Goal: Transaction & Acquisition: Purchase product/service

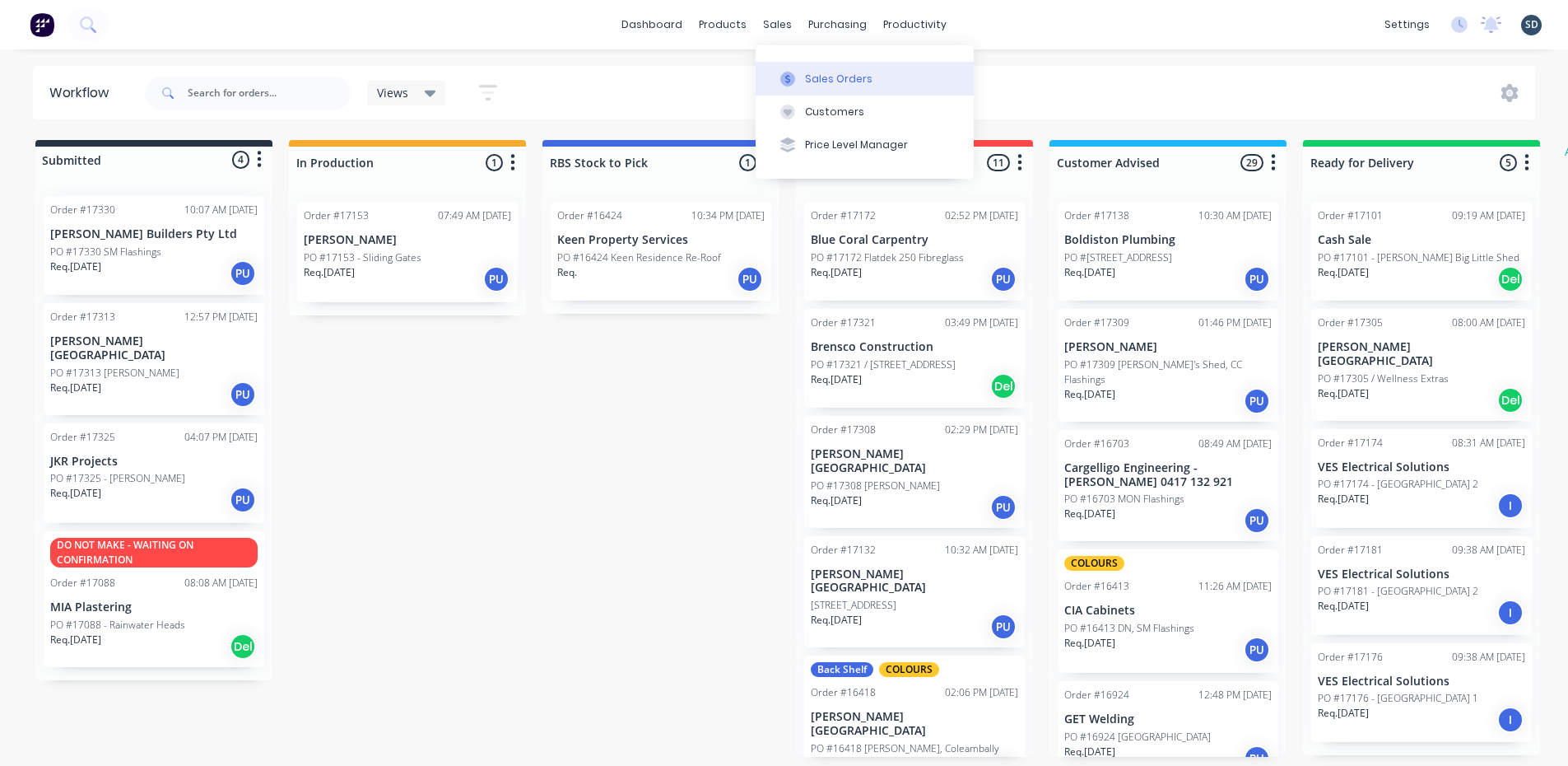
click at [838, 77] on div "Sales Orders" at bounding box center [838, 79] width 68 height 14
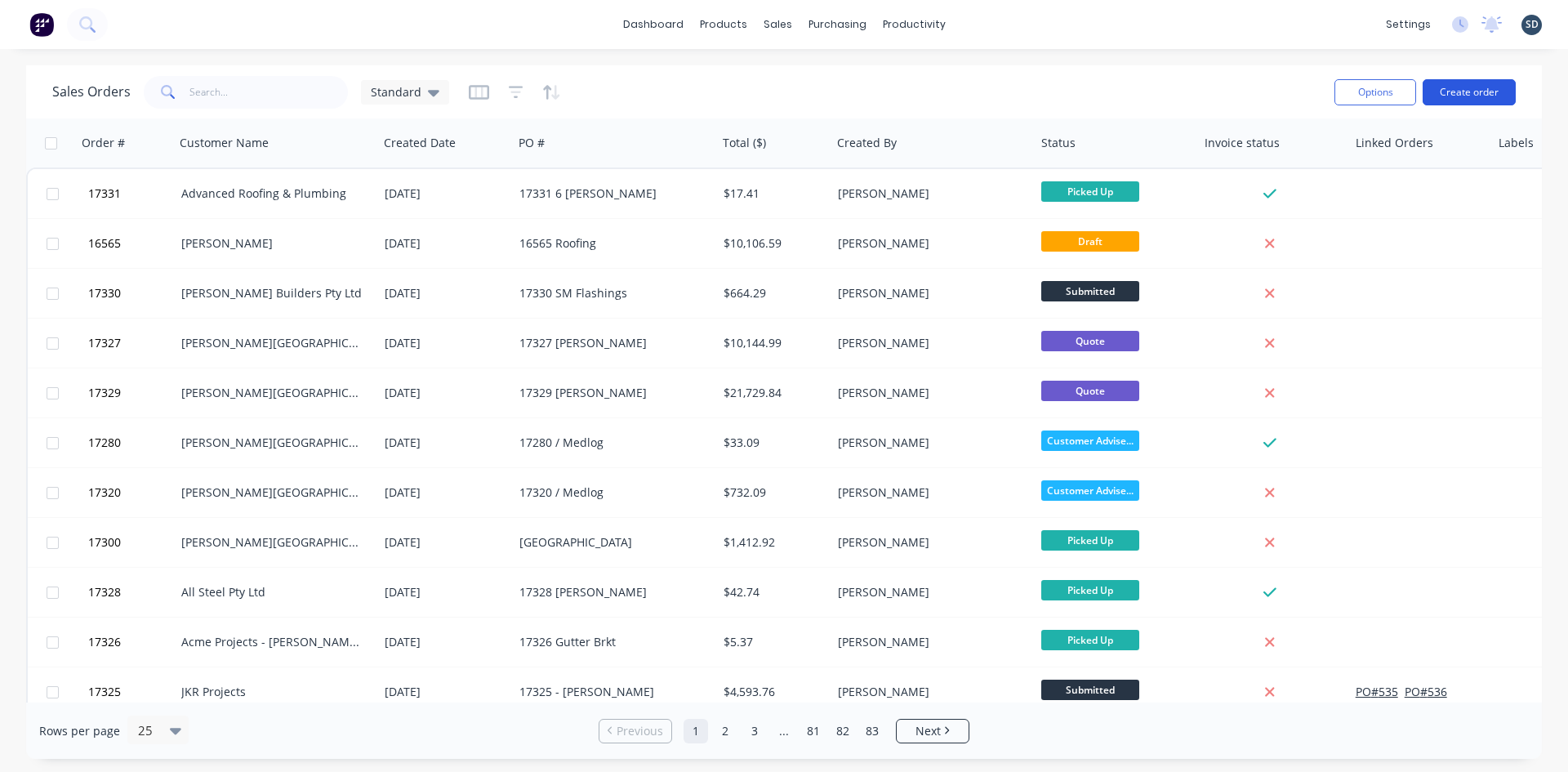
click at [1467, 90] on button "Create order" at bounding box center [1469, 92] width 93 height 26
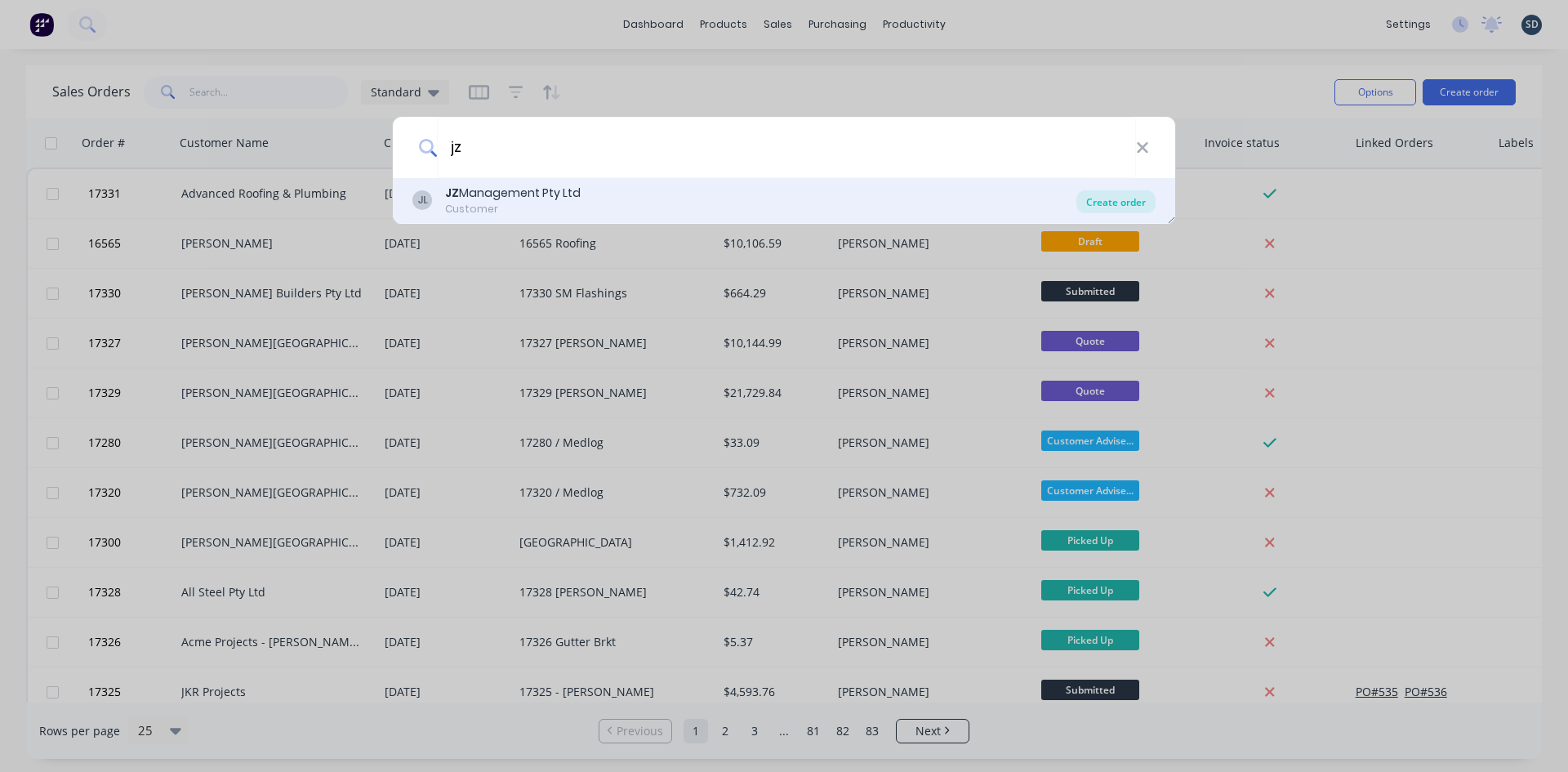
type input "jz"
click at [1121, 205] on div "Create order" at bounding box center [1116, 202] width 80 height 23
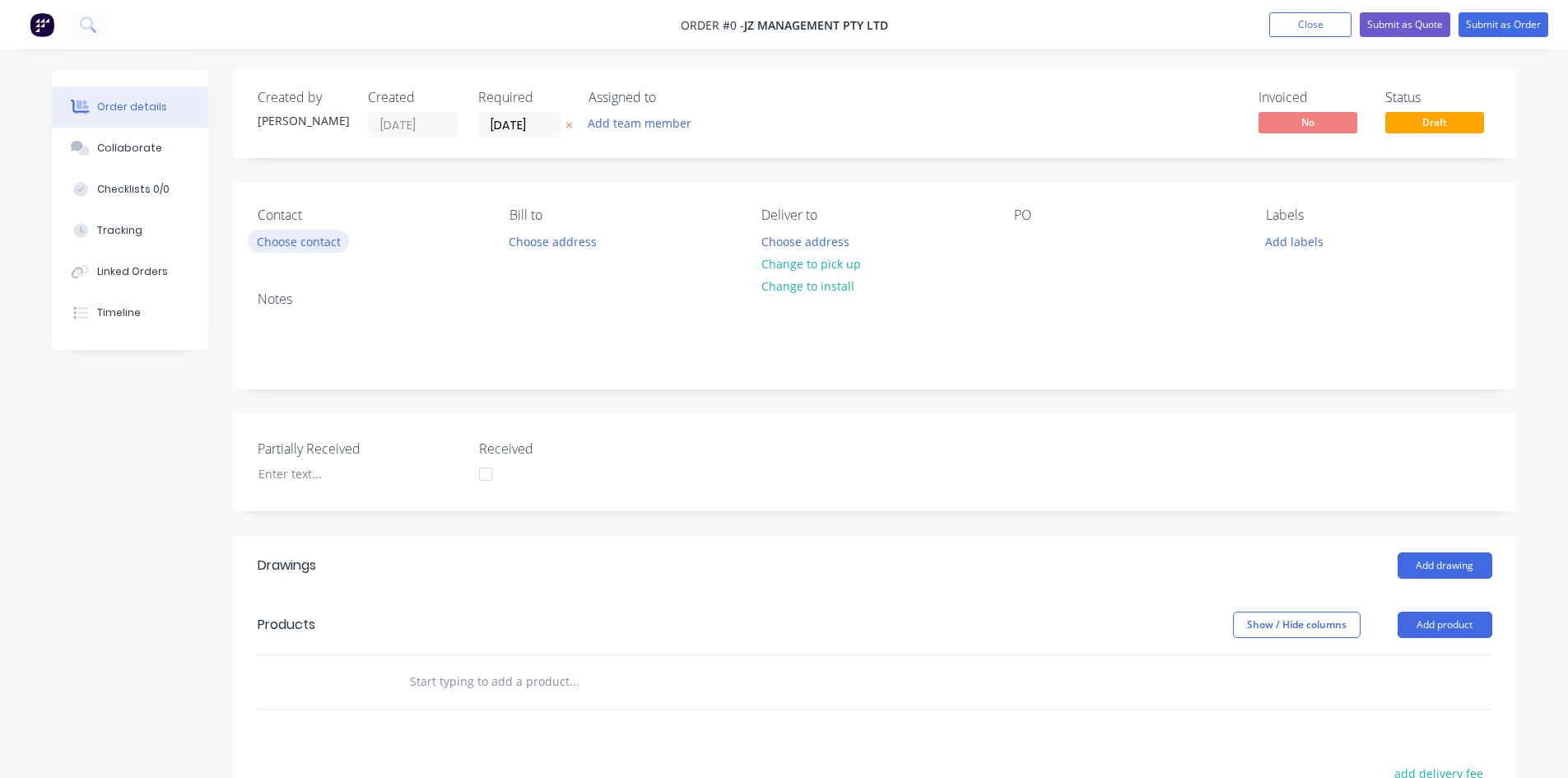
click at [331, 245] on button "Choose contact" at bounding box center [298, 240] width 101 height 23
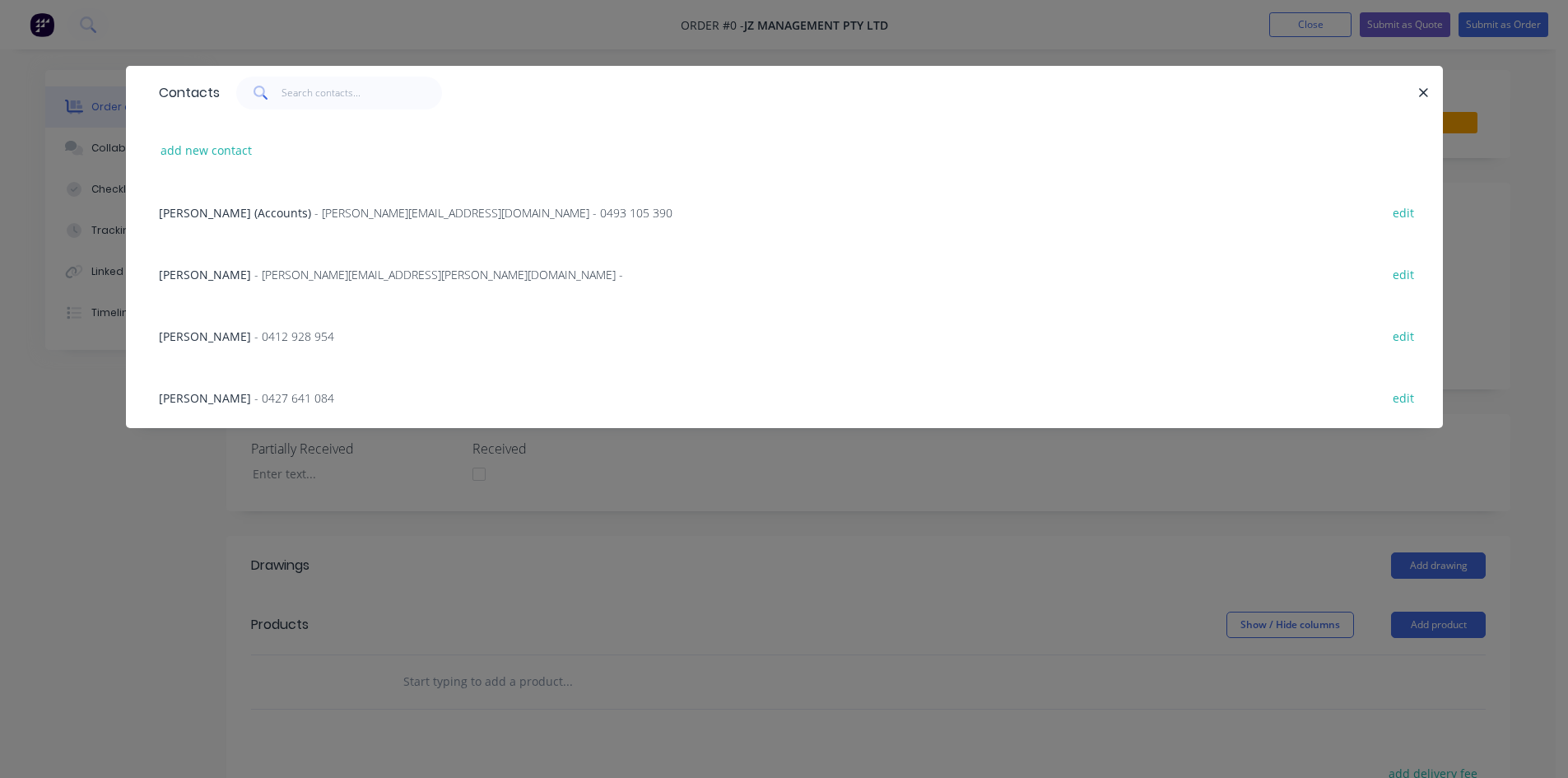
click at [261, 330] on span "- 0412 928 954" at bounding box center [294, 336] width 80 height 15
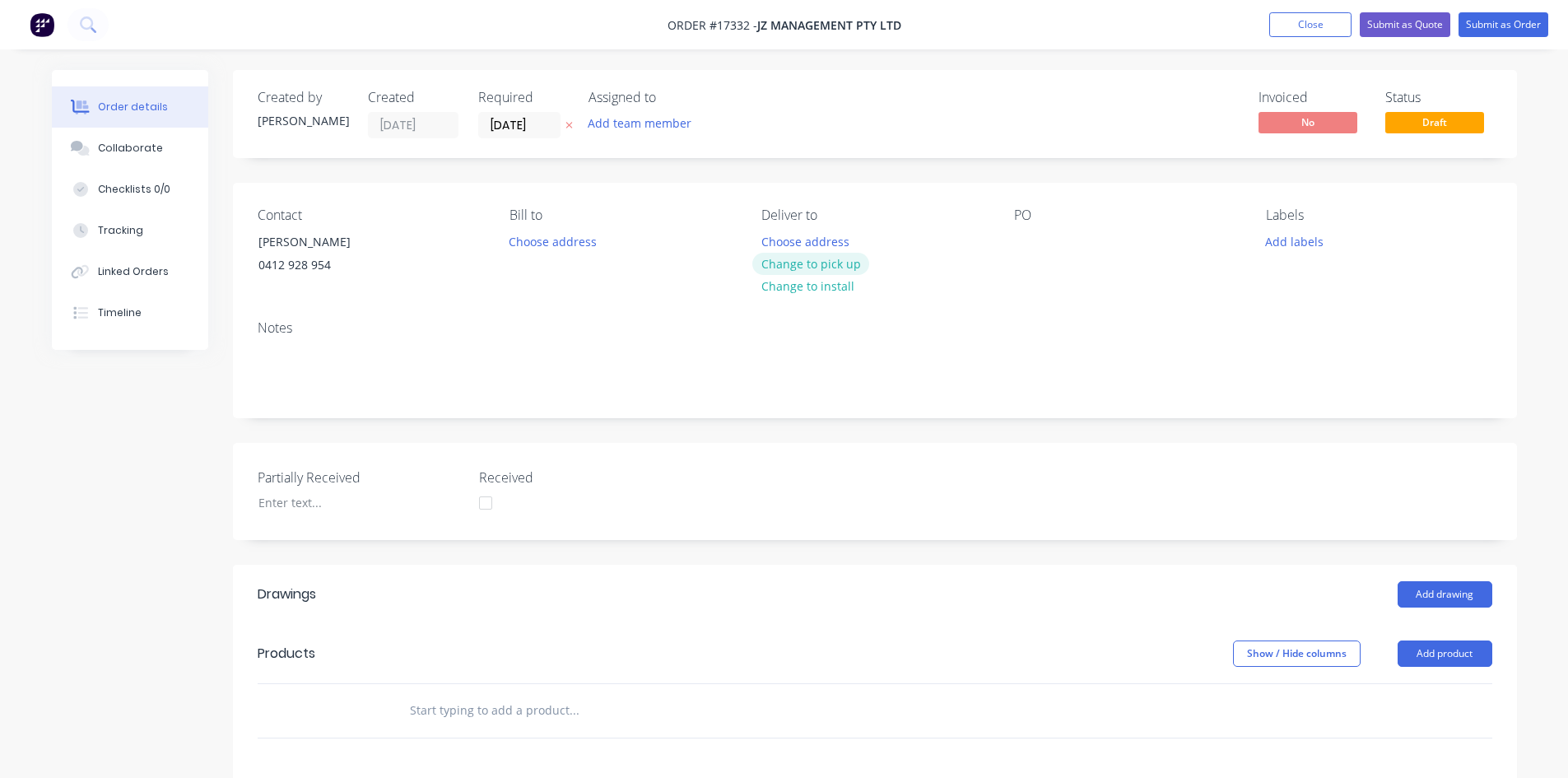
click at [824, 268] on button "Change to pick up" at bounding box center [811, 264] width 117 height 23
click at [1029, 243] on div at bounding box center [1027, 241] width 26 height 24
click at [1143, 324] on div "Notes" at bounding box center [875, 328] width 1235 height 15
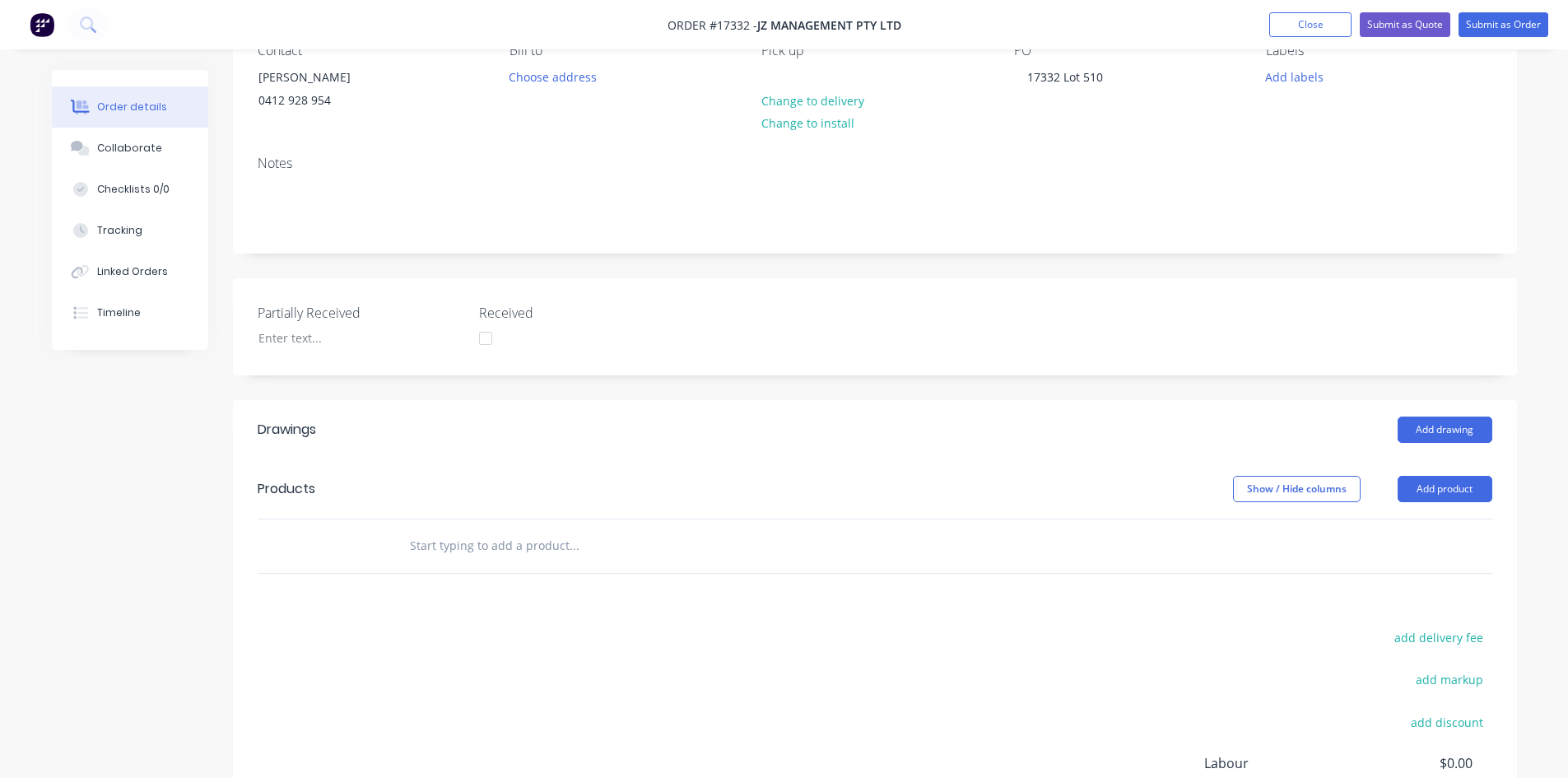
scroll to position [247, 0]
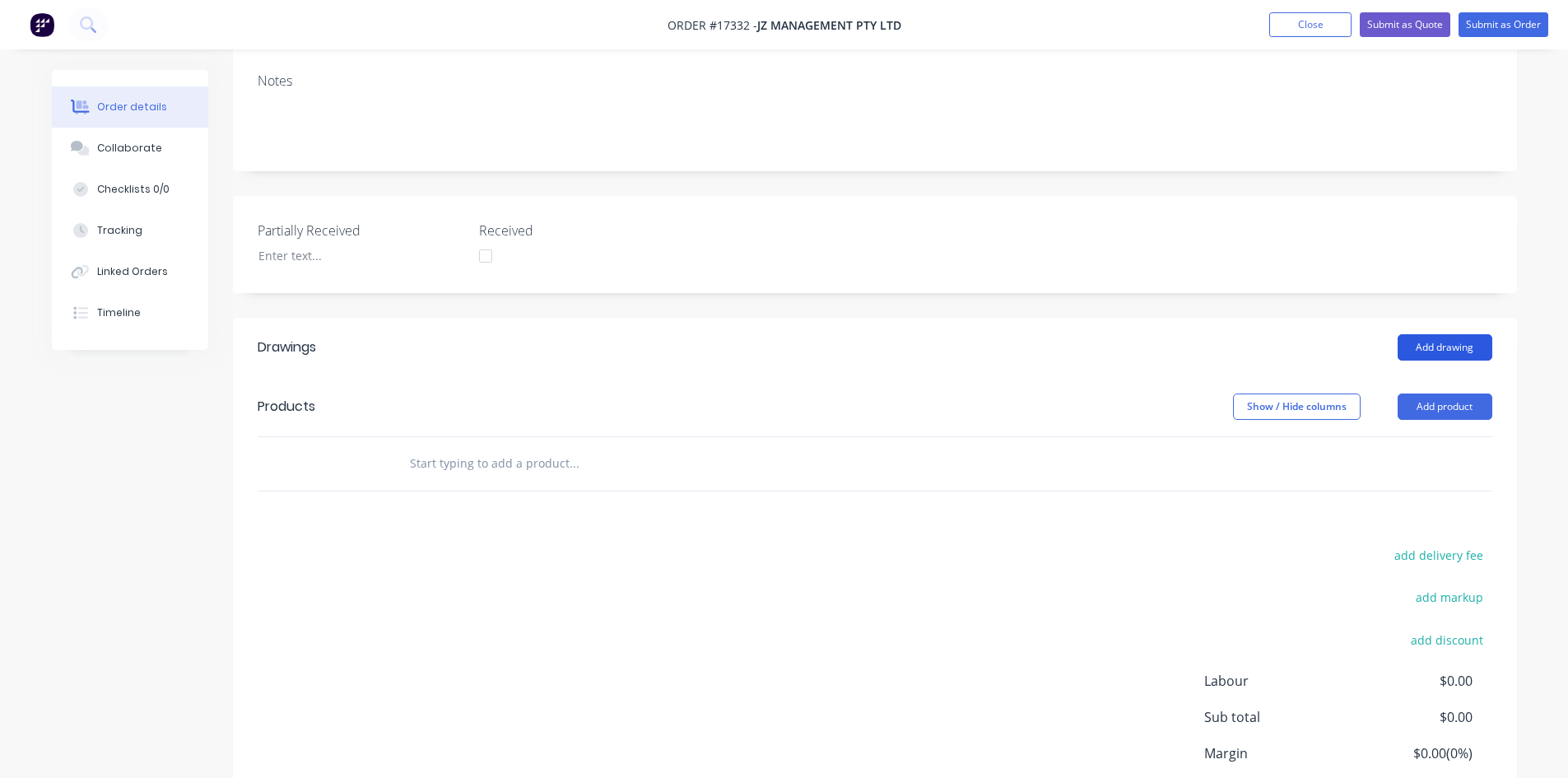
click at [1457, 345] on button "Add drawing" at bounding box center [1445, 347] width 95 height 26
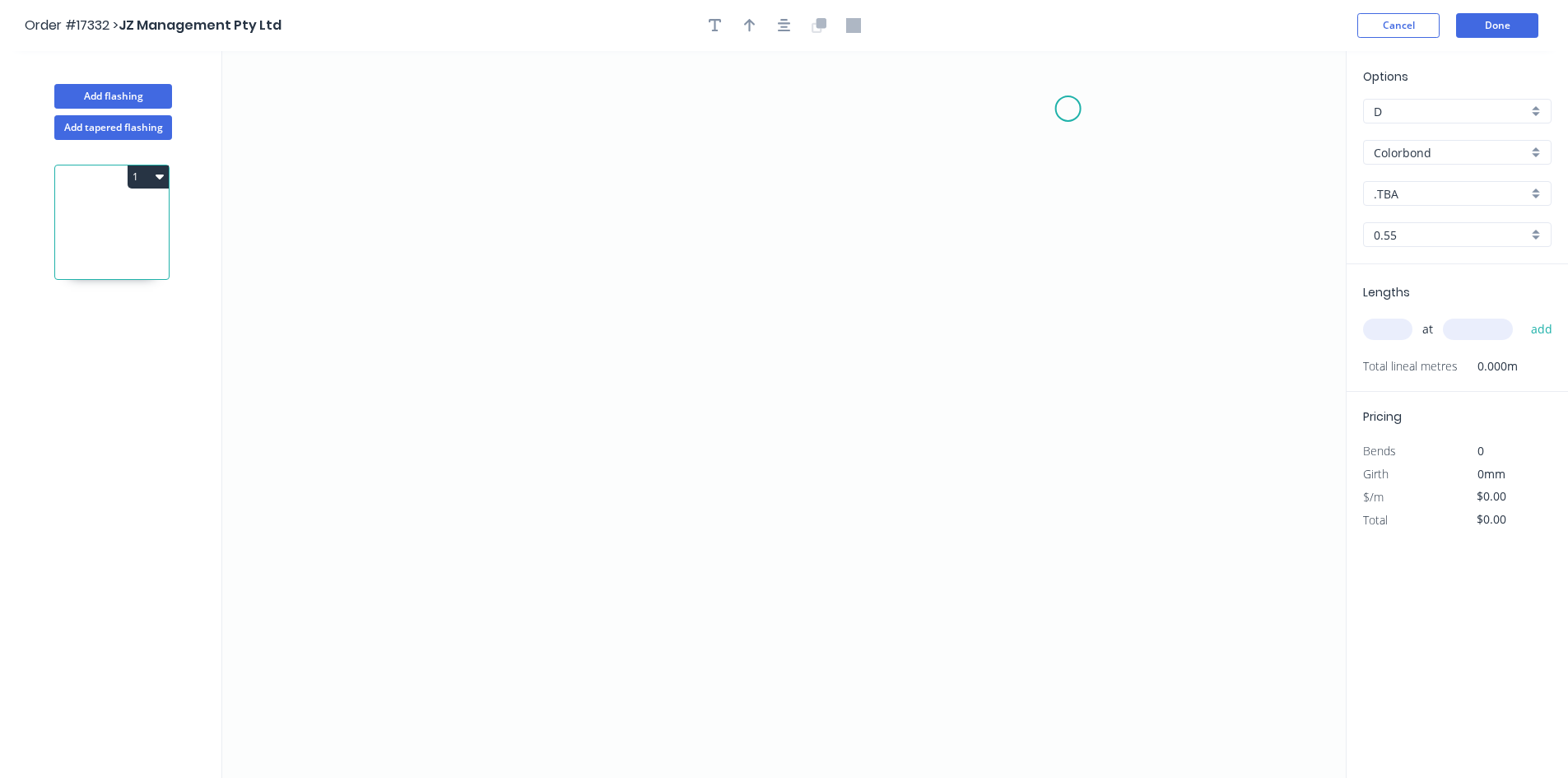
click at [1080, 105] on icon "0" at bounding box center [784, 414] width 1124 height 727
click at [1086, 448] on icon "0" at bounding box center [784, 414] width 1124 height 727
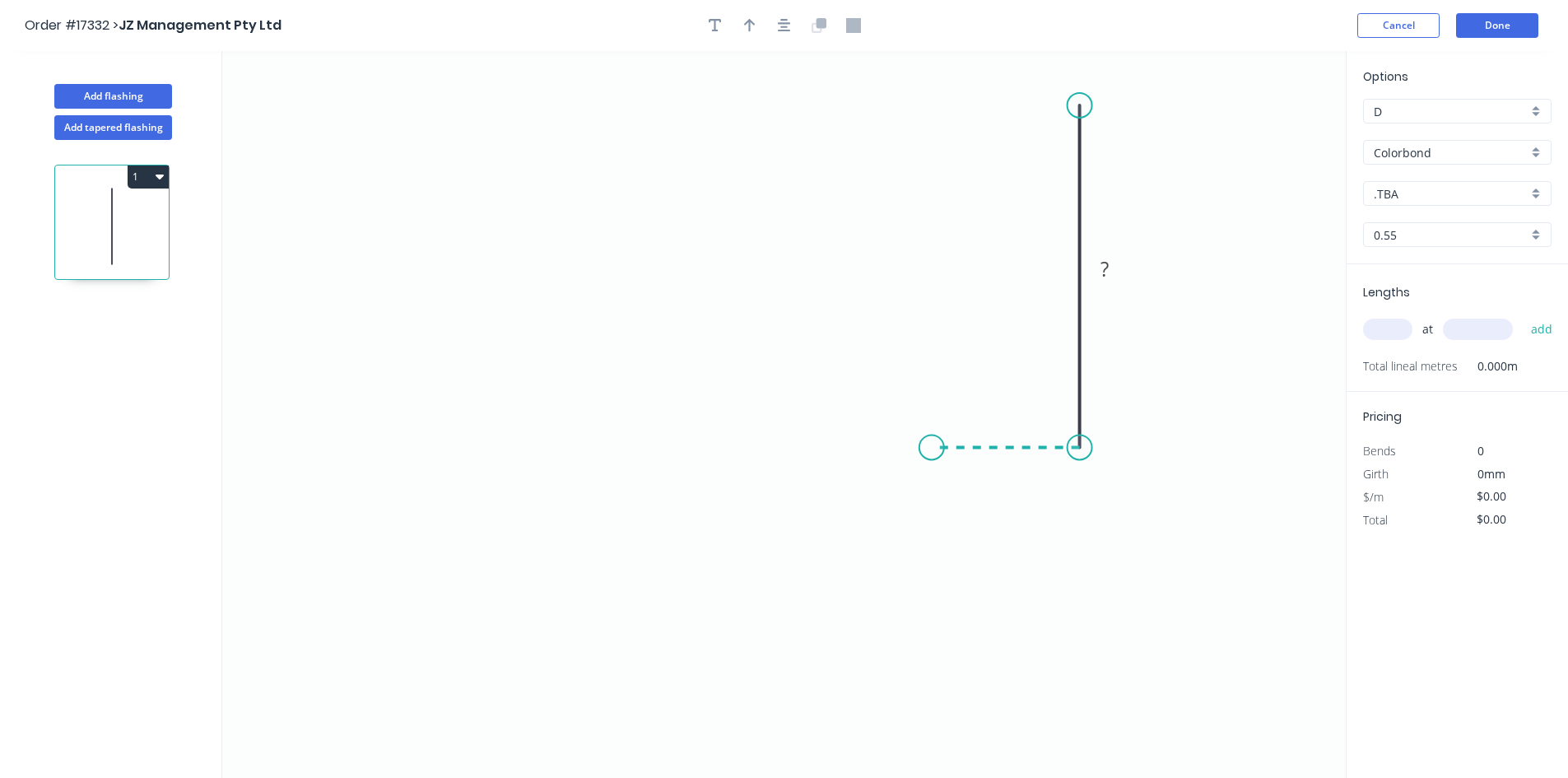
click at [932, 447] on icon "0 ?" at bounding box center [784, 414] width 1124 height 727
click at [929, 523] on icon "0 ? ?" at bounding box center [784, 414] width 1124 height 727
click at [1107, 270] on tspan "?" at bounding box center [1104, 268] width 8 height 27
click at [1010, 414] on rect at bounding box center [1006, 417] width 33 height 23
click at [916, 475] on rect at bounding box center [907, 478] width 33 height 23
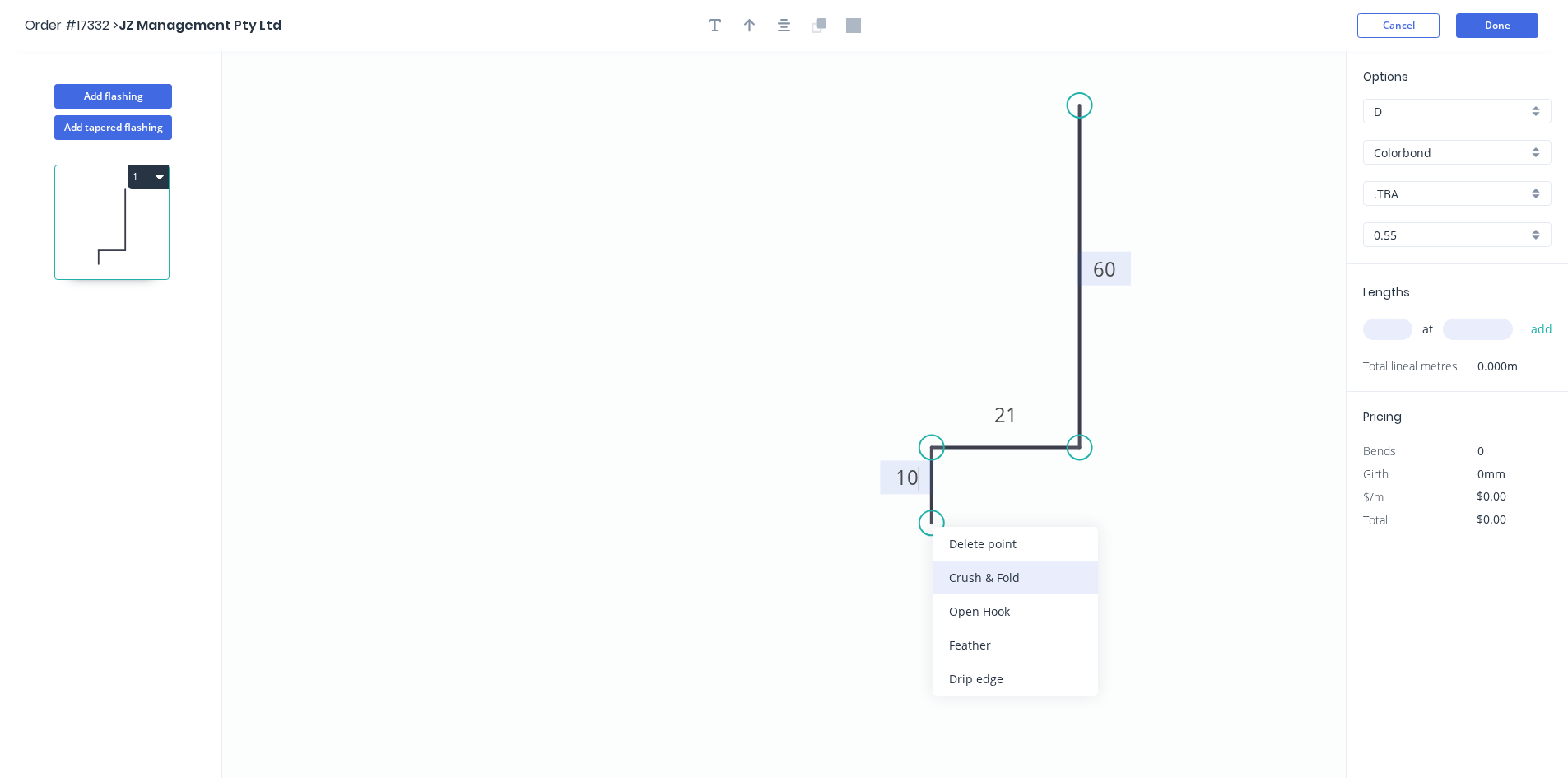
click at [987, 586] on div "Crush & Fold" at bounding box center [1016, 576] width 166 height 33
drag, startPoint x: 868, startPoint y: 493, endPoint x: 967, endPoint y: 521, distance: 102.9
click at [967, 521] on rect at bounding box center [997, 520] width 66 height 33
click at [992, 527] on tspan "CF" at bounding box center [983, 521] width 23 height 27
click at [1065, 620] on icon "0 CF 8 10 21 60" at bounding box center [784, 414] width 1124 height 727
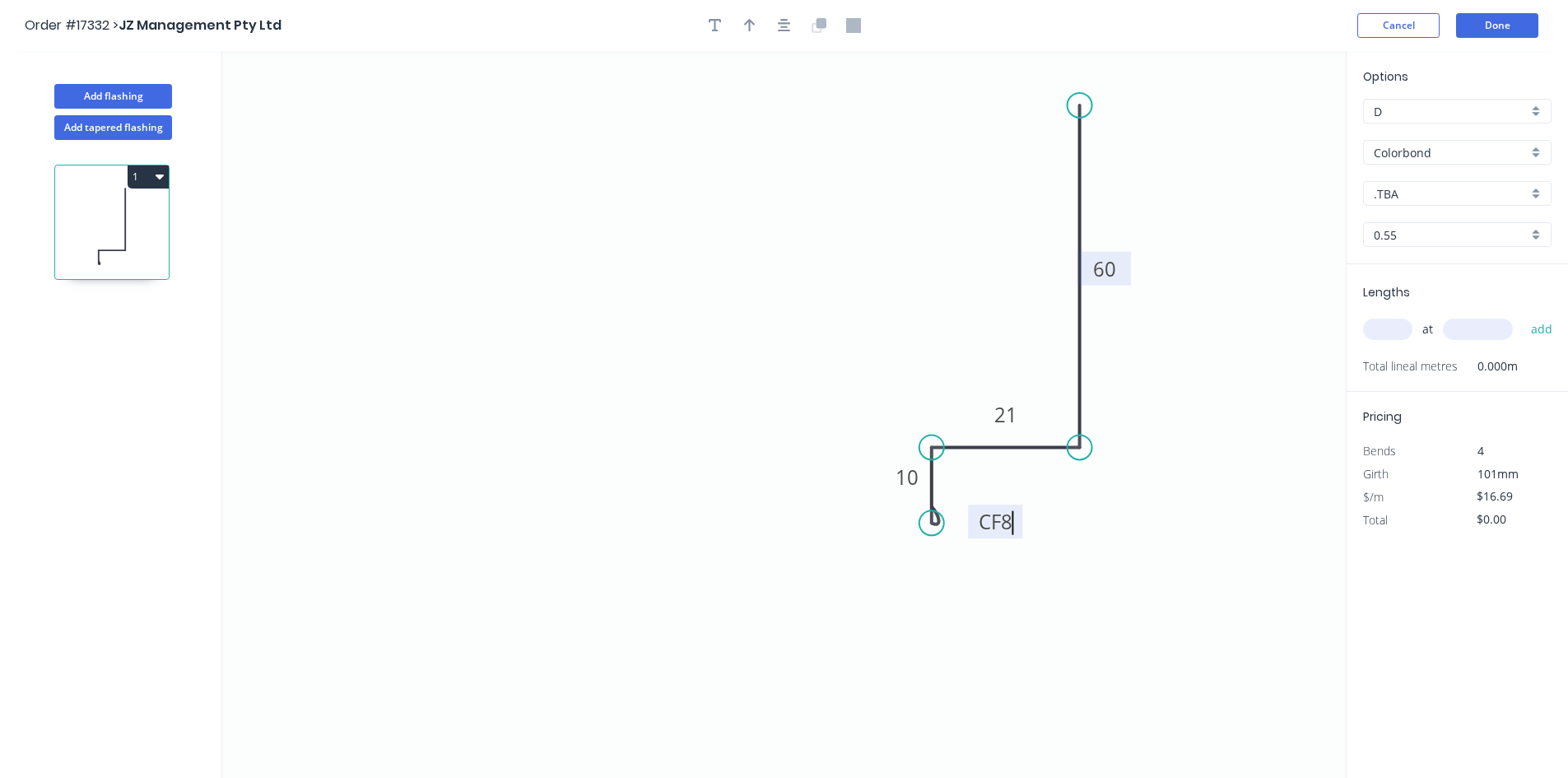
type input "$14.71"
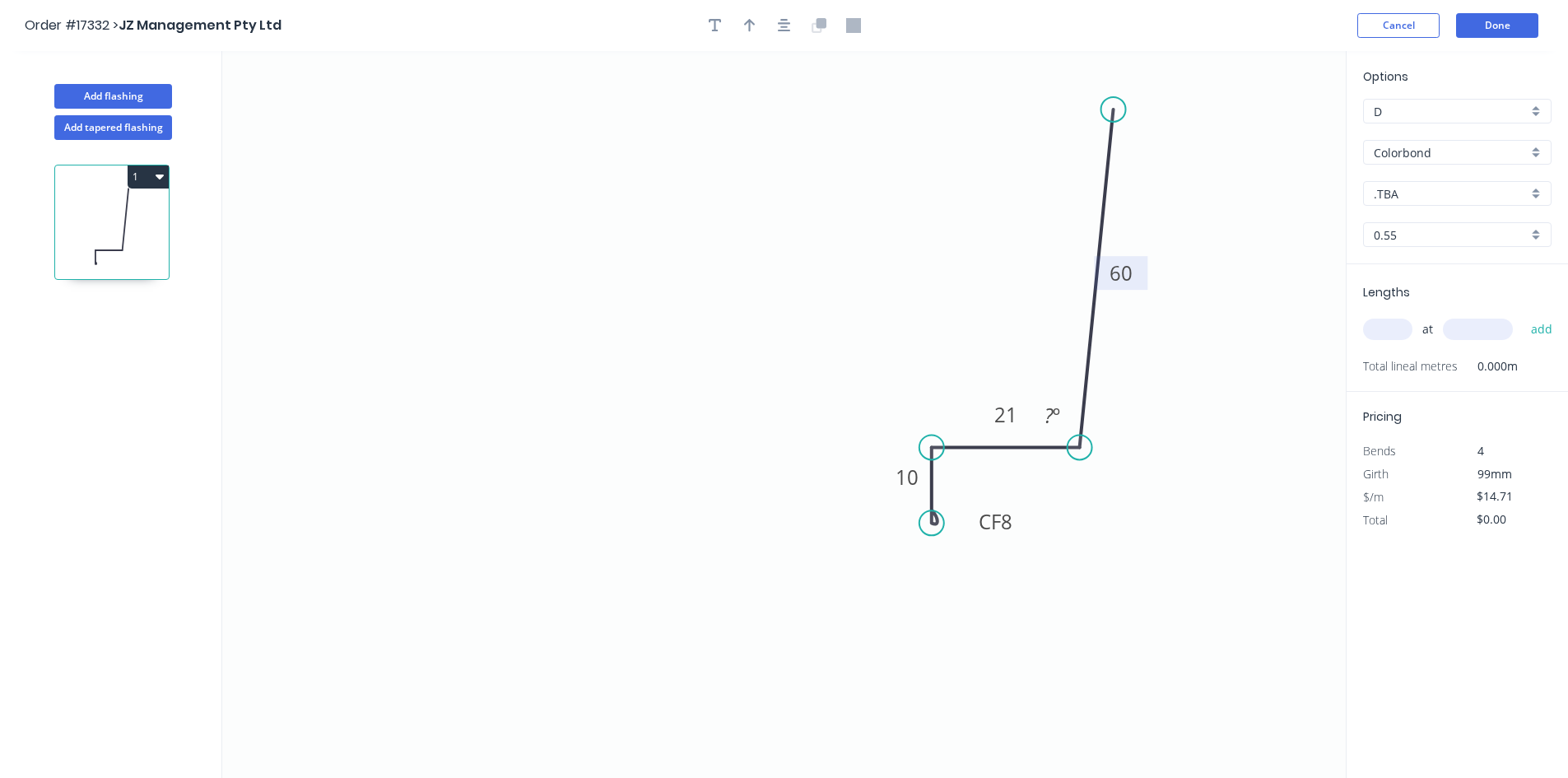
drag, startPoint x: 1083, startPoint y: 101, endPoint x: 1114, endPoint y: 110, distance: 32.3
click at [1114, 110] on circle at bounding box center [1113, 109] width 24 height 24
click at [1058, 415] on tspan "º" at bounding box center [1056, 415] width 7 height 27
drag, startPoint x: 1032, startPoint y: 407, endPoint x: 1125, endPoint y: 492, distance: 126.0
click at [1125, 492] on rect at bounding box center [1145, 500] width 53 height 33
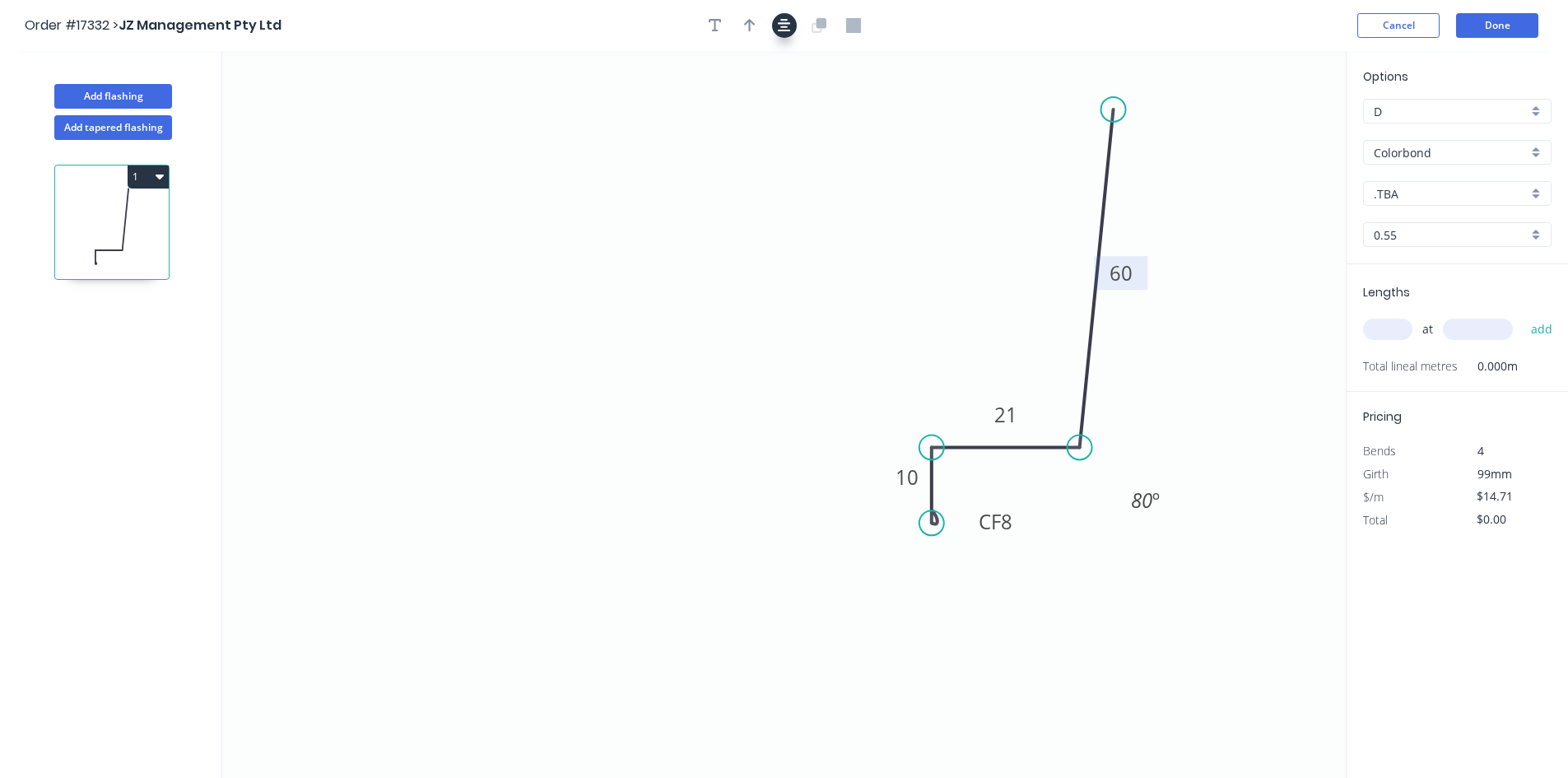
click at [790, 25] on icon "button" at bounding box center [784, 25] width 14 height 14
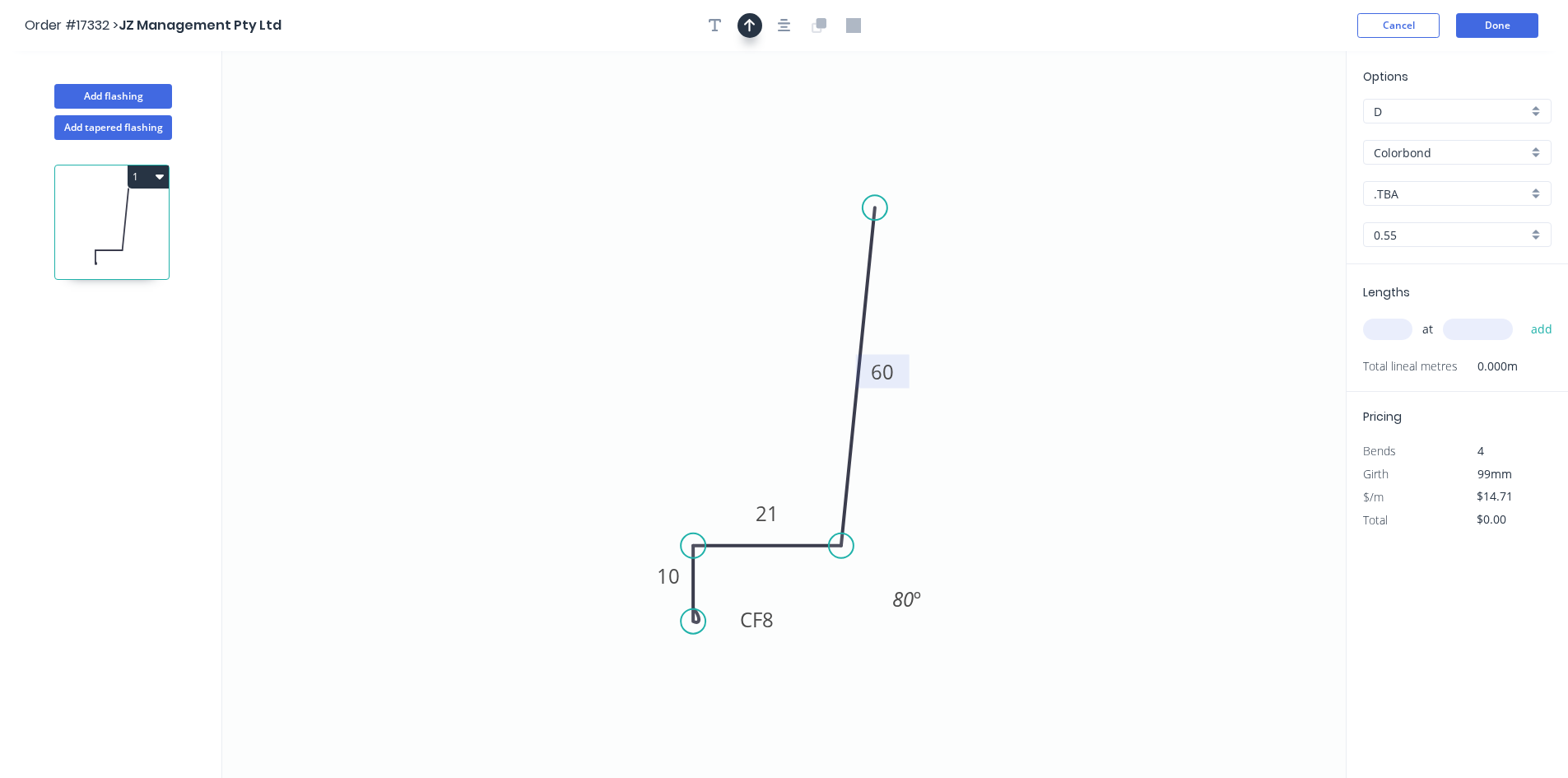
click at [754, 29] on icon "button" at bounding box center [749, 25] width 12 height 14
drag, startPoint x: 1258, startPoint y: 133, endPoint x: 657, endPoint y: 303, distance: 624.6
click at [663, 313] on icon at bounding box center [648, 296] width 48 height 48
click at [743, 590] on div "Show angle" at bounding box center [775, 597] width 166 height 33
click at [728, 576] on tspan "º" at bounding box center [726, 574] width 7 height 27
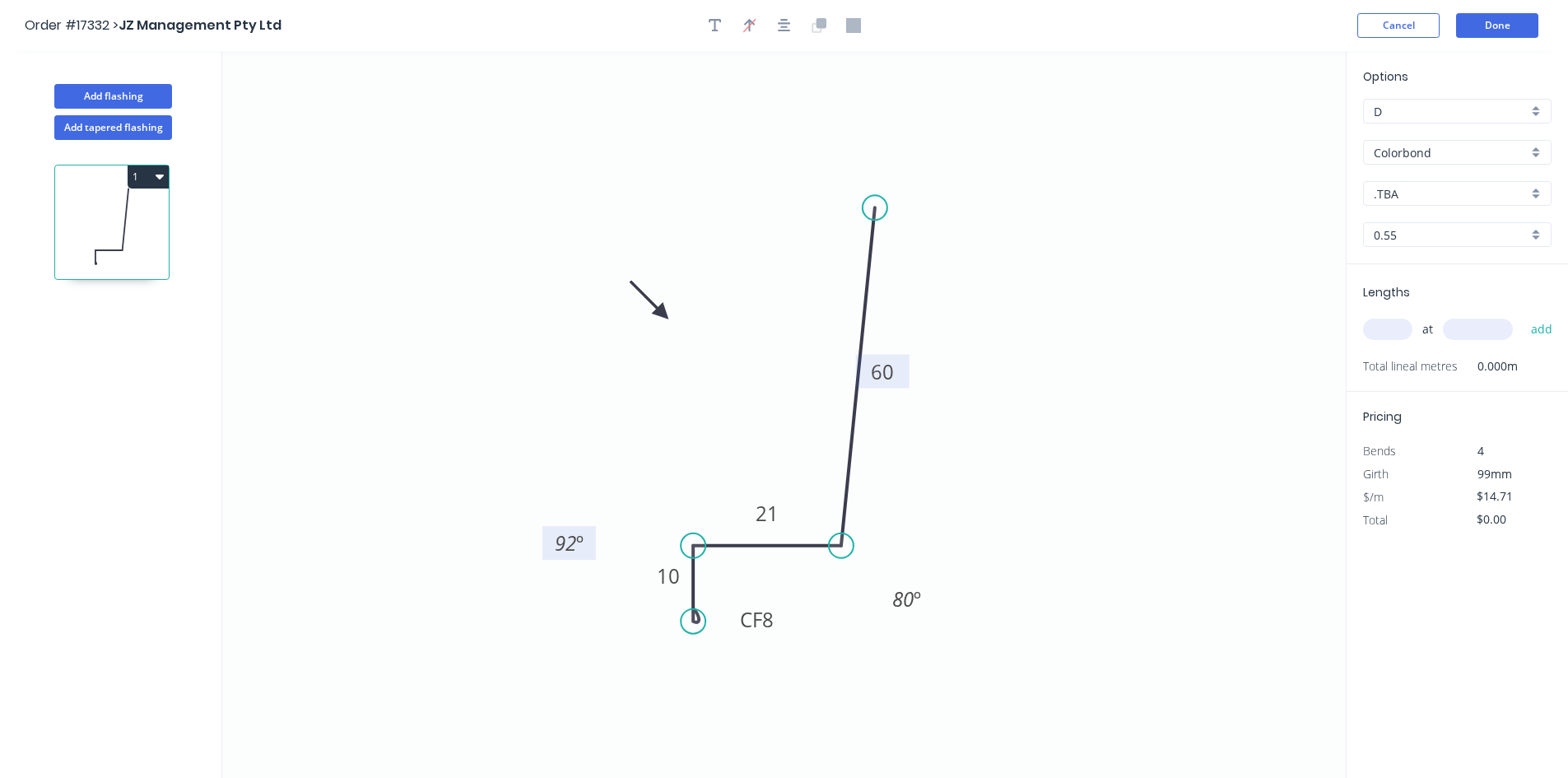
drag, startPoint x: 743, startPoint y: 579, endPoint x: 590, endPoint y: 548, distance: 156.1
click at [590, 548] on rect at bounding box center [568, 542] width 53 height 33
click at [1084, 509] on icon "0 CF 8 10 21 60 80 º 92 º" at bounding box center [784, 414] width 1124 height 727
drag, startPoint x: 779, startPoint y: 619, endPoint x: 770, endPoint y: 647, distance: 29.4
click at [770, 647] on rect at bounding box center [748, 647] width 54 height 33
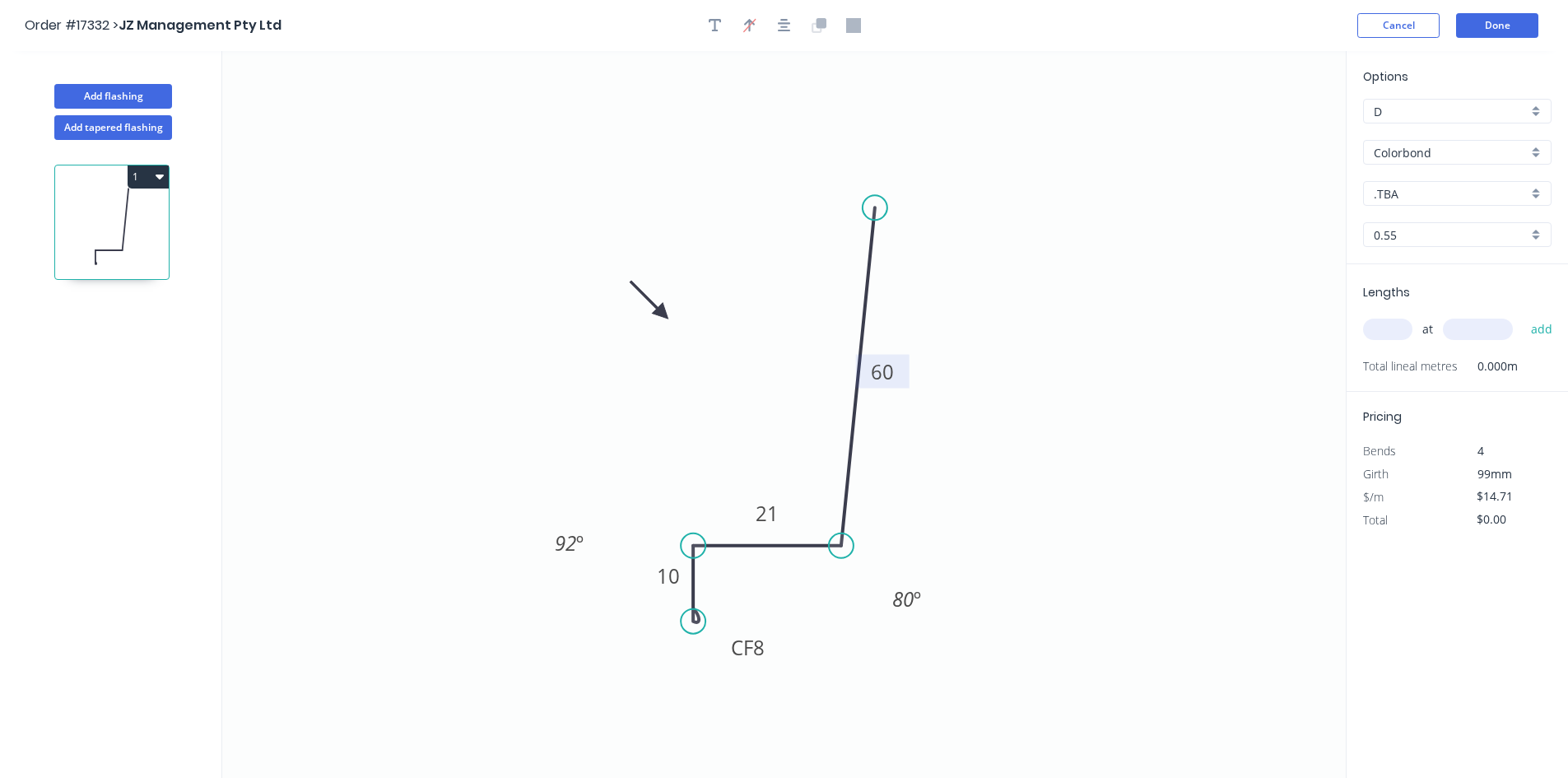
click at [1362, 402] on div "Pricing Bends 4 Girth 99mm $/m $14.71 Total $0.00" at bounding box center [1457, 461] width 222 height 140
click at [1450, 163] on div "Colorbond" at bounding box center [1457, 151] width 188 height 24
click at [1447, 186] on div "Colorbond" at bounding box center [1456, 184] width 186 height 29
type input "Colorbond"
click at [1453, 191] on input ".TBA" at bounding box center [1450, 194] width 154 height 17
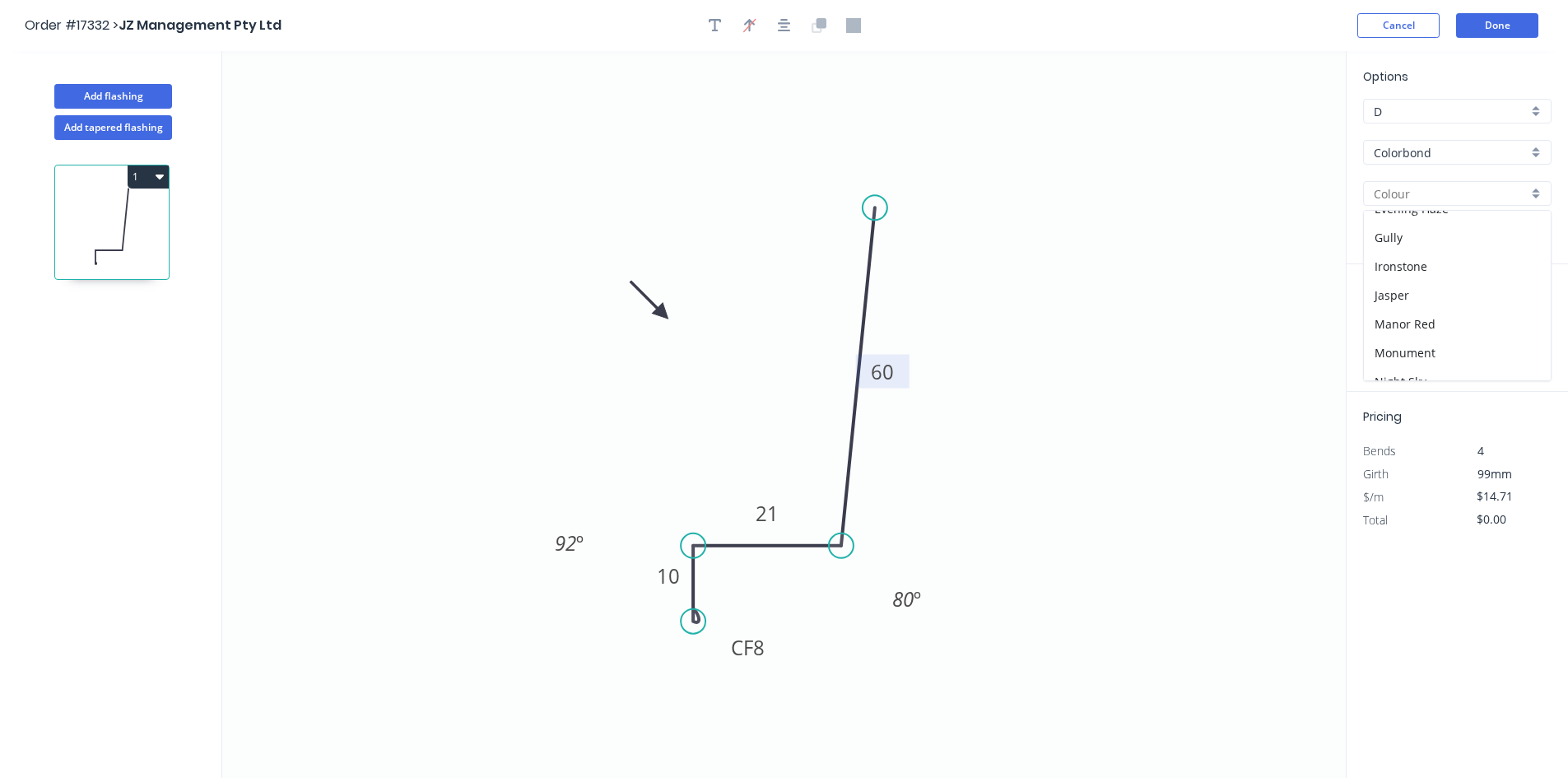
scroll to position [330, 0]
click at [1447, 267] on div "Monument" at bounding box center [1456, 270] width 186 height 29
type input "Monument"
click at [1391, 329] on input "text" at bounding box center [1388, 330] width 50 height 22
type input "2"
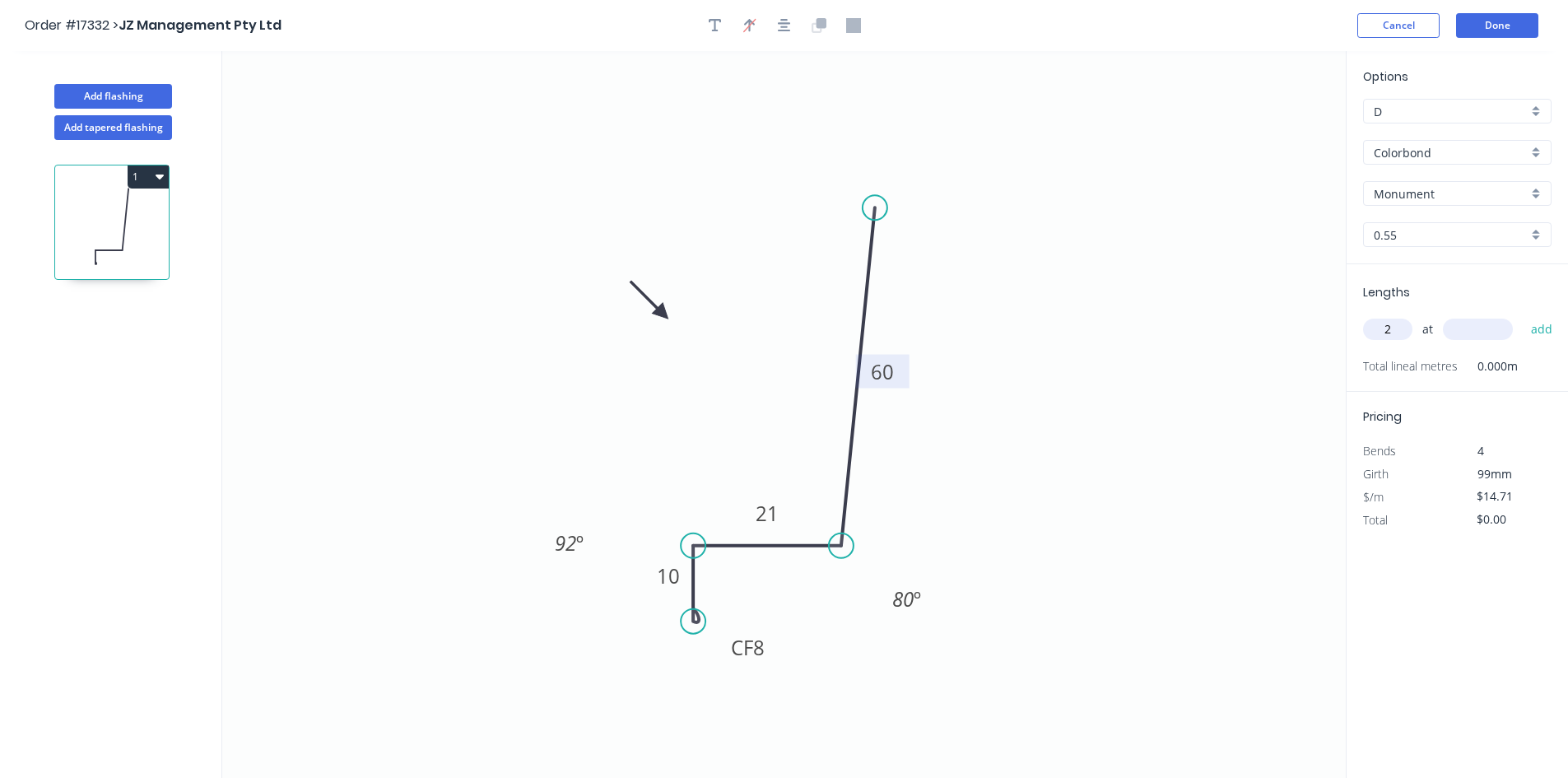
click at [1467, 339] on input "text" at bounding box center [1478, 330] width 70 height 22
type input "2000"
click at [1536, 329] on button "add" at bounding box center [1542, 329] width 39 height 28
type input "$58.84"
type input "5"
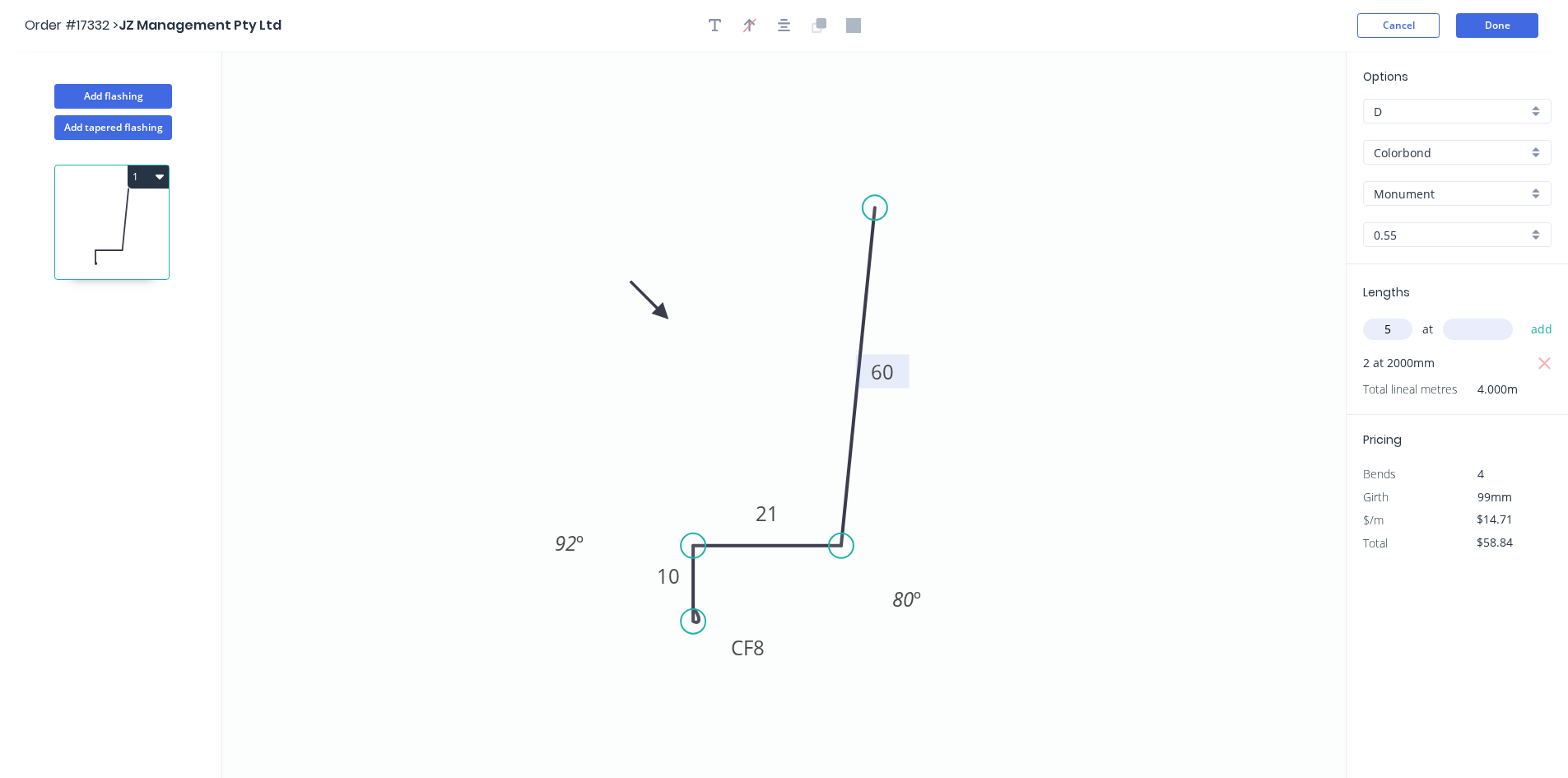
click at [1464, 330] on input "text" at bounding box center [1478, 330] width 70 height 22
type input "3000"
click at [1542, 330] on button "add" at bounding box center [1542, 329] width 39 height 28
type input "$279.49"
type input "1"
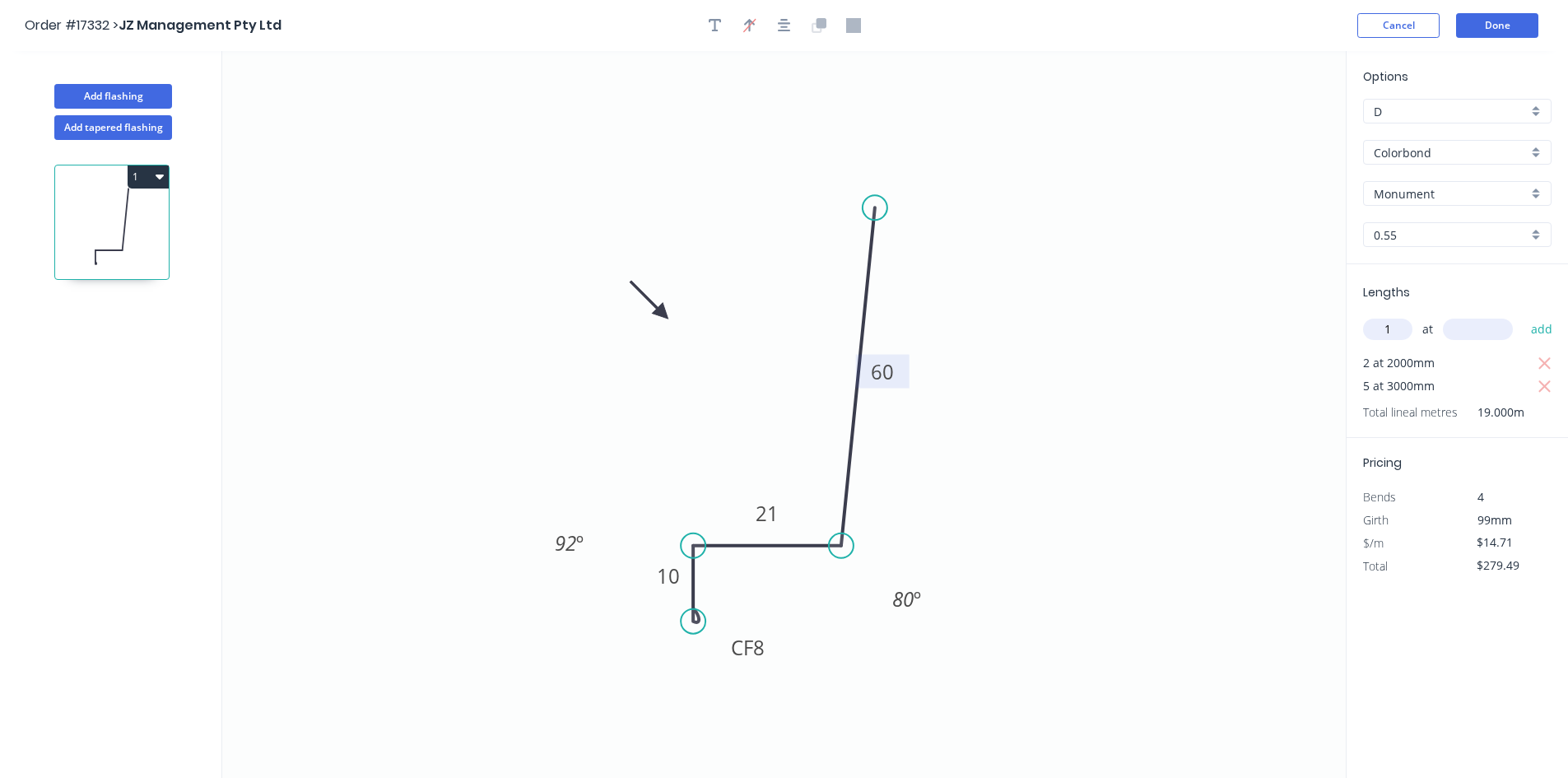
click at [1468, 327] on input "text" at bounding box center [1478, 330] width 70 height 22
type input "3500"
click at [1545, 333] on button "add" at bounding box center [1542, 329] width 39 height 28
type input "$330.98"
type input "1"
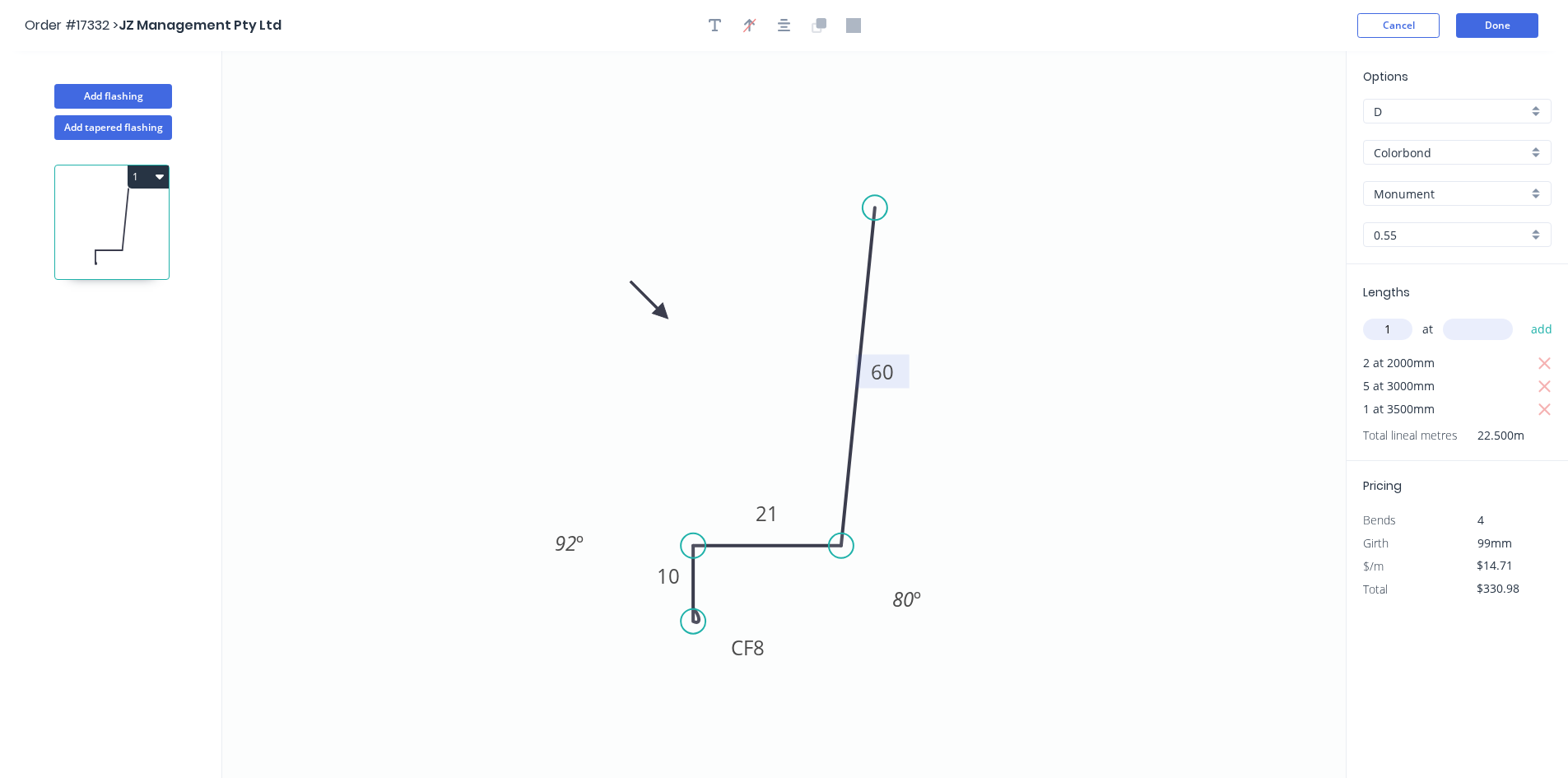
click at [1475, 330] on input "text" at bounding box center [1478, 330] width 70 height 22
type input "3800"
click at [1536, 330] on button "add" at bounding box center [1542, 329] width 39 height 28
type input "$386.87"
drag, startPoint x: 881, startPoint y: 202, endPoint x: 875, endPoint y: 191, distance: 12.5
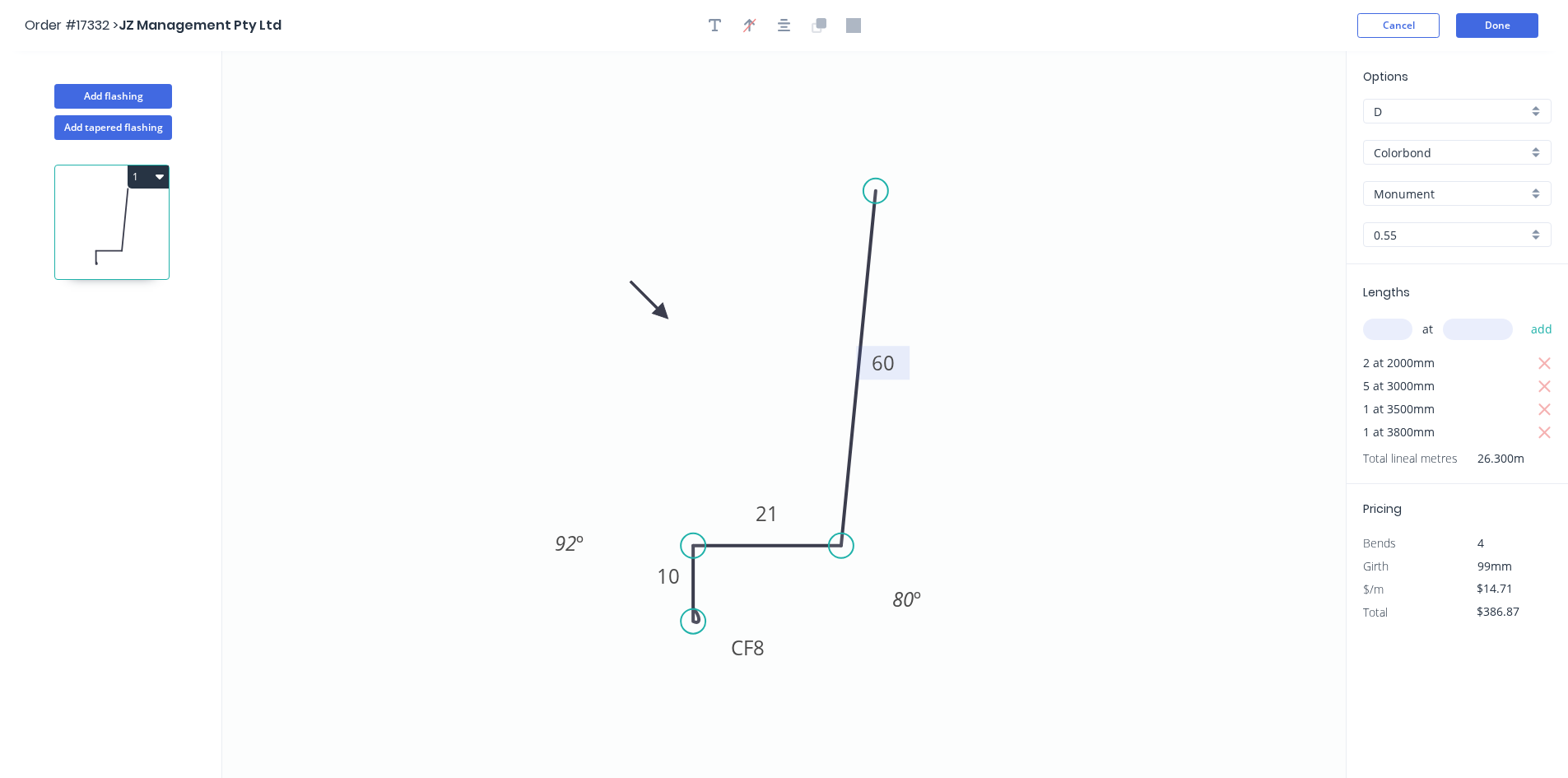
click at [875, 191] on circle at bounding box center [875, 190] width 24 height 24
click at [958, 214] on icon "0 CF 8 10 21 60 80 º 92 º" at bounding box center [784, 414] width 1124 height 727
click at [790, 32] on icon "button" at bounding box center [784, 25] width 14 height 14
click at [144, 101] on button "Add flashing" at bounding box center [113, 95] width 118 height 24
type input "$0.00"
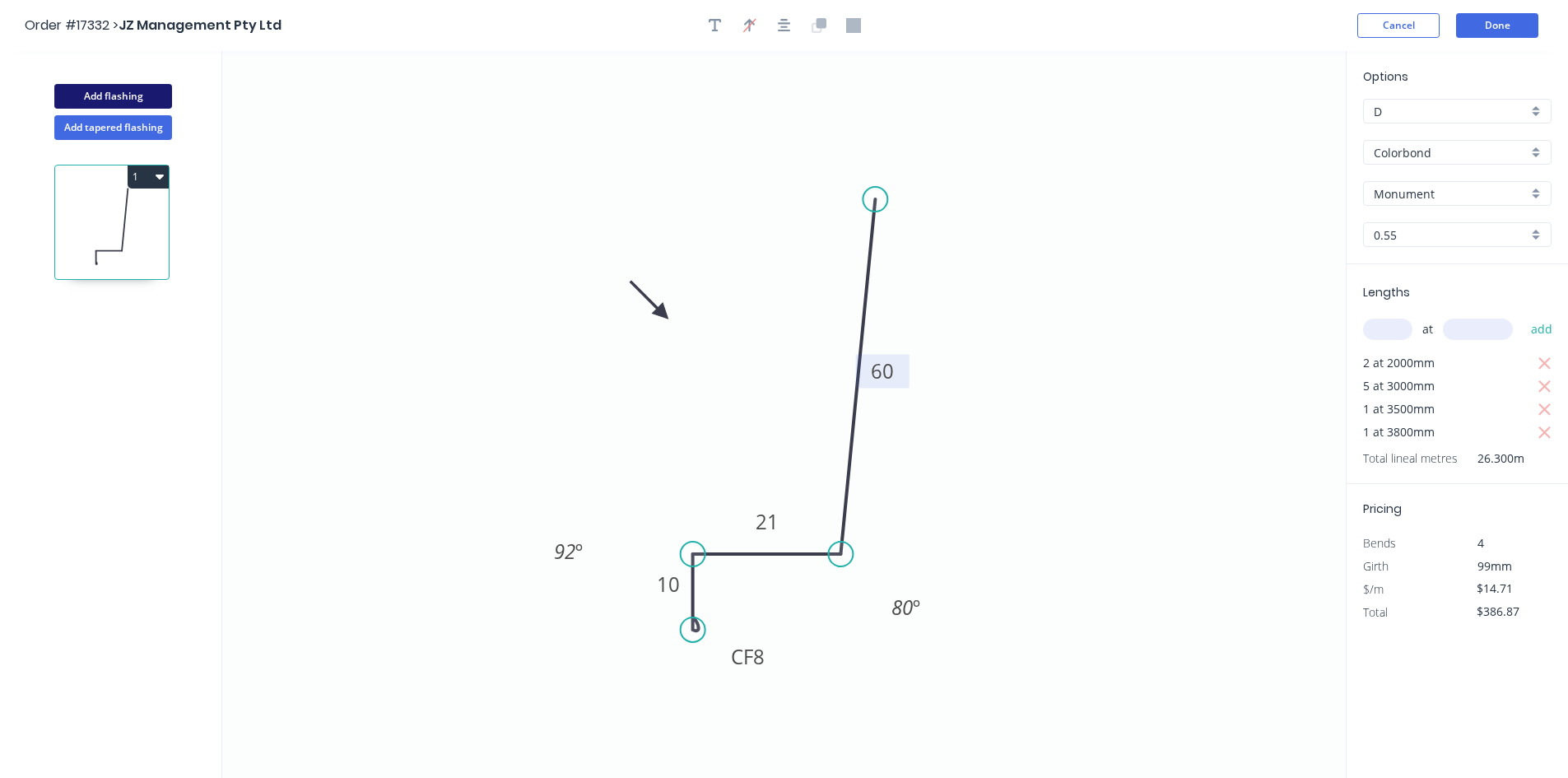
type input "$0.00"
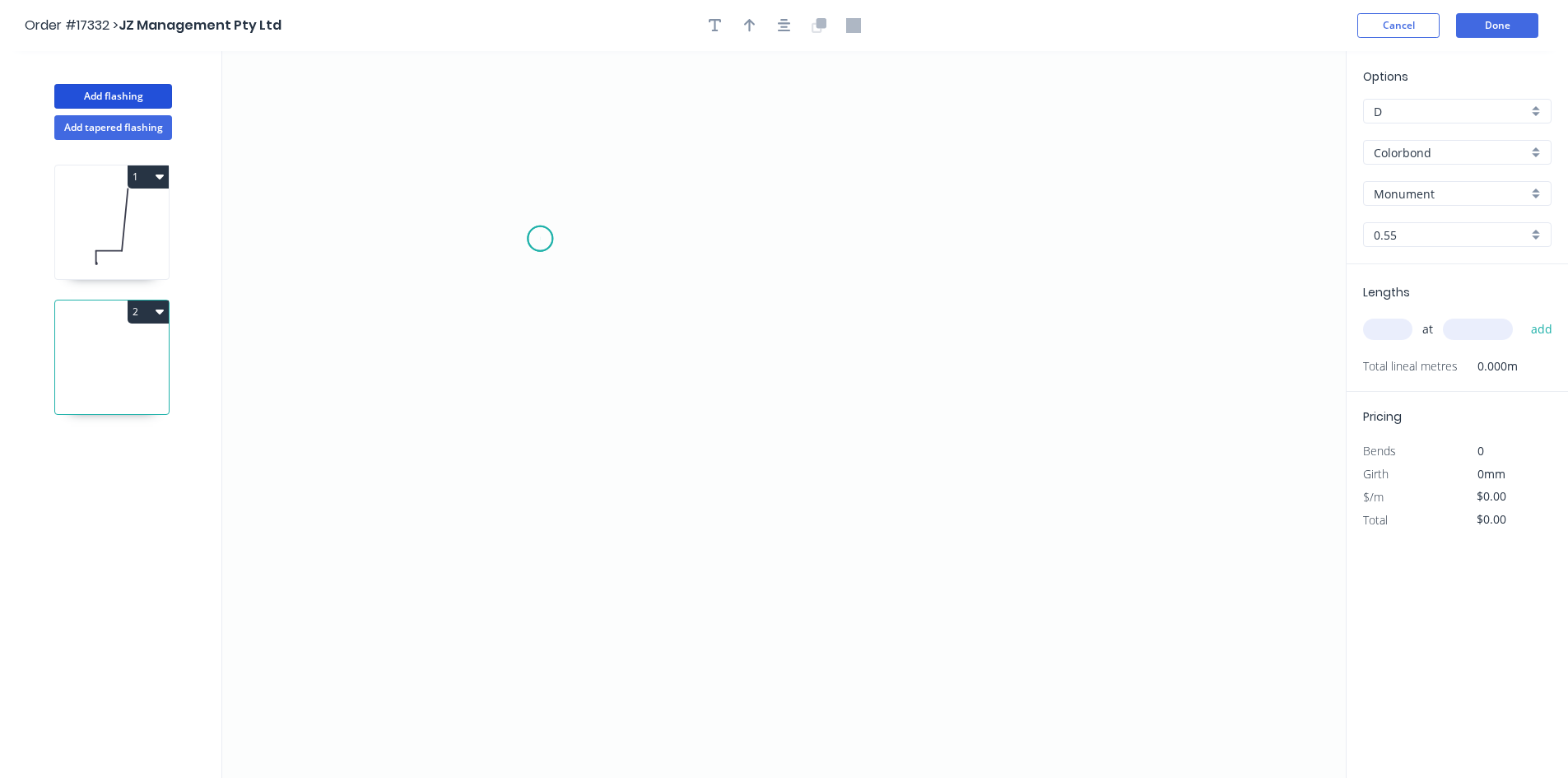
click at [540, 239] on icon "0" at bounding box center [784, 414] width 1124 height 727
click at [535, 746] on icon "0" at bounding box center [784, 414] width 1124 height 727
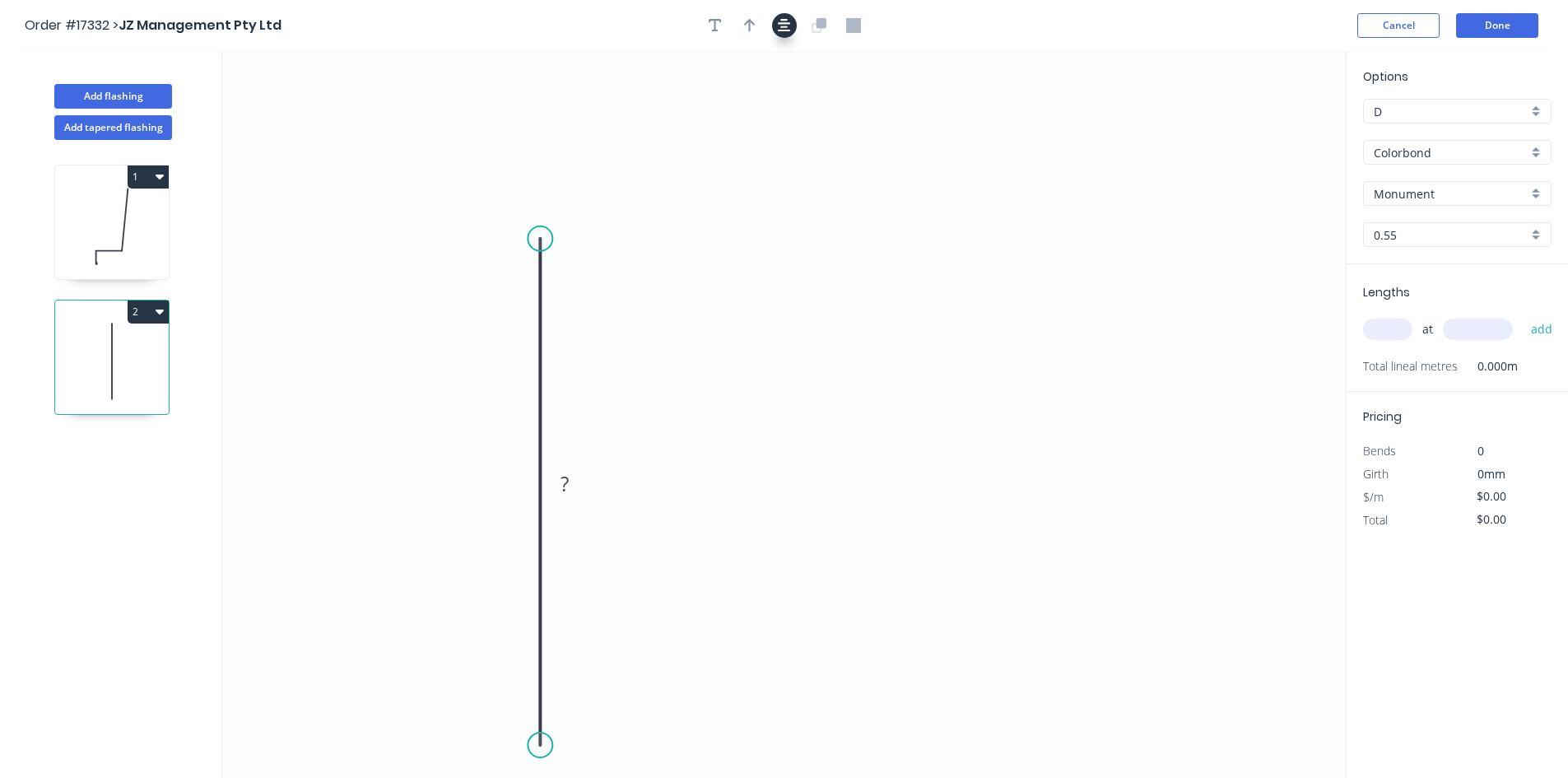
click at [787, 24] on icon "button" at bounding box center [784, 25] width 14 height 14
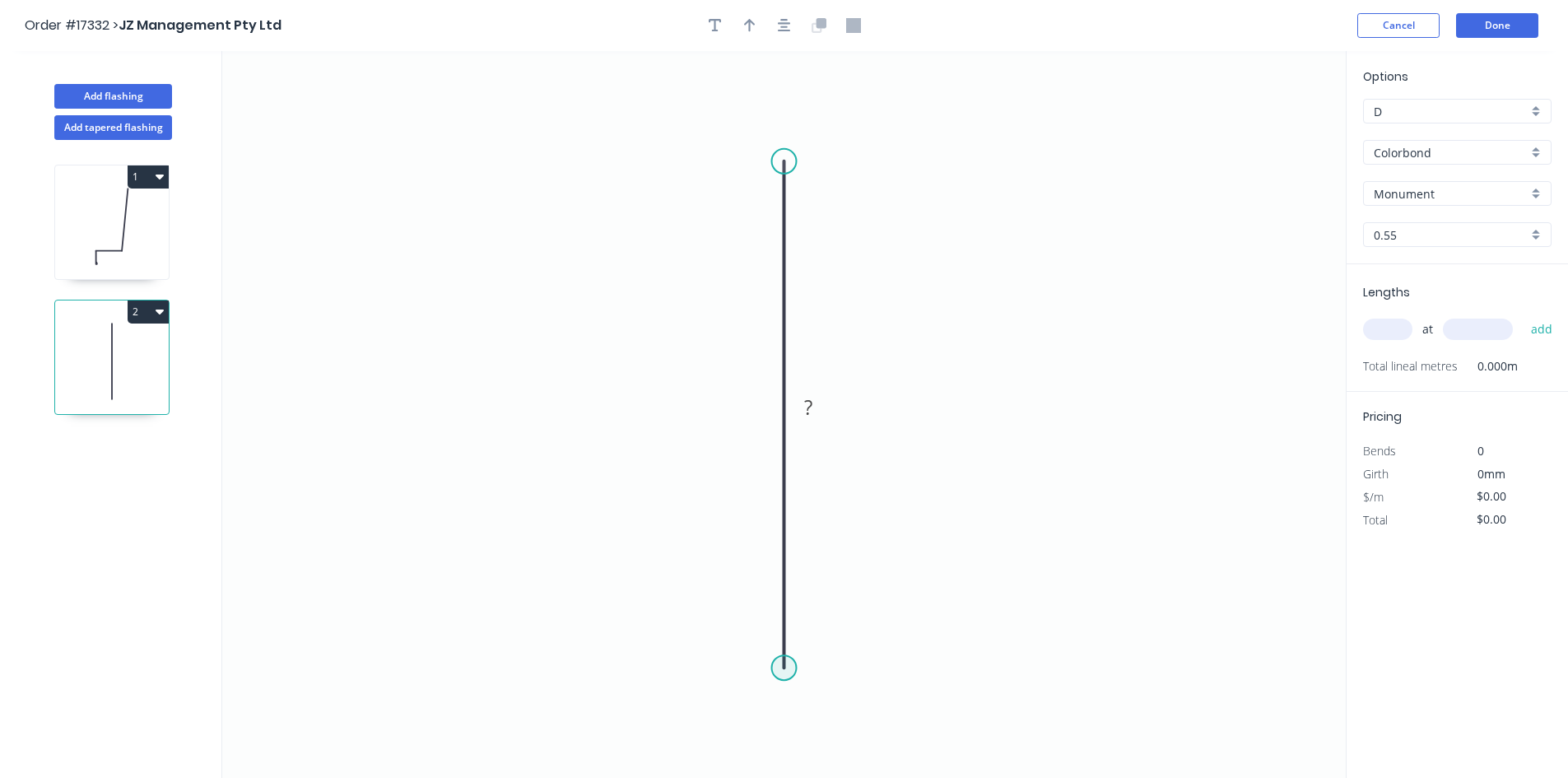
click at [788, 671] on circle at bounding box center [784, 667] width 24 height 24
click at [931, 671] on icon "0 ?" at bounding box center [784, 414] width 1124 height 727
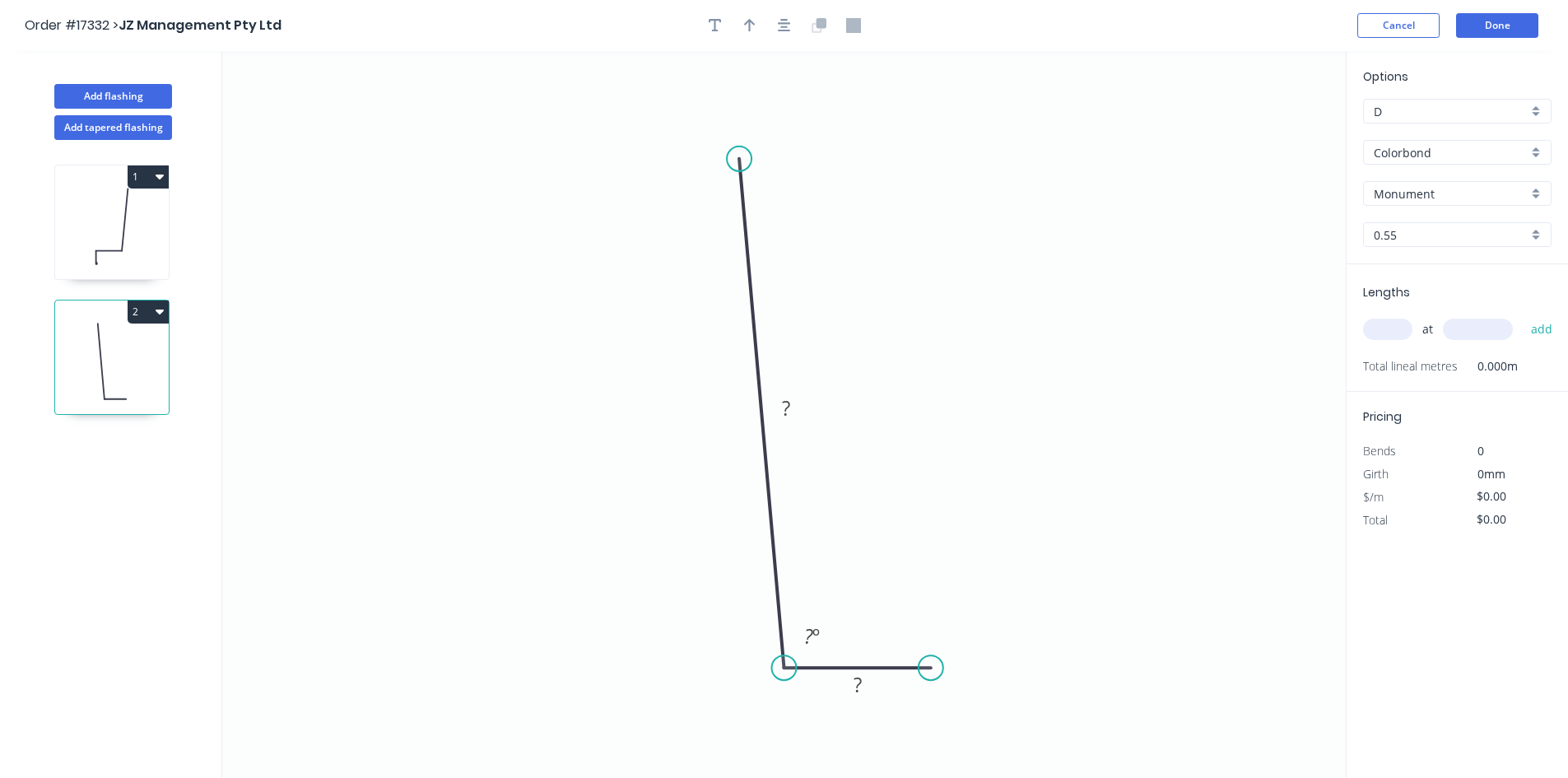
drag, startPoint x: 789, startPoint y: 158, endPoint x: 739, endPoint y: 158, distance: 50.0
click at [739, 158] on circle at bounding box center [739, 158] width 24 height 24
click at [820, 641] on rect at bounding box center [811, 638] width 33 height 23
click at [836, 619] on icon "0 ? ? 80 º" at bounding box center [784, 414] width 1124 height 727
drag, startPoint x: 836, startPoint y: 626, endPoint x: 726, endPoint y: 703, distance: 134.3
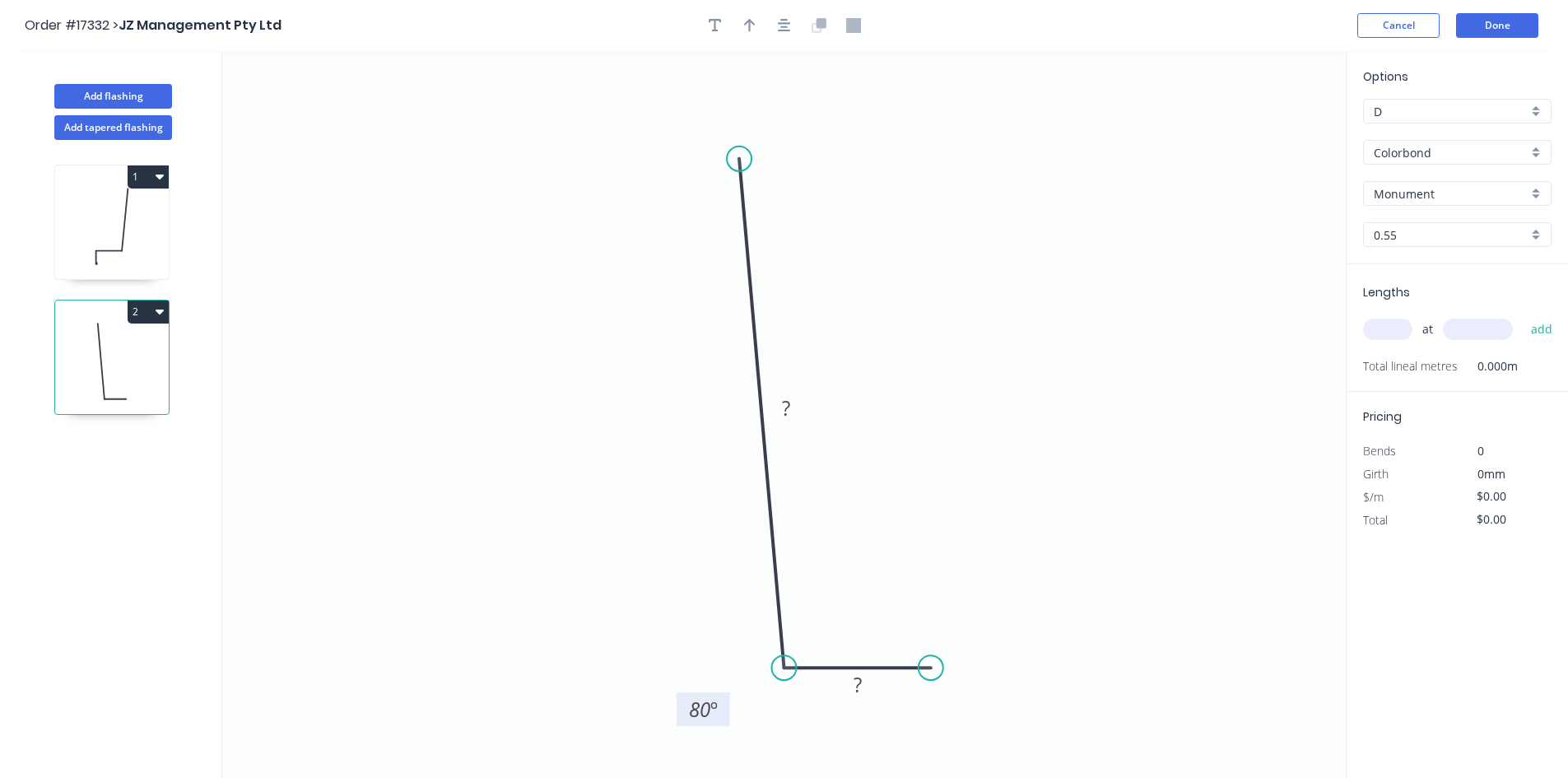
click at [726, 703] on rect at bounding box center [702, 709] width 53 height 33
click at [877, 682] on rect at bounding box center [857, 683] width 53 height 33
click at [871, 689] on rect at bounding box center [857, 686] width 33 height 23
click at [793, 412] on rect at bounding box center [786, 409] width 33 height 23
click at [1007, 665] on div "Crush & Fold" at bounding box center [1017, 664] width 166 height 33
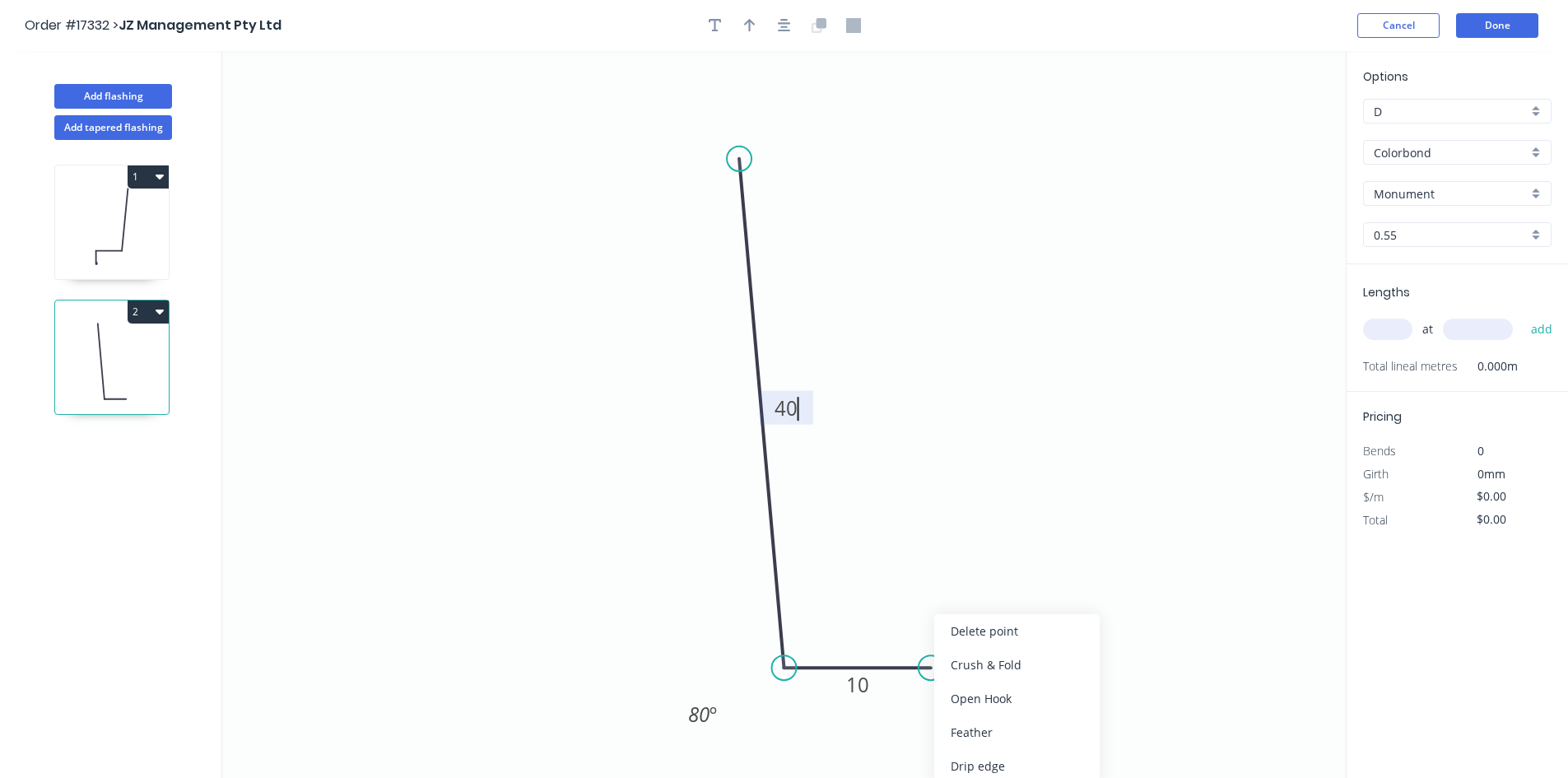
type input "$12.58"
click at [986, 726] on div "Flip bend" at bounding box center [1012, 718] width 166 height 33
click at [922, 630] on tspan "10" at bounding box center [920, 625] width 23 height 27
click at [1001, 613] on icon "0 40 CF 10 10 80 º" at bounding box center [784, 414] width 1124 height 727
drag, startPoint x: 940, startPoint y: 614, endPoint x: 973, endPoint y: 730, distance: 120.6
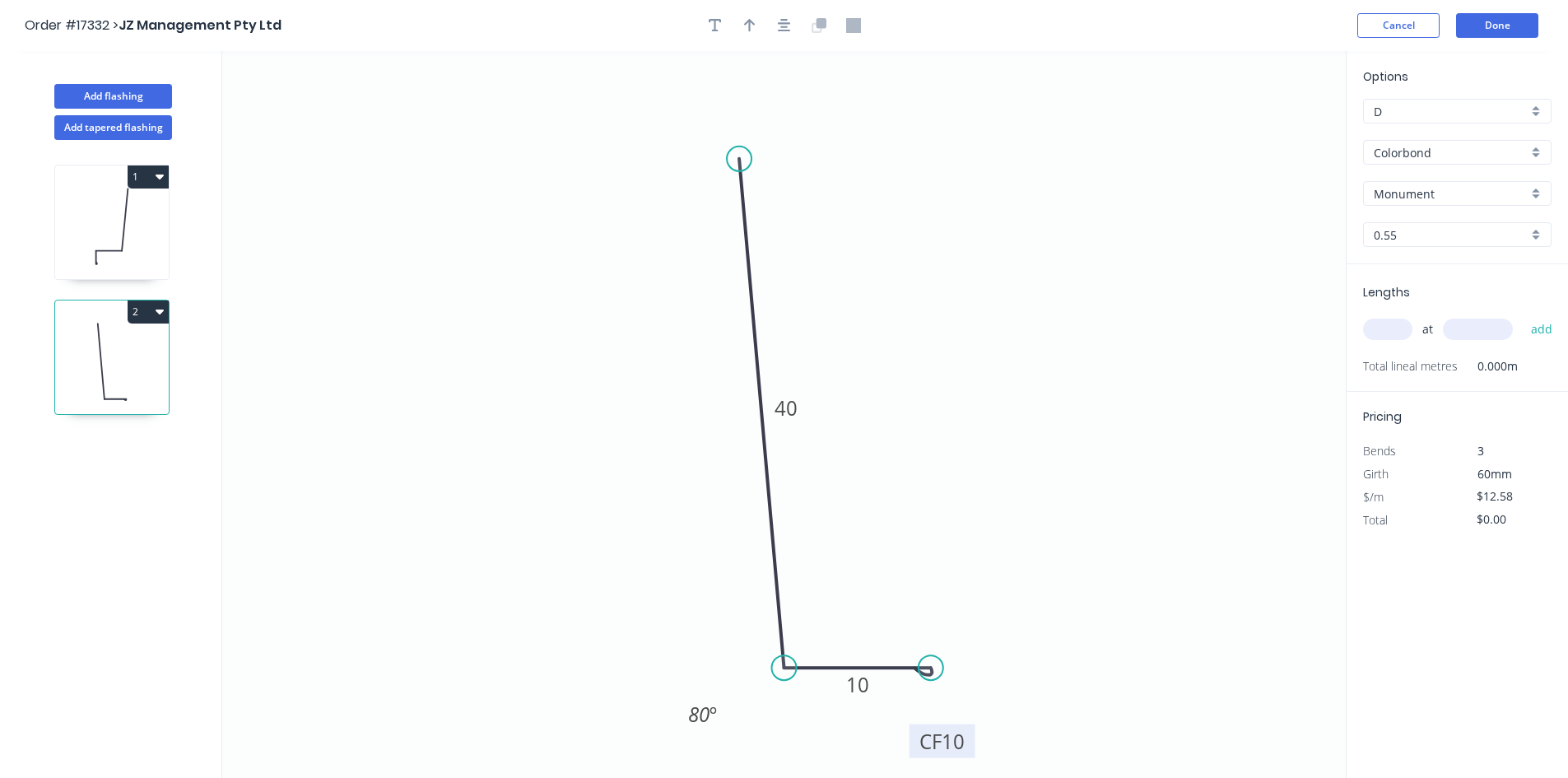
click at [973, 730] on rect at bounding box center [942, 740] width 66 height 33
click at [958, 742] on tspan "10" at bounding box center [954, 741] width 23 height 27
click at [1034, 629] on icon "0 40 CF 9 10 80 º" at bounding box center [784, 414] width 1124 height 727
click at [784, 33] on button "button" at bounding box center [784, 25] width 24 height 24
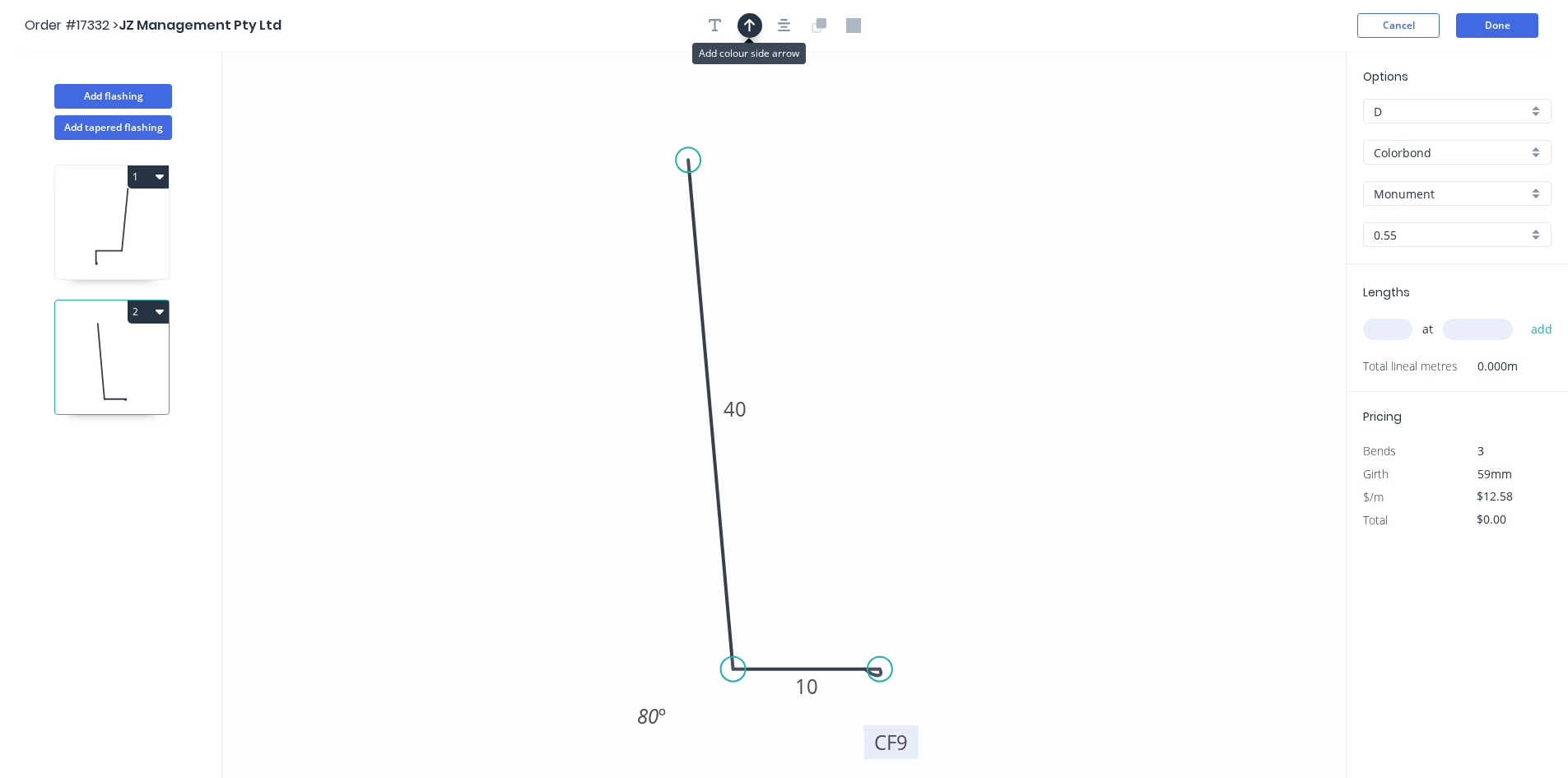
click at [747, 26] on icon "button" at bounding box center [749, 25] width 12 height 14
click at [1268, 130] on icon at bounding box center [1266, 110] width 14 height 52
click at [1267, 130] on icon at bounding box center [1266, 111] width 14 height 52
drag, startPoint x: 1270, startPoint y: 130, endPoint x: 847, endPoint y: 390, distance: 496.5
click at [847, 390] on icon at bounding box center [861, 375] width 48 height 48
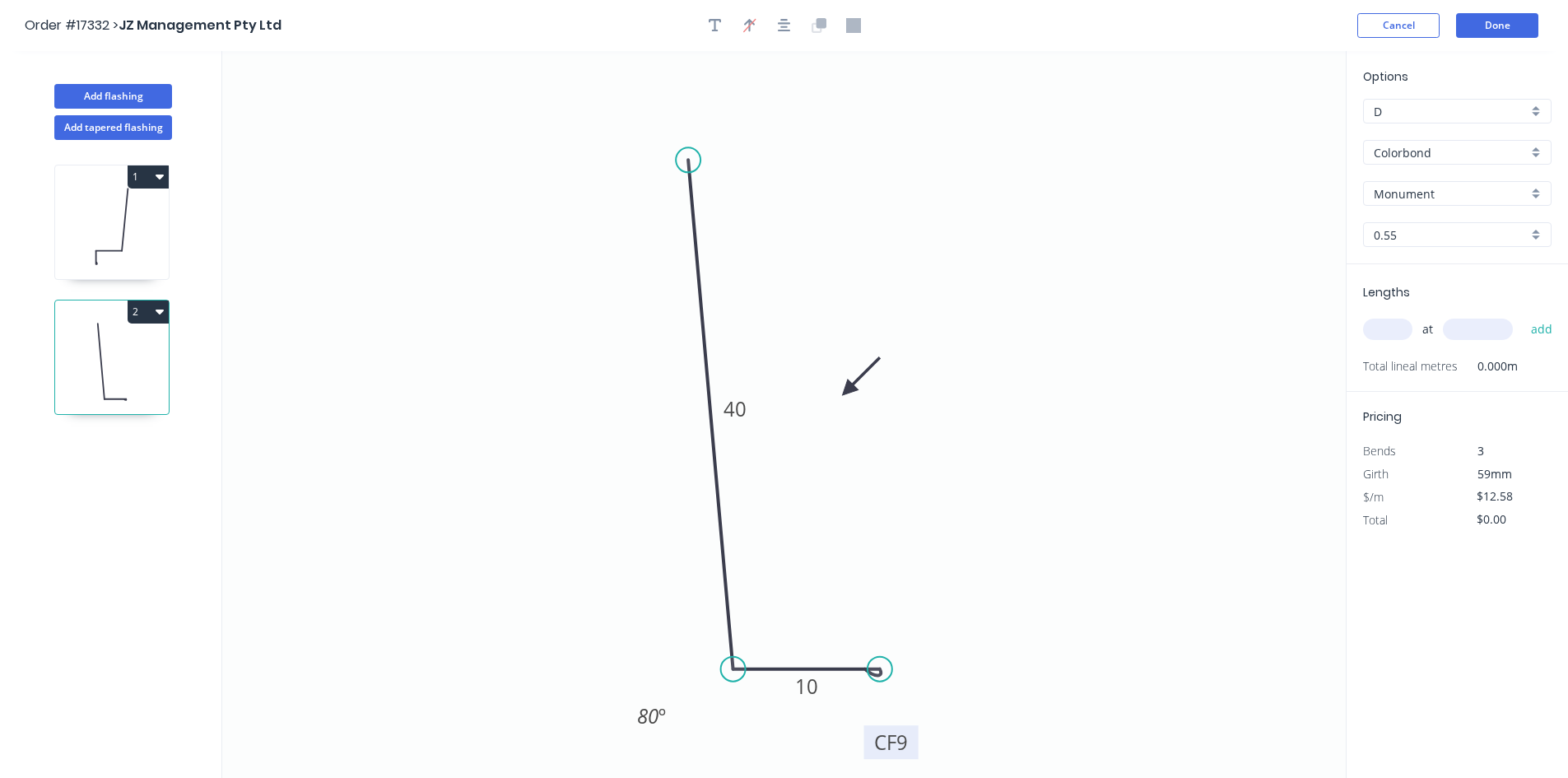
click at [1389, 330] on input "text" at bounding box center [1388, 330] width 50 height 22
type input "1"
click at [1464, 334] on input "text" at bounding box center [1478, 330] width 70 height 22
type input "4000"
click at [1540, 336] on button "add" at bounding box center [1542, 329] width 39 height 28
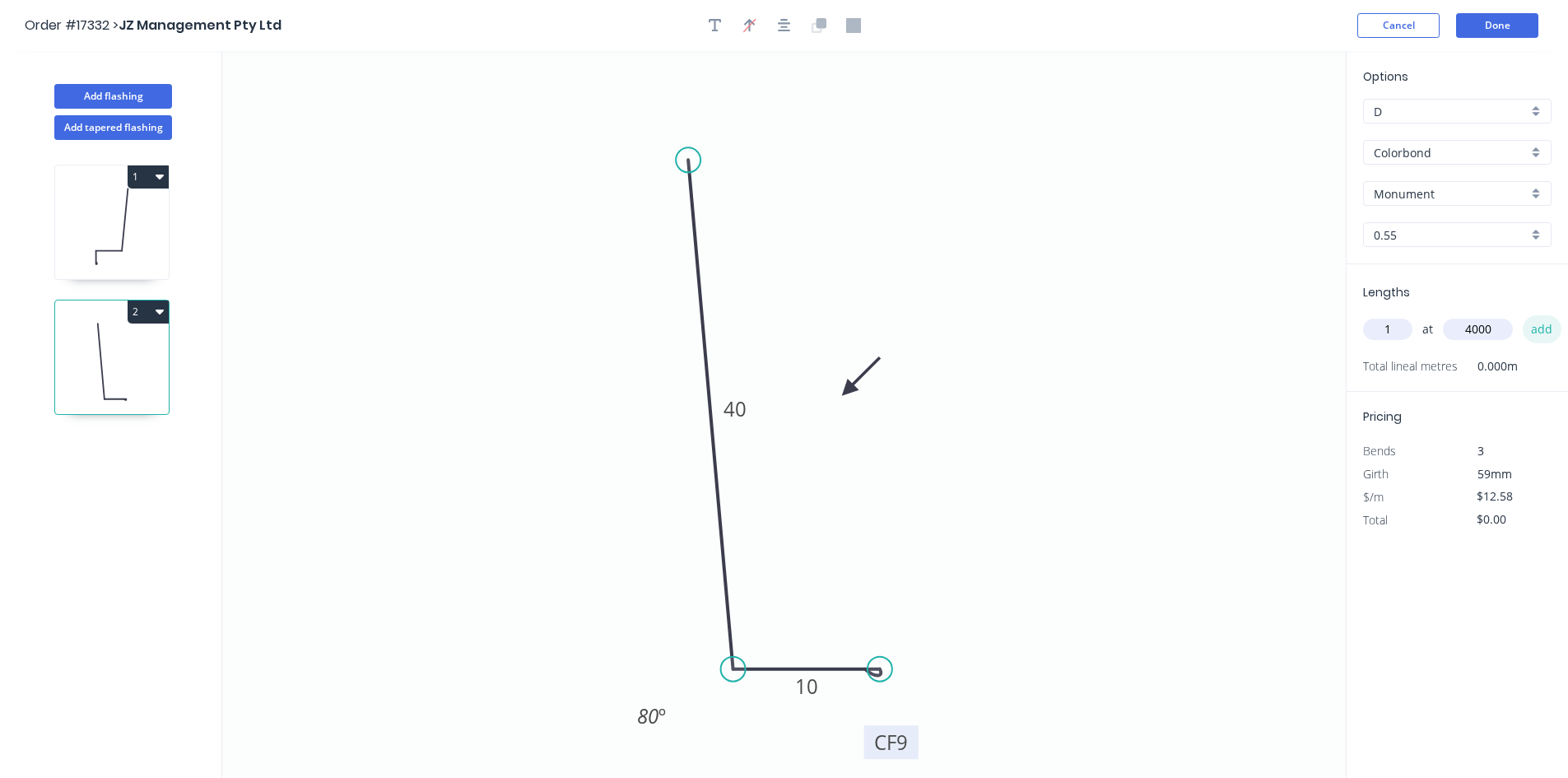
type input "$50.32"
type input "1"
click at [1472, 338] on input "text" at bounding box center [1478, 330] width 70 height 22
type input "1300"
click at [1545, 330] on button "add" at bounding box center [1542, 329] width 39 height 28
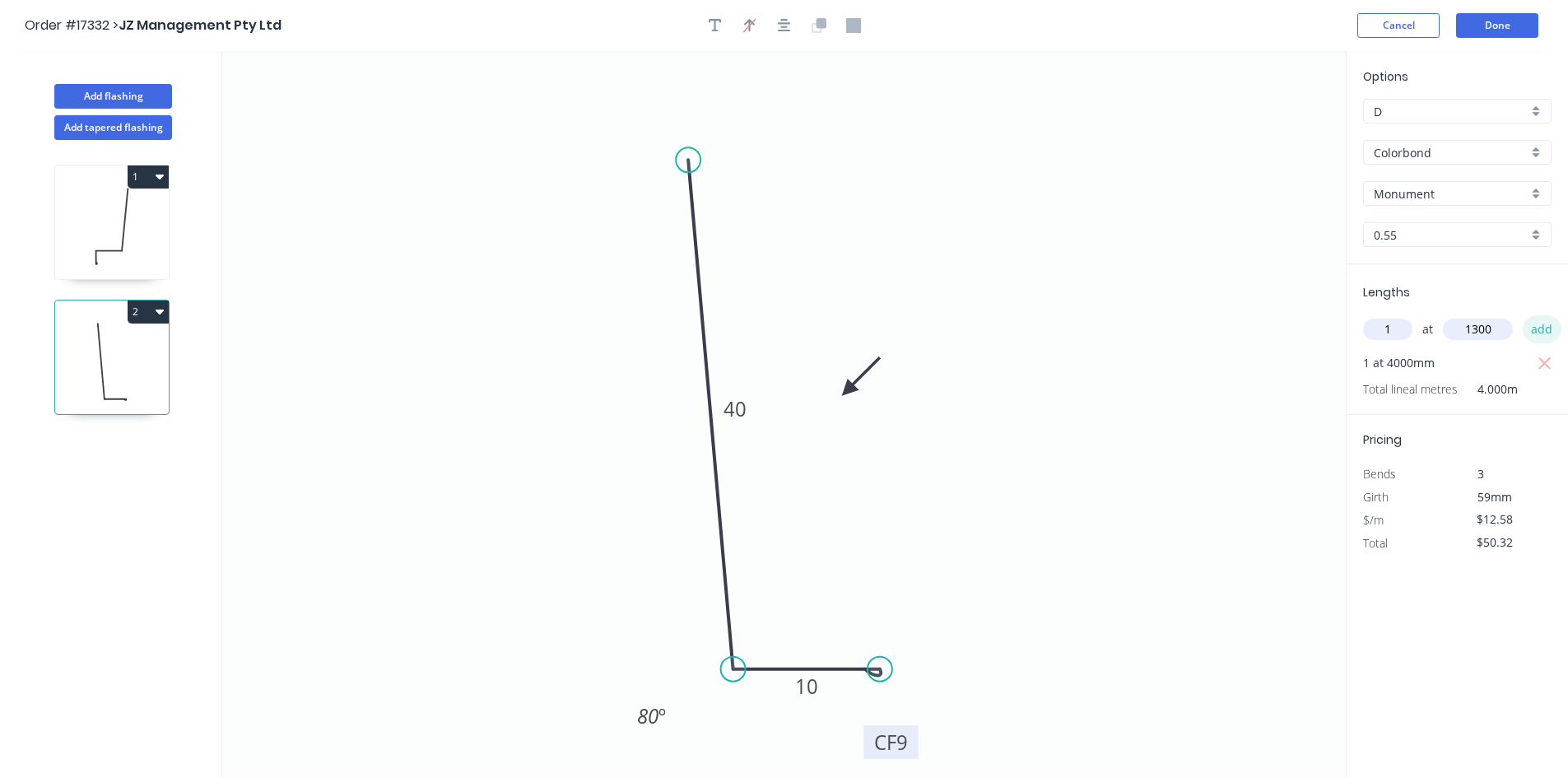
type input "$66.67"
type input "1"
click at [1486, 327] on input "text" at bounding box center [1478, 330] width 70 height 22
type input "5000"
click at [1544, 330] on button "add" at bounding box center [1542, 329] width 39 height 28
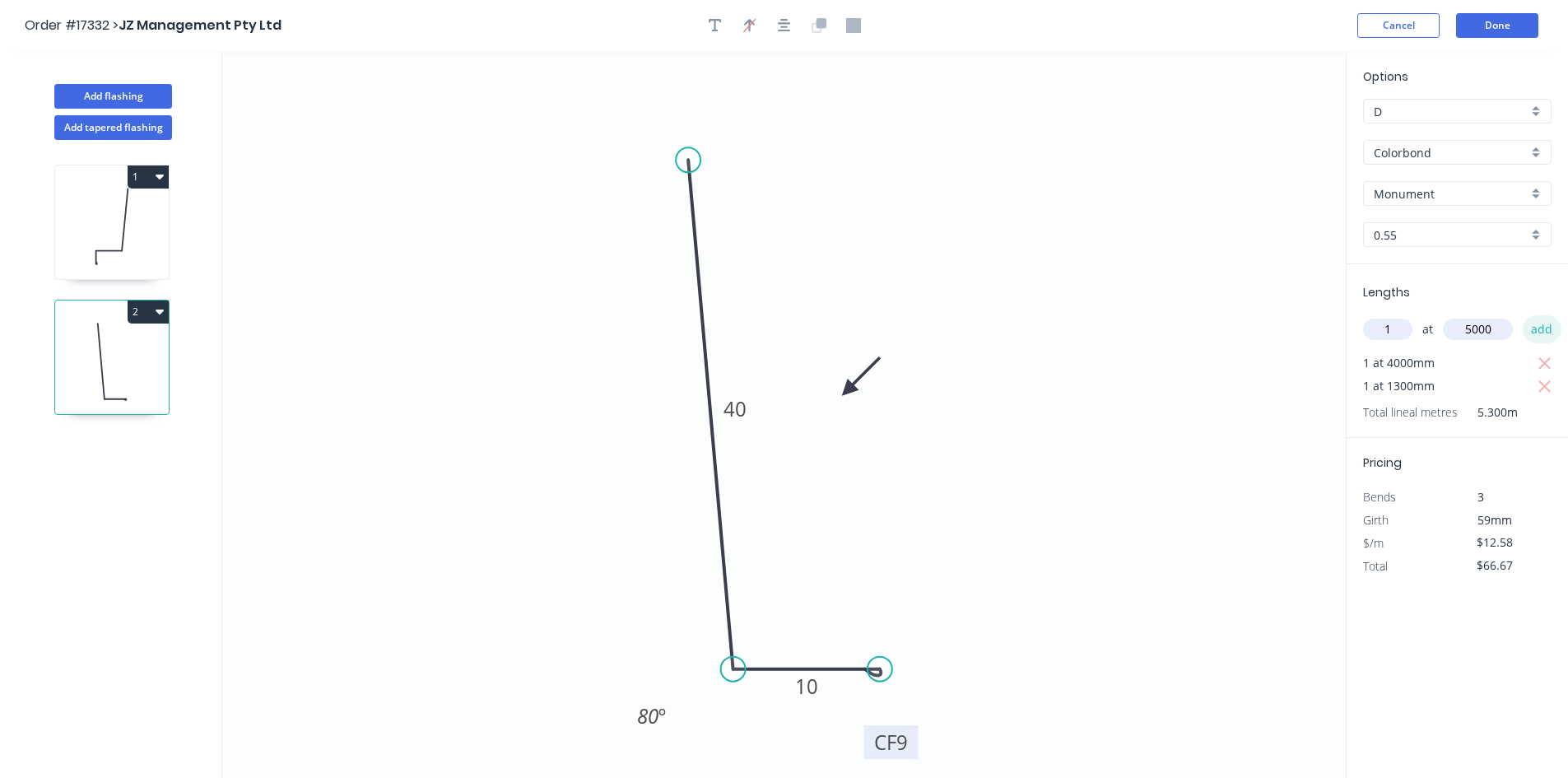
type input "$129.57"
click at [776, 31] on button "button" at bounding box center [784, 25] width 24 height 24
click at [1504, 28] on button "Done" at bounding box center [1497, 25] width 82 height 24
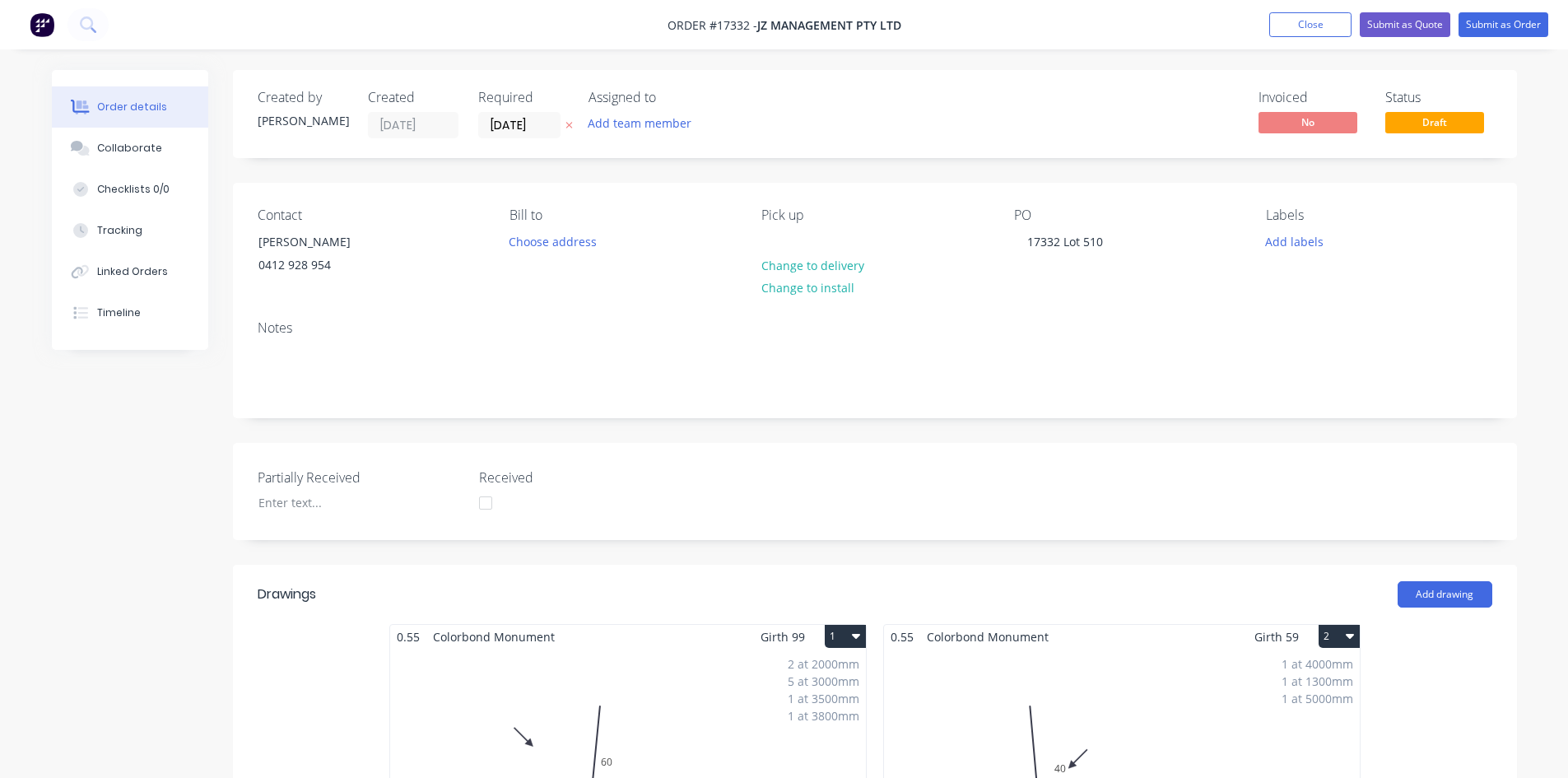
click at [815, 174] on div "Created by Sam Created 11/08/25 Required 11/08/25 Assigned to Add team member I…" at bounding box center [875, 748] width 1284 height 1356
click at [802, 172] on div "Created by Sam Created 11/08/25 Required 11/08/25 Assigned to Add team member I…" at bounding box center [875, 748] width 1284 height 1356
click at [804, 171] on div "Created by Sam Created 11/08/25 Required 11/08/25 Assigned to Add team member I…" at bounding box center [875, 748] width 1284 height 1356
click at [153, 158] on button "Collaborate" at bounding box center [131, 149] width 157 height 41
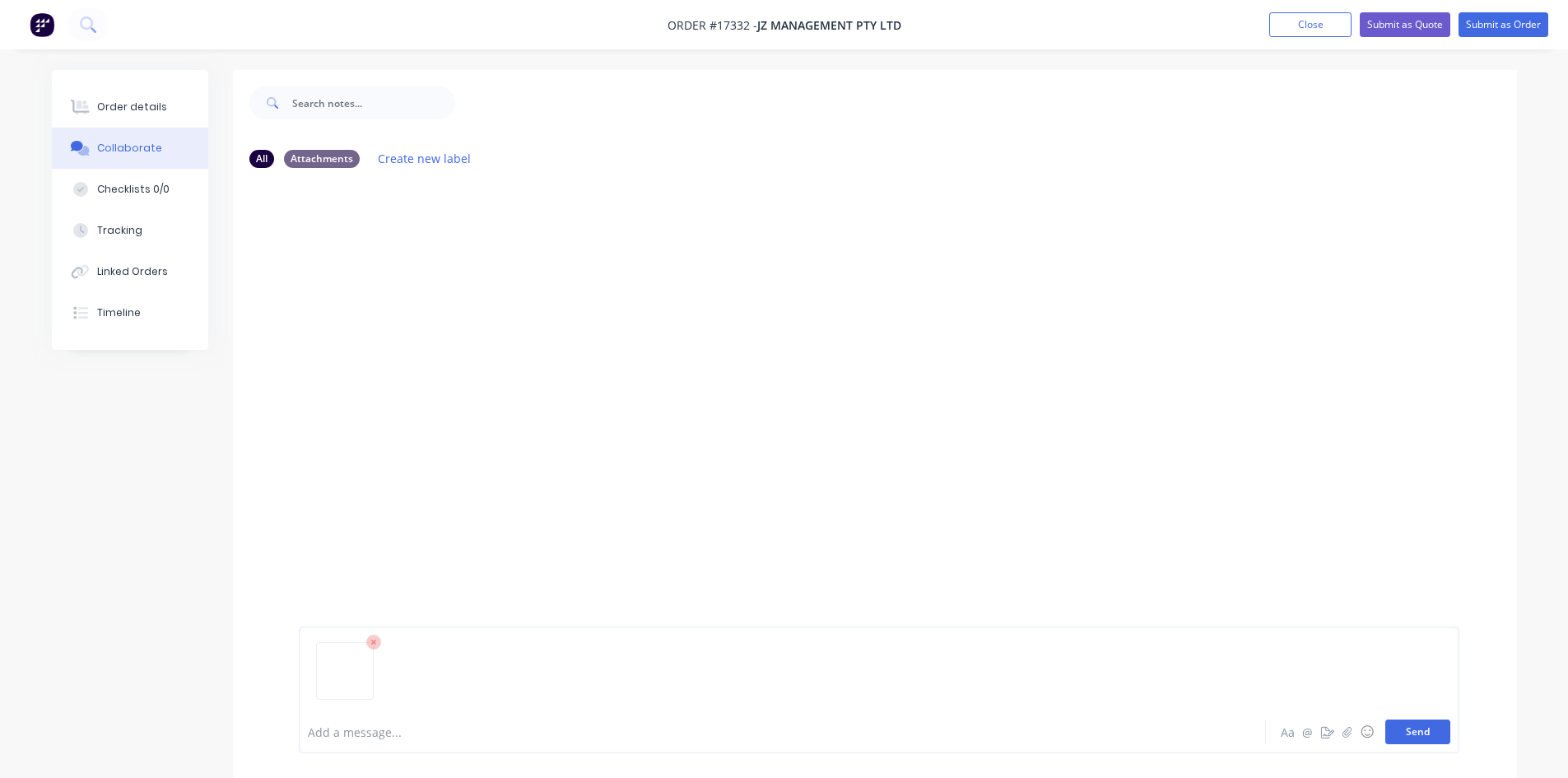
click at [1418, 739] on button "Send" at bounding box center [1418, 731] width 65 height 24
click at [149, 100] on div "Order details" at bounding box center [132, 107] width 70 height 14
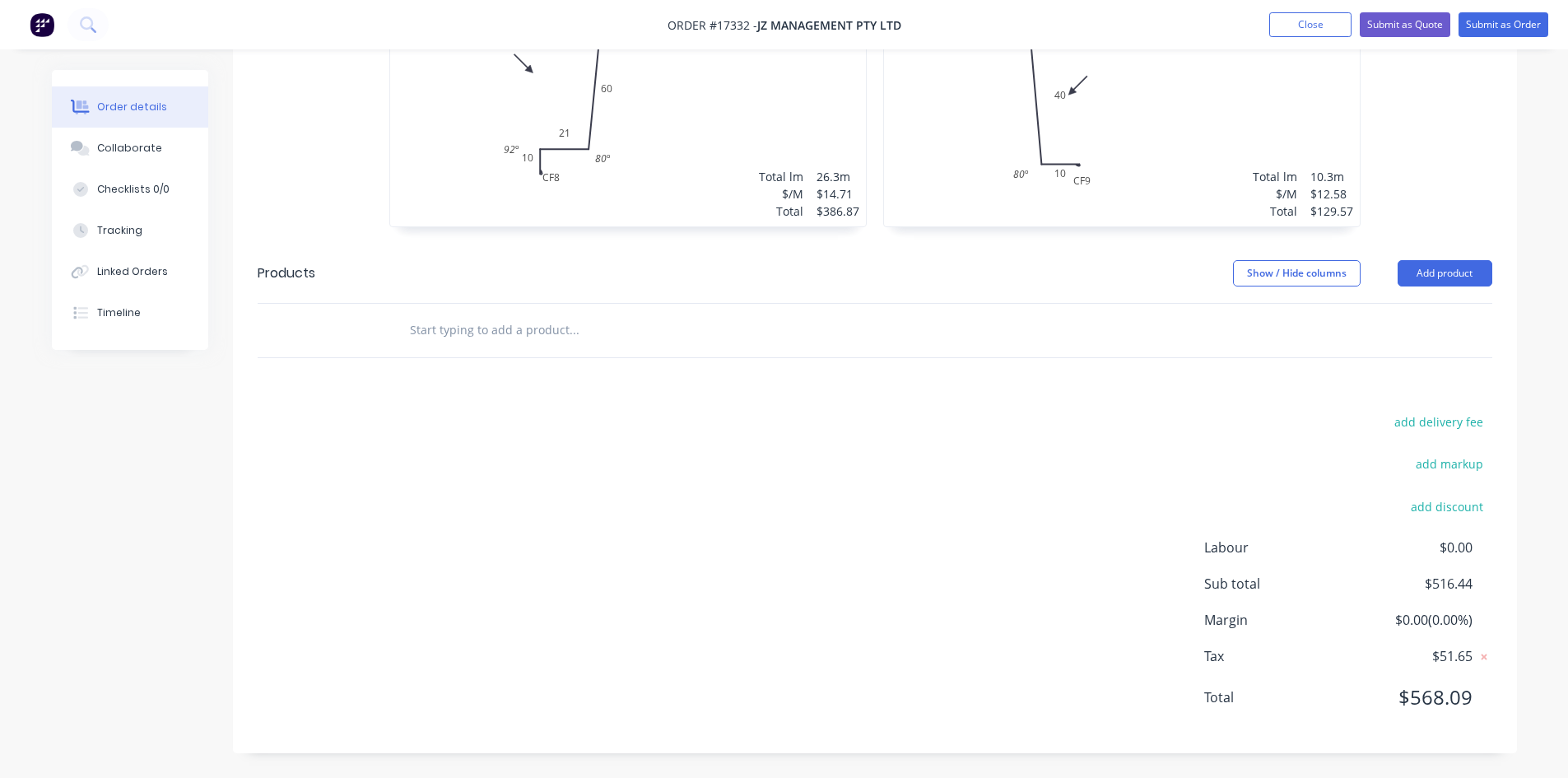
scroll to position [179, 0]
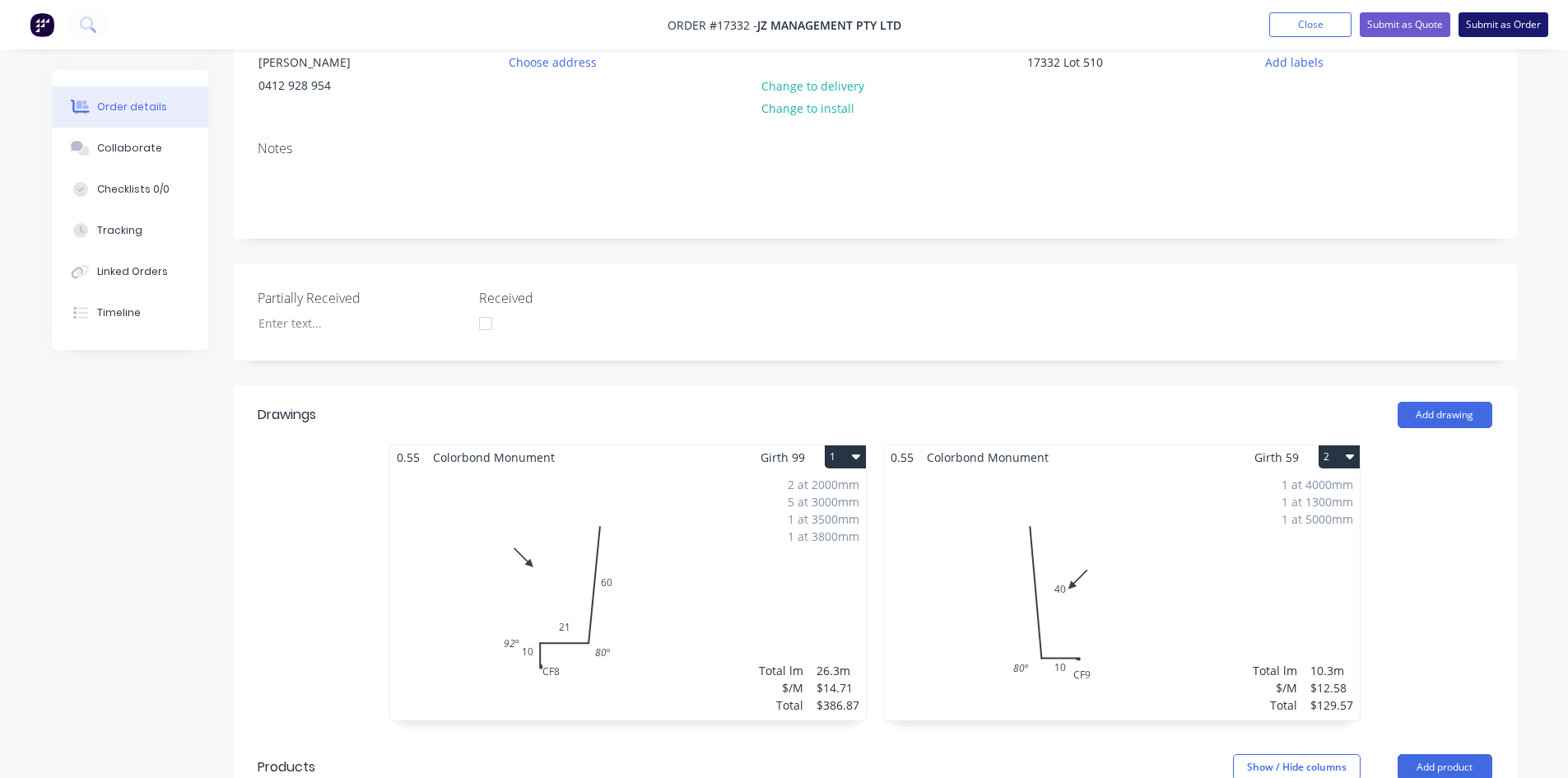
click at [1502, 25] on button "Submit as Order" at bounding box center [1504, 24] width 90 height 24
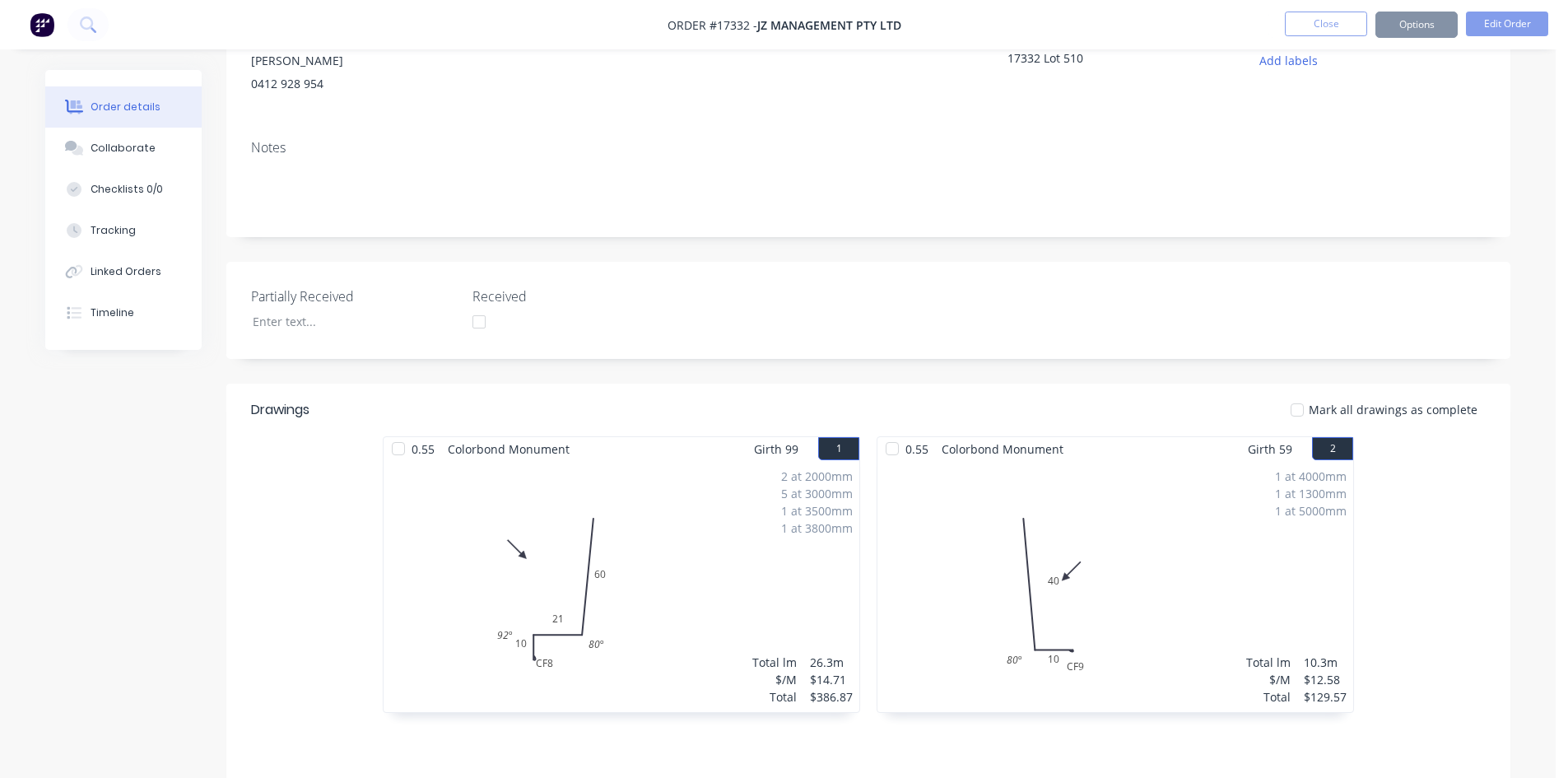
scroll to position [0, 0]
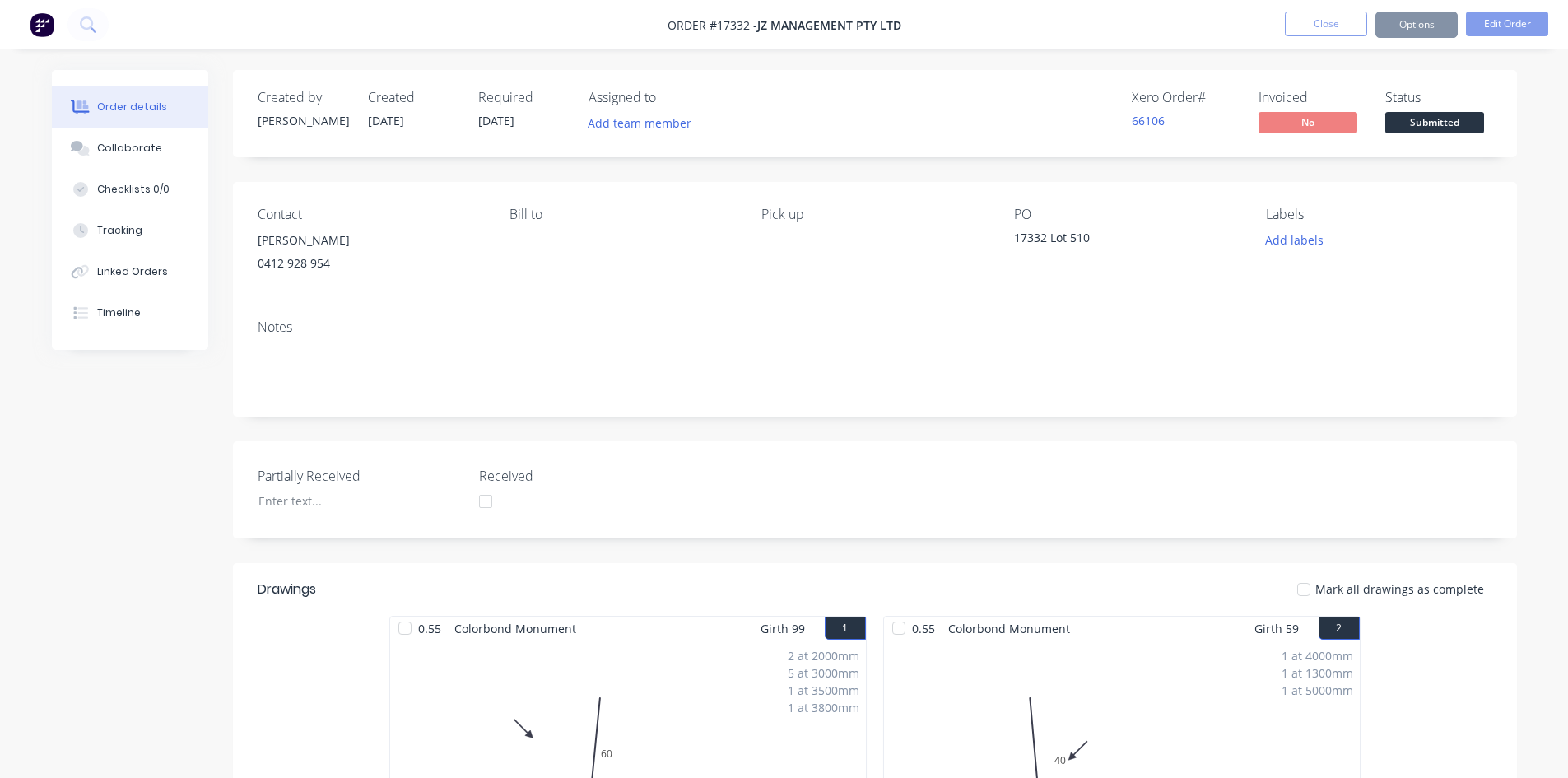
click at [1421, 24] on button "Options" at bounding box center [1416, 24] width 82 height 26
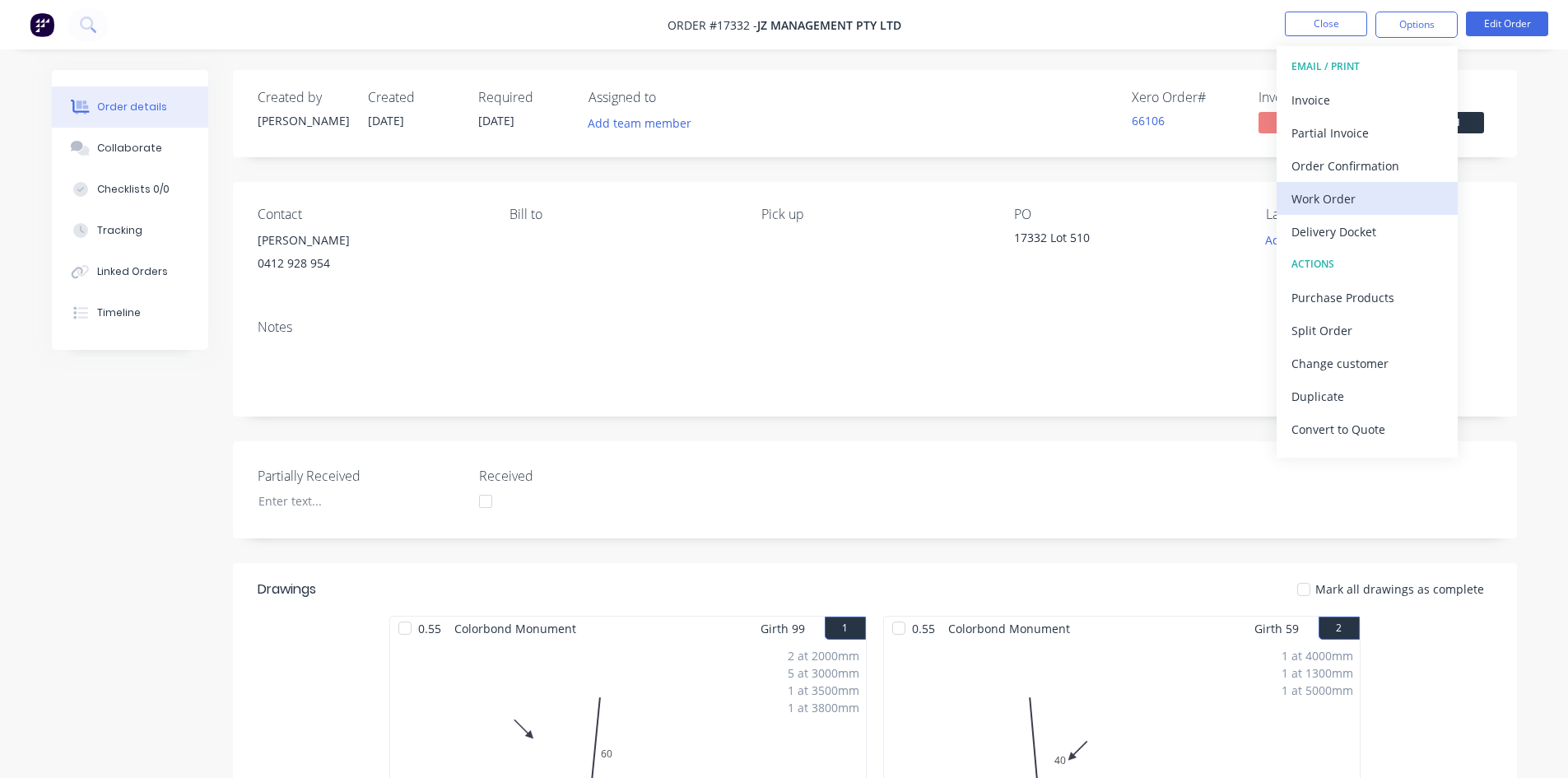
click at [1372, 188] on div "Work Order" at bounding box center [1367, 198] width 151 height 24
click at [1372, 188] on div "Custom" at bounding box center [1367, 198] width 151 height 24
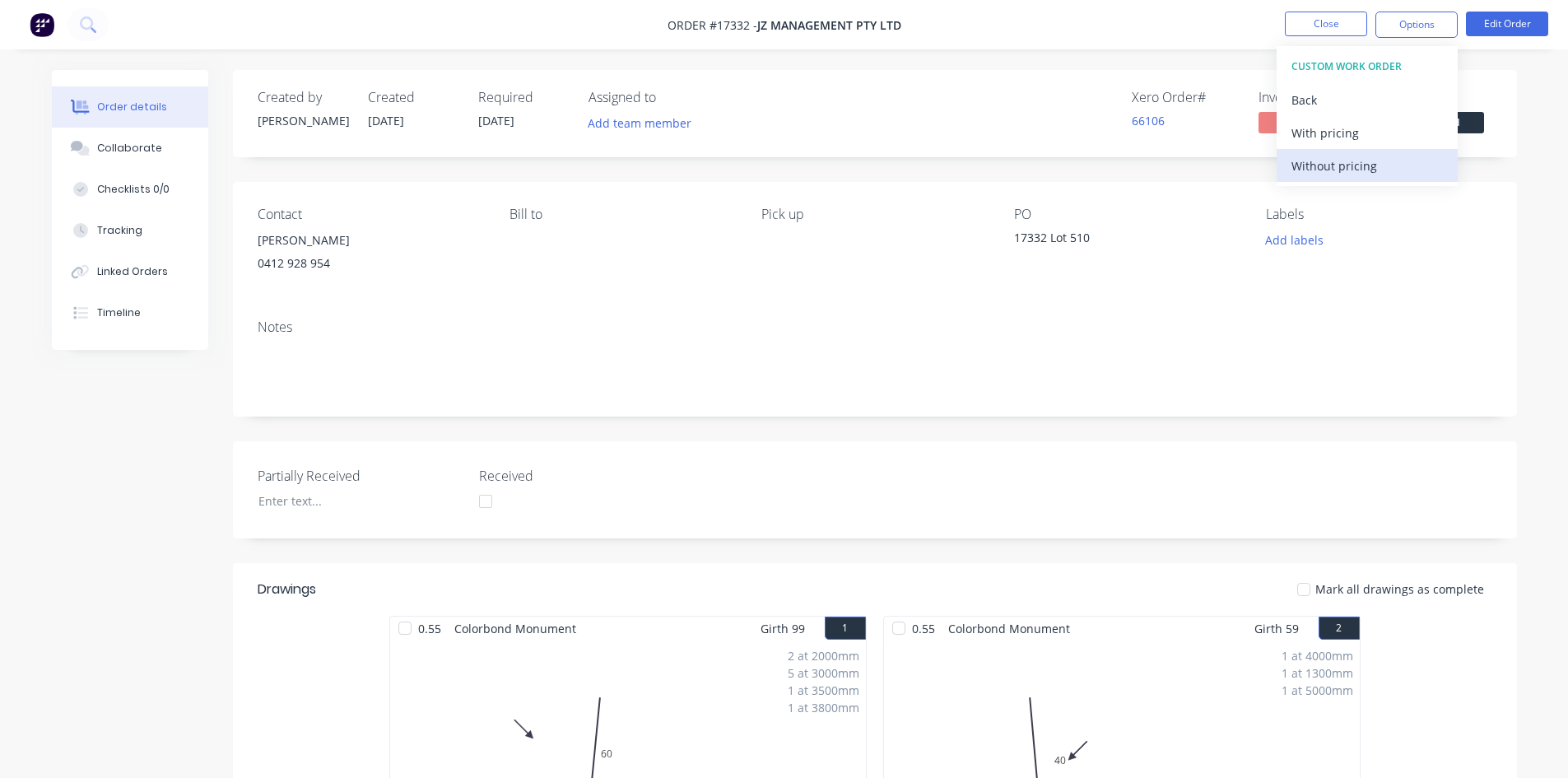
click at [1370, 158] on div "Without pricing" at bounding box center [1367, 166] width 151 height 24
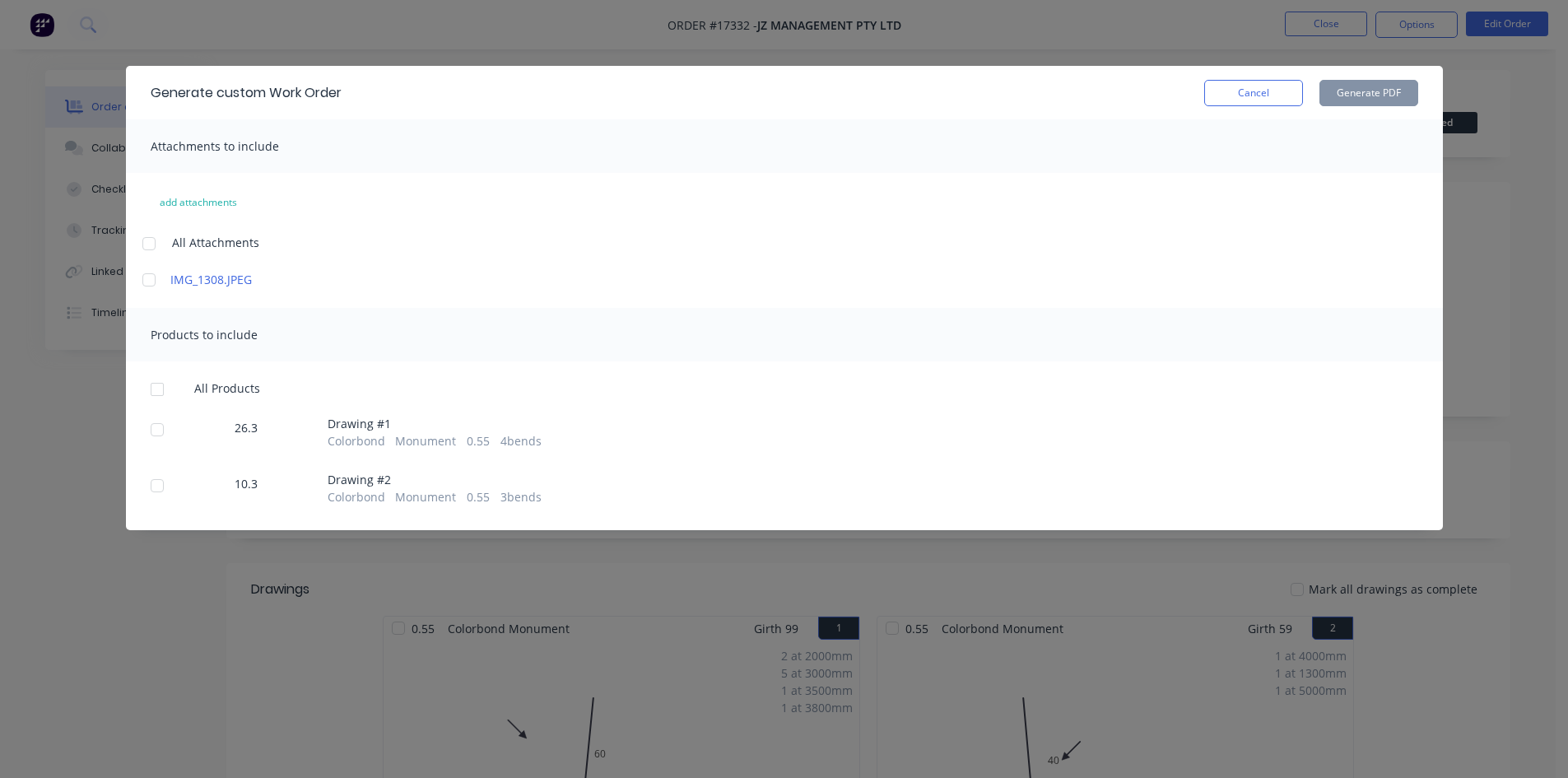
click at [151, 243] on div at bounding box center [149, 243] width 33 height 33
click at [159, 392] on div at bounding box center [157, 389] width 33 height 33
click at [1364, 103] on button "Generate PDF" at bounding box center [1369, 93] width 99 height 26
click at [1260, 96] on button "Cancel" at bounding box center [1254, 93] width 99 height 26
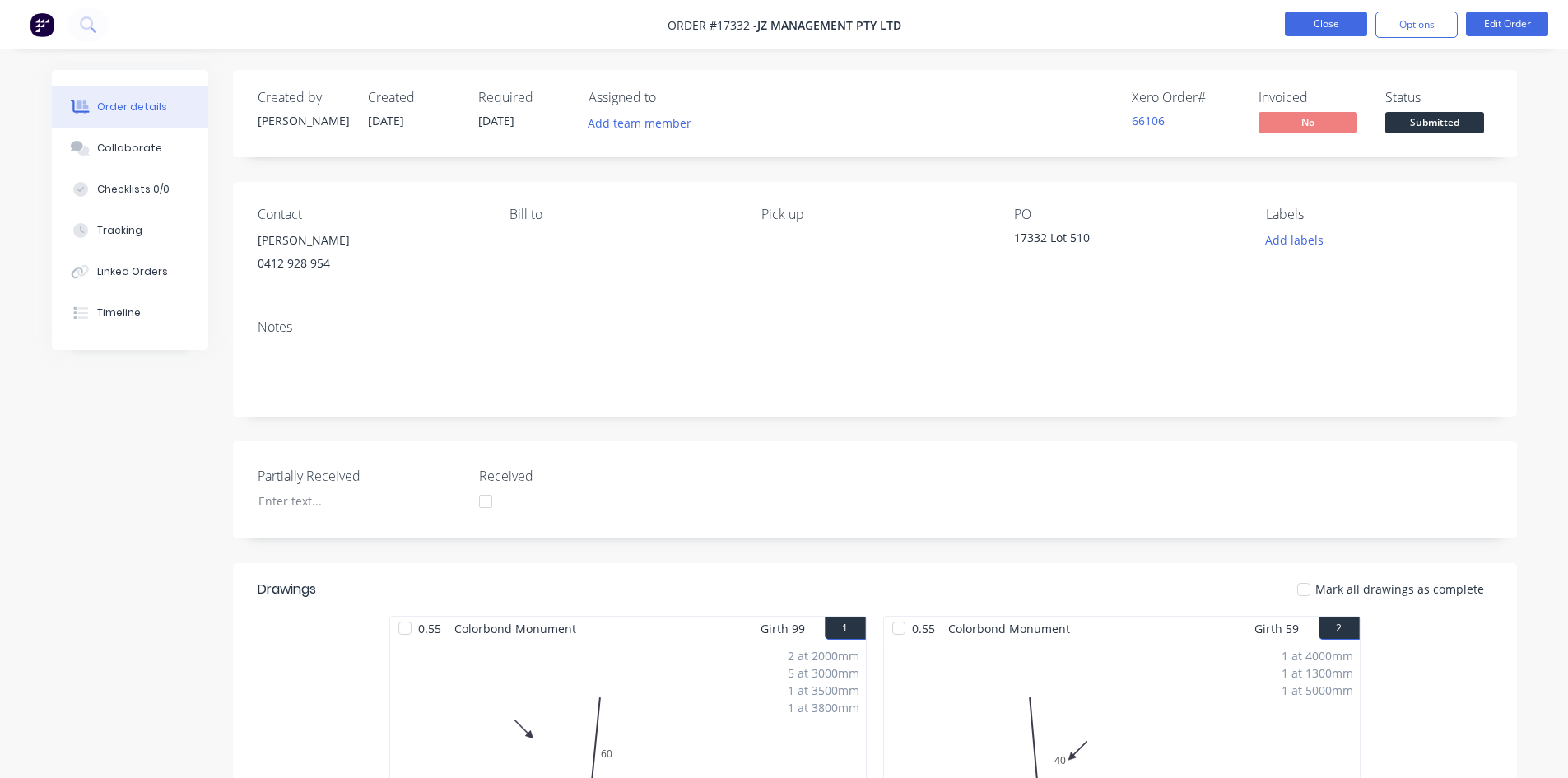
click at [1326, 29] on button "Close" at bounding box center [1326, 23] width 82 height 24
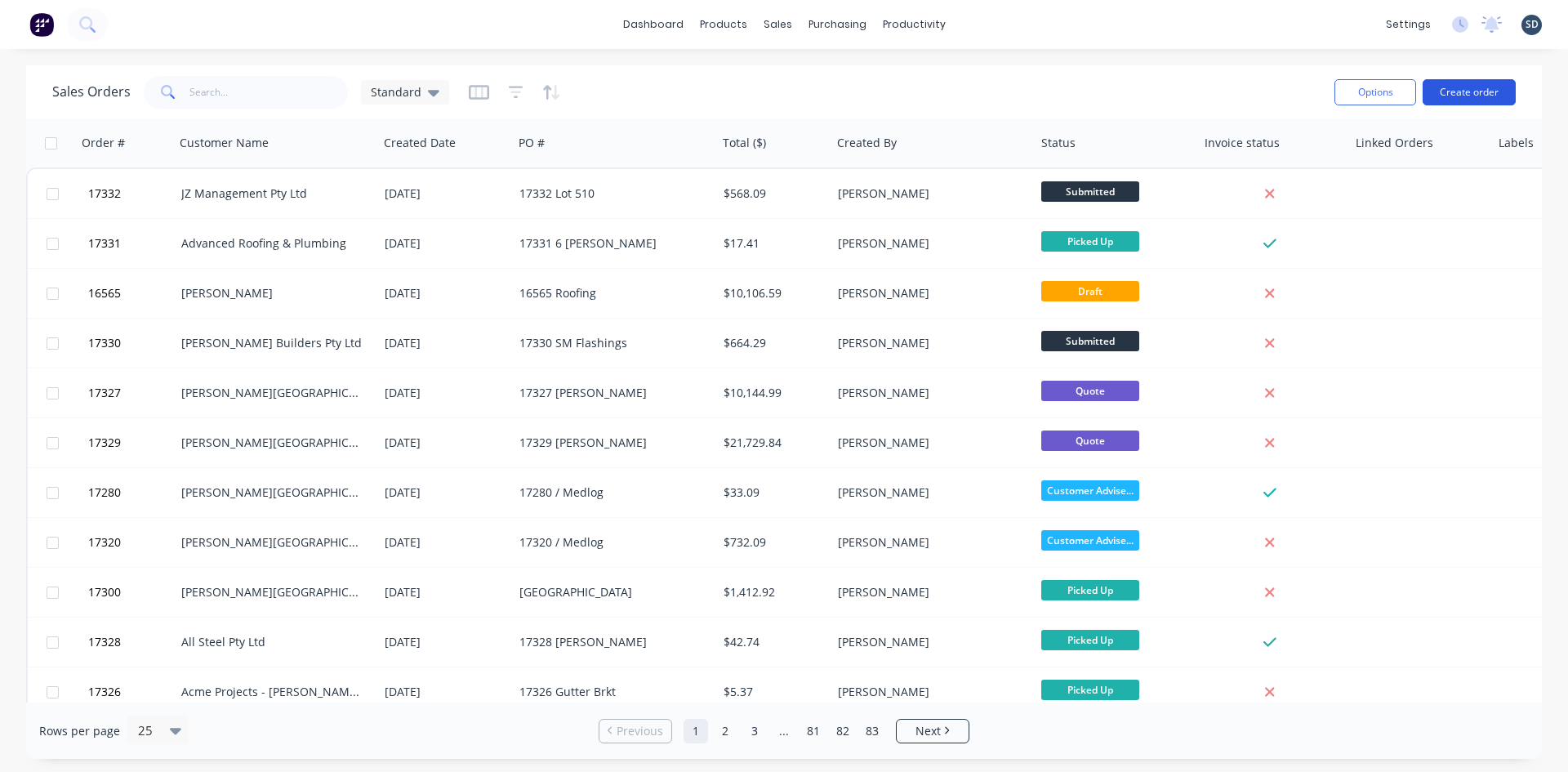
click at [1476, 95] on button "Create order" at bounding box center [1469, 92] width 93 height 26
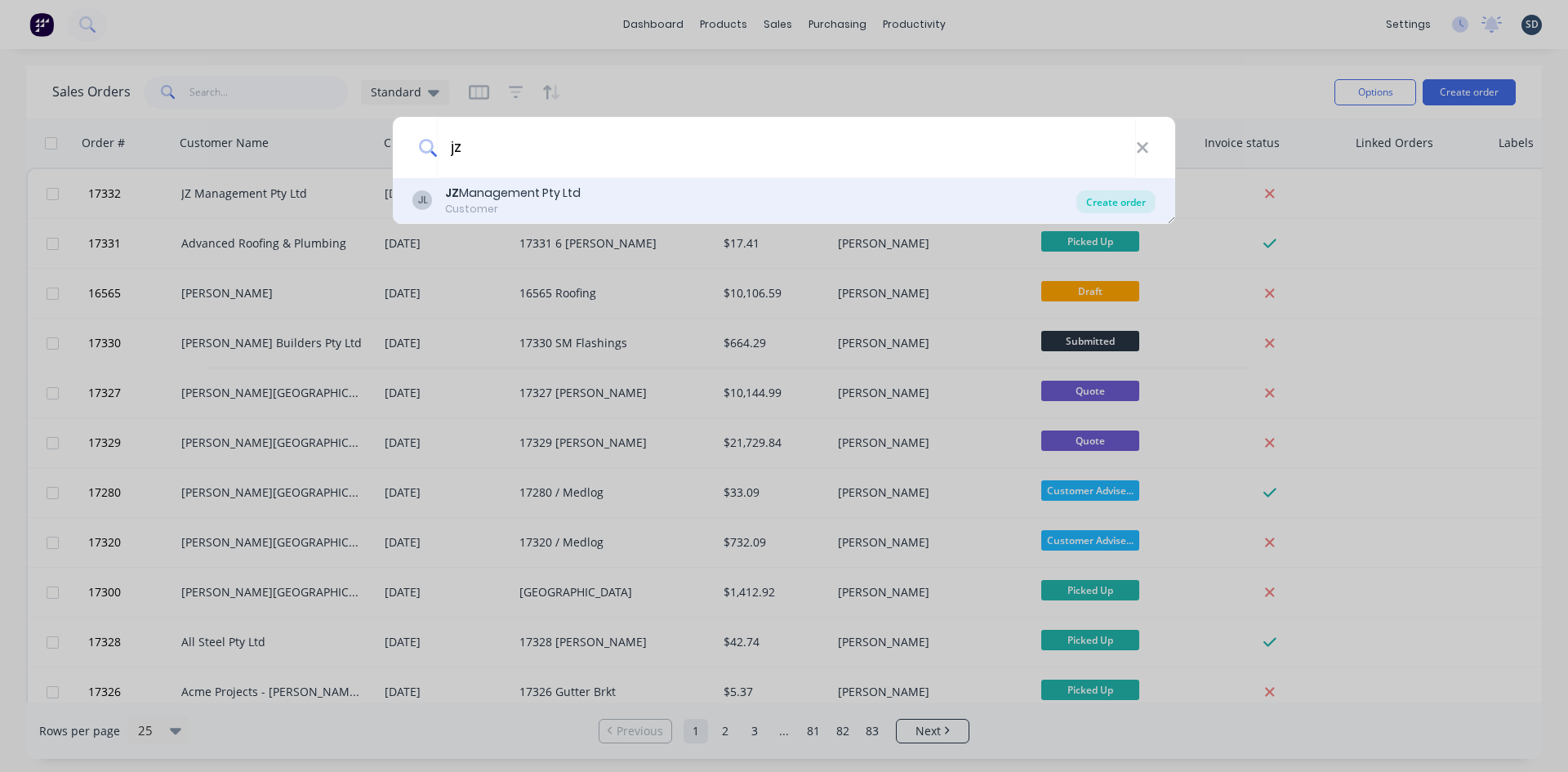
type input "jz"
click at [1116, 202] on div "Create order" at bounding box center [1116, 202] width 80 height 23
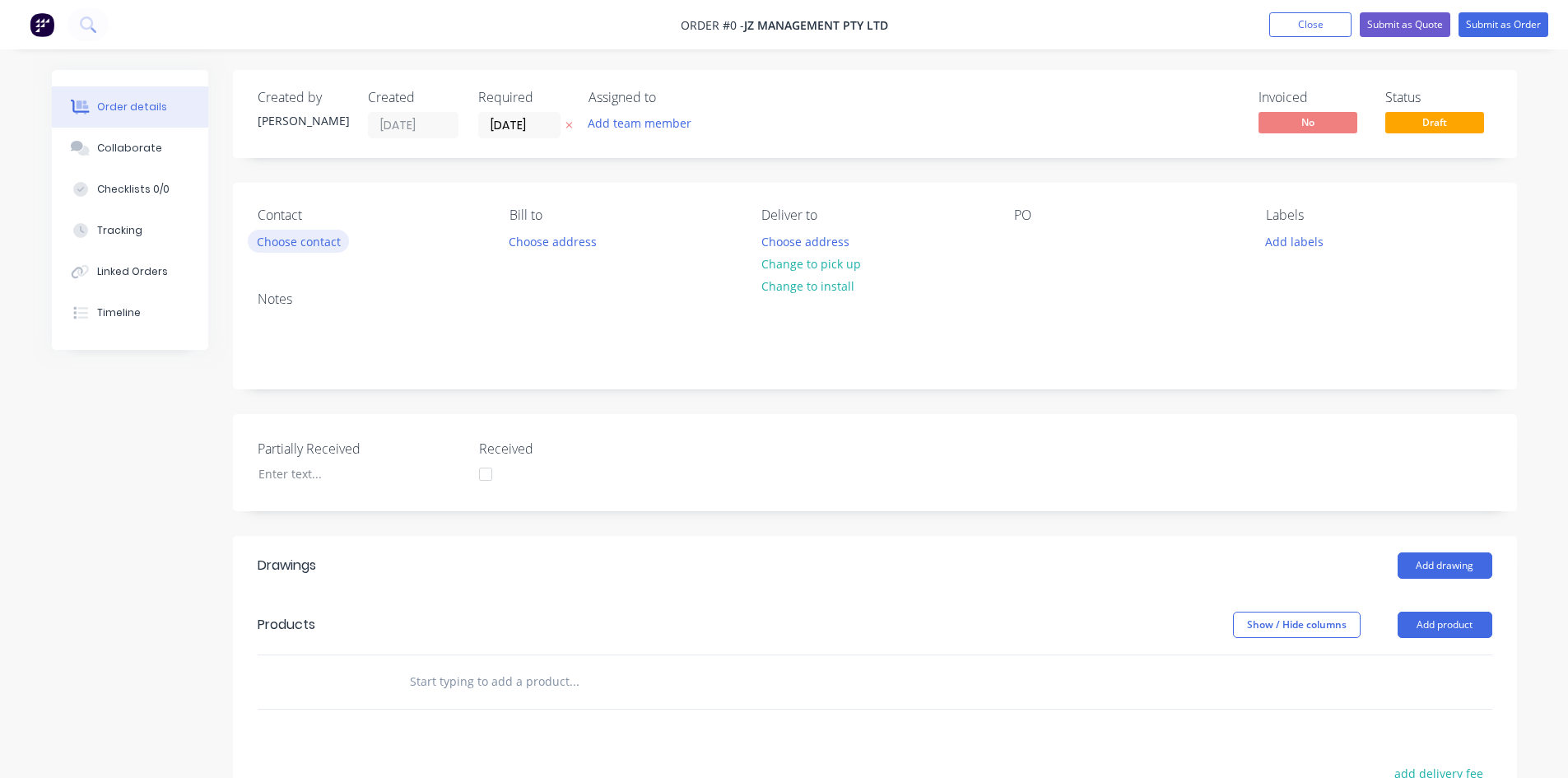
click at [330, 241] on button "Choose contact" at bounding box center [298, 240] width 101 height 23
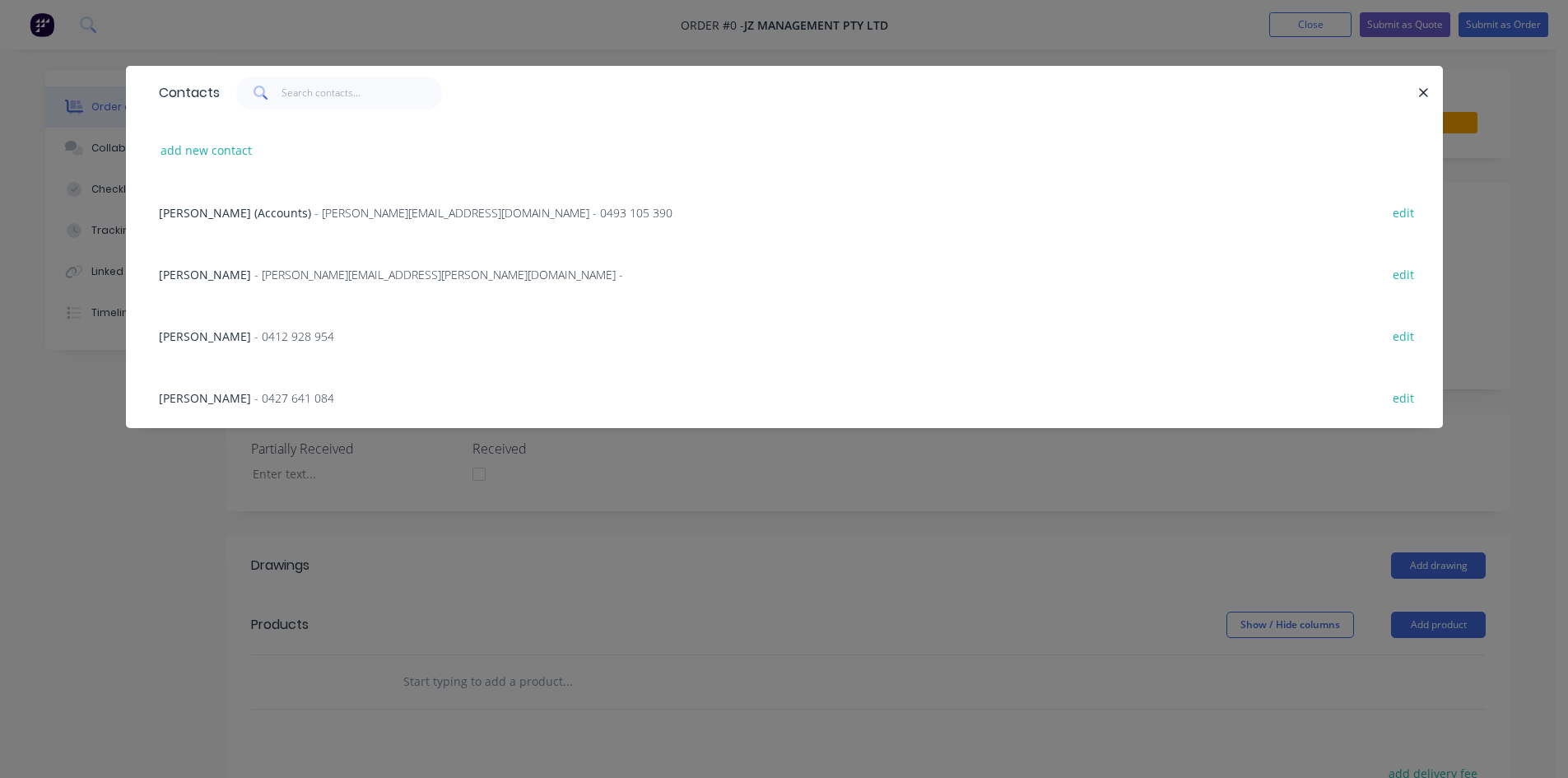
click at [282, 337] on span "- 0412 928 954" at bounding box center [294, 336] width 80 height 15
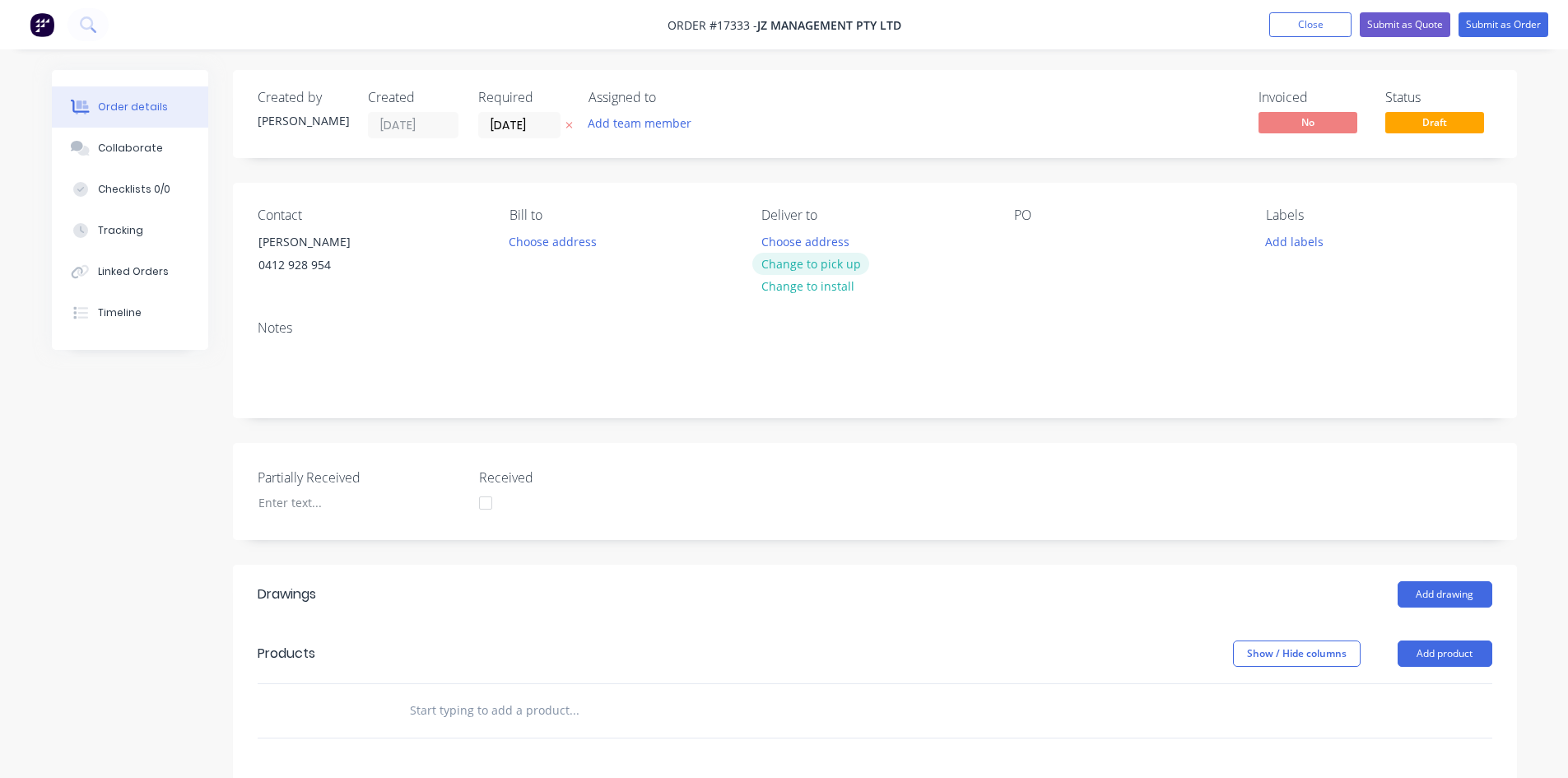
click at [801, 262] on button "Change to pick up" at bounding box center [811, 264] width 117 height 23
click at [1021, 232] on div at bounding box center [1027, 241] width 26 height 24
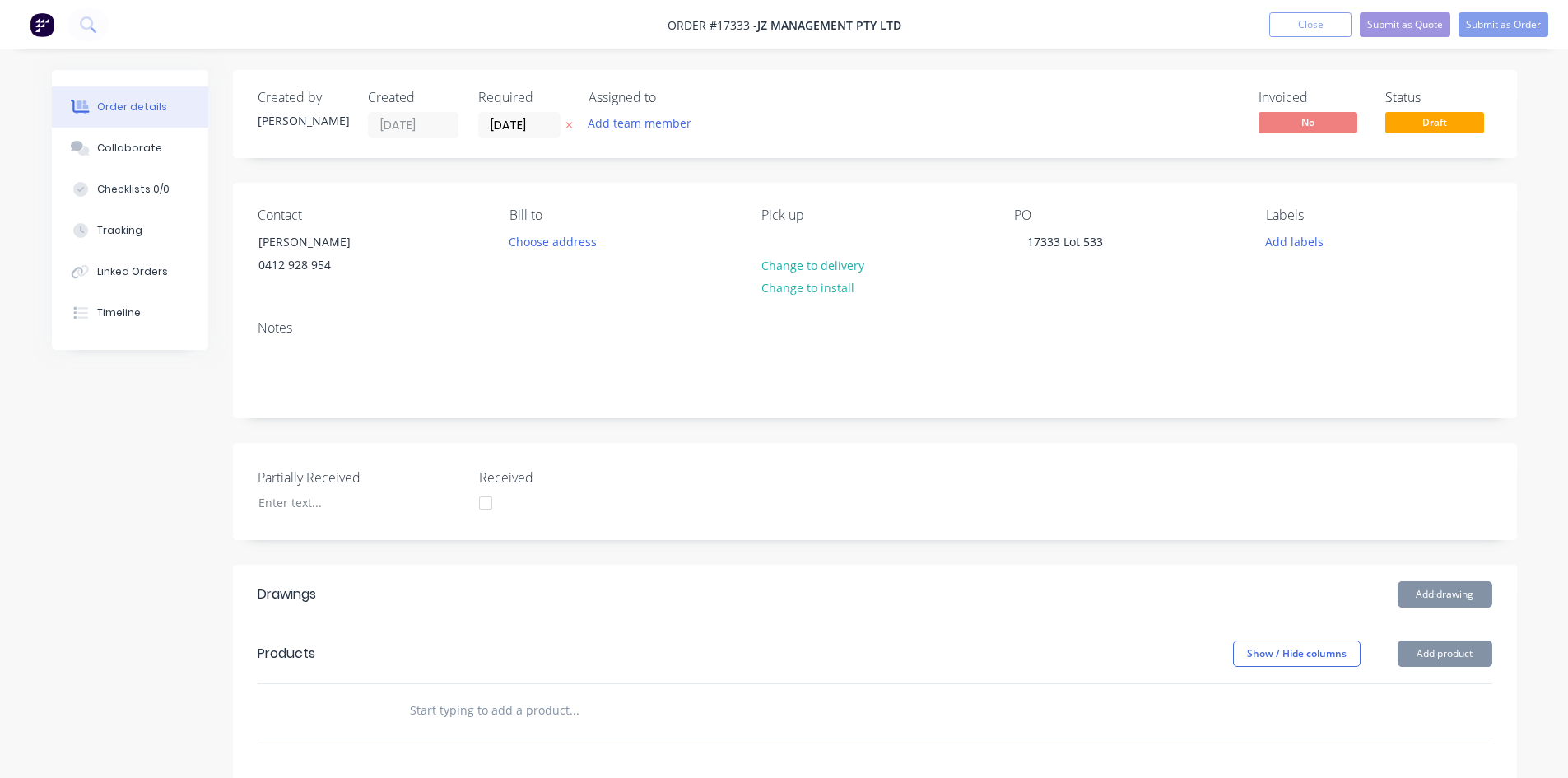
click at [999, 475] on div "Partially Received Received" at bounding box center [875, 492] width 1284 height 97
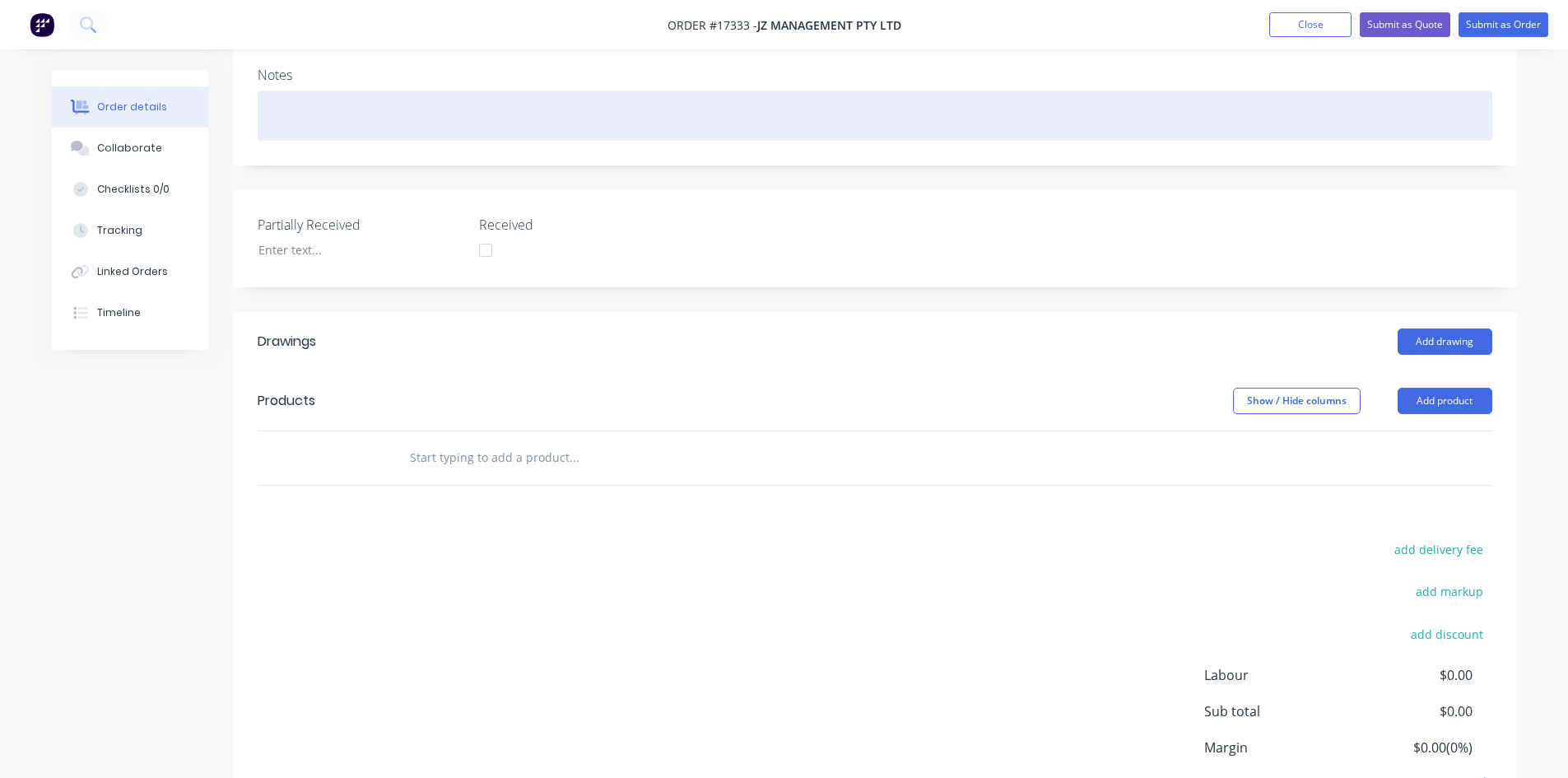
scroll to position [330, 0]
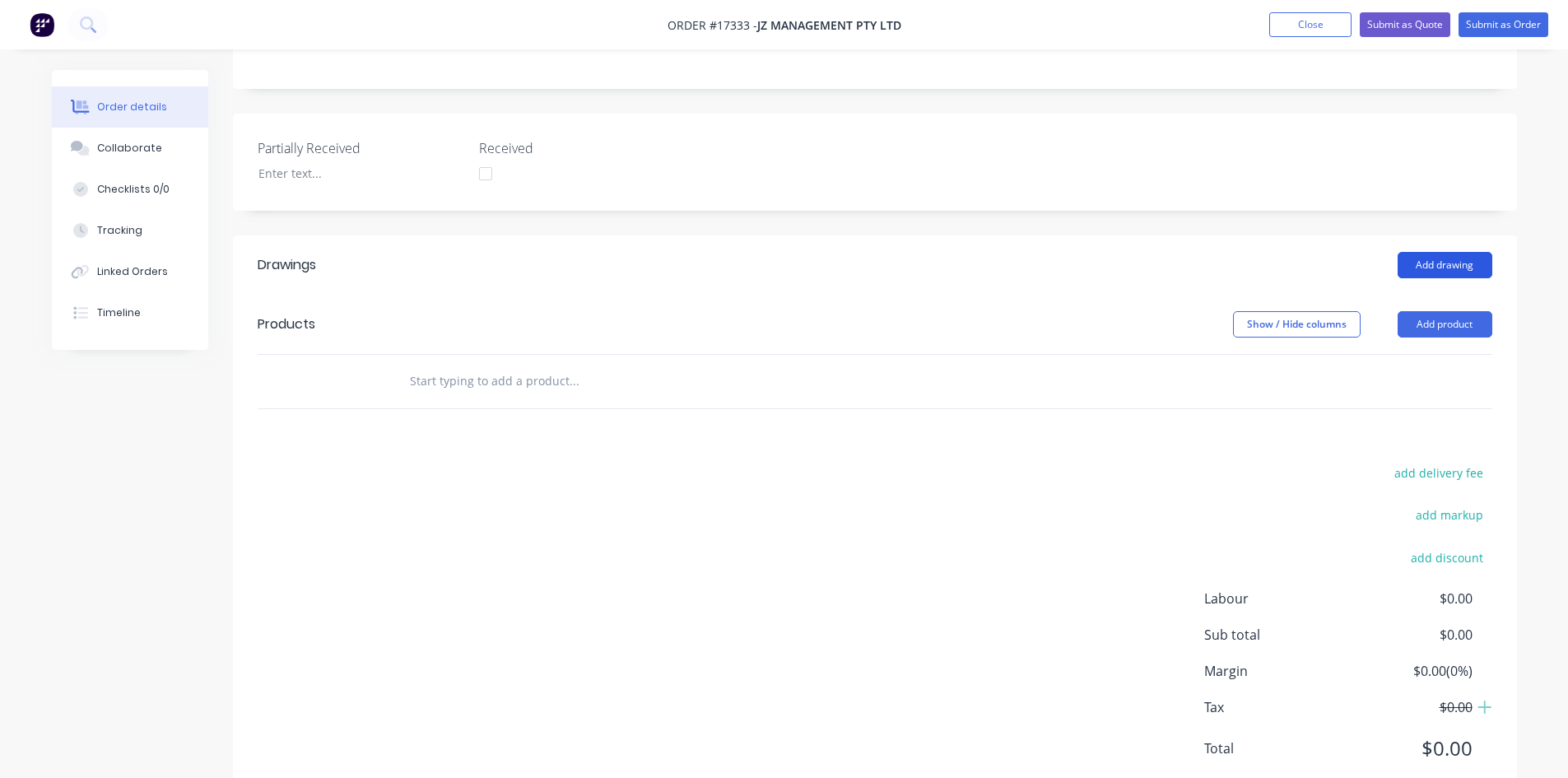
click at [1455, 261] on button "Add drawing" at bounding box center [1445, 265] width 95 height 26
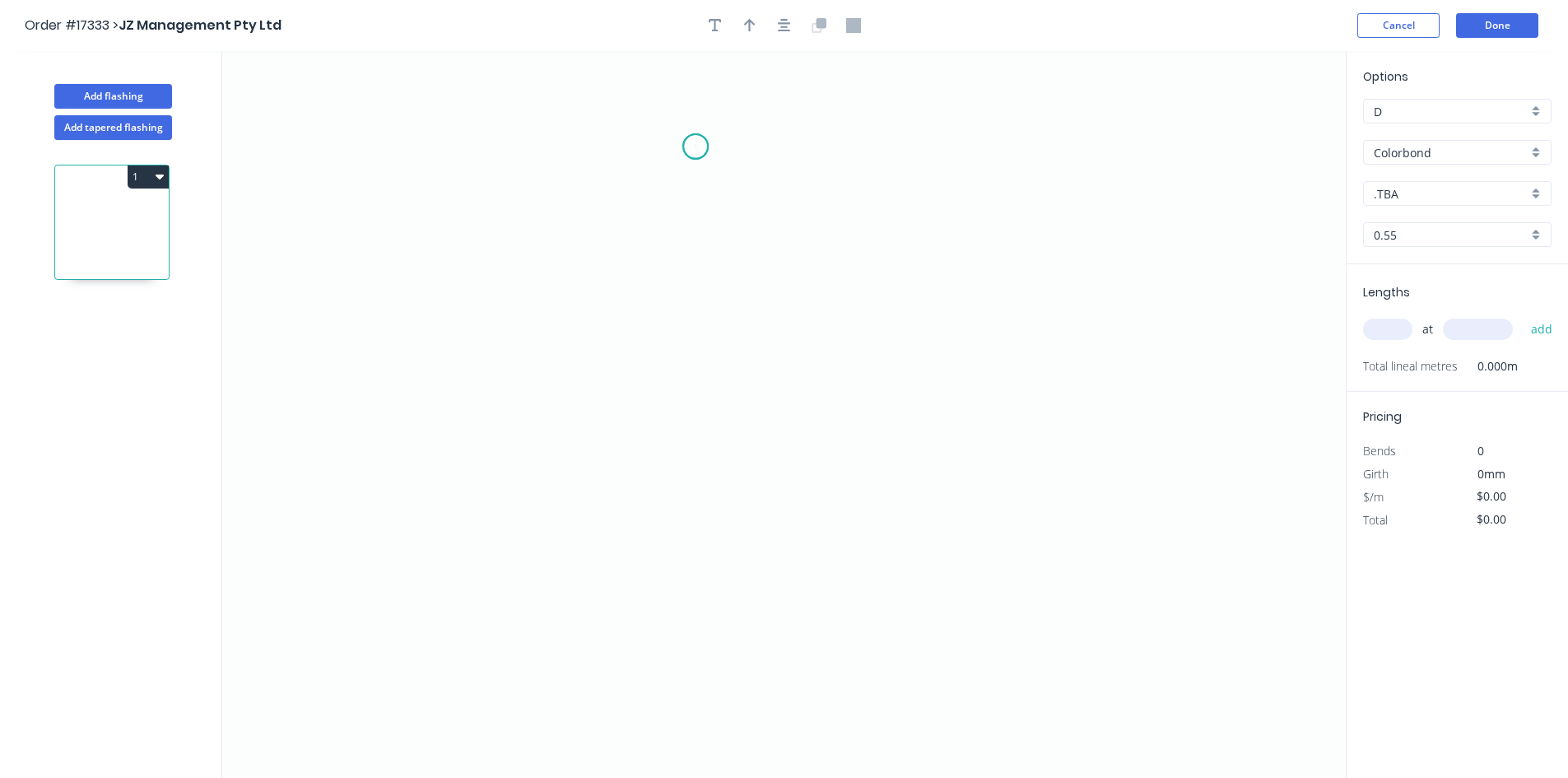
click at [695, 147] on icon "0" at bounding box center [784, 414] width 1124 height 727
click at [619, 580] on icon "0" at bounding box center [784, 414] width 1124 height 727
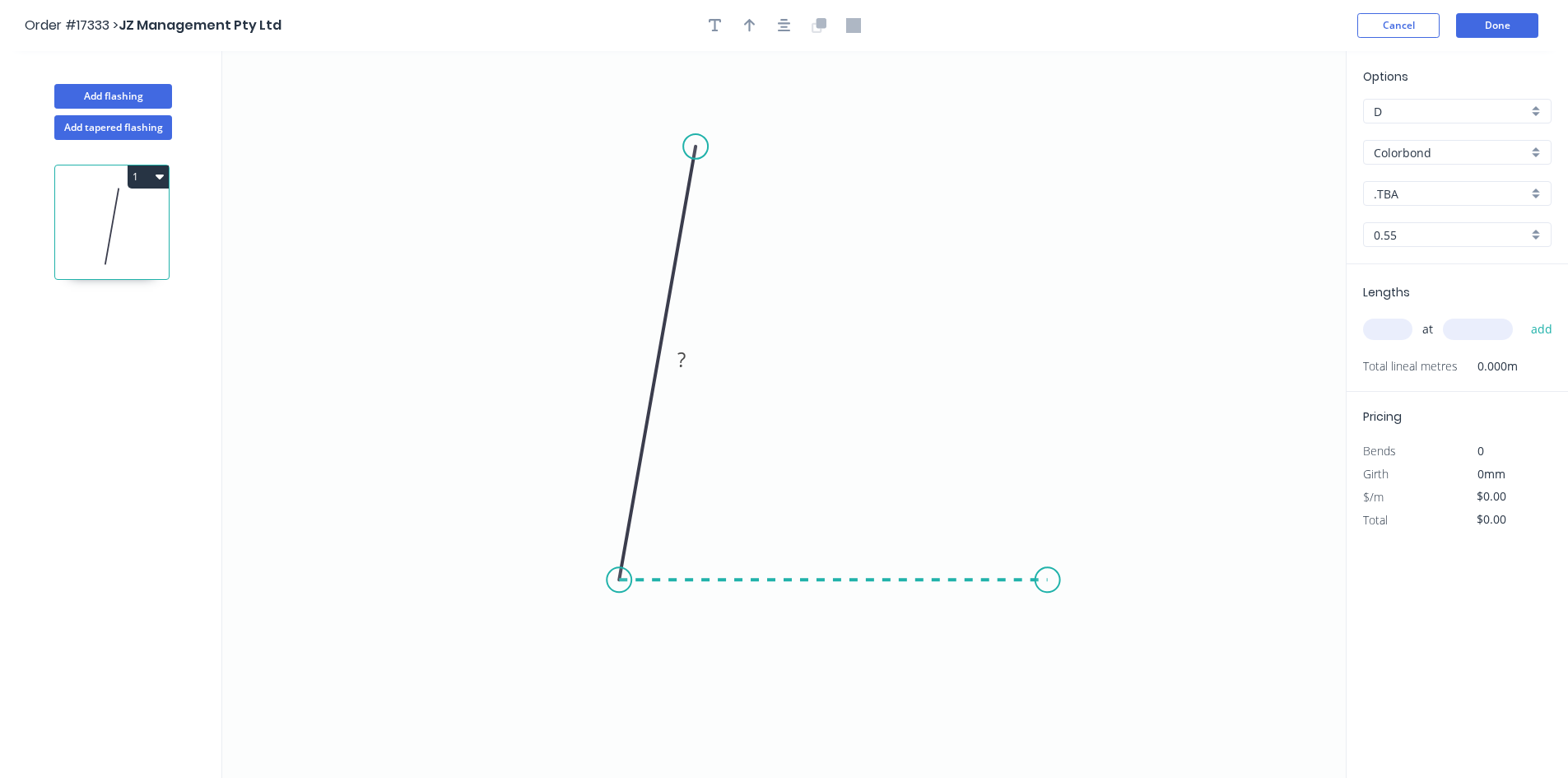
click at [1048, 594] on icon "0 ?" at bounding box center [784, 414] width 1124 height 727
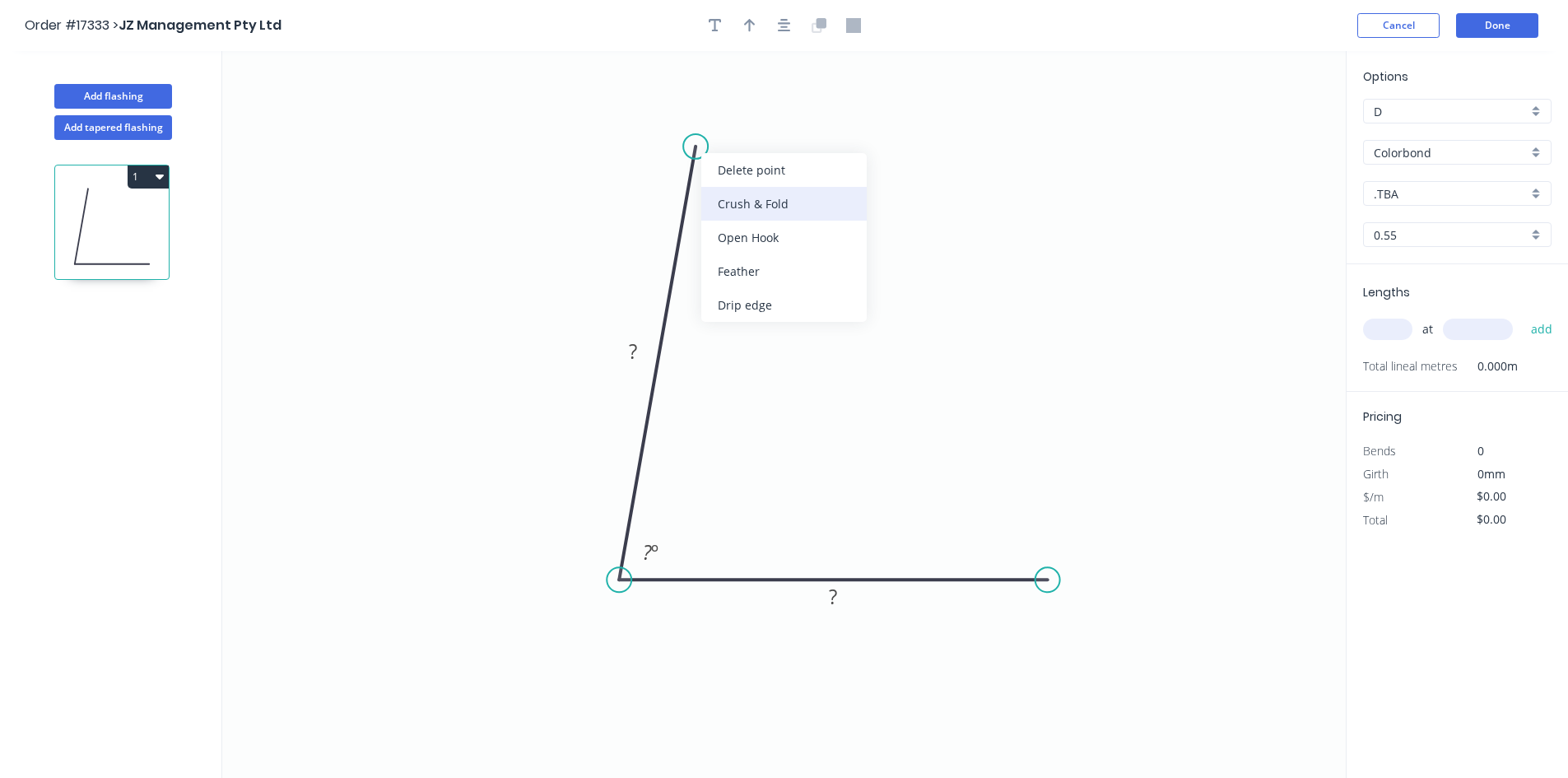
click at [784, 210] on div "Crush & Fold" at bounding box center [784, 203] width 166 height 33
click at [764, 199] on div "Flip bend" at bounding box center [786, 196] width 166 height 33
drag, startPoint x: 777, startPoint y: 143, endPoint x: 803, endPoint y: 148, distance: 26.5
click at [803, 148] on rect at bounding box center [775, 161] width 66 height 33
click at [1095, 641] on div "Crush & Fold" at bounding box center [1128, 638] width 166 height 33
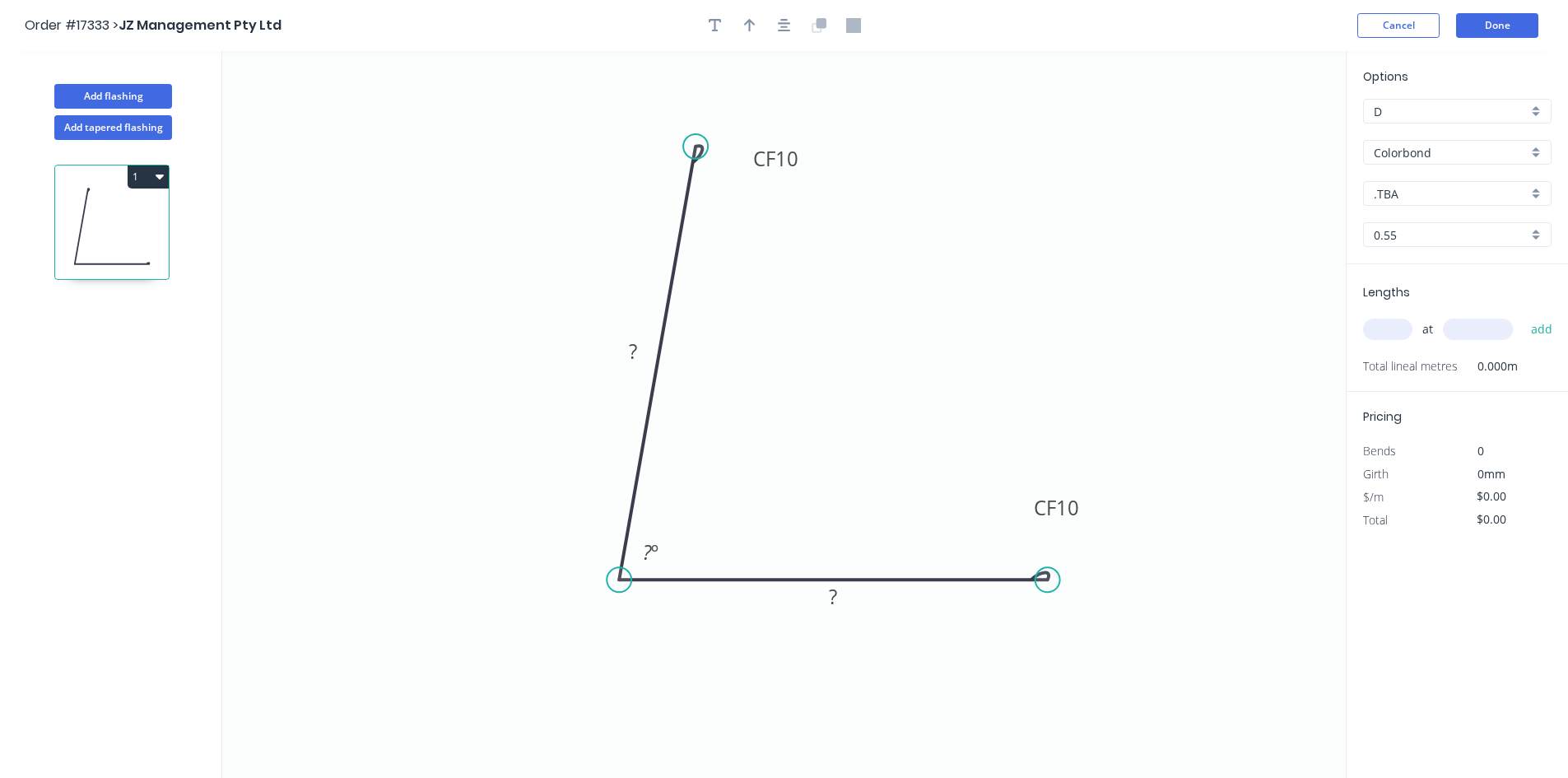
drag, startPoint x: 1051, startPoint y: 603, endPoint x: 902, endPoint y: 586, distance: 150.0
click at [1083, 501] on rect at bounding box center [1056, 507] width 66 height 33
click at [847, 596] on rect at bounding box center [833, 598] width 33 height 23
click at [640, 349] on rect at bounding box center [633, 352] width 33 height 23
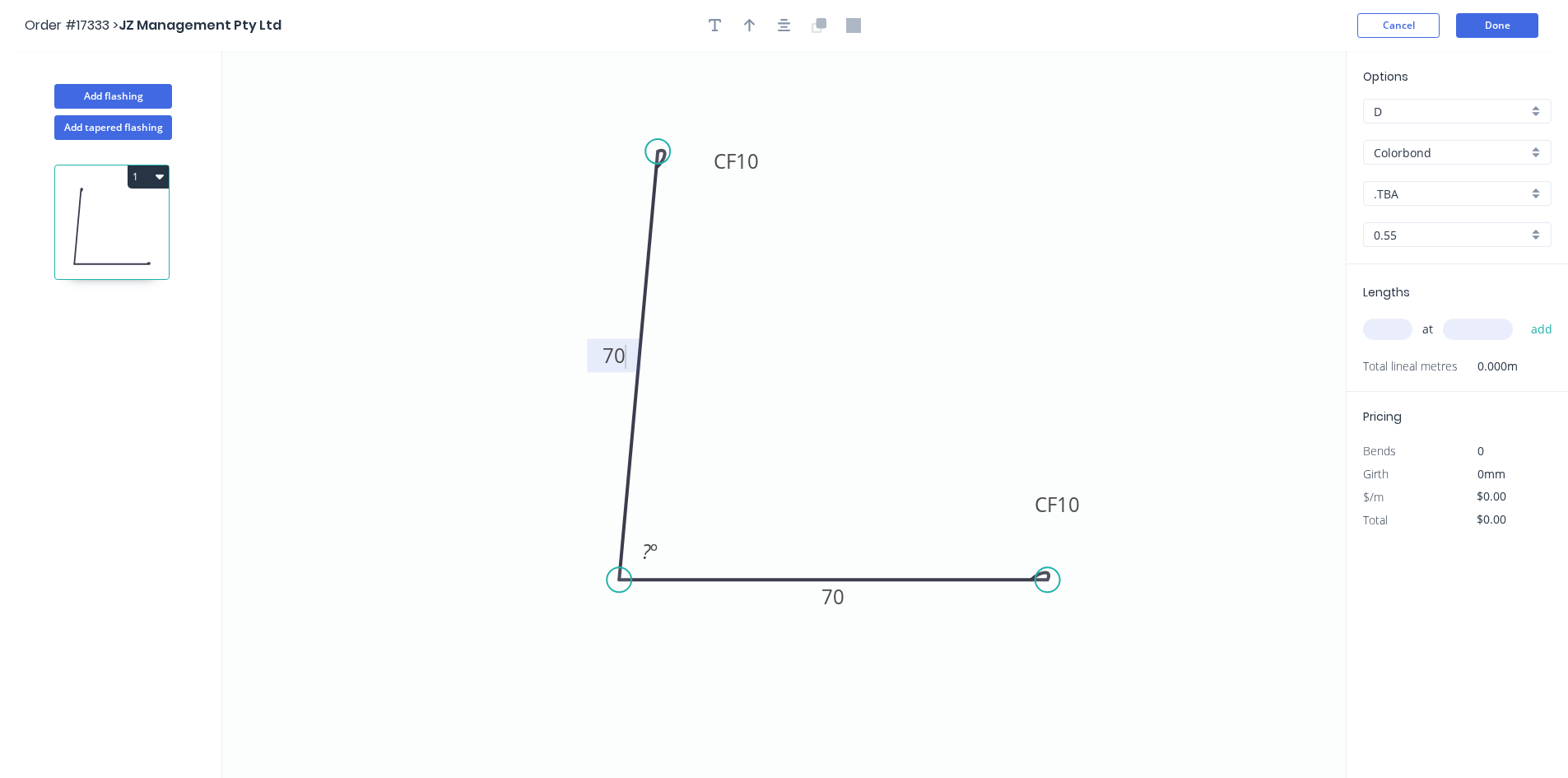
drag, startPoint x: 695, startPoint y: 142, endPoint x: 657, endPoint y: 151, distance: 39.1
click at [657, 151] on circle at bounding box center [657, 150] width 24 height 24
type input "$20.82"
drag, startPoint x: 1006, startPoint y: 185, endPoint x: 980, endPoint y: 209, distance: 35.4
click at [1006, 186] on icon "0 CF 10 70 CF 10 70 ? º" at bounding box center [784, 414] width 1124 height 727
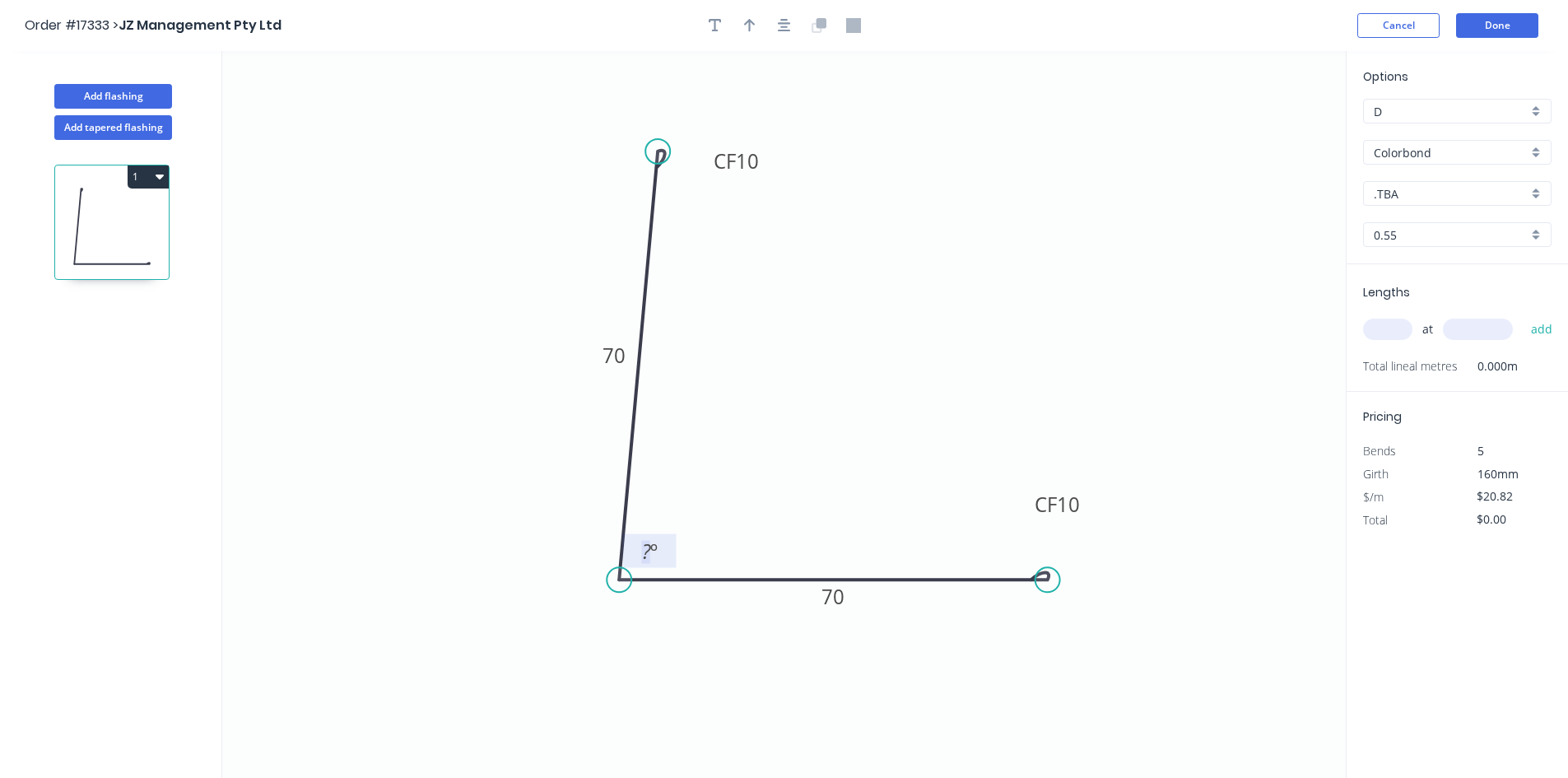
click at [650, 550] on tspan "º" at bounding box center [654, 551] width 7 height 27
click at [724, 493] on icon "0 CF 10 70 CF 10 70 102 º" at bounding box center [784, 414] width 1124 height 727
drag, startPoint x: 675, startPoint y: 539, endPoint x: 580, endPoint y: 603, distance: 114.5
click at [577, 610] on rect at bounding box center [547, 626] width 61 height 33
click at [786, 28] on icon "button" at bounding box center [784, 25] width 14 height 14
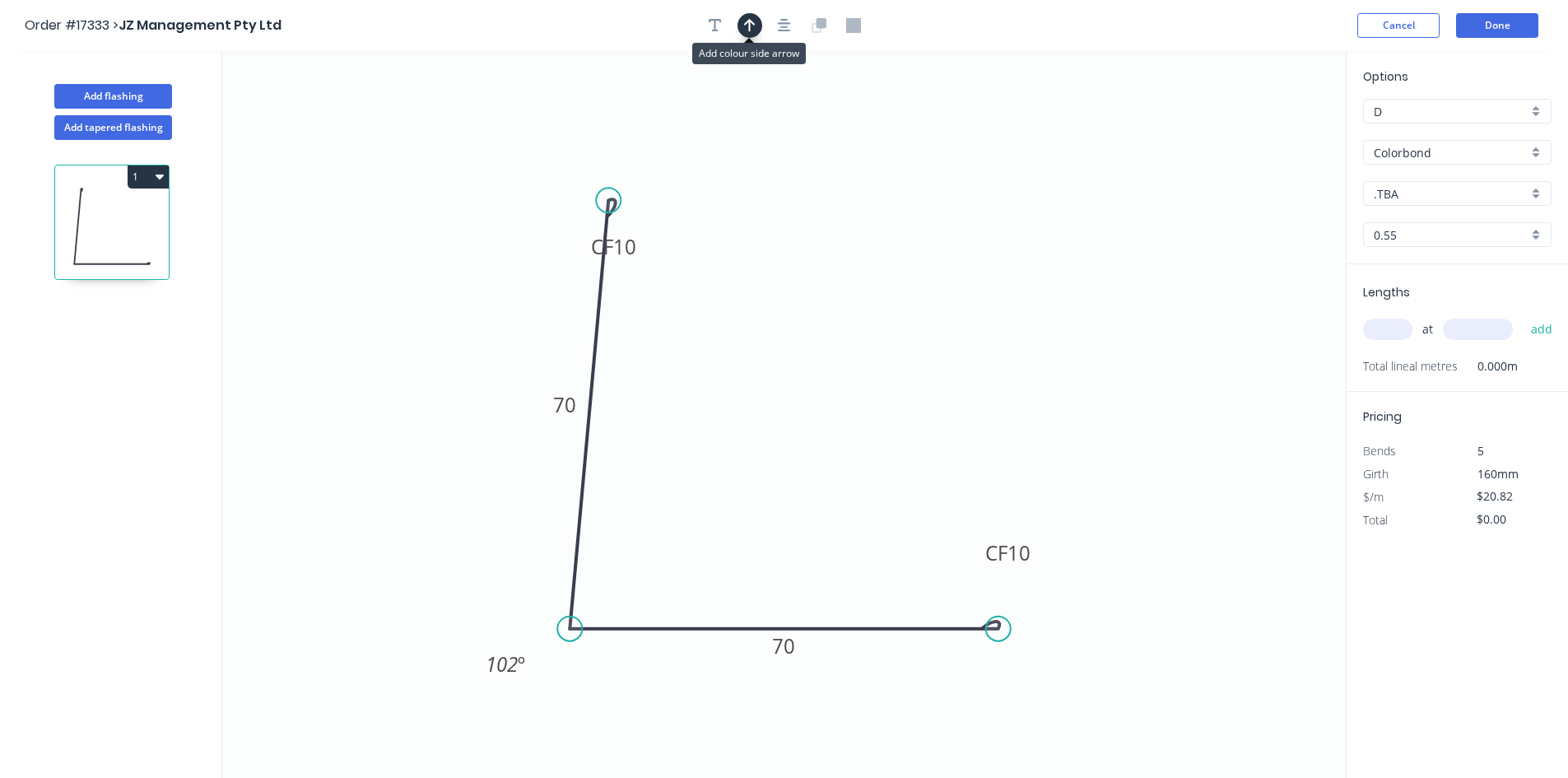
click at [752, 24] on icon "button" at bounding box center [749, 25] width 12 height 14
drag, startPoint x: 1262, startPoint y: 131, endPoint x: 475, endPoint y: 502, distance: 870.1
click at [475, 502] on icon at bounding box center [450, 509] width 52 height 14
drag, startPoint x: 642, startPoint y: 243, endPoint x: 756, endPoint y: 204, distance: 120.5
click at [756, 204] on rect at bounding box center [727, 207] width 66 height 33
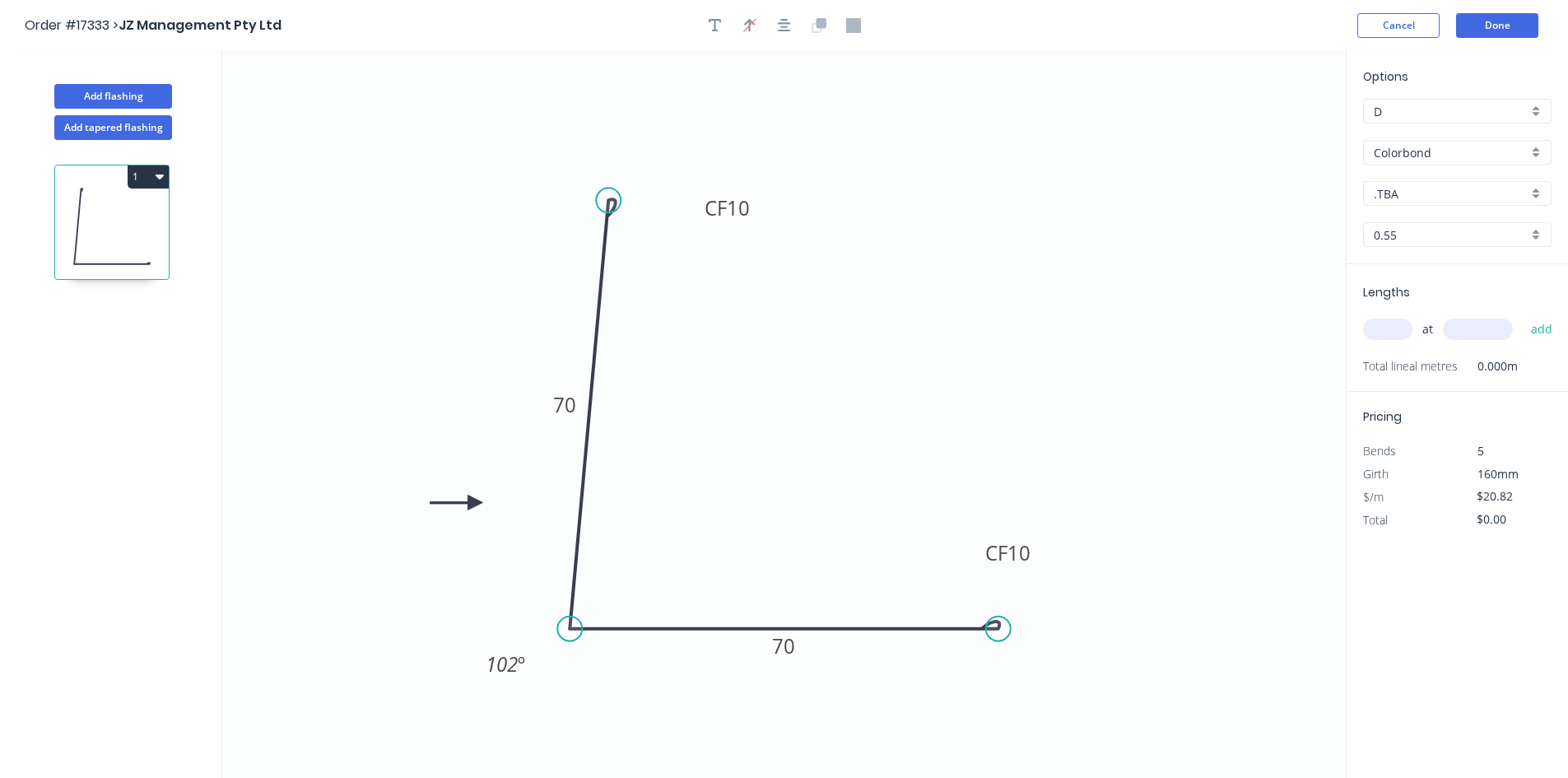
click at [992, 305] on icon "0 CF 10 70 CF 10 70 102 º" at bounding box center [784, 414] width 1124 height 727
click at [1382, 338] on input "text" at bounding box center [1388, 330] width 50 height 22
type input "1"
click at [1458, 330] on input "text" at bounding box center [1478, 330] width 70 height 22
type input "1500"
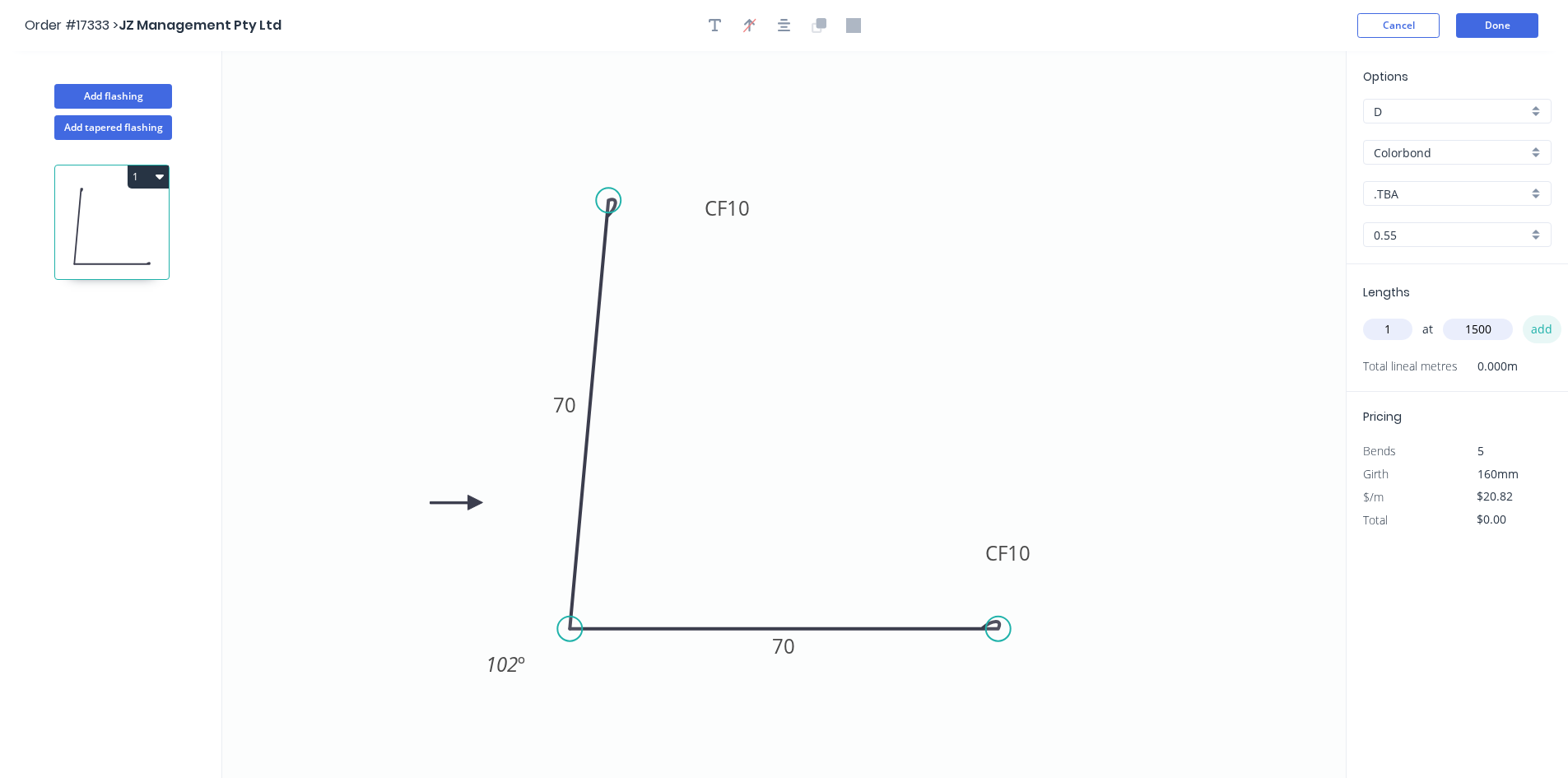
click at [1545, 321] on button "add" at bounding box center [1542, 329] width 39 height 28
type input "$31.23"
click at [1468, 196] on input ".TBA" at bounding box center [1450, 194] width 154 height 17
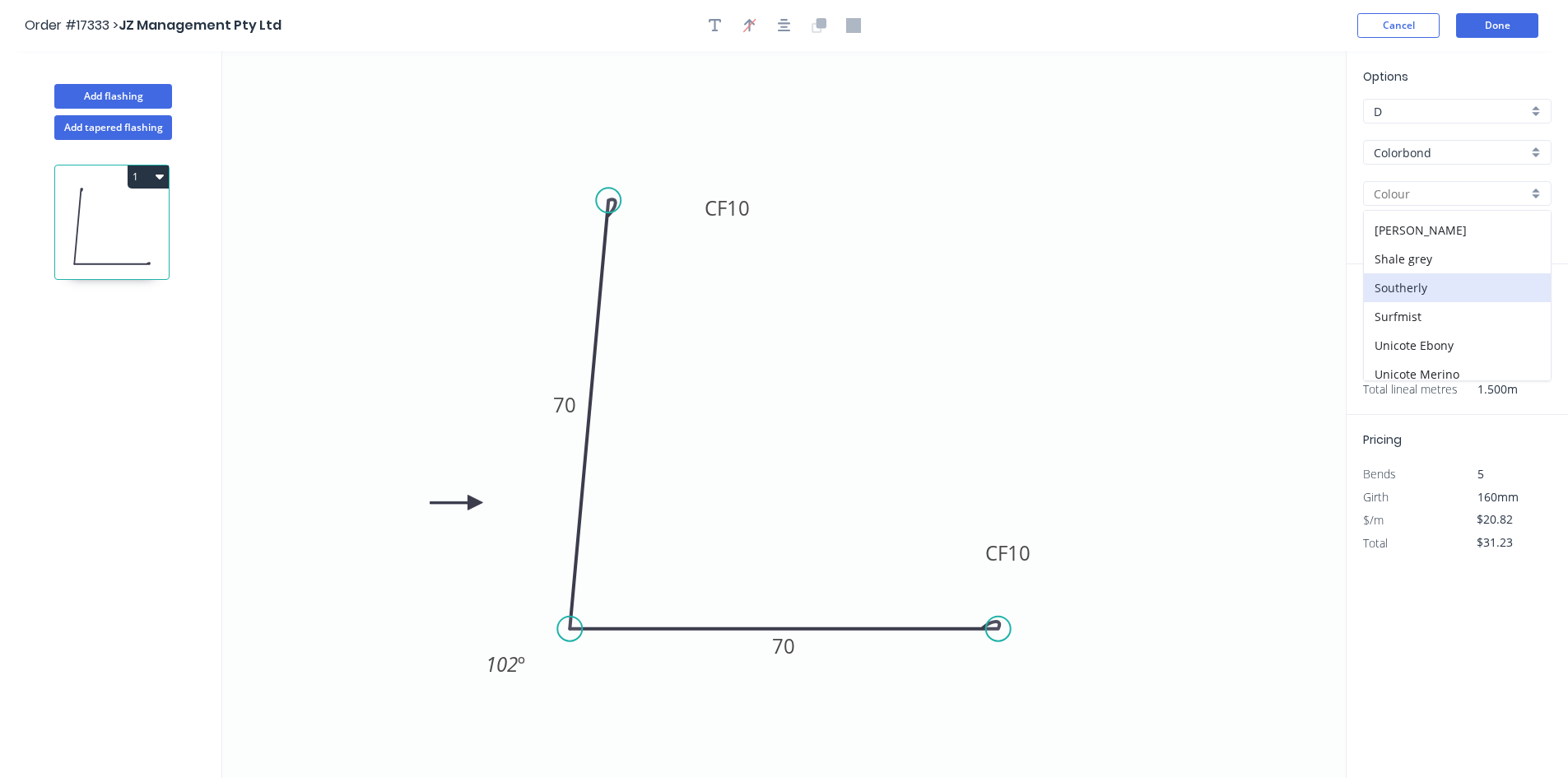
scroll to position [493, 0]
click at [1450, 247] on div "Shale grey" at bounding box center [1456, 249] width 186 height 29
type input "Shale grey"
click at [1443, 284] on div "Lengths at add 1 at 1500mm Total lineal metres 1.500m" at bounding box center [1457, 339] width 222 height 150
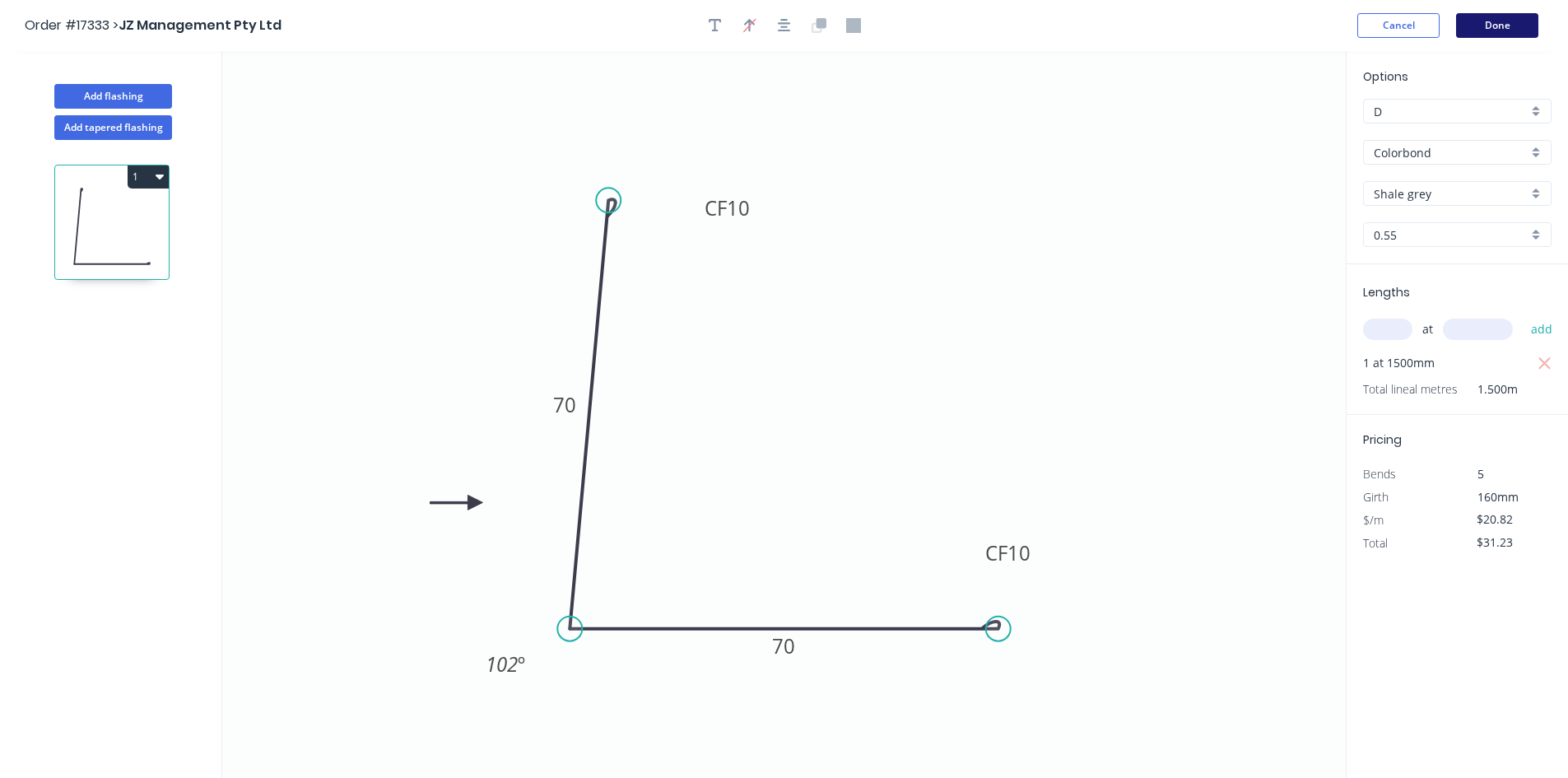
click at [1498, 20] on button "Done" at bounding box center [1497, 25] width 82 height 24
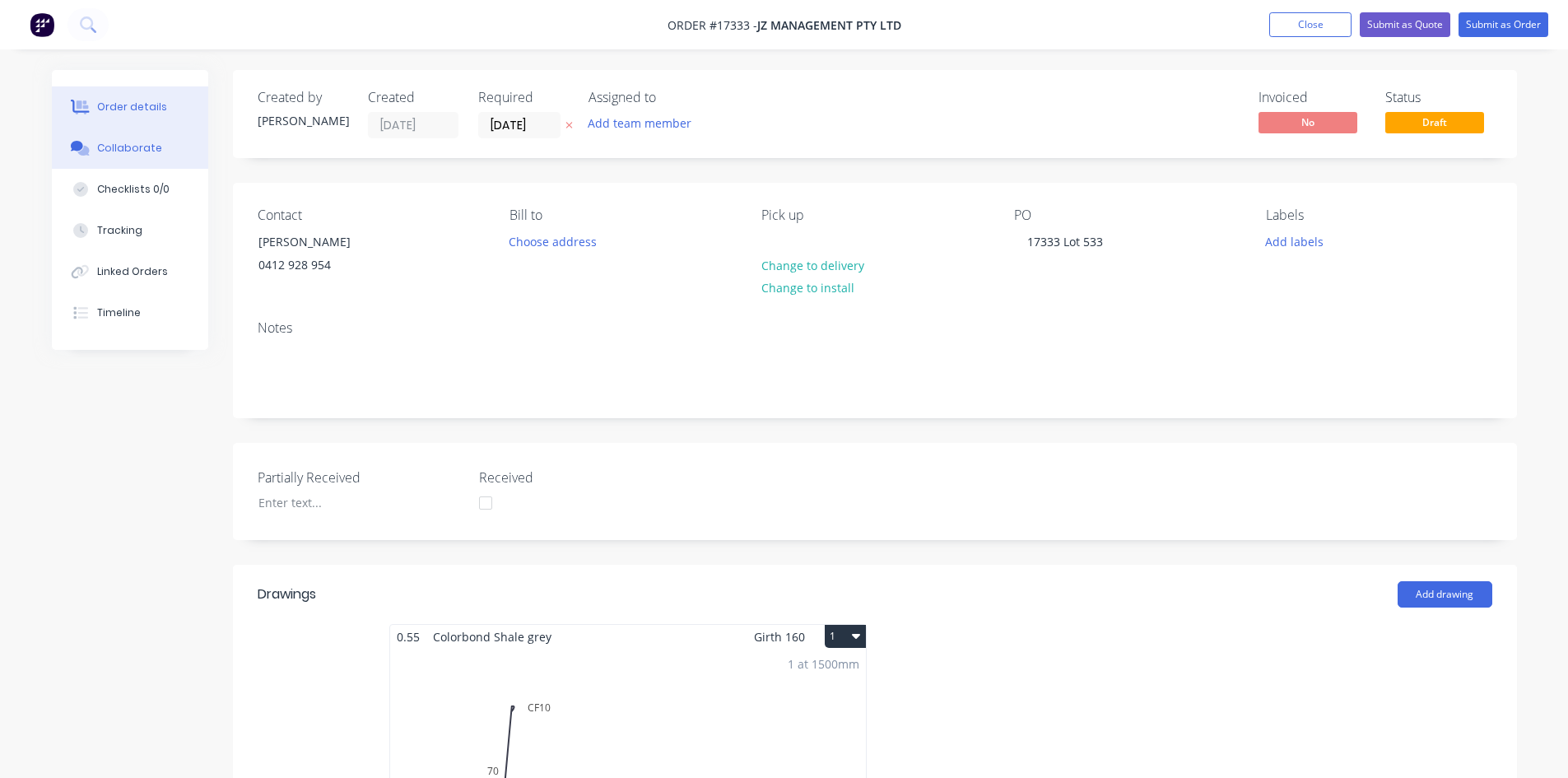
click at [127, 154] on div "Collaborate" at bounding box center [130, 148] width 65 height 14
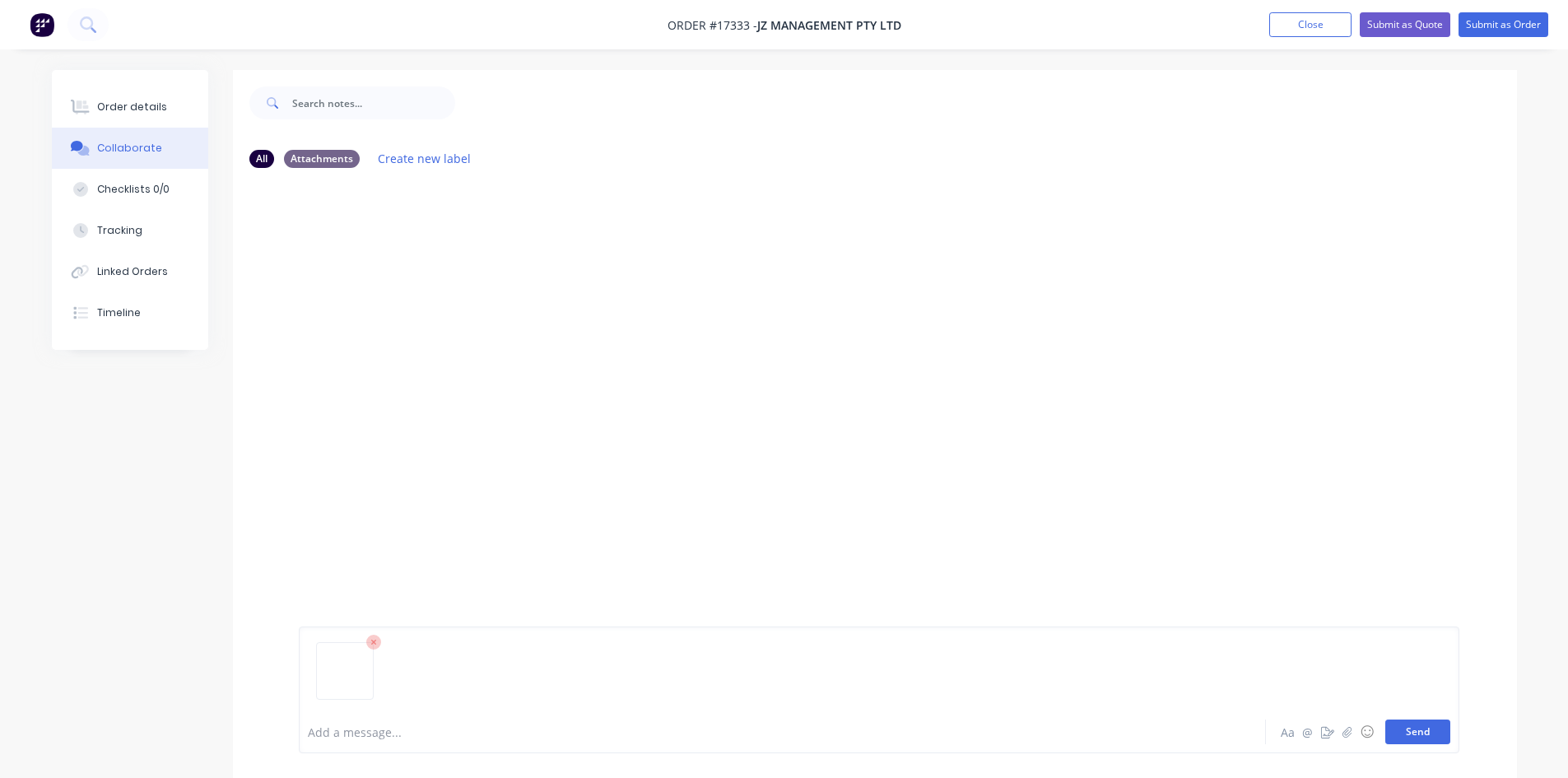
click at [1428, 727] on button "Send" at bounding box center [1418, 731] width 65 height 24
click at [144, 109] on div "Order details" at bounding box center [132, 107] width 70 height 14
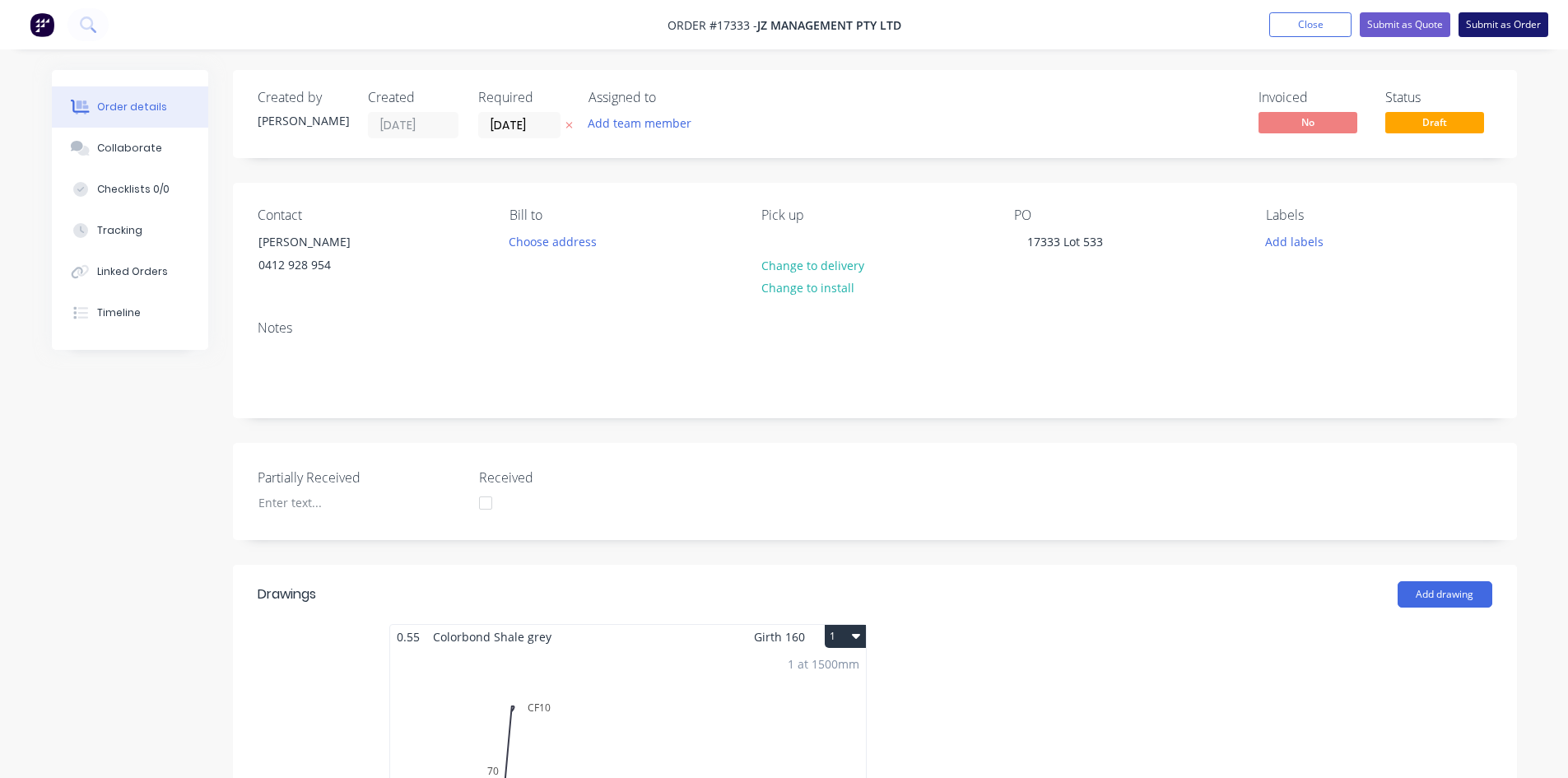
click at [1505, 28] on button "Submit as Order" at bounding box center [1504, 24] width 90 height 24
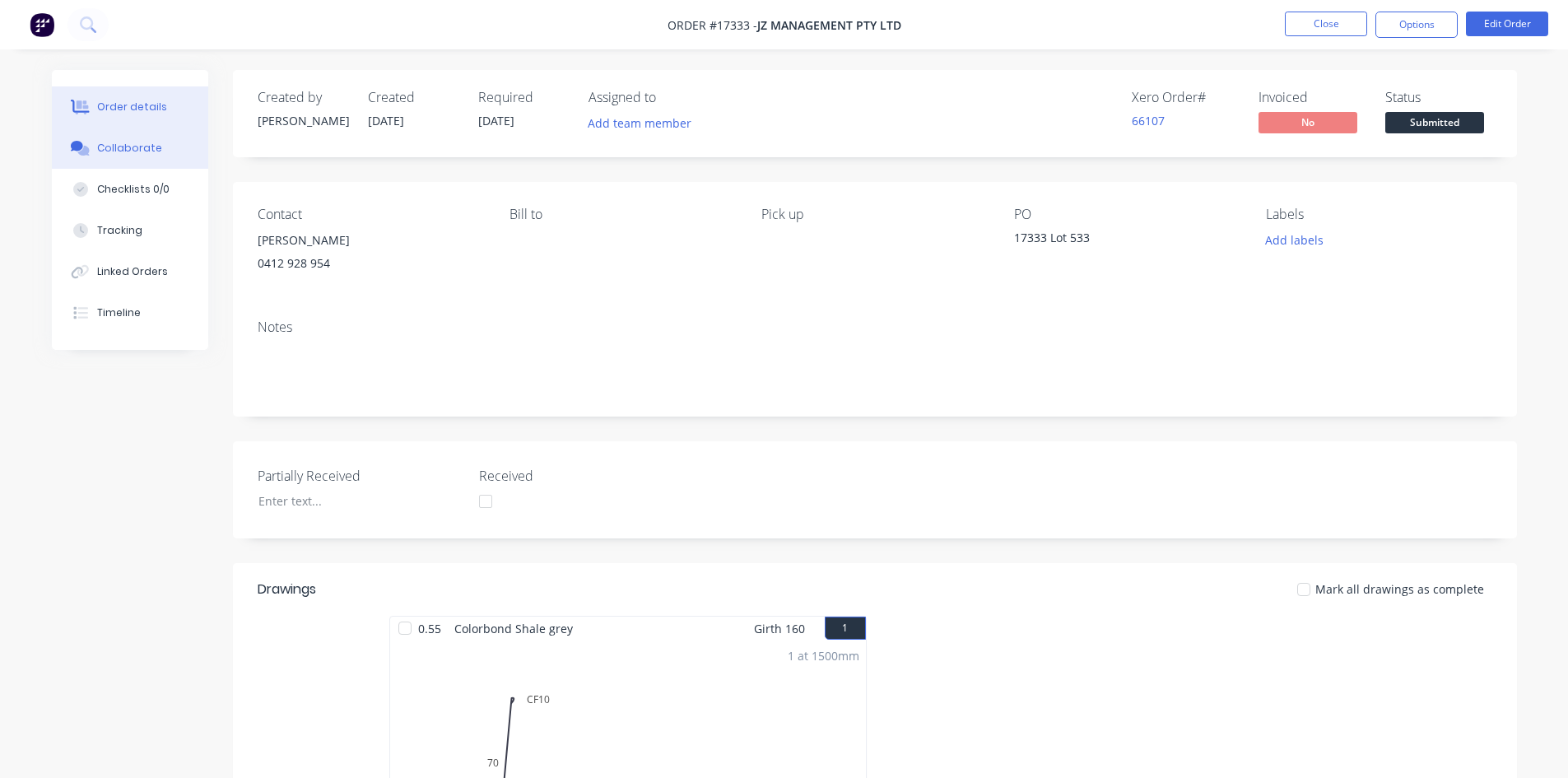
click at [171, 151] on button "Collaborate" at bounding box center [131, 149] width 157 height 41
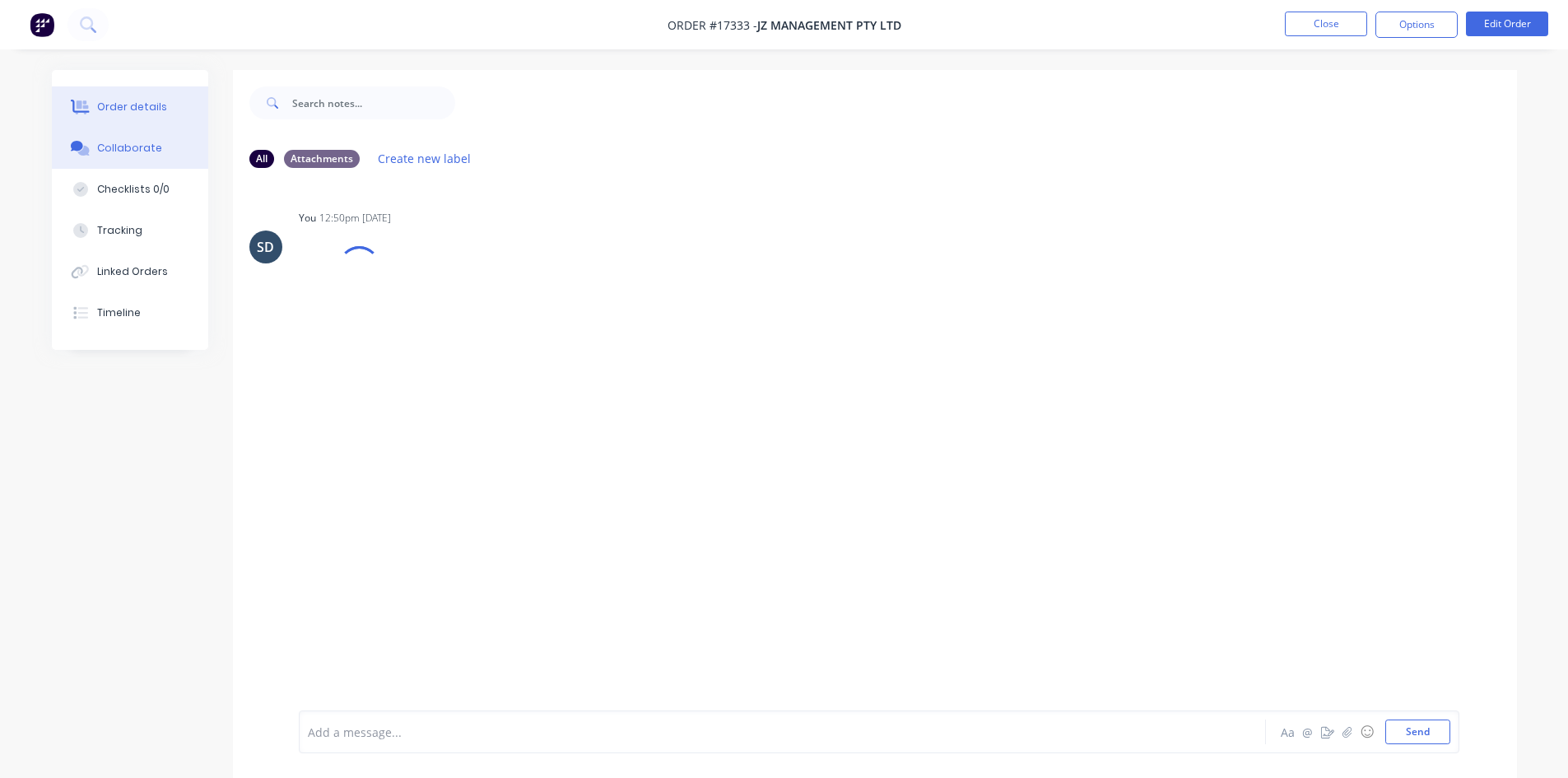
click at [175, 109] on button "Order details" at bounding box center [131, 107] width 157 height 41
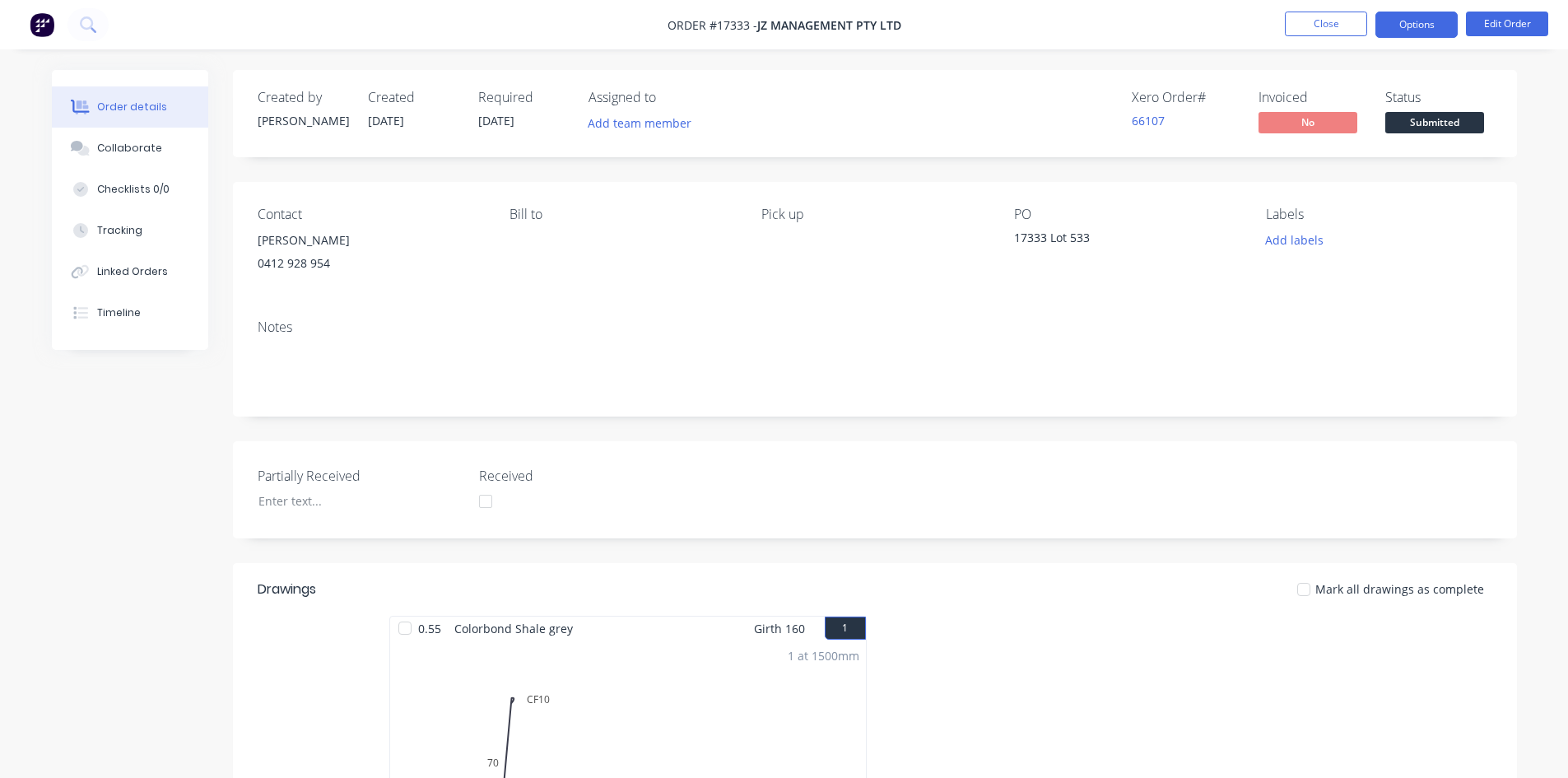
click at [1404, 26] on button "Options" at bounding box center [1416, 24] width 82 height 26
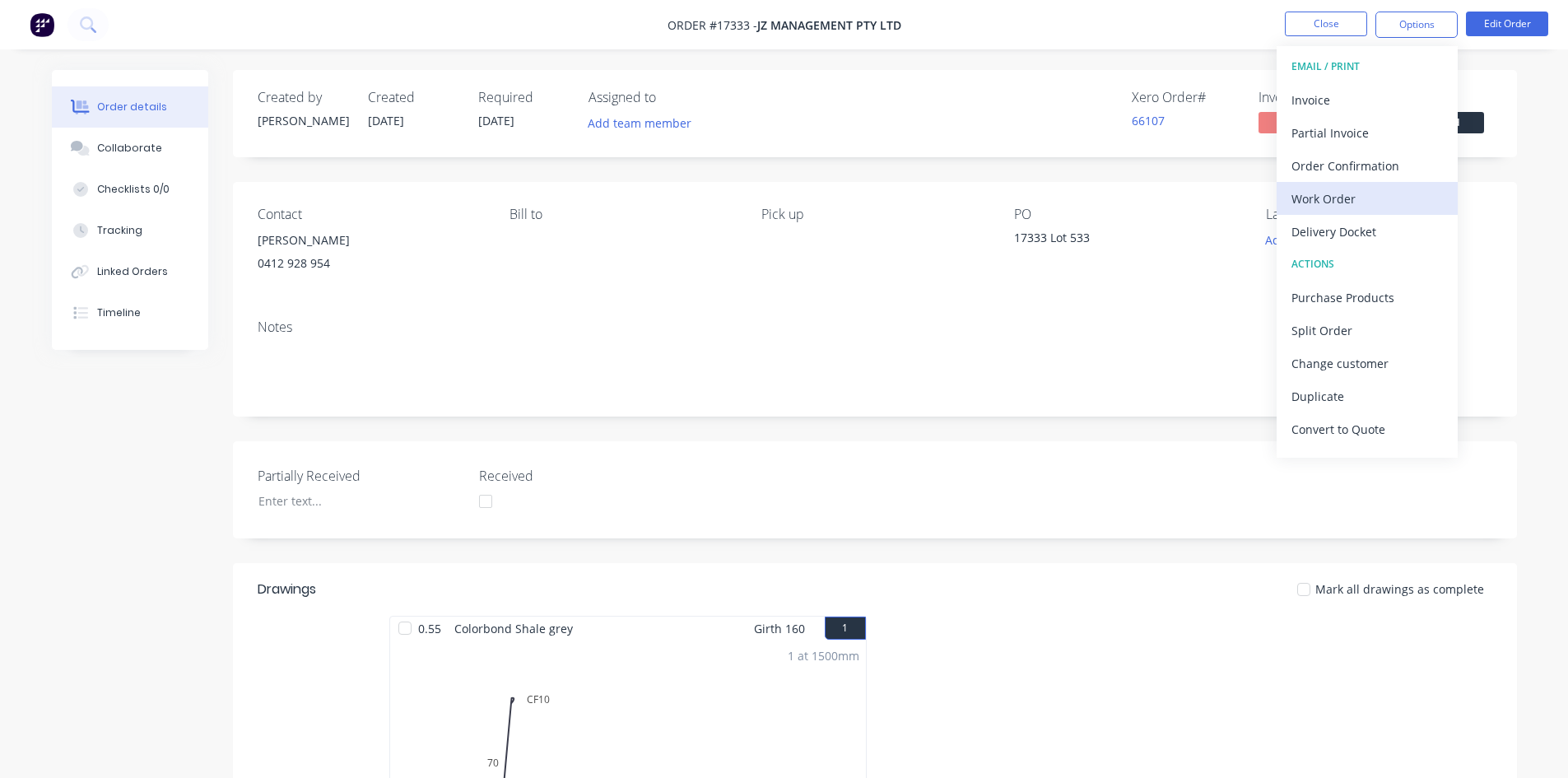
click at [1386, 204] on div "Work Order" at bounding box center [1367, 198] width 151 height 24
click at [1383, 196] on div "Custom" at bounding box center [1367, 198] width 151 height 24
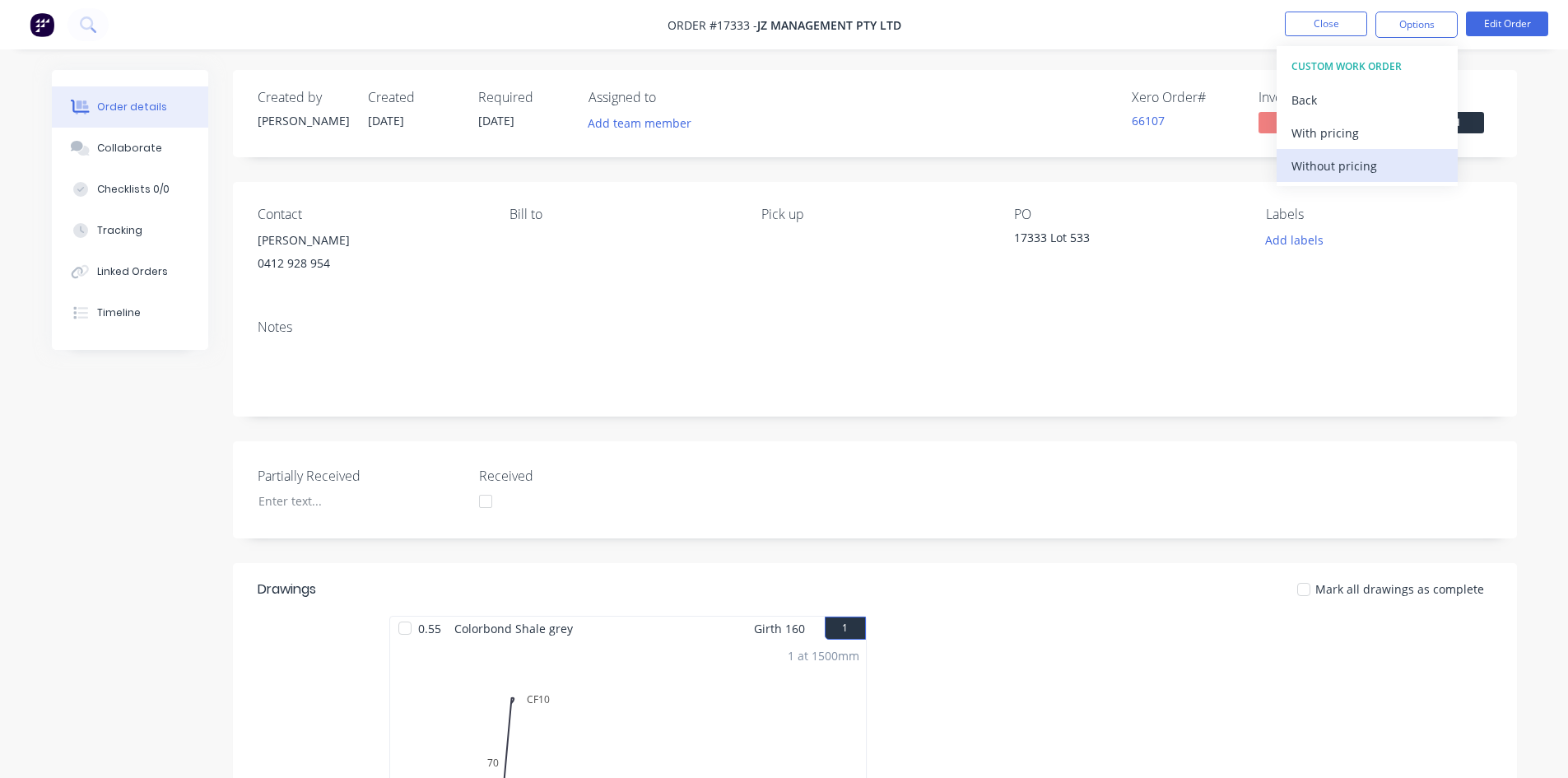
click at [1387, 161] on div "Without pricing" at bounding box center [1367, 166] width 151 height 24
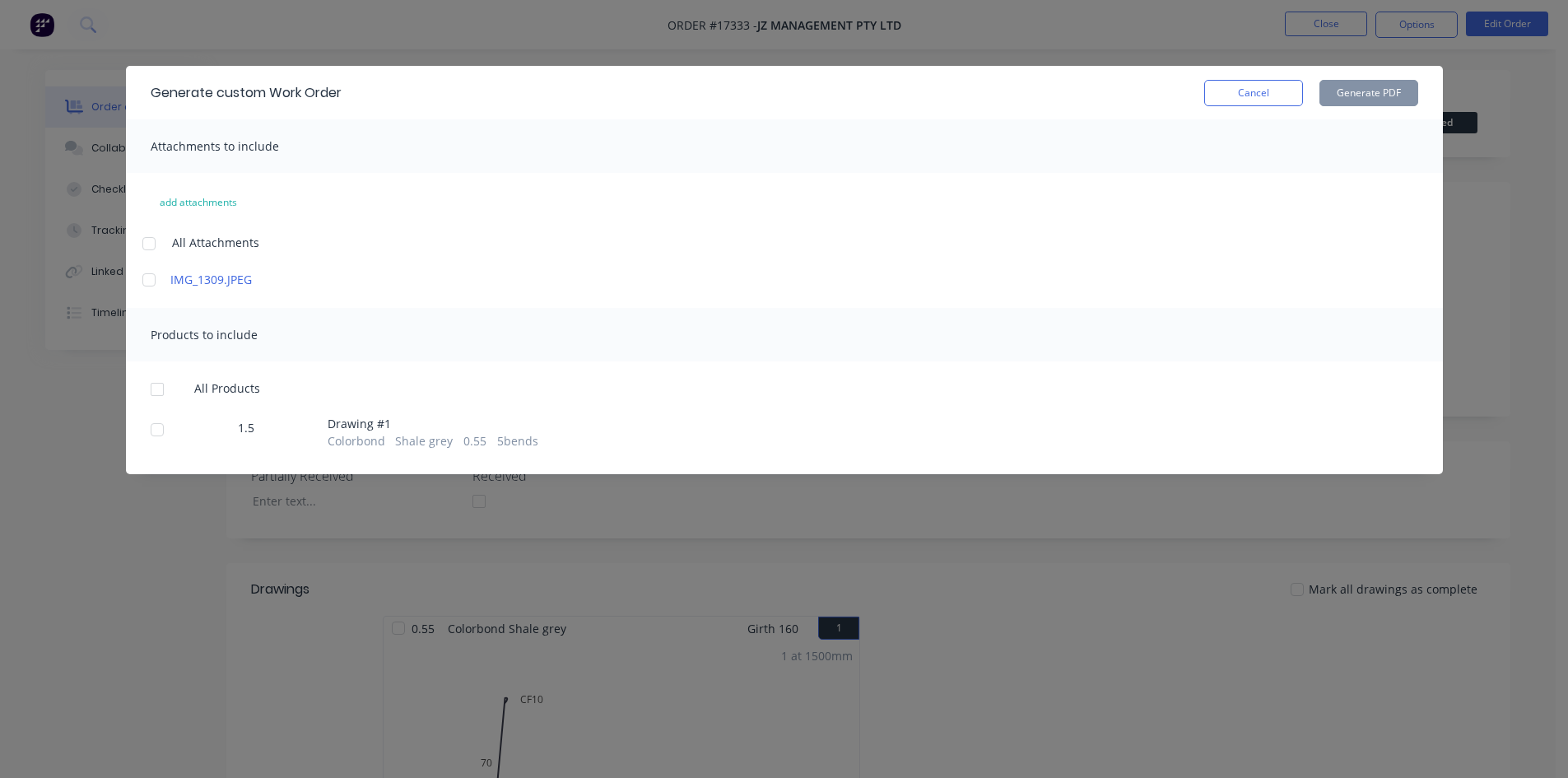
click at [157, 250] on div at bounding box center [149, 243] width 33 height 33
click at [156, 397] on div at bounding box center [157, 389] width 33 height 33
click at [1386, 98] on button "Generate PDF" at bounding box center [1369, 93] width 99 height 26
click at [1264, 91] on button "Cancel" at bounding box center [1254, 93] width 99 height 26
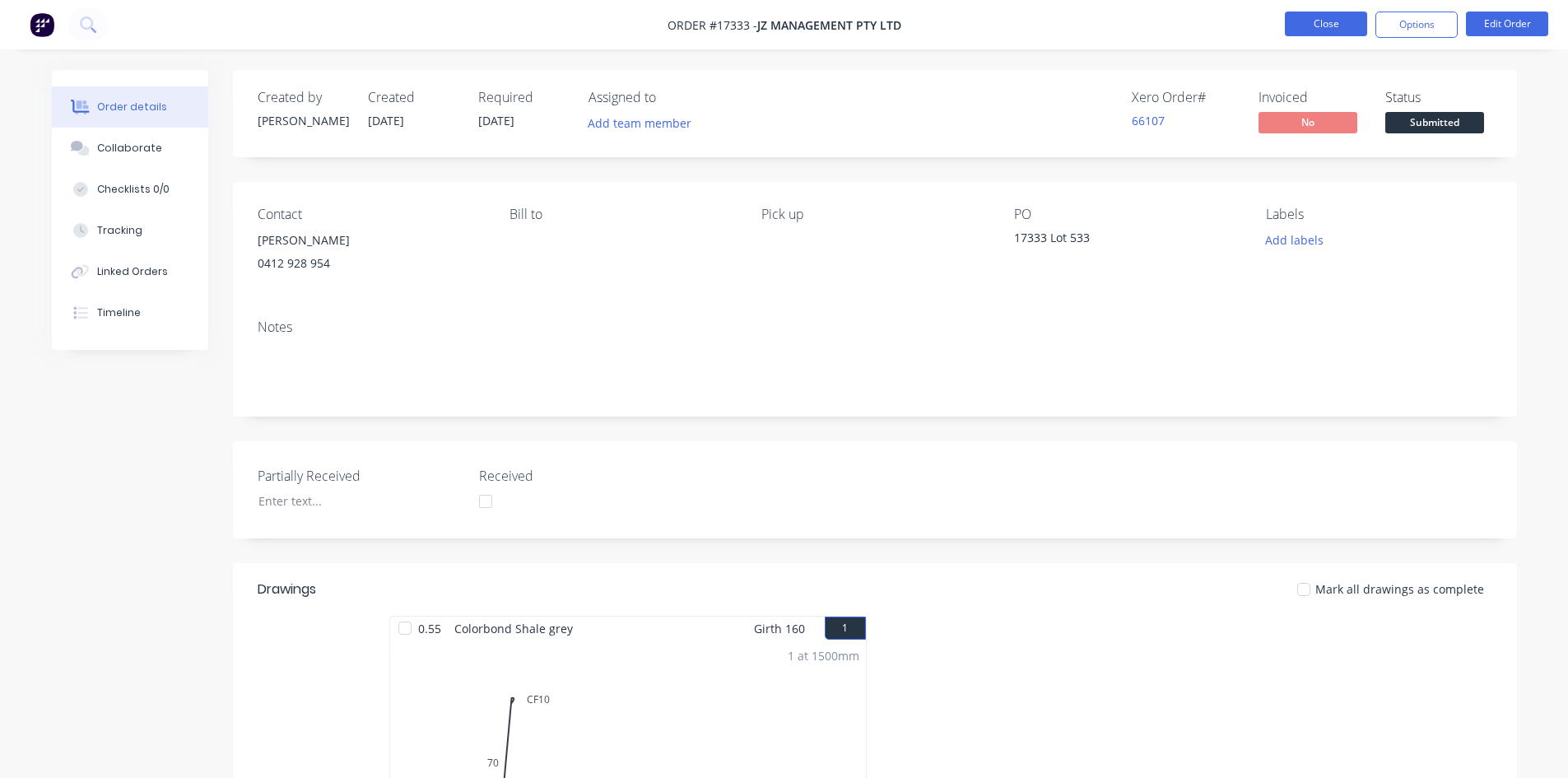
click at [1320, 29] on button "Close" at bounding box center [1326, 23] width 82 height 24
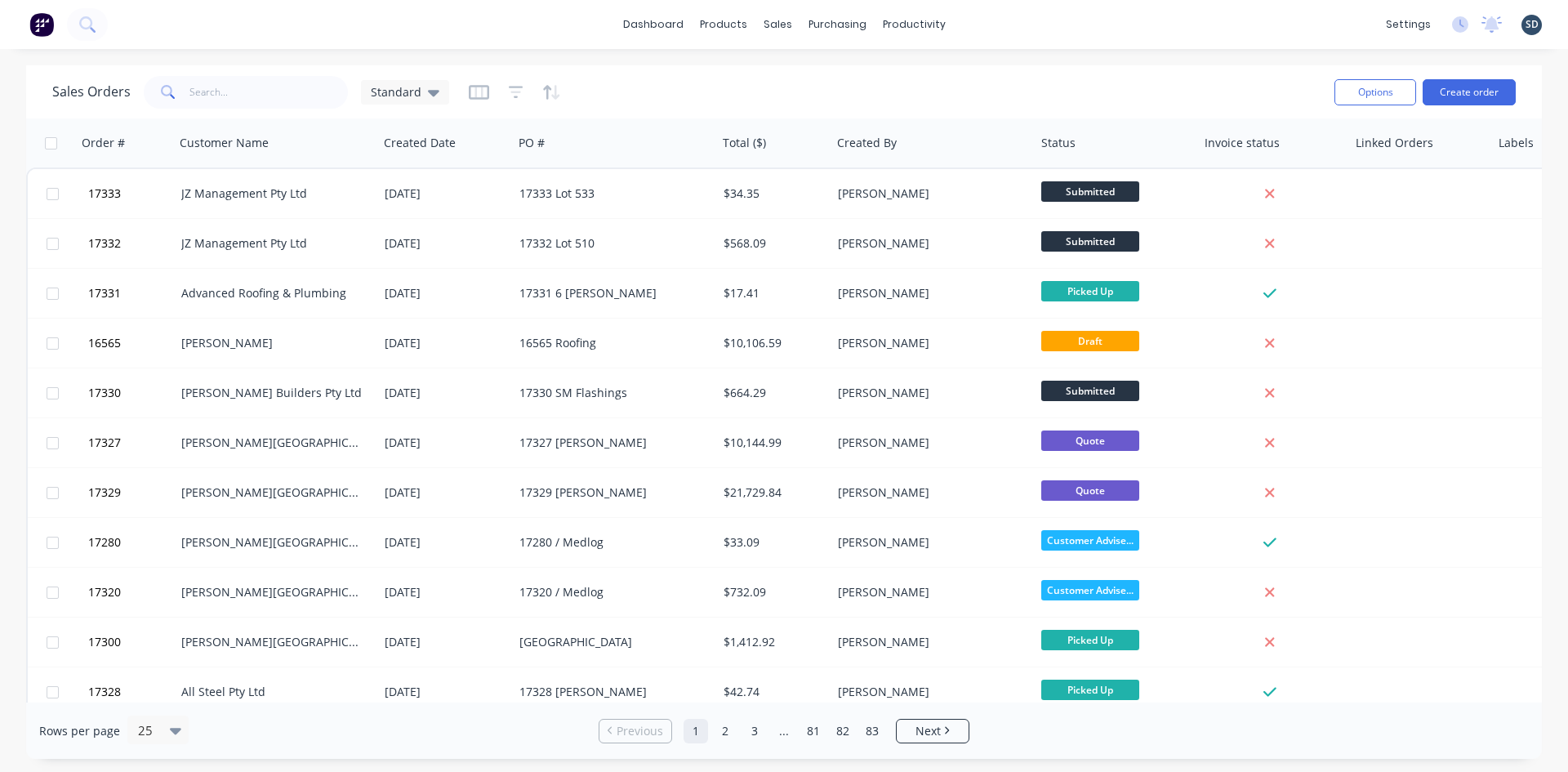
click at [1002, 23] on div "dashboard products sales purchasing productivity dashboard products Product Cat…" at bounding box center [784, 24] width 1568 height 49
drag, startPoint x: 1010, startPoint y: 22, endPoint x: 995, endPoint y: 23, distance: 15.0
click at [995, 23] on div "dashboard products sales purchasing productivity dashboard products Product Cat…" at bounding box center [784, 24] width 1568 height 49
click at [997, 18] on div "dashboard products sales purchasing productivity dashboard products Product Cat…" at bounding box center [784, 24] width 1568 height 49
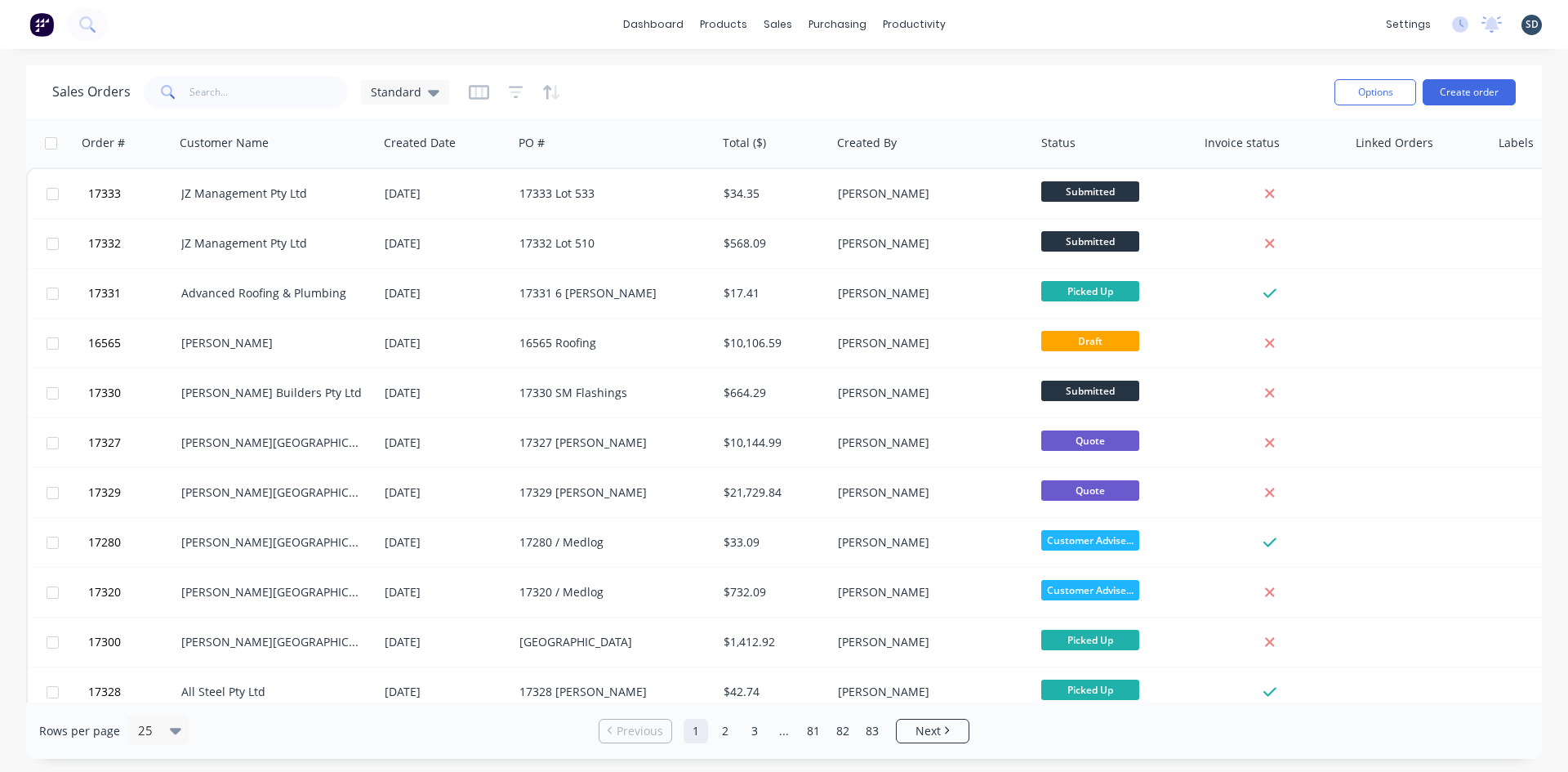
click at [999, 5] on div "dashboard products sales purchasing productivity dashboard products Product Cat…" at bounding box center [784, 24] width 1568 height 49
drag, startPoint x: 1009, startPoint y: 24, endPoint x: 1001, endPoint y: 21, distance: 8.5
click at [994, 21] on div "dashboard products sales purchasing productivity dashboard products Product Cat…" at bounding box center [784, 24] width 1568 height 49
click at [993, 22] on div "dashboard products sales purchasing productivity dashboard products Product Cat…" at bounding box center [784, 24] width 1568 height 49
click at [994, 23] on div "dashboard products sales purchasing productivity dashboard products Product Cat…" at bounding box center [784, 24] width 1568 height 49
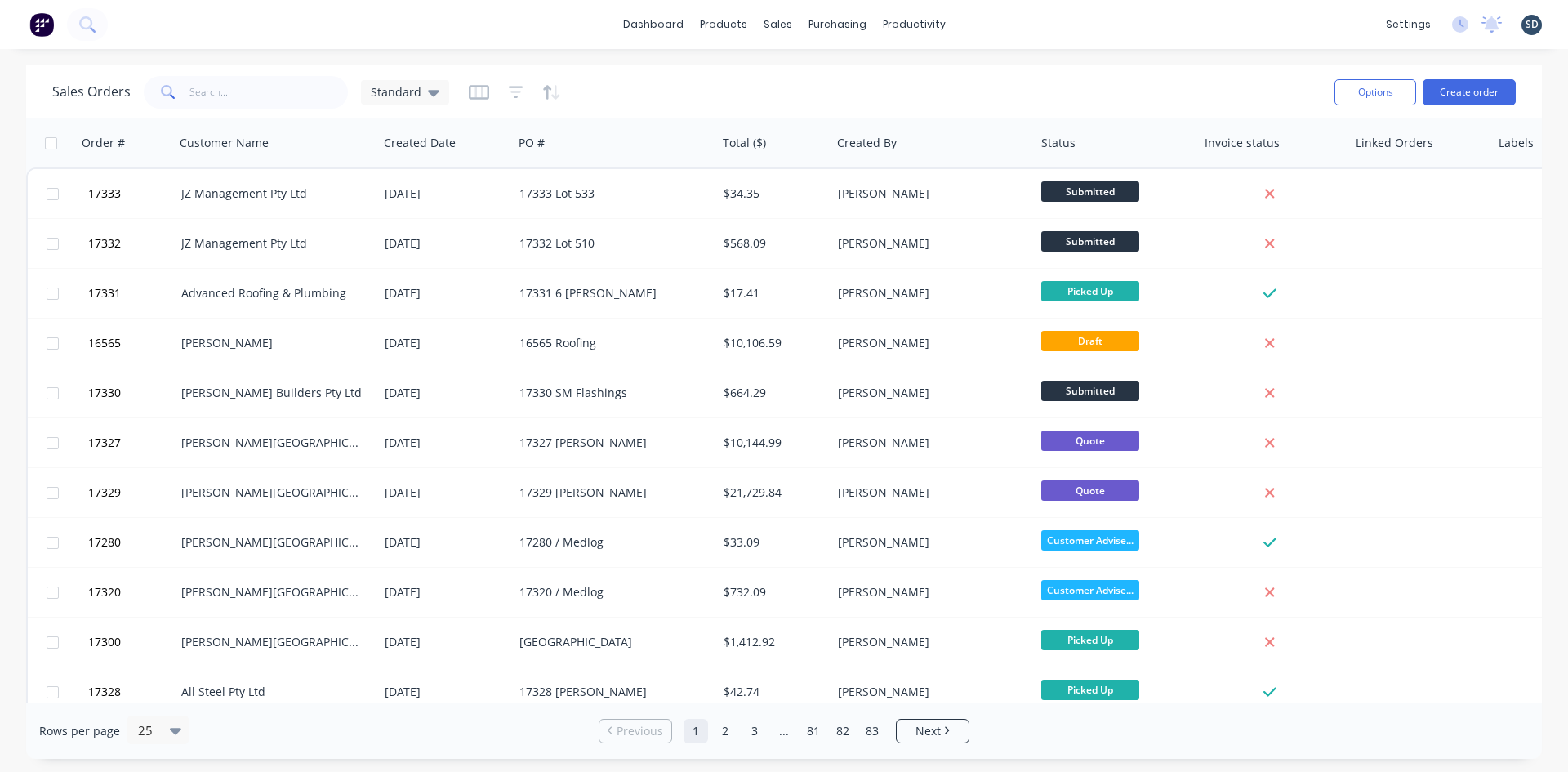
click at [993, 25] on div "dashboard products sales purchasing productivity dashboard products Product Cat…" at bounding box center [784, 24] width 1568 height 49
click at [993, 24] on div "dashboard products sales purchasing productivity dashboard products Product Cat…" at bounding box center [784, 24] width 1568 height 49
click at [994, 22] on div "dashboard products sales purchasing productivity dashboard products Product Cat…" at bounding box center [784, 24] width 1568 height 49
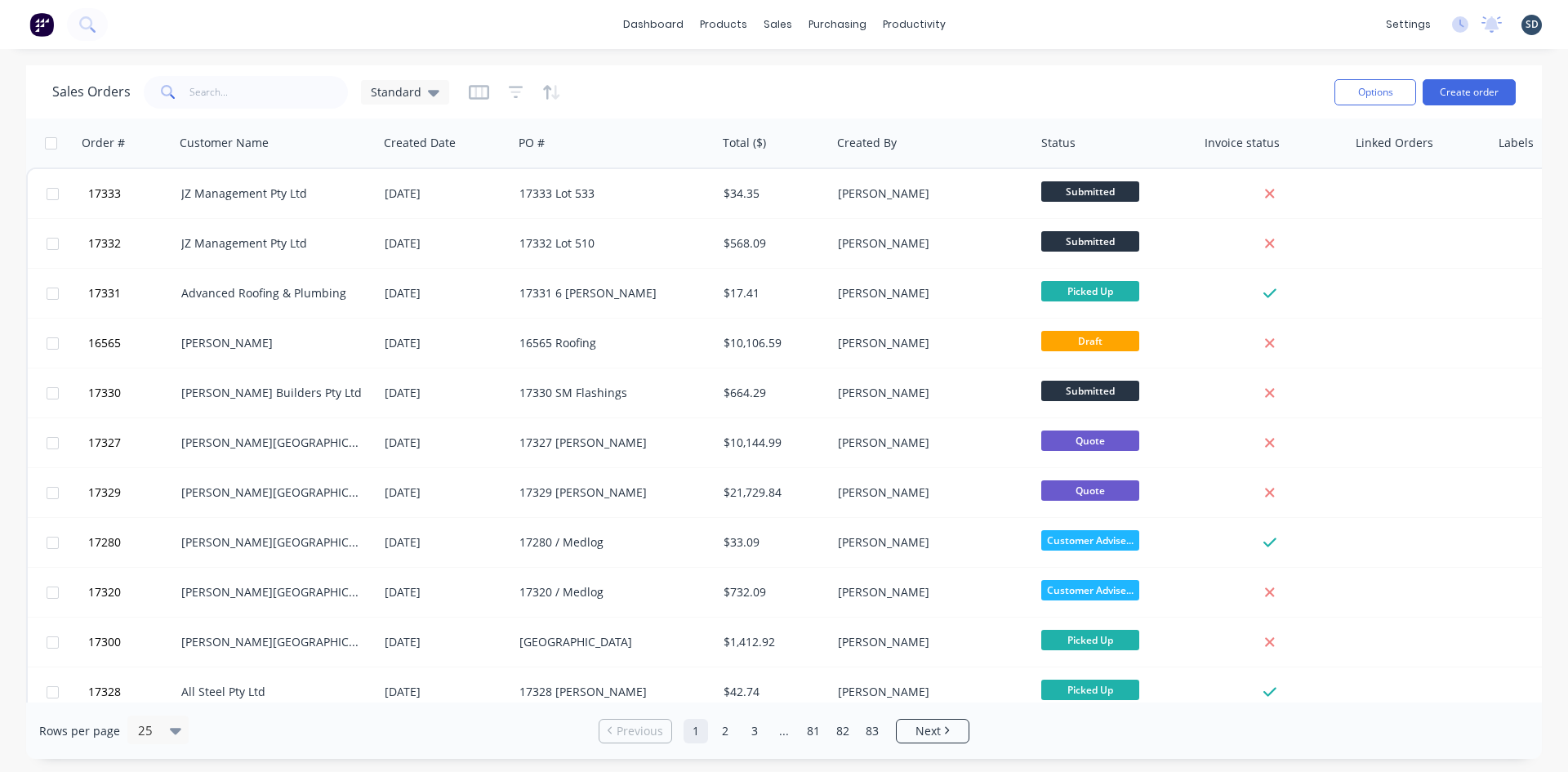
click at [1002, 26] on div "dashboard products sales purchasing productivity dashboard products Product Cat…" at bounding box center [784, 24] width 1568 height 49
click at [999, 24] on div "dashboard products sales purchasing productivity dashboard products Product Cat…" at bounding box center [784, 24] width 1568 height 49
click at [1020, 20] on div "dashboard products sales purchasing productivity dashboard products Product Cat…" at bounding box center [784, 24] width 1568 height 49
click at [219, 91] on input "text" at bounding box center [269, 92] width 159 height 33
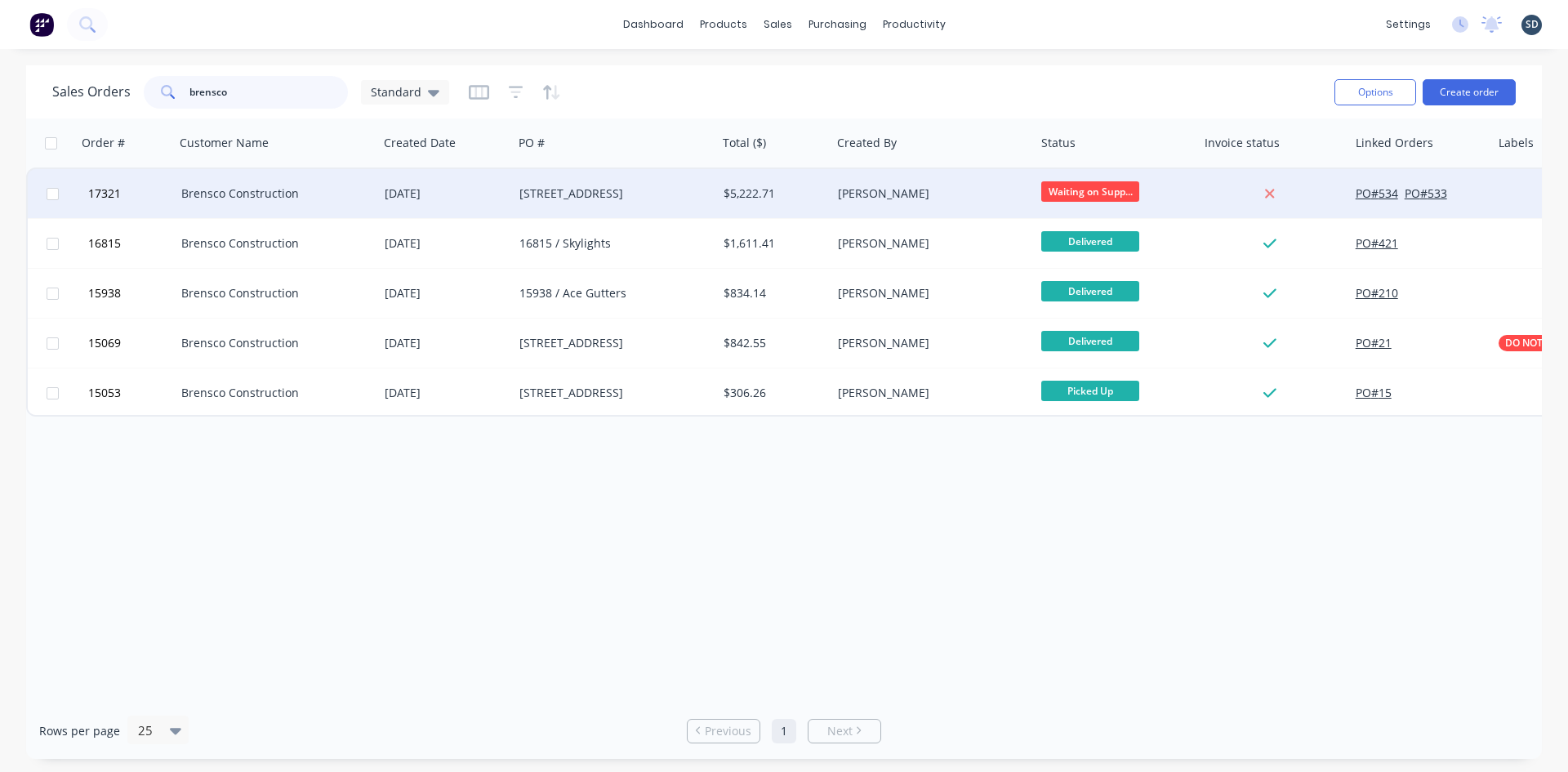
type input "brensco"
click at [340, 197] on div "Brensco Construction" at bounding box center [272, 193] width 181 height 16
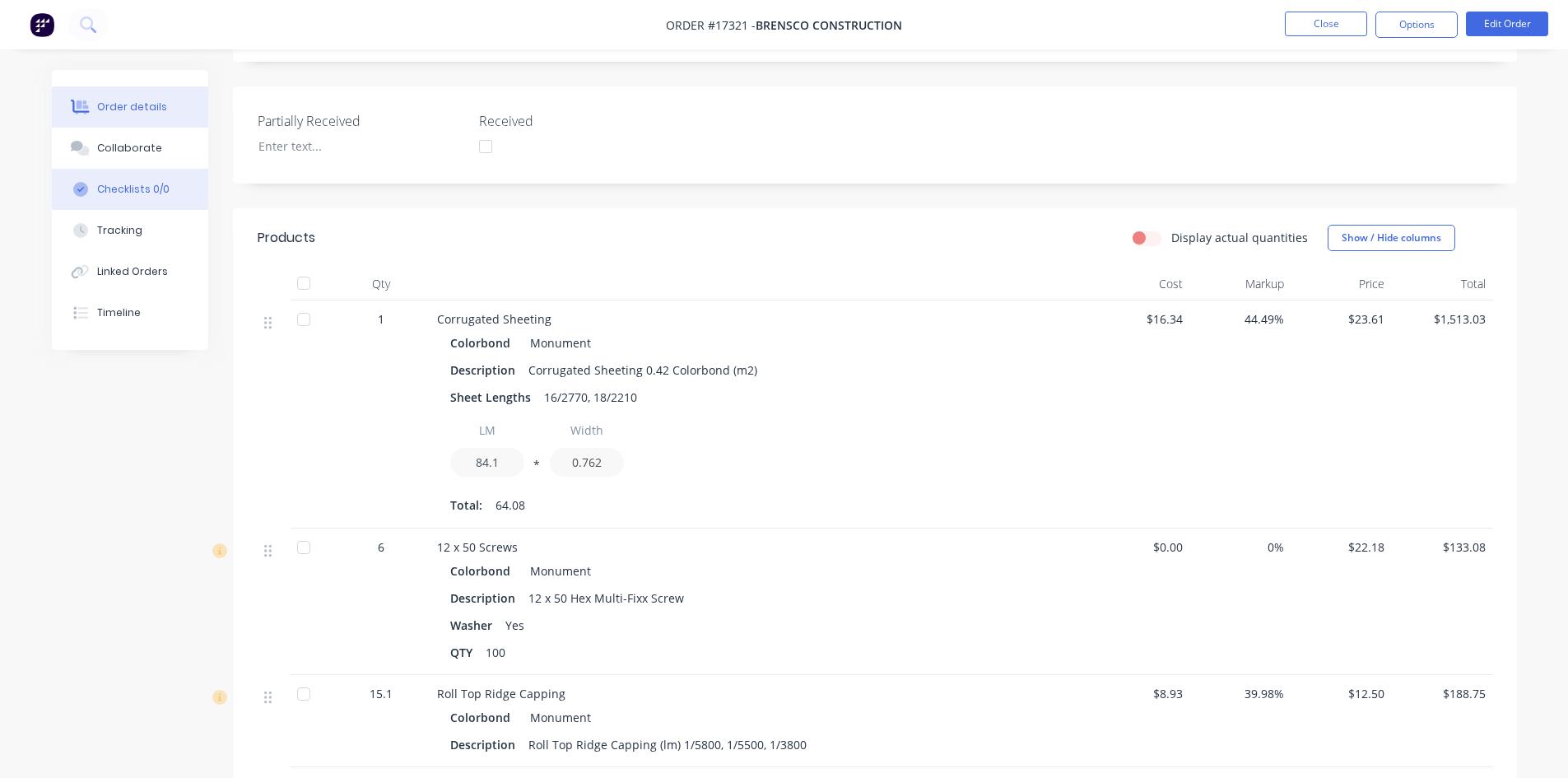
scroll to position [165, 0]
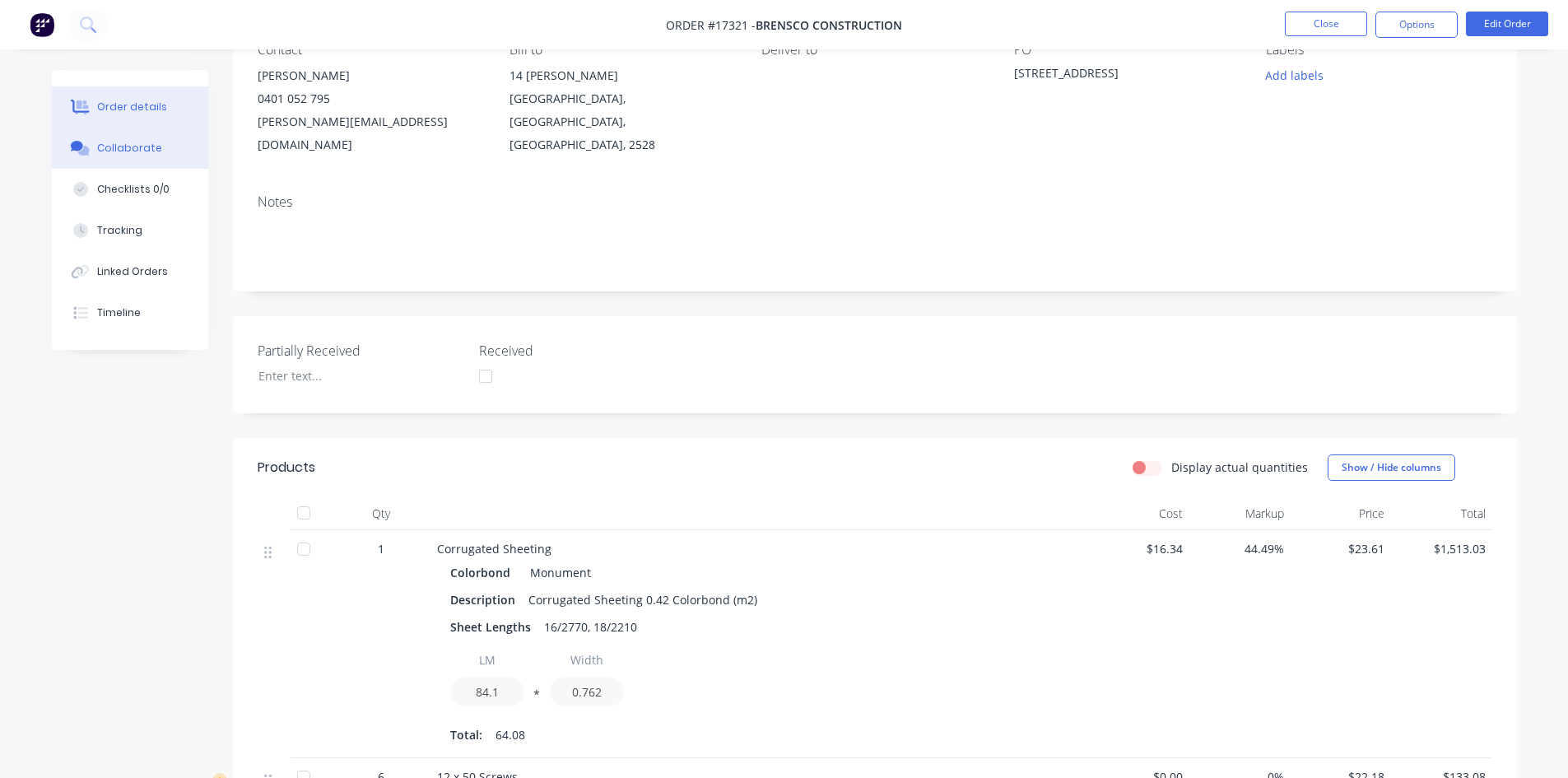
click at [108, 156] on button "Collaborate" at bounding box center [131, 149] width 157 height 41
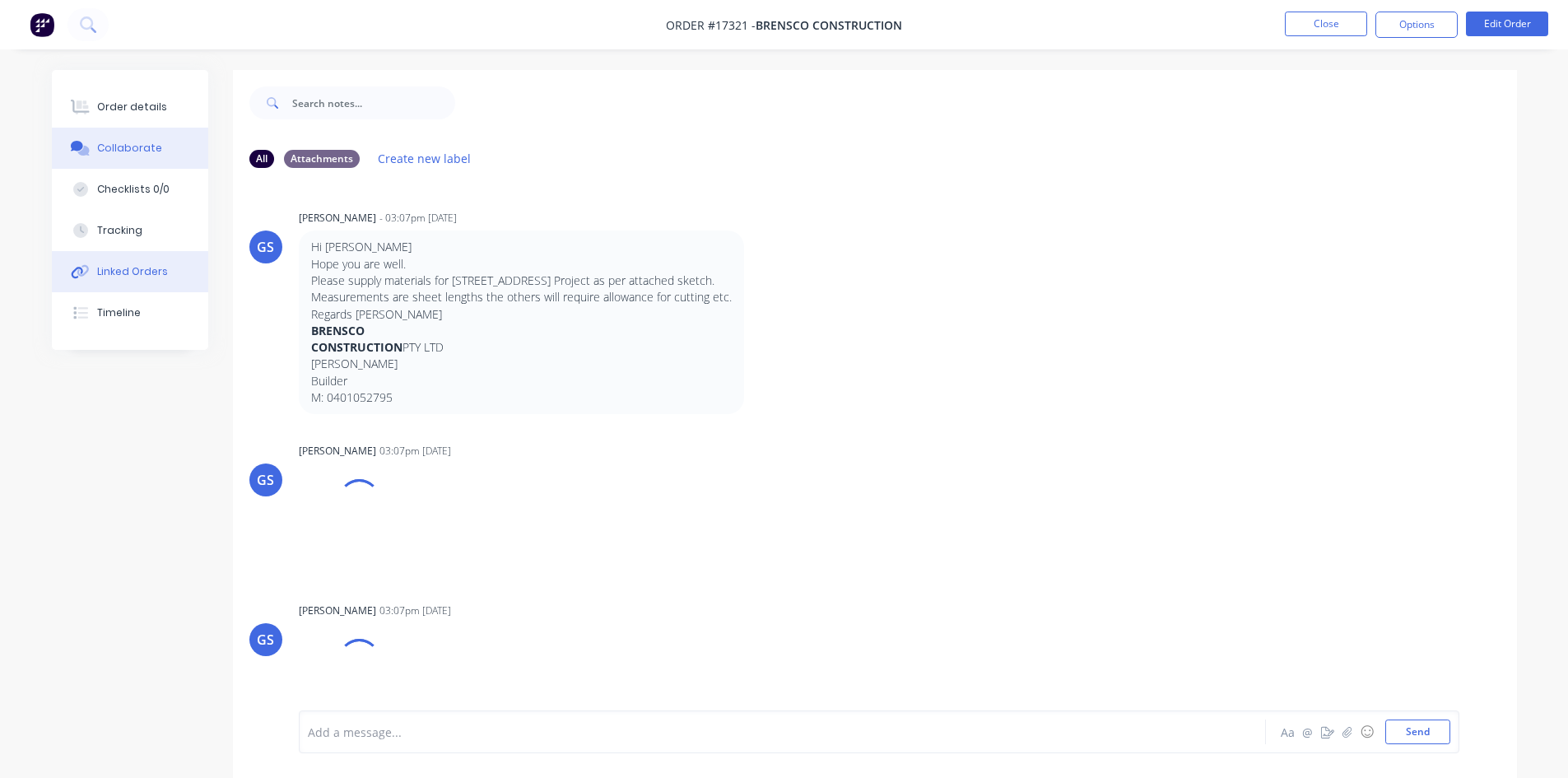
click at [140, 270] on div "Linked Orders" at bounding box center [132, 271] width 71 height 14
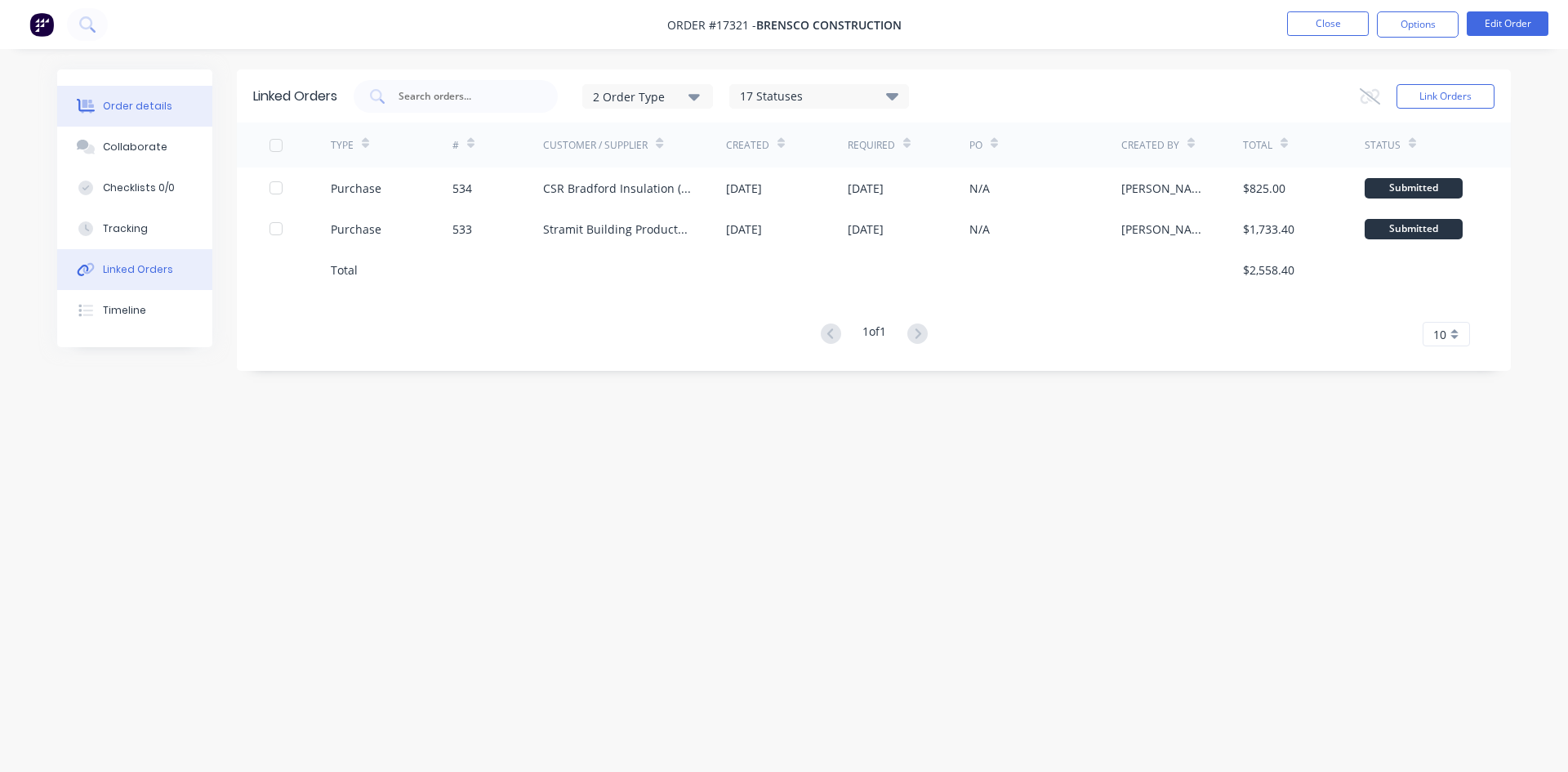
click at [138, 104] on div "Order details" at bounding box center [138, 106] width 70 height 14
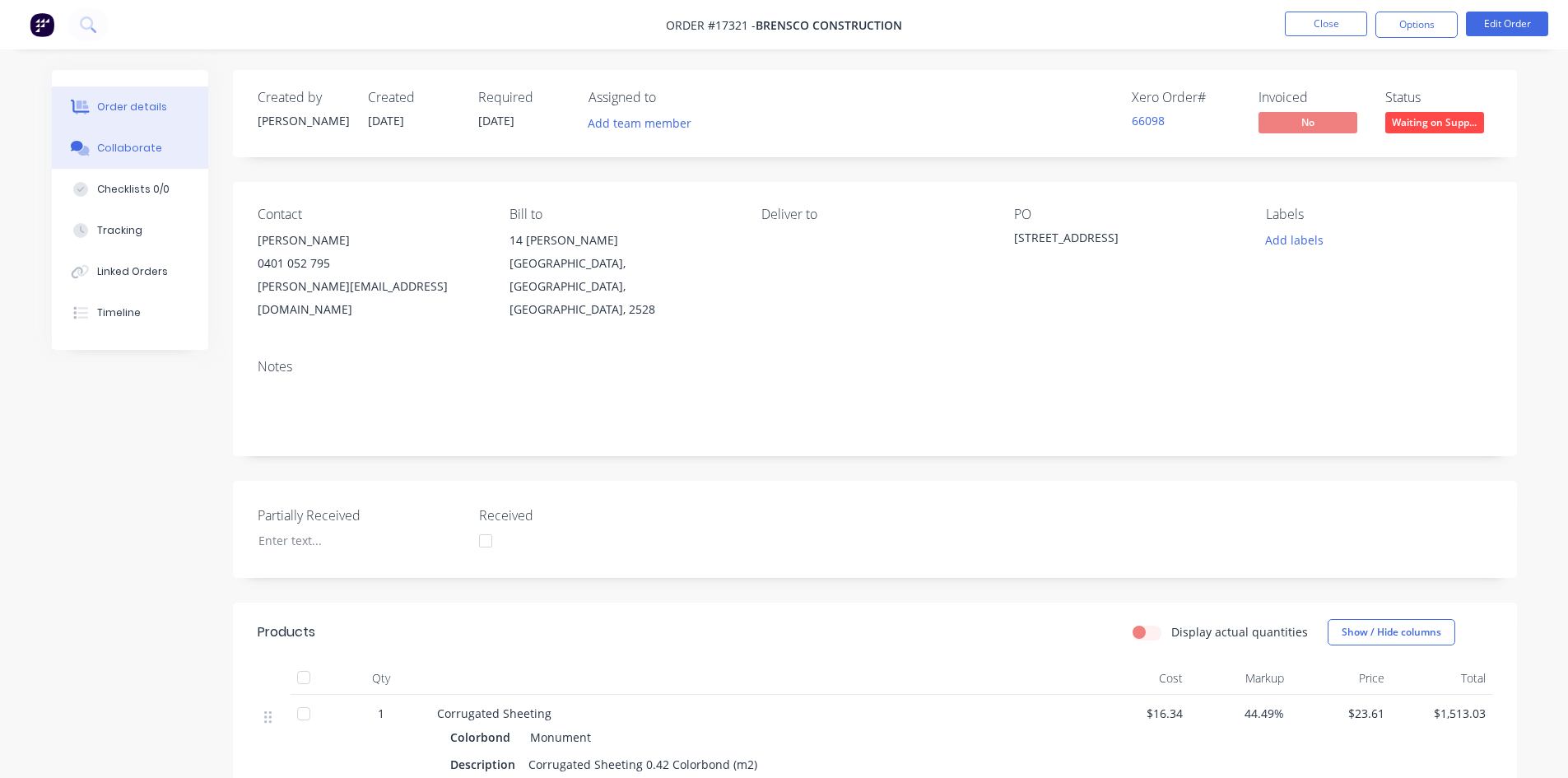
click at [144, 139] on button "Collaborate" at bounding box center [131, 149] width 157 height 41
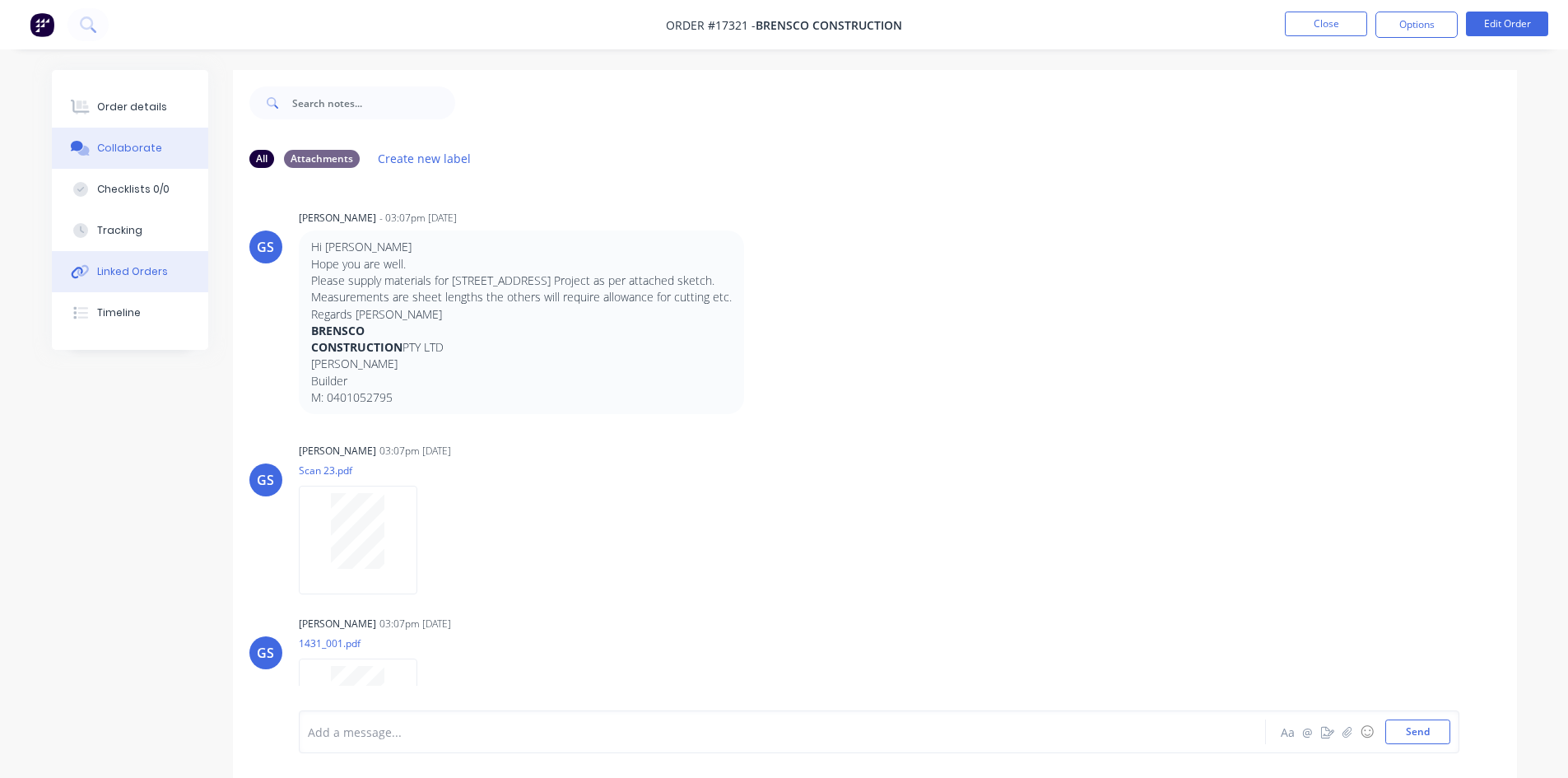
click at [172, 277] on button "Linked Orders" at bounding box center [131, 272] width 157 height 41
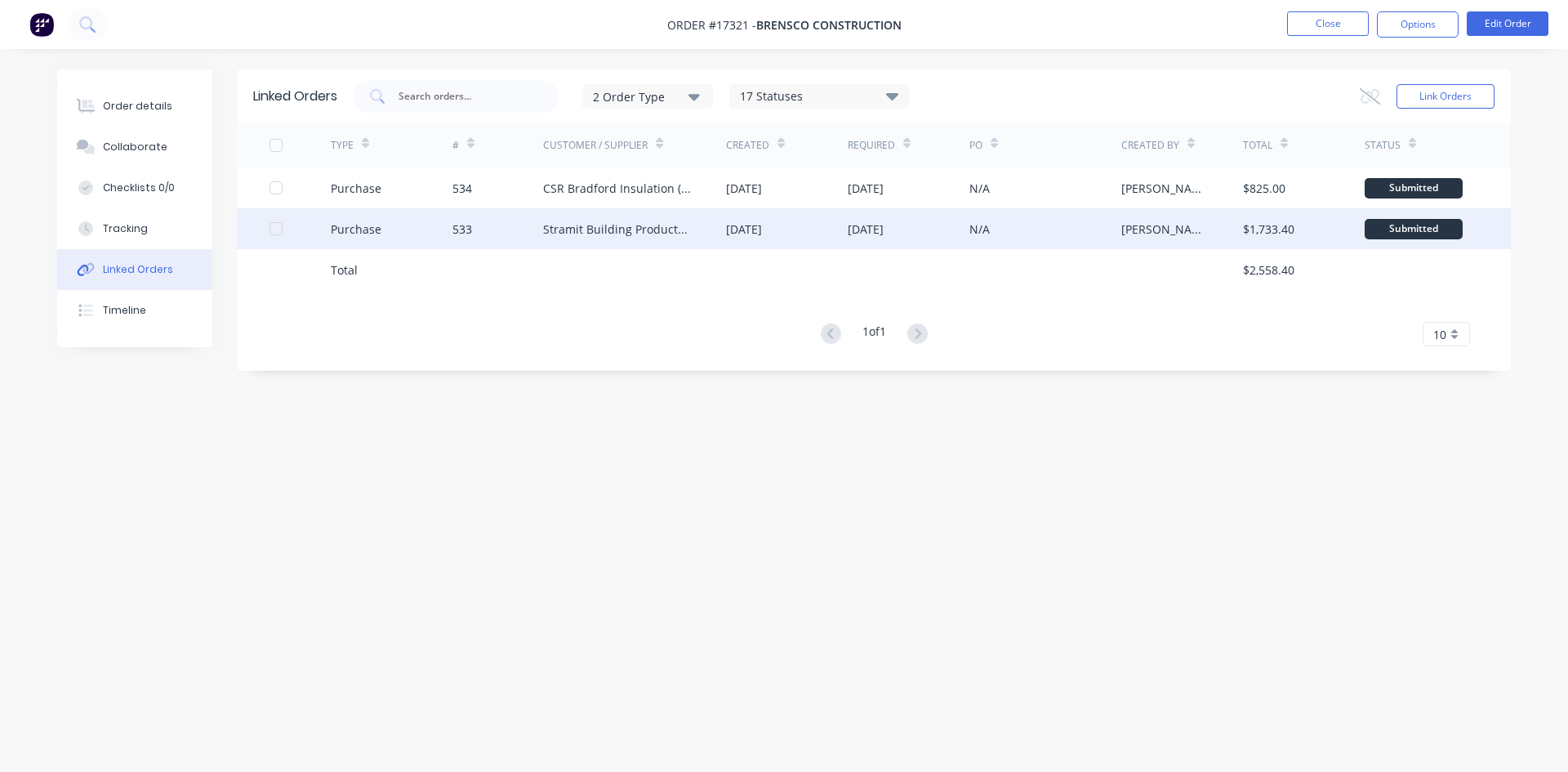
click at [550, 238] on div "Stramit Building Products (VIC)" at bounding box center [634, 229] width 183 height 41
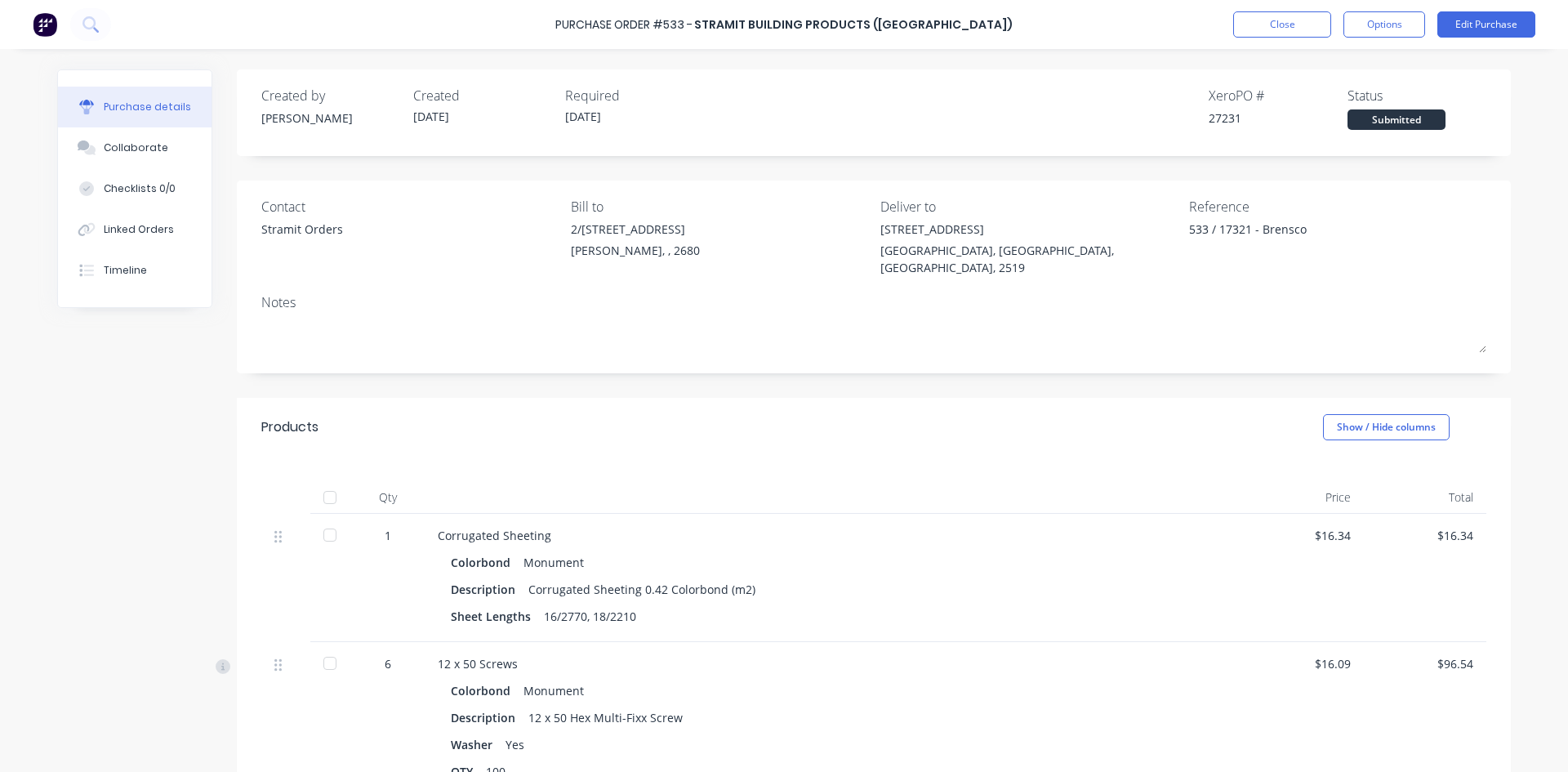
click at [152, 274] on button "Timeline" at bounding box center [135, 271] width 154 height 41
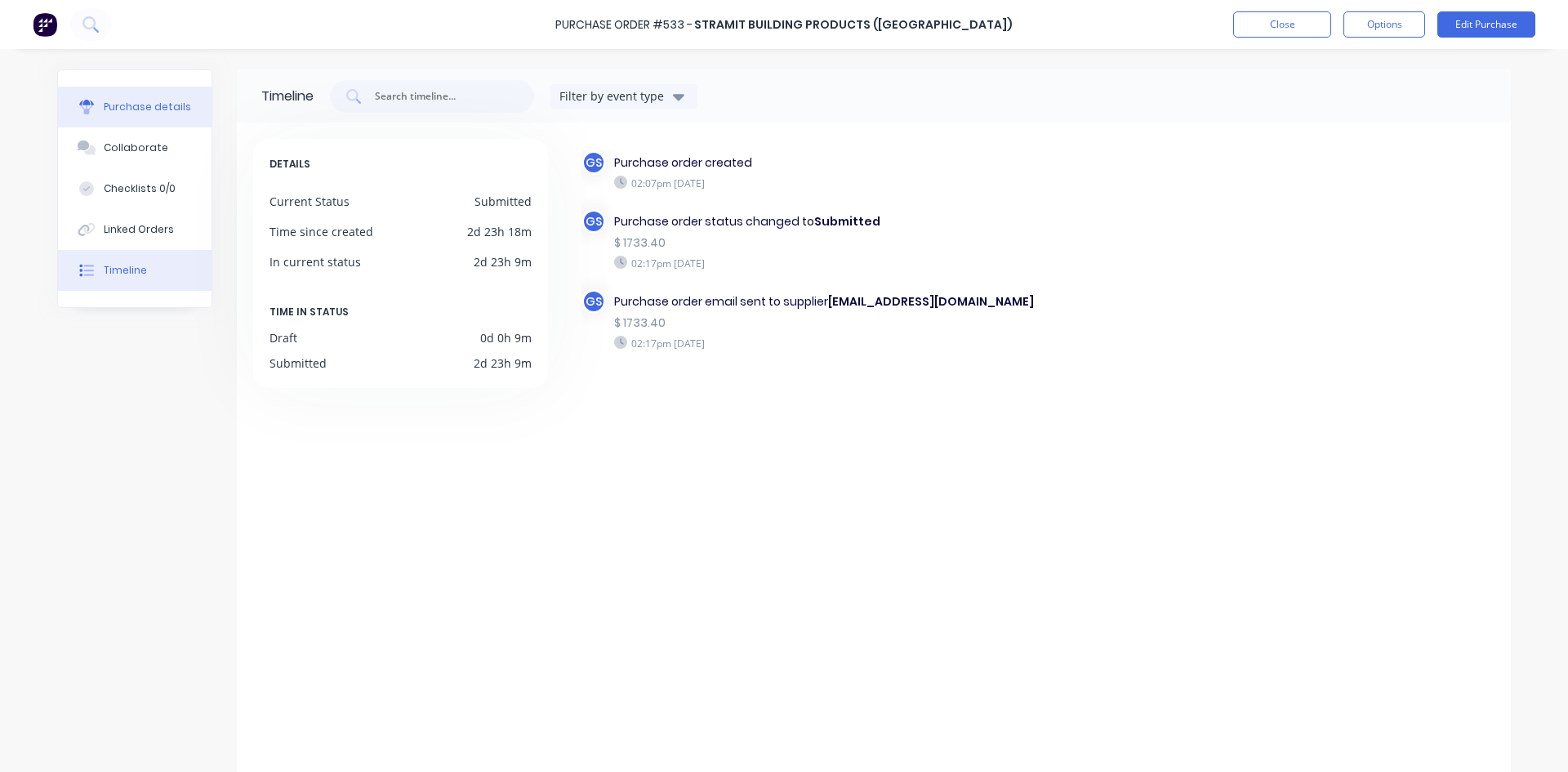
click at [155, 94] on button "Purchase details" at bounding box center [135, 107] width 154 height 41
type textarea "x"
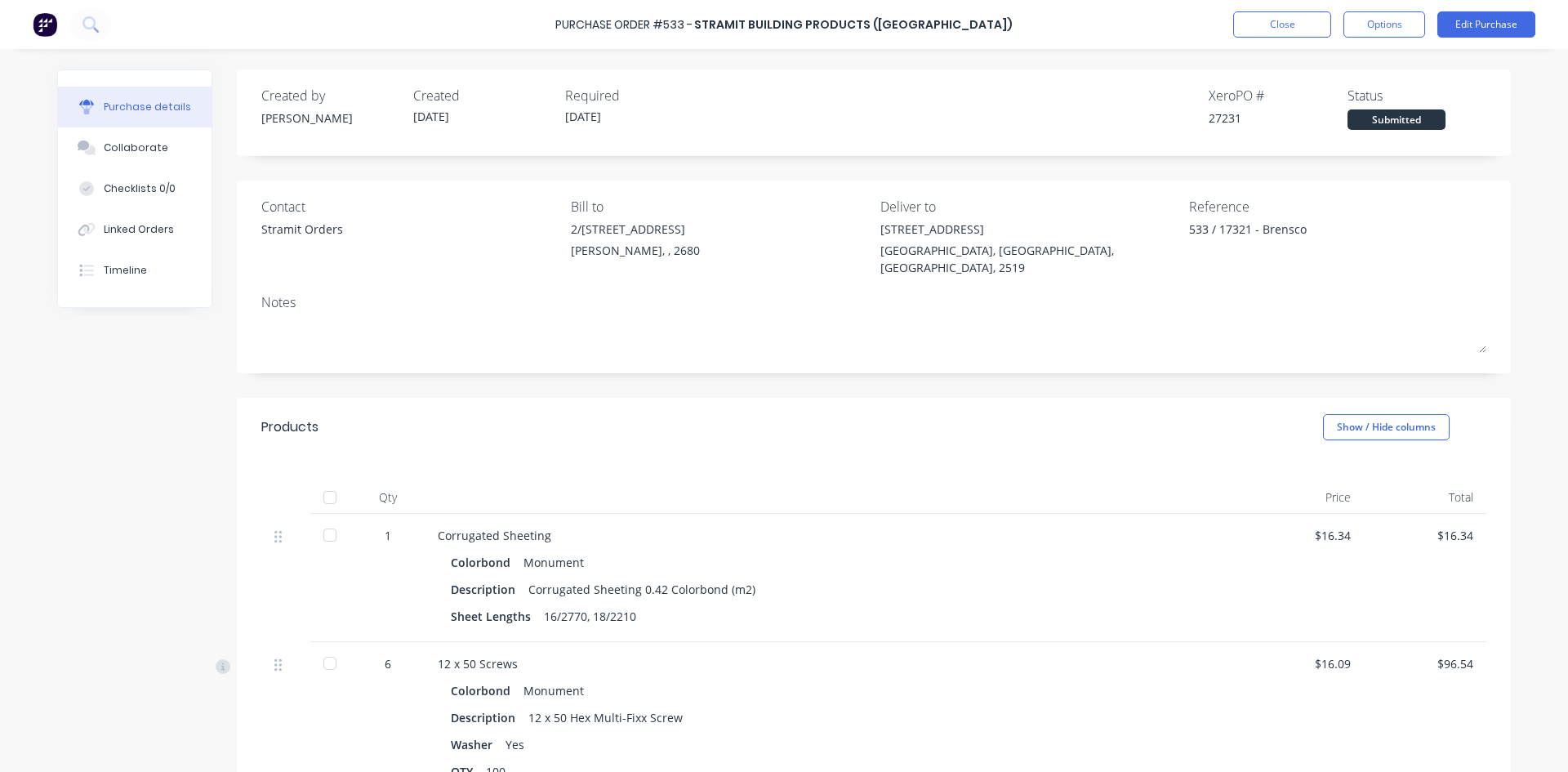
click at [988, 21] on div "Purchase Order #533 - Stramit Building Products (VIC) Close Options Edit Purcha…" at bounding box center [784, 24] width 1568 height 49
click at [1002, 23] on div "Purchase Order #533 - Stramit Building Products (VIC) Close Options Edit Purcha…" at bounding box center [784, 24] width 1568 height 49
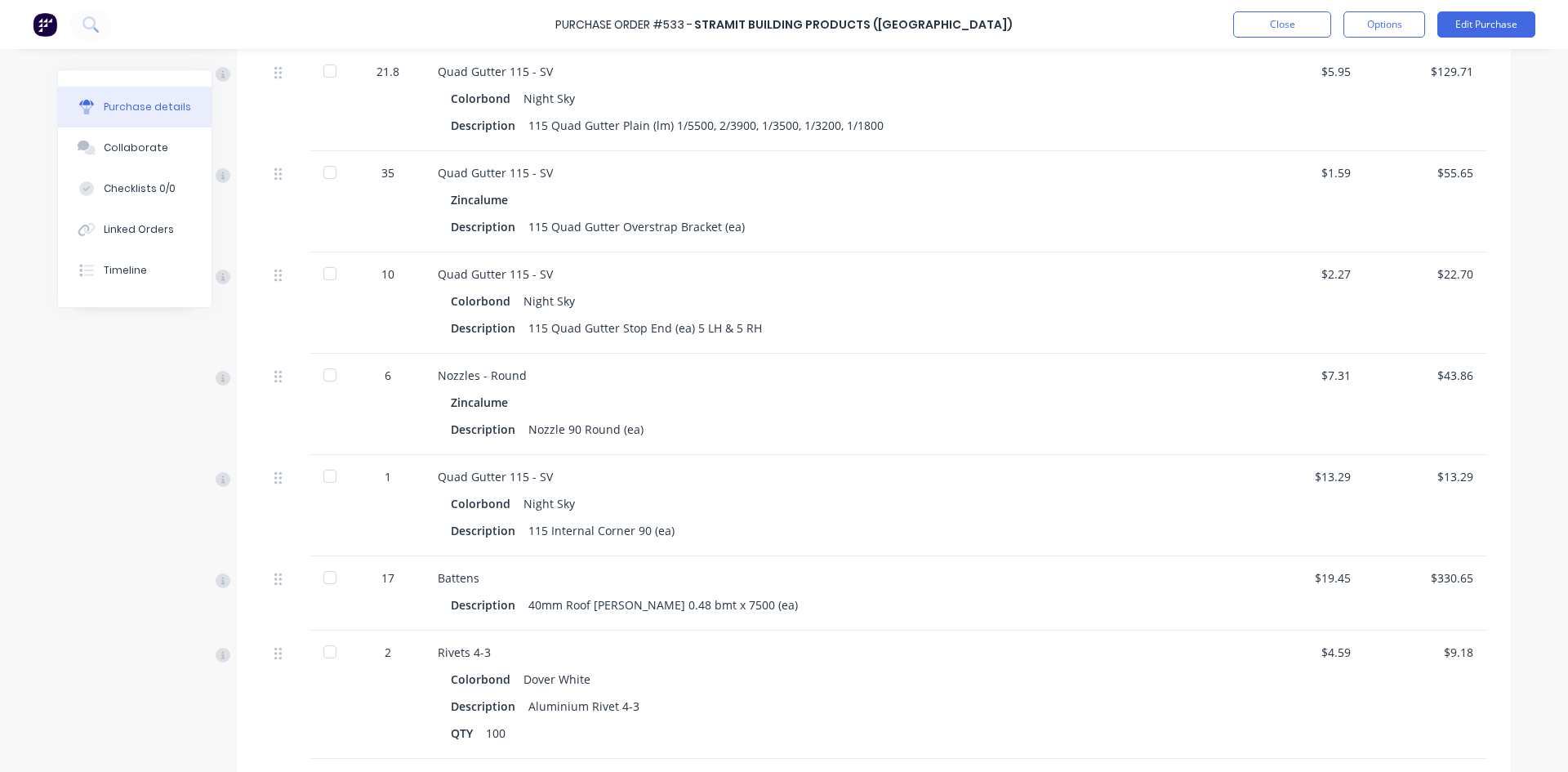
scroll to position [1552, 0]
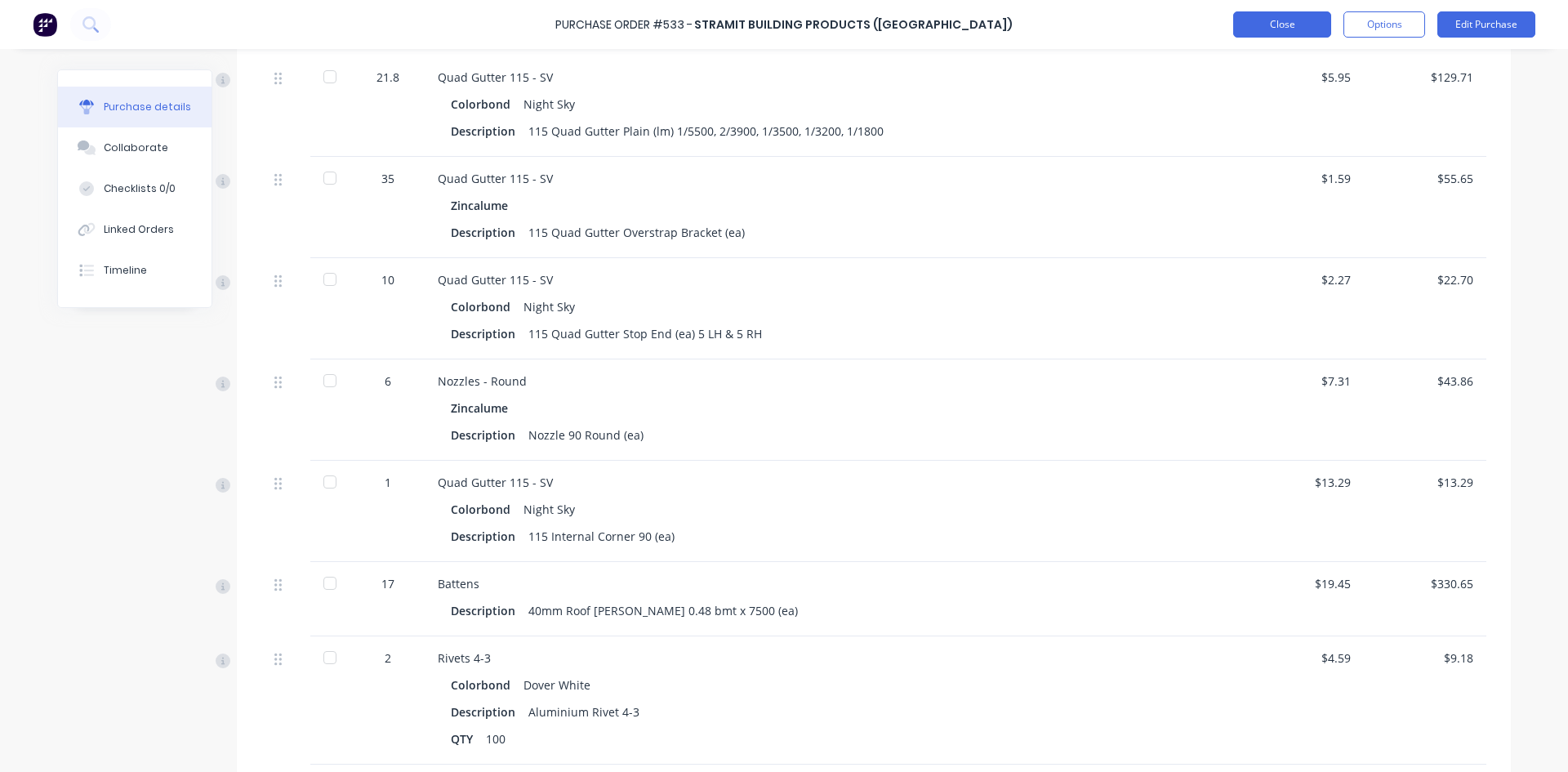
click at [1297, 24] on button "Close" at bounding box center [1282, 24] width 98 height 26
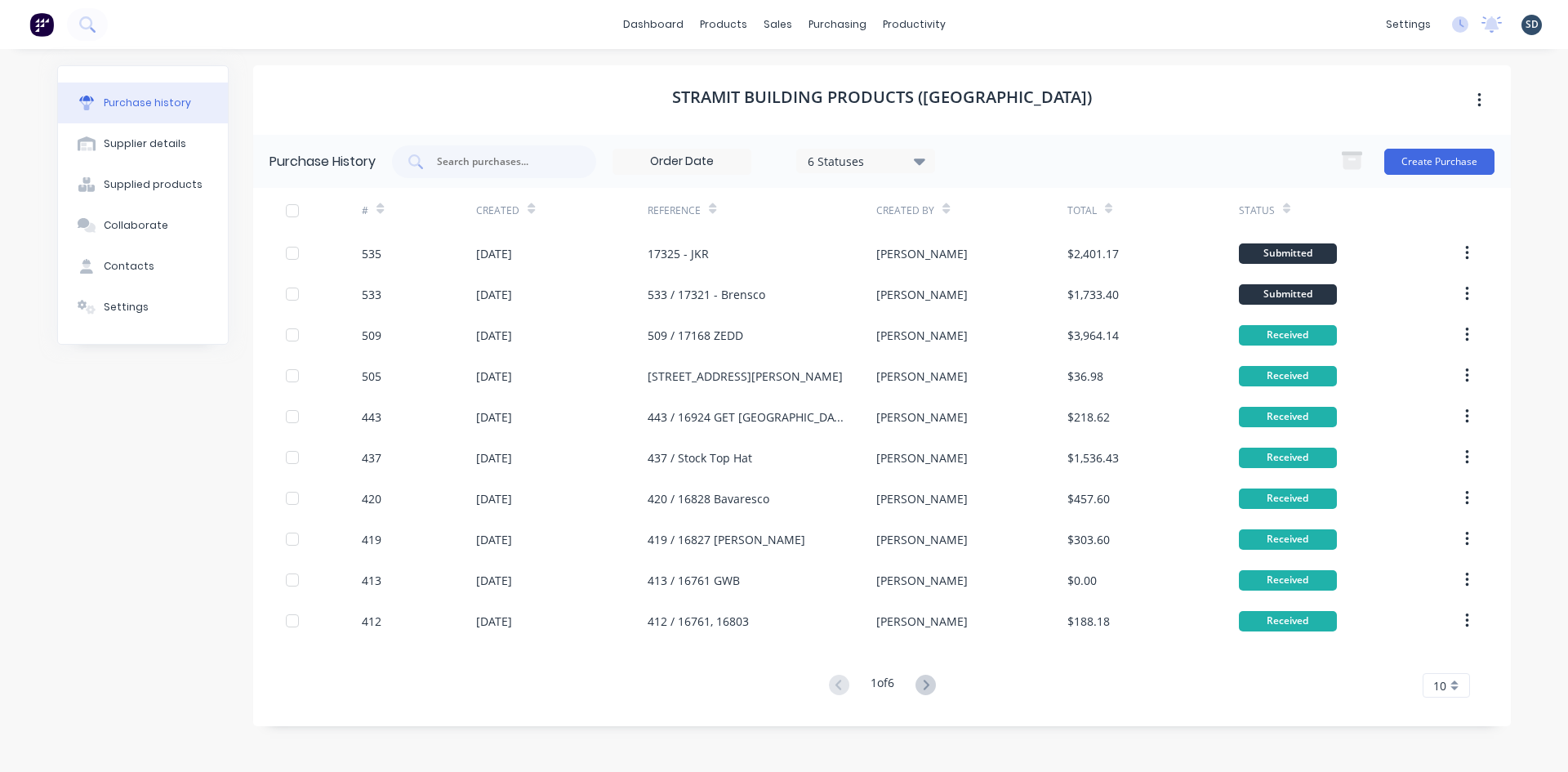
click at [1052, 35] on div "dashboard products sales purchasing productivity dashboard products Product Cat…" at bounding box center [784, 24] width 1568 height 49
click at [993, 26] on div "dashboard products sales purchasing productivity dashboard products Product Cat…" at bounding box center [784, 24] width 1568 height 49
click at [1142, 58] on div "Purchase history Supplier details Supplied products Collaborate Contacts Settin…" at bounding box center [784, 402] width 1486 height 707
drag, startPoint x: 1142, startPoint y: 58, endPoint x: 1128, endPoint y: 62, distance: 14.6
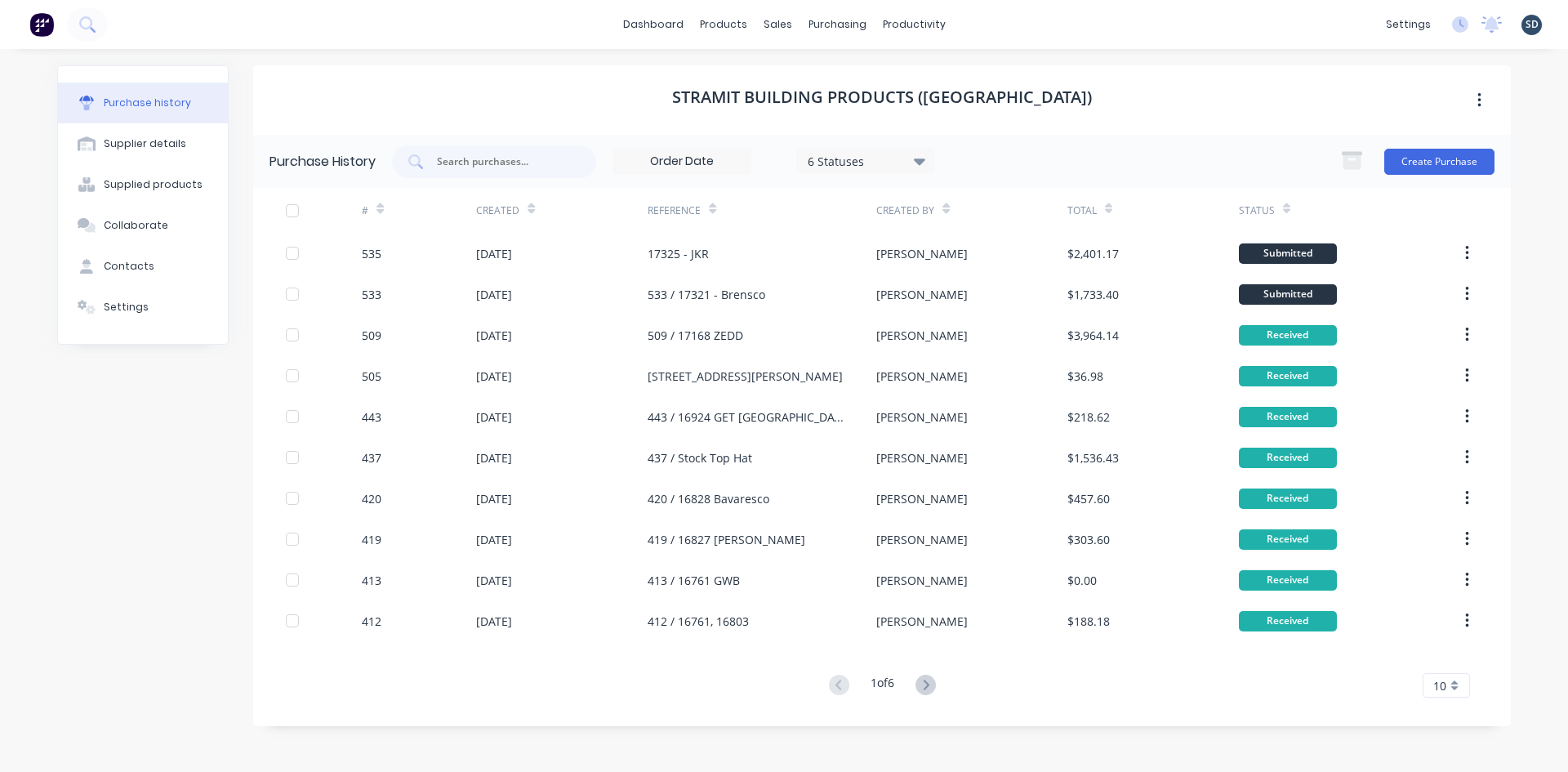
click at [1128, 62] on div "Purchase history Supplier details Supplied products Collaborate Contacts Settin…" at bounding box center [784, 402] width 1486 height 707
click at [988, 19] on div "dashboard products sales purchasing productivity dashboard products Product Cat…" at bounding box center [784, 24] width 1568 height 49
drag, startPoint x: 987, startPoint y: 19, endPoint x: 977, endPoint y: 23, distance: 10.8
click at [977, 23] on div "dashboard products sales purchasing productivity dashboard products Product Cat…" at bounding box center [784, 24] width 1568 height 49
click at [821, 80] on div "Sales Orders" at bounding box center [837, 79] width 67 height 14
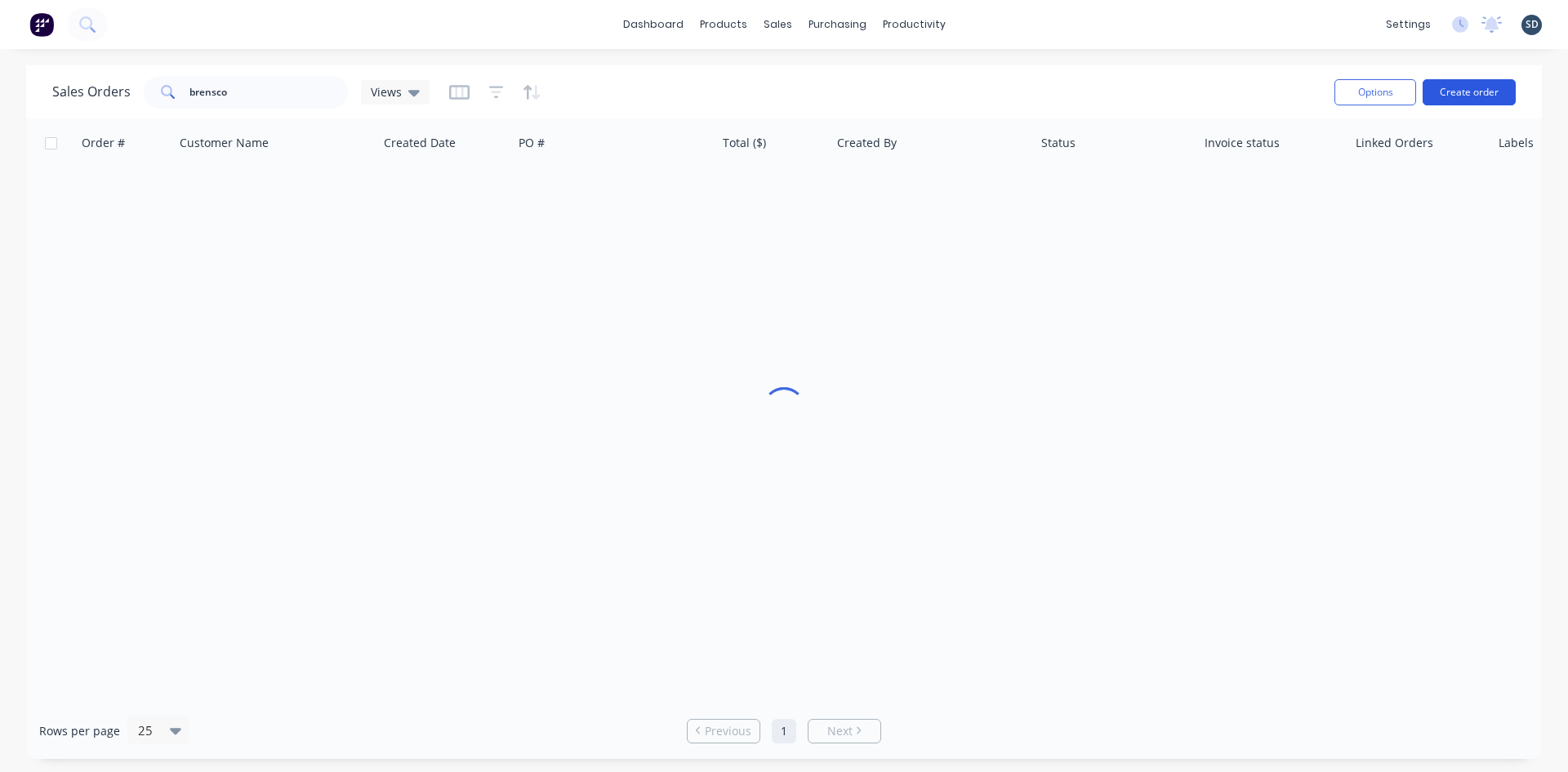
click at [1469, 98] on button "Create order" at bounding box center [1469, 92] width 93 height 26
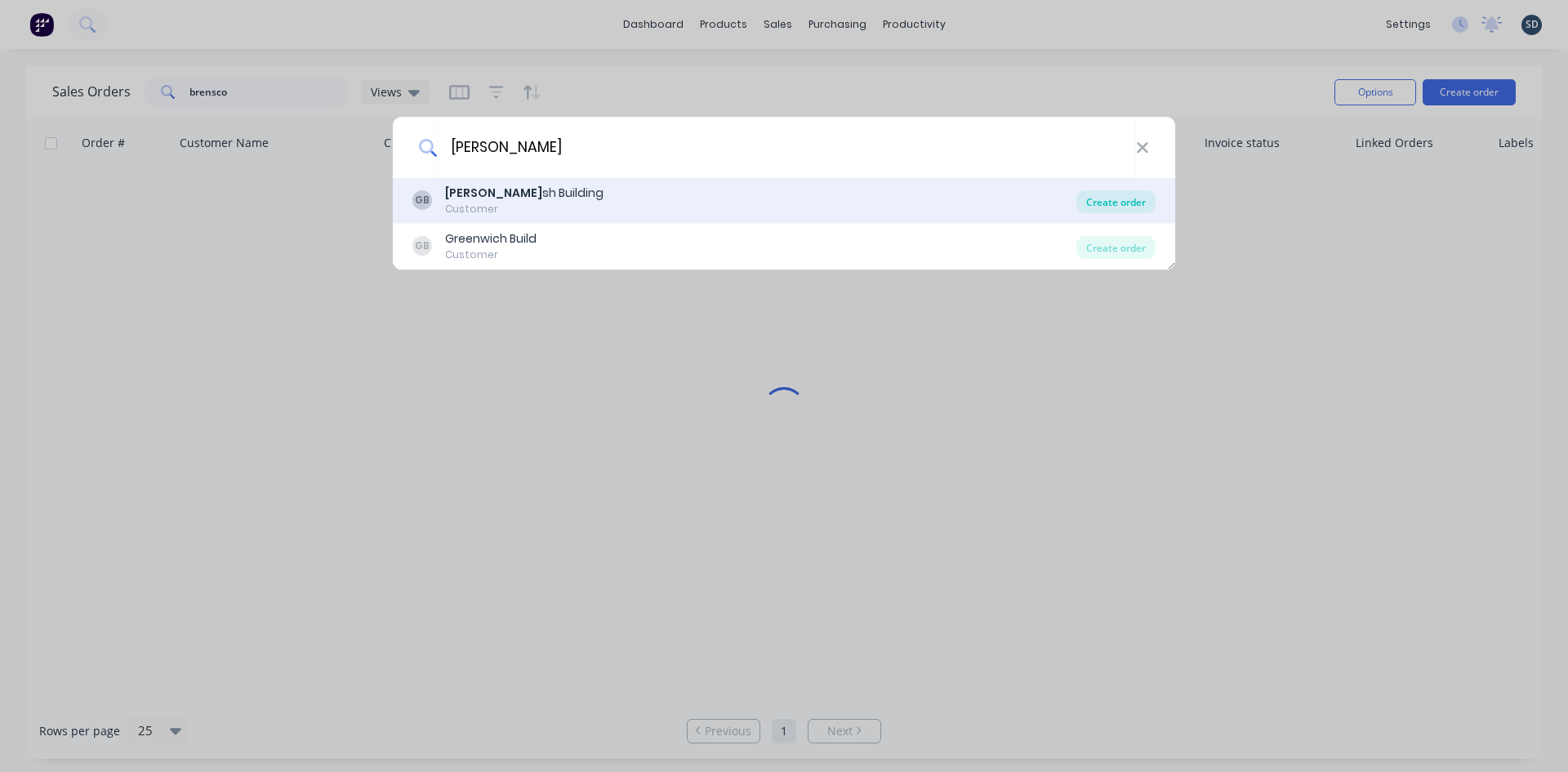
type input "glenn wal"
click at [1121, 203] on div "Create order" at bounding box center [1116, 202] width 80 height 23
click at [1125, 198] on div "Create order" at bounding box center [1116, 202] width 80 height 23
click at [1147, 201] on div "Create order" at bounding box center [1116, 202] width 80 height 23
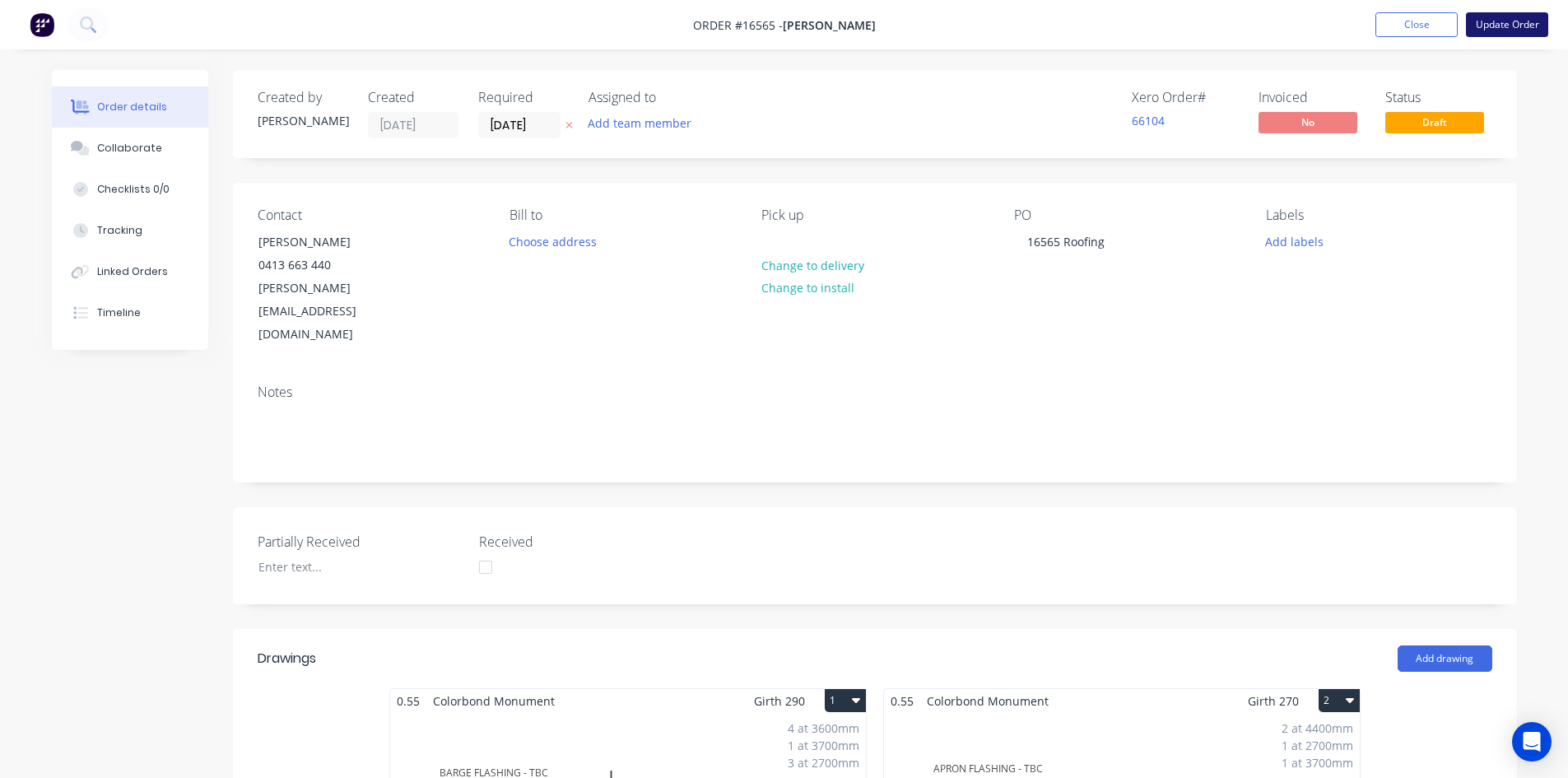
click at [1510, 23] on button "Update Order" at bounding box center [1507, 24] width 82 height 24
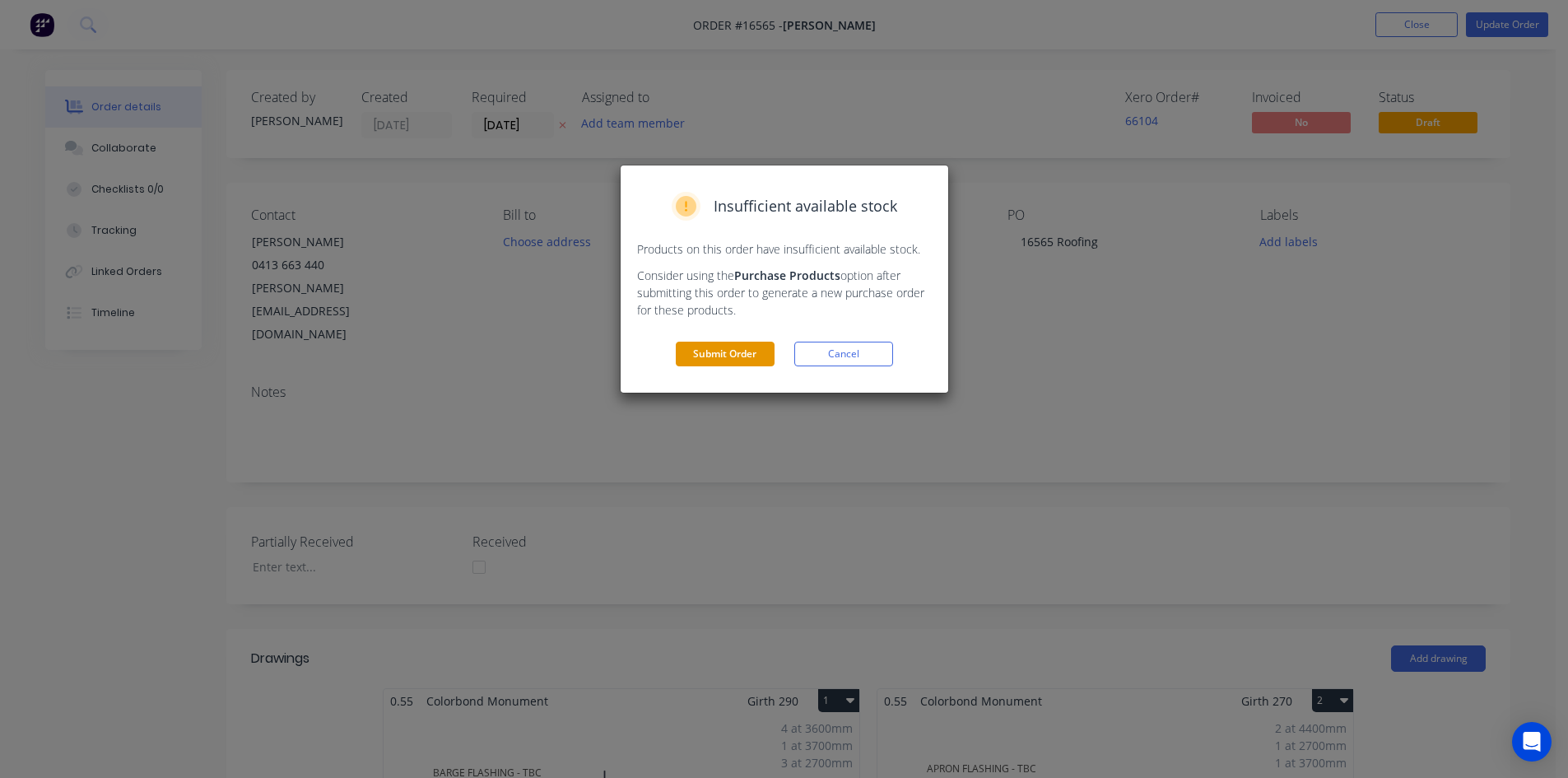
click at [722, 349] on button "Submit Order" at bounding box center [725, 353] width 99 height 24
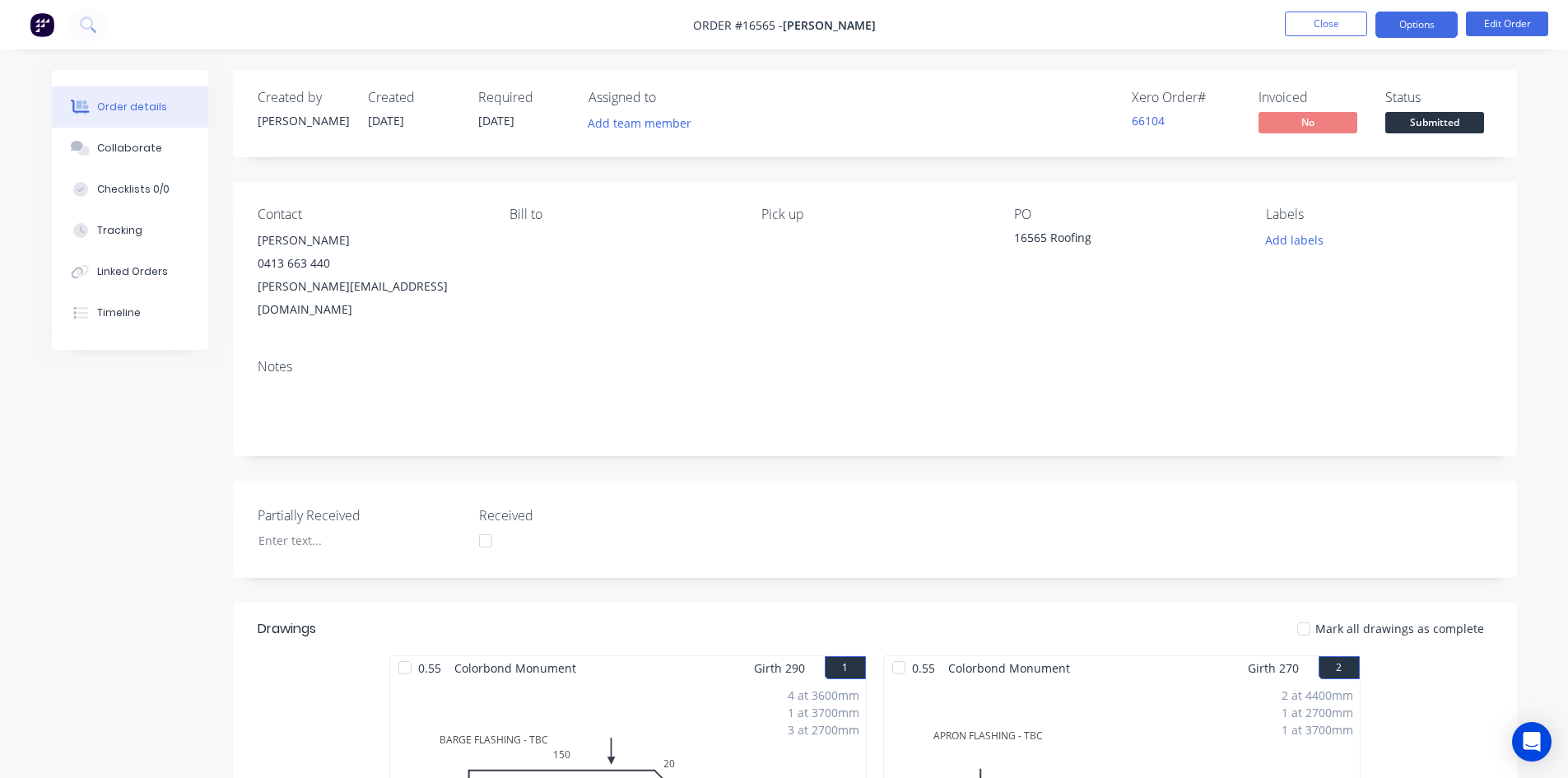
click at [1419, 22] on button "Options" at bounding box center [1416, 24] width 82 height 26
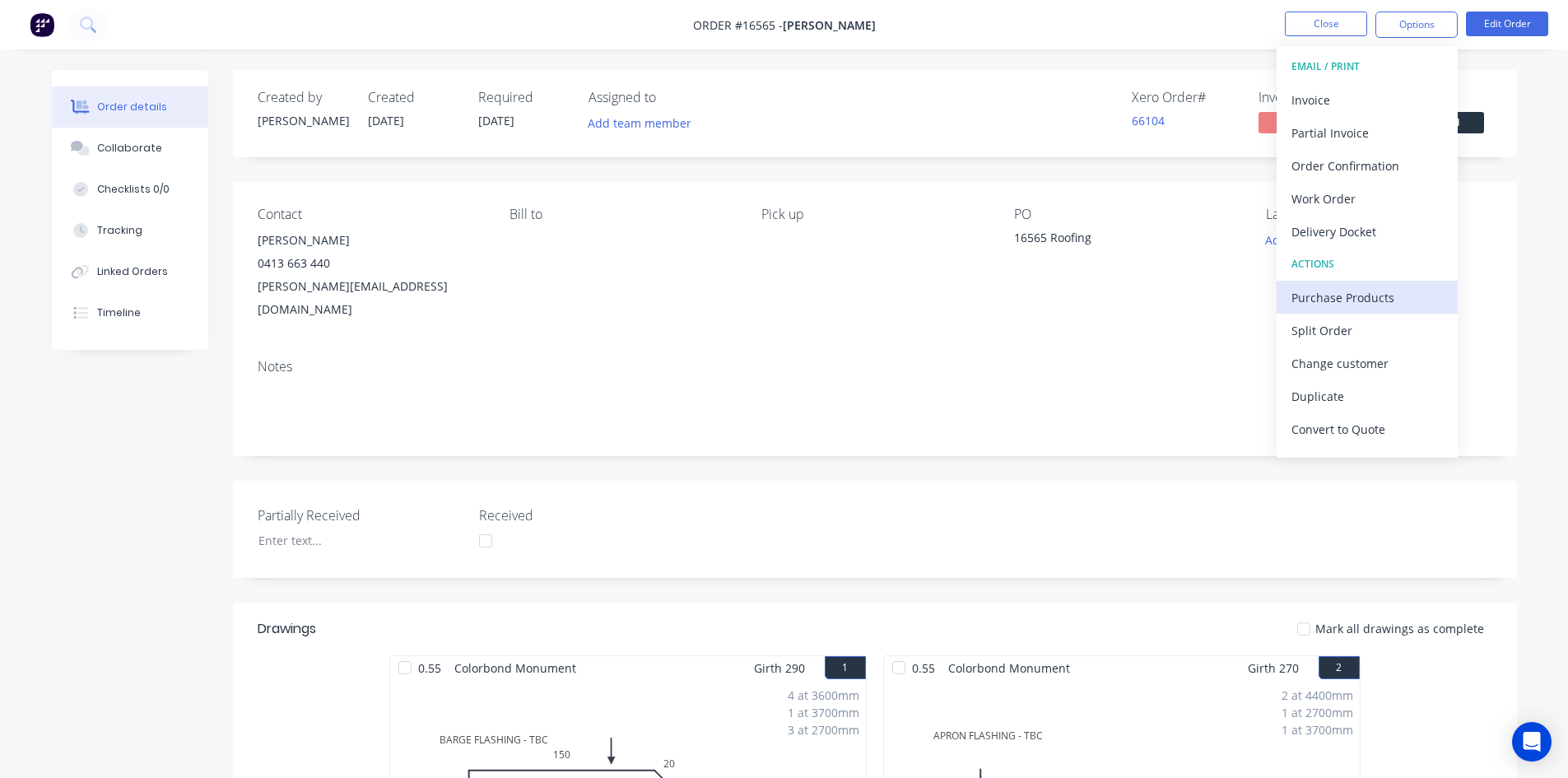
click at [1358, 290] on div "Purchase Products" at bounding box center [1367, 297] width 151 height 24
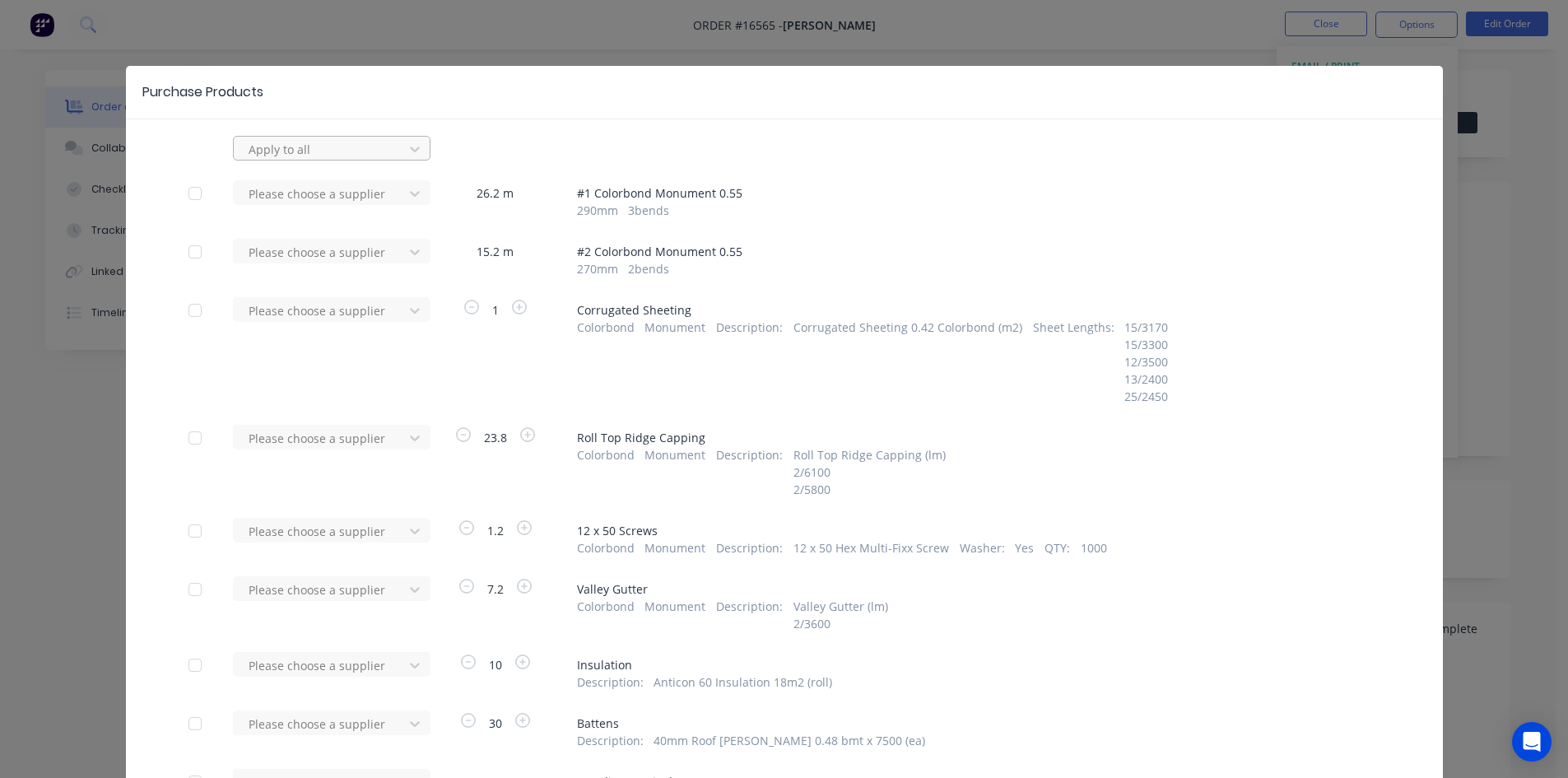
click at [368, 141] on div at bounding box center [321, 149] width 149 height 21
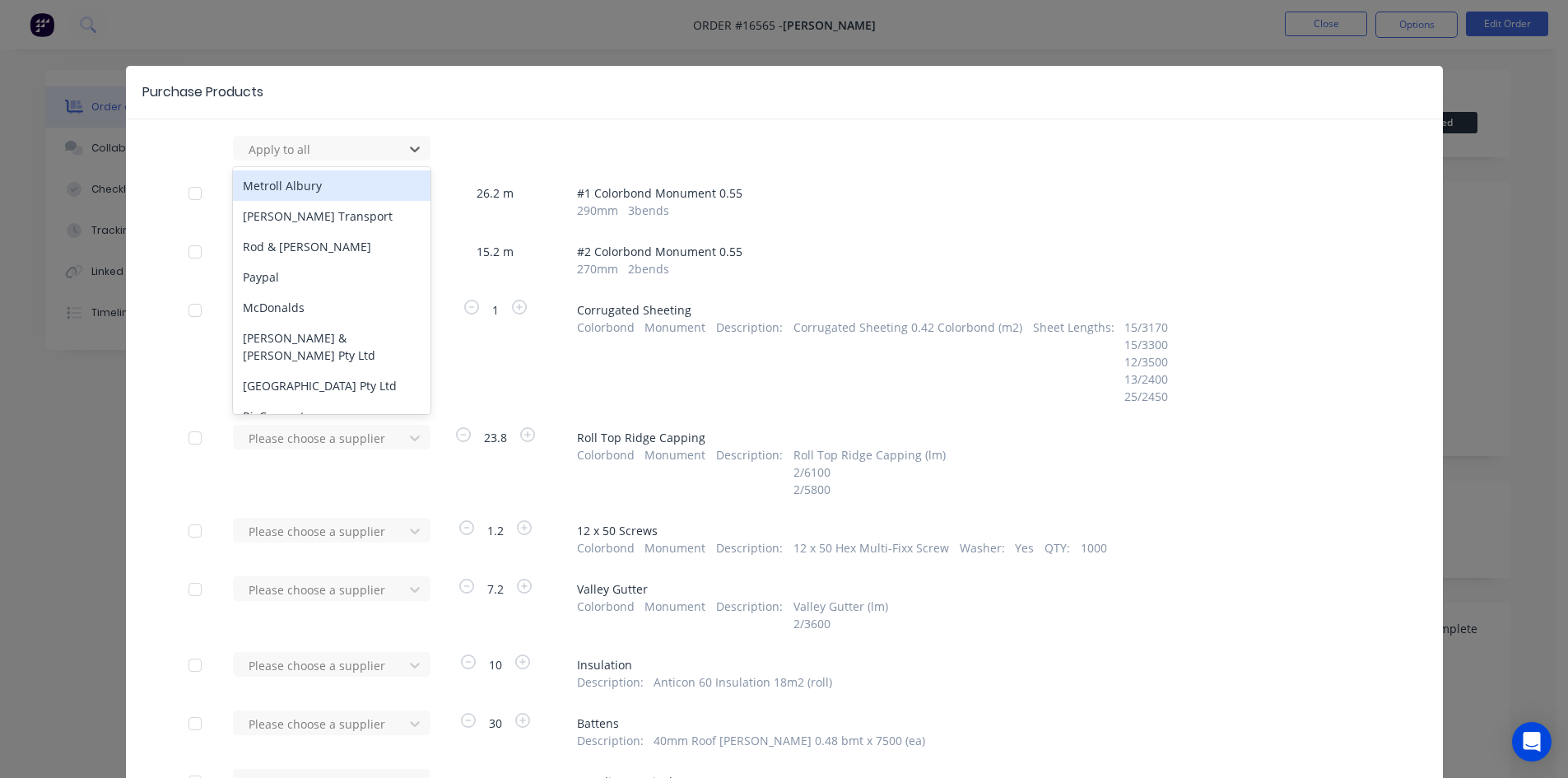
click at [520, 137] on div "352 results available. Use Up and Down to choose options, press Enter to select…" at bounding box center [784, 148] width 1192 height 24
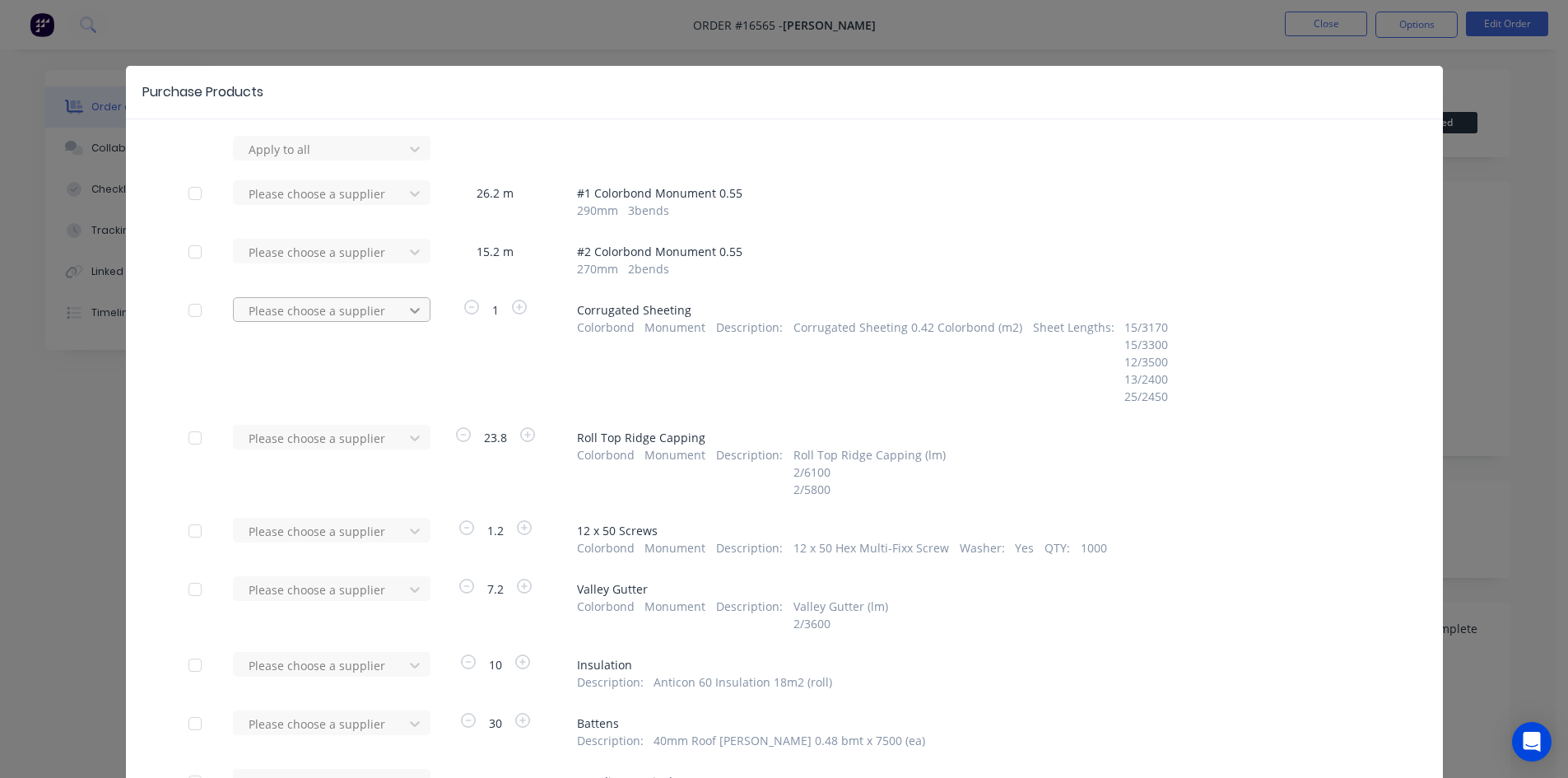
click at [400, 162] on div at bounding box center [414, 149] width 30 height 26
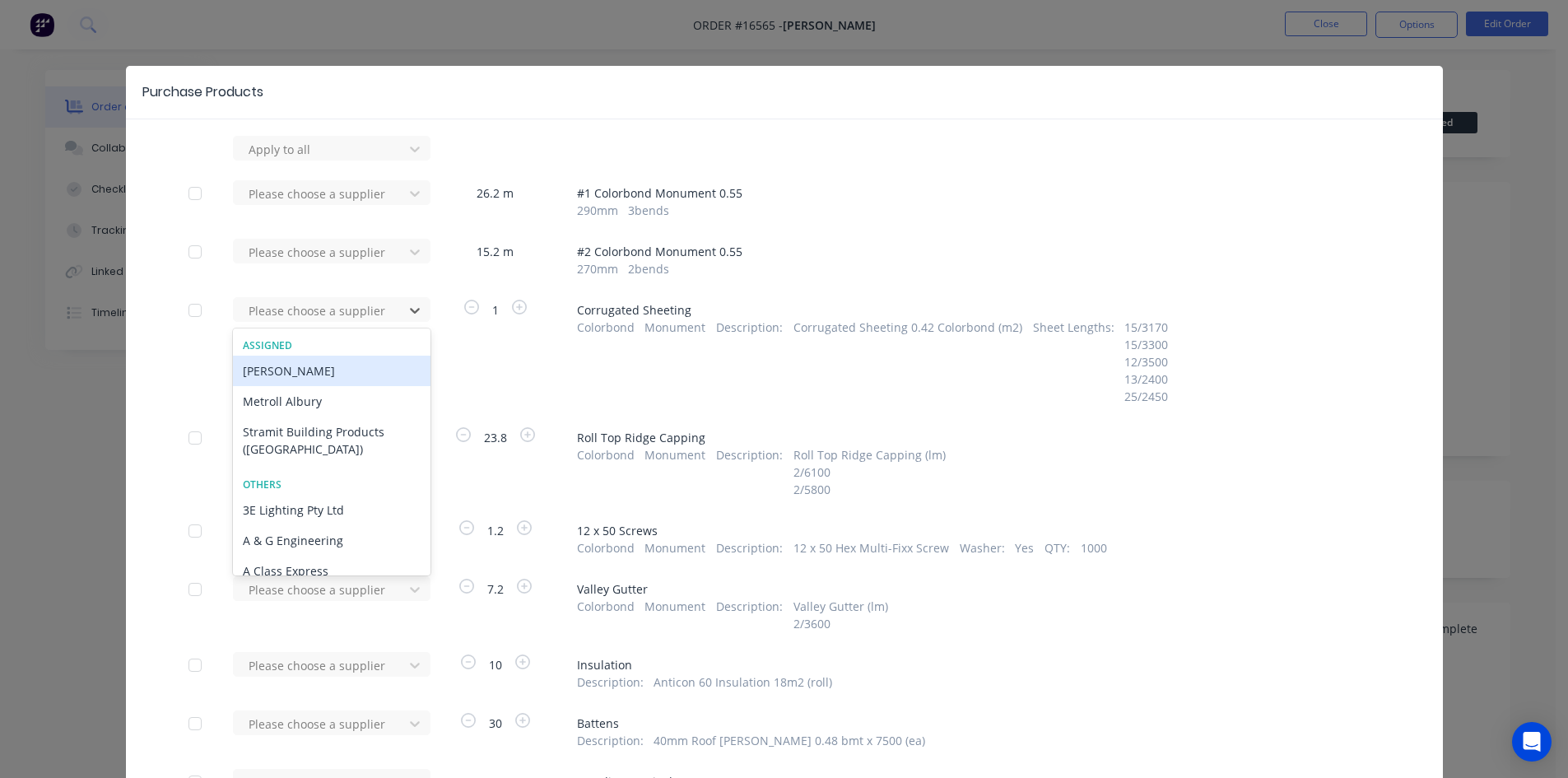
click at [329, 373] on div "Lysaght VIC" at bounding box center [331, 371] width 197 height 31
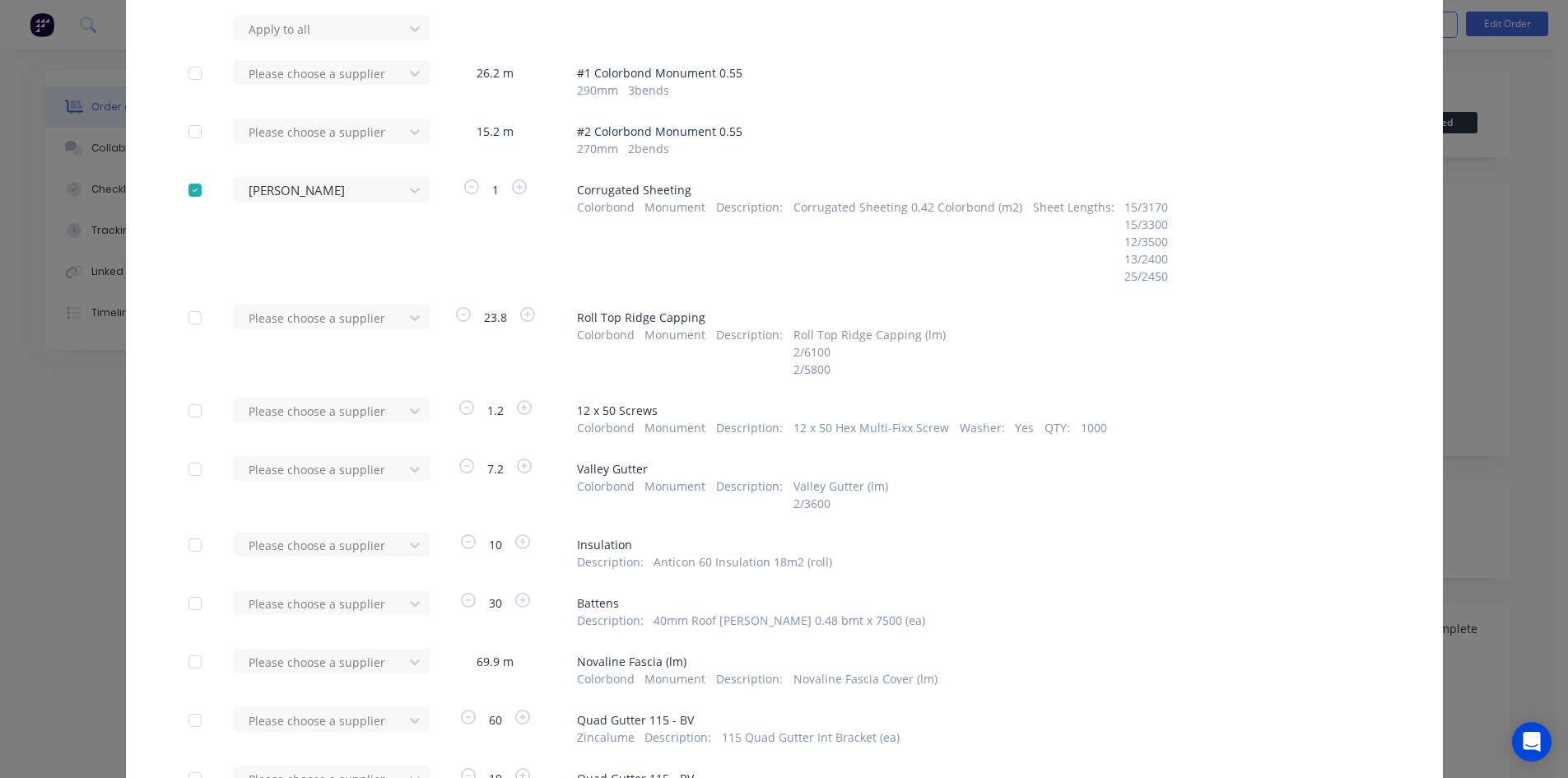
scroll to position [165, 0]
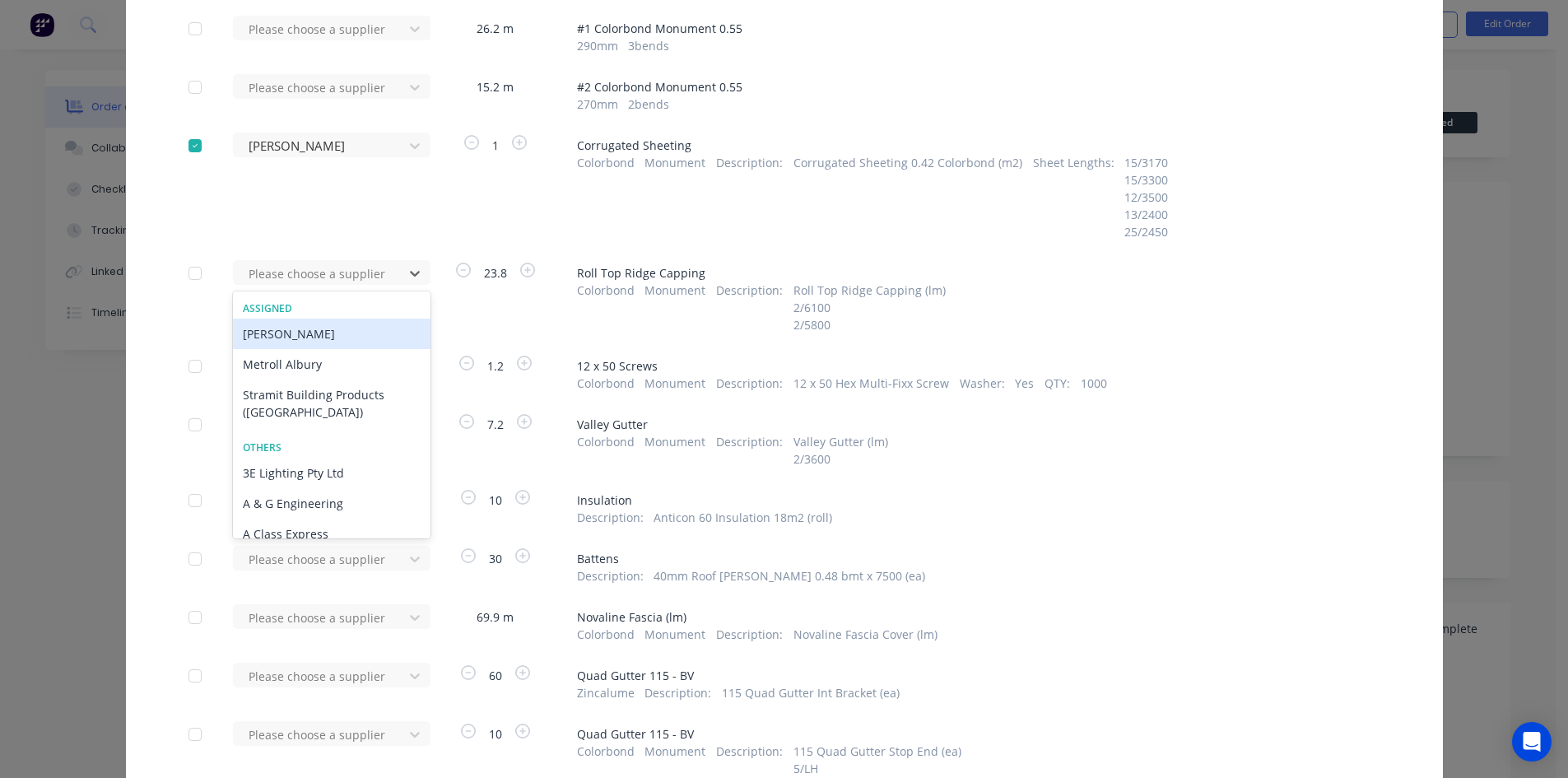
click at [367, 331] on div "Lysaght VIC" at bounding box center [331, 334] width 197 height 31
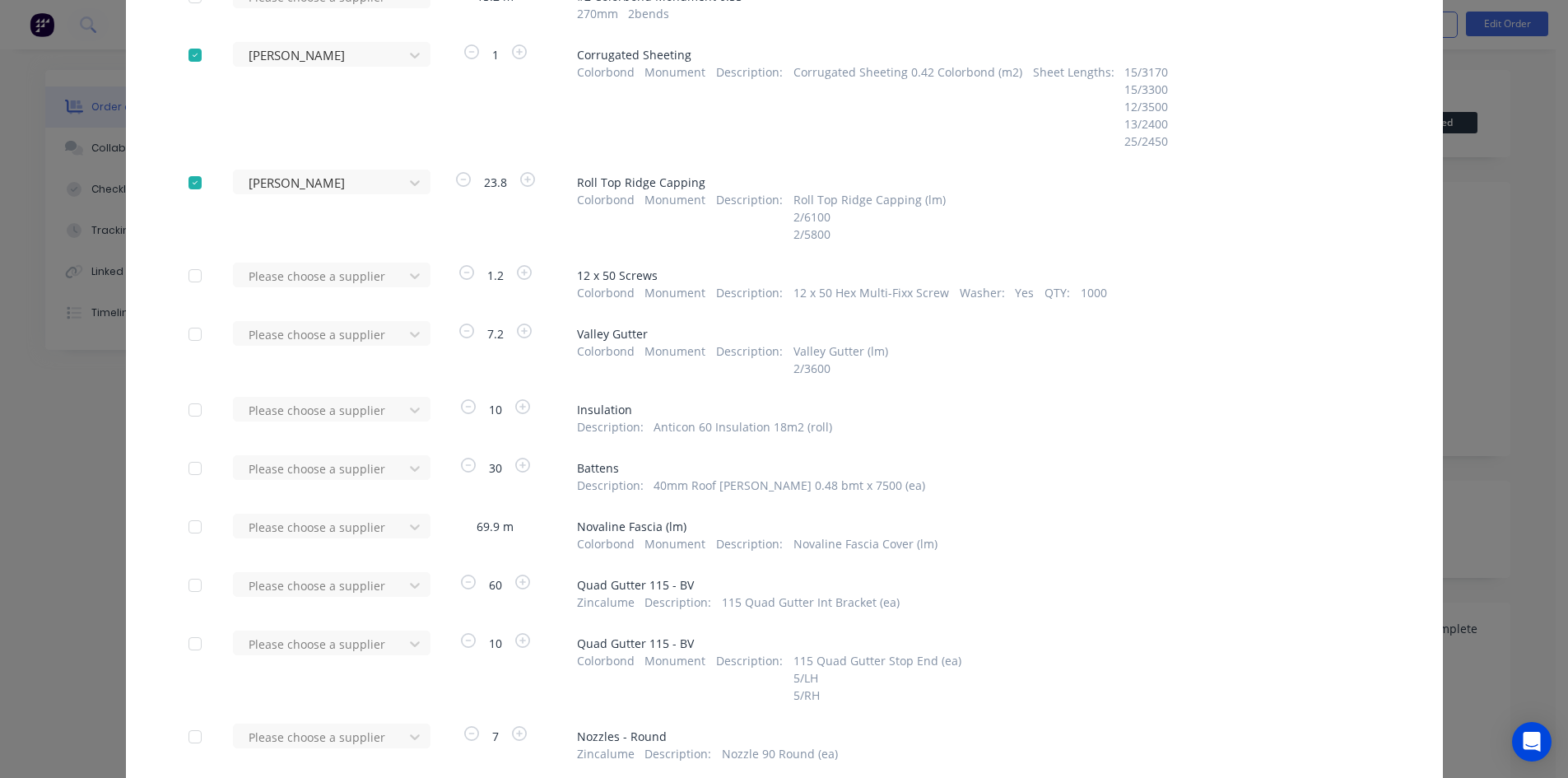
scroll to position [330, 0]
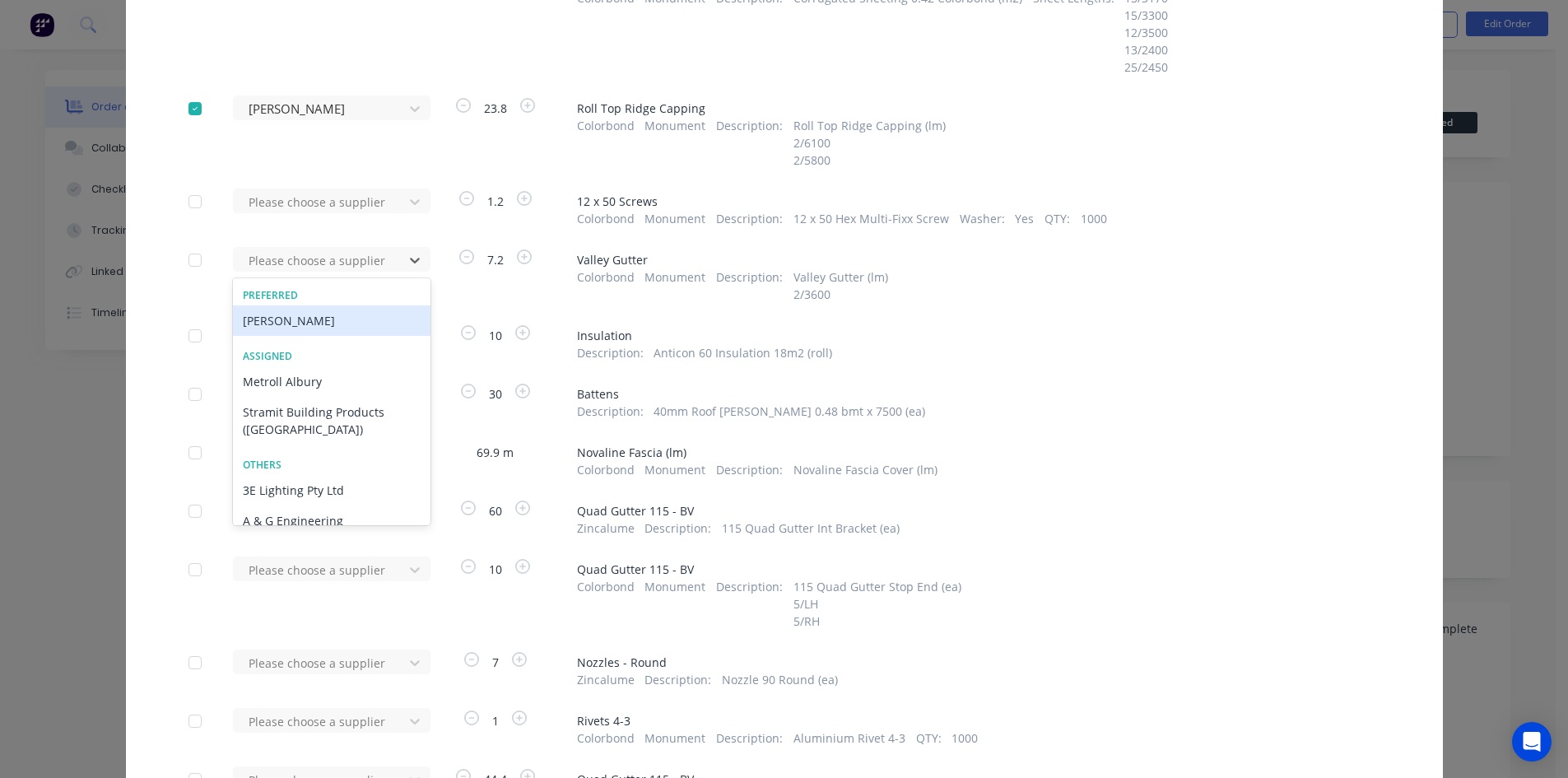
click at [371, 321] on div "Lysaght VIC" at bounding box center [331, 321] width 197 height 31
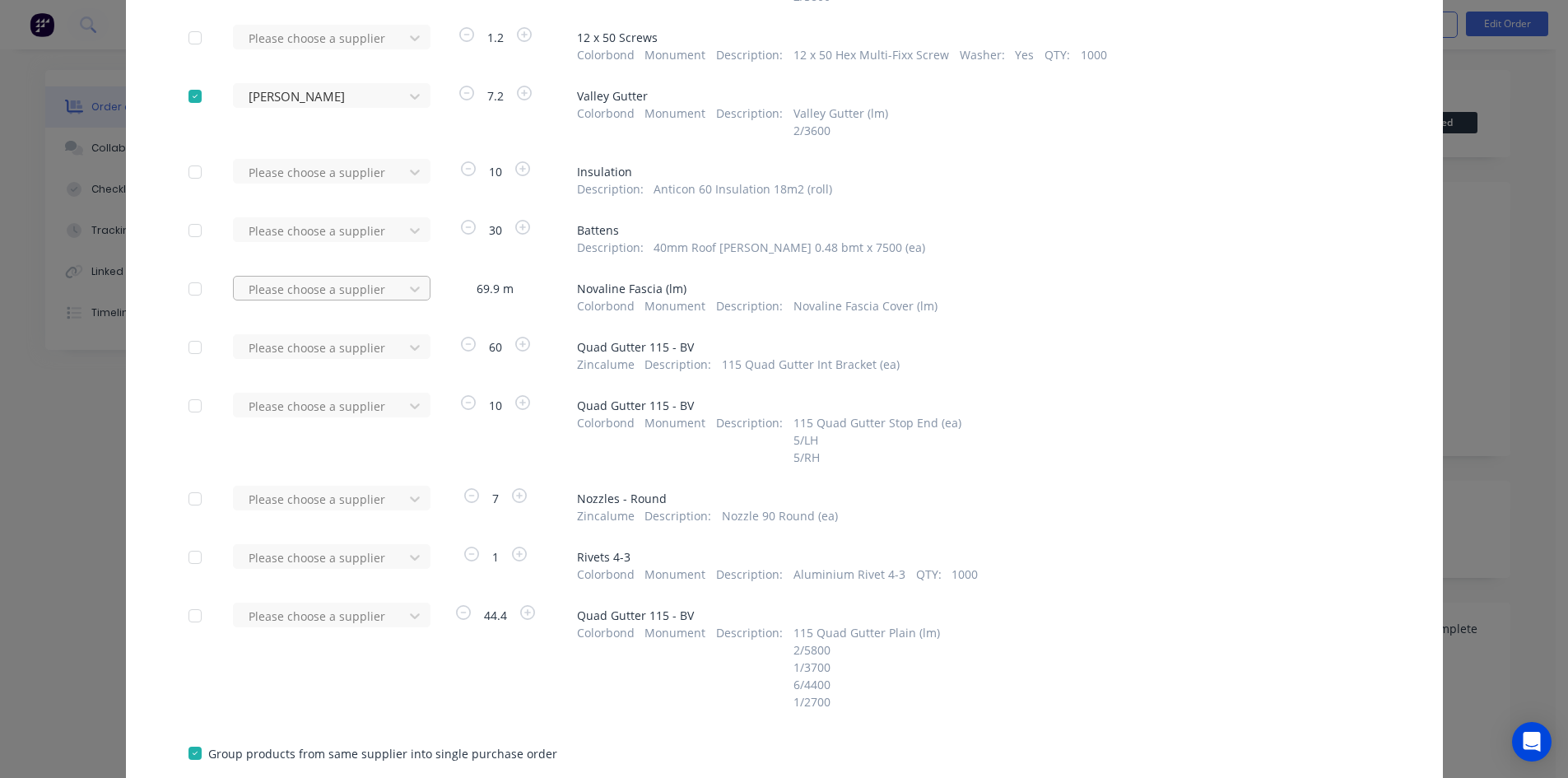
scroll to position [493, 0]
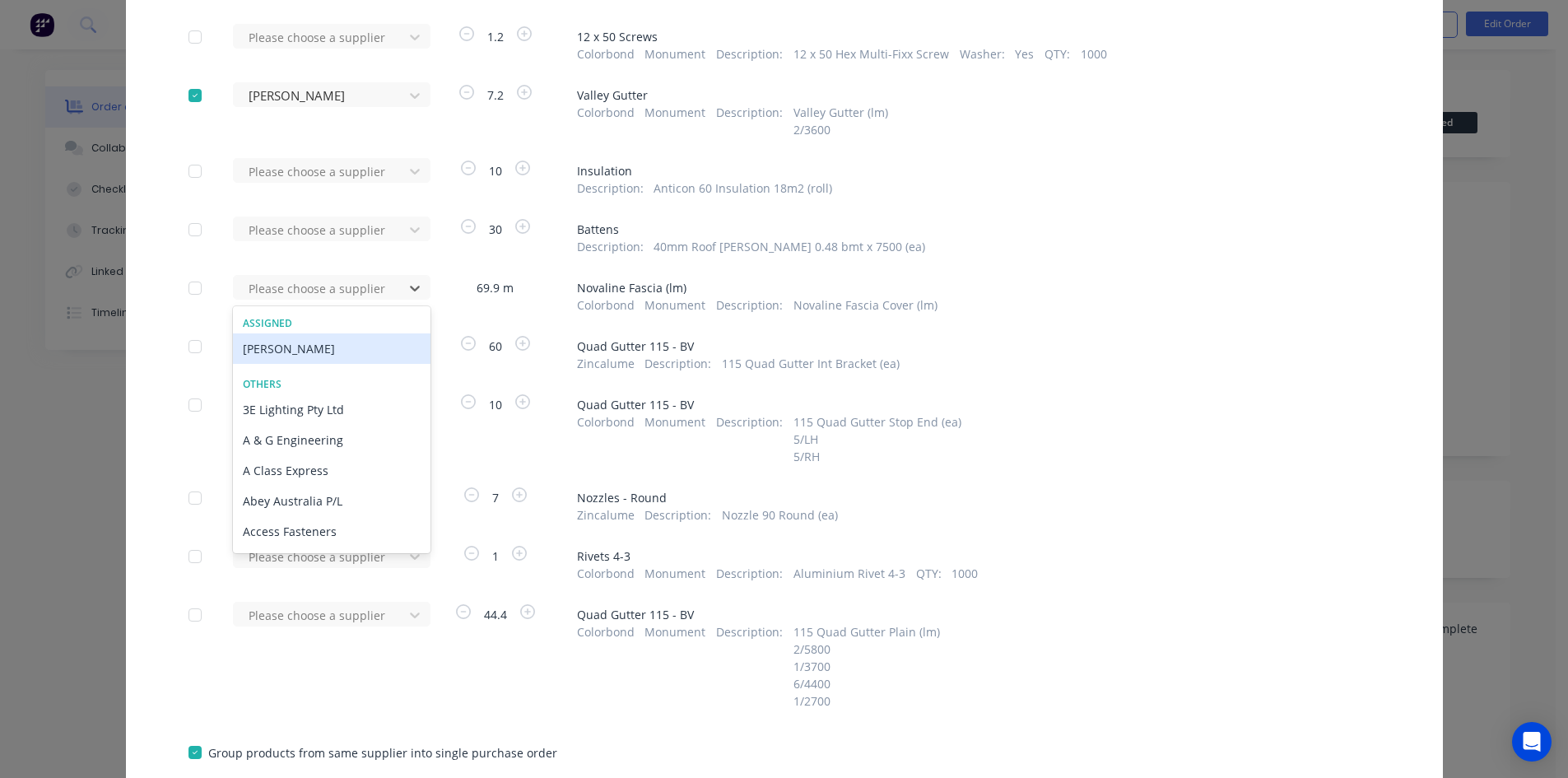
click at [361, 348] on div "Lysaght VIC" at bounding box center [331, 348] width 197 height 31
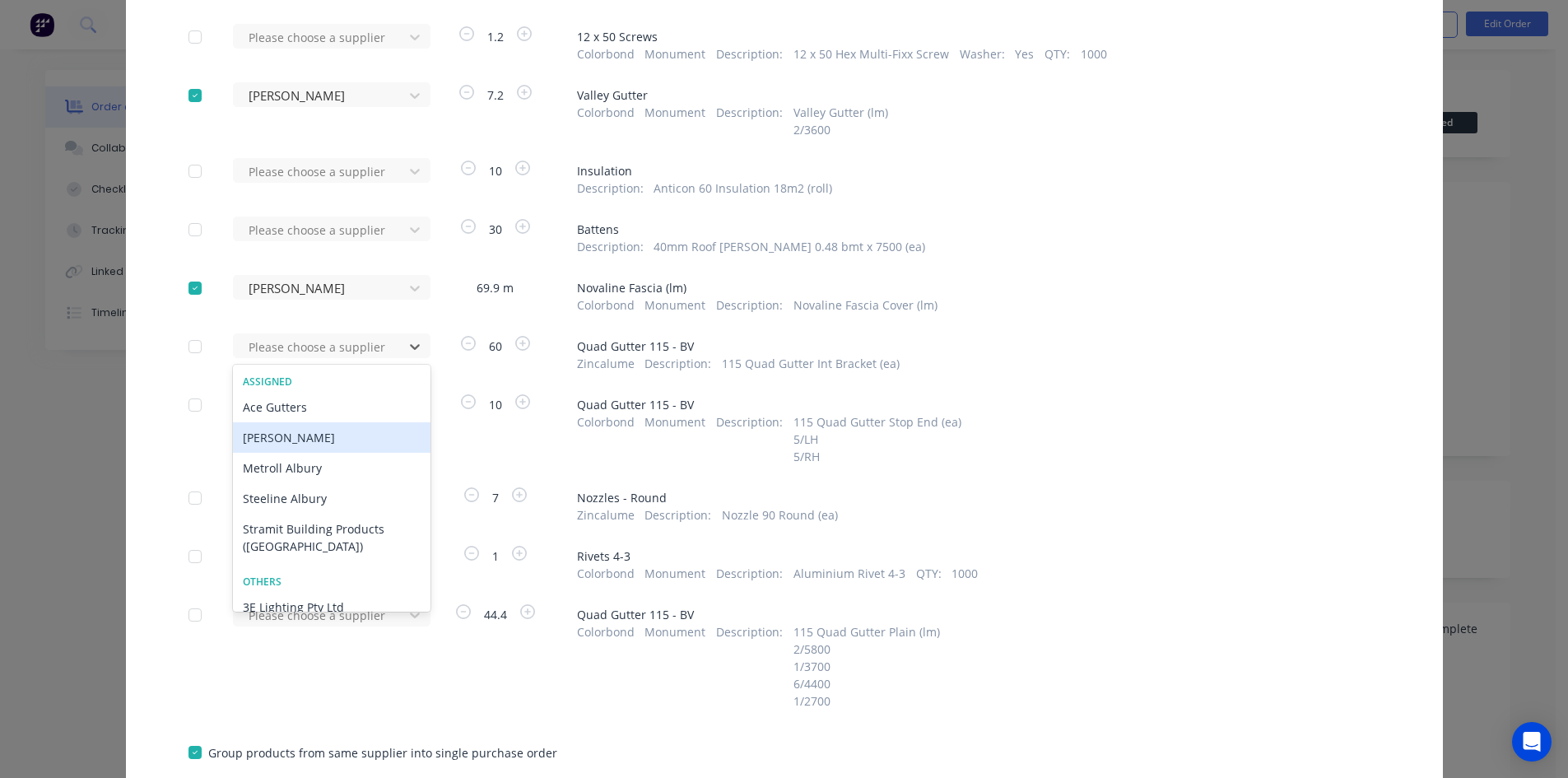
click at [343, 436] on div "Lysaght VIC" at bounding box center [331, 438] width 197 height 31
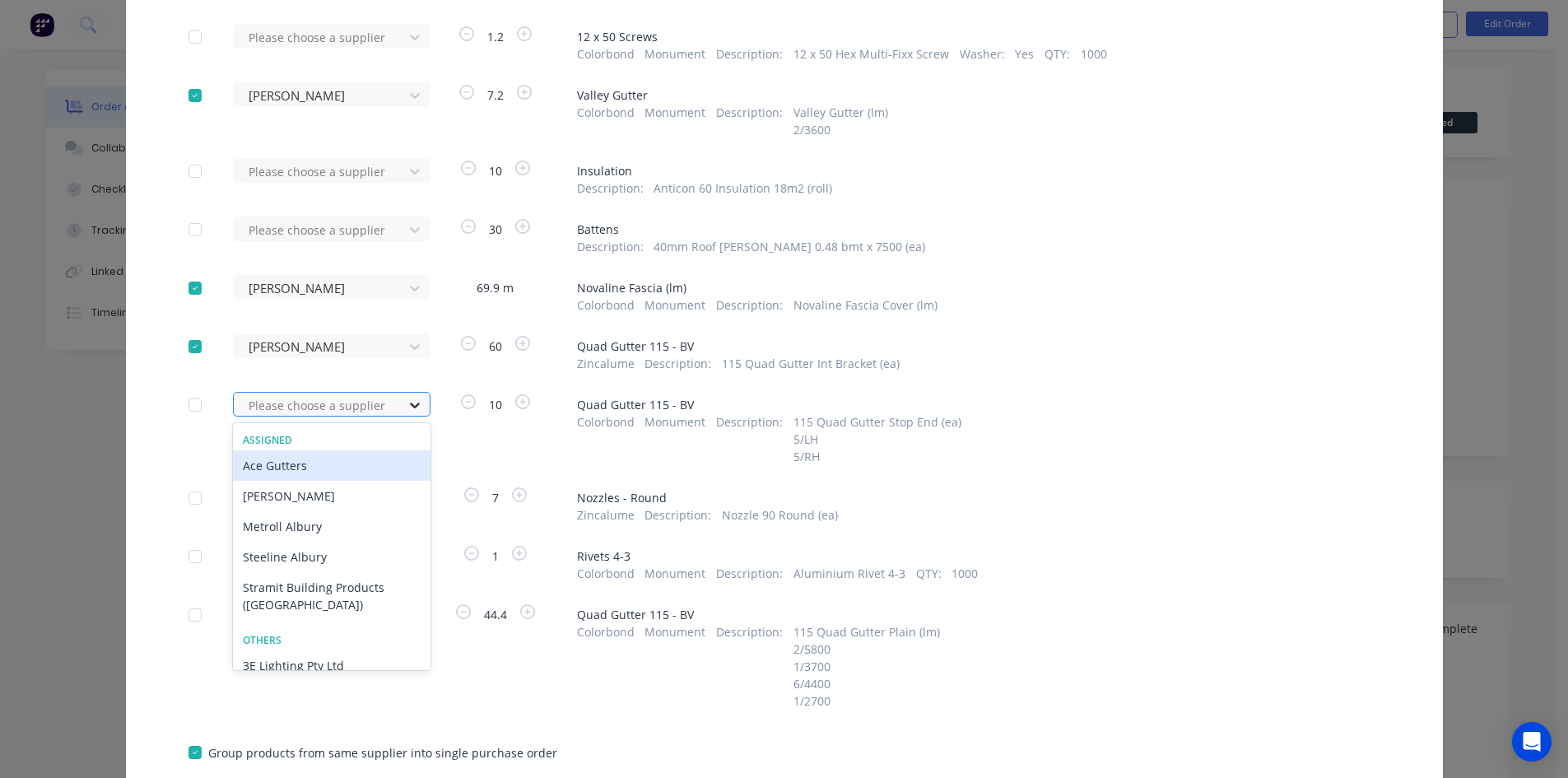
click at [400, 408] on div at bounding box center [414, 404] width 30 height 26
click at [349, 502] on div "Lysaght VIC" at bounding box center [331, 496] width 197 height 31
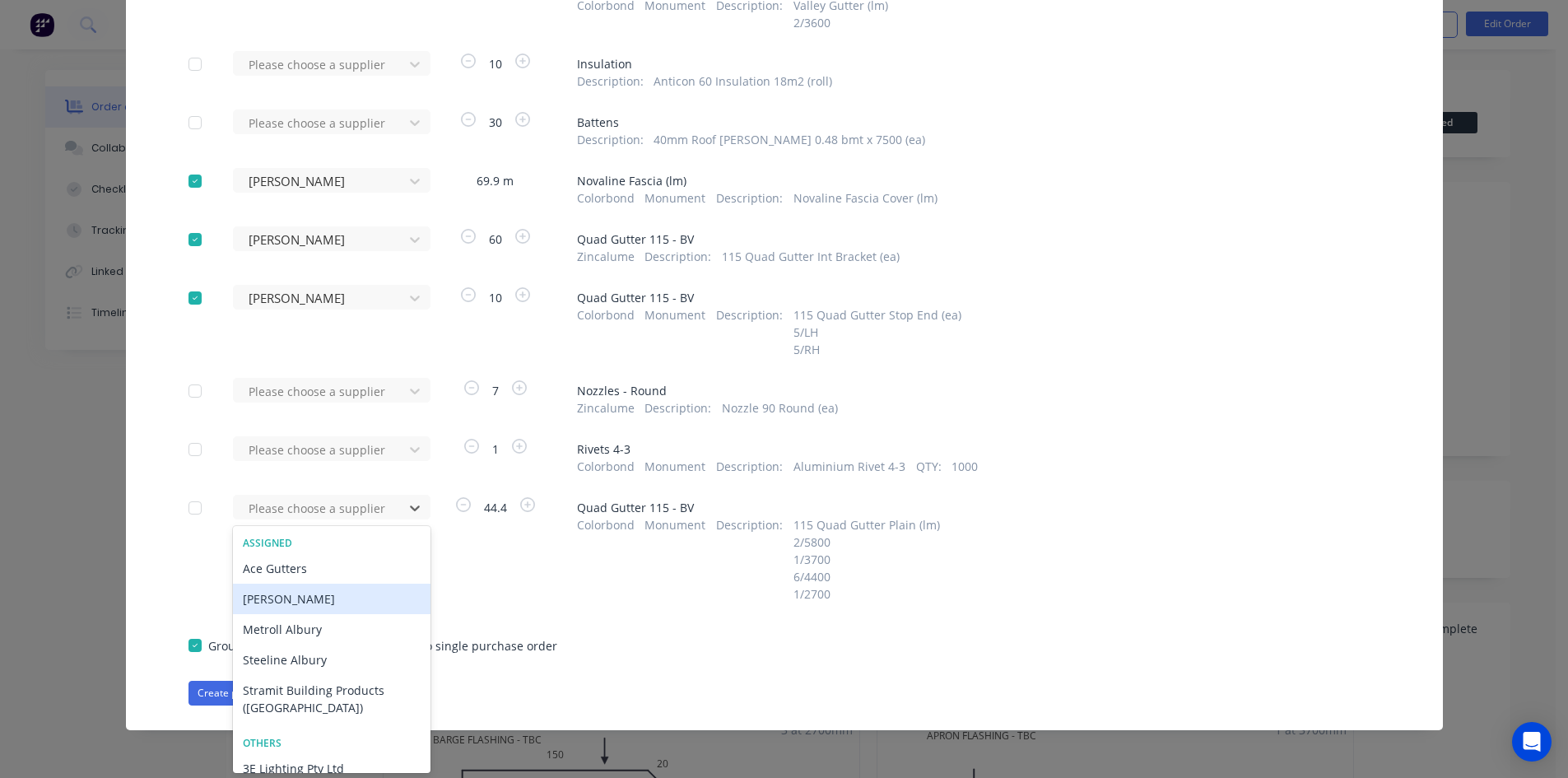
click at [339, 599] on div "Lysaght VIC" at bounding box center [331, 599] width 197 height 31
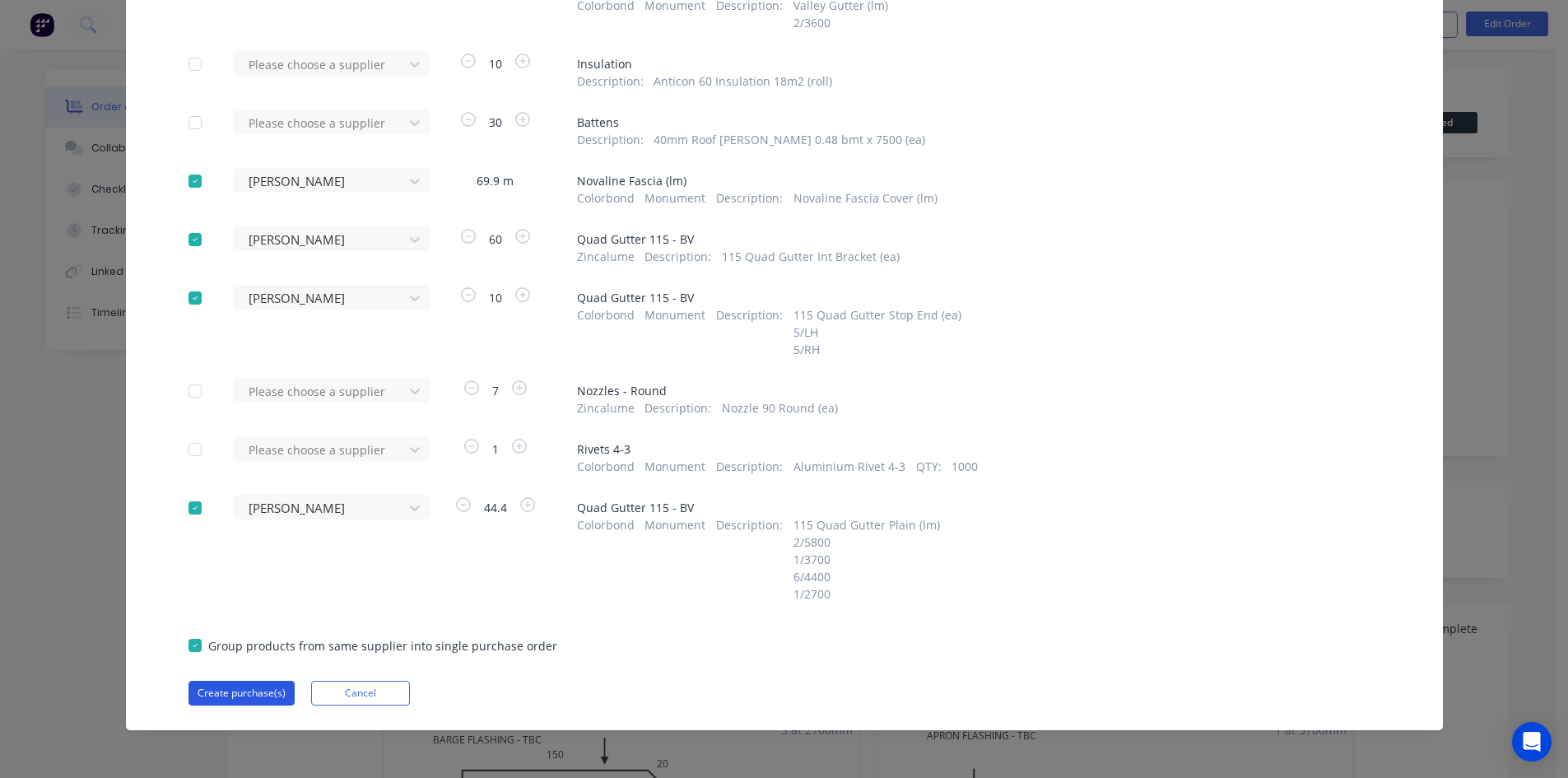
click at [251, 692] on button "Create purchase(s)" at bounding box center [241, 692] width 106 height 24
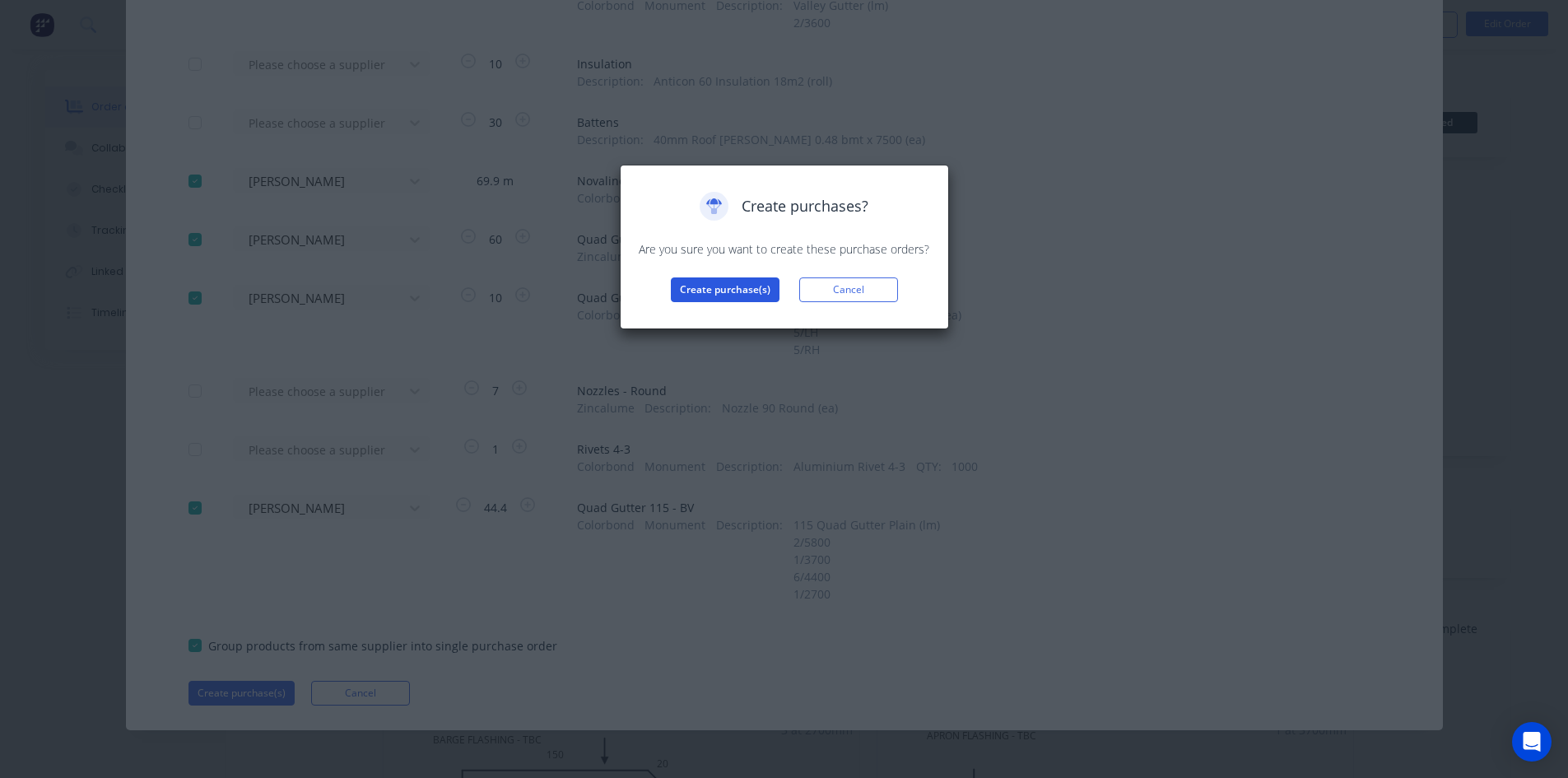
click at [705, 289] on button "Create purchase(s)" at bounding box center [725, 289] width 109 height 24
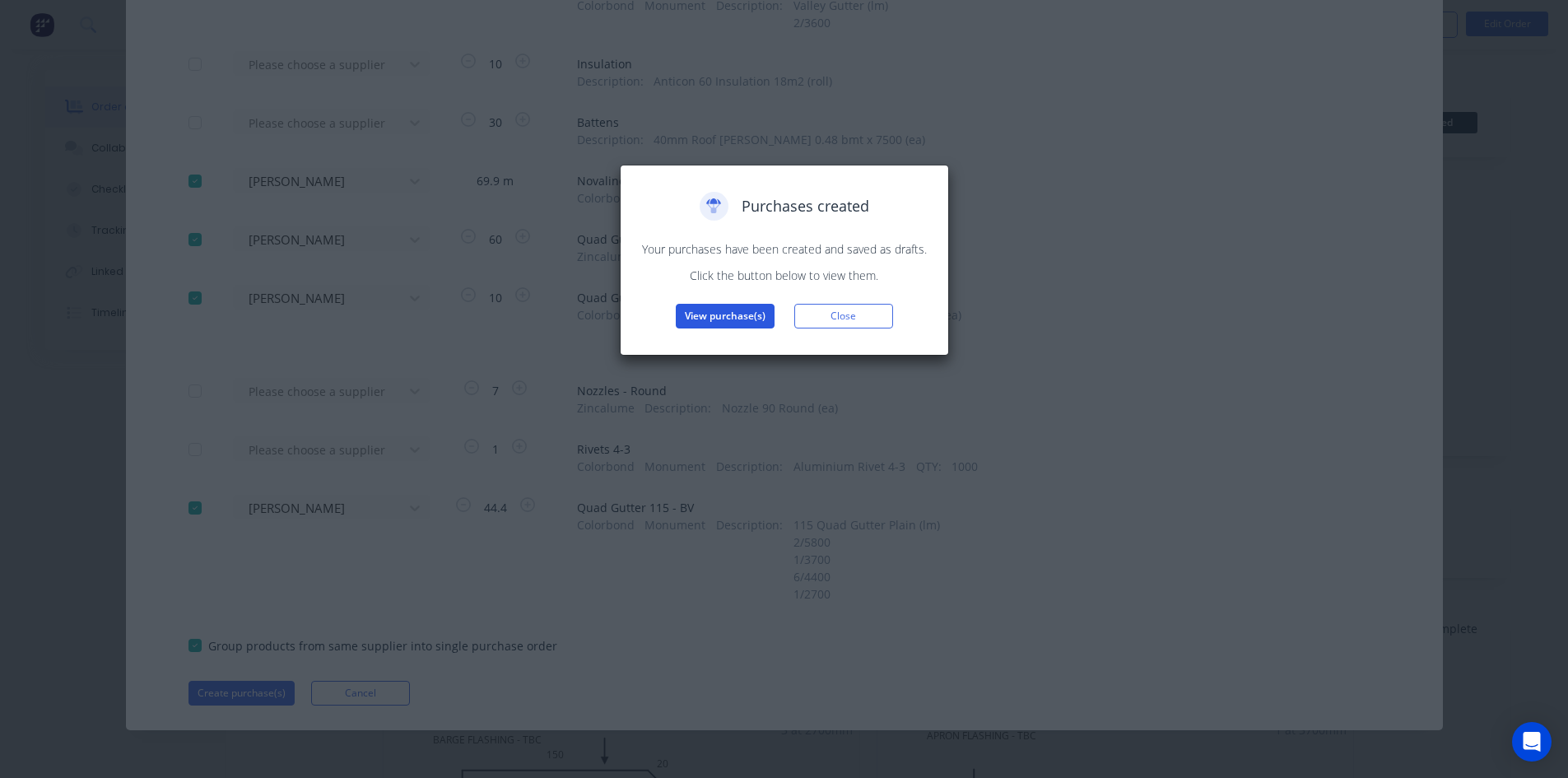
click at [714, 317] on button "View purchase(s)" at bounding box center [725, 315] width 99 height 24
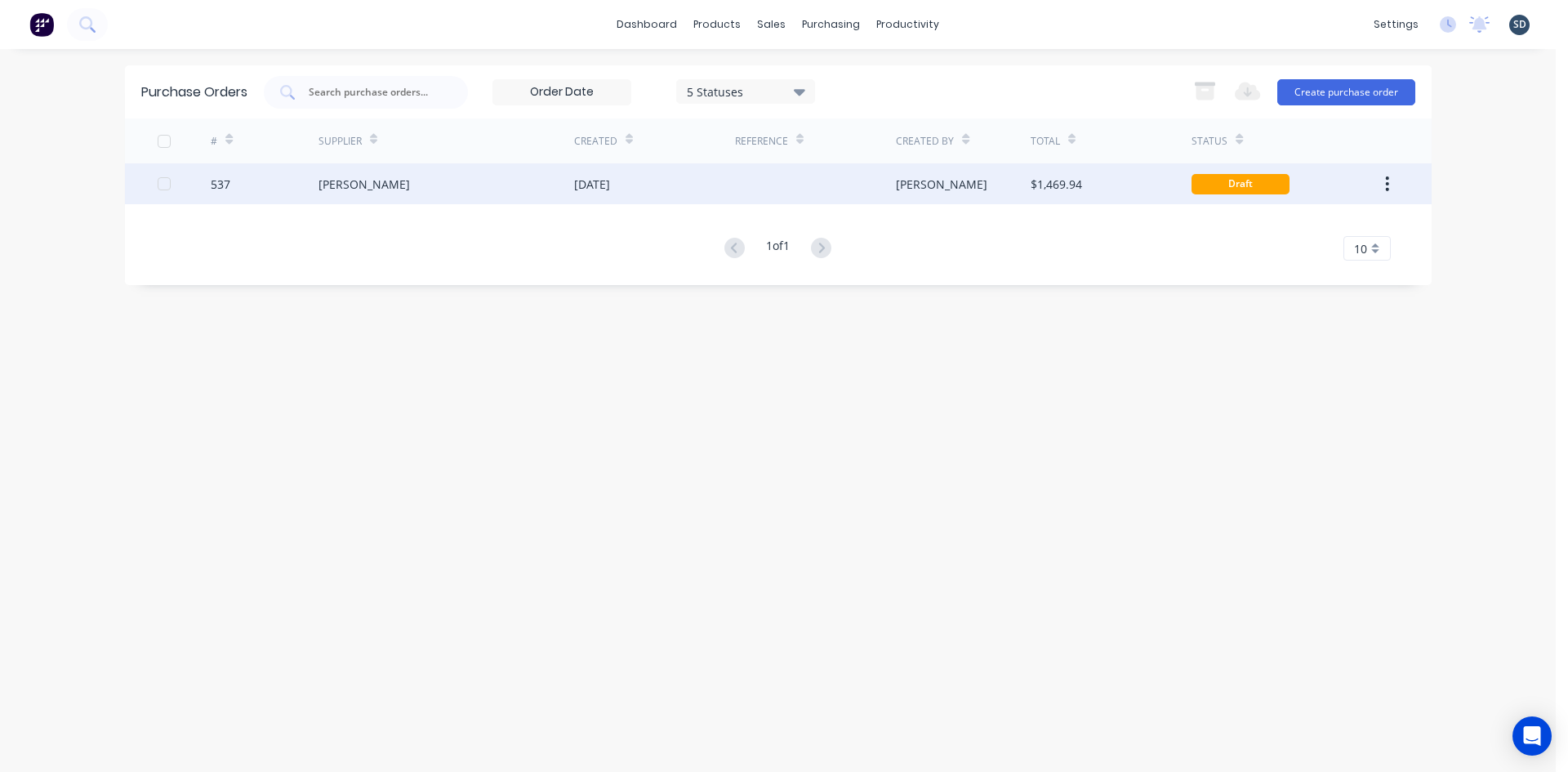
click at [796, 183] on div at bounding box center [816, 184] width 161 height 41
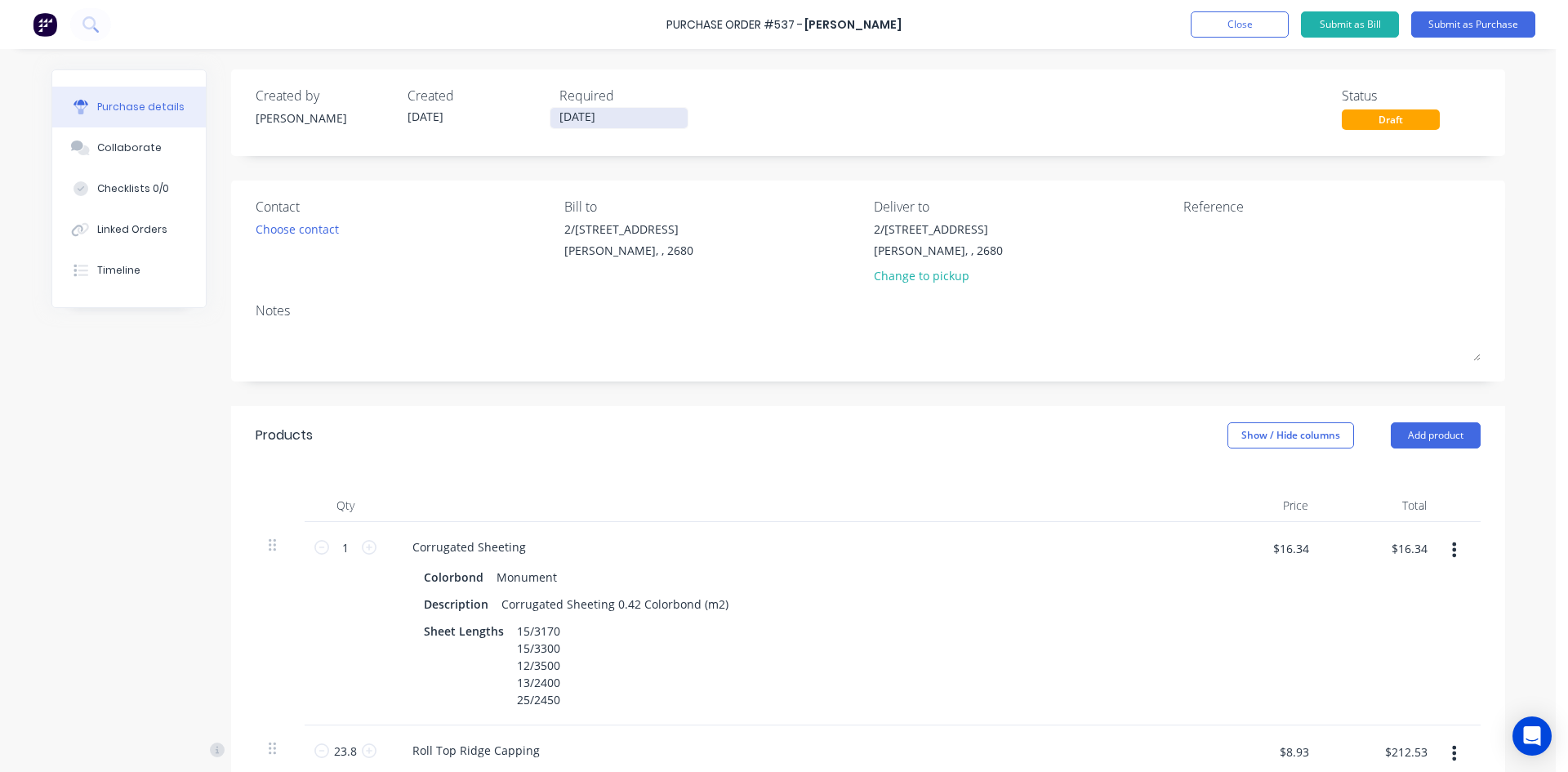
click at [616, 110] on input "[DATE]" at bounding box center [619, 118] width 138 height 21
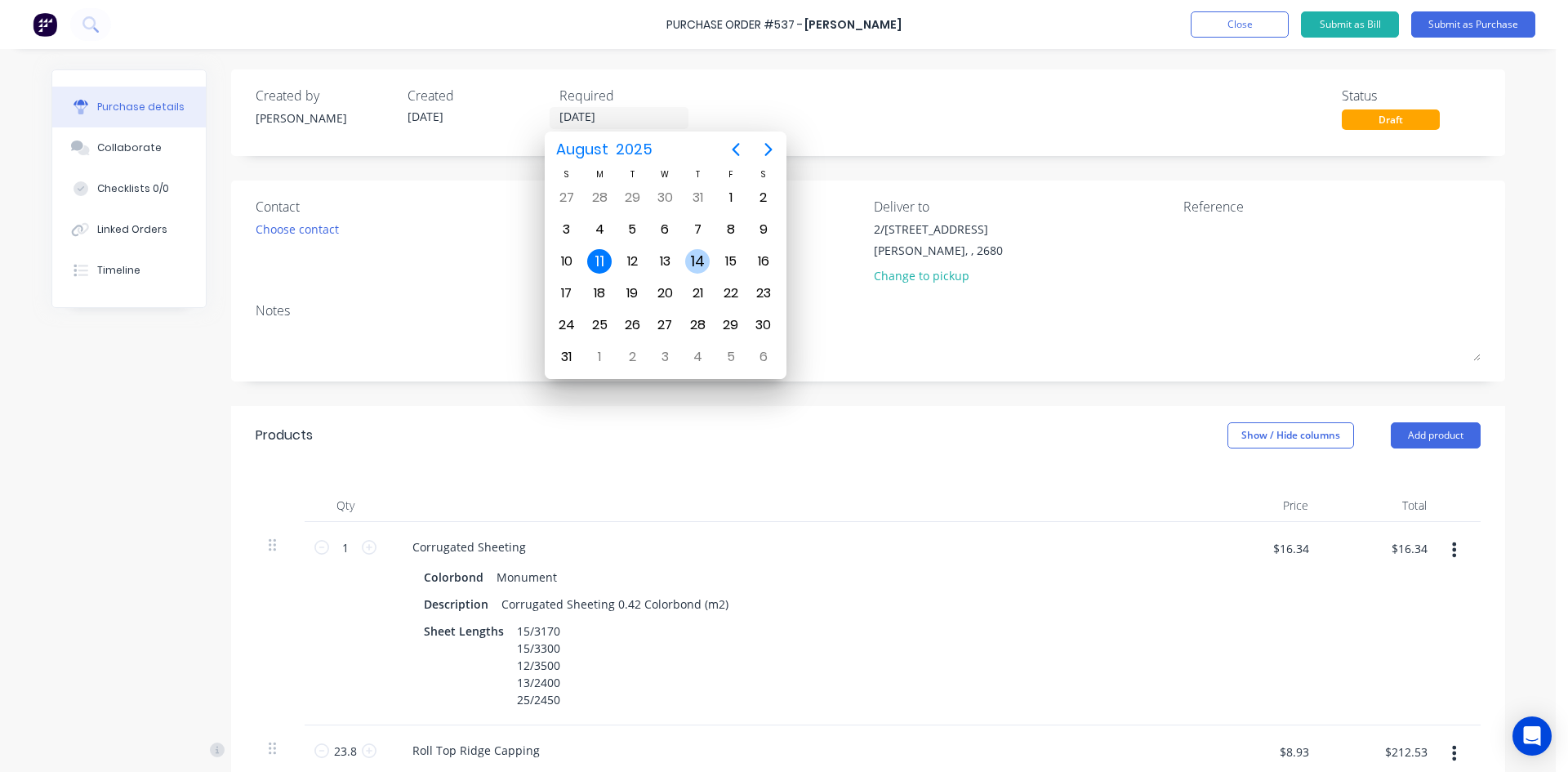
click at [698, 259] on div "14" at bounding box center [697, 261] width 24 height 24
type input "14/08/25"
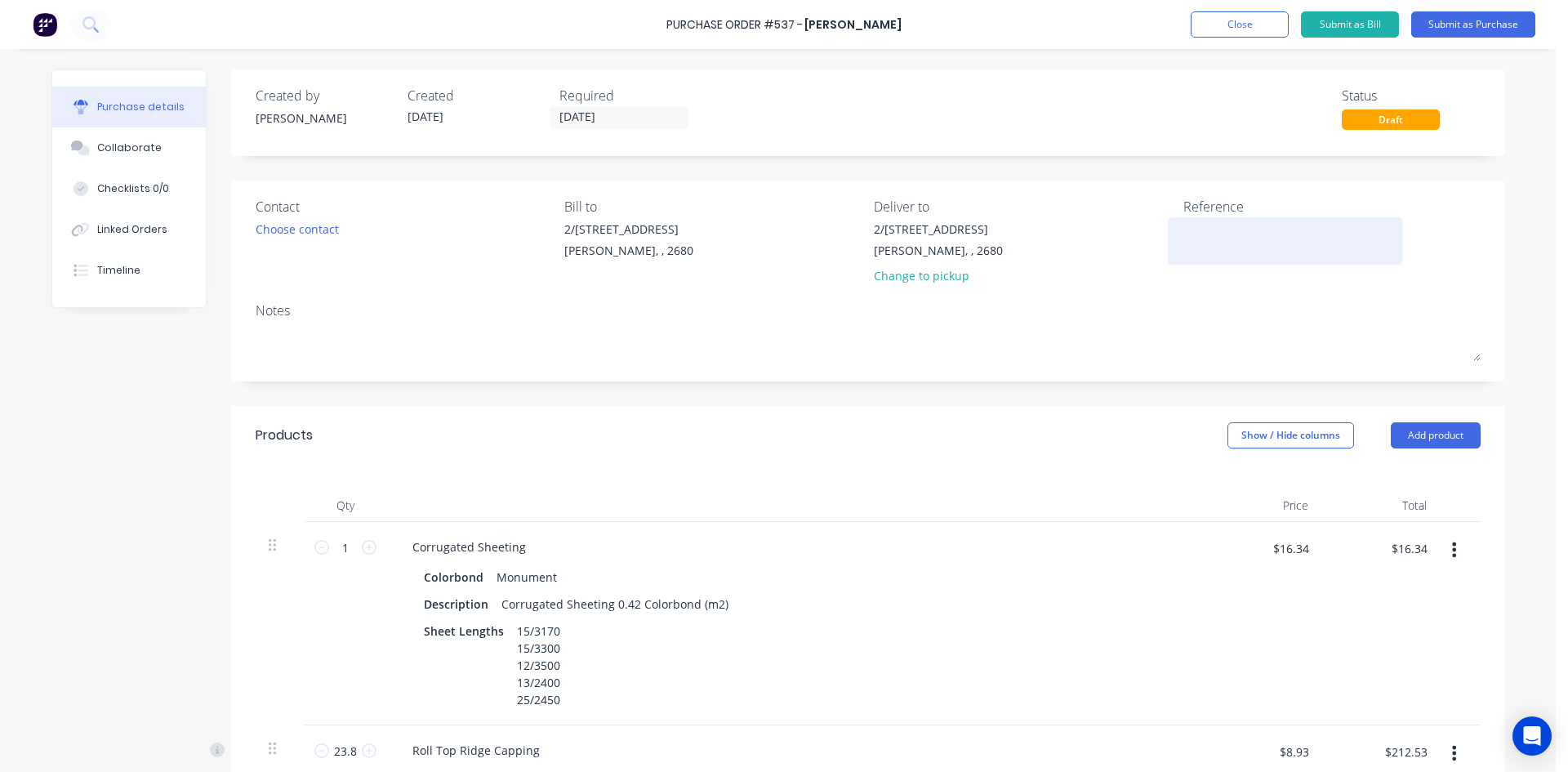
click at [1227, 235] on textarea at bounding box center [1285, 239] width 204 height 37
type textarea "537 /"
type textarea "x"
type textarea "537 /"
click at [156, 224] on div "Linked Orders" at bounding box center [132, 230] width 71 height 14
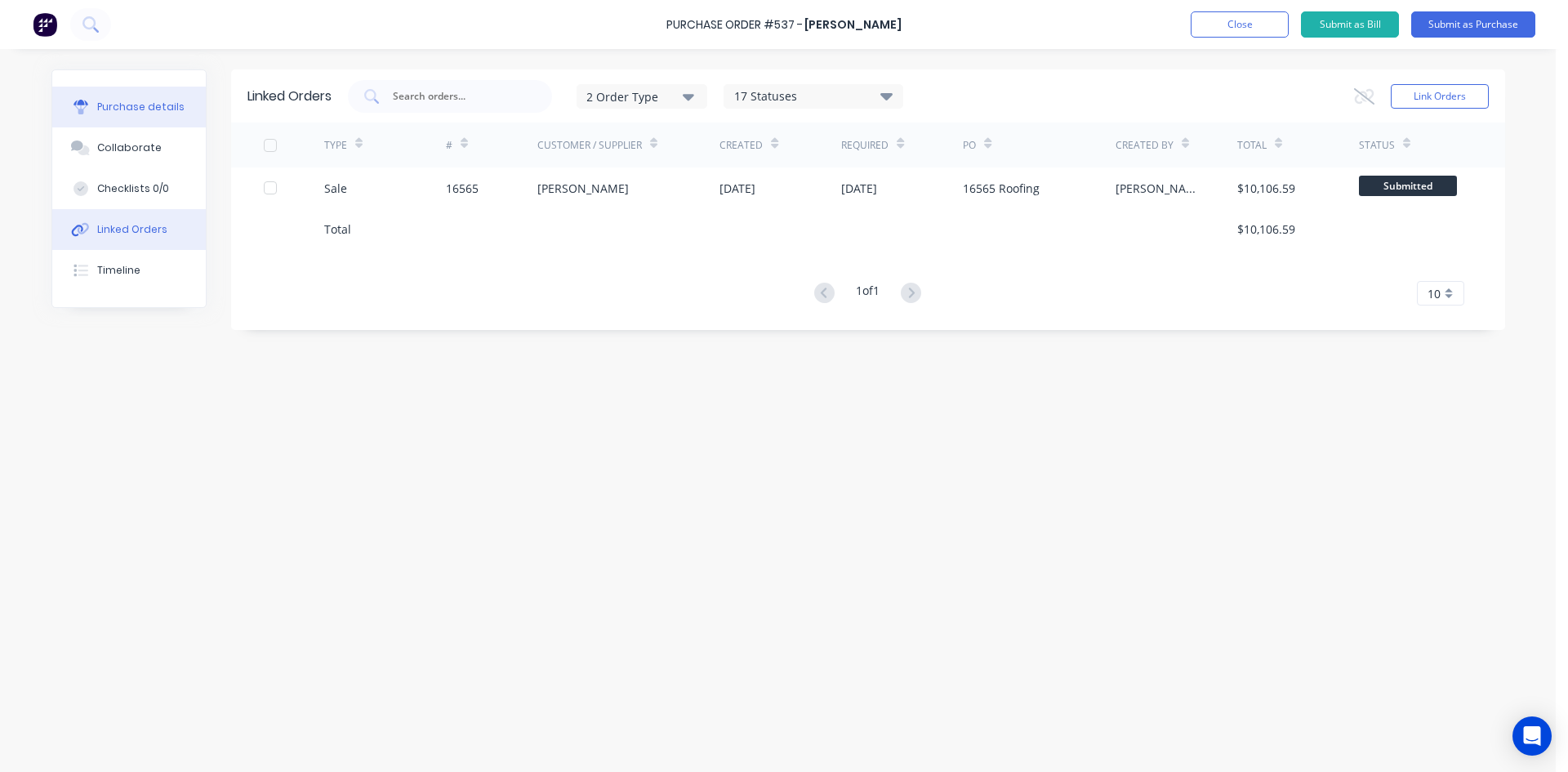
click at [135, 107] on div "Purchase details" at bounding box center [141, 107] width 88 height 14
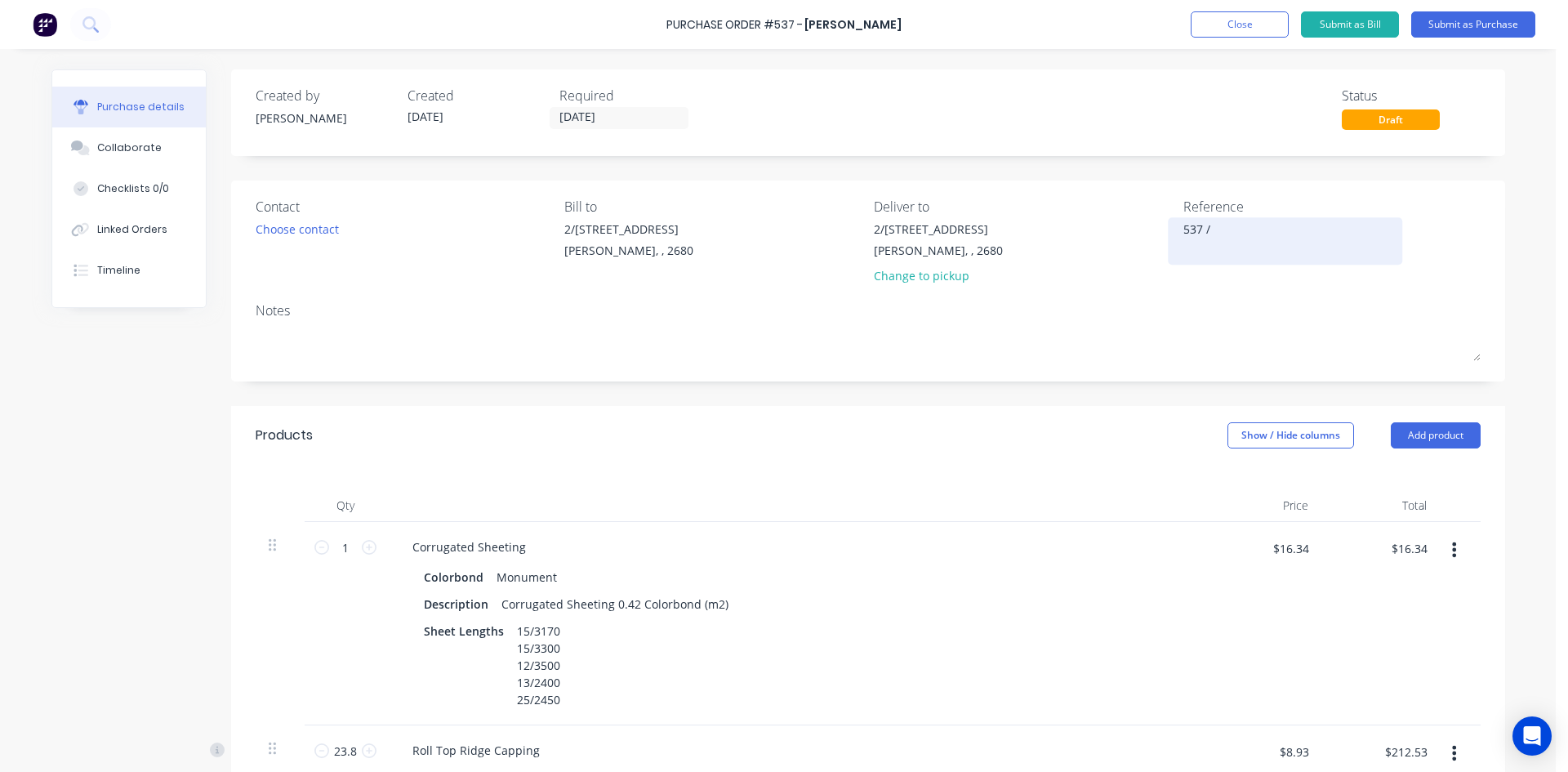
type textarea "x"
click at [1287, 236] on textarea "537 /" at bounding box center [1285, 239] width 204 height 37
type textarea "537 / 16565"
type textarea "x"
type textarea "537 / 16565 J"
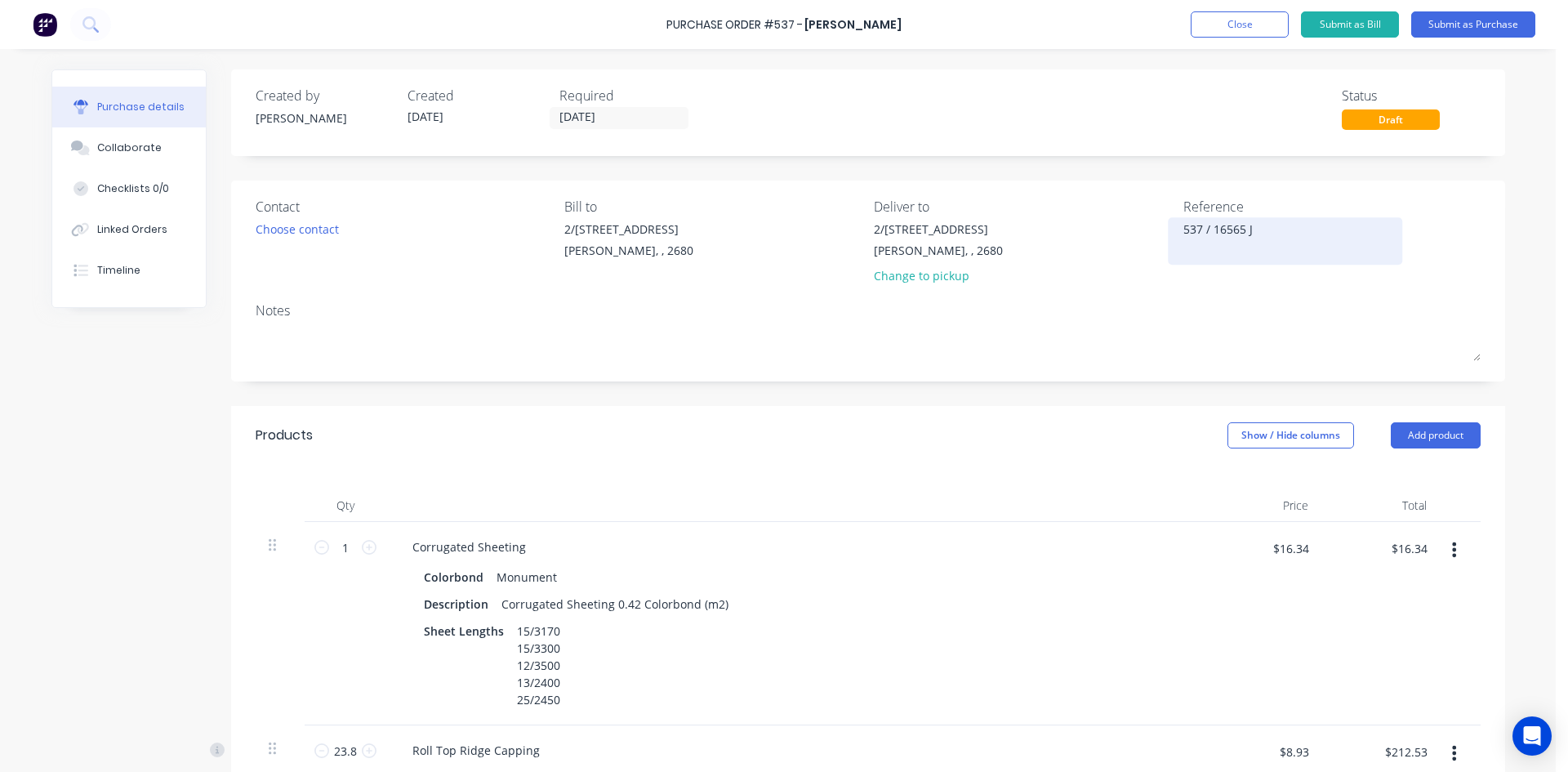
type textarea "x"
type textarea "537 / 16565 J"
type textarea "x"
type textarea "537 / 16565 J H"
type textarea "x"
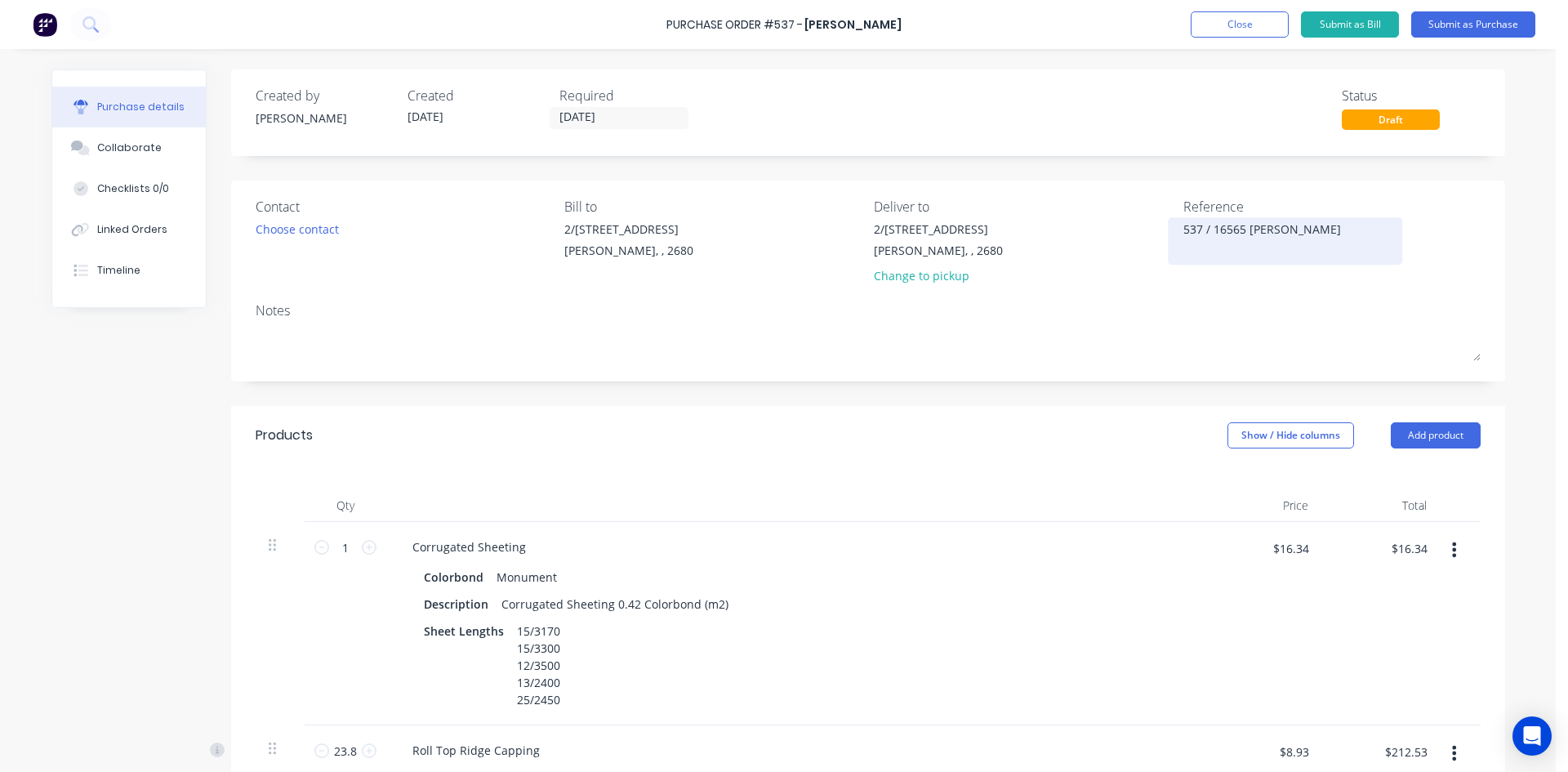
type textarea "537 / 16565 J He"
type textarea "x"
type textarea "537 / 16565 J Hef"
type textarea "x"
type textarea "537 / 16565 J Heff"
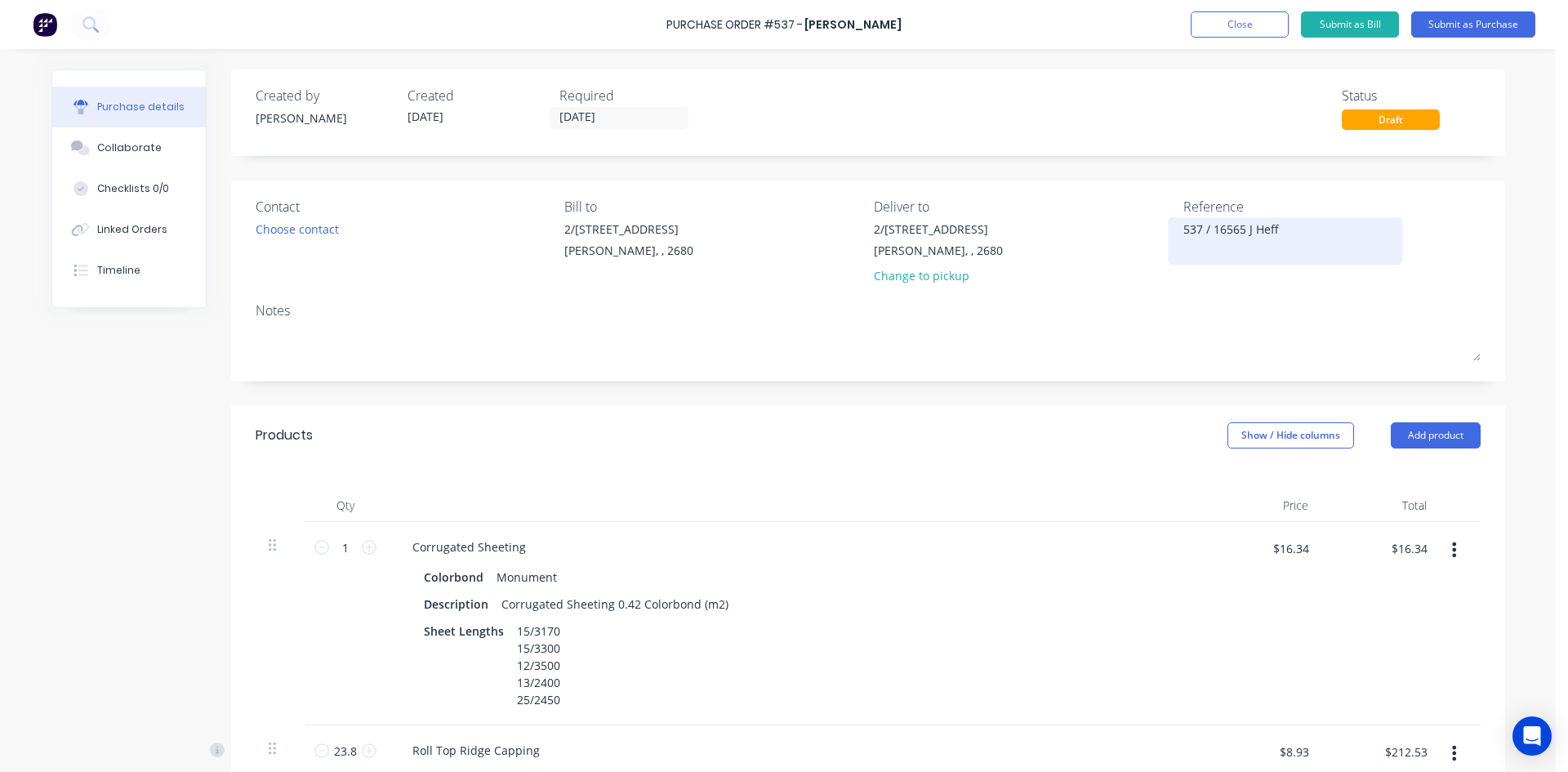
type textarea "x"
type textarea "537 / 16565 J Heffe"
type textarea "x"
type textarea "537 / 16565 J Heffer"
type textarea "x"
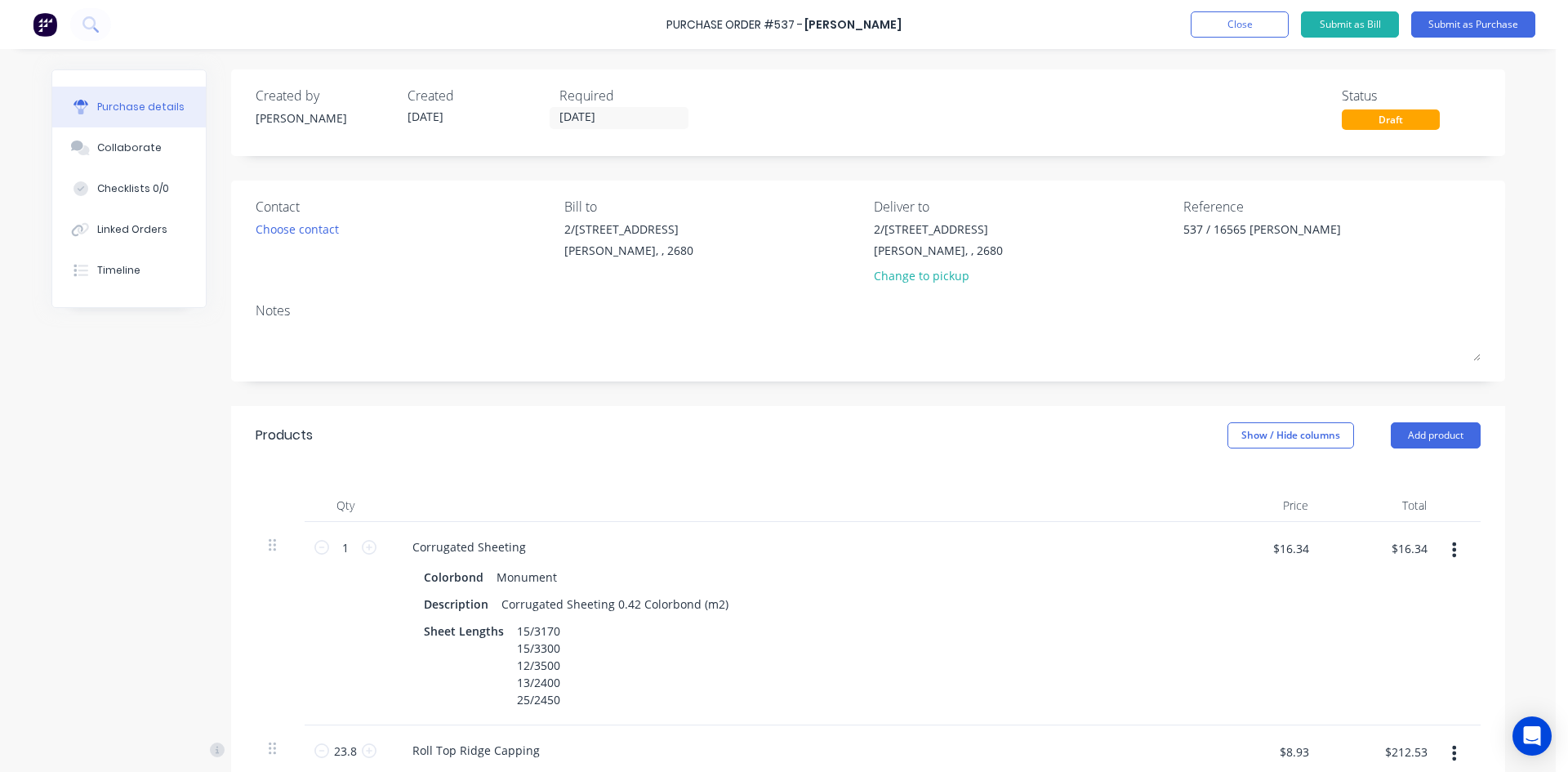
type textarea "537 / 16565 J Heffer"
click at [1229, 314] on div "Notes" at bounding box center [868, 310] width 1225 height 20
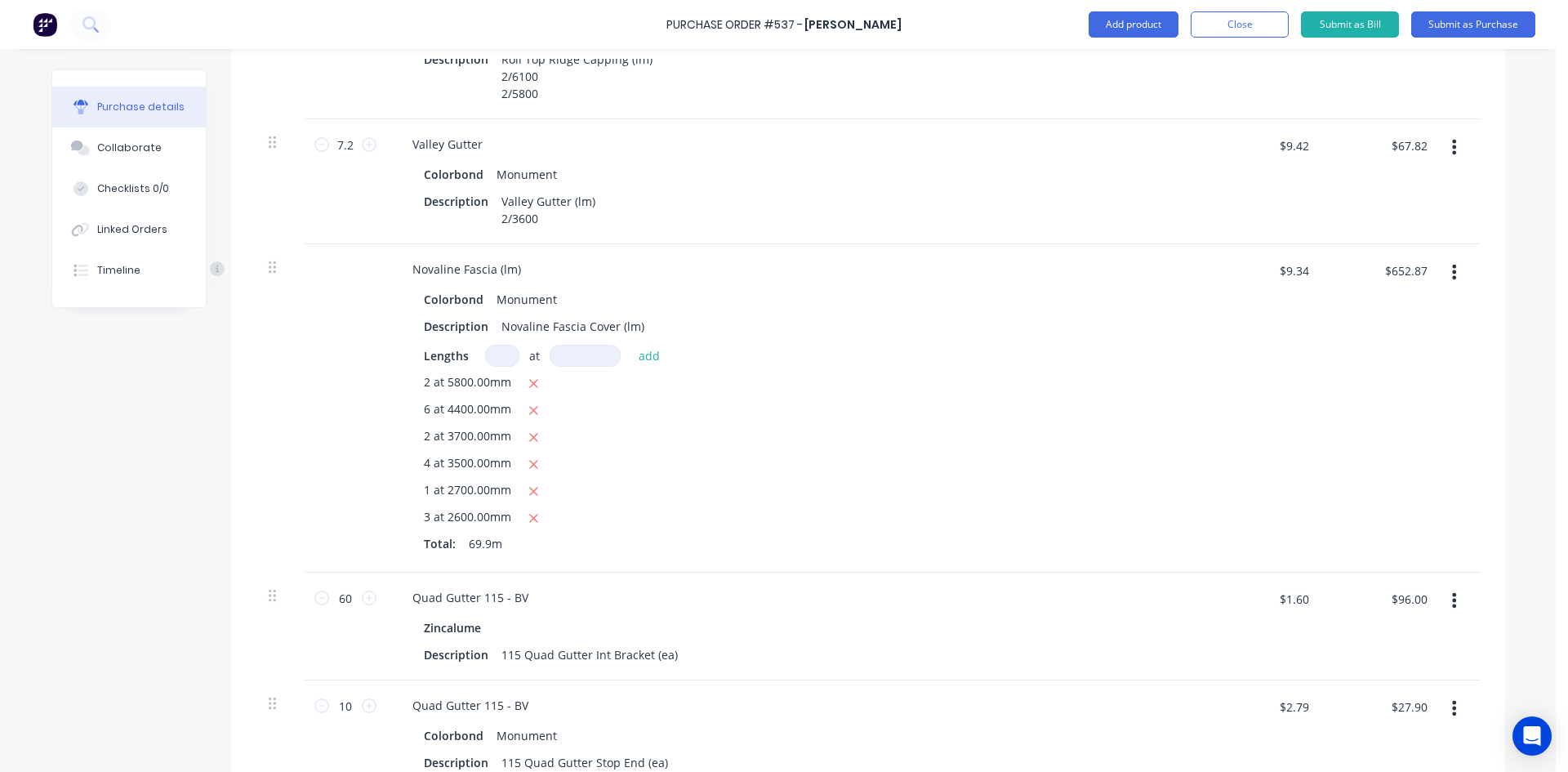
scroll to position [176, 0]
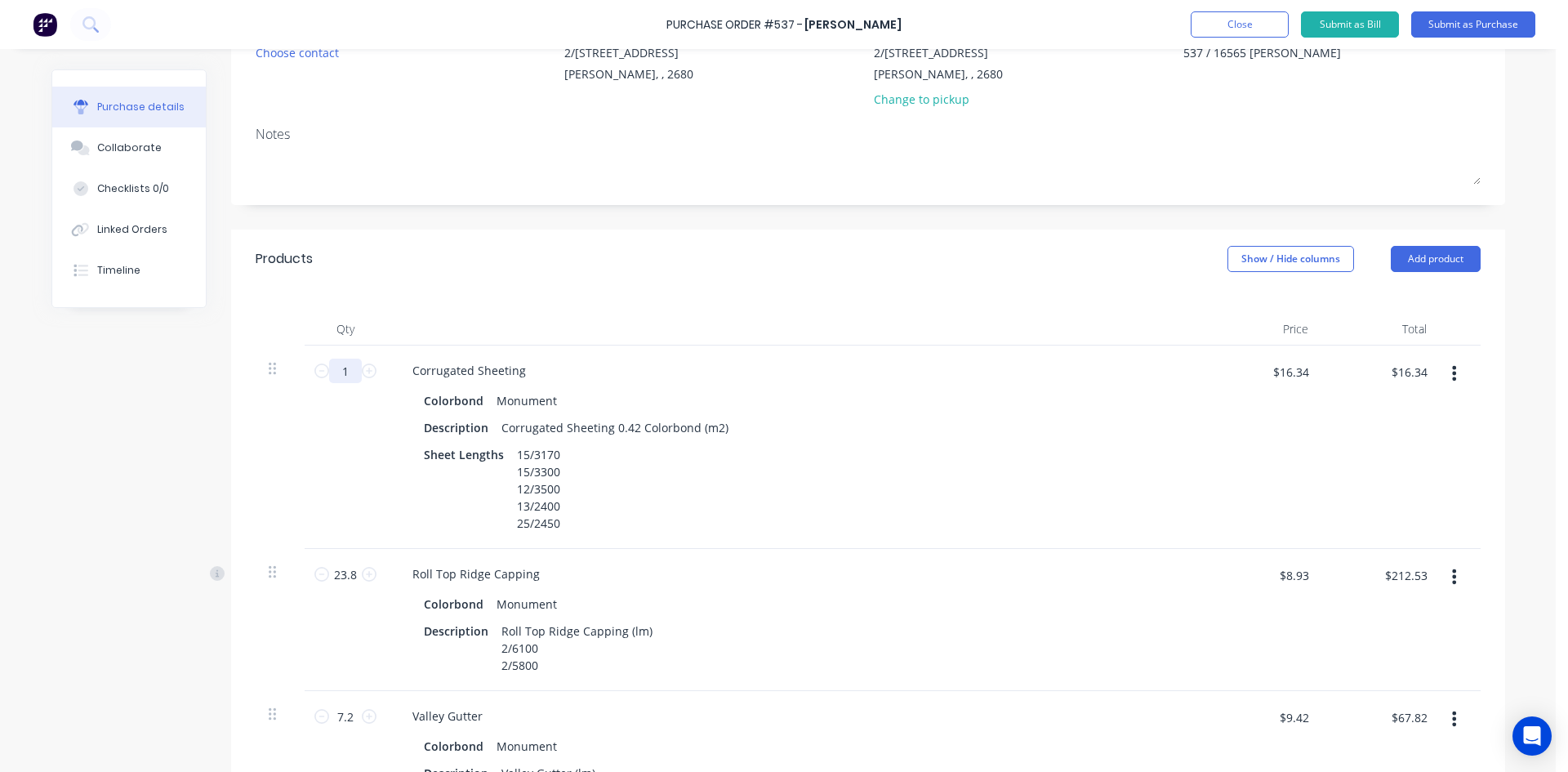
click at [350, 365] on input "1" at bounding box center [345, 370] width 33 height 24
type textarea "x"
type input "17"
type textarea "x"
type input "$277.78"
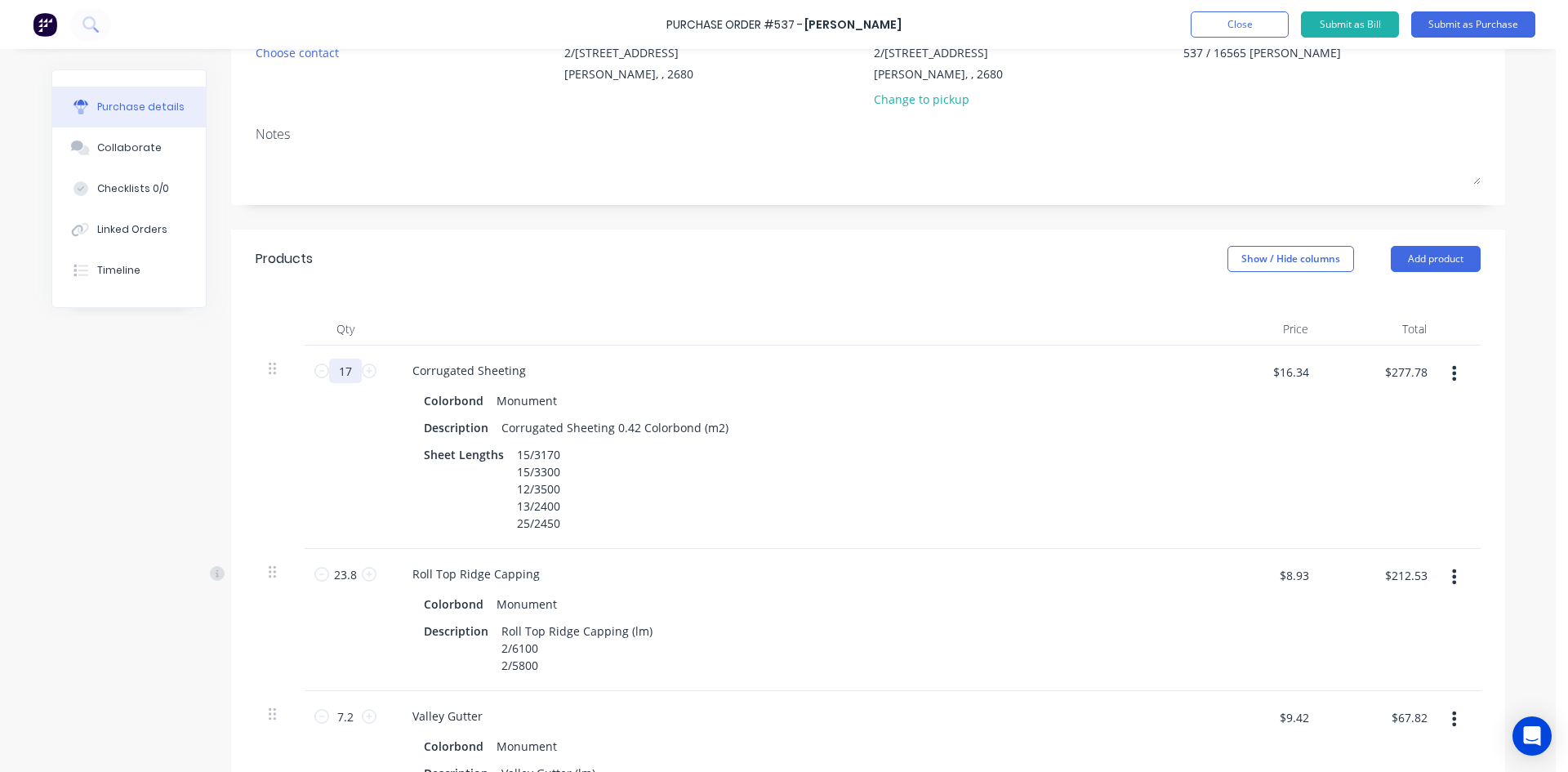
type textarea "x"
type input "176"
type textarea "x"
type input "$2,875.84"
type textarea "x"
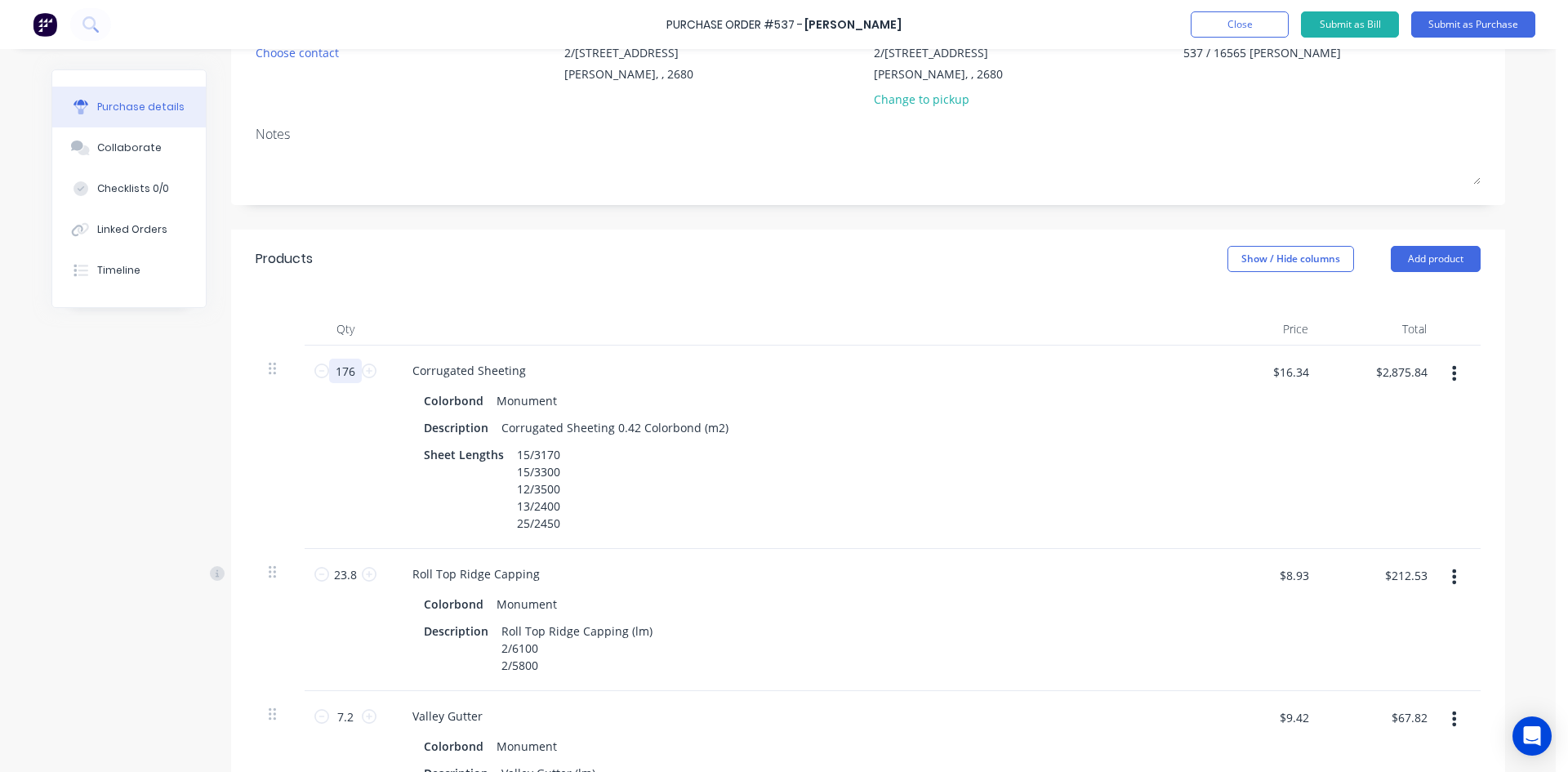
type input "176."
type textarea "x"
type input "176.4"
type textarea "x"
type input "$2,882.38"
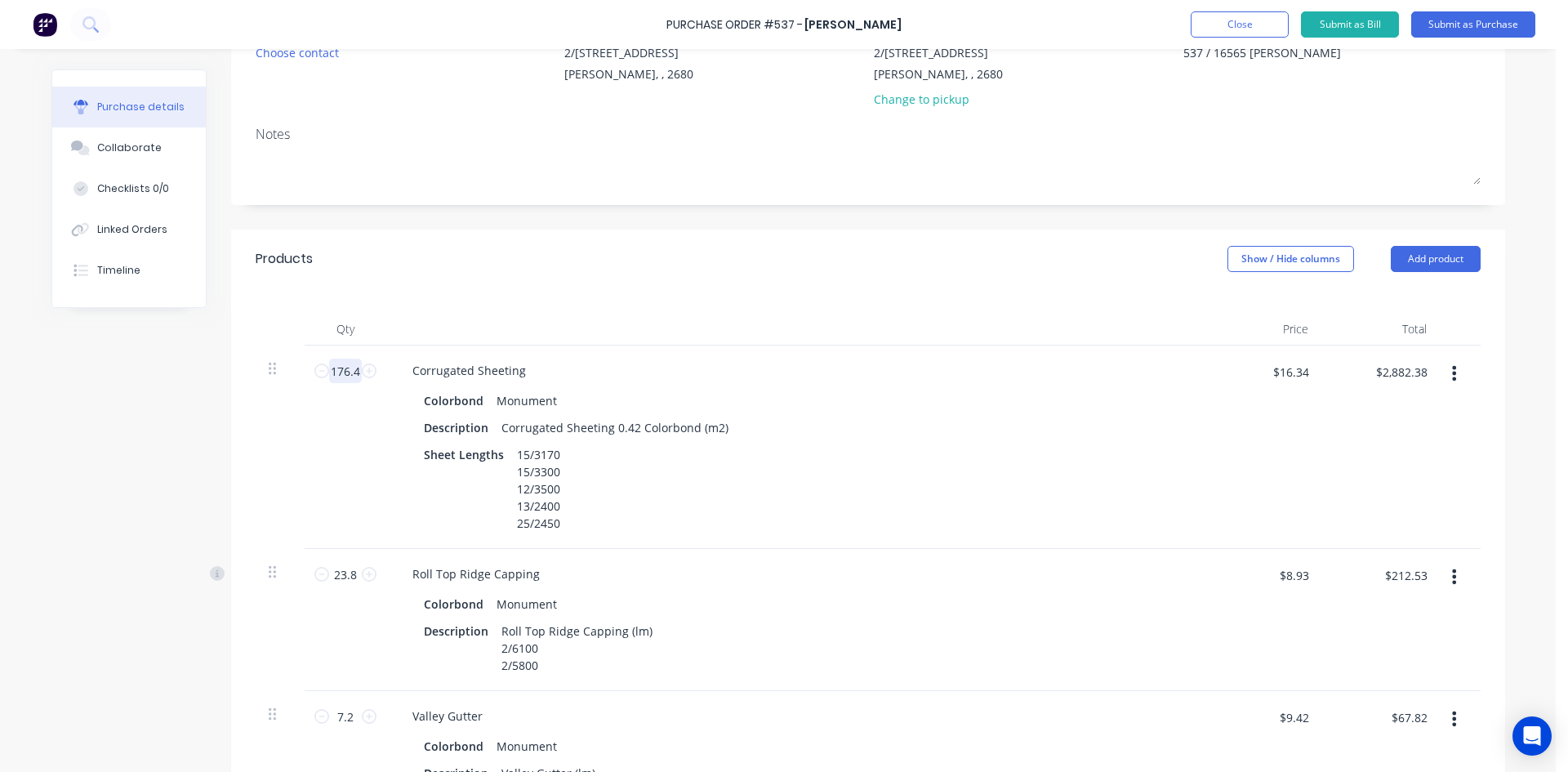
type input "176.4"
click at [646, 282] on div "Products Show / Hide columns Add product" at bounding box center [868, 259] width 1274 height 59
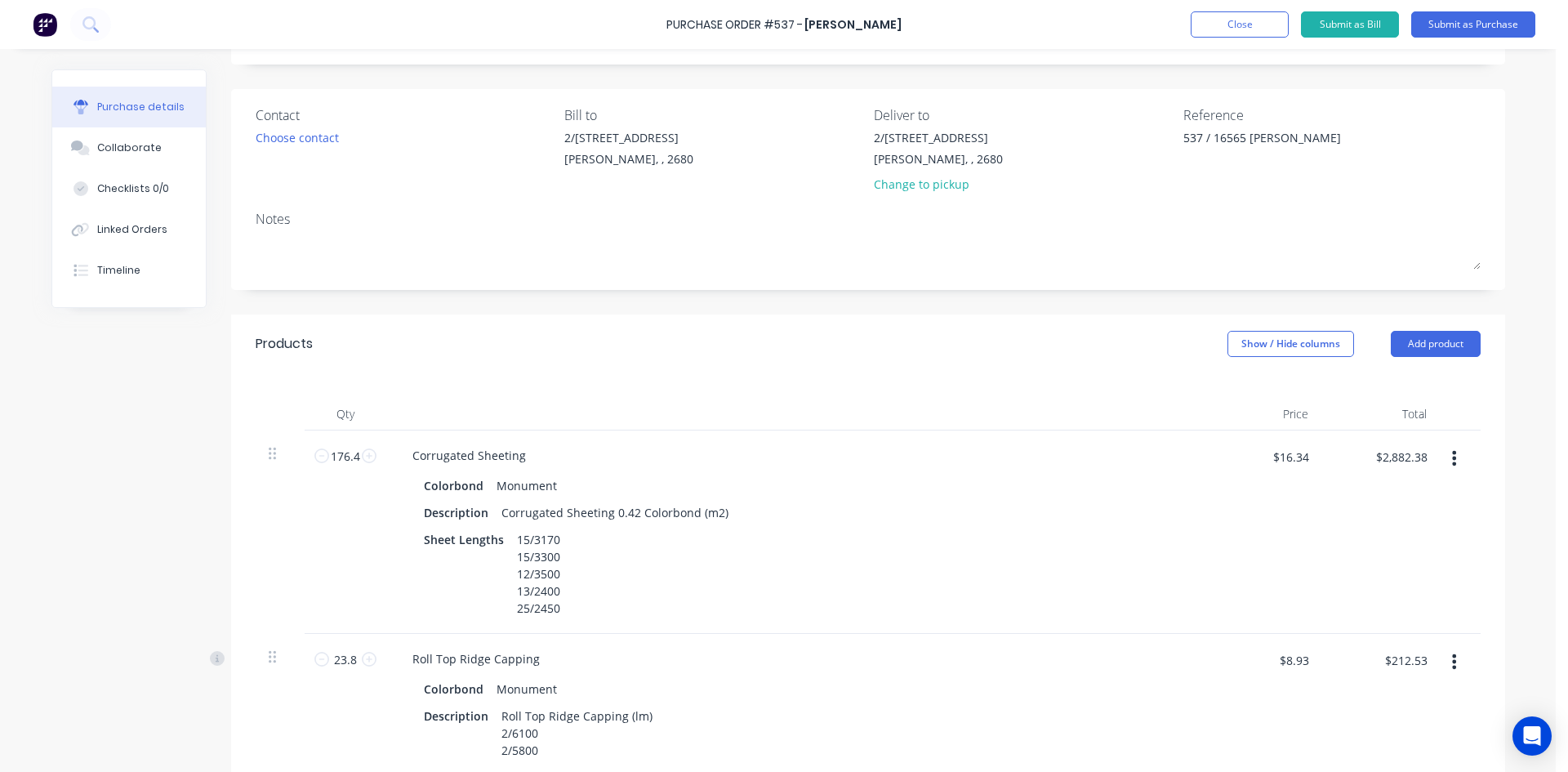
scroll to position [0, 0]
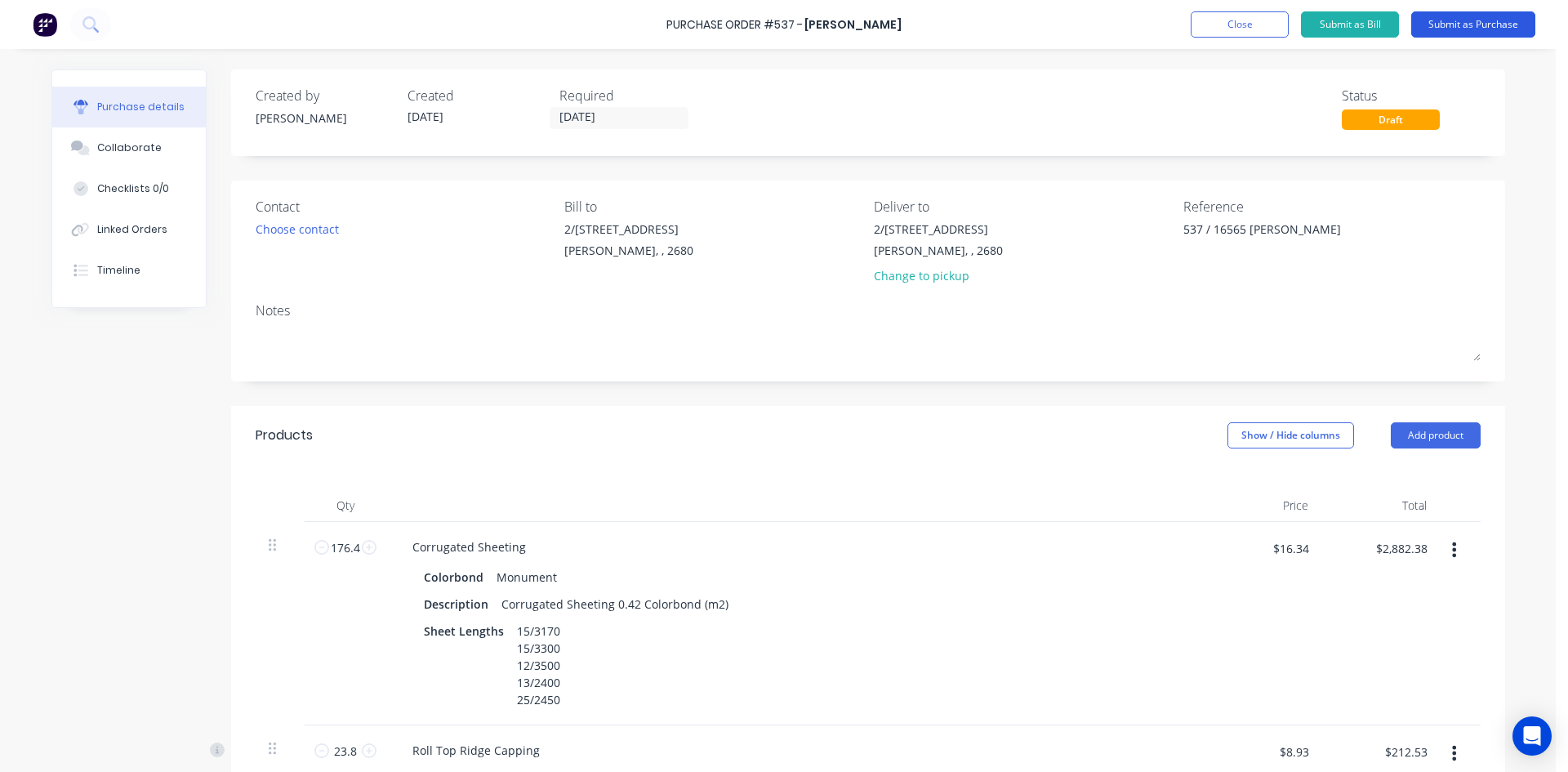
click at [1483, 24] on button "Submit as Purchase" at bounding box center [1472, 24] width 124 height 26
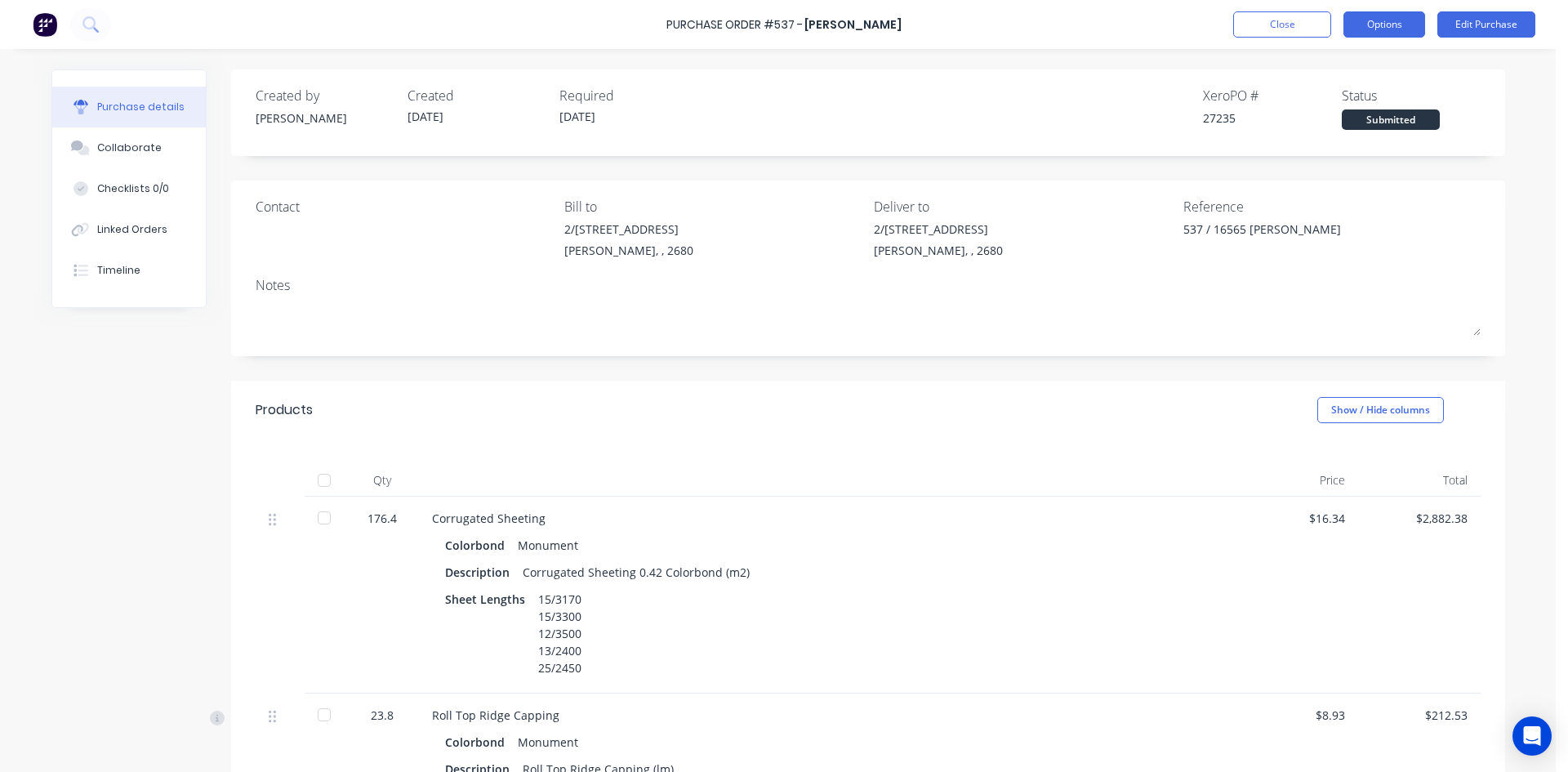
click at [1394, 24] on button "Options" at bounding box center [1384, 24] width 81 height 26
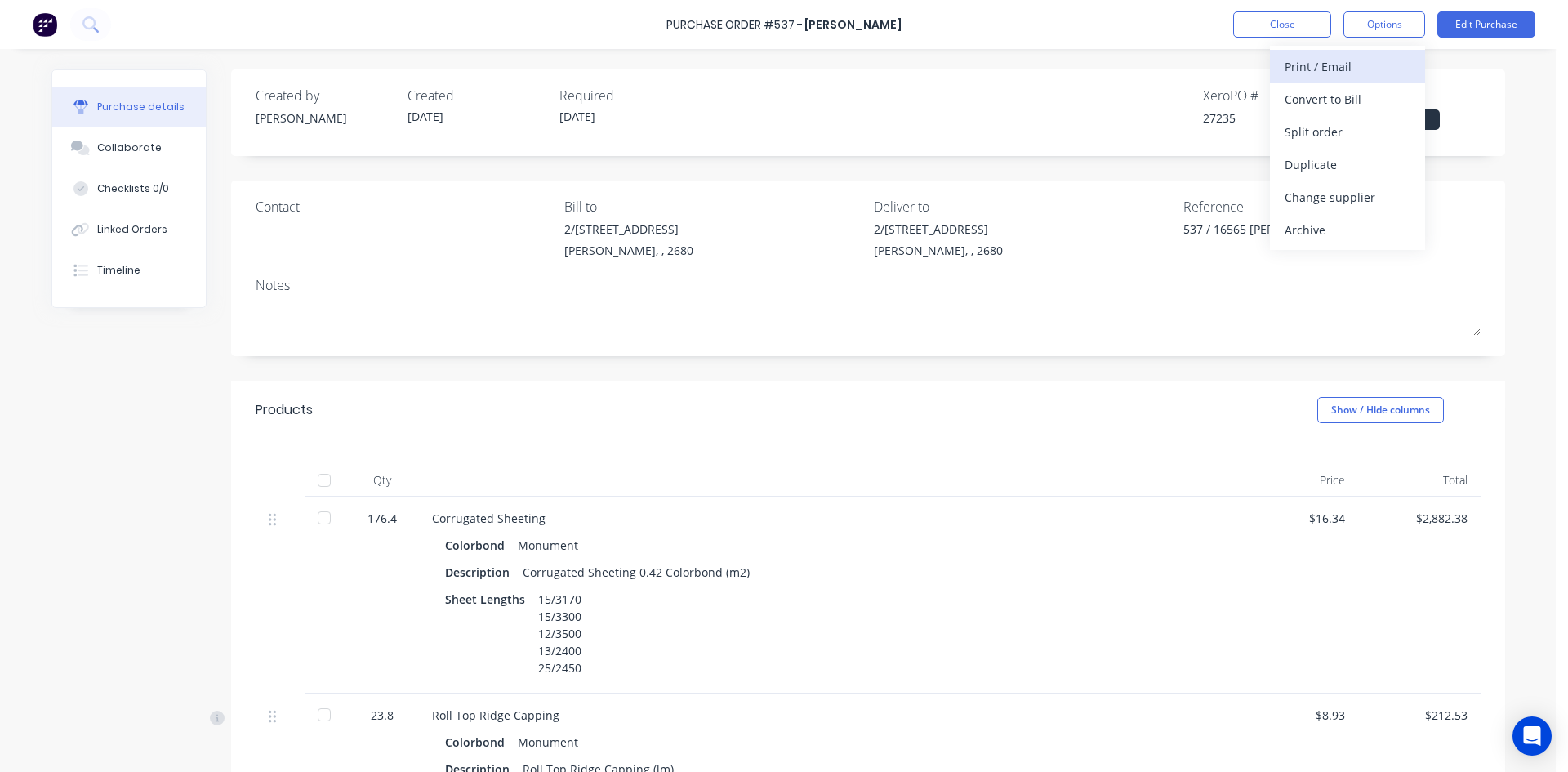
click at [1344, 61] on div "Print / Email" at bounding box center [1347, 66] width 126 height 24
click at [1335, 96] on div "With pricing" at bounding box center [1347, 99] width 126 height 24
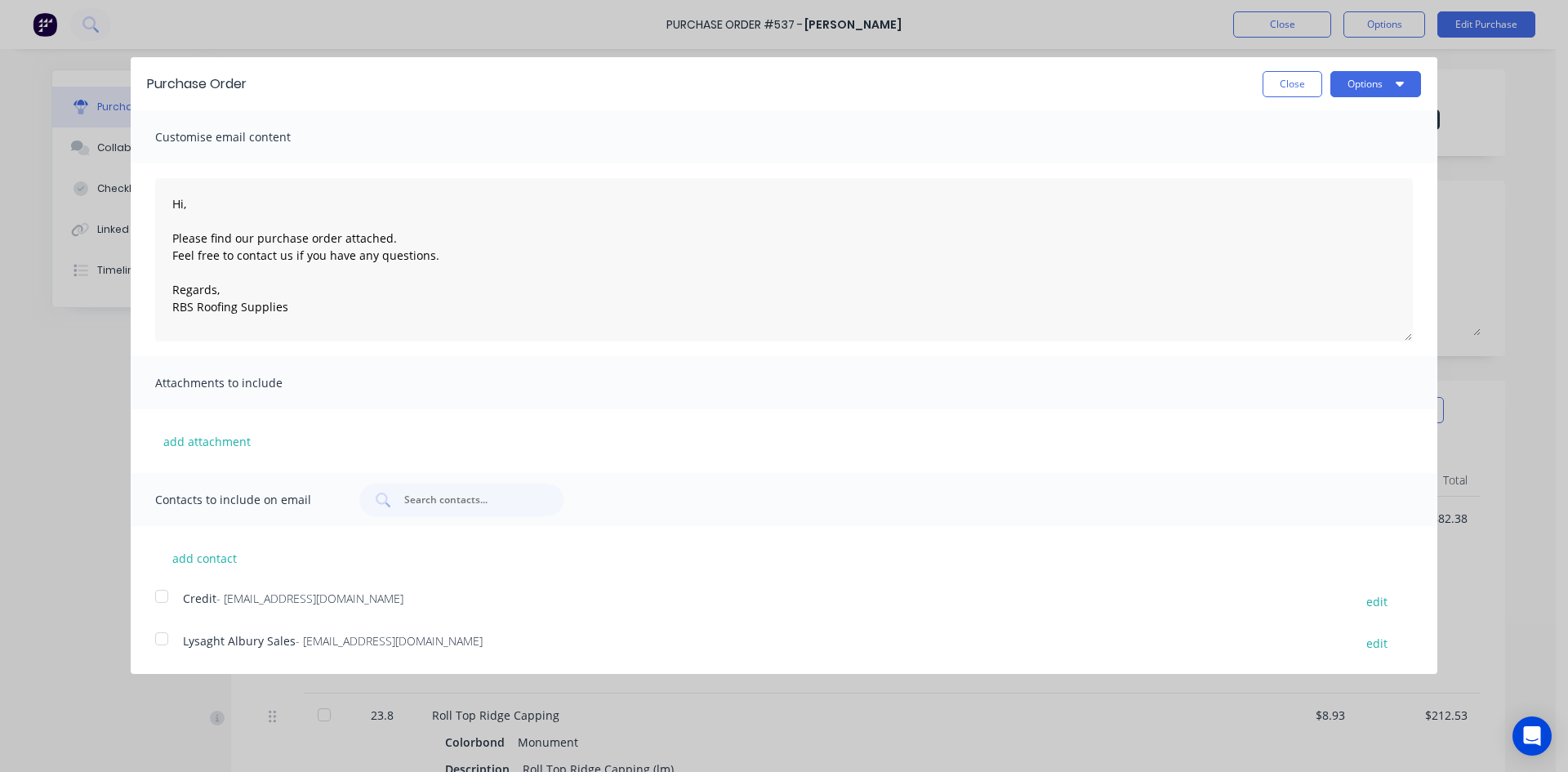
click at [166, 640] on div at bounding box center [162, 638] width 33 height 33
click at [1402, 88] on icon "button" at bounding box center [1399, 83] width 8 height 13
click at [1353, 163] on div "Email" at bounding box center [1343, 158] width 126 height 24
type textarea "x"
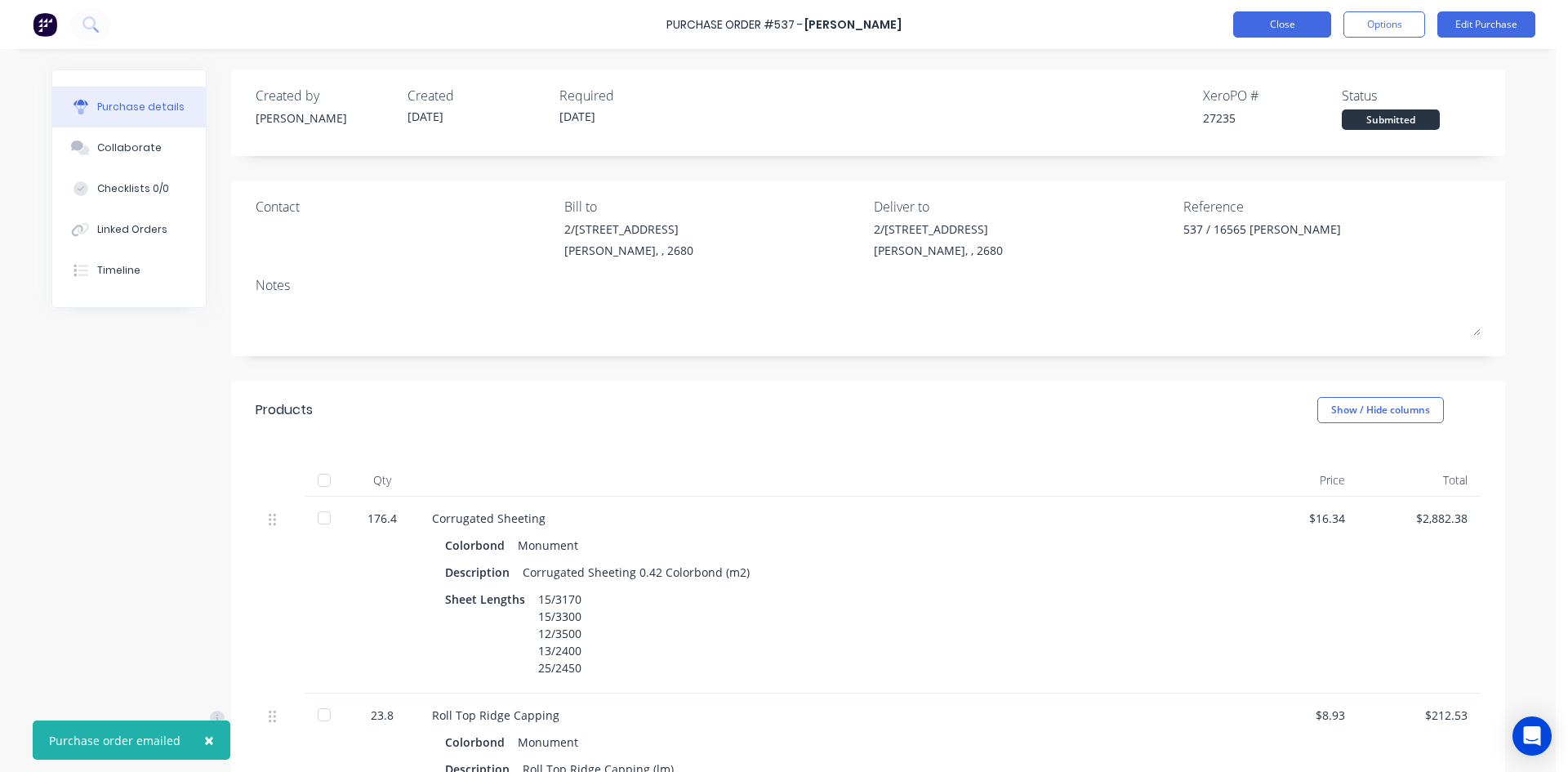
click at [1277, 27] on button "Close" at bounding box center [1282, 24] width 98 height 26
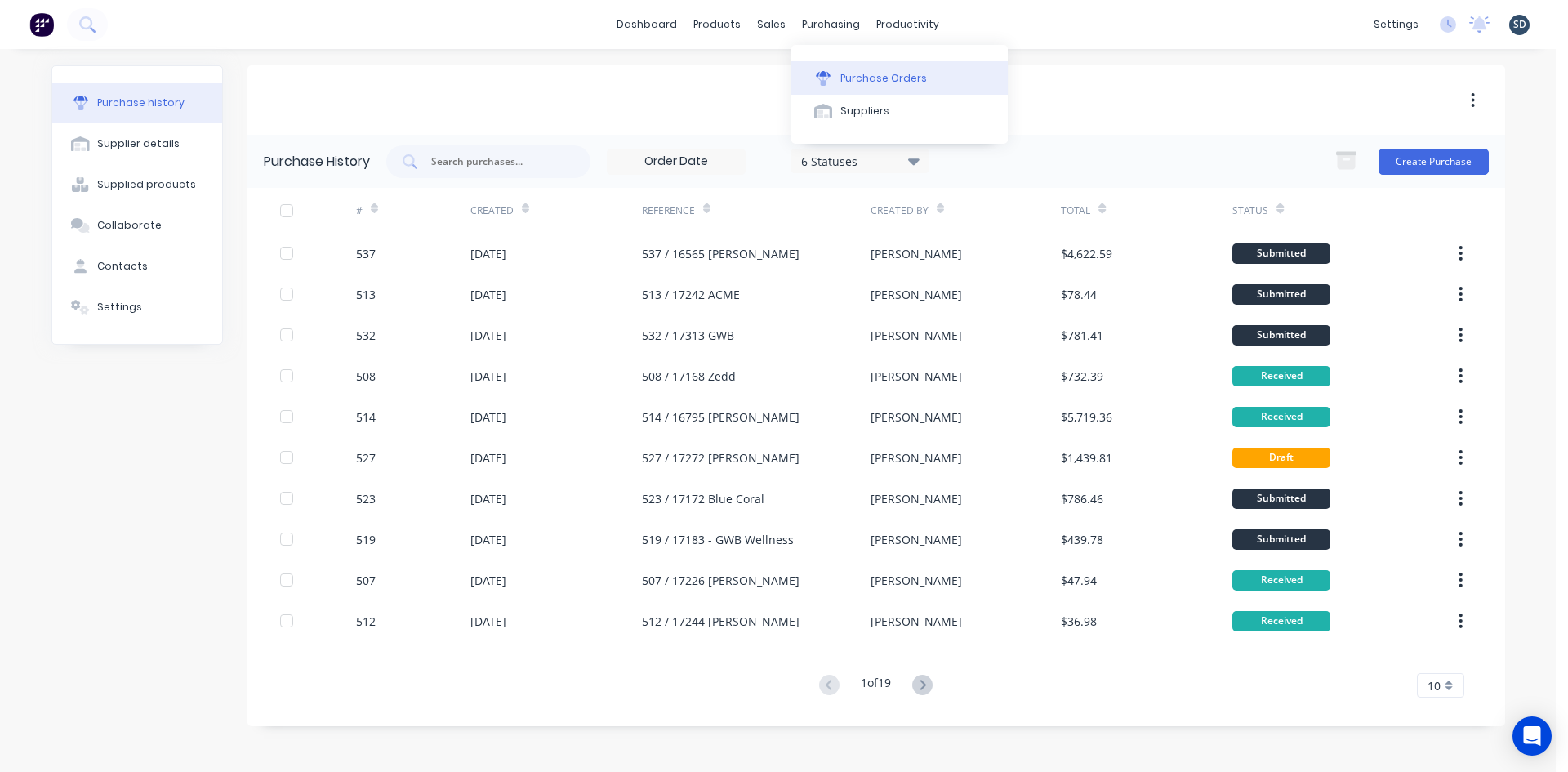
click at [882, 79] on div "Purchase Orders" at bounding box center [883, 79] width 87 height 14
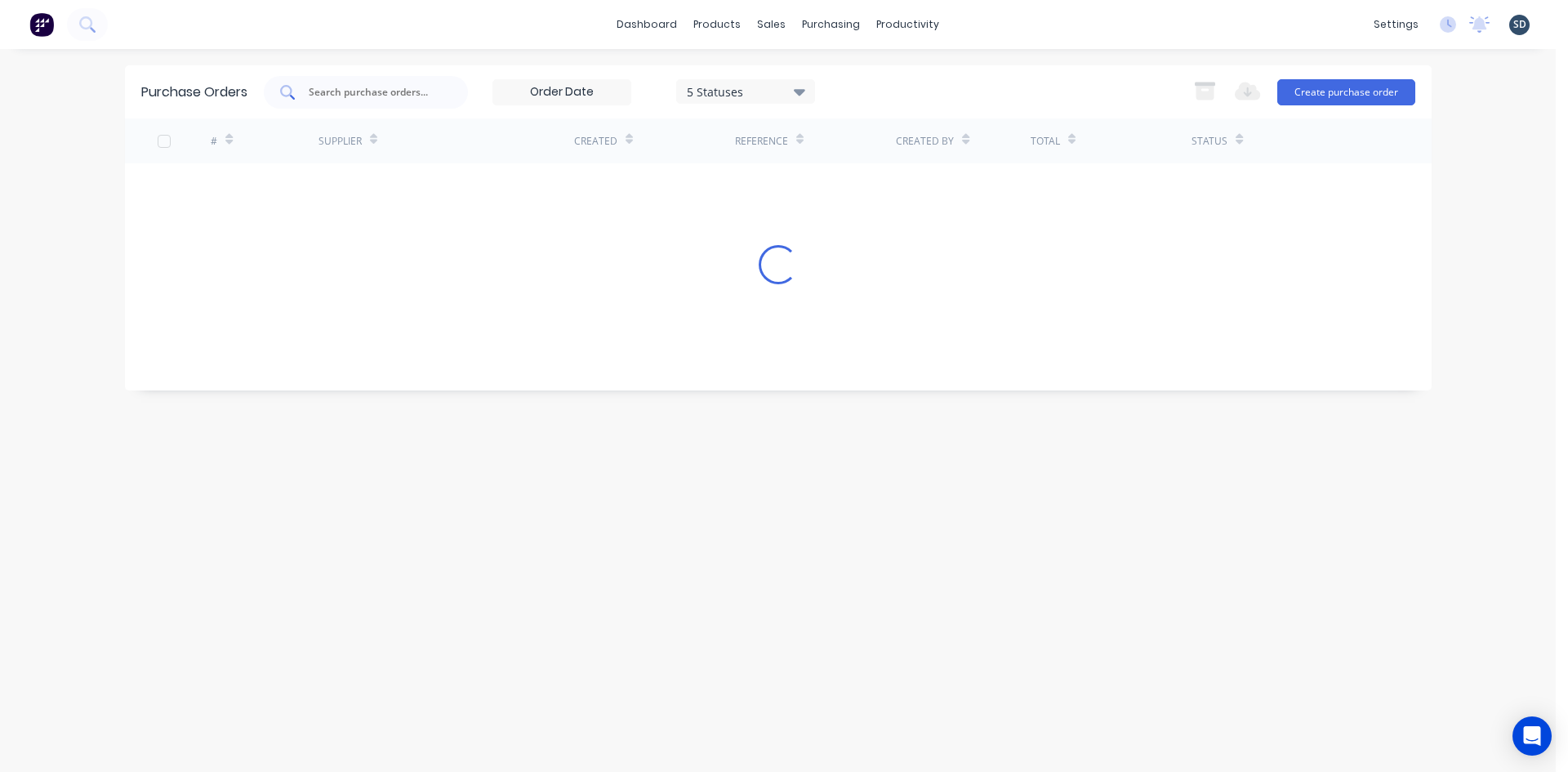
click at [344, 96] on input "text" at bounding box center [375, 92] width 136 height 16
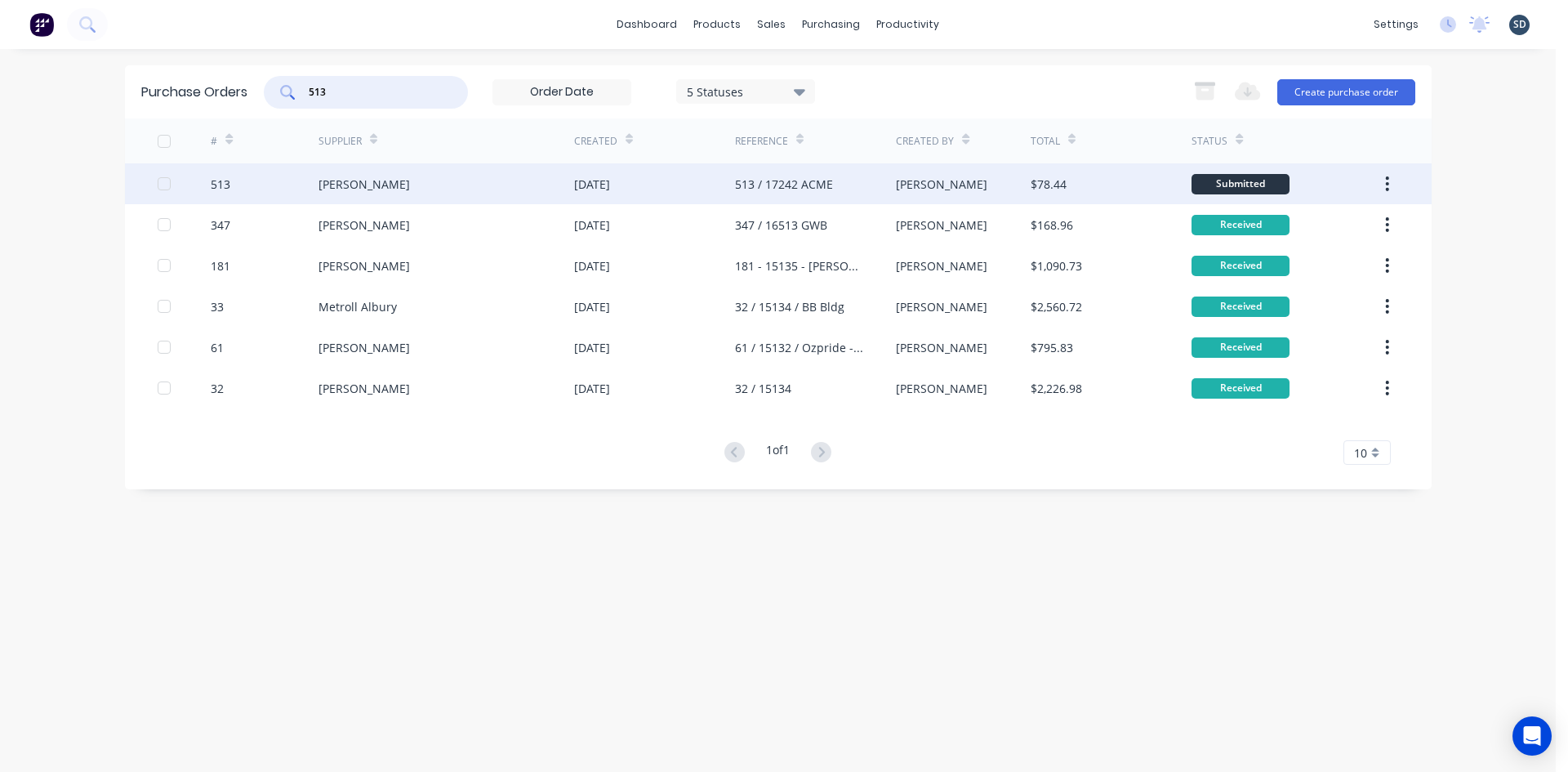
type input "513"
click at [432, 181] on div "Lysaght VIC" at bounding box center [446, 184] width 256 height 41
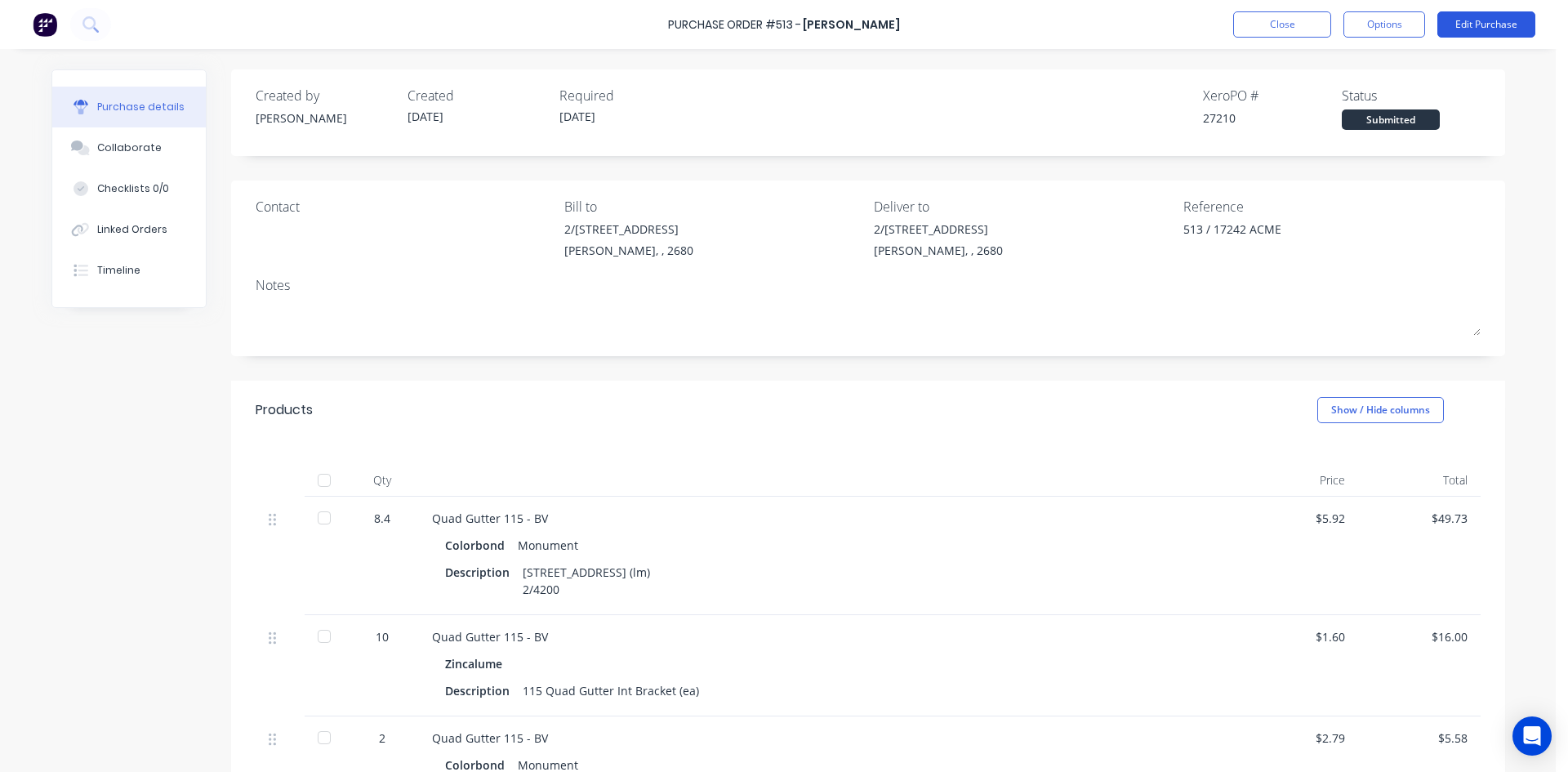
click at [1492, 29] on button "Edit Purchase" at bounding box center [1487, 24] width 98 height 26
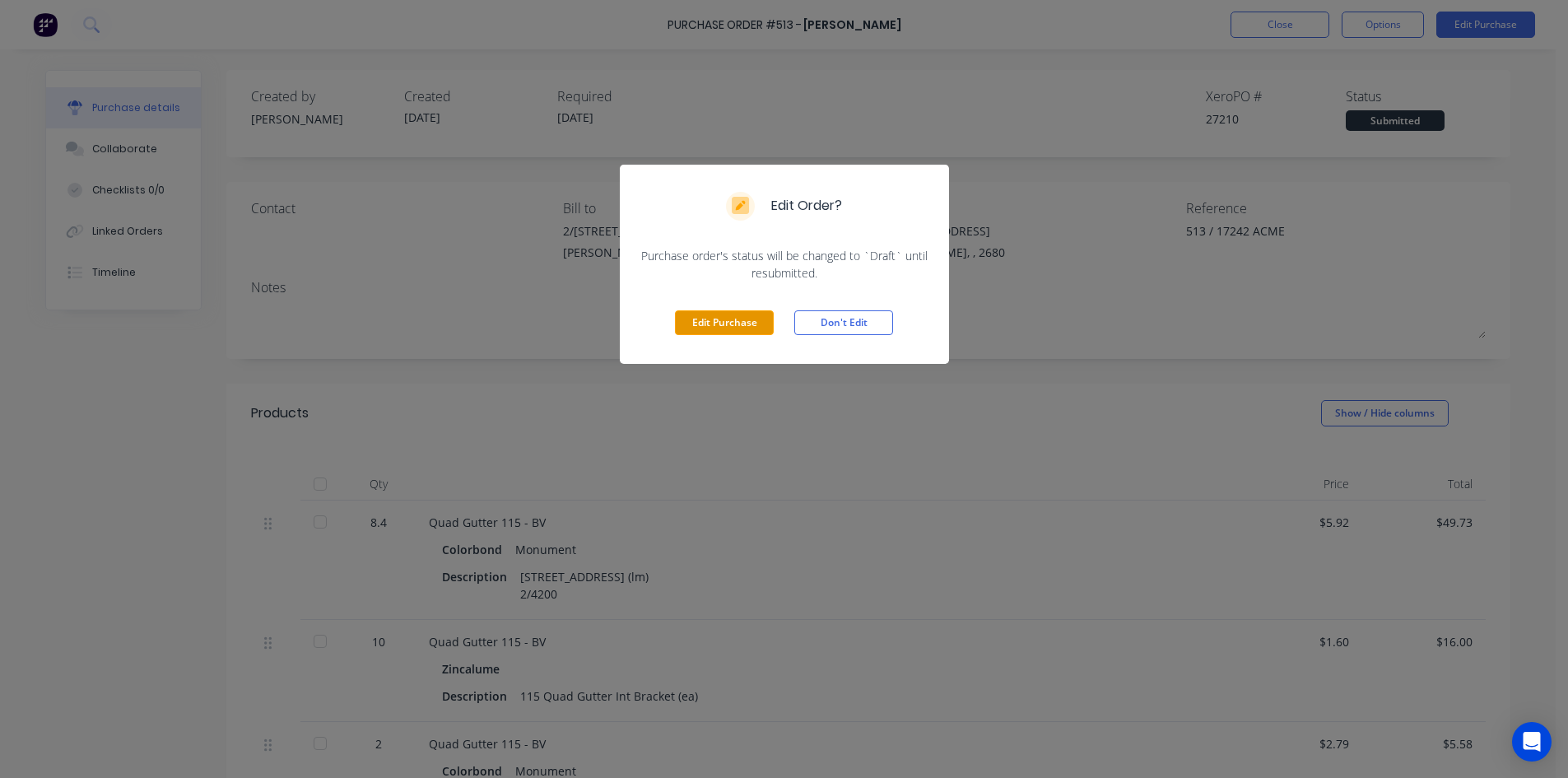
click at [746, 323] on button "Edit Purchase" at bounding box center [724, 322] width 99 height 24
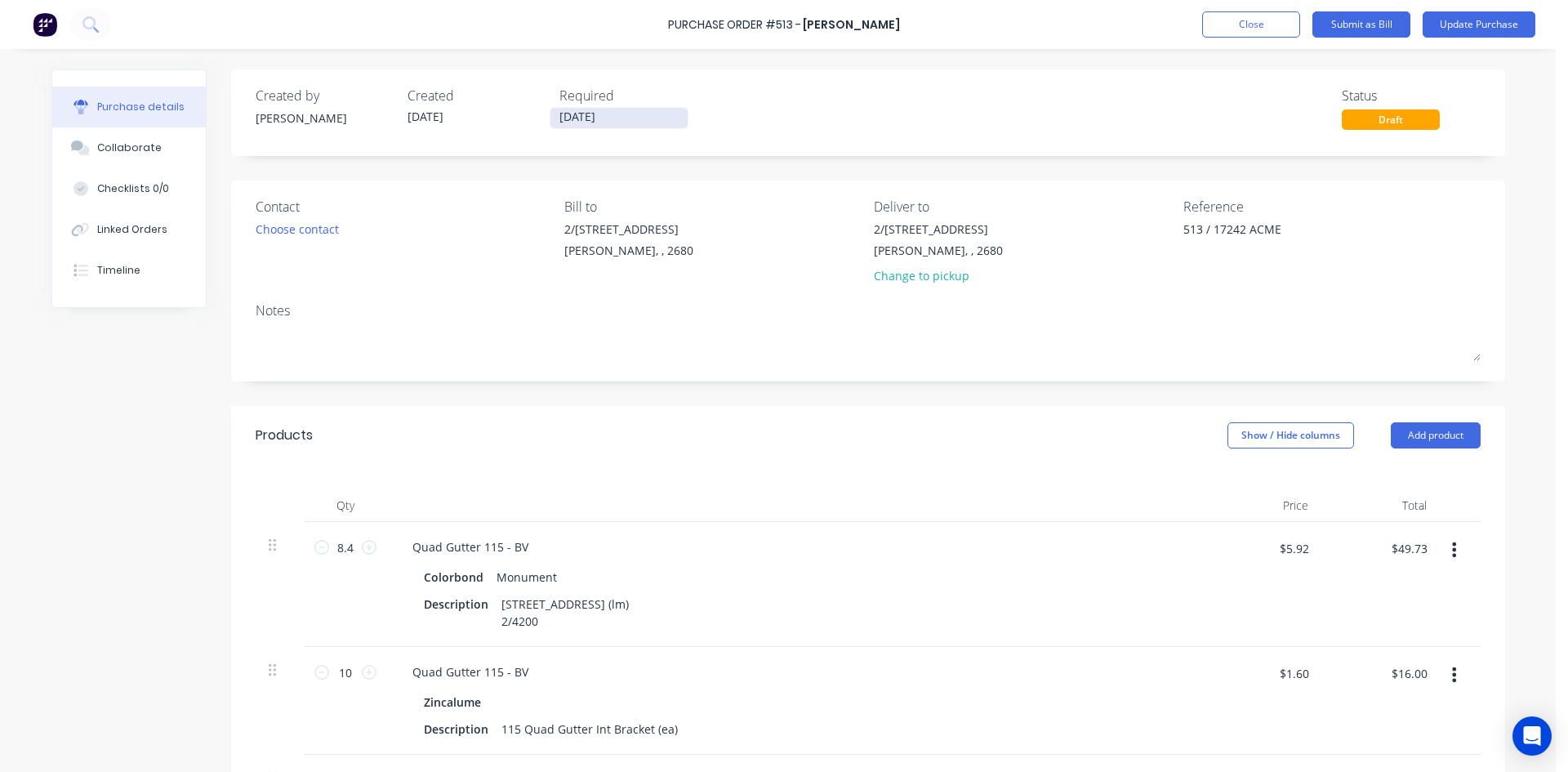
click at [625, 113] on input "12/08/25" at bounding box center [619, 118] width 138 height 21
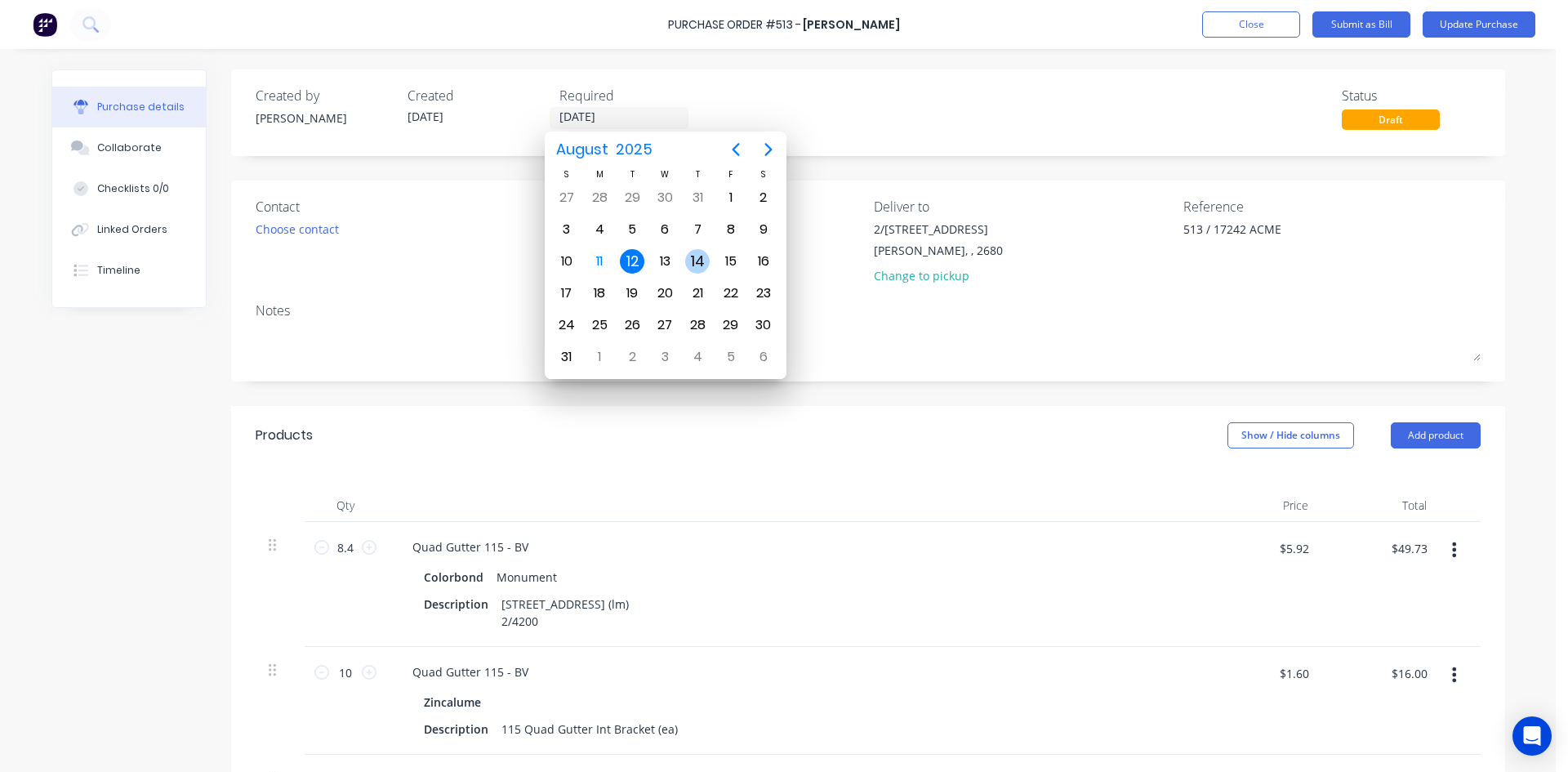
click at [695, 263] on div "14" at bounding box center [697, 261] width 24 height 24
type textarea "x"
type input "14/08/25"
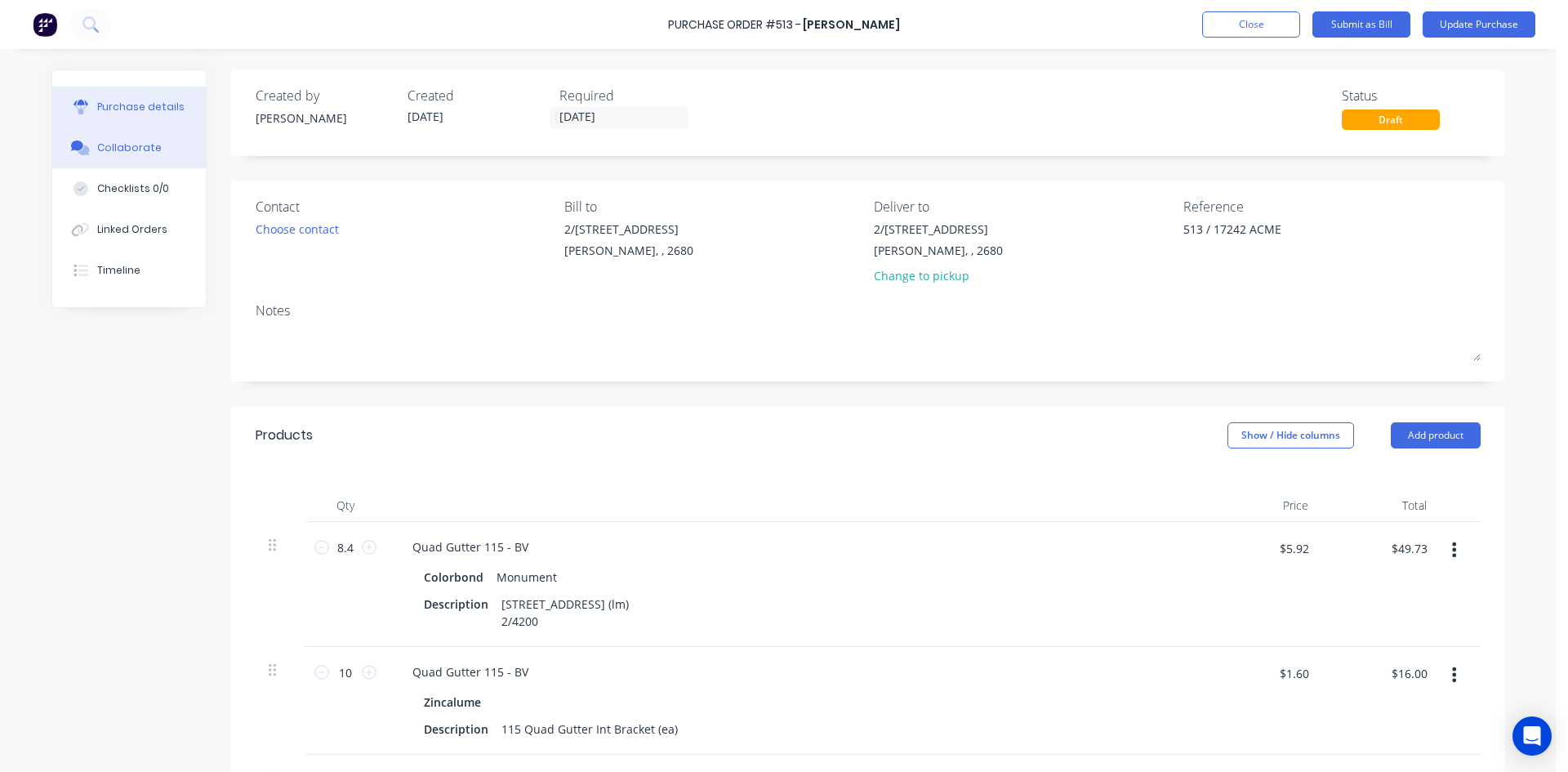
type textarea "x"
click at [134, 158] on button "Collaborate" at bounding box center [129, 148] width 154 height 41
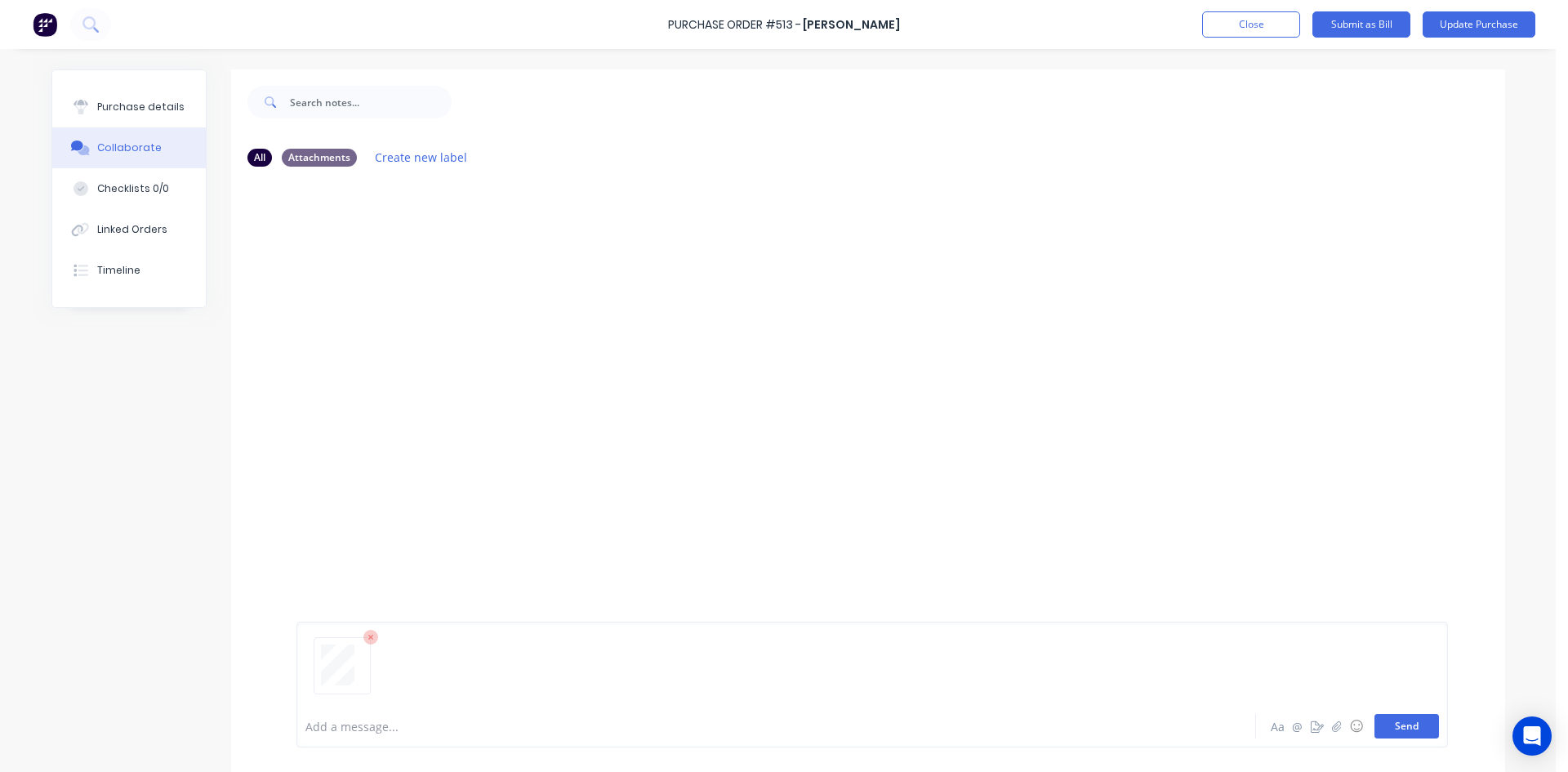
click at [1411, 723] on button "Send" at bounding box center [1406, 726] width 64 height 24
click at [1270, 21] on button "Close" at bounding box center [1251, 24] width 98 height 26
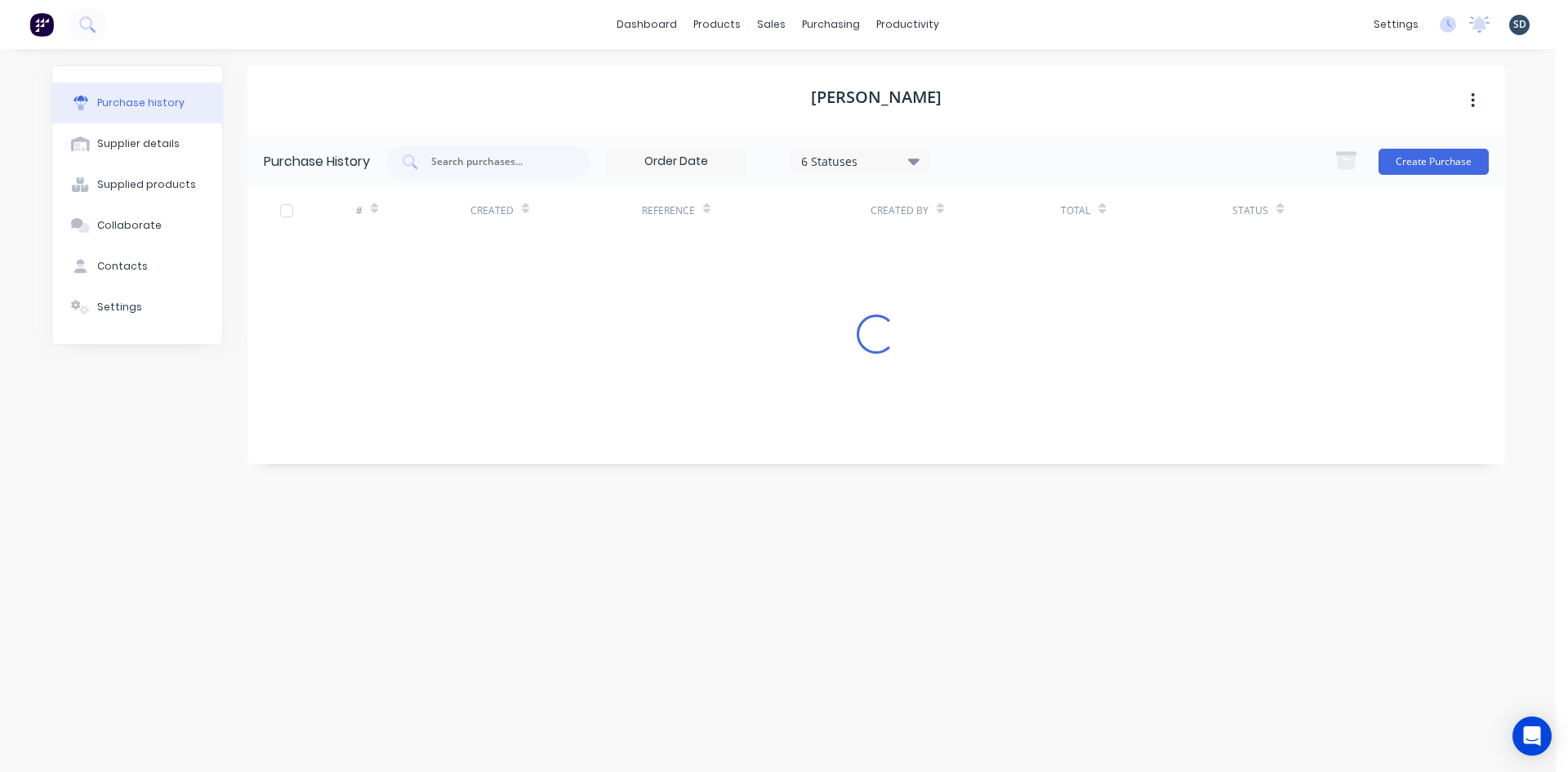
click at [970, 27] on div "dashboard products sales purchasing productivity dashboard products Product Cat…" at bounding box center [777, 24] width 1555 height 49
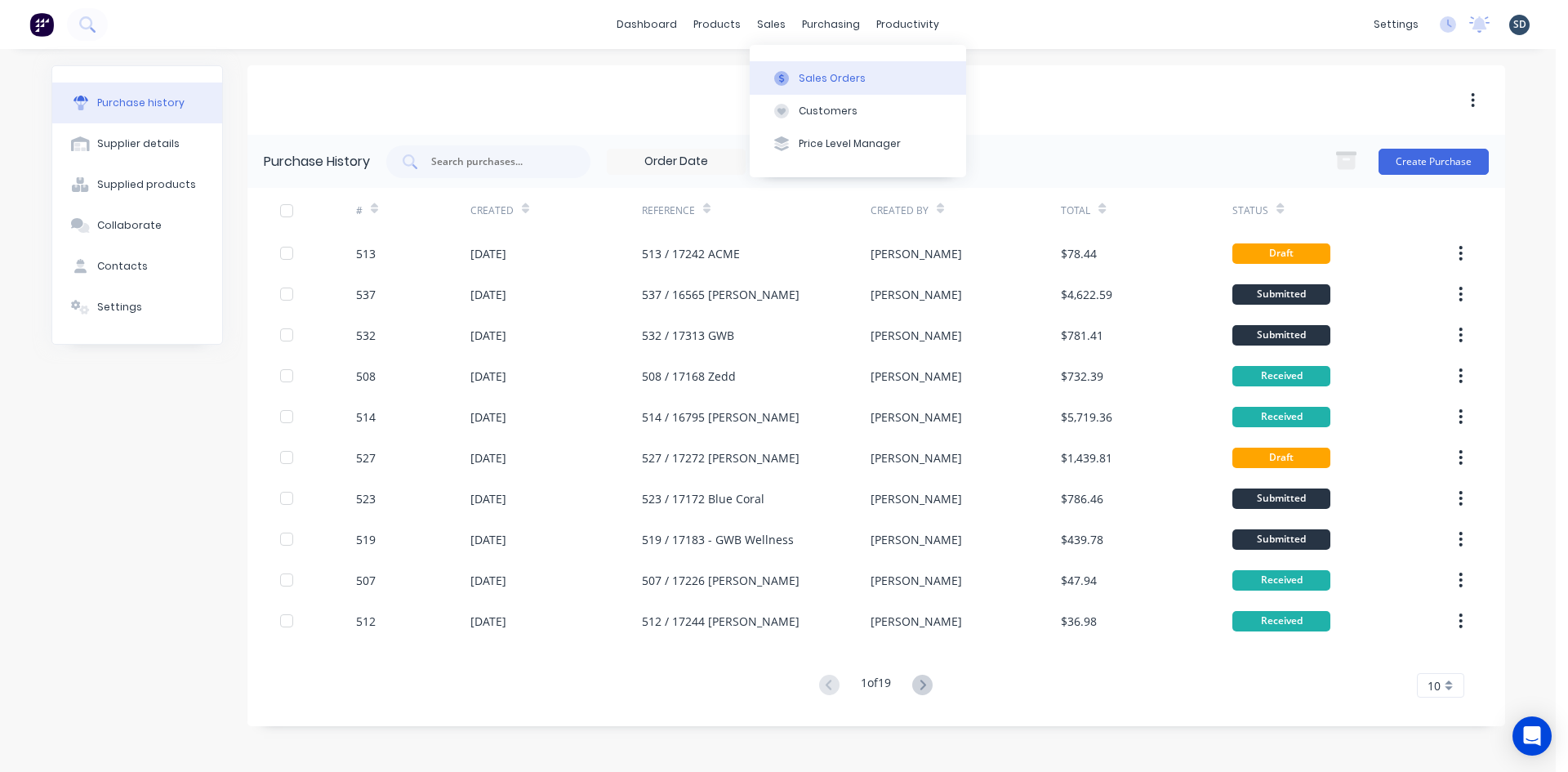
click at [828, 87] on button "Sales Orders" at bounding box center [858, 78] width 216 height 33
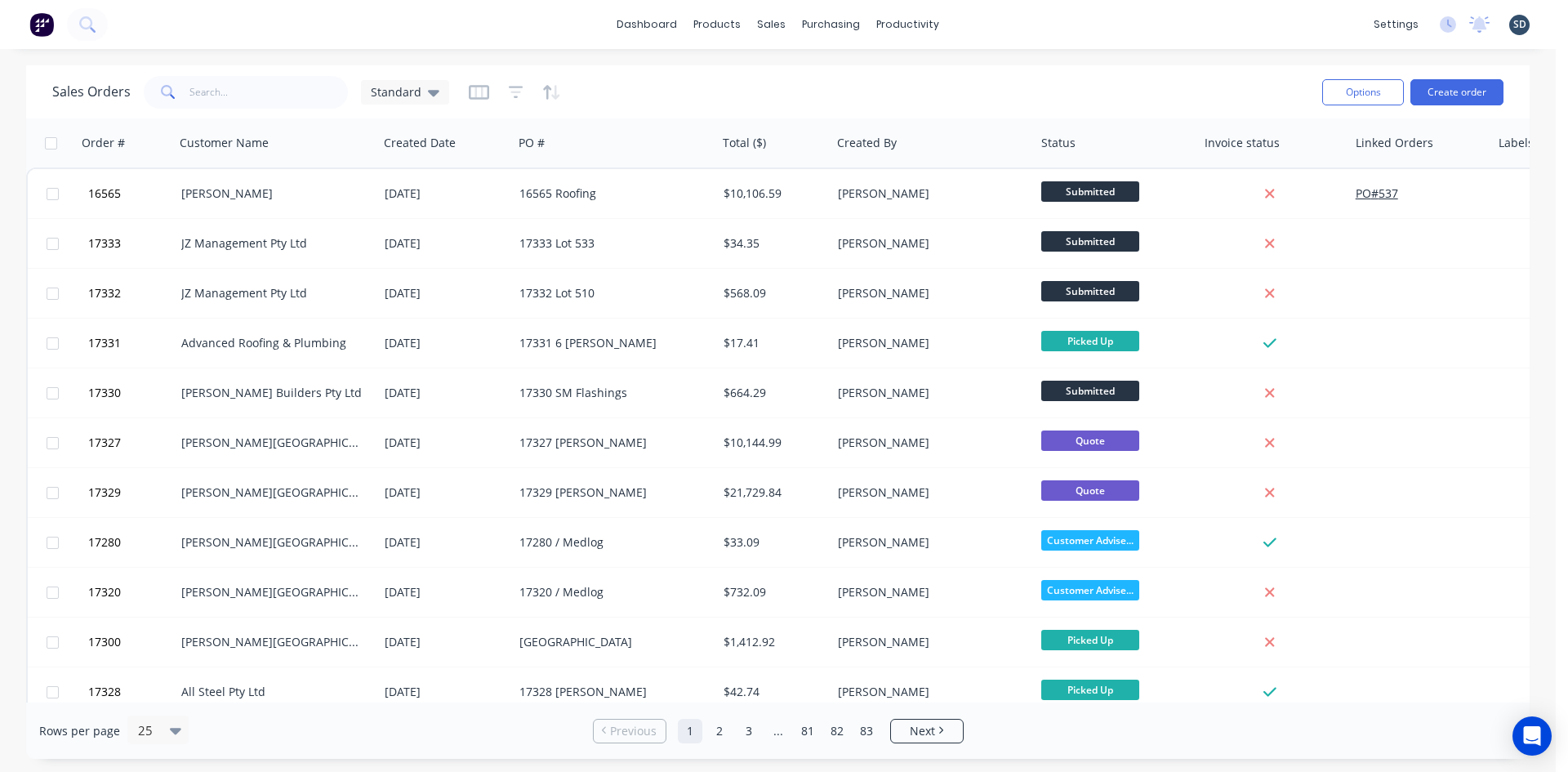
click at [983, 24] on div "dashboard products sales purchasing productivity dashboard products Product Cat…" at bounding box center [777, 24] width 1555 height 49
click at [982, 25] on div "dashboard products sales purchasing productivity dashboard products Product Cat…" at bounding box center [777, 24] width 1555 height 49
click at [859, 61] on div "Purchase Orders Suppliers" at bounding box center [900, 94] width 216 height 99
click at [876, 77] on div "Purchase Orders" at bounding box center [883, 79] width 87 height 14
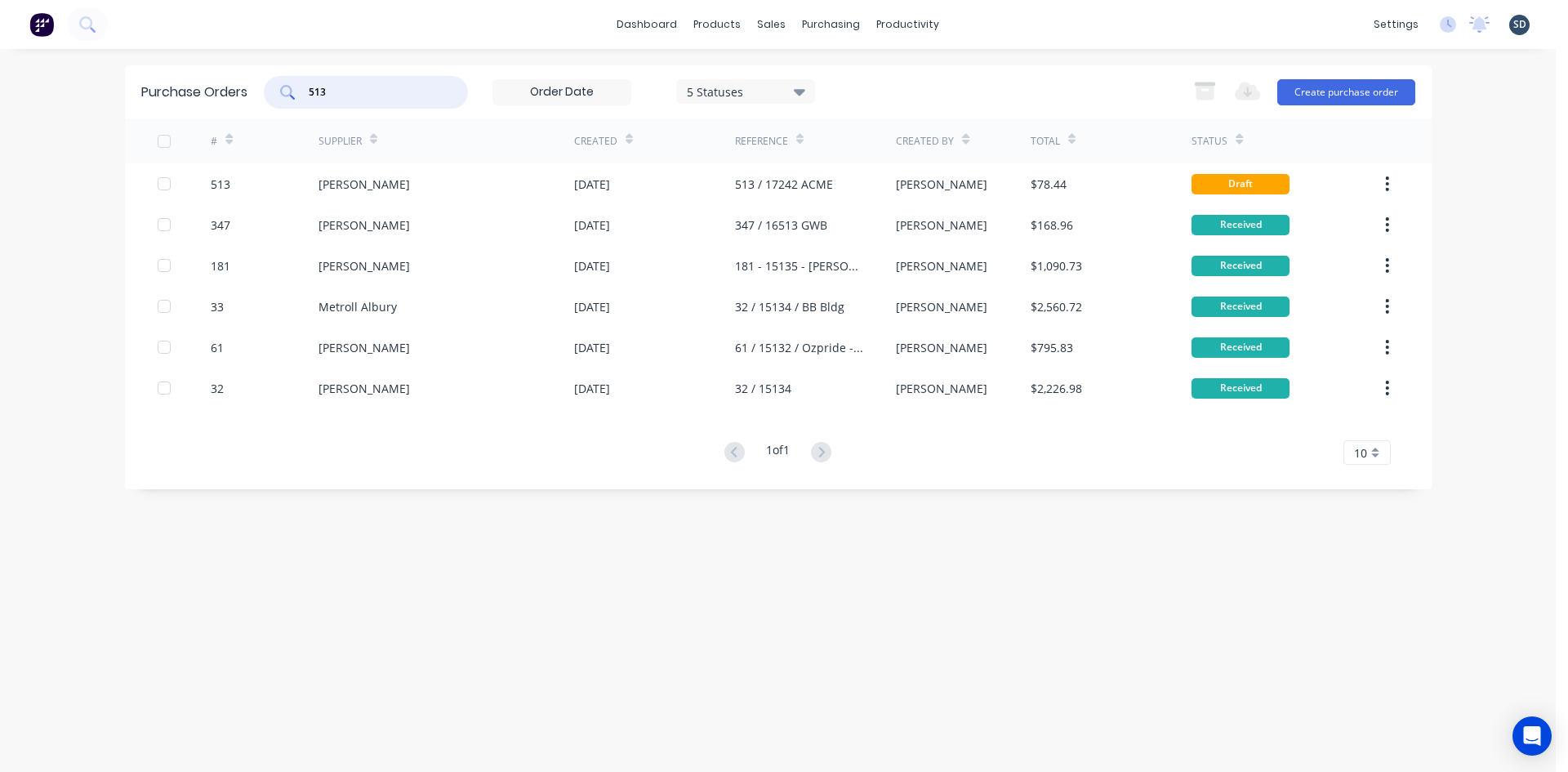
click at [394, 91] on input "513" at bounding box center [375, 92] width 136 height 16
click at [434, 36] on div "dashboard products sales purchasing productivity dashboard products Product Cat…" at bounding box center [777, 24] width 1555 height 49
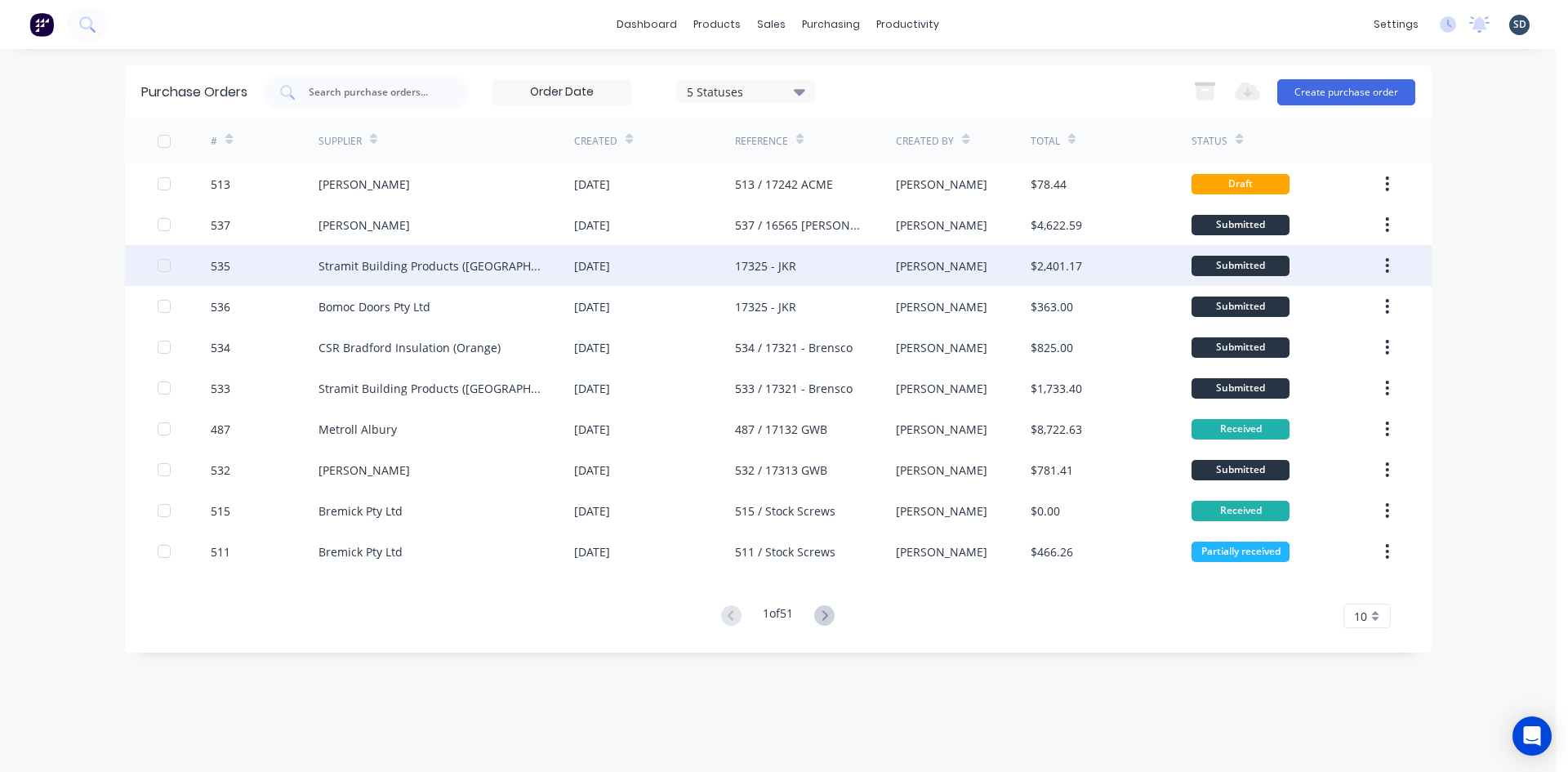
click at [543, 267] on div "Stramit Building Products (VIC)" at bounding box center [446, 265] width 256 height 41
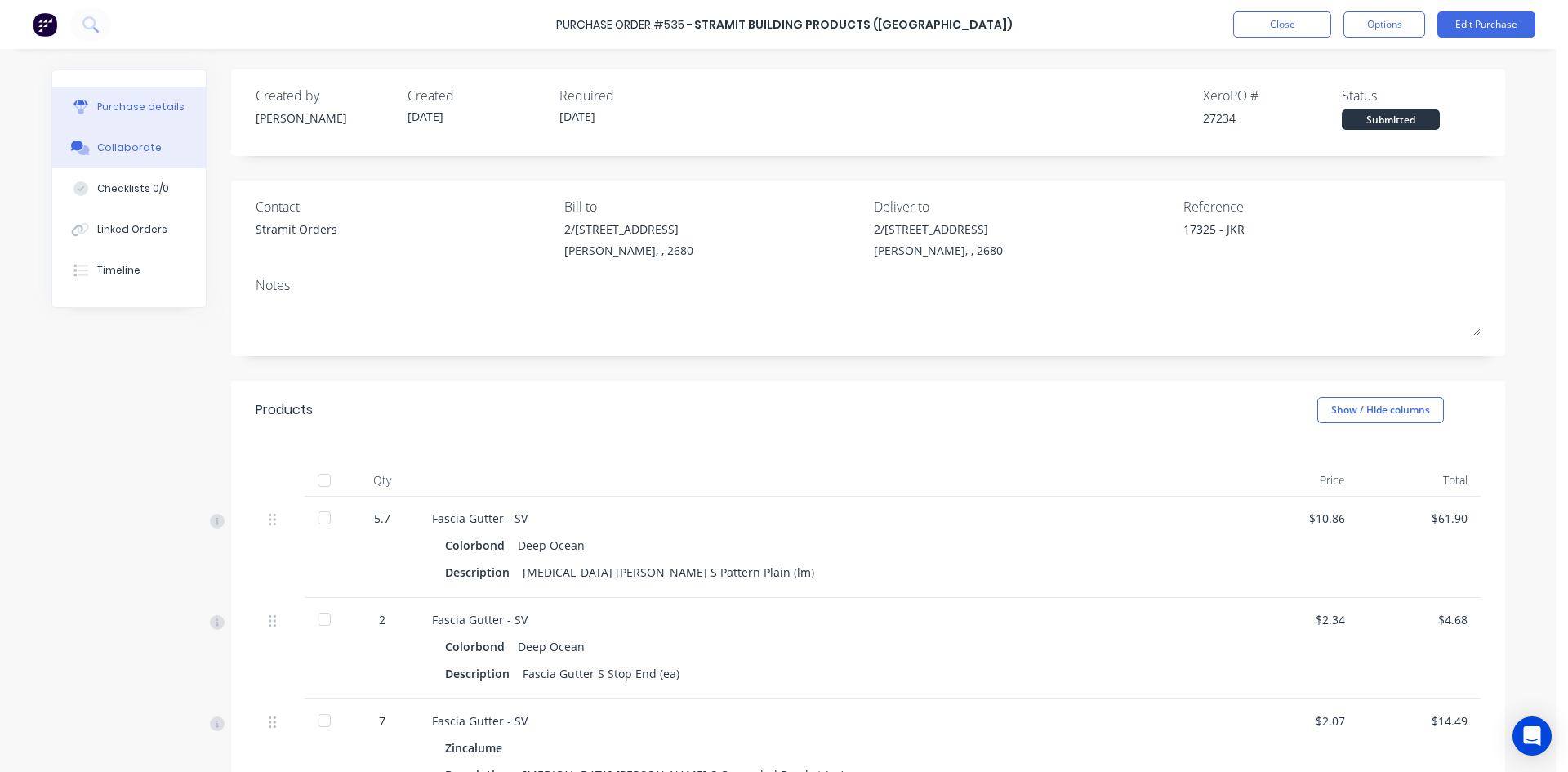
click at [139, 149] on div "Collaborate" at bounding box center [130, 147] width 64 height 14
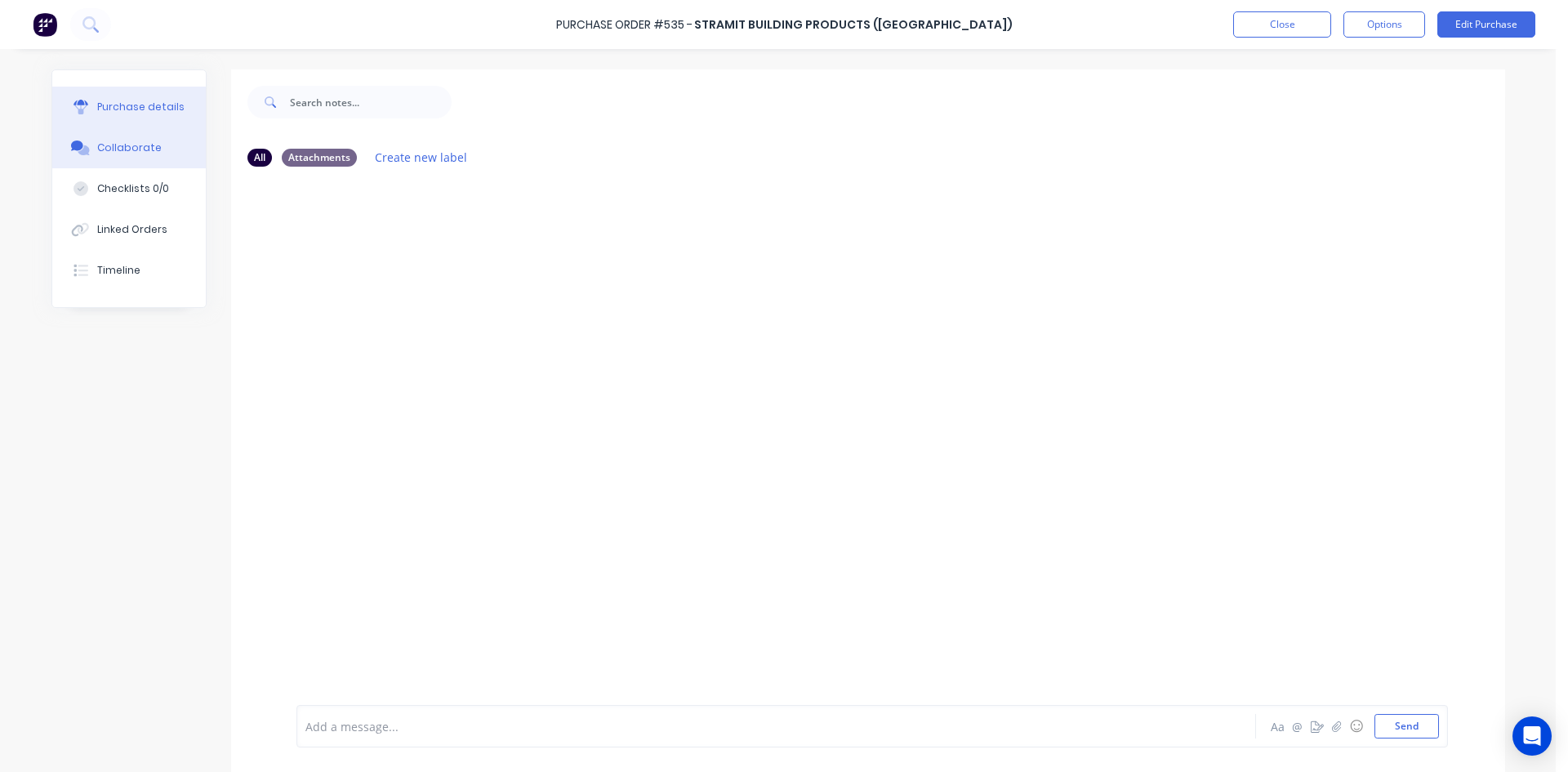
click at [147, 97] on button "Purchase details" at bounding box center [129, 107] width 154 height 41
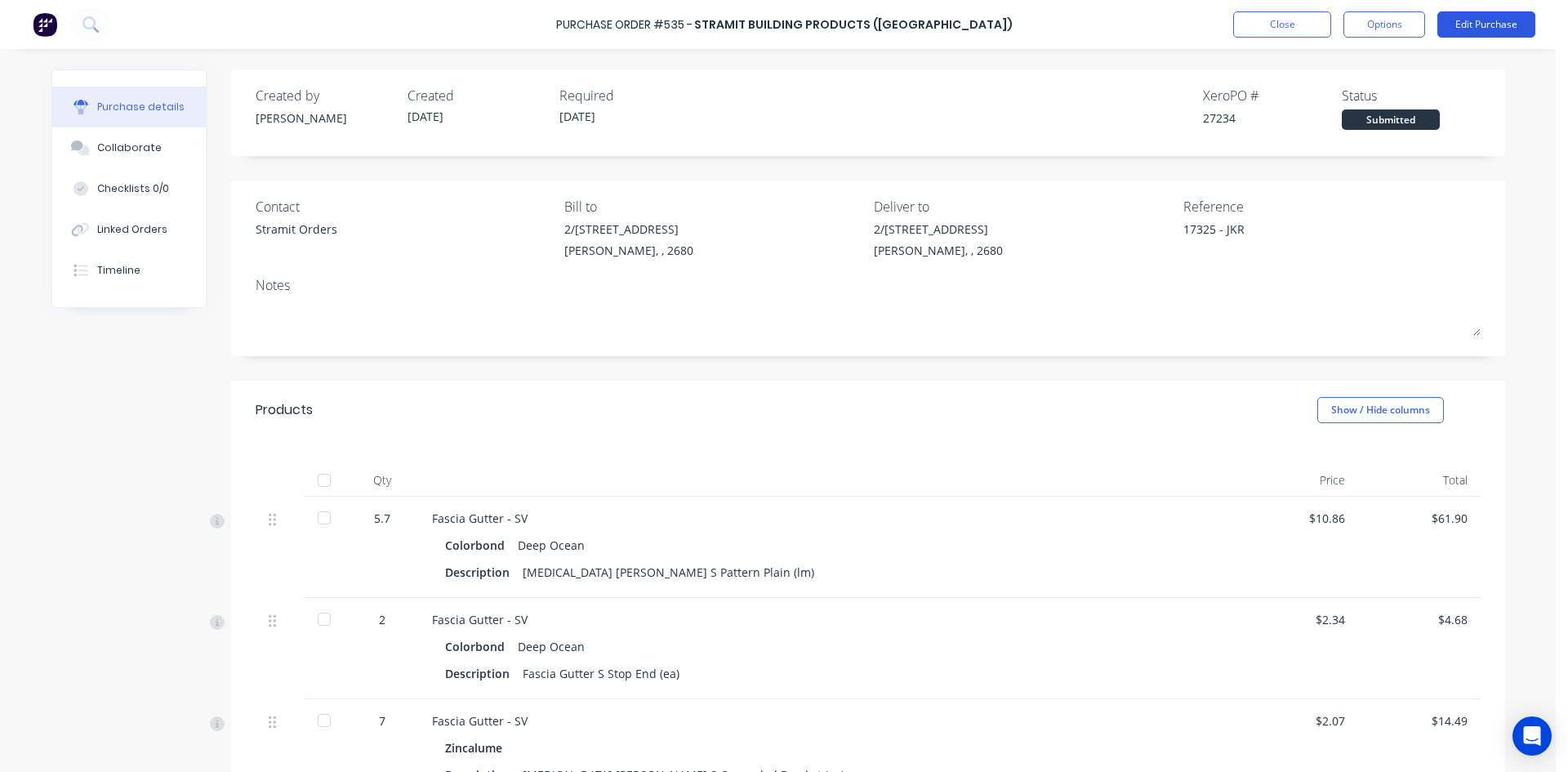
click at [1488, 18] on button "Edit Purchase" at bounding box center [1487, 24] width 98 height 26
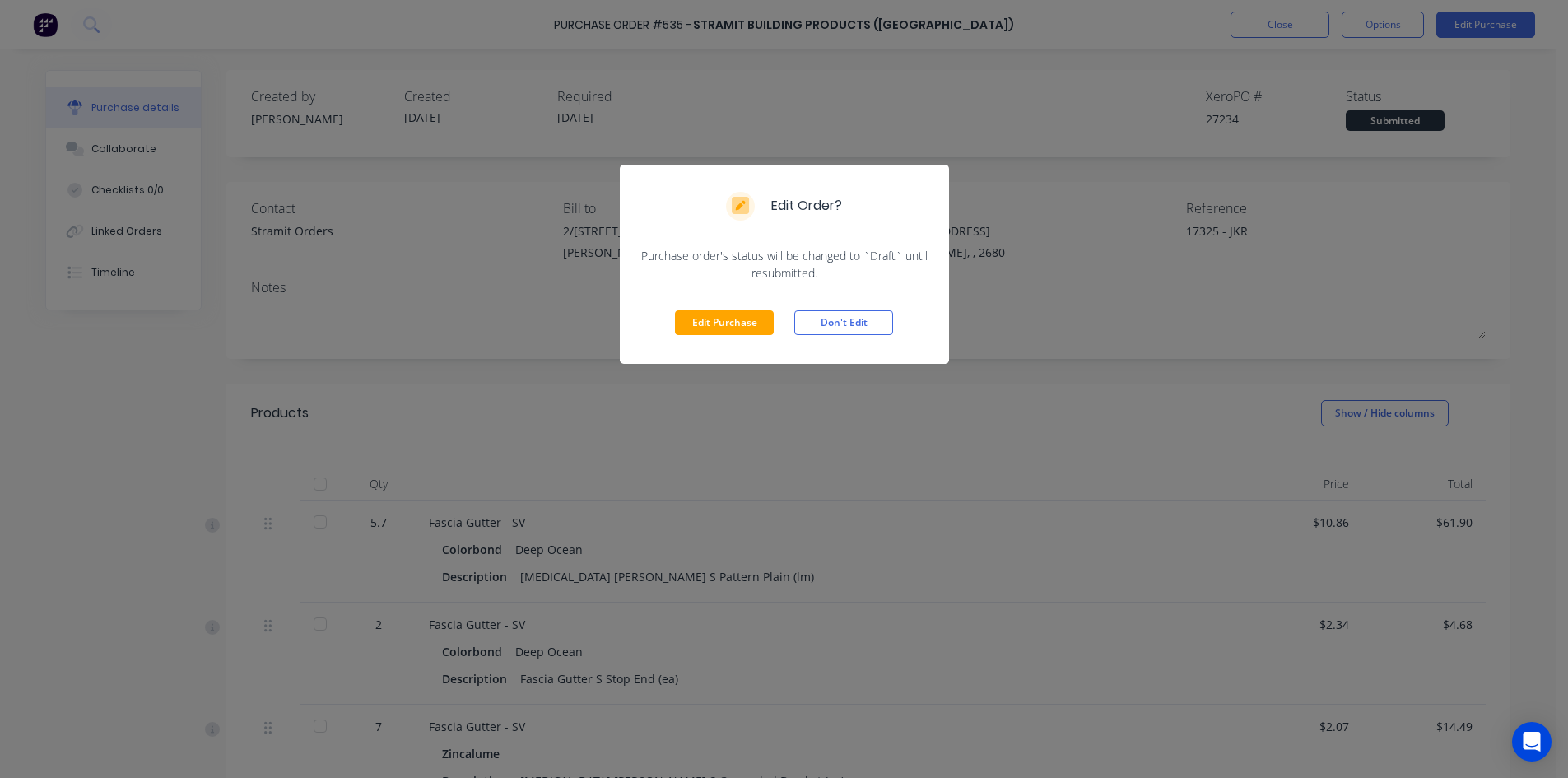
click at [717, 330] on button "Edit Purchase" at bounding box center [724, 322] width 99 height 24
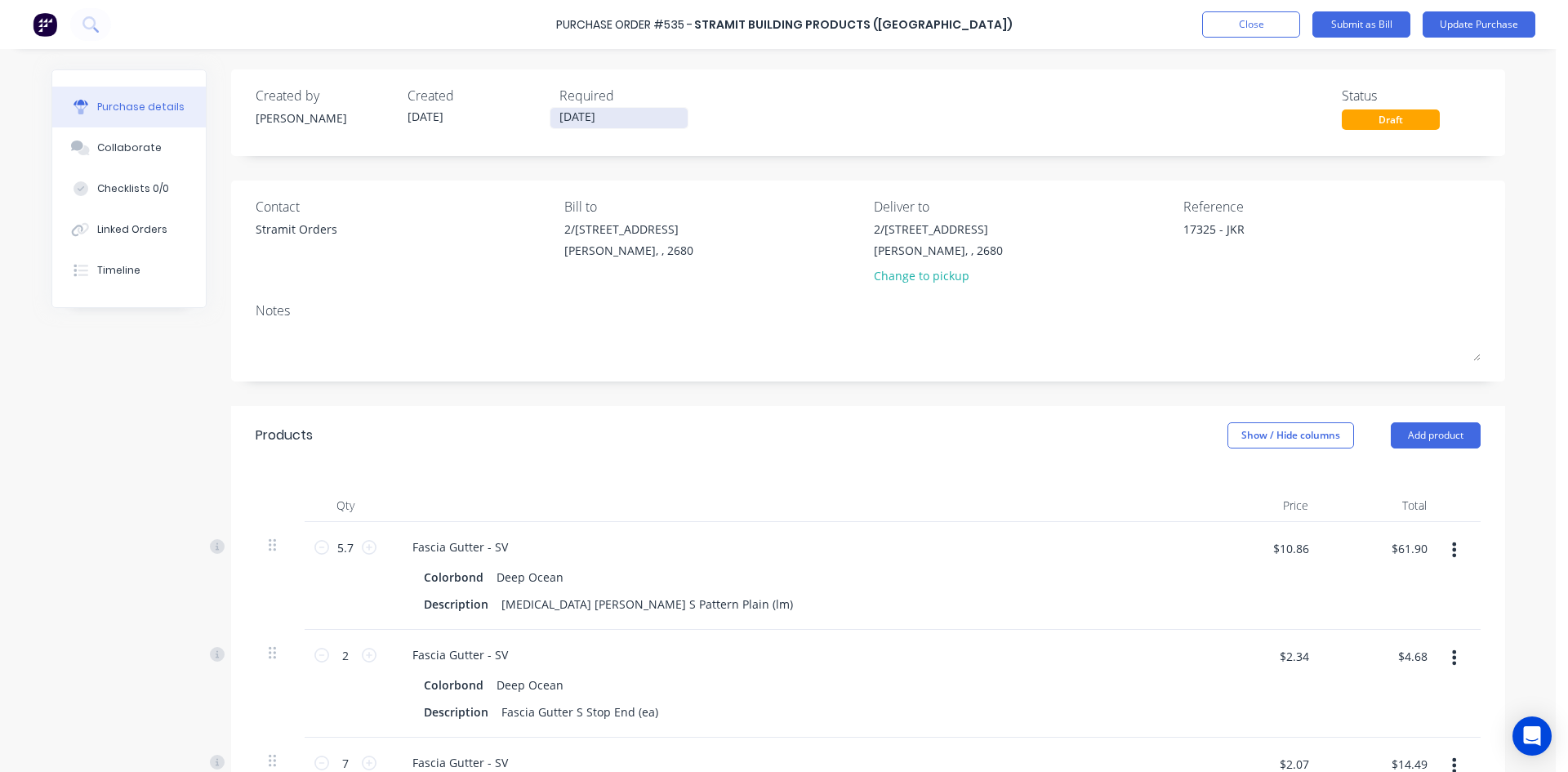
click at [617, 112] on input "12/08/25" at bounding box center [619, 118] width 138 height 21
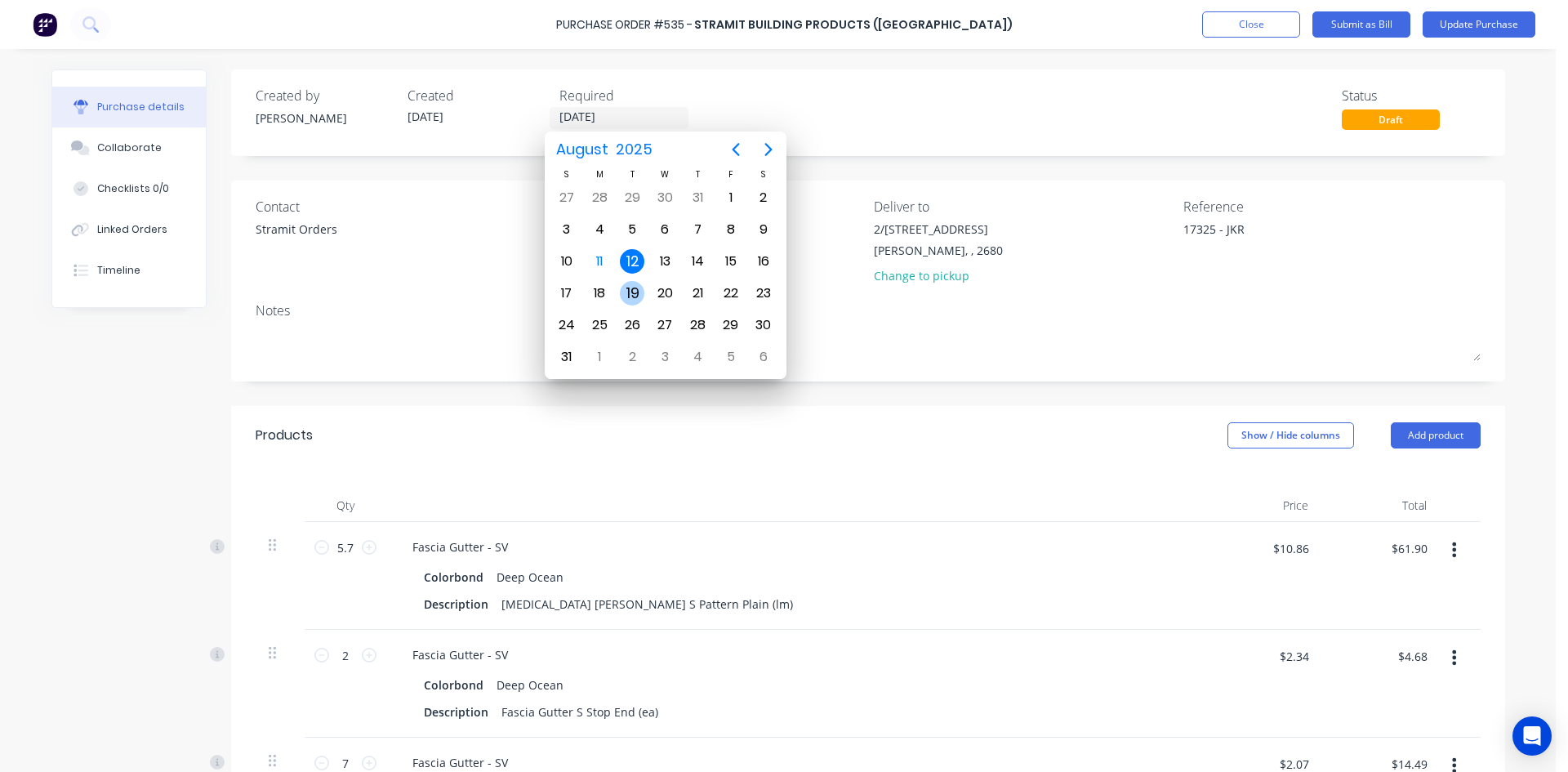
click at [635, 290] on div "19" at bounding box center [632, 292] width 24 height 24
type textarea "x"
type input "19/08/25"
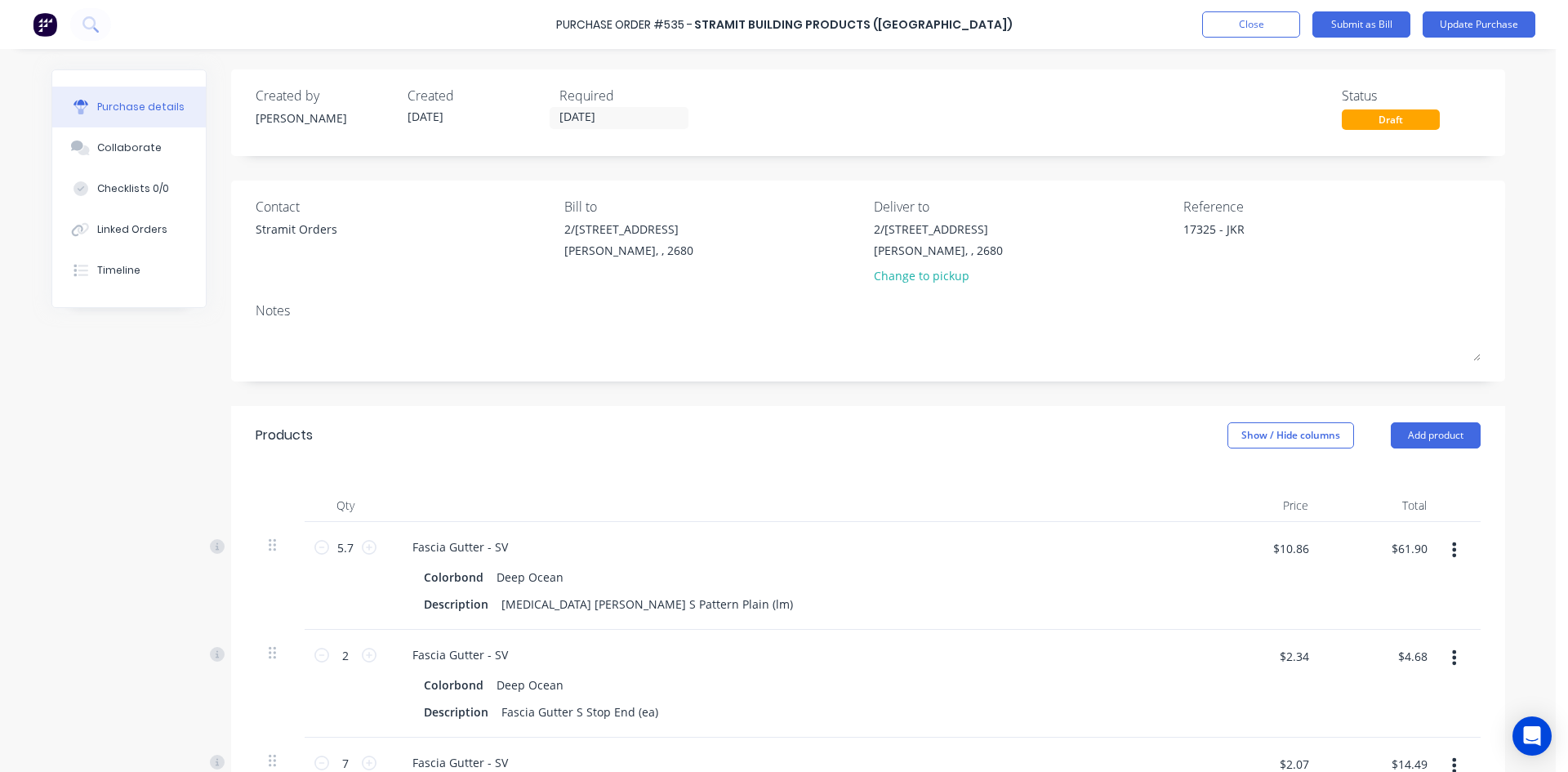
click at [785, 170] on div "Created by Barry Created 08/08/25 Required 19/08/25 Status Draft Contact Strami…" at bounding box center [868, 706] width 1274 height 1273
click at [1495, 23] on button "Update Purchase" at bounding box center [1479, 24] width 113 height 26
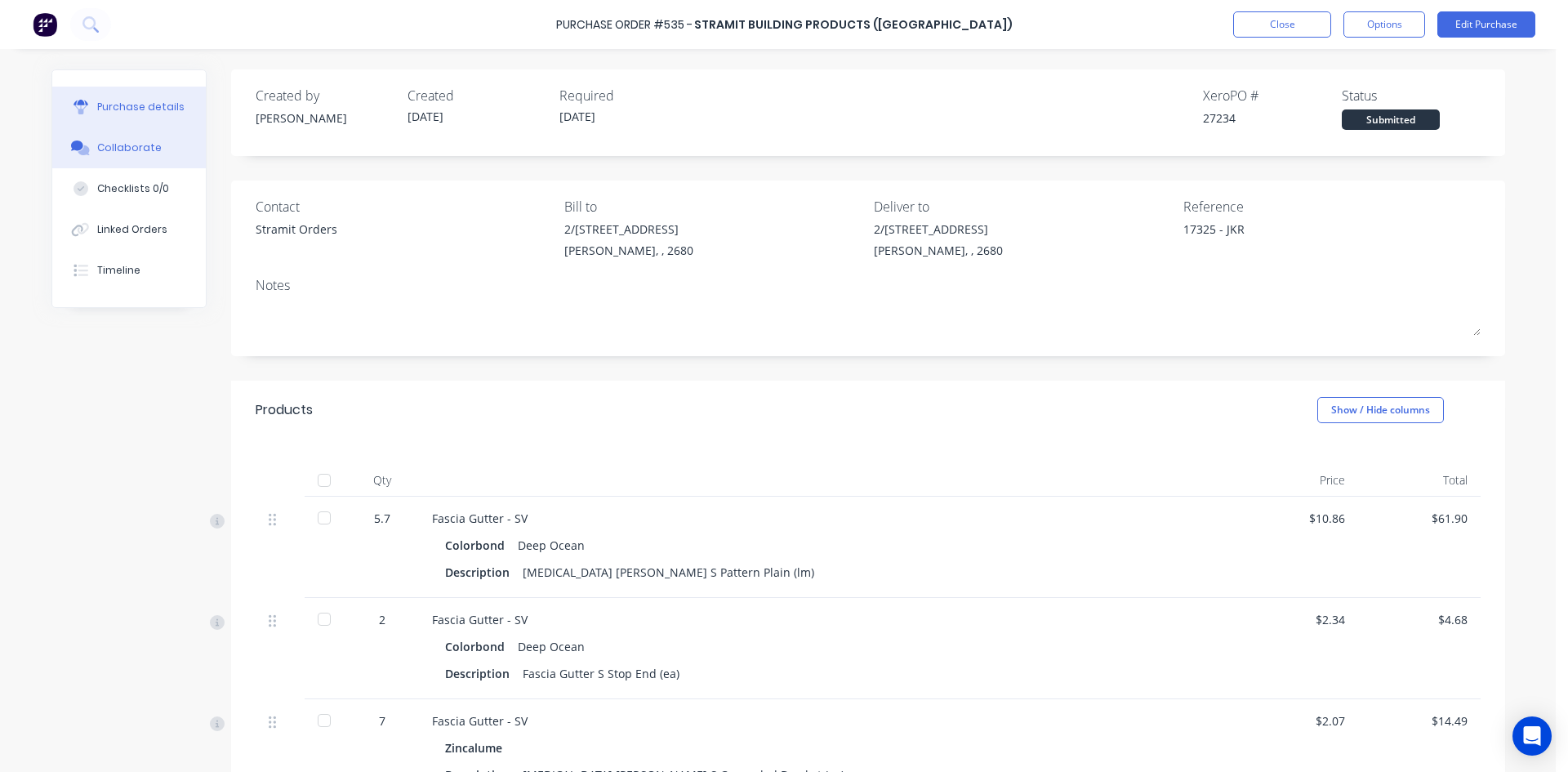
click at [105, 150] on div "Collaborate" at bounding box center [130, 147] width 64 height 14
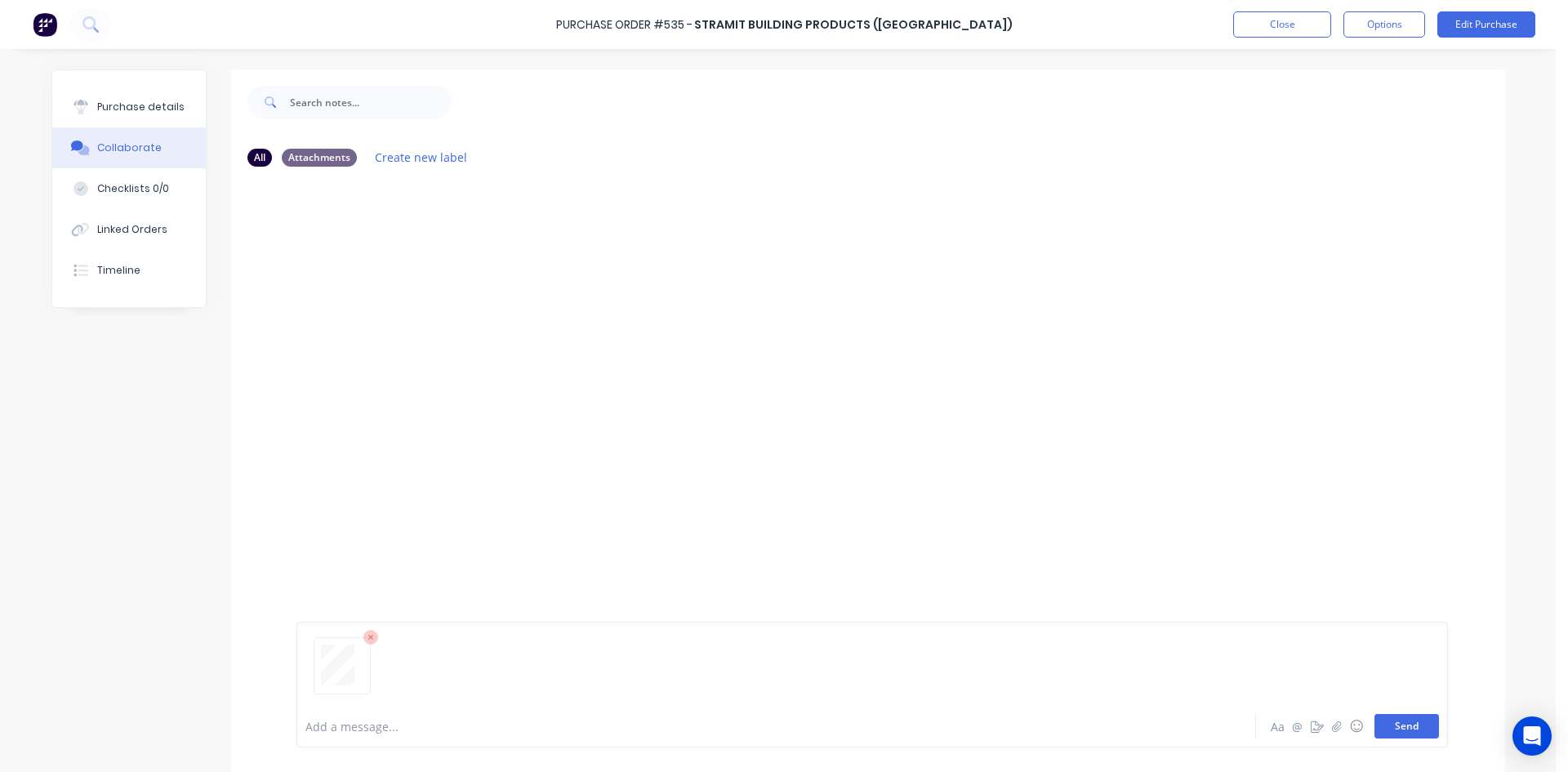
click at [1391, 724] on button "Send" at bounding box center [1406, 726] width 64 height 24
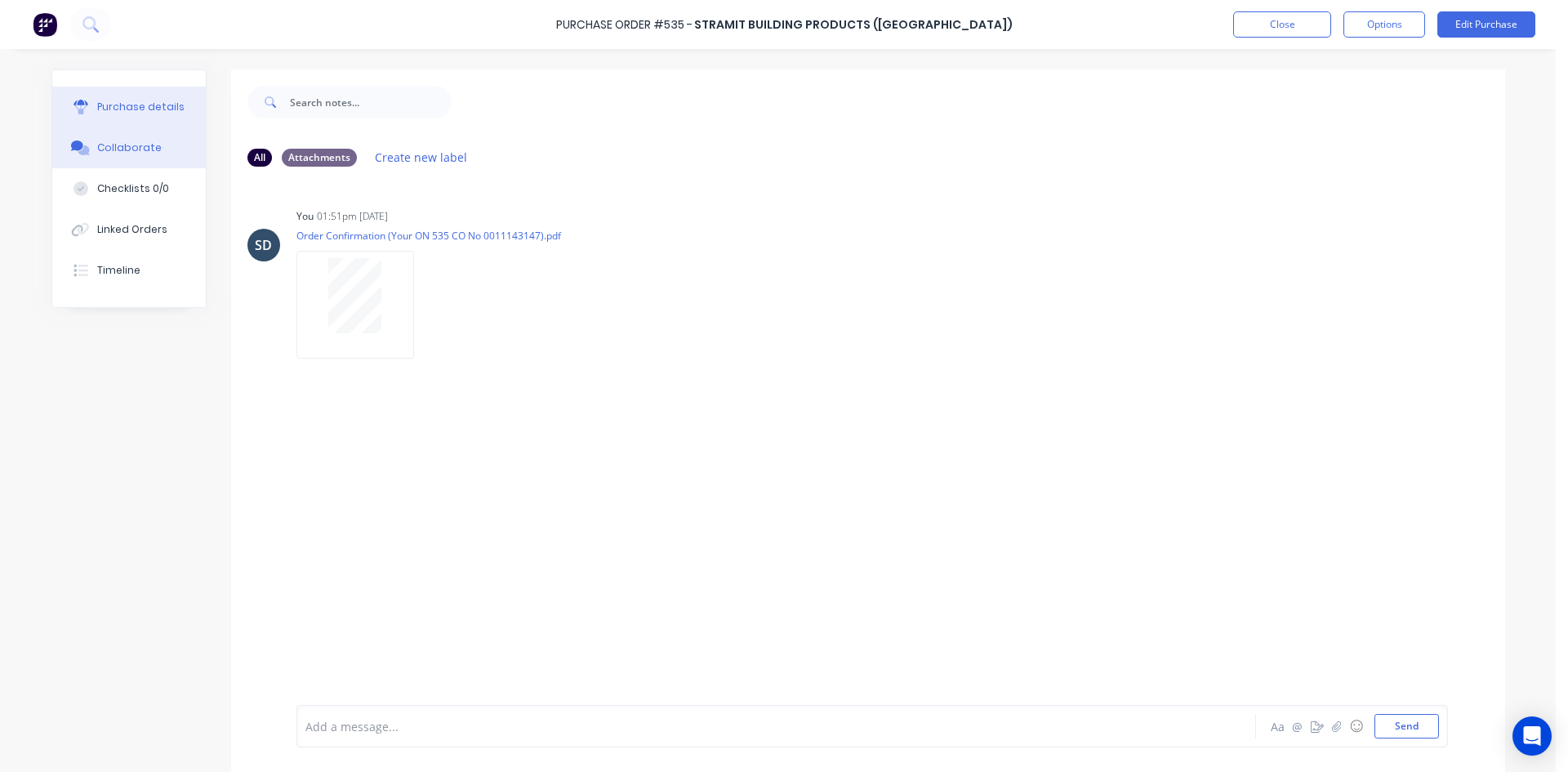
click at [180, 109] on button "Purchase details" at bounding box center [129, 107] width 154 height 41
type textarea "x"
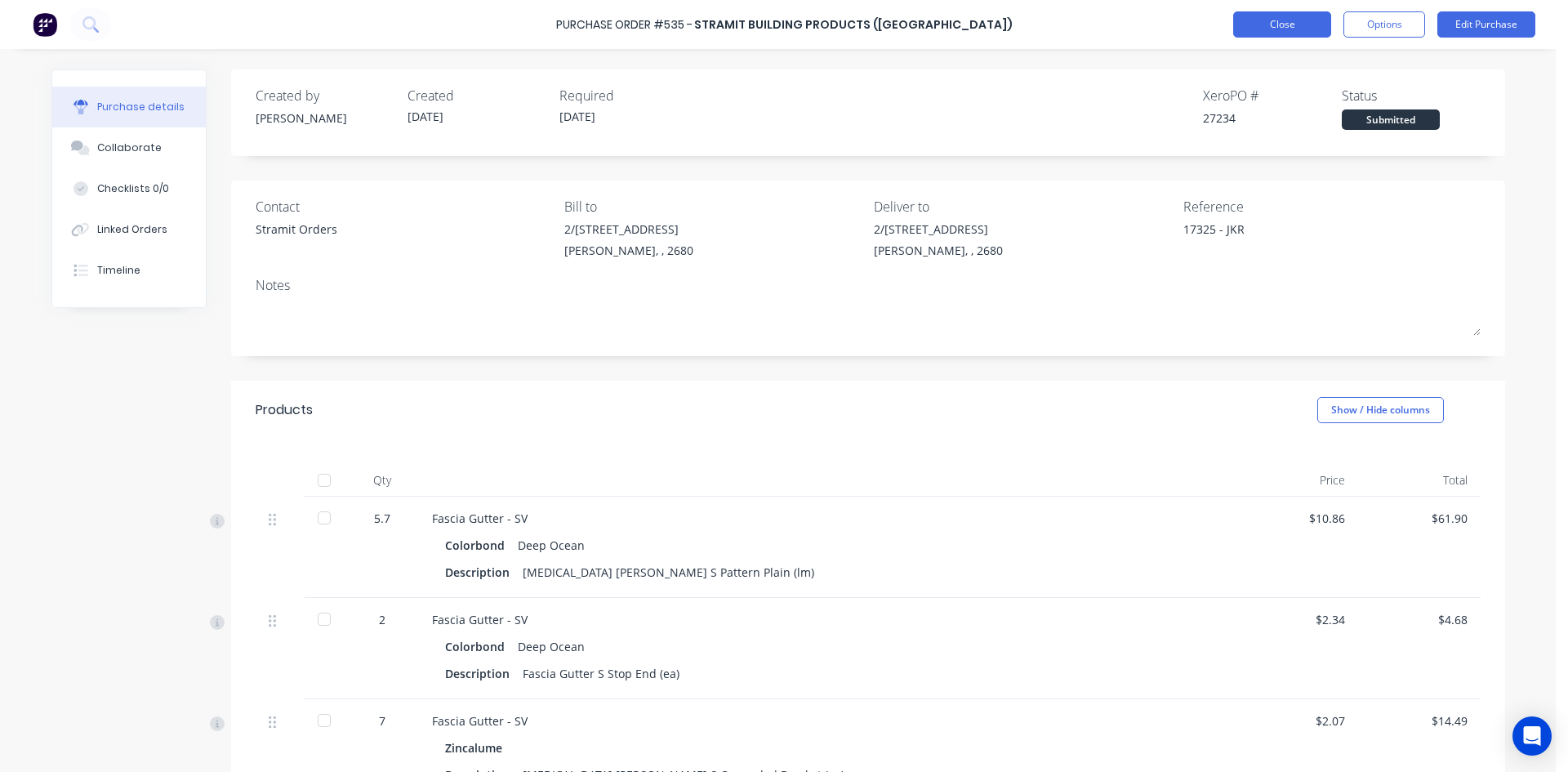
click at [1294, 23] on button "Close" at bounding box center [1282, 24] width 98 height 26
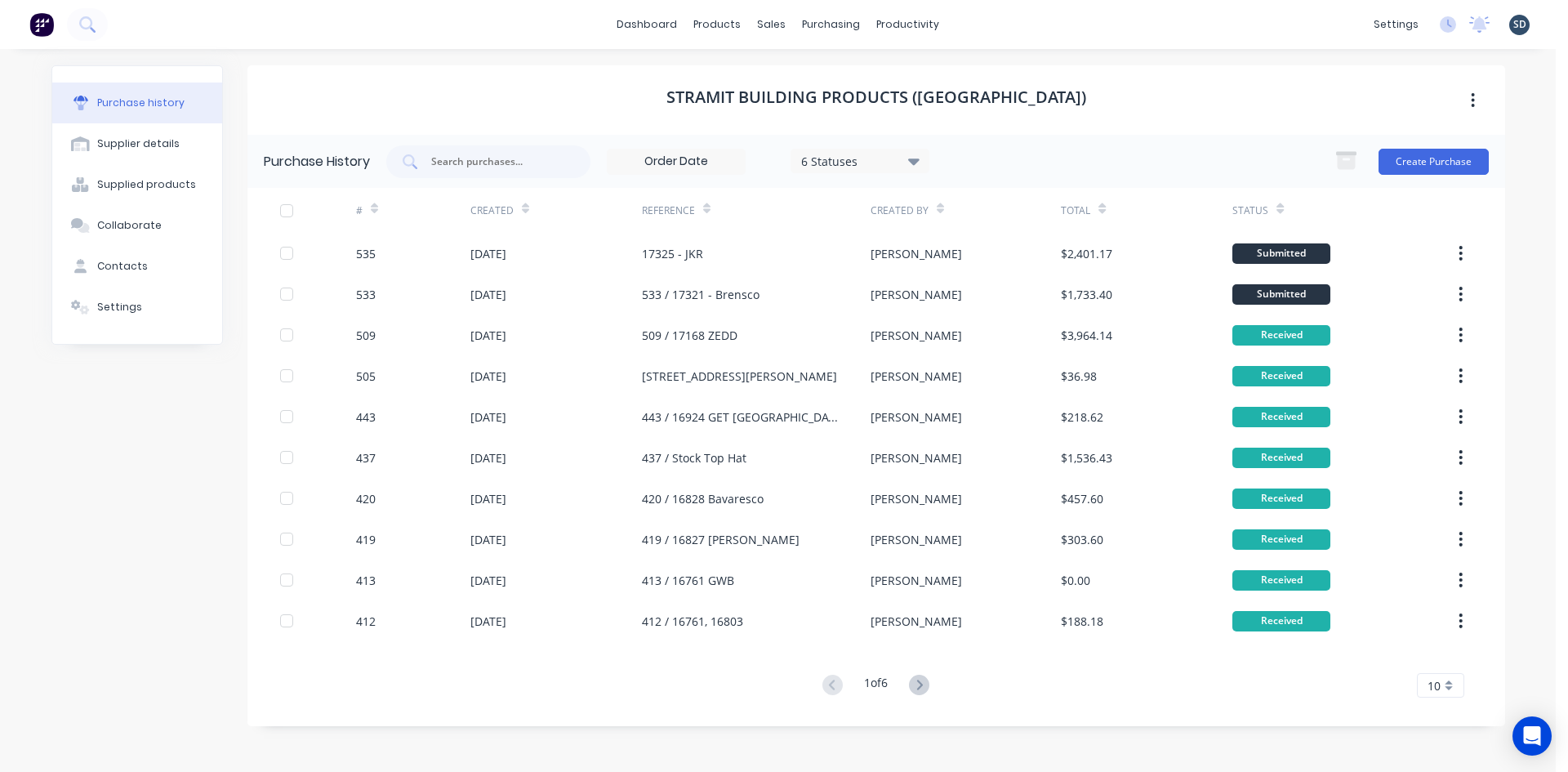
click at [996, 14] on div "dashboard products sales purchasing productivity dashboard products Product Cat…" at bounding box center [777, 24] width 1555 height 49
click at [985, 23] on div "dashboard products sales purchasing productivity dashboard products Product Cat…" at bounding box center [777, 24] width 1555 height 49
drag, startPoint x: 991, startPoint y: 19, endPoint x: 983, endPoint y: 24, distance: 9.4
click at [982, 24] on div "dashboard products sales purchasing productivity dashboard products Product Cat…" at bounding box center [777, 24] width 1555 height 49
click at [650, 32] on link "dashboard" at bounding box center [647, 24] width 77 height 24
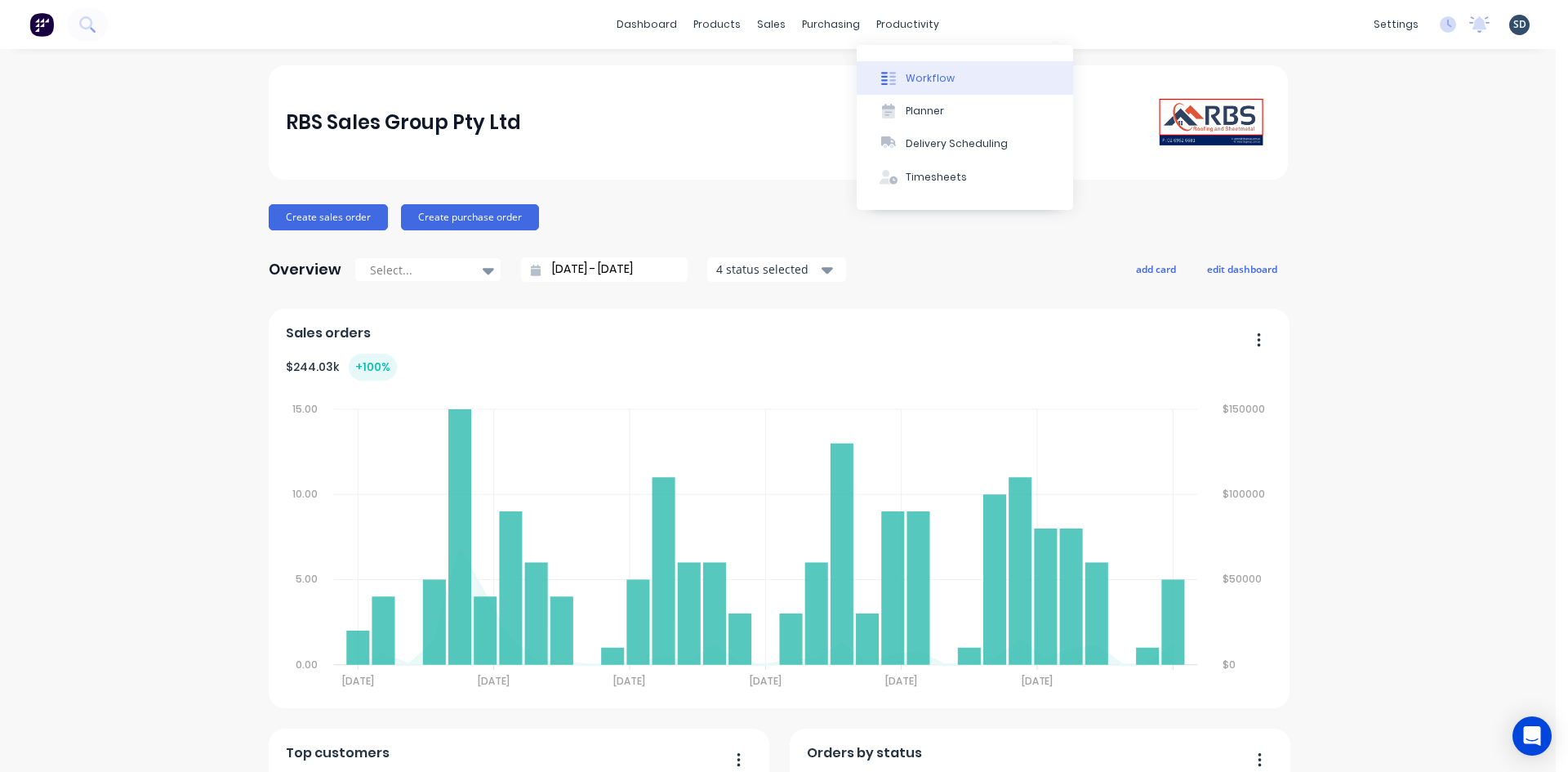
click at [900, 71] on div at bounding box center [888, 79] width 24 height 14
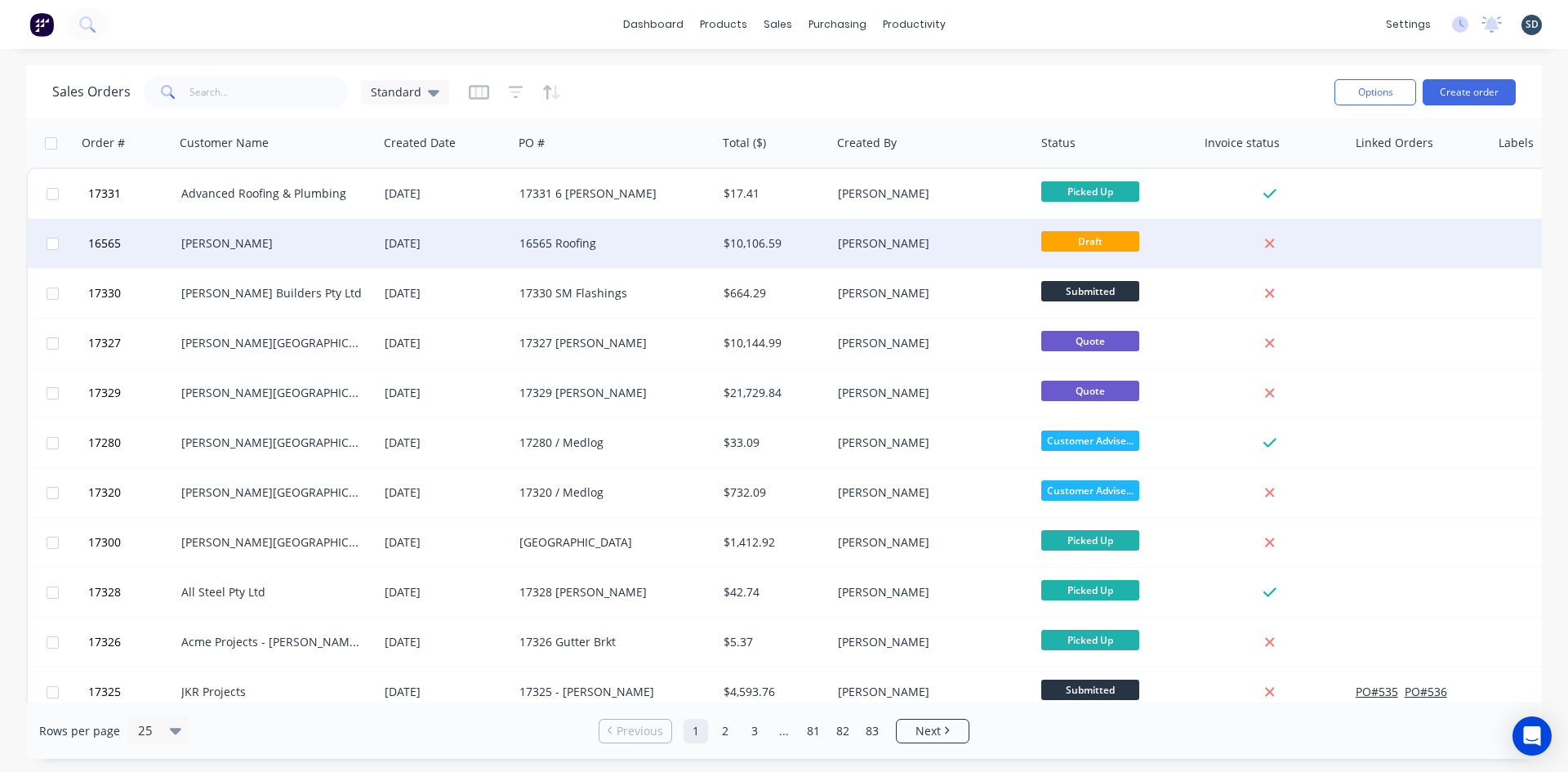
click at [318, 261] on div "[PERSON_NAME]" at bounding box center [277, 243] width 204 height 49
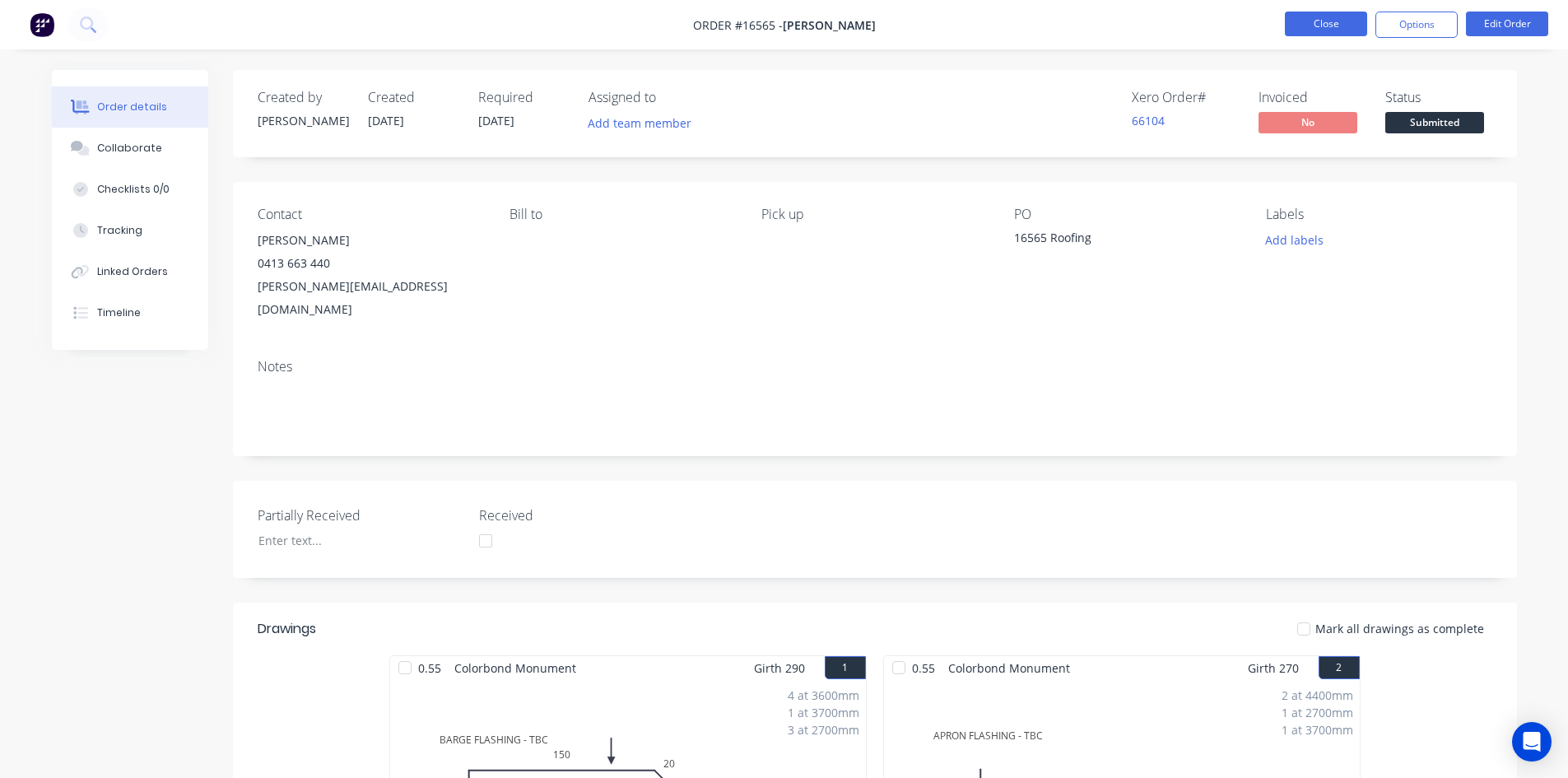
click at [1327, 31] on button "Close" at bounding box center [1326, 23] width 82 height 24
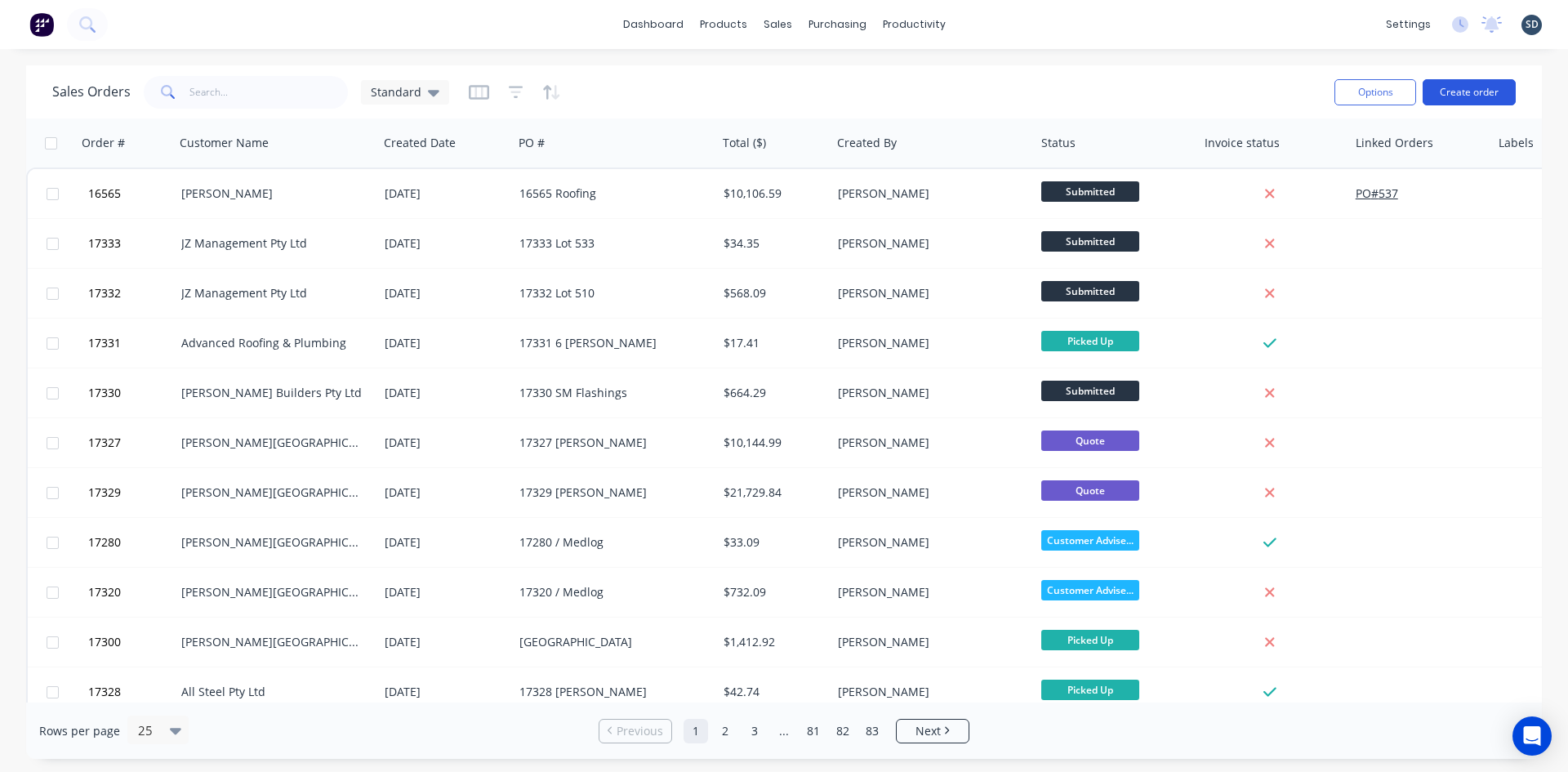
click at [1456, 93] on button "Create order" at bounding box center [1469, 92] width 93 height 26
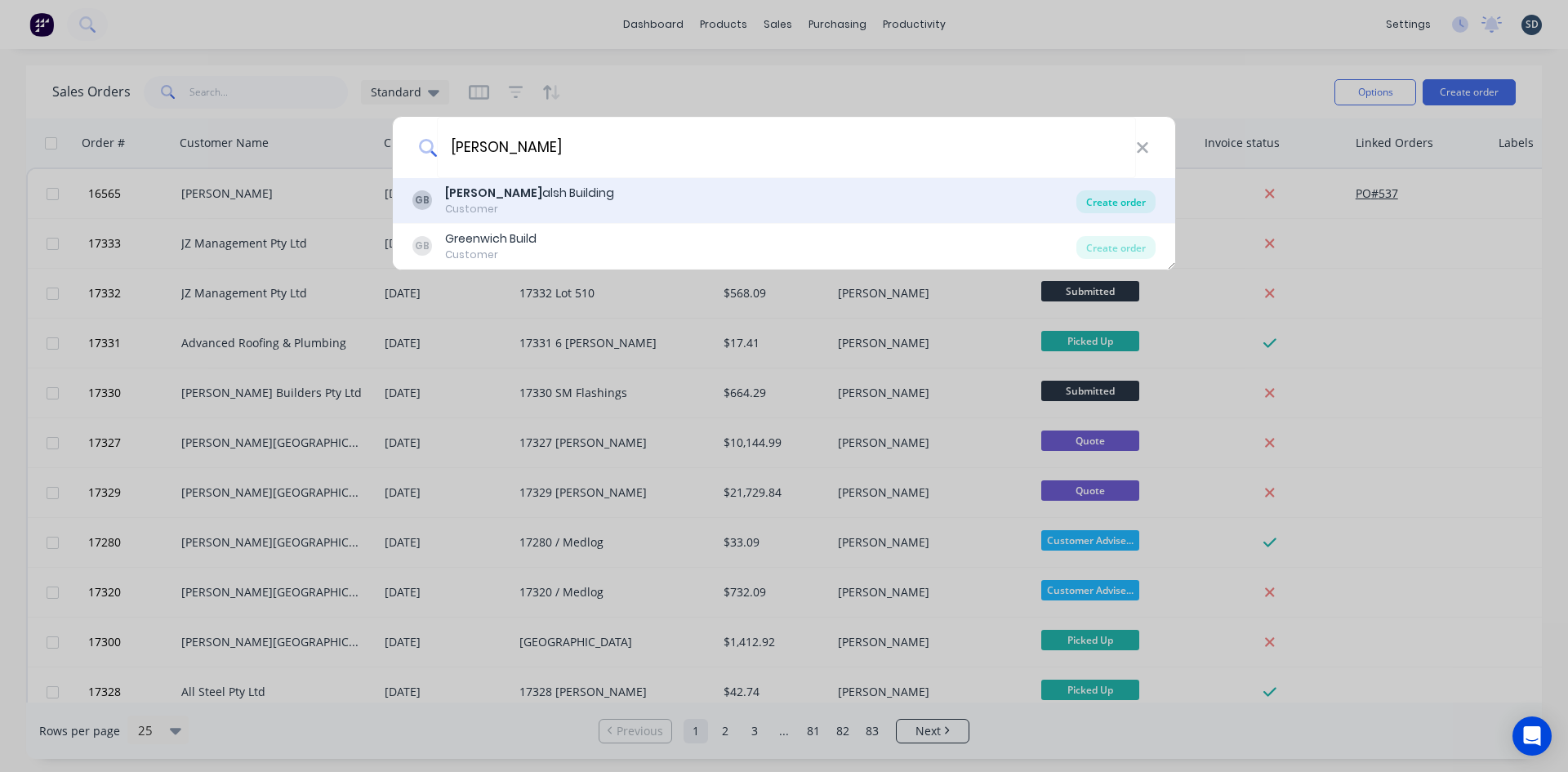
type input "[PERSON_NAME]"
click at [1121, 202] on div "Create order" at bounding box center [1116, 202] width 80 height 23
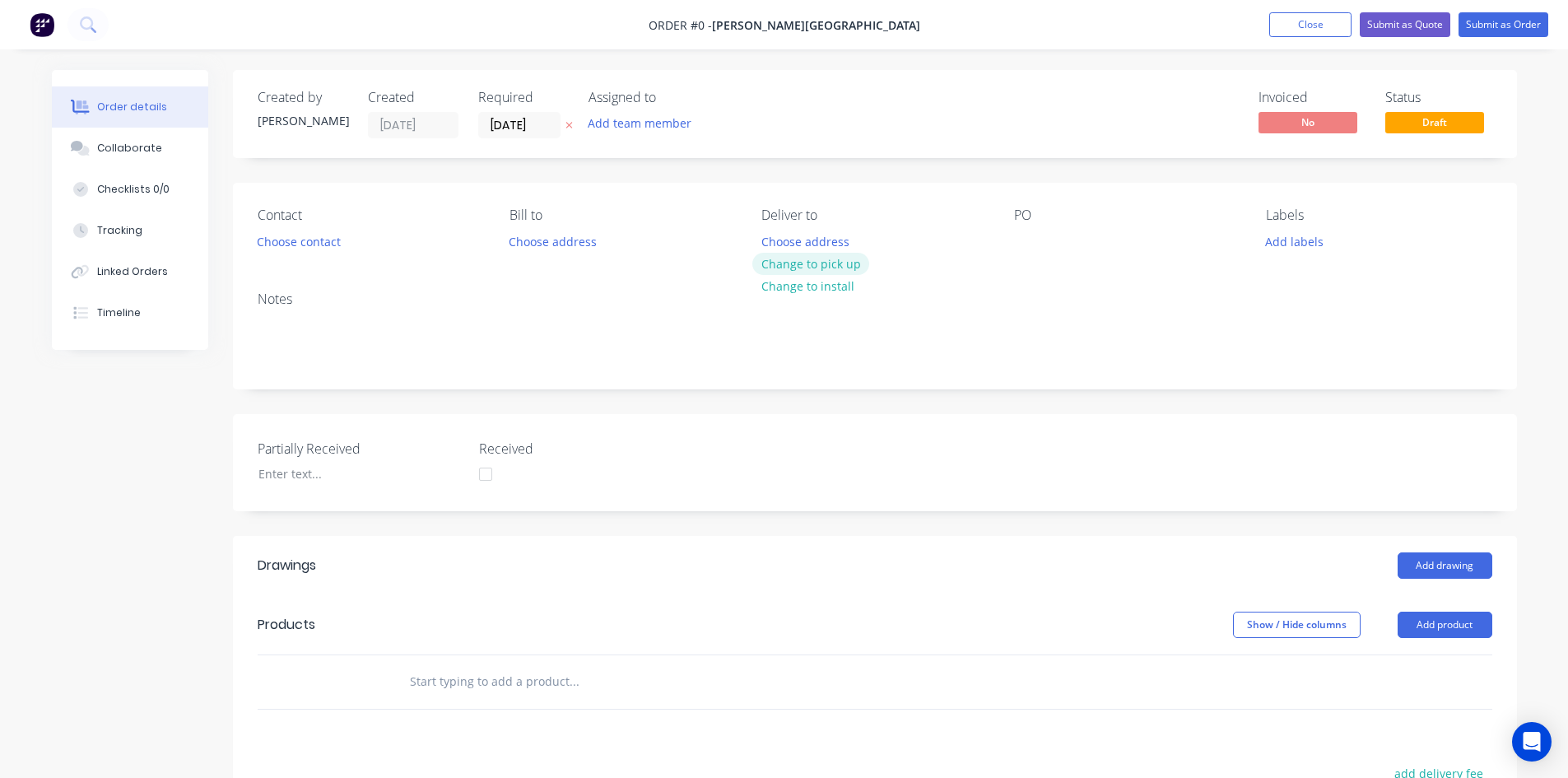
click at [841, 267] on button "Change to pick up" at bounding box center [811, 264] width 117 height 23
click at [323, 249] on button "Choose contact" at bounding box center [298, 240] width 101 height 23
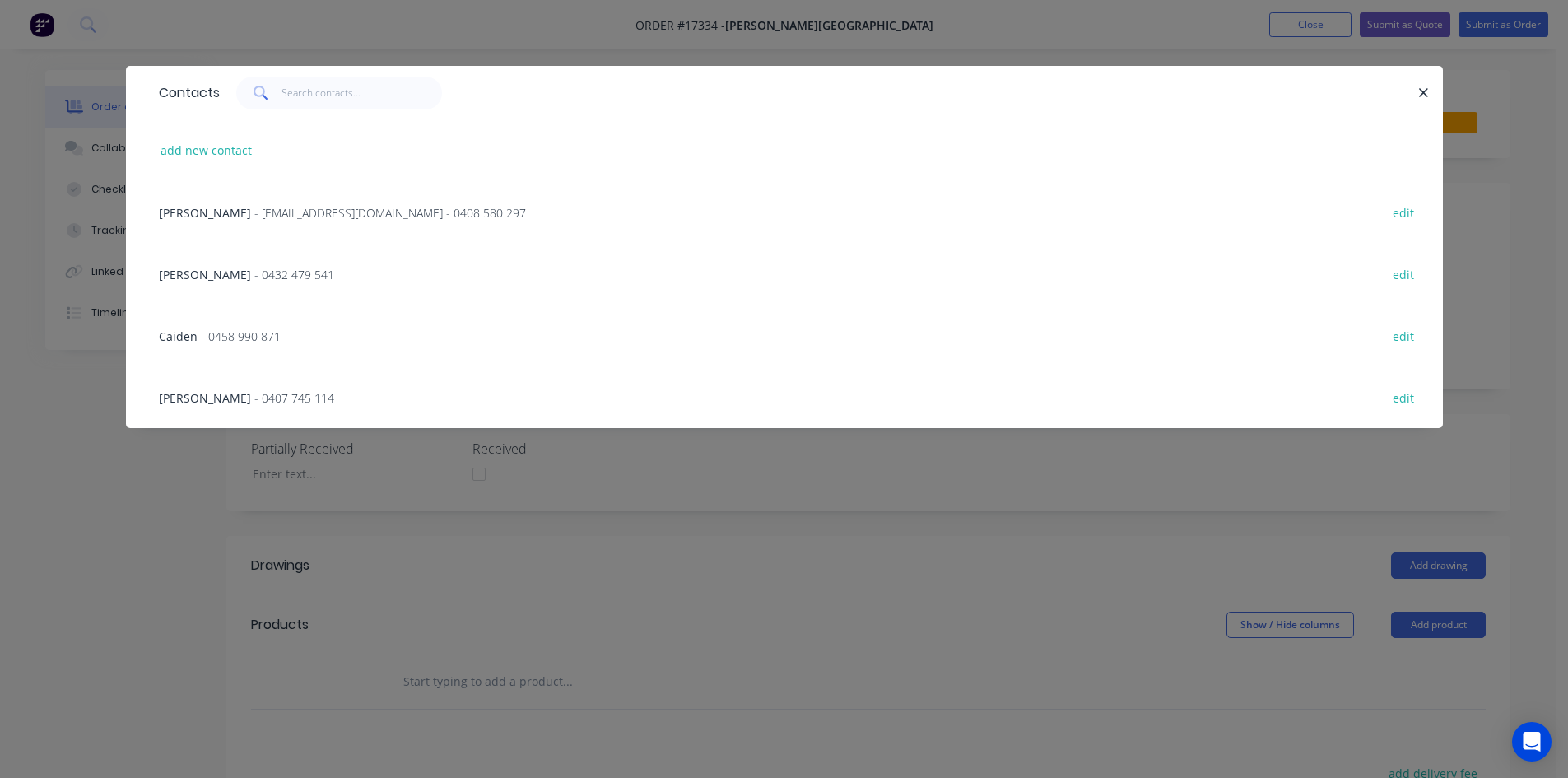
click at [288, 215] on span "- glenn67@live.com.au - 0408 580 297" at bounding box center [390, 213] width 272 height 15
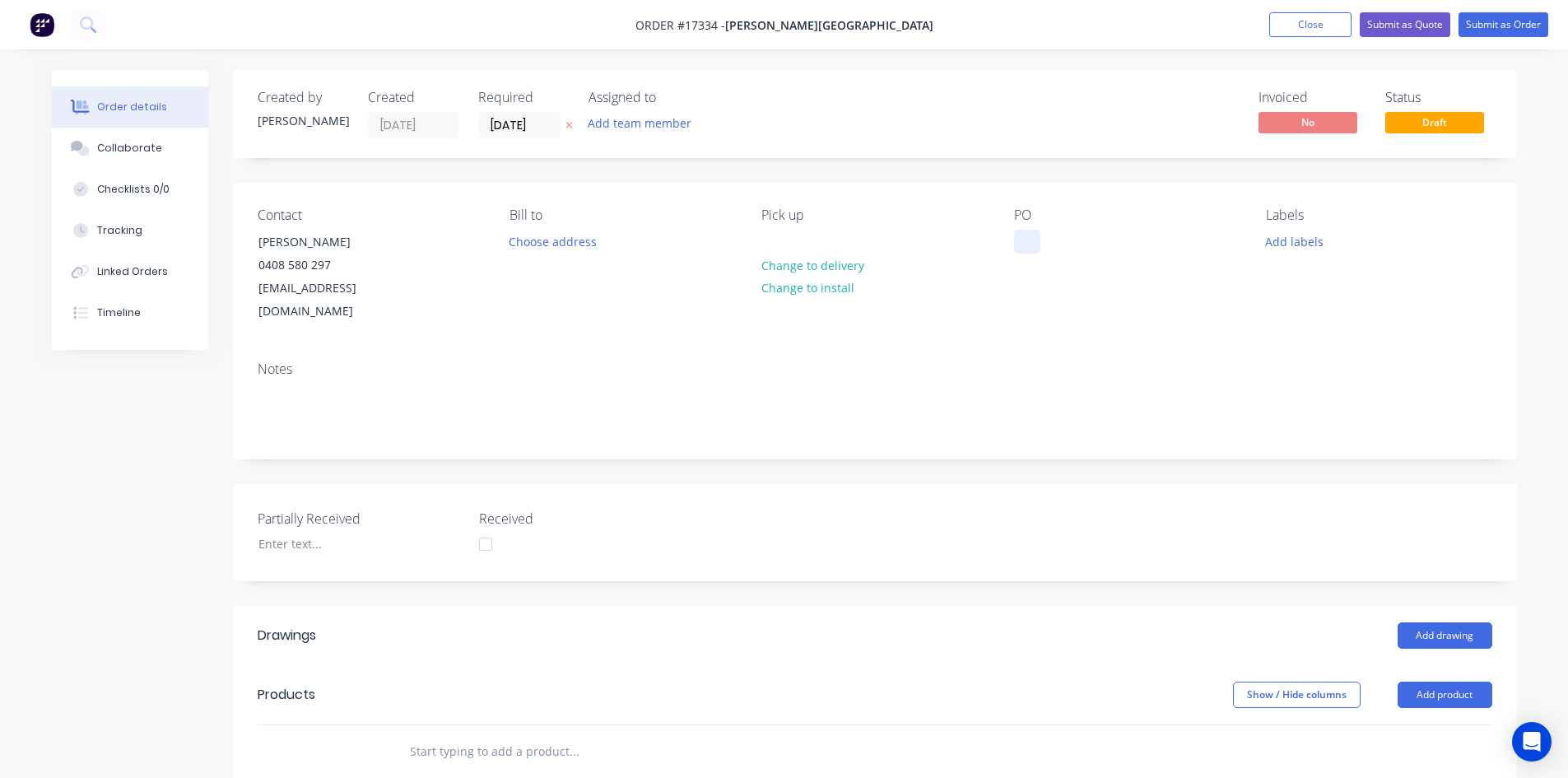
click at [1037, 244] on div at bounding box center [1027, 241] width 26 height 24
click at [1029, 240] on div "Wellness Centre" at bounding box center [1083, 241] width 140 height 24
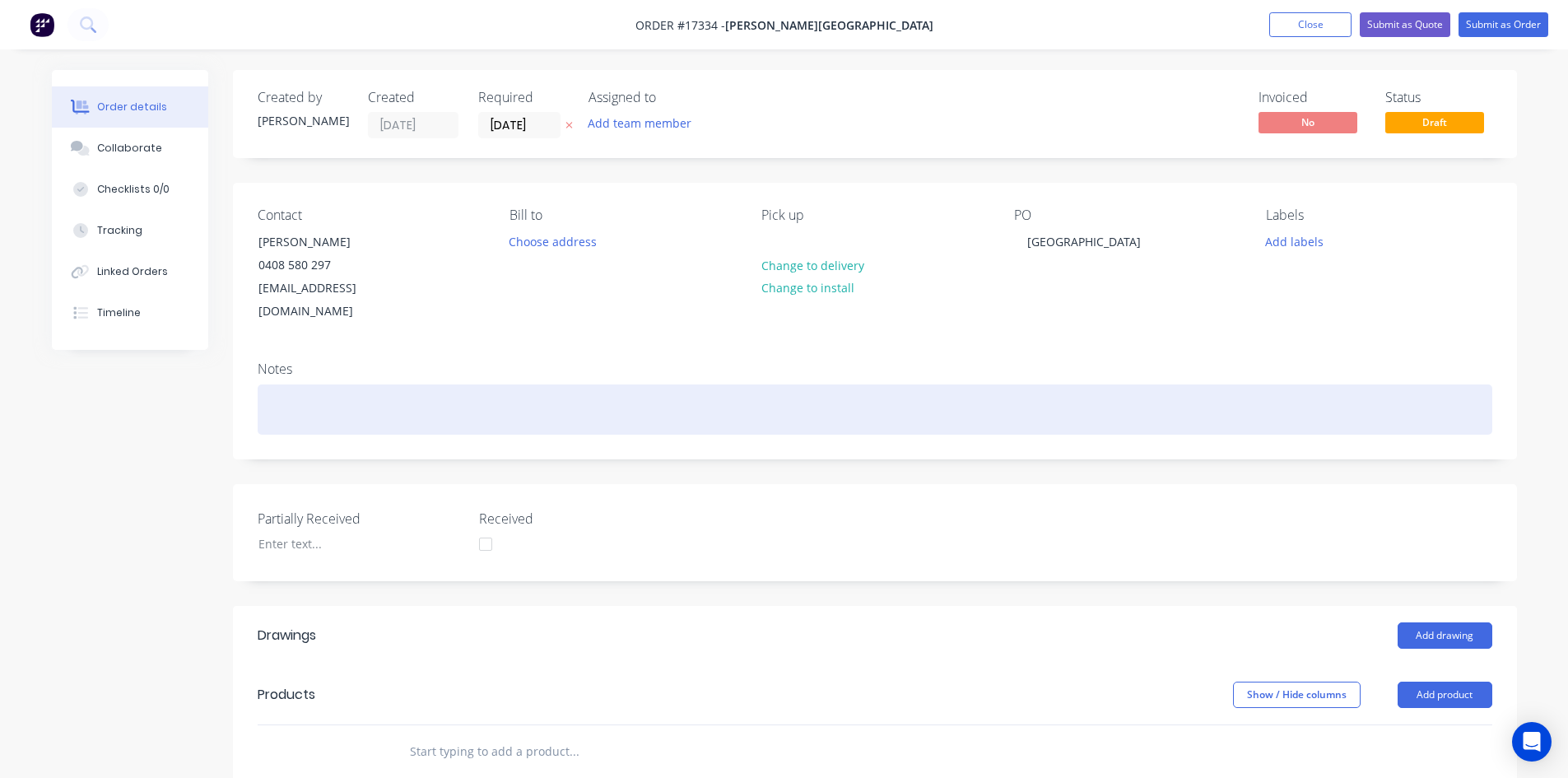
click at [1156, 384] on div at bounding box center [875, 410] width 1235 height 50
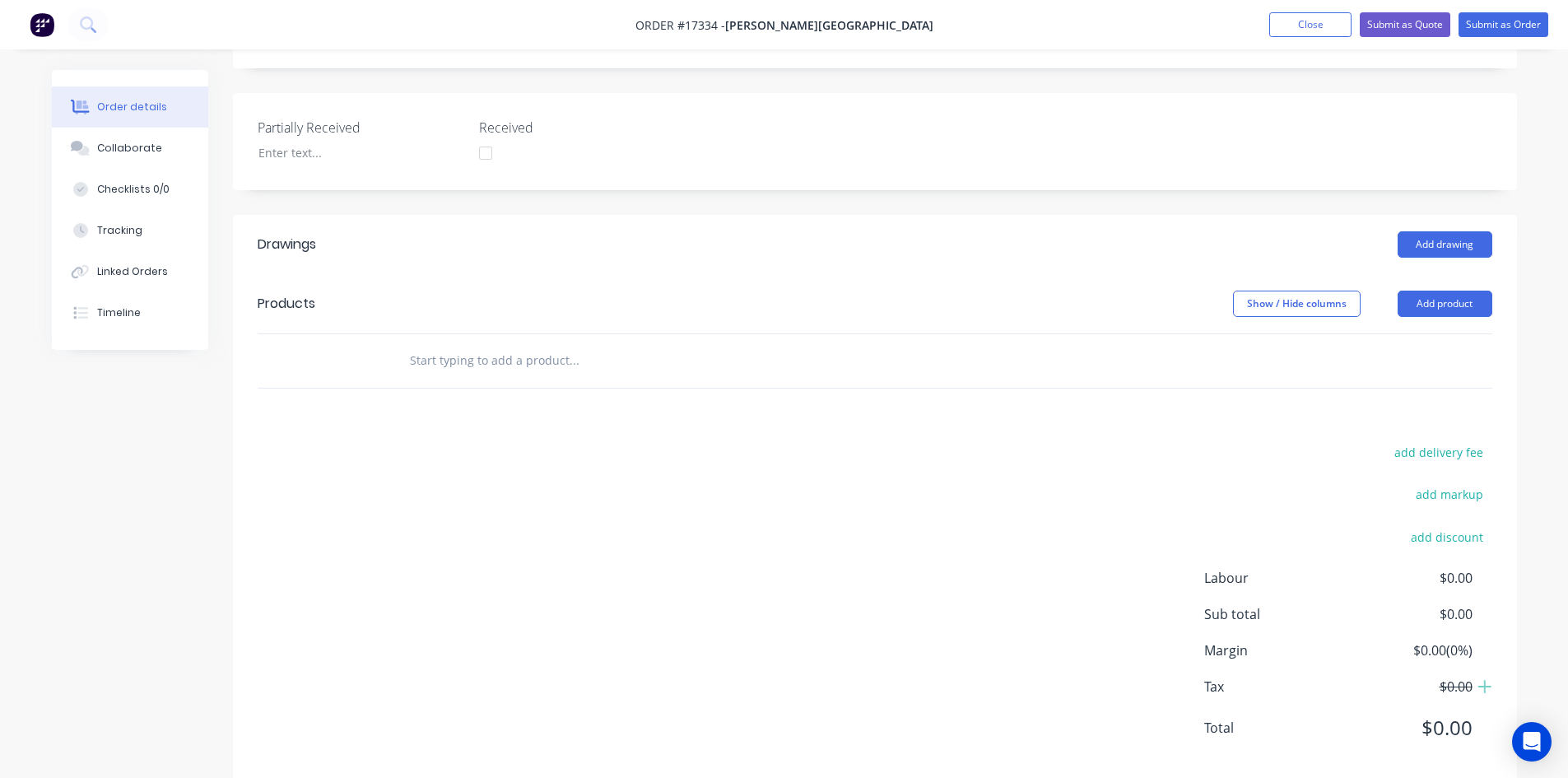
scroll to position [398, 0]
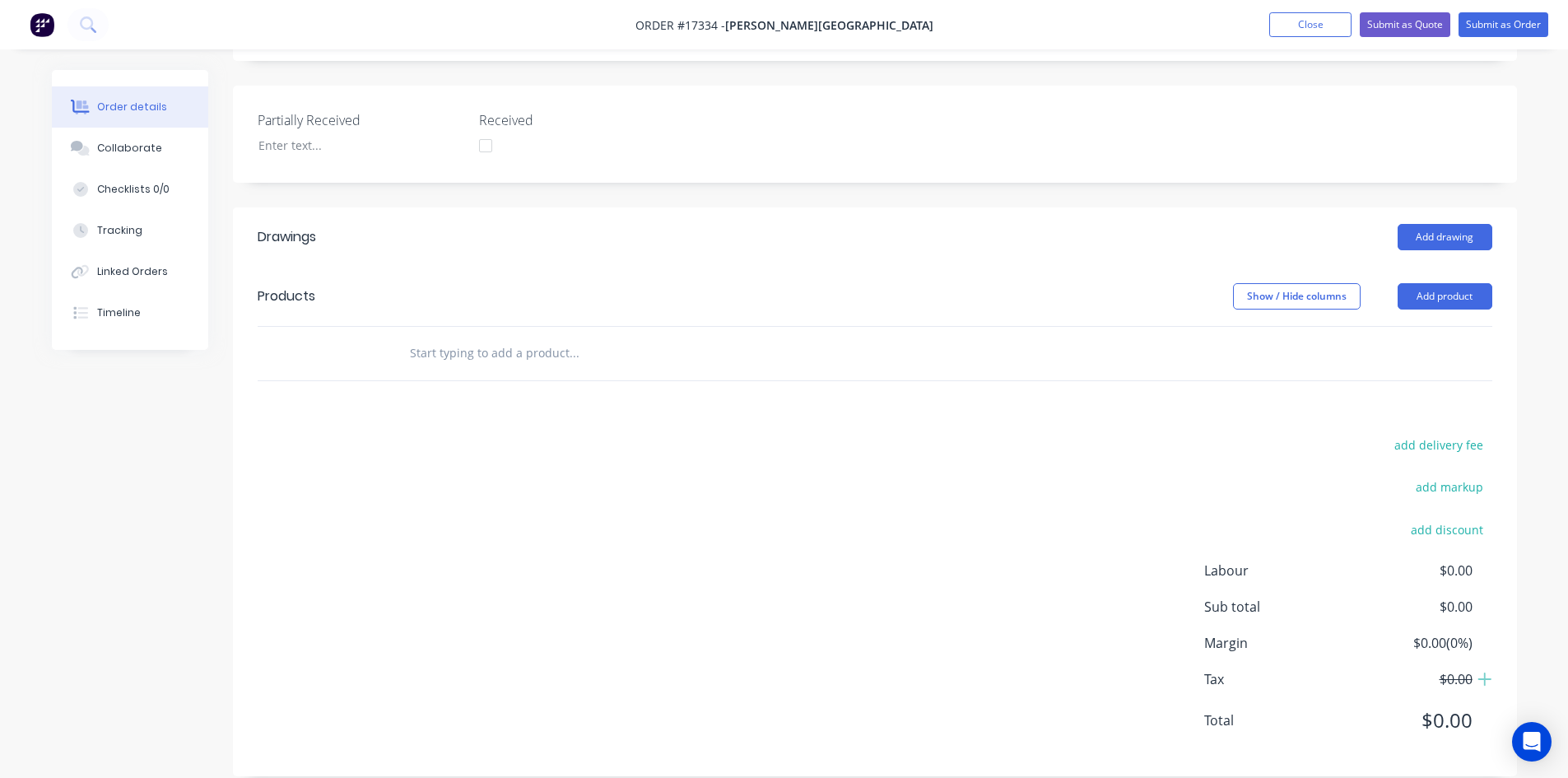
click at [400, 339] on div at bounding box center [643, 353] width 494 height 33
click at [427, 337] on input "text" at bounding box center [574, 353] width 330 height 33
click at [1448, 283] on button "Add product" at bounding box center [1445, 295] width 95 height 26
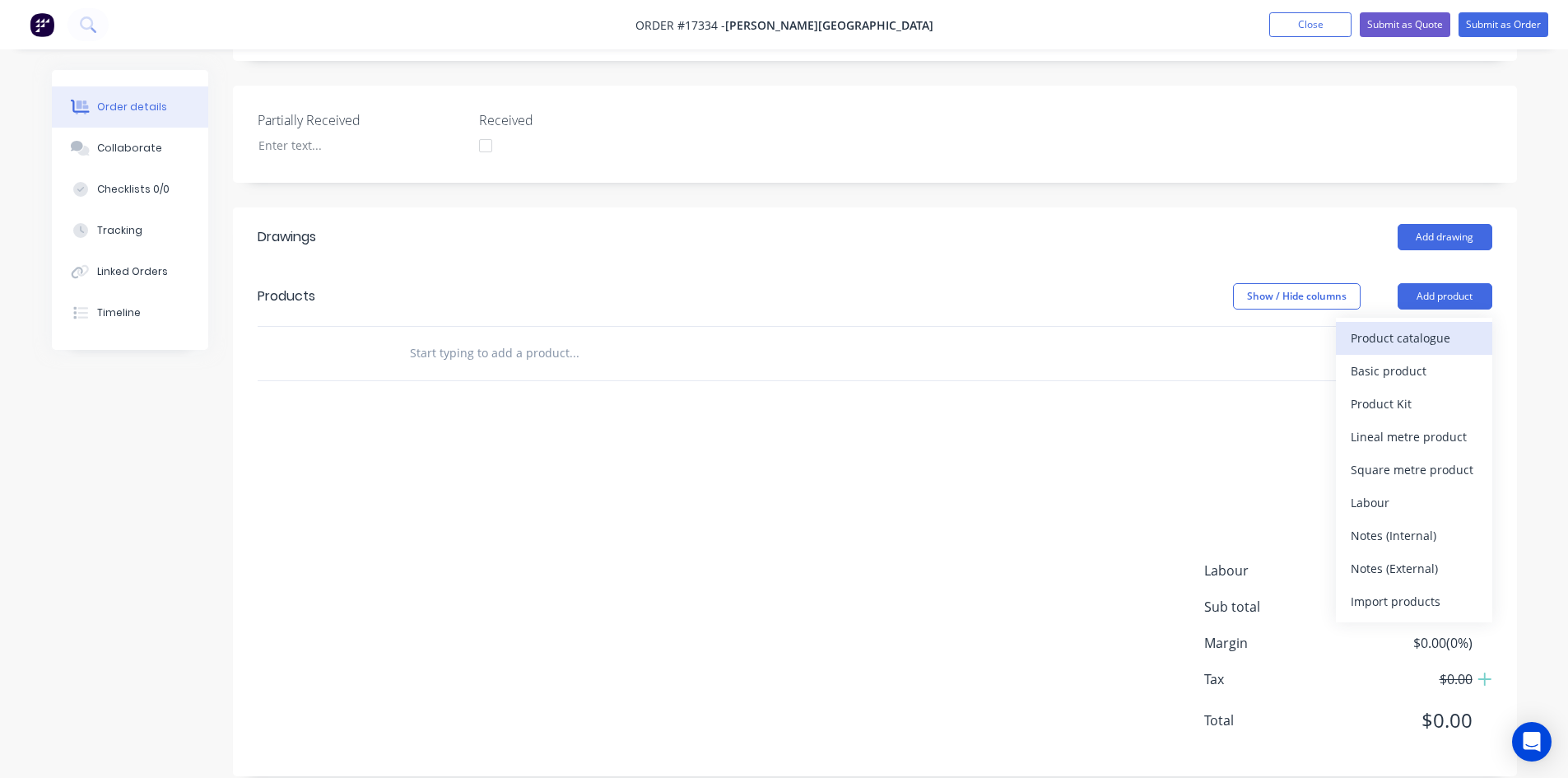
click at [1445, 326] on div "Product catalogue" at bounding box center [1414, 338] width 127 height 24
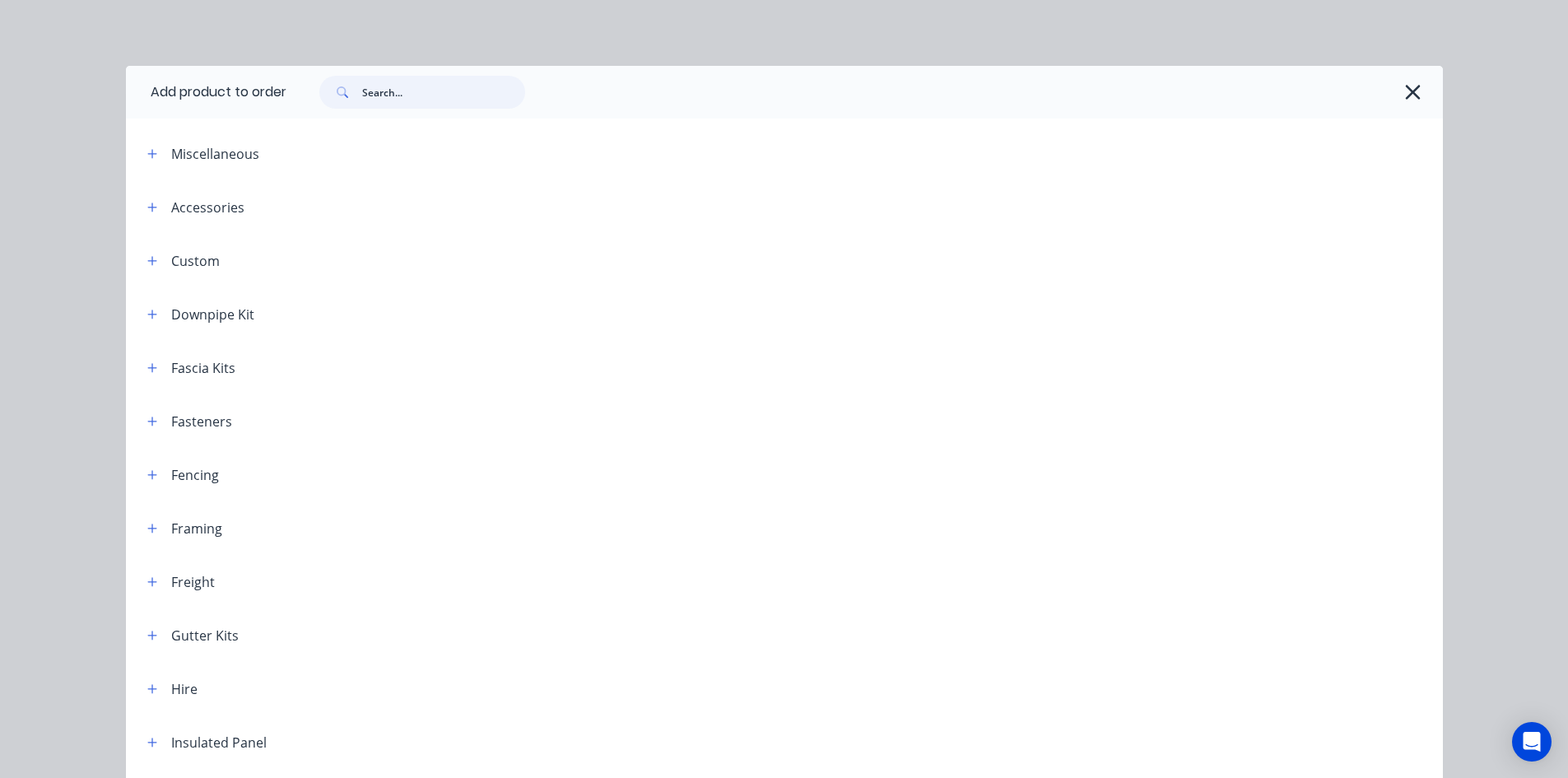
click at [407, 91] on input "text" at bounding box center [443, 92] width 163 height 33
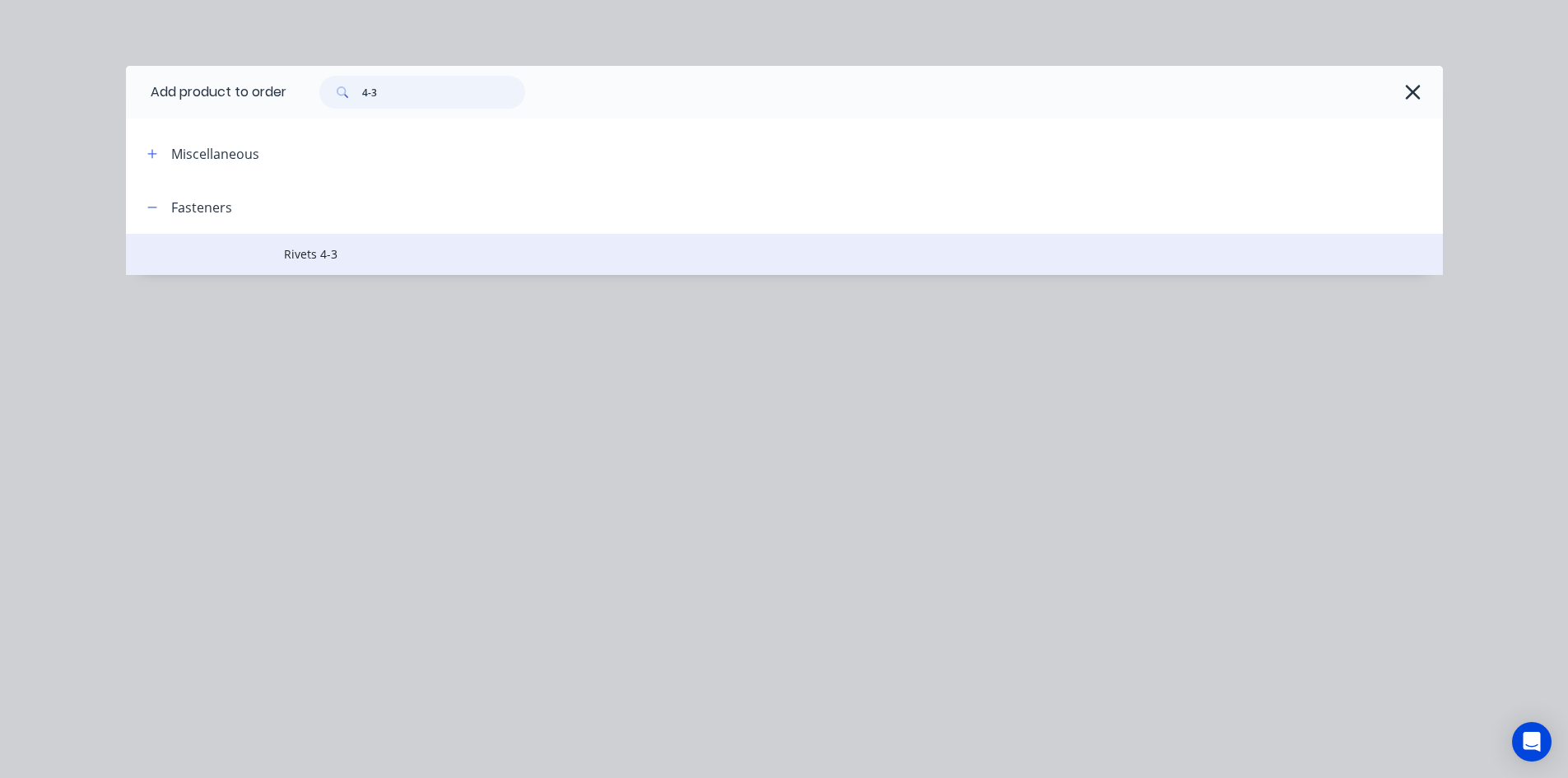
type input "4-3"
click at [386, 249] on span "Rivets 4-3" at bounding box center [747, 253] width 927 height 17
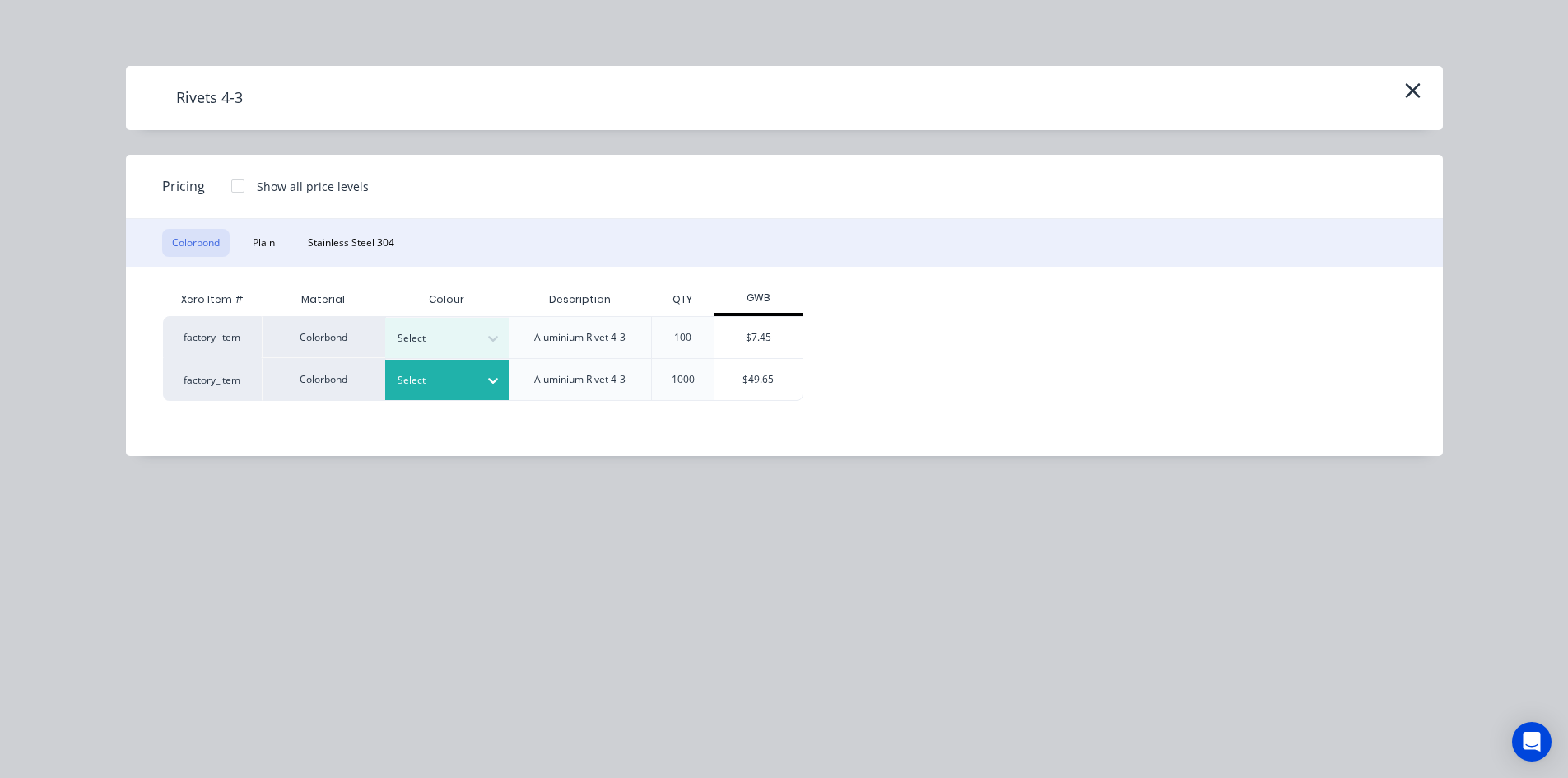
click at [494, 377] on icon at bounding box center [493, 380] width 16 height 16
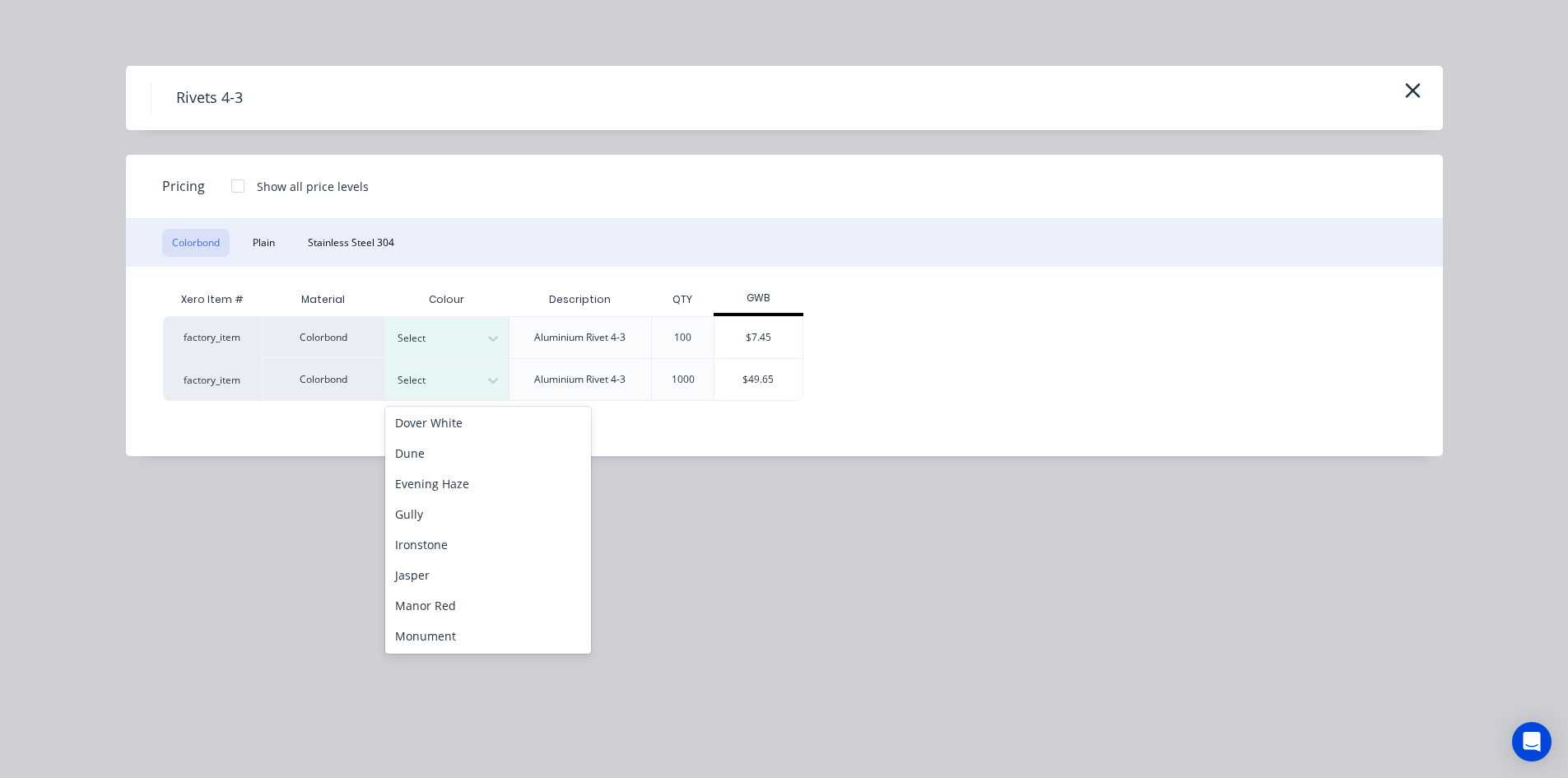
scroll to position [247, 0]
click at [497, 572] on div "Monument" at bounding box center [488, 574] width 205 height 31
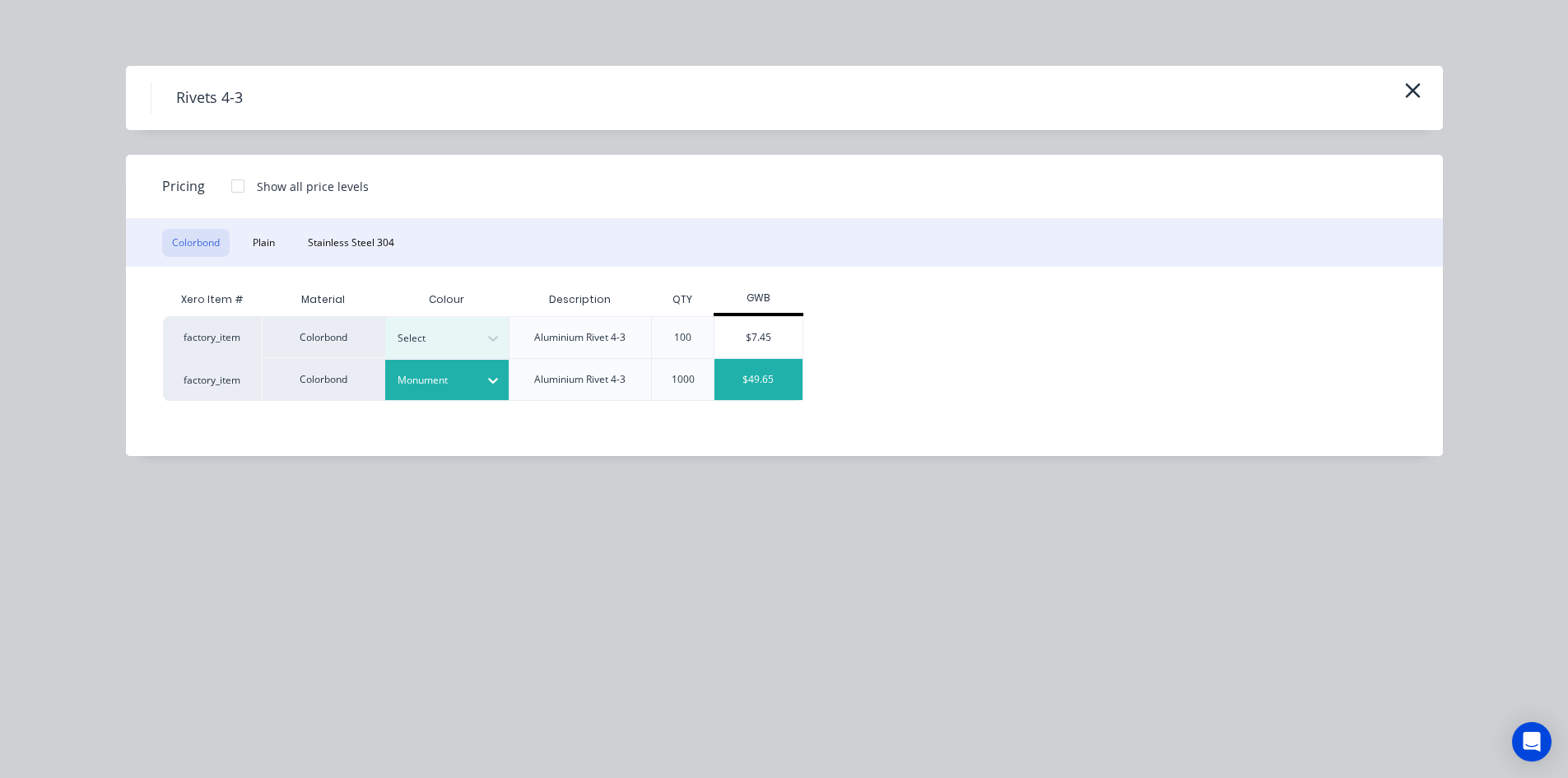
click at [758, 375] on div "$49.65" at bounding box center [758, 380] width 88 height 41
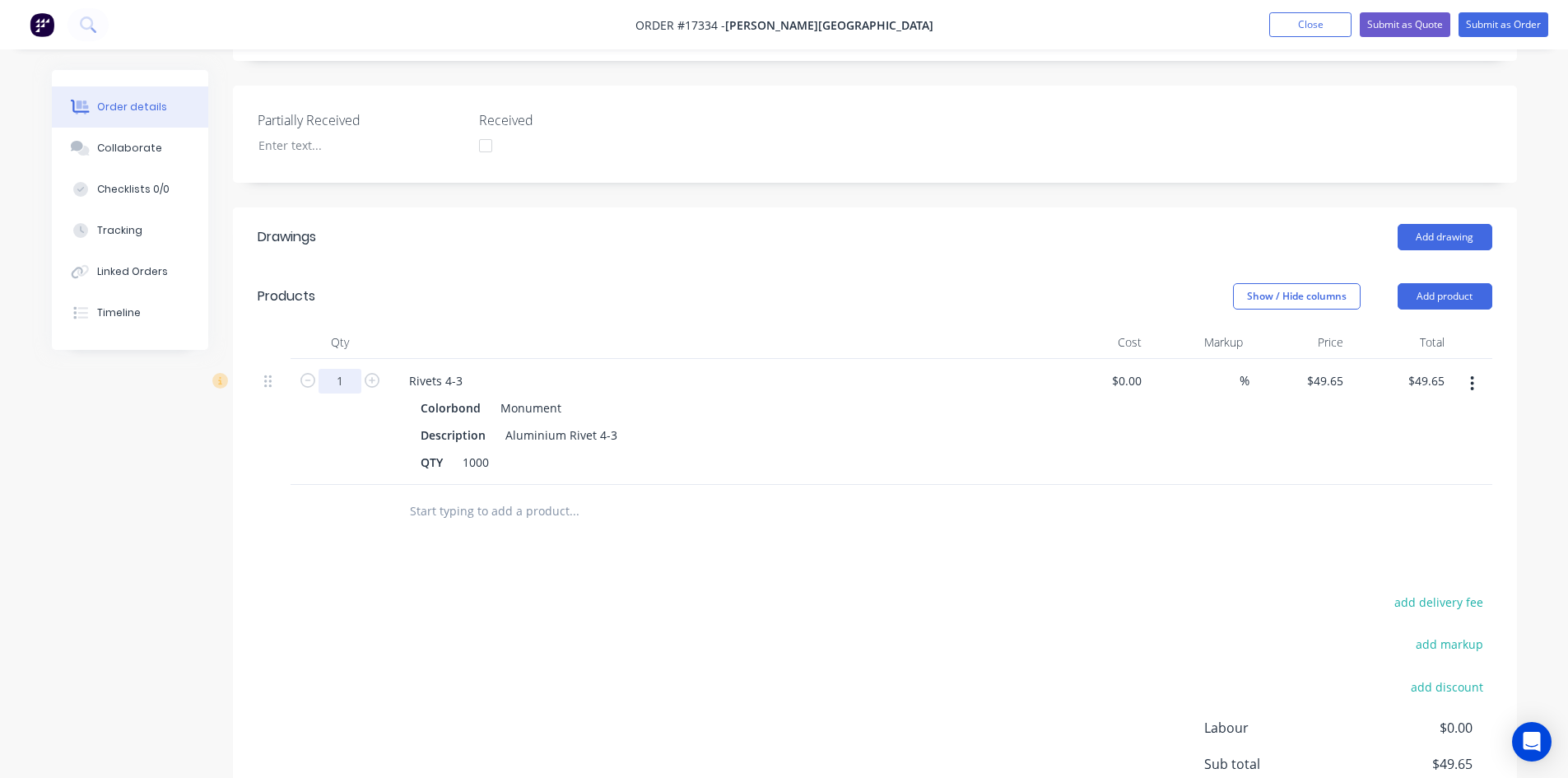
click at [345, 368] on input "1" at bounding box center [340, 380] width 43 height 24
type input "0.5"
type input "$24.83"
click at [819, 612] on div "add delivery fee add markup add discount Labour $0.00 Sub total $49.65 Margin $…" at bounding box center [875, 749] width 1235 height 318
click at [458, 494] on input "text" at bounding box center [574, 511] width 330 height 33
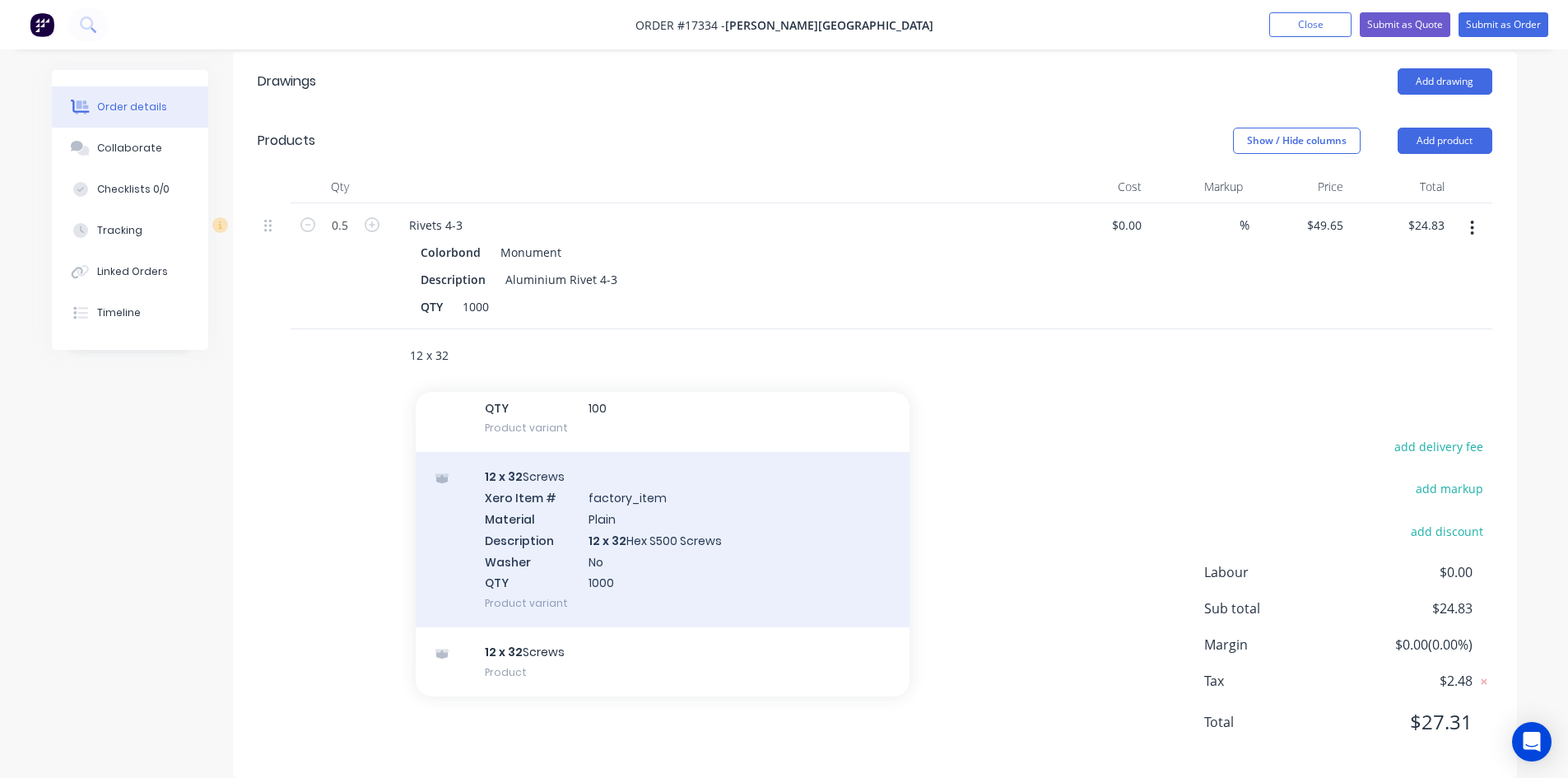
scroll to position [556, 0]
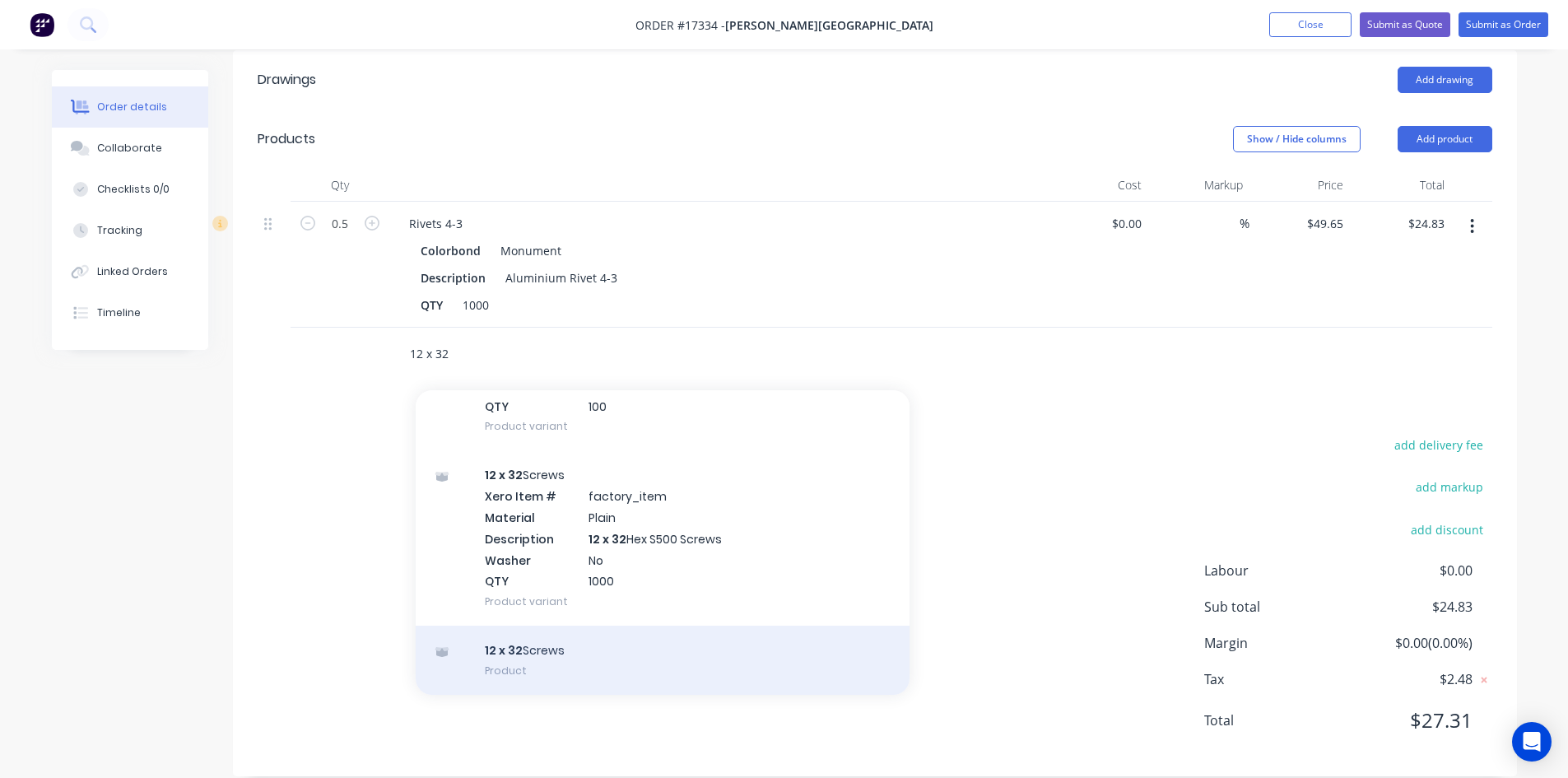
type input "12 x 32"
click at [595, 626] on div "12 x 32 Screws Product" at bounding box center [663, 660] width 494 height 69
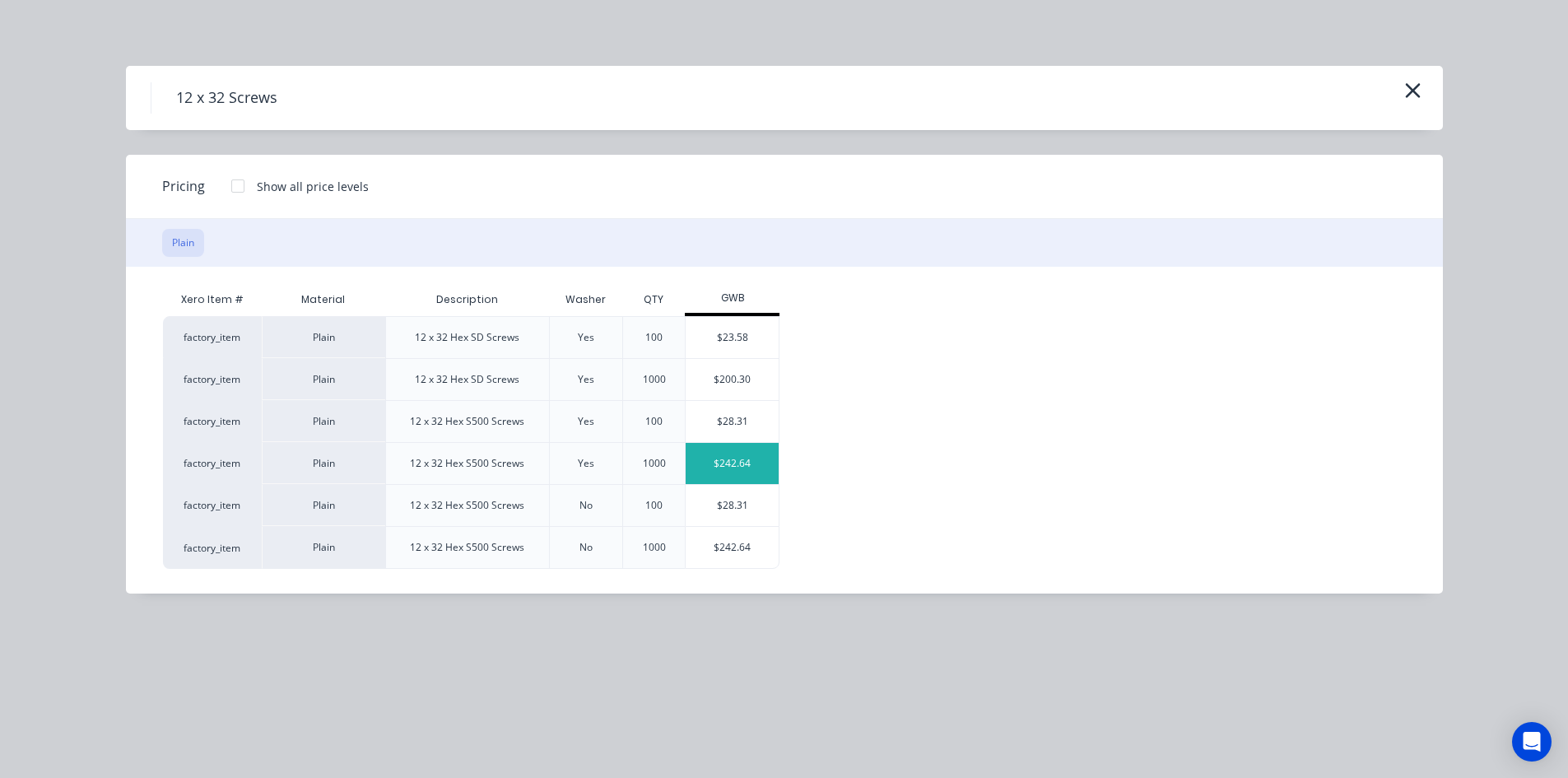
click at [732, 460] on div "$242.64" at bounding box center [731, 464] width 93 height 41
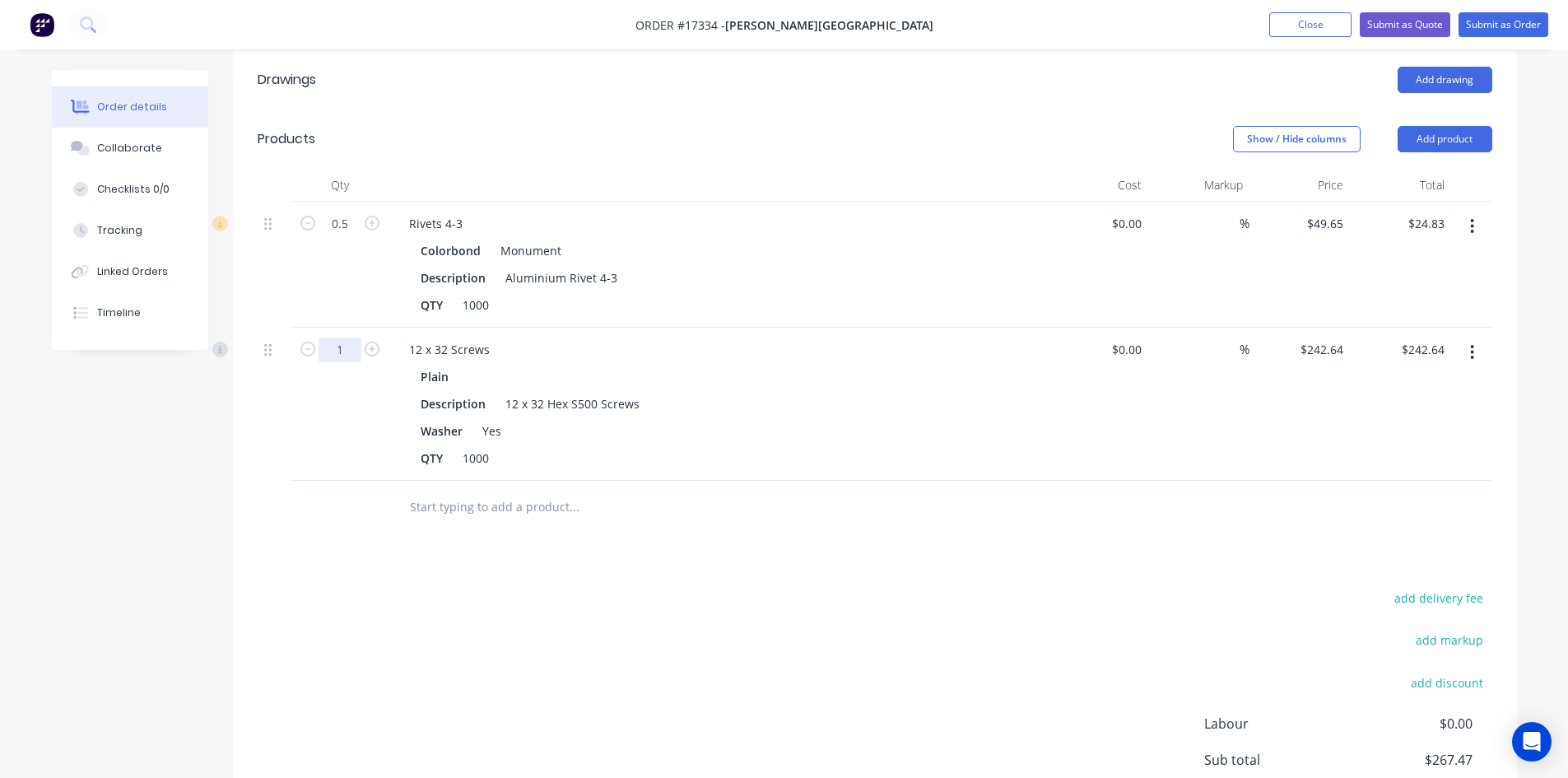
click at [340, 236] on input "1" at bounding box center [340, 223] width 43 height 24
type input "0.5"
type input "$121.32"
click at [354, 502] on div at bounding box center [340, 507] width 99 height 53
click at [520, 497] on input "text" at bounding box center [574, 507] width 330 height 33
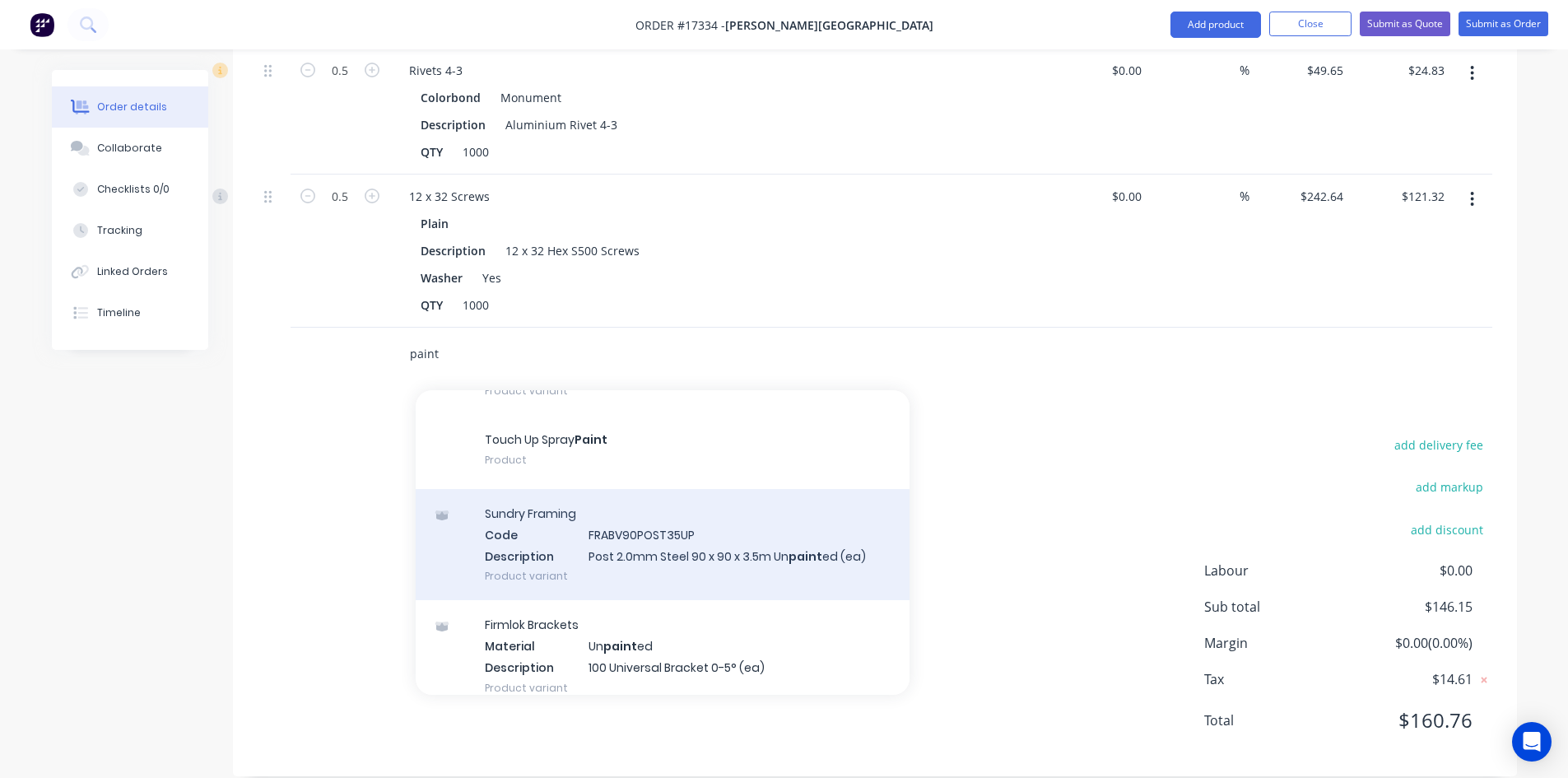
scroll to position [247, 0]
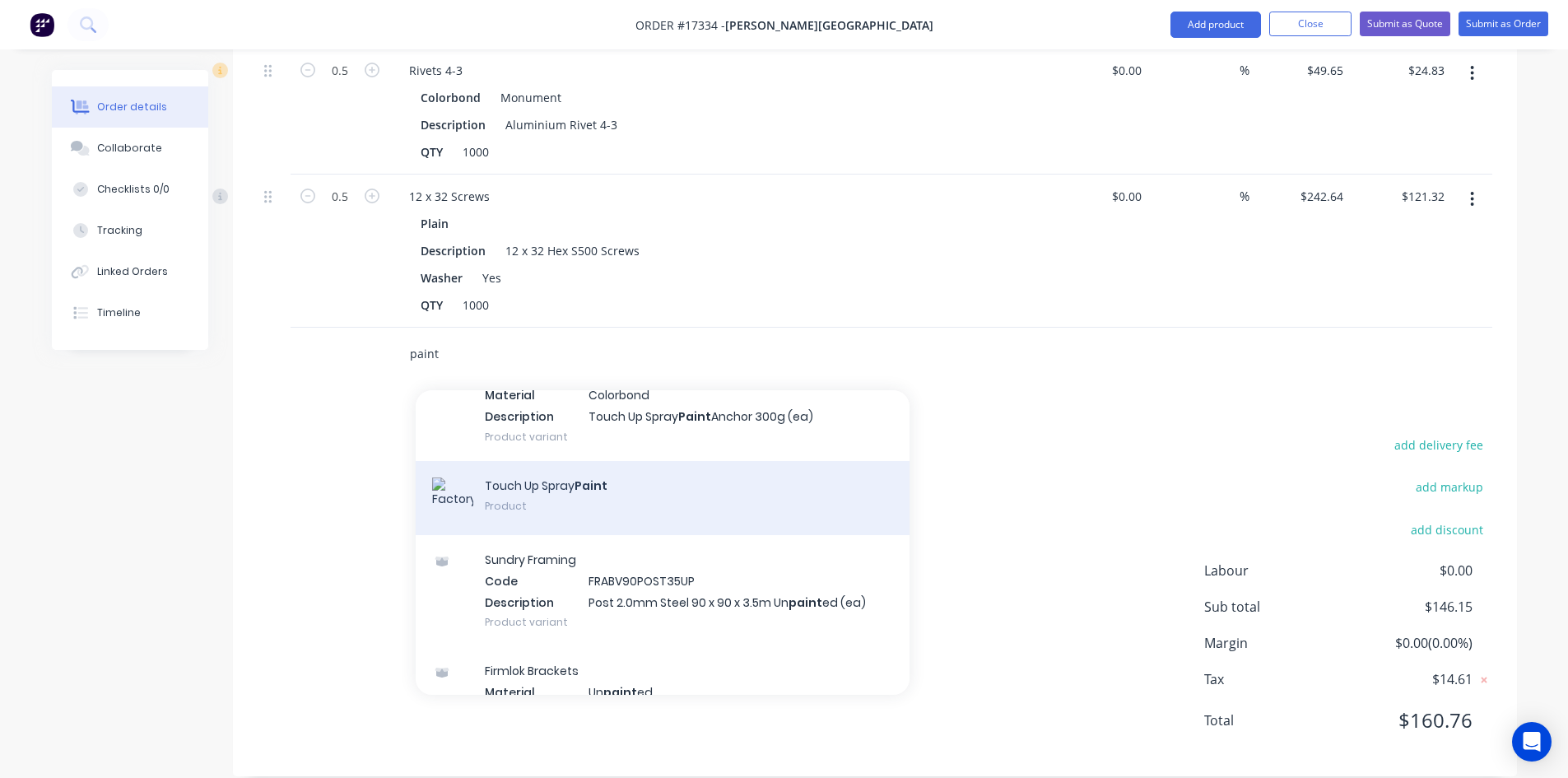
type input "paint"
click at [603, 484] on div "Touch Up Spray Paint Product" at bounding box center [663, 498] width 494 height 74
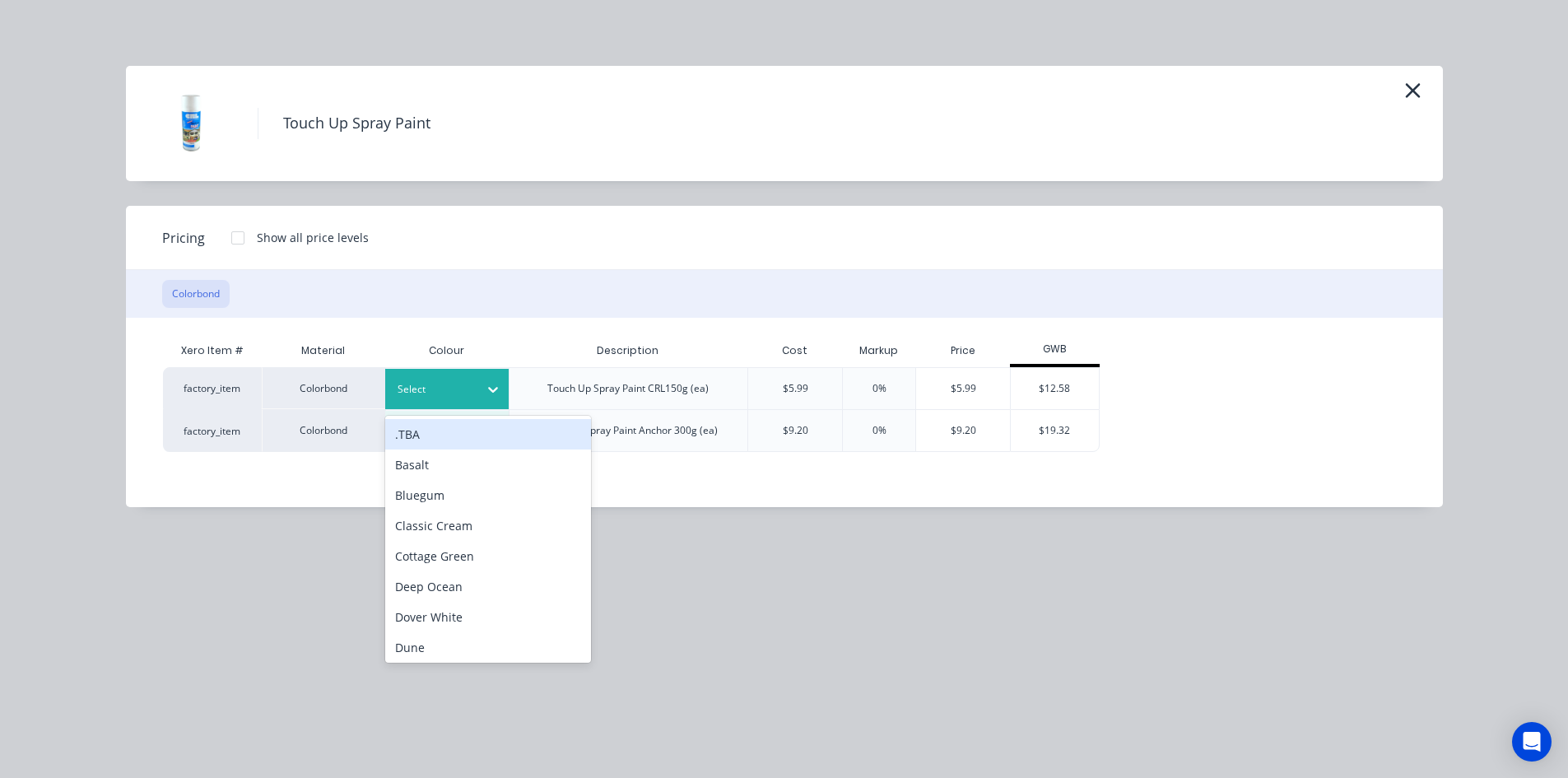
click at [442, 380] on div at bounding box center [434, 389] width 74 height 18
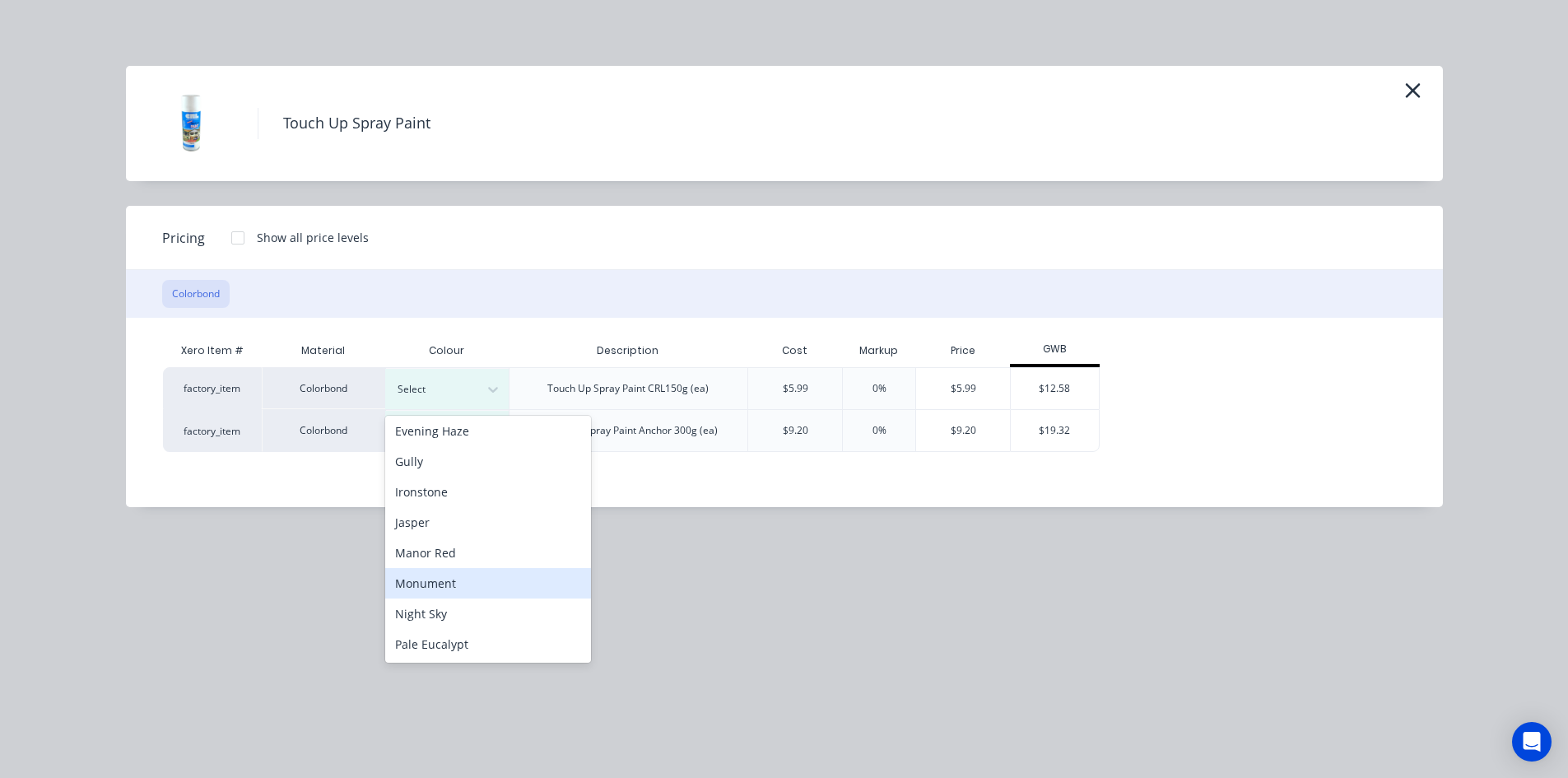
click at [467, 589] on div "Monument" at bounding box center [488, 584] width 205 height 31
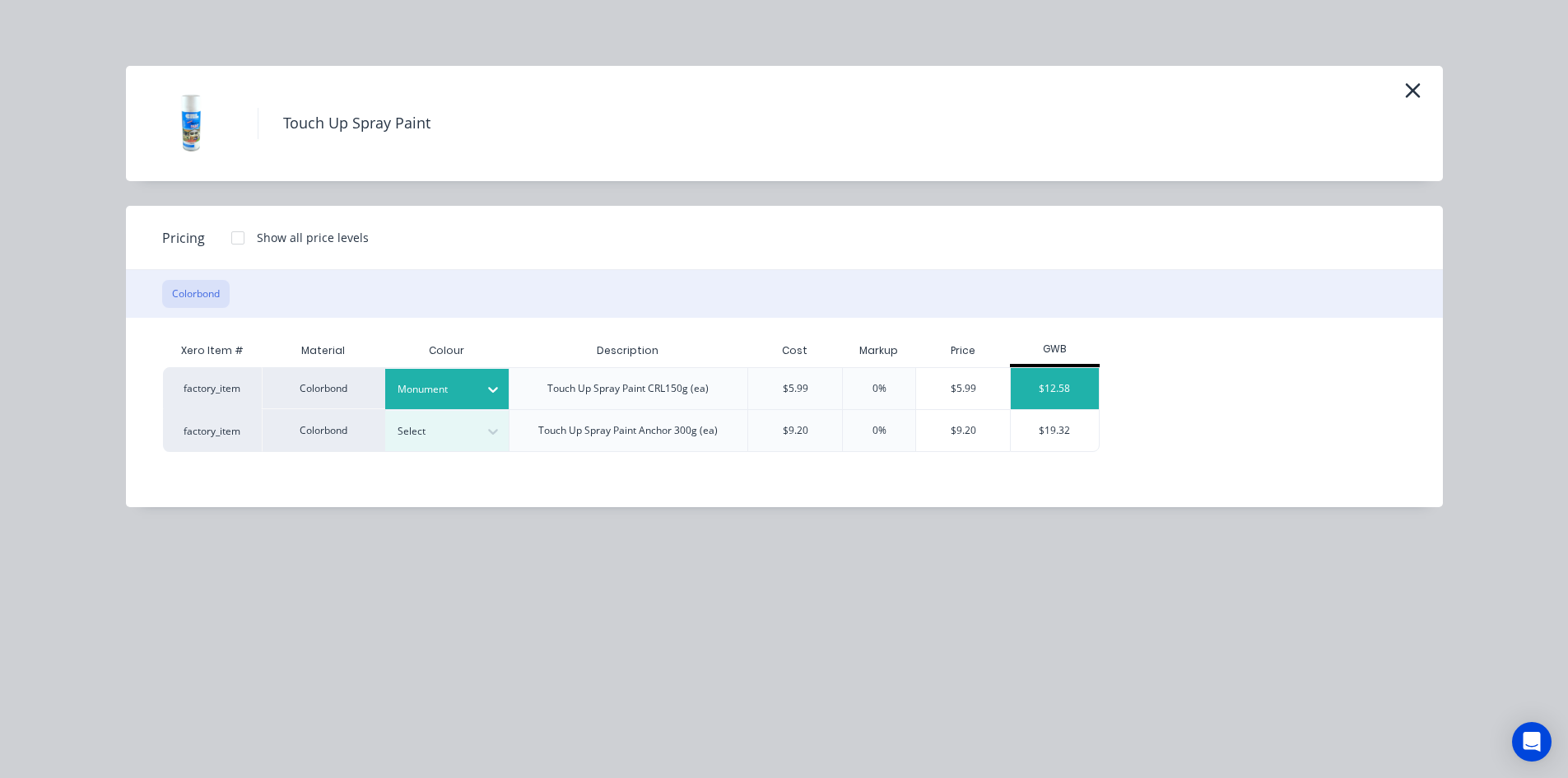
click at [1065, 384] on div "$12.58" at bounding box center [1055, 389] width 88 height 41
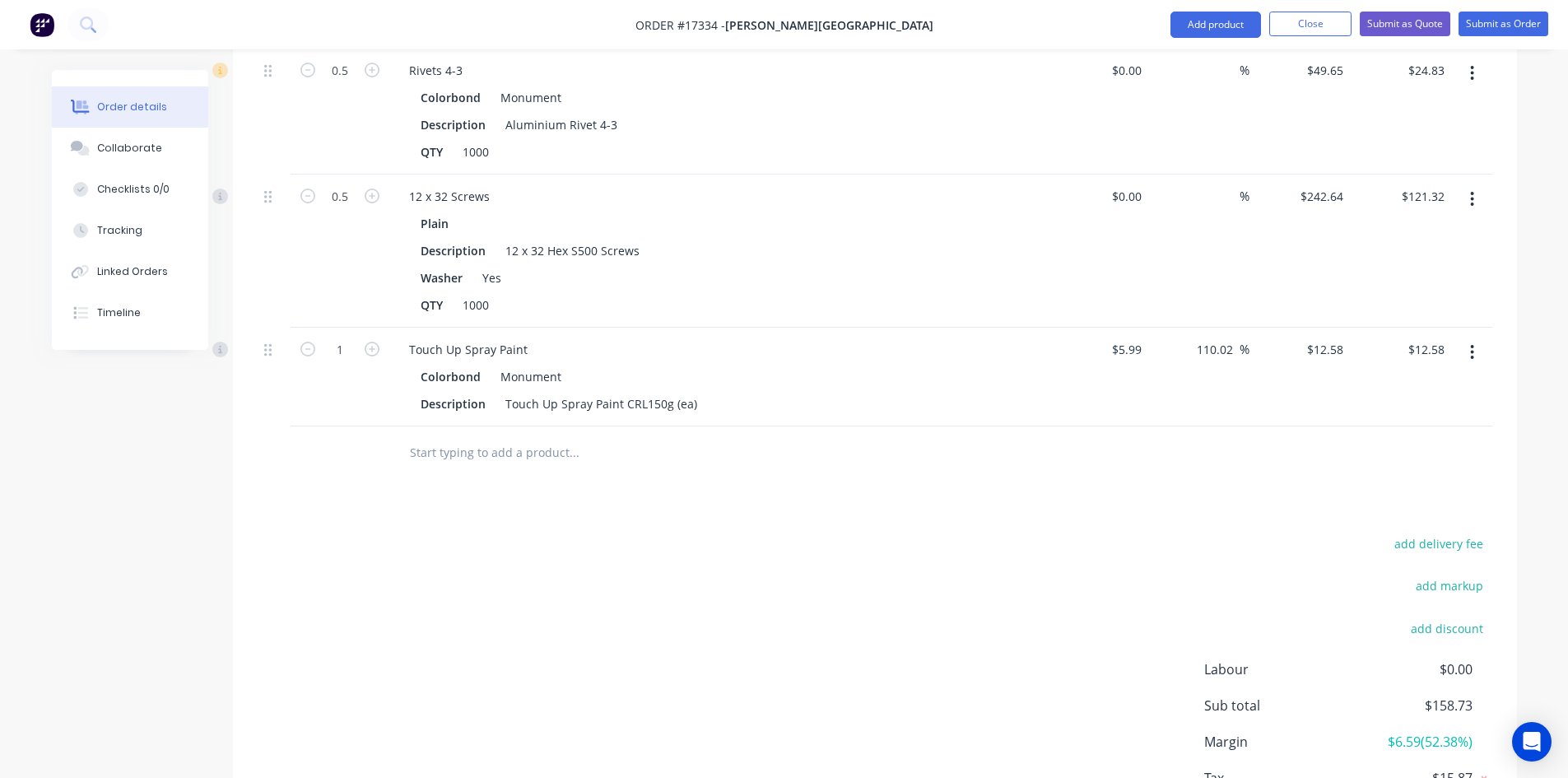
click at [445, 436] on input "text" at bounding box center [574, 452] width 330 height 33
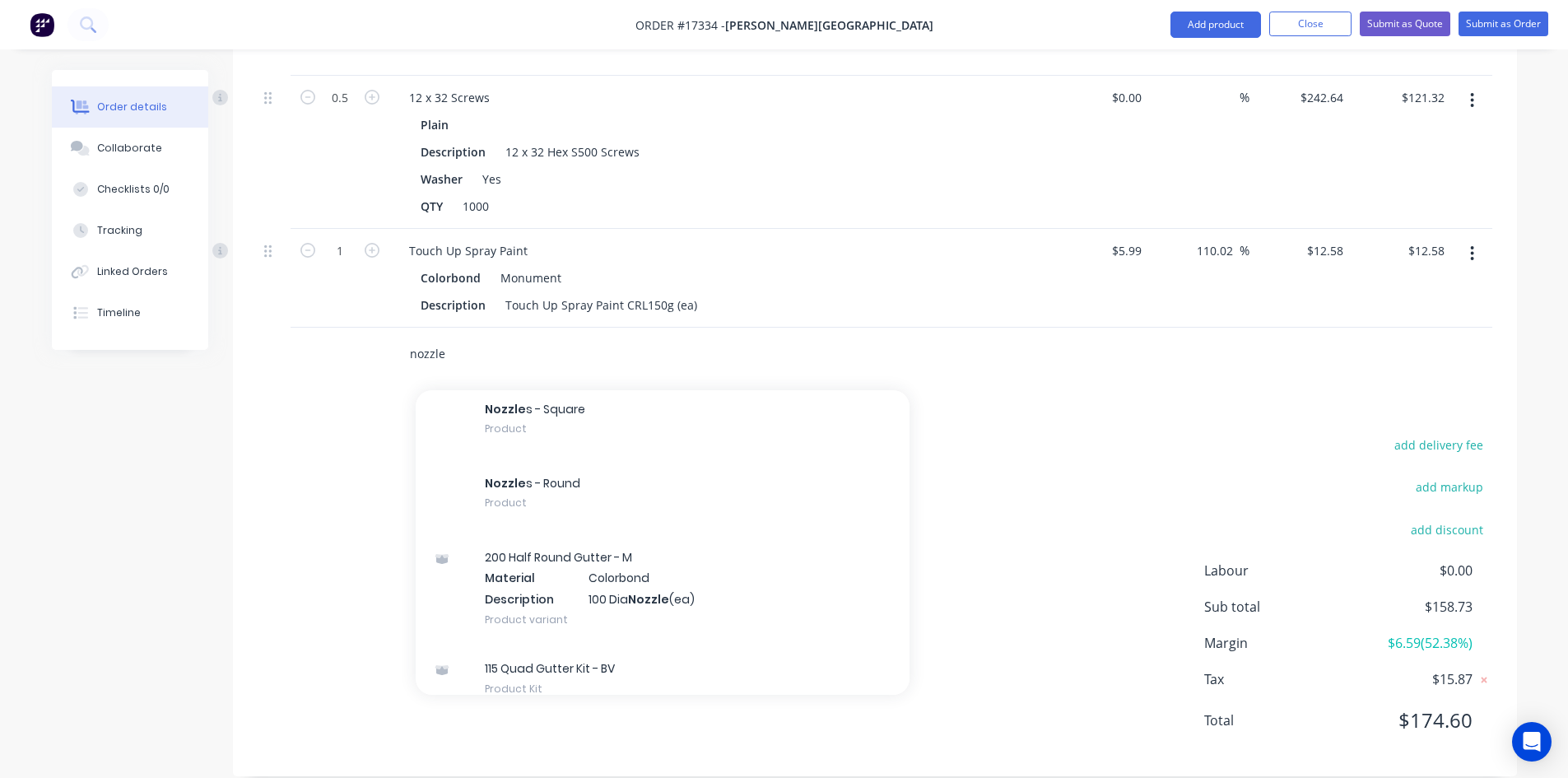
scroll to position [4280, 0]
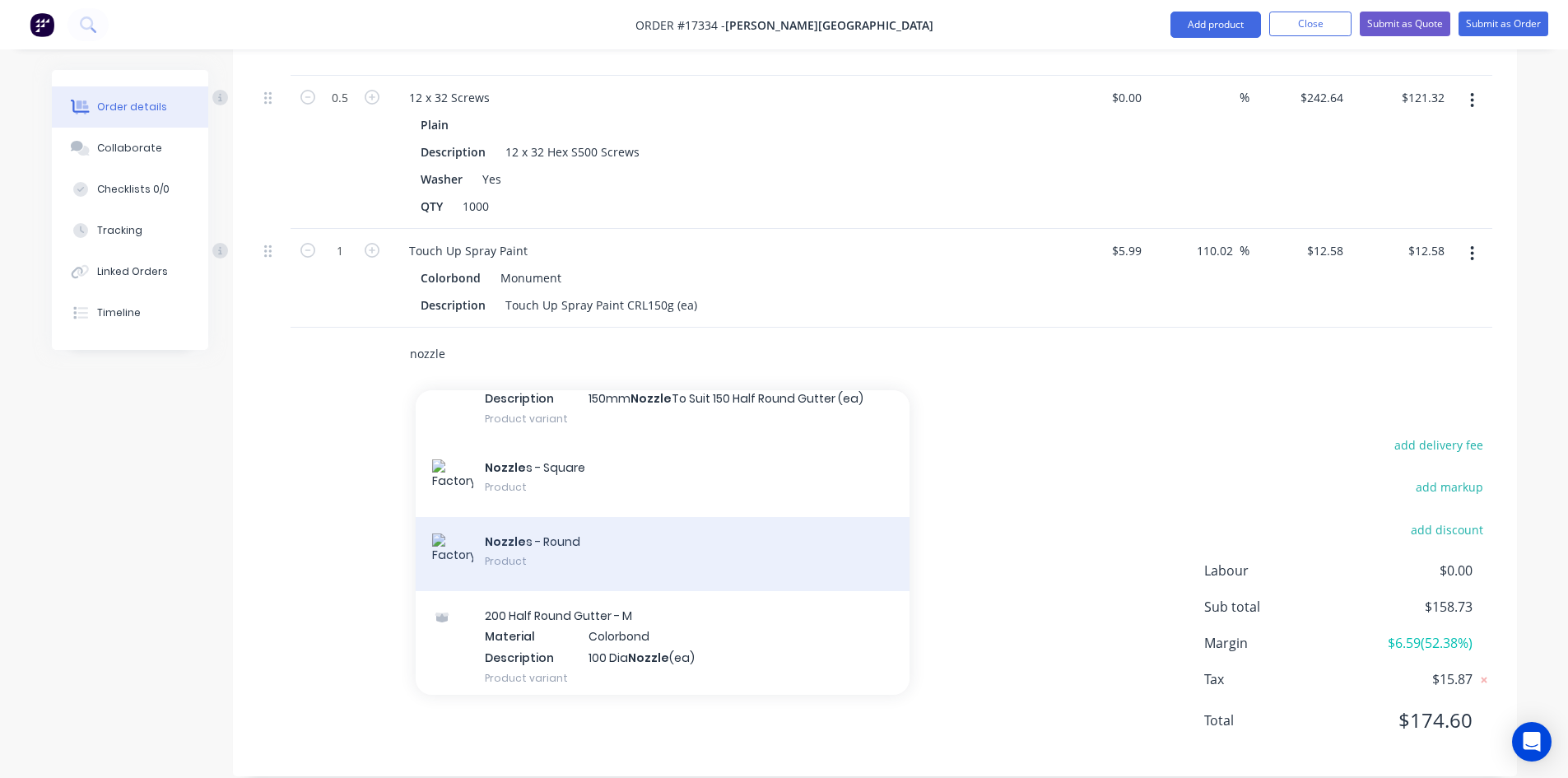
type input "nozzle"
click at [637, 529] on div "Nozzle s - Round Product" at bounding box center [663, 554] width 494 height 74
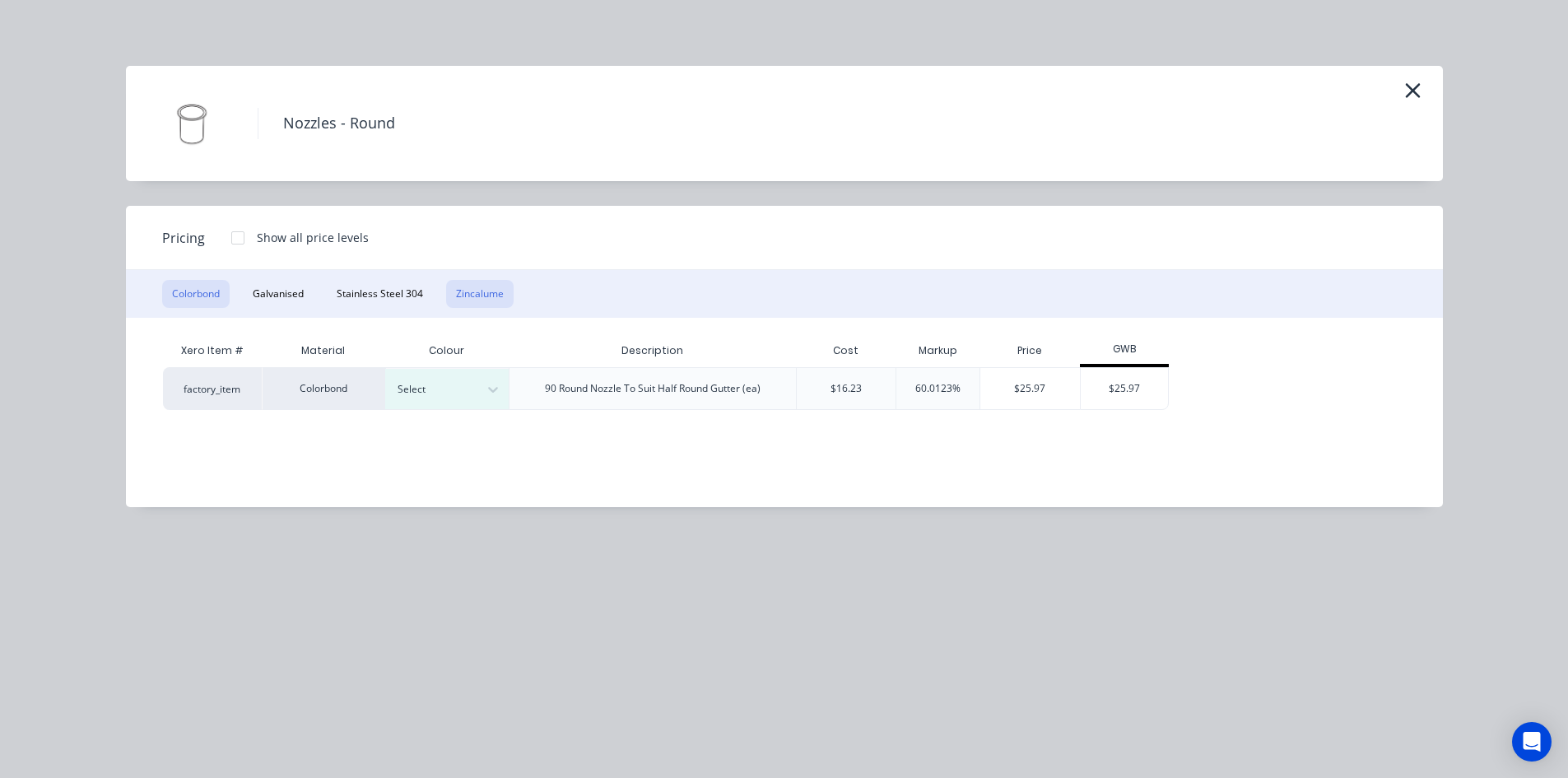
click at [472, 295] on button "Zincalume" at bounding box center [479, 294] width 68 height 28
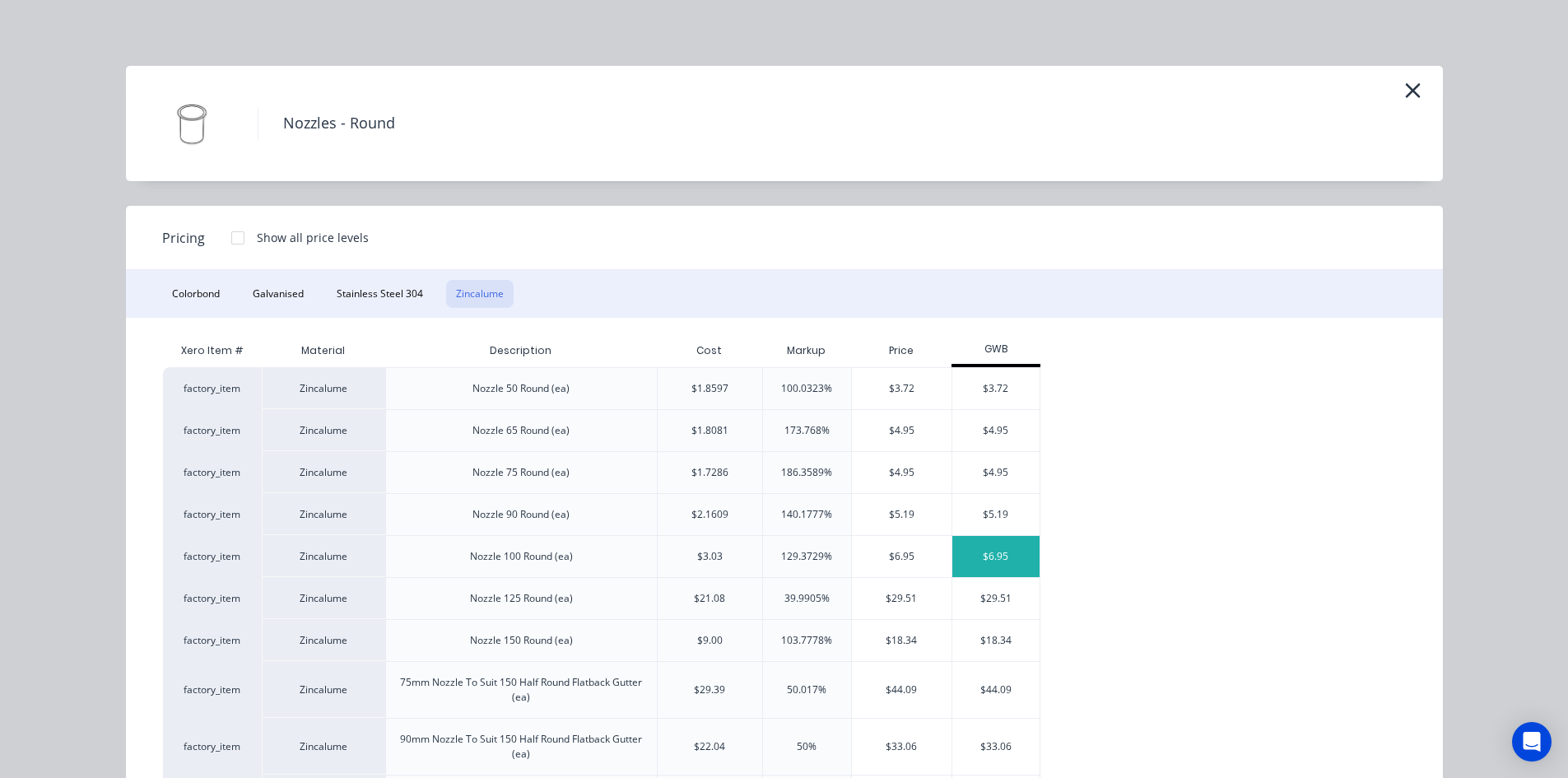
click at [984, 556] on div "$6.95" at bounding box center [996, 556] width 88 height 41
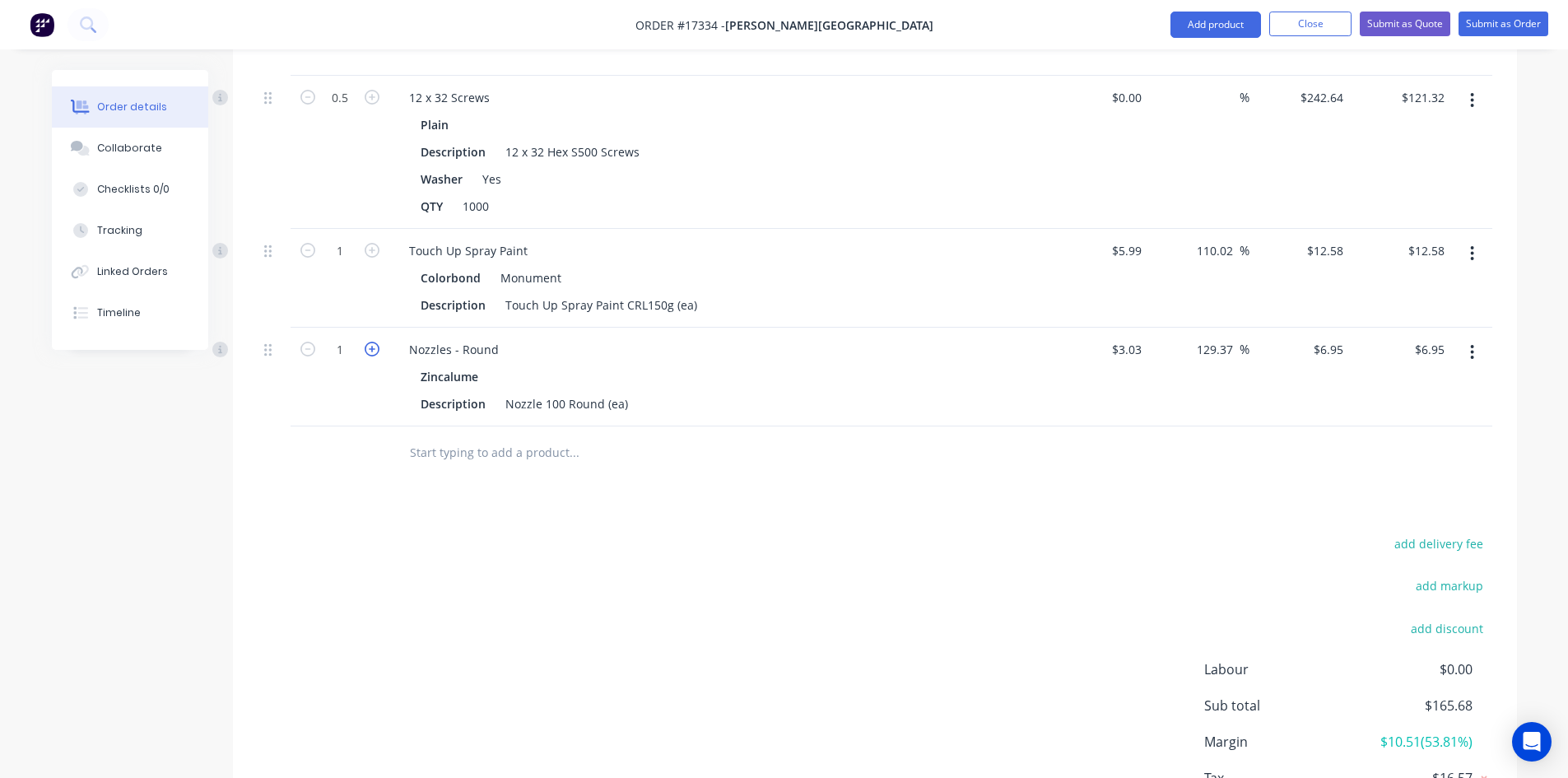
click at [369, 341] on icon "button" at bounding box center [372, 348] width 14 height 14
type input "2"
type input "$13.90"
click at [886, 565] on div "add delivery fee add markup add discount Labour $0.00 Sub total $172.63 Margin …" at bounding box center [875, 691] width 1235 height 318
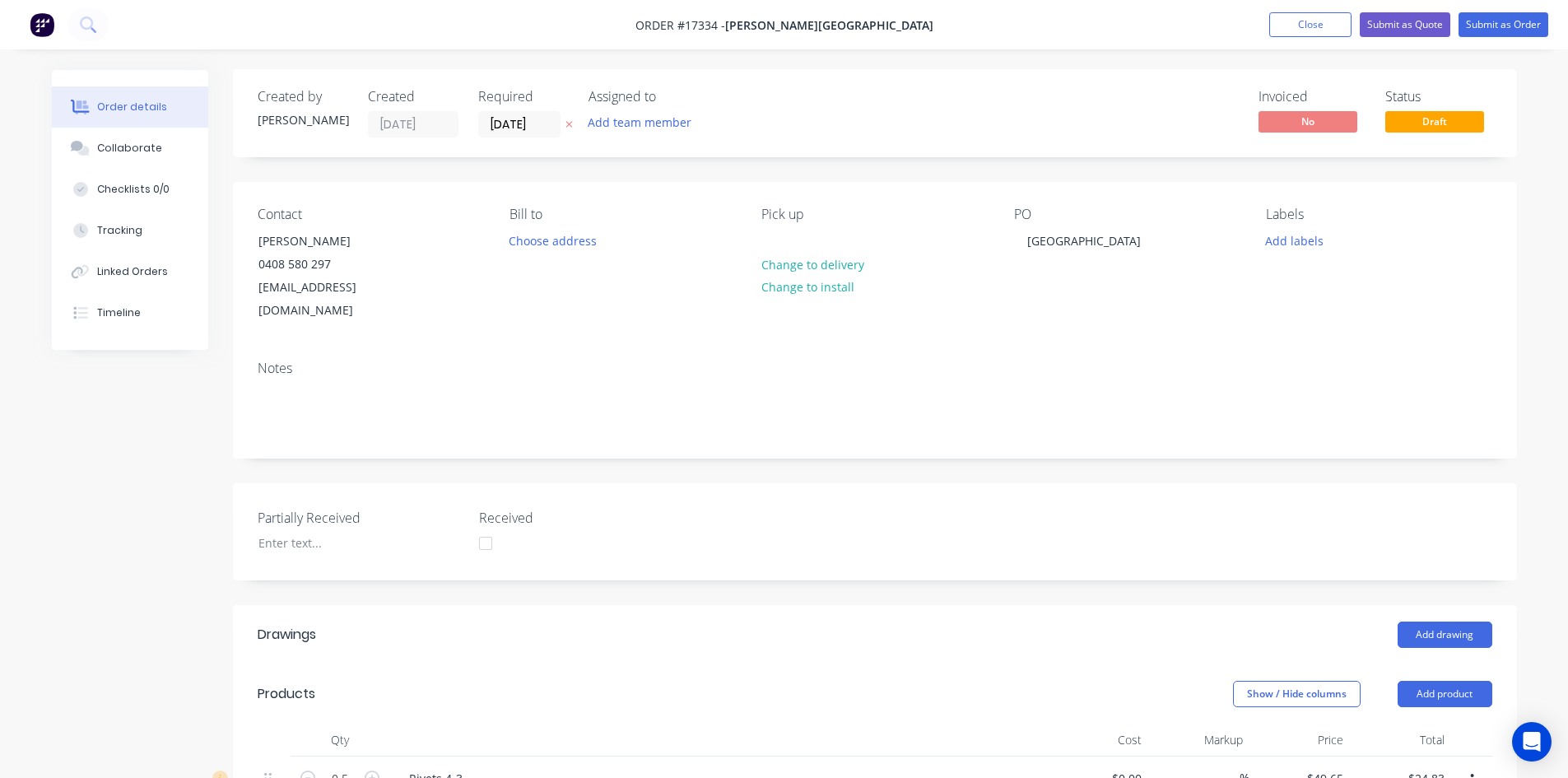
scroll to position [0, 0]
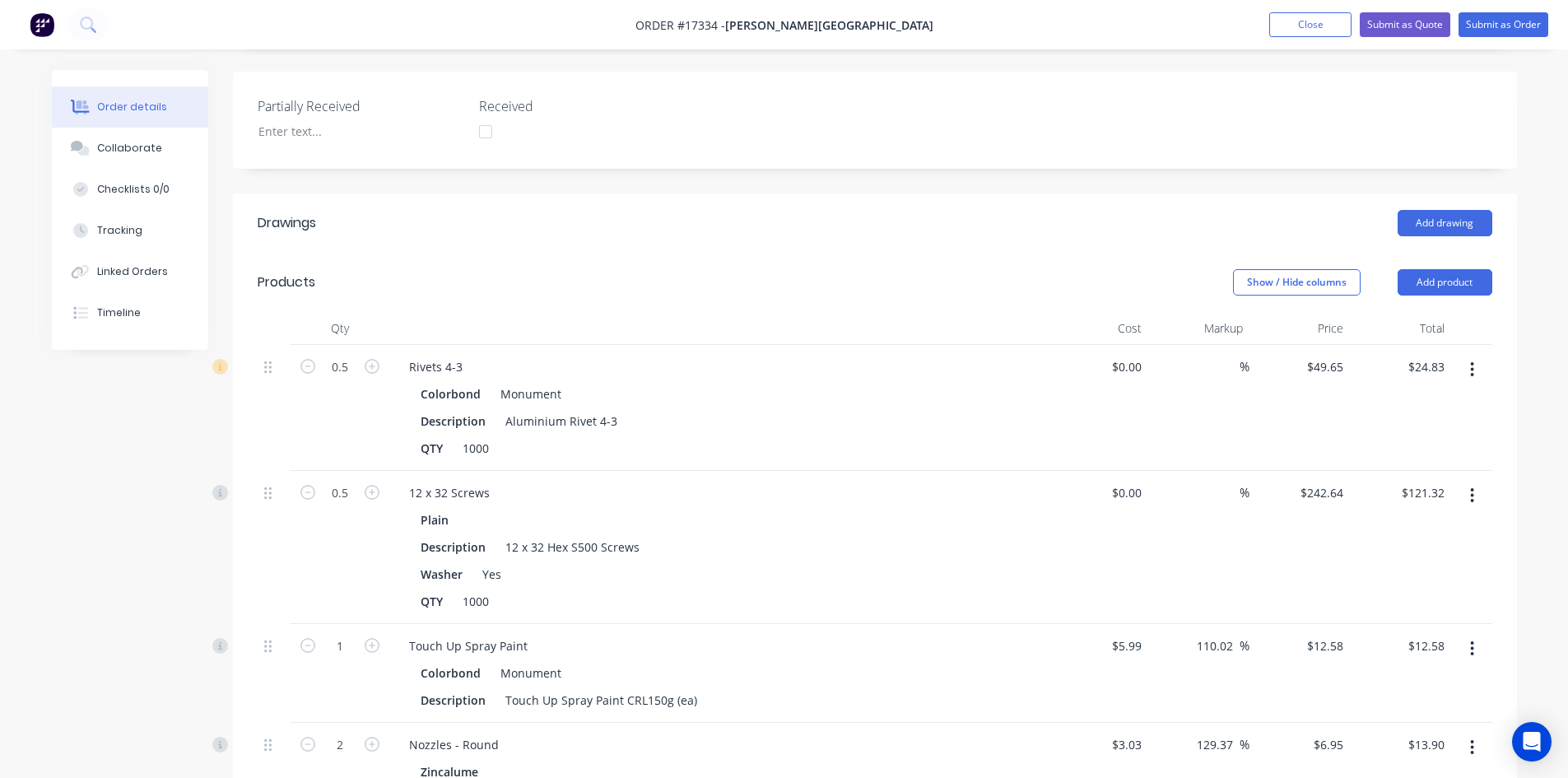
scroll to position [1, 0]
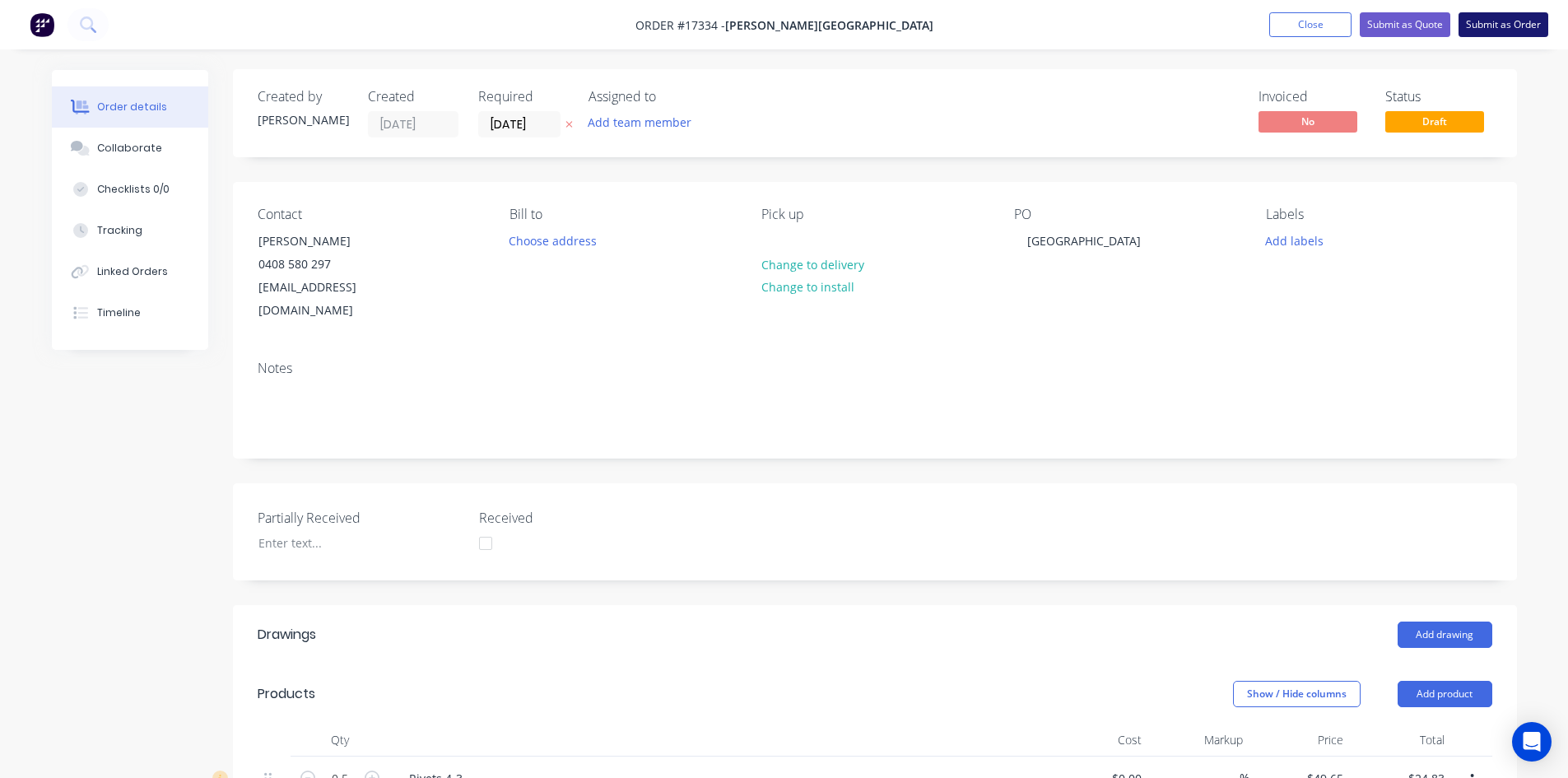
click at [1500, 24] on button "Submit as Order" at bounding box center [1504, 24] width 90 height 24
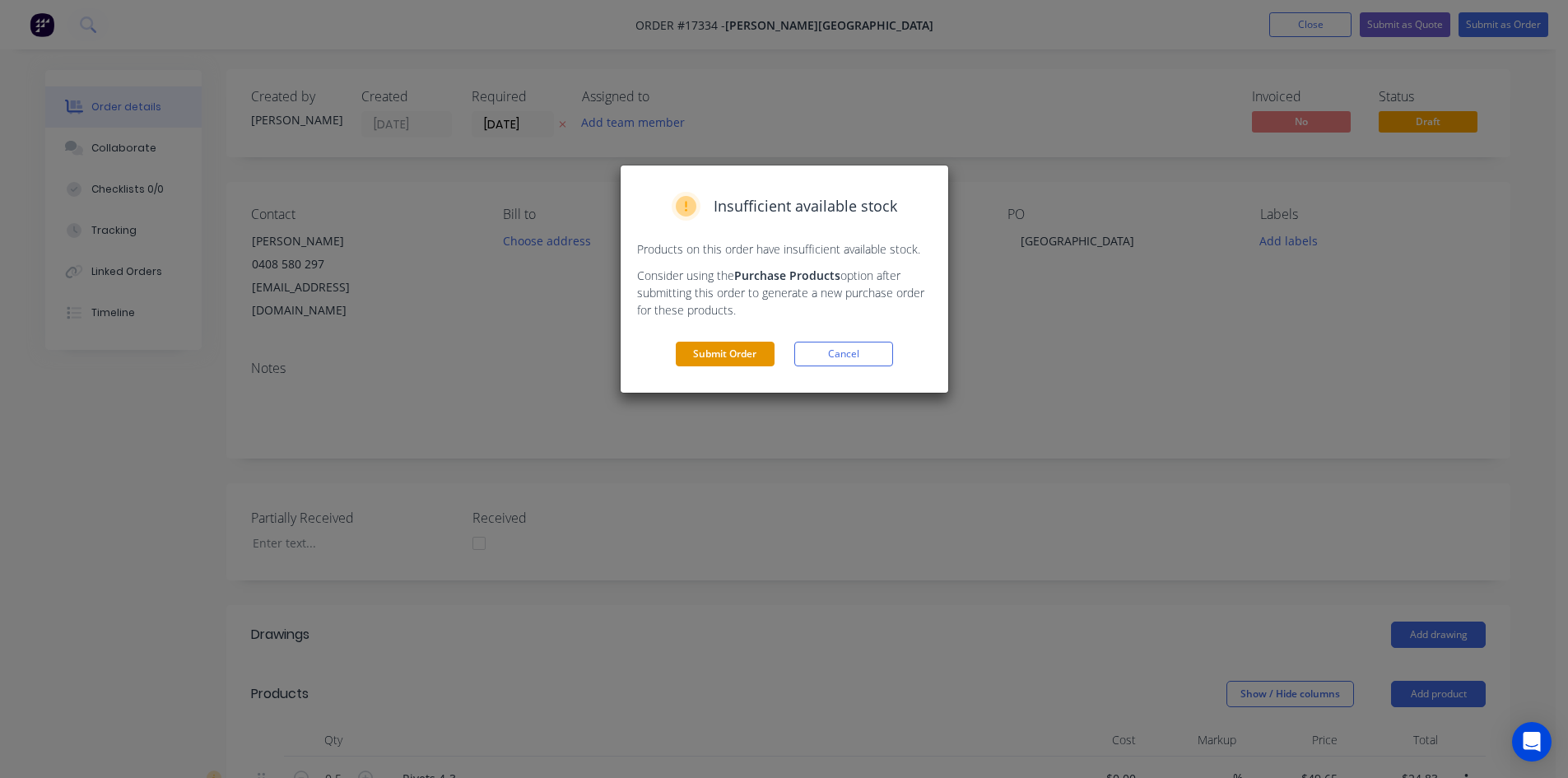
click at [760, 349] on button "Submit Order" at bounding box center [725, 353] width 99 height 24
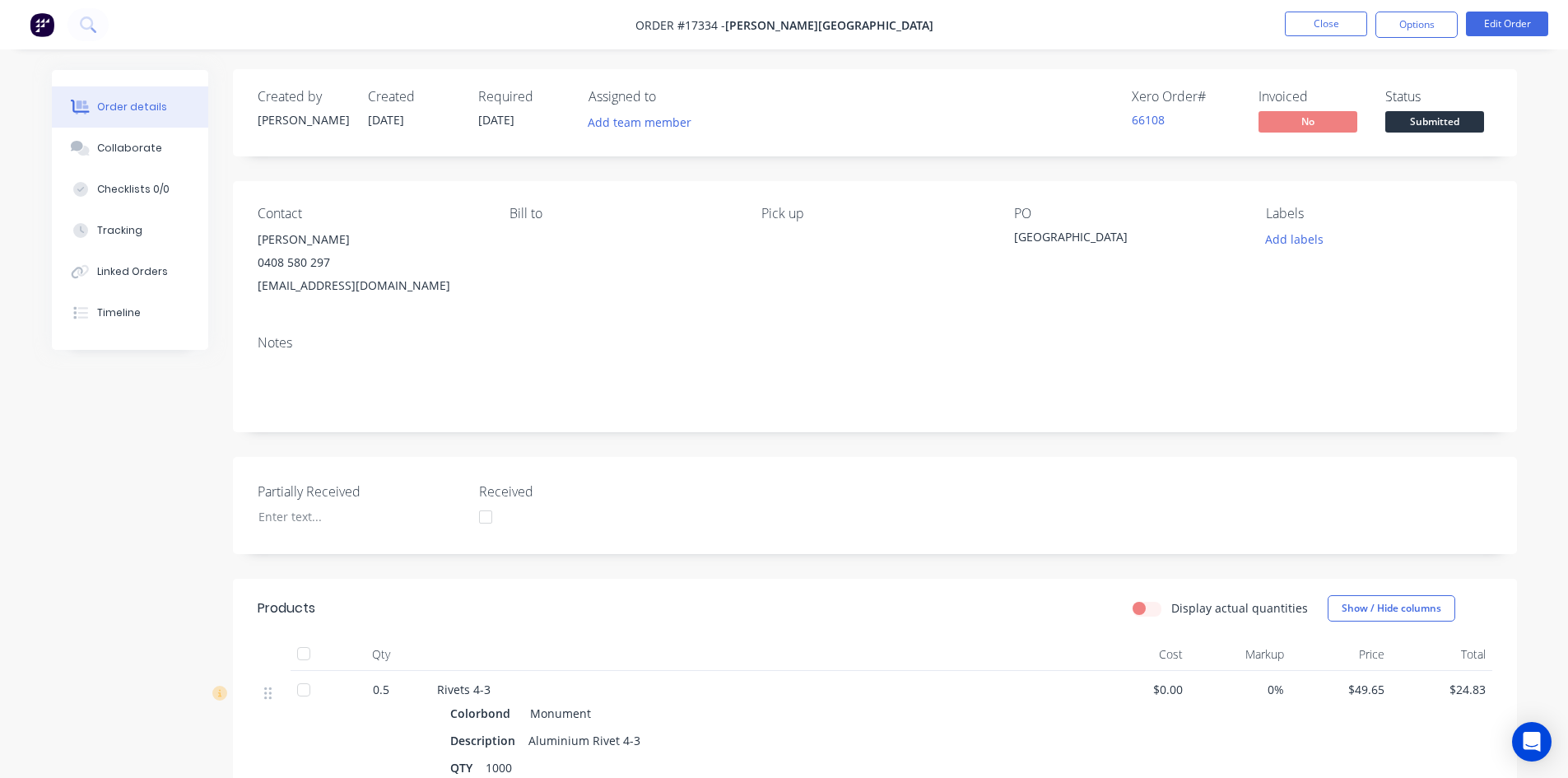
click at [1464, 120] on span "Submitted" at bounding box center [1435, 121] width 99 height 21
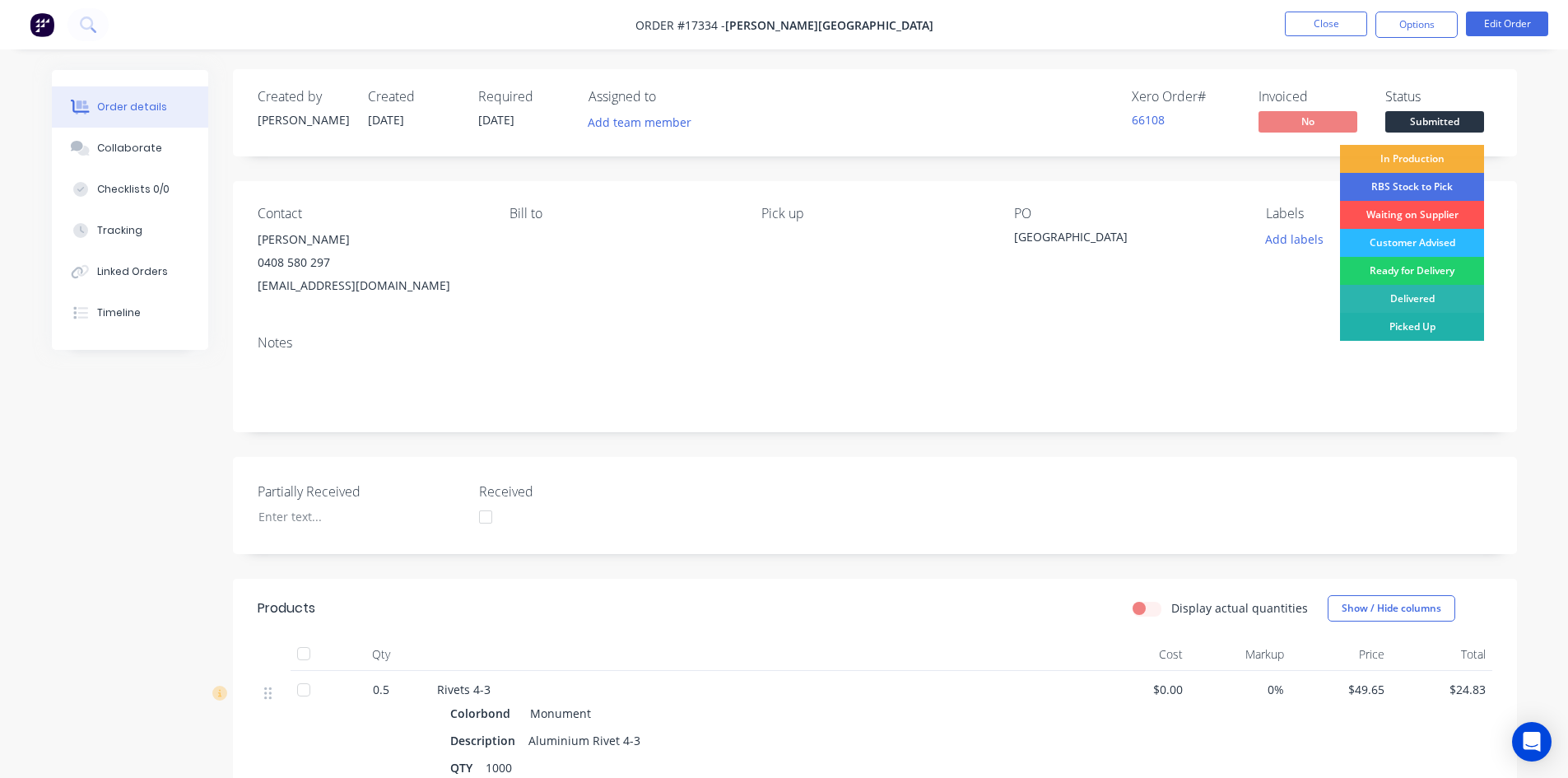
click at [1448, 327] on div "Picked Up" at bounding box center [1412, 326] width 144 height 28
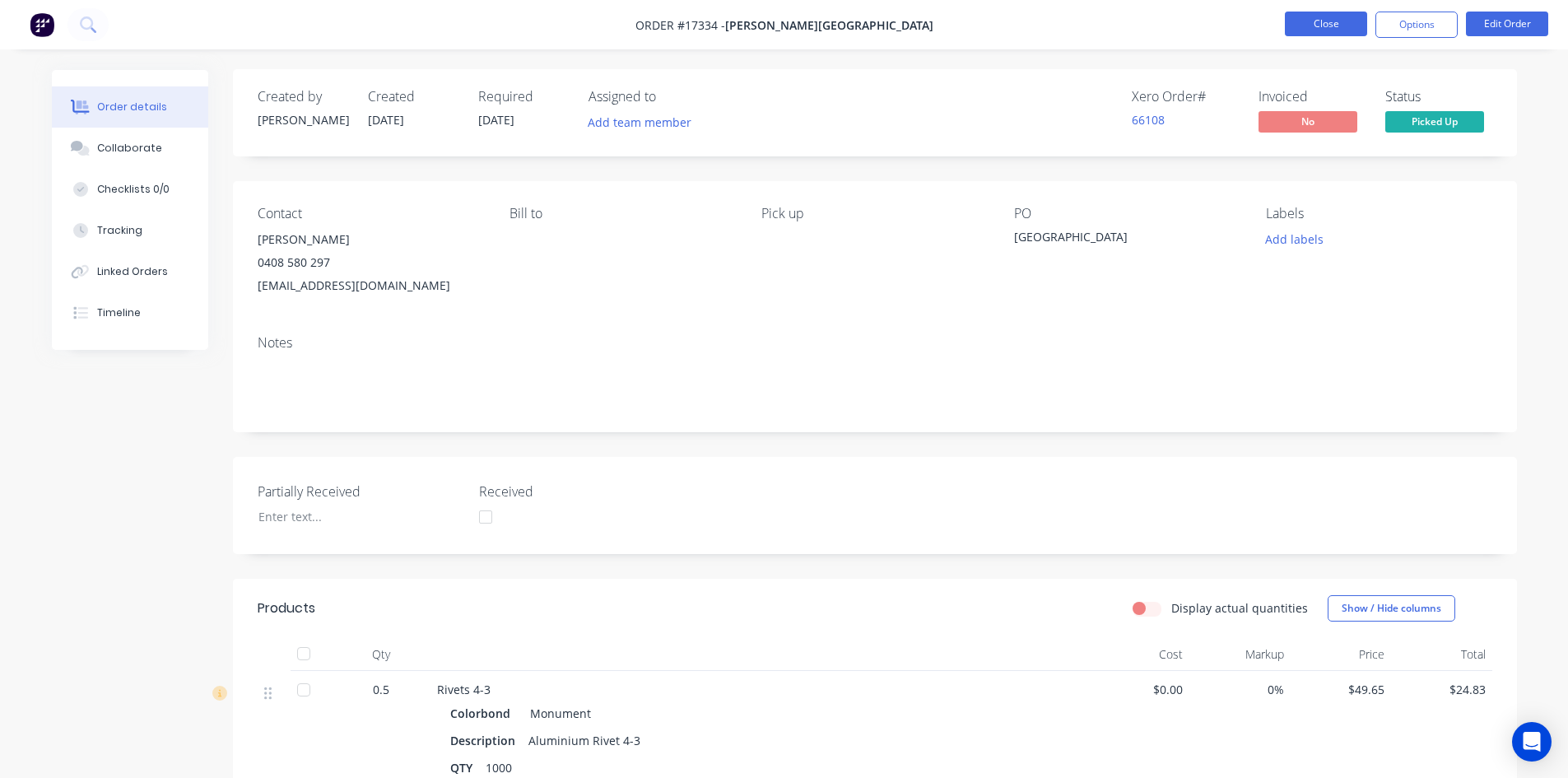
click at [1338, 30] on button "Close" at bounding box center [1326, 23] width 82 height 24
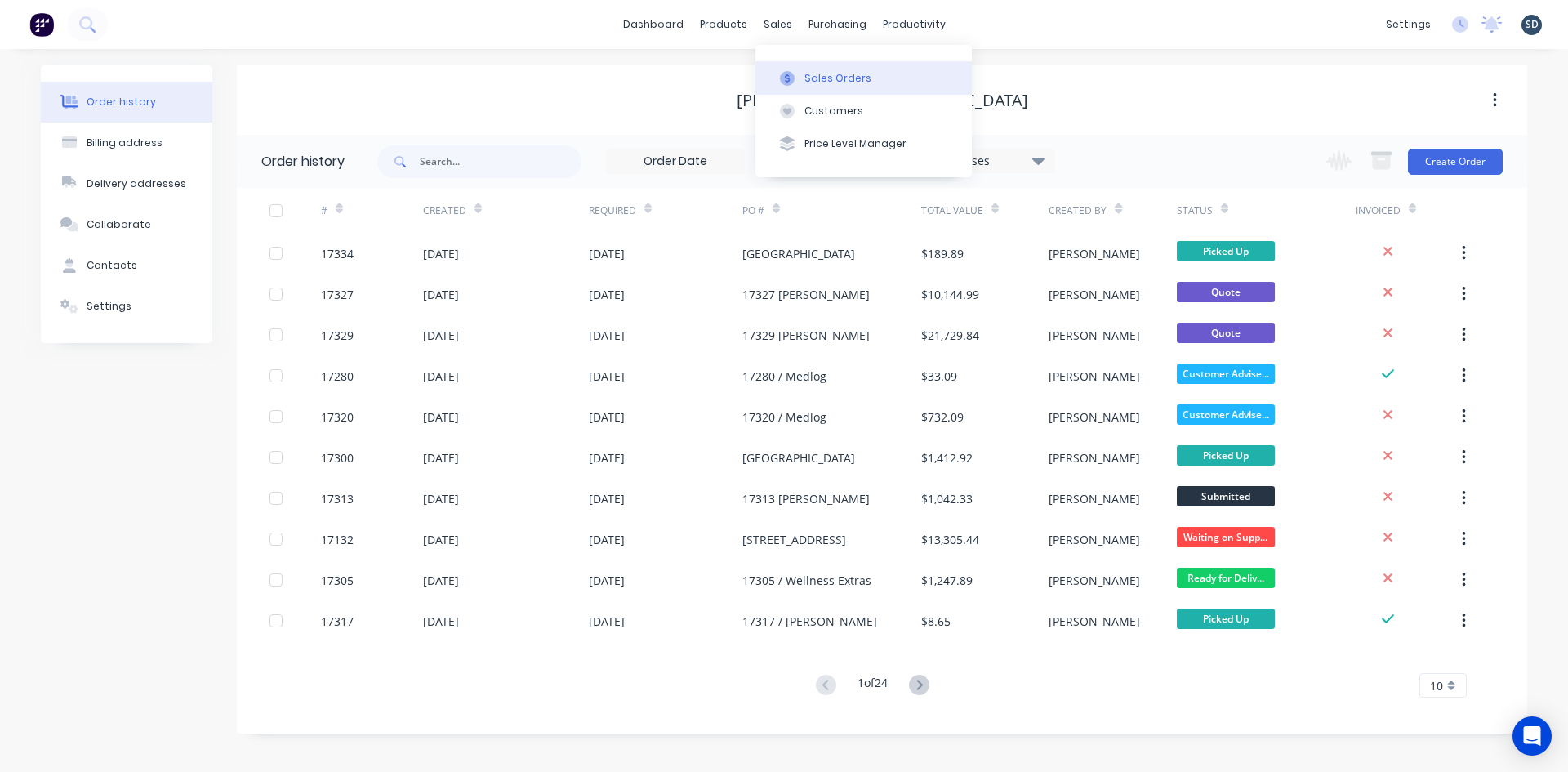
click at [837, 90] on button "Sales Orders" at bounding box center [863, 78] width 216 height 33
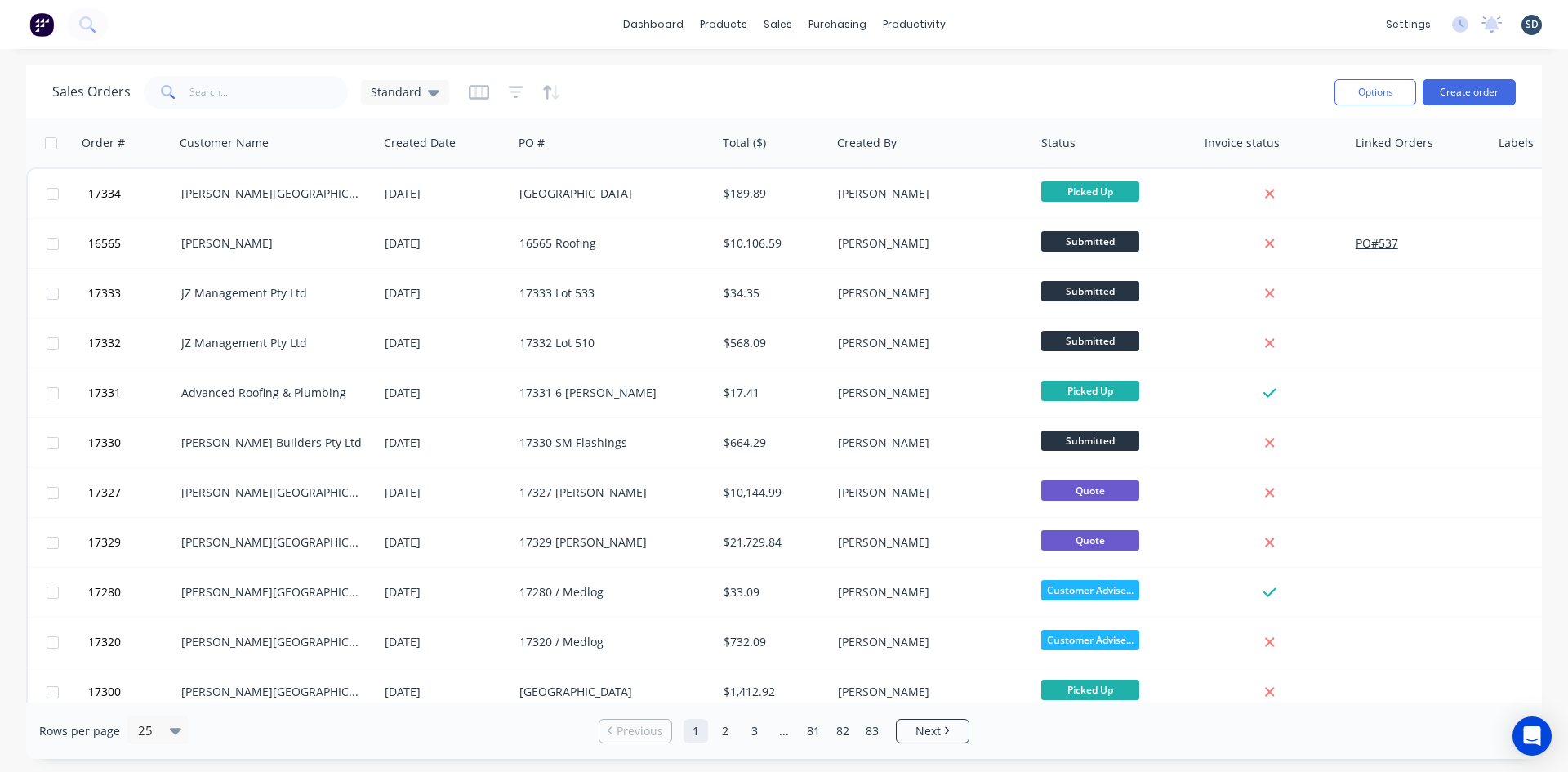
click at [1002, 25] on div "dashboard products sales purchasing productivity dashboard products Product Cat…" at bounding box center [784, 24] width 1568 height 49
click at [1008, 21] on div "dashboard products sales purchasing productivity dashboard products Product Cat…" at bounding box center [784, 24] width 1568 height 49
click at [1005, 23] on div "dashboard products sales purchasing productivity dashboard products Product Cat…" at bounding box center [784, 24] width 1568 height 49
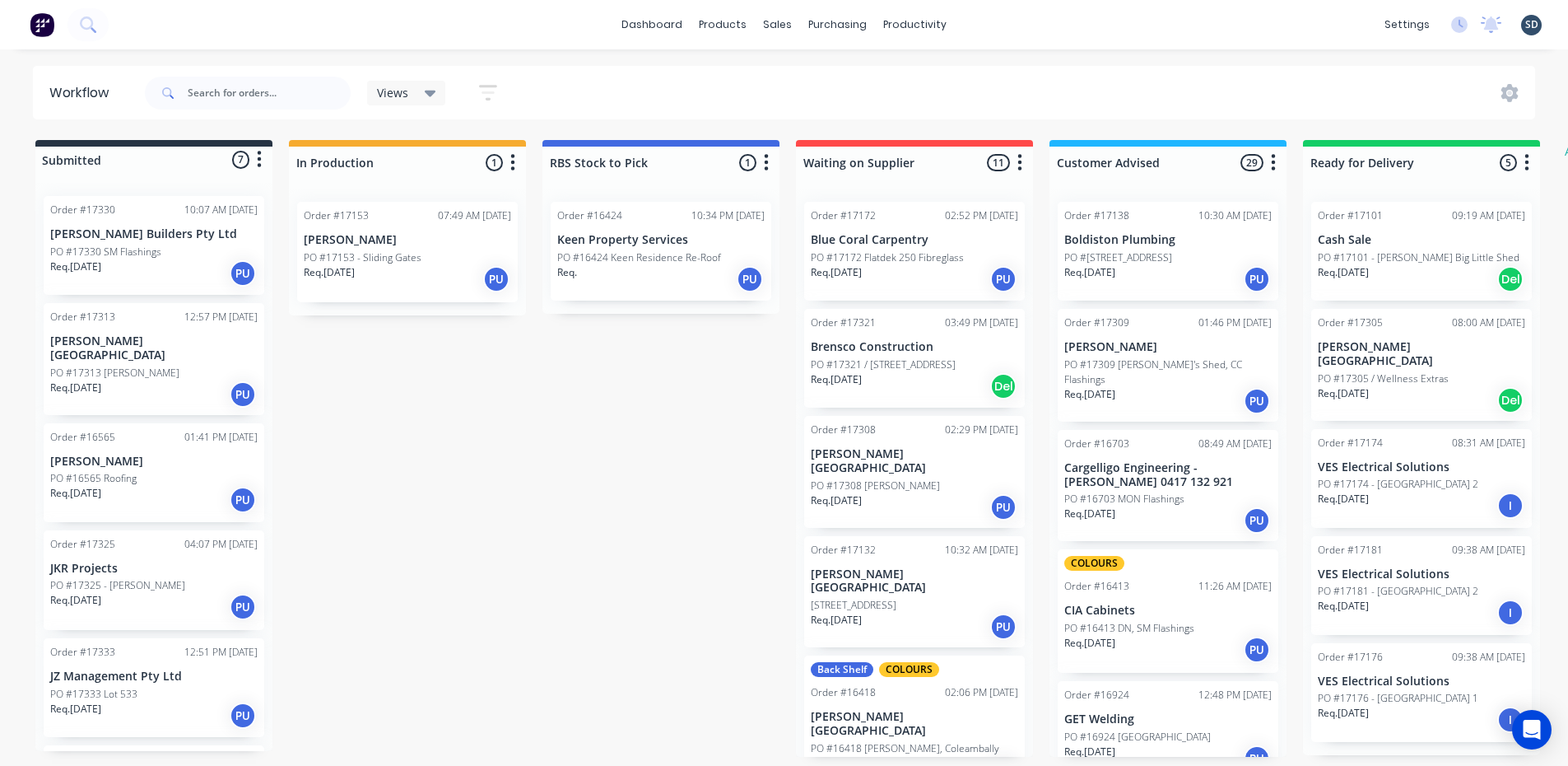
click at [983, 24] on div "dashboard products sales purchasing productivity dashboard products Product Cat…" at bounding box center [784, 24] width 1568 height 50
click at [981, 24] on div "dashboard products sales purchasing productivity dashboard products Product Cat…" at bounding box center [784, 24] width 1568 height 50
click at [998, 24] on div "dashboard products sales purchasing productivity dashboard products Product Cat…" at bounding box center [784, 24] width 1568 height 50
click at [992, 23] on div "dashboard products sales purchasing productivity dashboard products Product Cat…" at bounding box center [784, 24] width 1568 height 50
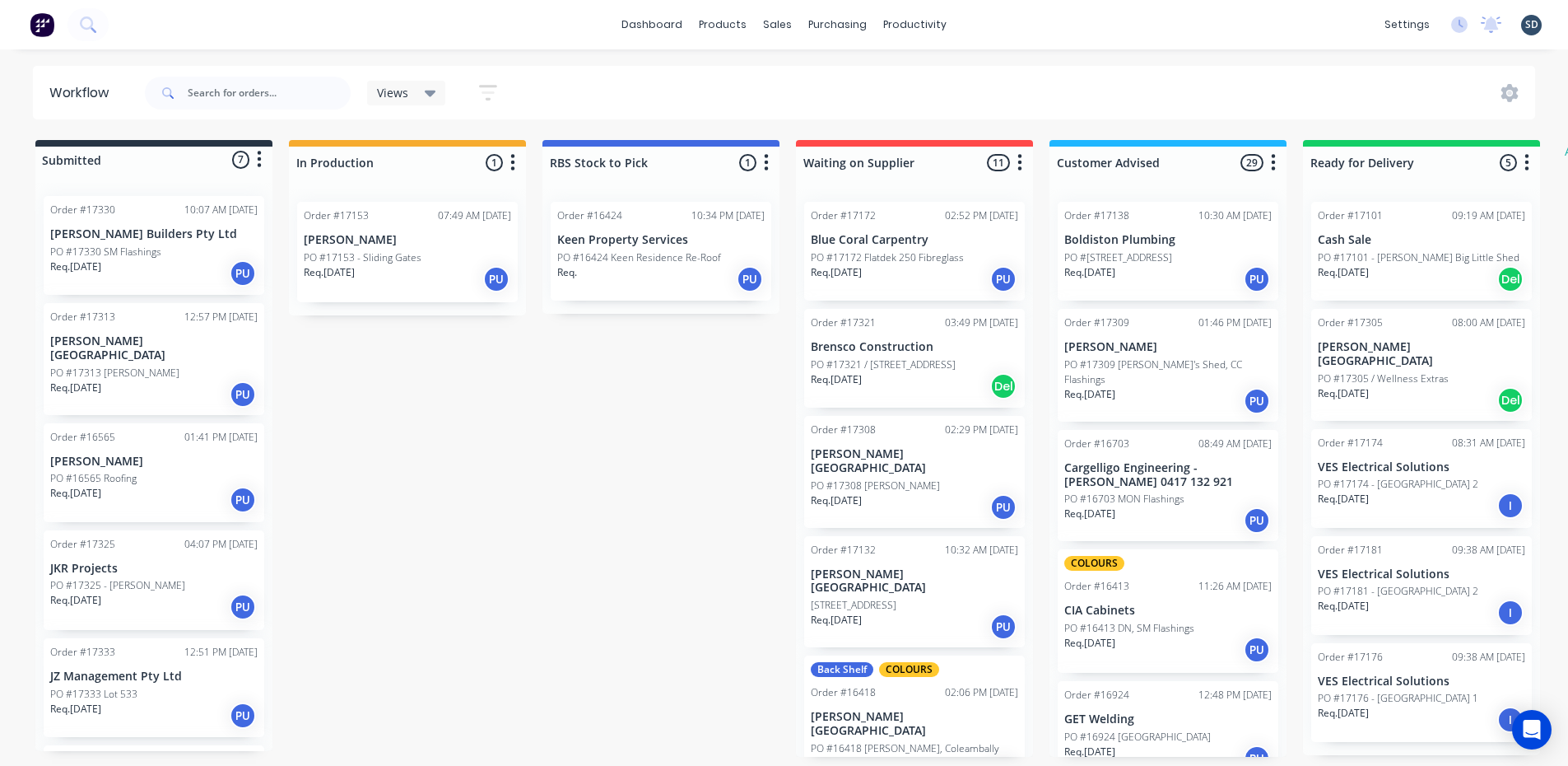
click at [999, 23] on div "dashboard products sales purchasing productivity dashboard products Product Cat…" at bounding box center [784, 24] width 1568 height 50
click at [999, 23] on div "dashboard products sales purchasing productivity dashboard products Product Cat…" at bounding box center [784, 24] width 1568 height 50
click at [996, 23] on div "dashboard products sales purchasing productivity dashboard products Product Cat…" at bounding box center [784, 24] width 1568 height 50
click at [991, 23] on div "dashboard products sales purchasing productivity dashboard products Product Cat…" at bounding box center [784, 24] width 1568 height 50
click at [766, 452] on div "Submitted 7 Status colour #273444 hex #273444 Save Cancel Summaries Total order…" at bounding box center [1002, 448] width 2029 height 617
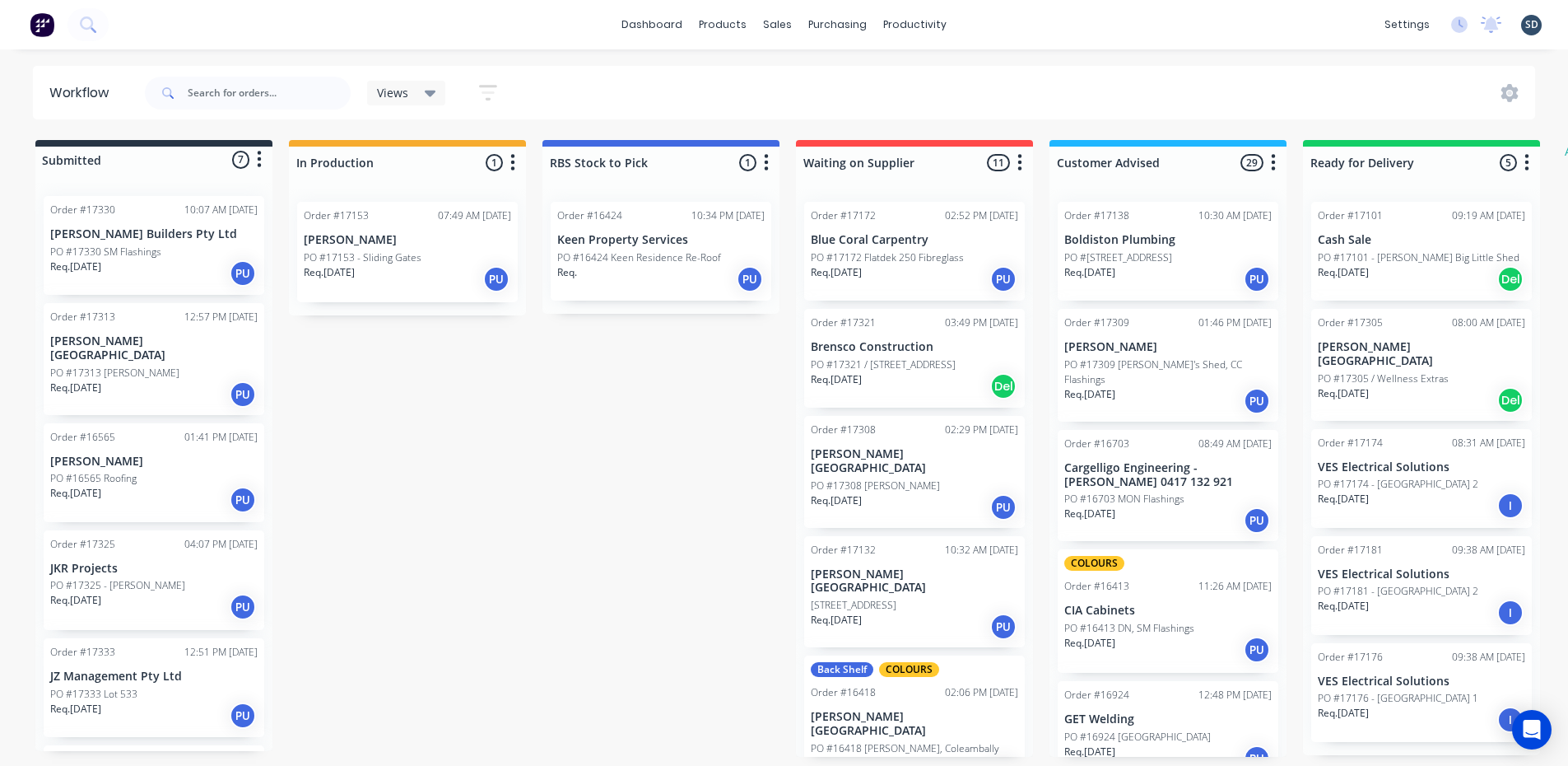
click at [992, 23] on div "dashboard products sales purchasing productivity dashboard products Product Cat…" at bounding box center [784, 24] width 1568 height 50
click at [997, 18] on div "dashboard products sales purchasing productivity dashboard products Product Cat…" at bounding box center [784, 24] width 1568 height 50
drag, startPoint x: 997, startPoint y: 18, endPoint x: 976, endPoint y: 24, distance: 21.8
click at [976, 24] on div "dashboard products sales purchasing productivity dashboard products Product Cat…" at bounding box center [784, 24] width 1568 height 50
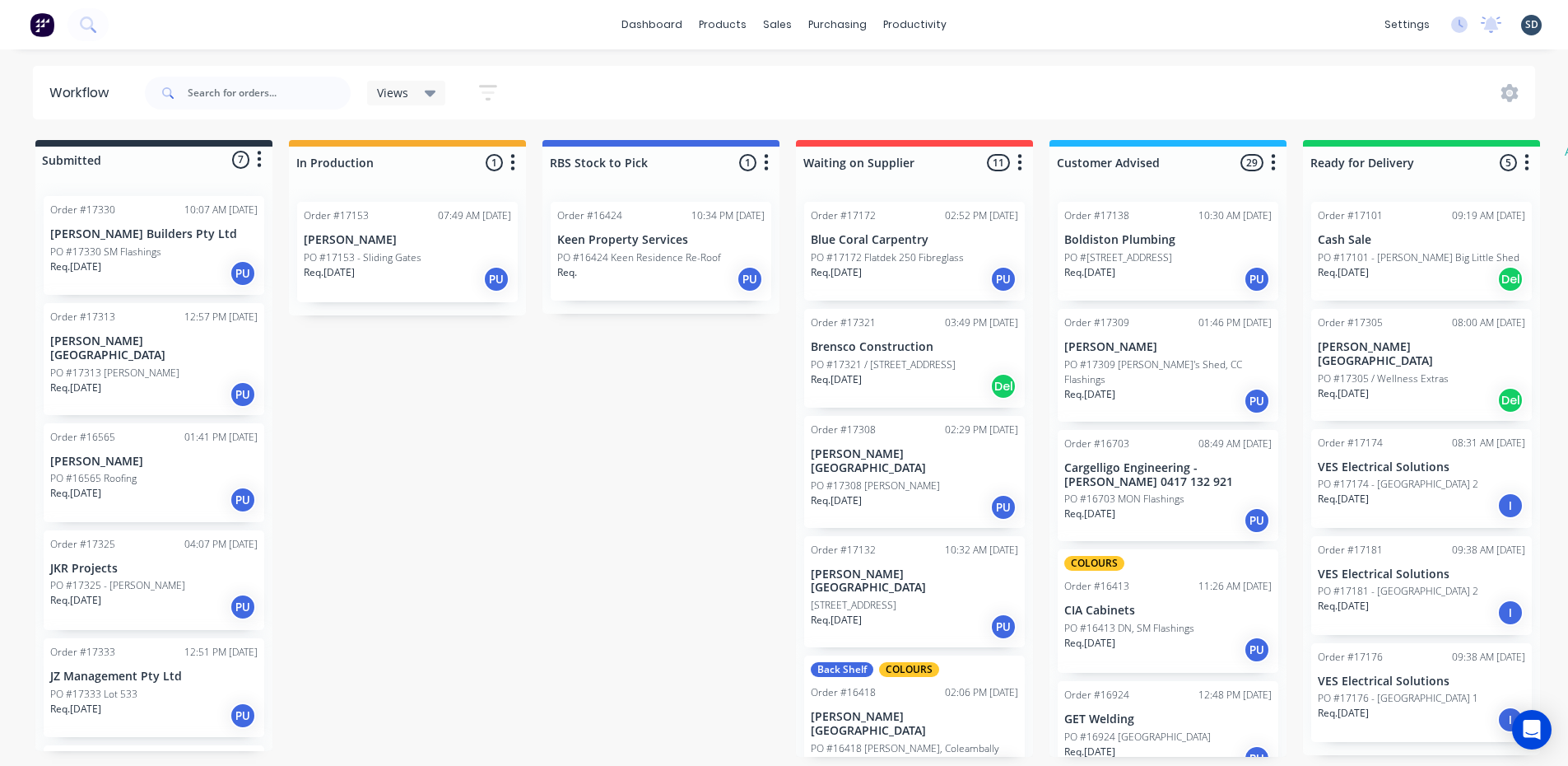
click at [1025, 41] on div "dashboard products sales purchasing productivity dashboard products Product Cat…" at bounding box center [784, 24] width 1568 height 50
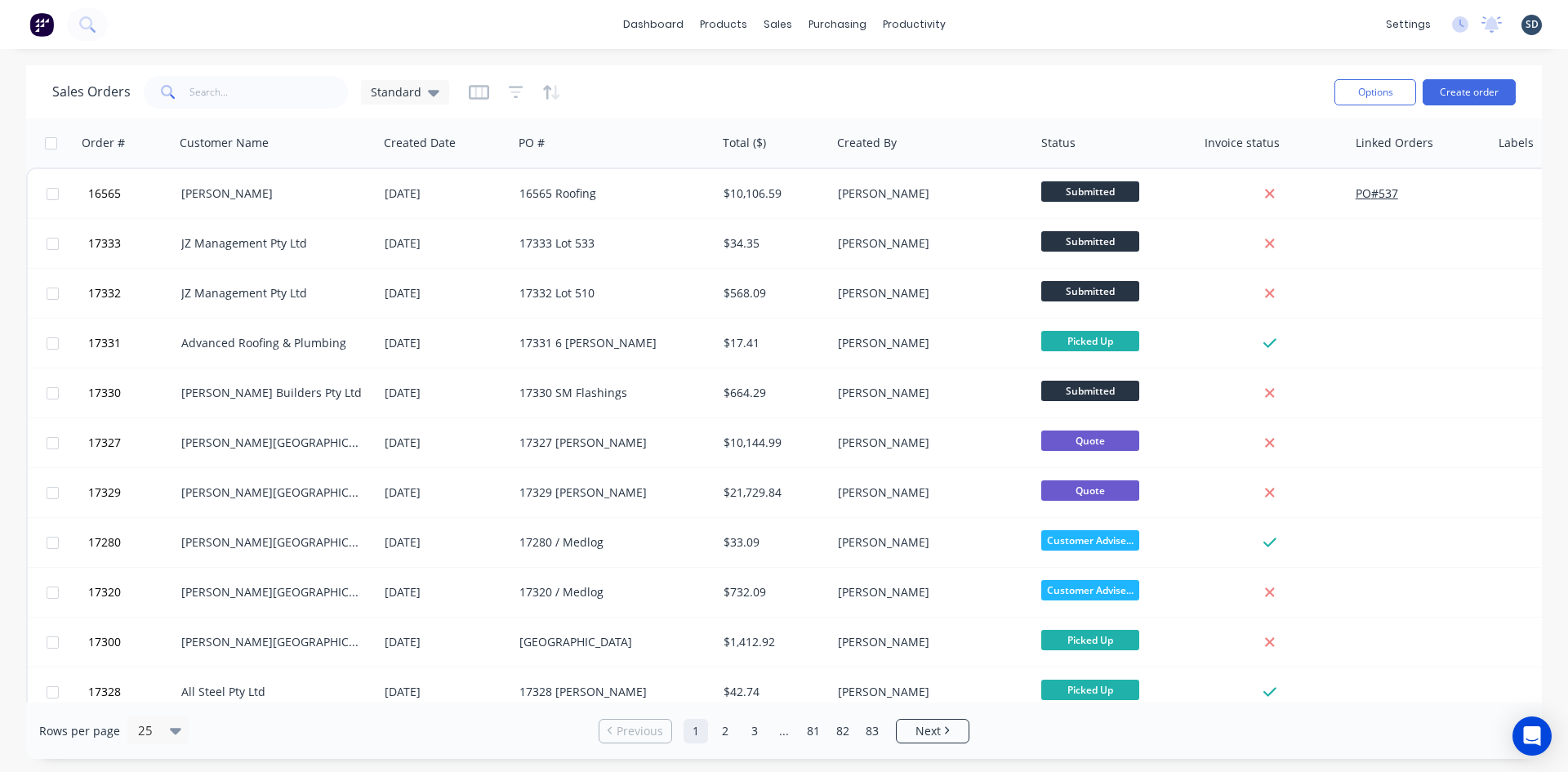
click at [1010, 23] on div "dashboard products sales purchasing productivity dashboard products Product Cat…" at bounding box center [784, 24] width 1568 height 49
click at [994, 23] on div "dashboard products sales purchasing productivity dashboard products Product Cat…" at bounding box center [784, 24] width 1568 height 49
click at [993, 22] on div "dashboard products sales purchasing productivity dashboard products Product Cat…" at bounding box center [784, 24] width 1568 height 49
drag, startPoint x: 998, startPoint y: 22, endPoint x: 990, endPoint y: 23, distance: 8.1
click at [991, 23] on div "dashboard products sales purchasing productivity dashboard products Product Cat…" at bounding box center [784, 24] width 1568 height 49
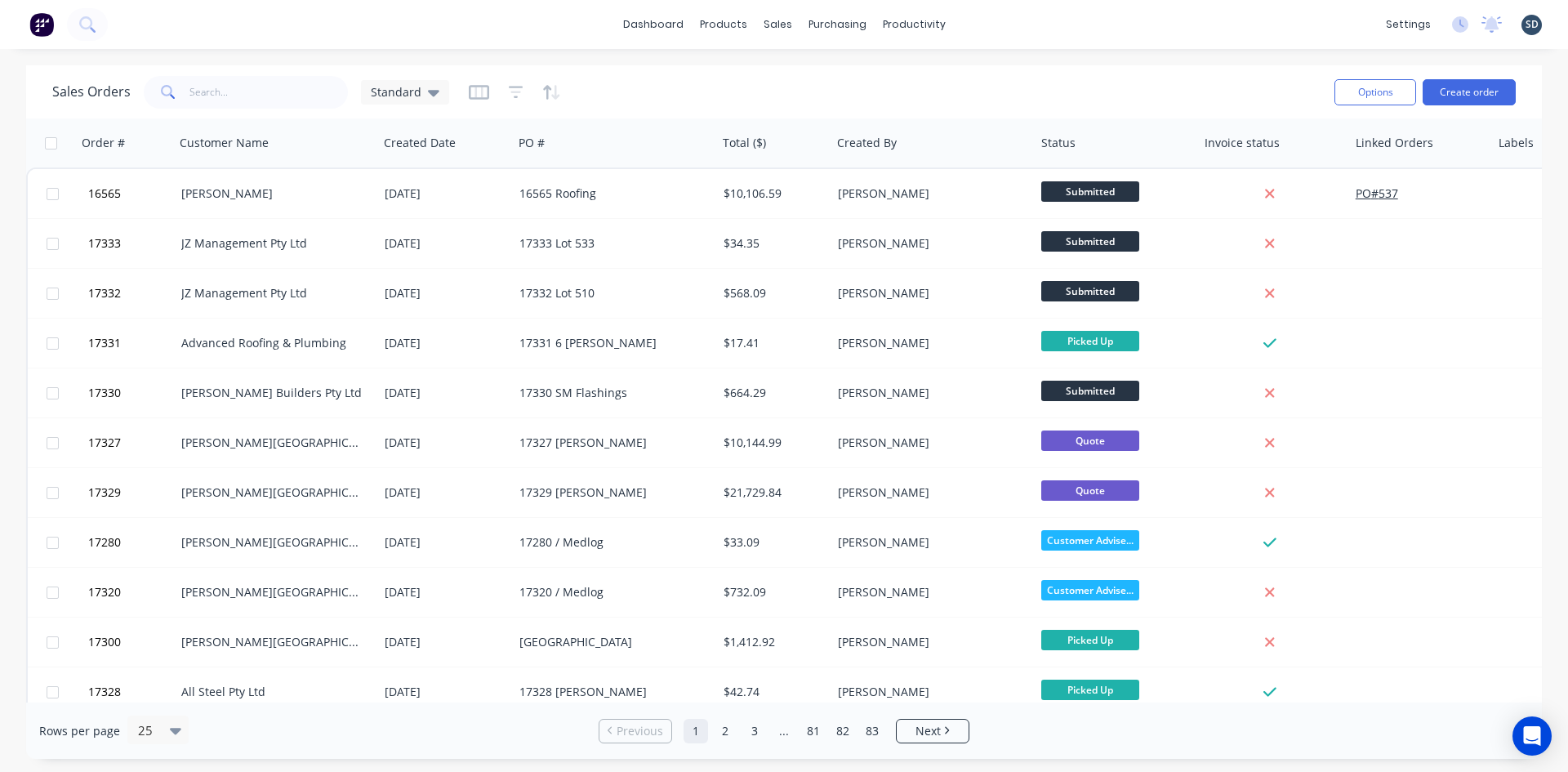
click at [986, 20] on div "dashboard products sales purchasing productivity dashboard products Product Cat…" at bounding box center [784, 24] width 1568 height 49
click at [985, 23] on div "dashboard products sales purchasing productivity dashboard products Product Cat…" at bounding box center [784, 24] width 1568 height 49
click at [991, 24] on div "dashboard products sales purchasing productivity dashboard products Product Cat…" at bounding box center [784, 24] width 1568 height 49
click at [994, 24] on div "dashboard products sales purchasing productivity dashboard products Product Cat…" at bounding box center [784, 24] width 1568 height 49
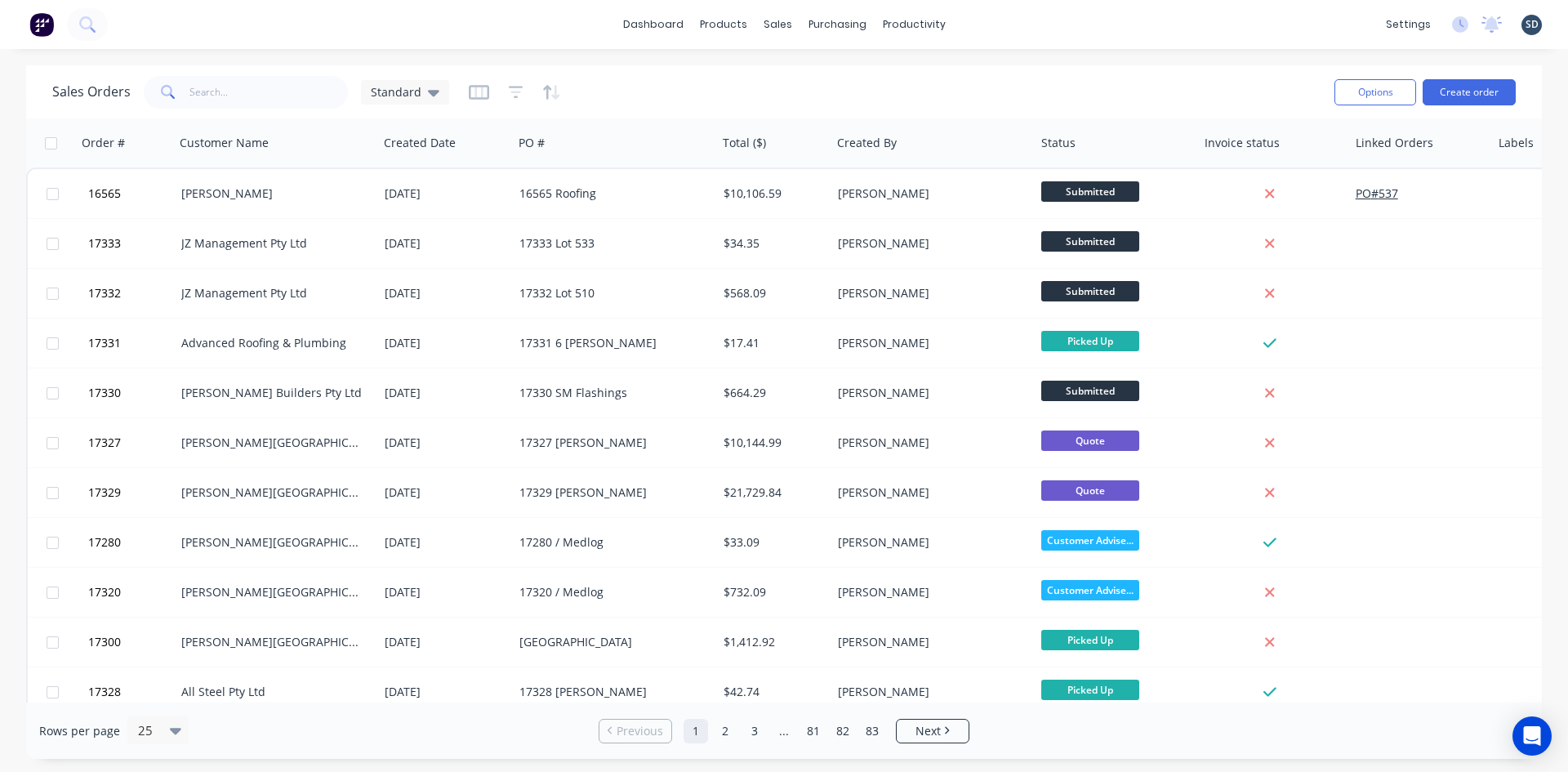
click at [993, 22] on div "dashboard products sales purchasing productivity dashboard products Product Cat…" at bounding box center [784, 24] width 1568 height 49
click at [990, 22] on div "dashboard products sales purchasing productivity dashboard products Product Cat…" at bounding box center [784, 24] width 1568 height 49
click at [986, 23] on div "dashboard products sales purchasing productivity dashboard products Product Cat…" at bounding box center [784, 24] width 1568 height 49
click at [991, 21] on div "dashboard products sales purchasing productivity dashboard products Product Cat…" at bounding box center [784, 24] width 1568 height 49
click at [996, 21] on div "dashboard products sales purchasing productivity dashboard products Product Cat…" at bounding box center [784, 24] width 1568 height 49
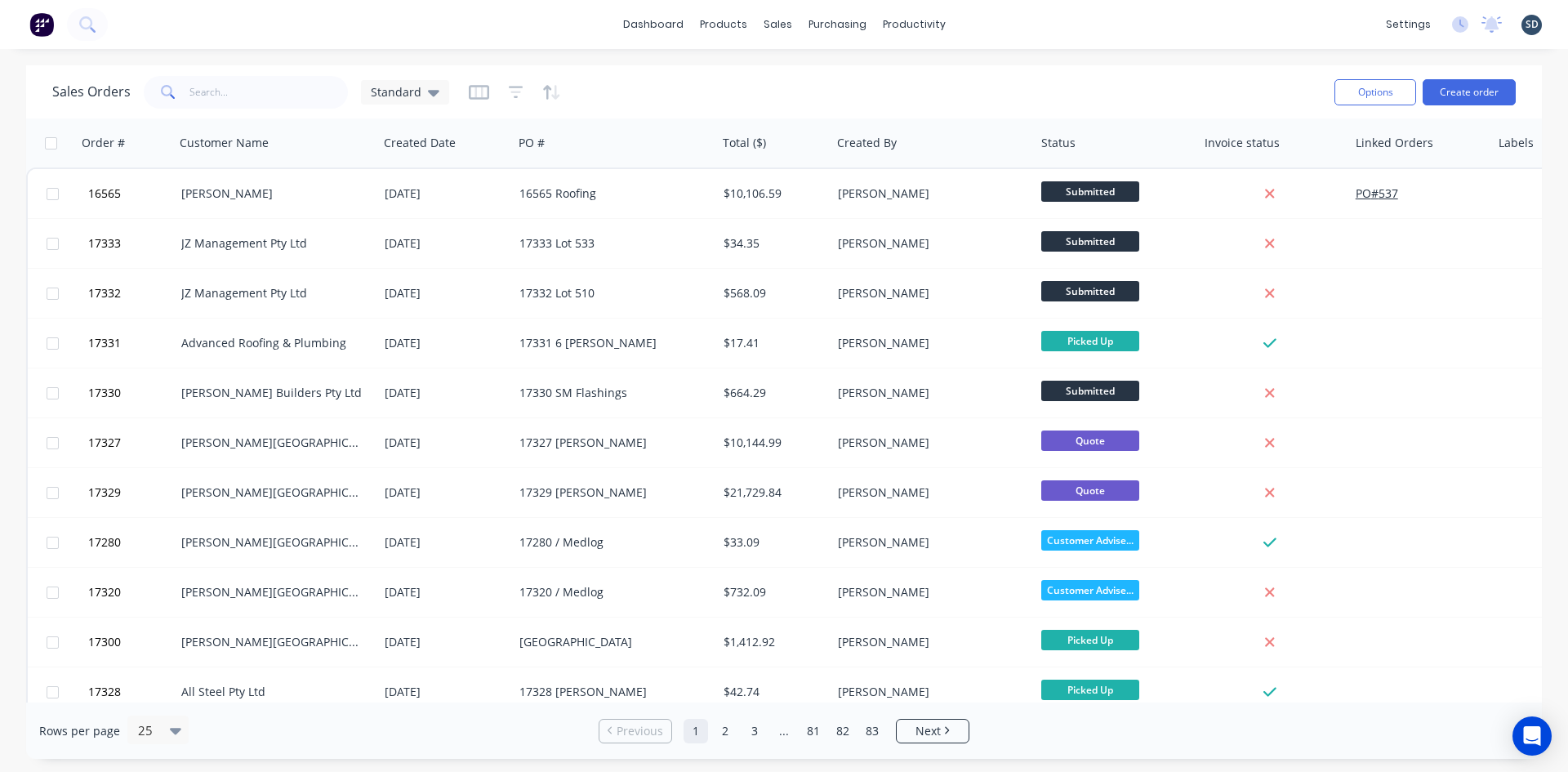
drag, startPoint x: 996, startPoint y: 21, endPoint x: 984, endPoint y: 21, distance: 12.0
click at [984, 21] on div "dashboard products sales purchasing productivity dashboard products Product Cat…" at bounding box center [784, 24] width 1568 height 49
click at [991, 22] on div "dashboard products sales purchasing productivity dashboard products Product Cat…" at bounding box center [784, 24] width 1568 height 49
click at [987, 23] on div "dashboard products sales purchasing productivity dashboard products Product Cat…" at bounding box center [784, 24] width 1568 height 49
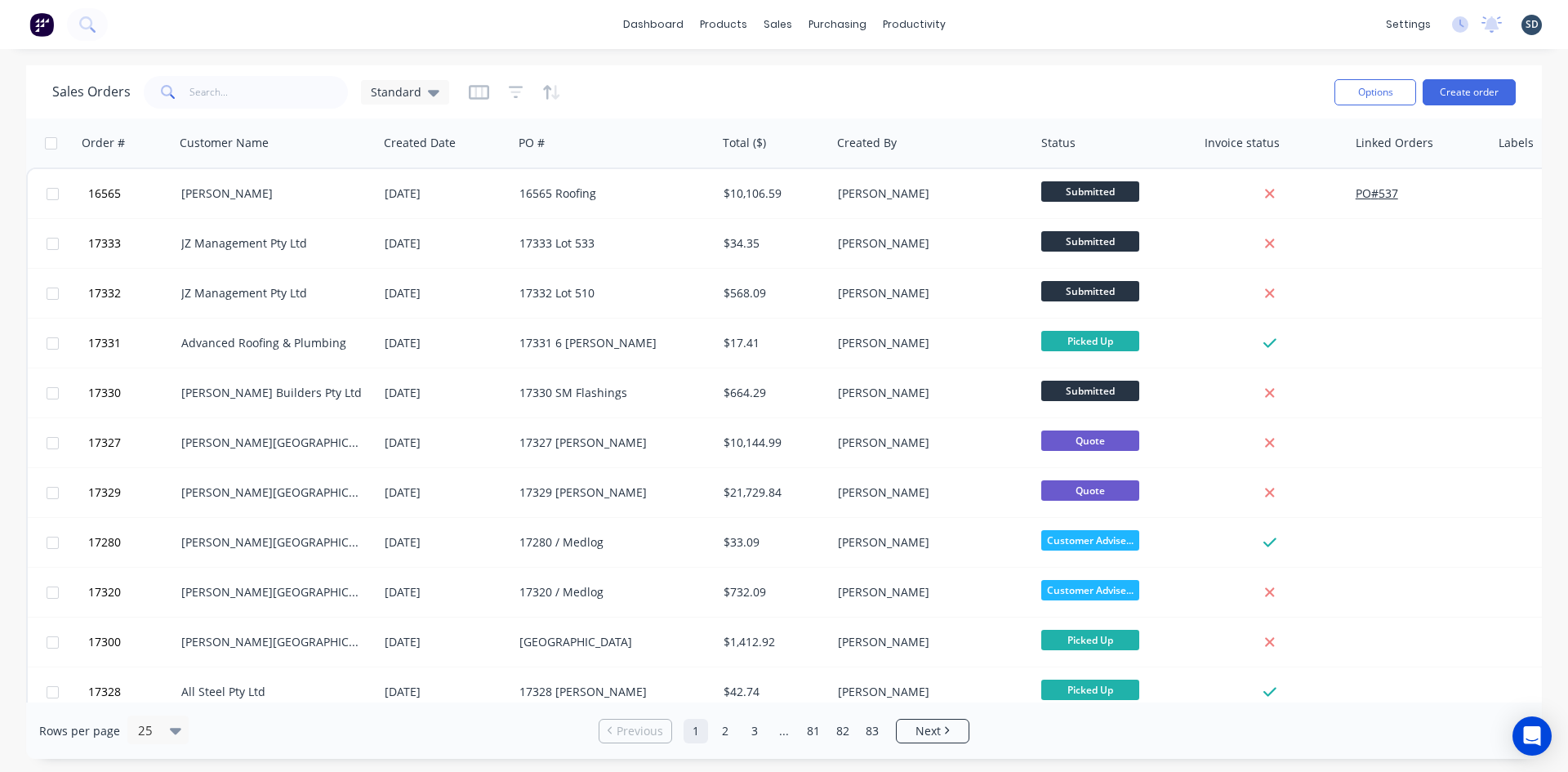
click at [985, 22] on div "dashboard products sales purchasing productivity dashboard products Product Cat…" at bounding box center [784, 24] width 1568 height 49
click at [976, 22] on div "dashboard products sales purchasing productivity dashboard products Product Cat…" at bounding box center [784, 24] width 1568 height 49
drag, startPoint x: 992, startPoint y: 22, endPoint x: 981, endPoint y: 22, distance: 11.0
click at [981, 22] on div "dashboard products sales purchasing productivity dashboard products Product Cat…" at bounding box center [784, 24] width 1568 height 49
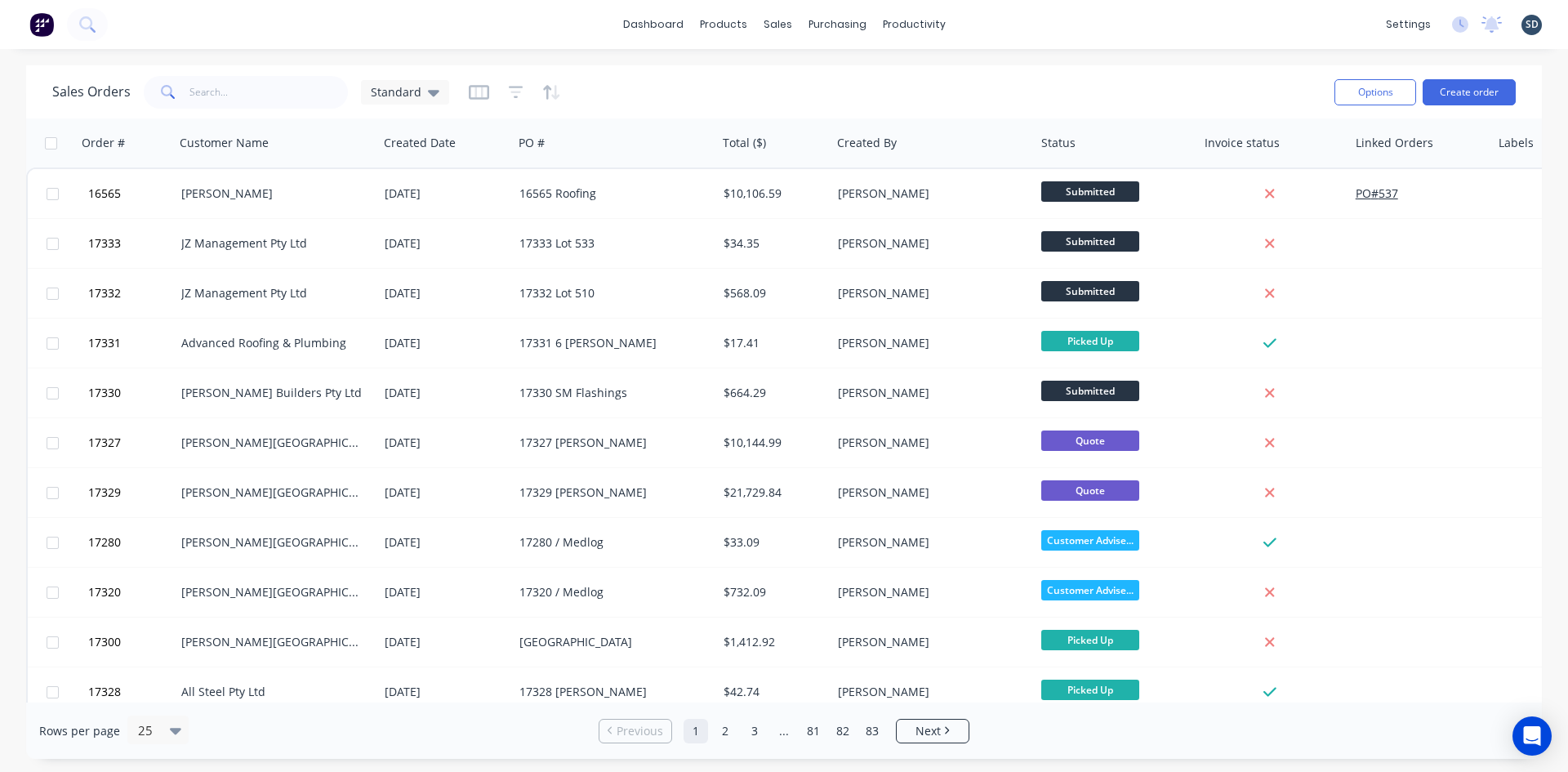
click at [981, 22] on div "dashboard products sales purchasing productivity dashboard products Product Cat…" at bounding box center [784, 24] width 1568 height 49
drag, startPoint x: 1003, startPoint y: 22, endPoint x: 990, endPoint y: 22, distance: 13.0
click at [990, 22] on div "dashboard products sales purchasing productivity dashboard products Product Cat…" at bounding box center [784, 24] width 1568 height 49
drag, startPoint x: 990, startPoint y: 22, endPoint x: 982, endPoint y: 24, distance: 8.2
click at [982, 24] on div "dashboard products sales purchasing productivity dashboard products Product Cat…" at bounding box center [784, 24] width 1568 height 49
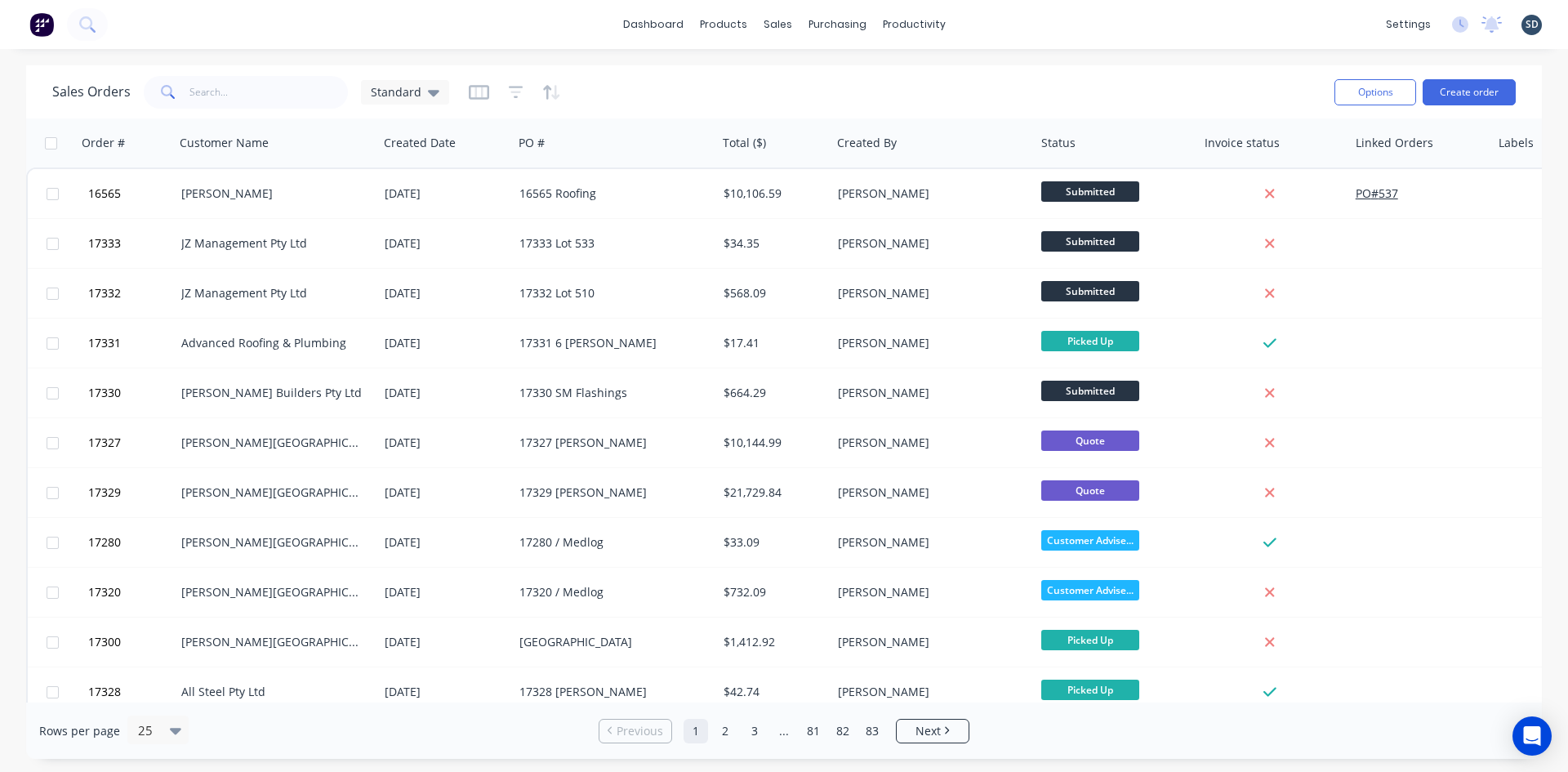
click at [985, 23] on div "dashboard products sales purchasing productivity dashboard products Product Cat…" at bounding box center [784, 24] width 1568 height 49
click at [991, 21] on div "dashboard products sales purchasing productivity dashboard products Product Cat…" at bounding box center [784, 24] width 1568 height 49
click at [996, 21] on div "dashboard products sales purchasing productivity dashboard products Product Cat…" at bounding box center [784, 24] width 1568 height 49
click at [993, 24] on div "dashboard products sales purchasing productivity dashboard products Product Cat…" at bounding box center [784, 24] width 1568 height 49
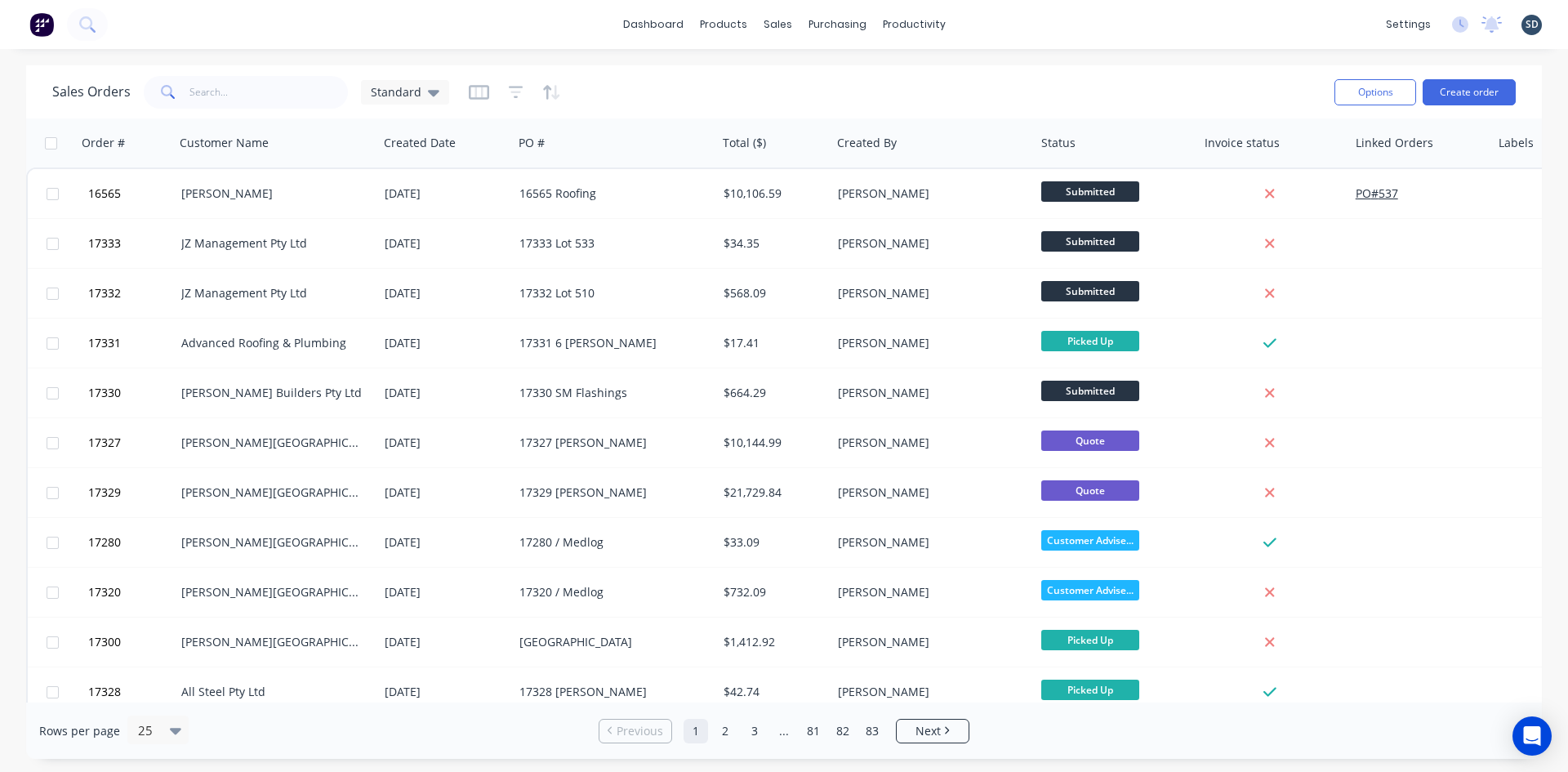
click at [995, 23] on div "dashboard products sales purchasing productivity dashboard products Product Cat…" at bounding box center [784, 24] width 1568 height 49
click at [993, 24] on div "dashboard products sales purchasing productivity dashboard products Product Cat…" at bounding box center [784, 24] width 1568 height 49
click at [993, 22] on div "dashboard products sales purchasing productivity dashboard products Product Cat…" at bounding box center [784, 24] width 1568 height 49
click at [991, 22] on div "dashboard products sales purchasing productivity dashboard products Product Cat…" at bounding box center [784, 24] width 1568 height 49
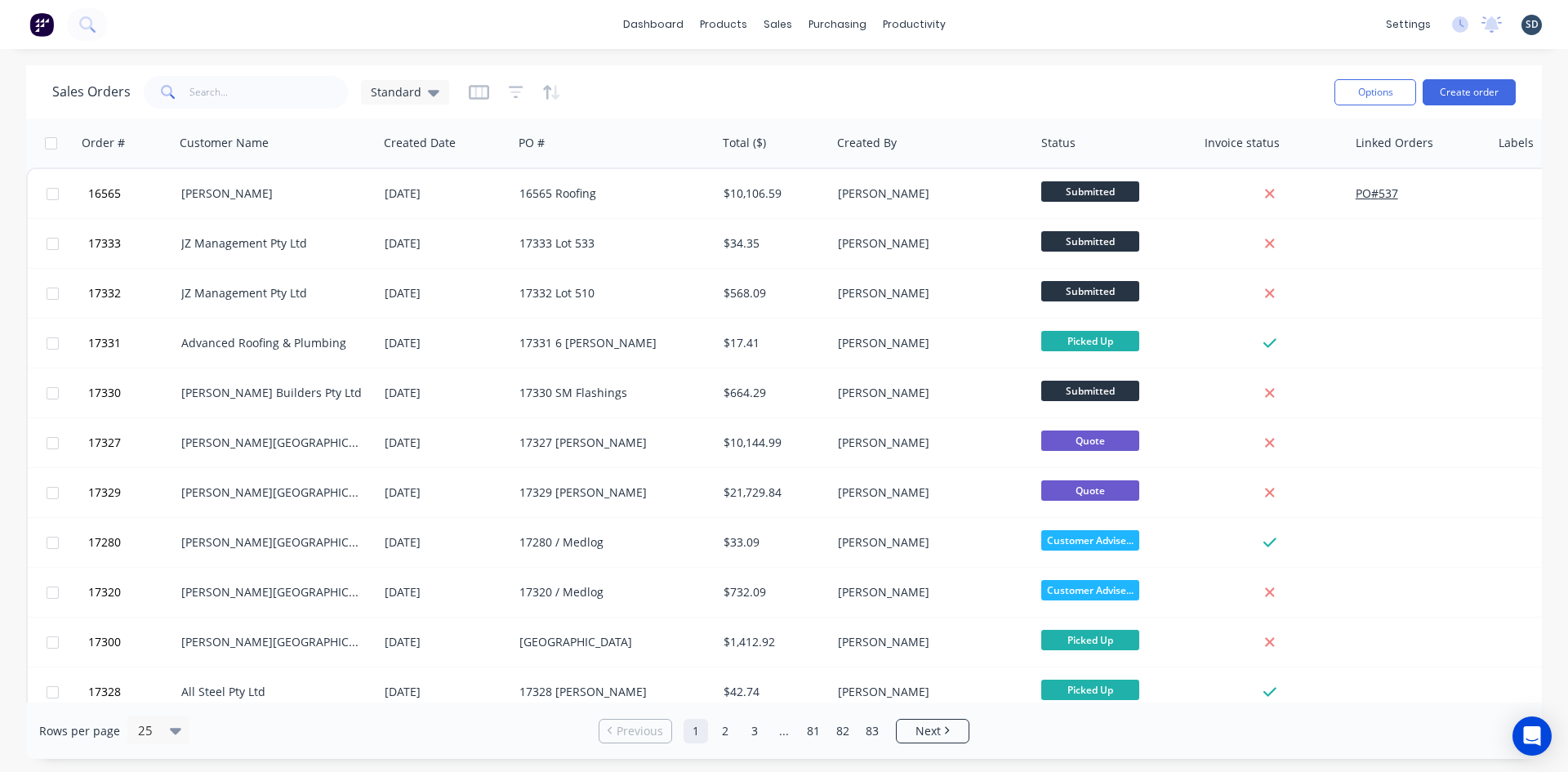
click at [995, 21] on div "dashboard products sales purchasing productivity dashboard products Product Cat…" at bounding box center [784, 24] width 1568 height 49
click at [992, 23] on div "dashboard products sales purchasing productivity dashboard products Product Cat…" at bounding box center [784, 24] width 1568 height 49
drag, startPoint x: 997, startPoint y: 24, endPoint x: 989, endPoint y: 20, distance: 8.9
click at [989, 20] on div "dashboard products sales purchasing productivity dashboard products Product Cat…" at bounding box center [784, 24] width 1568 height 49
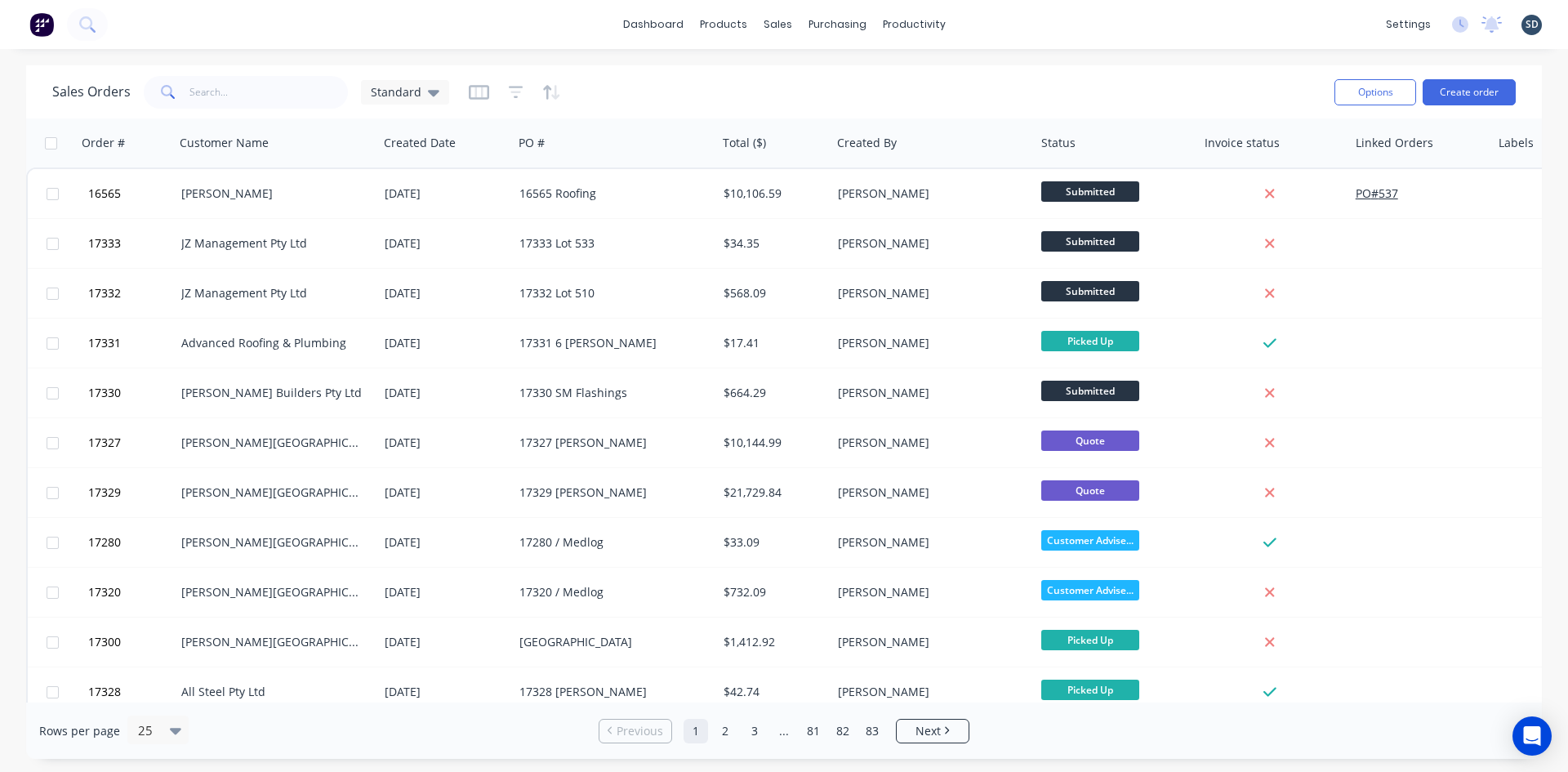
drag, startPoint x: 994, startPoint y: 22, endPoint x: 982, endPoint y: 23, distance: 12.0
click at [982, 23] on div "dashboard products sales purchasing productivity dashboard products Product Cat…" at bounding box center [784, 24] width 1568 height 49
drag, startPoint x: 993, startPoint y: 26, endPoint x: 980, endPoint y: 24, distance: 13.2
click at [980, 24] on div "dashboard products sales purchasing productivity dashboard products Product Cat…" at bounding box center [784, 24] width 1568 height 49
click at [1467, 96] on button "Create order" at bounding box center [1469, 92] width 93 height 26
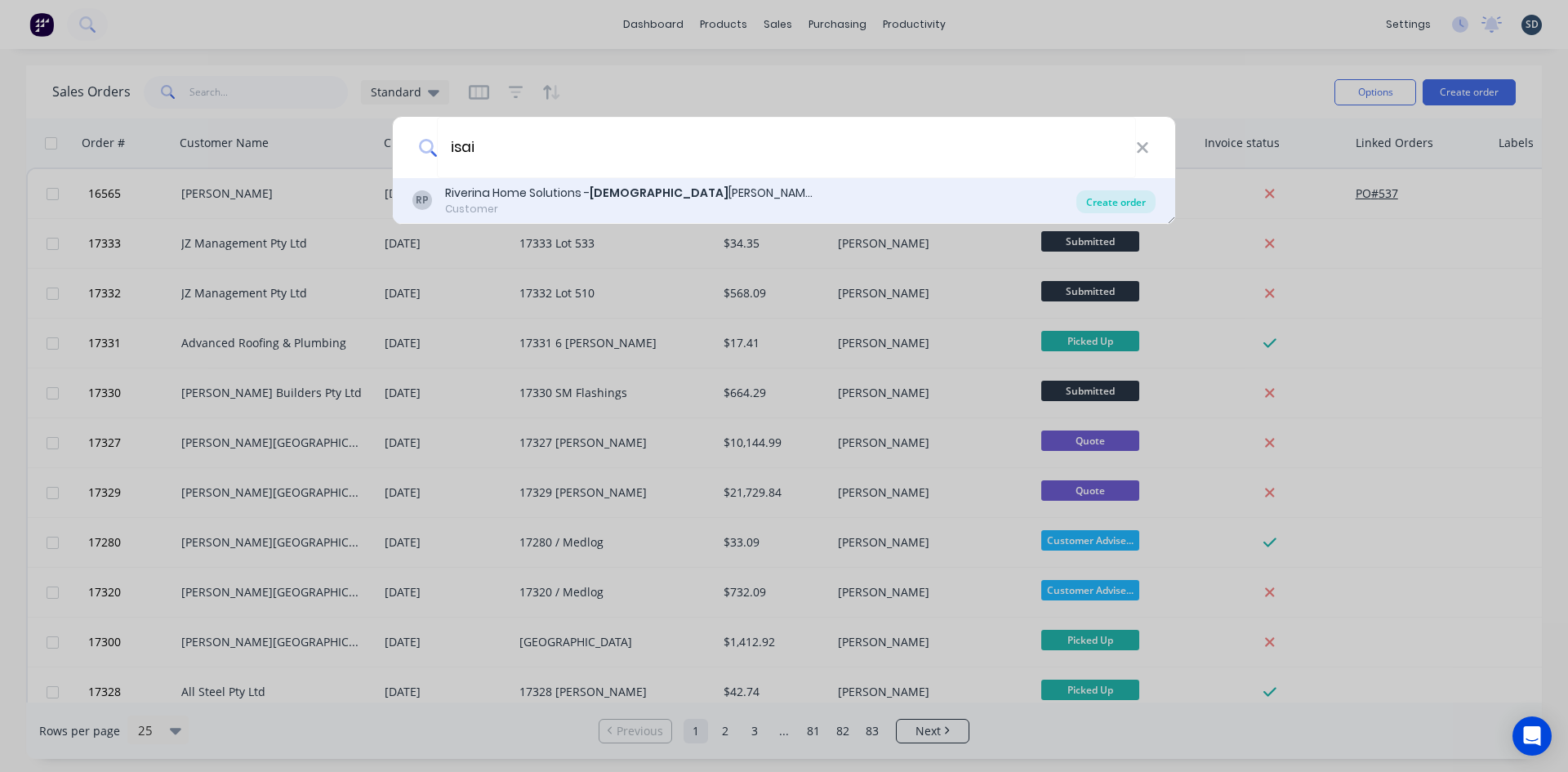
type input "isai"
click at [1100, 198] on div "Create order" at bounding box center [1116, 202] width 80 height 23
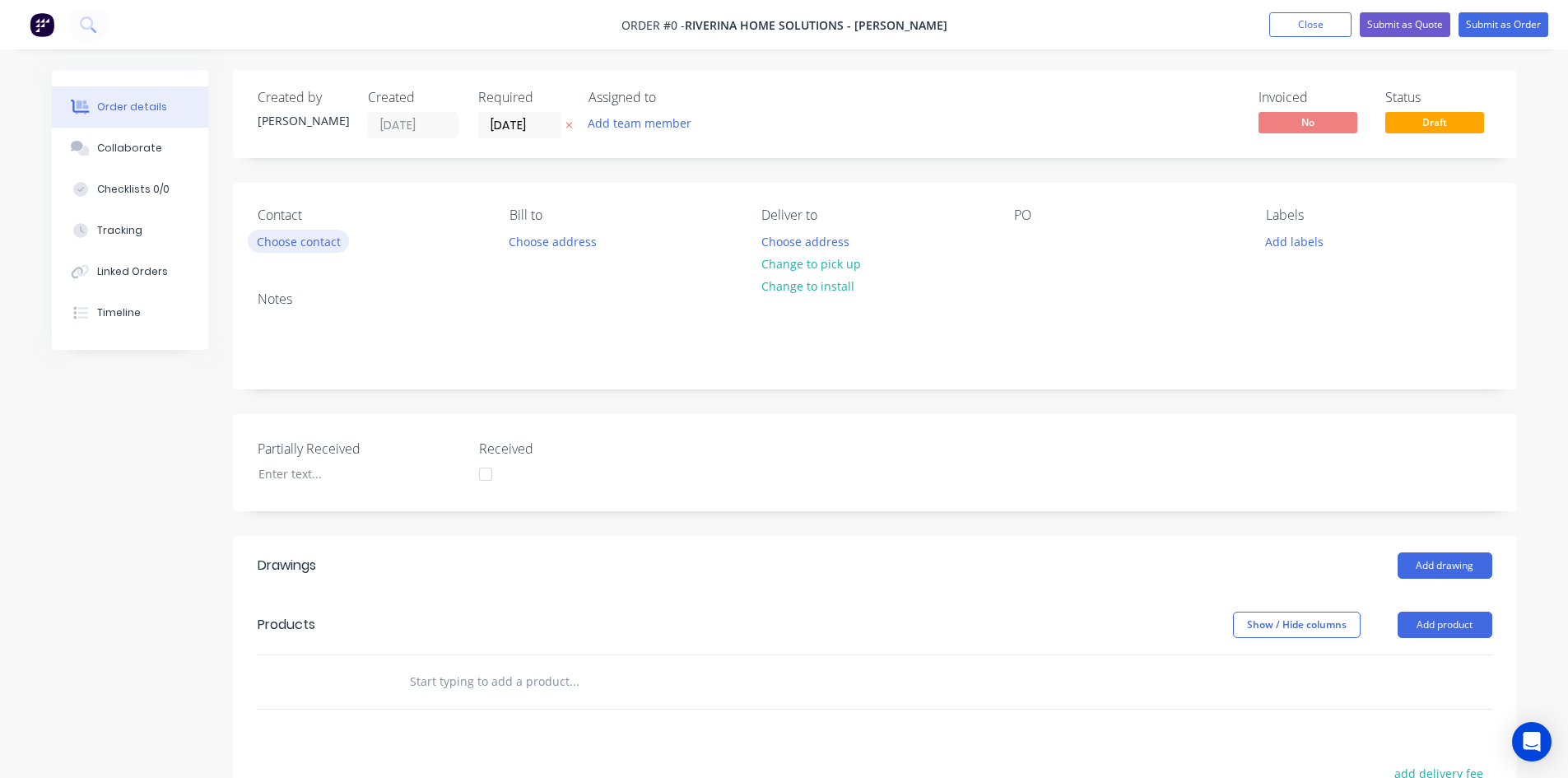
click at [292, 243] on button "Choose contact" at bounding box center [298, 240] width 101 height 23
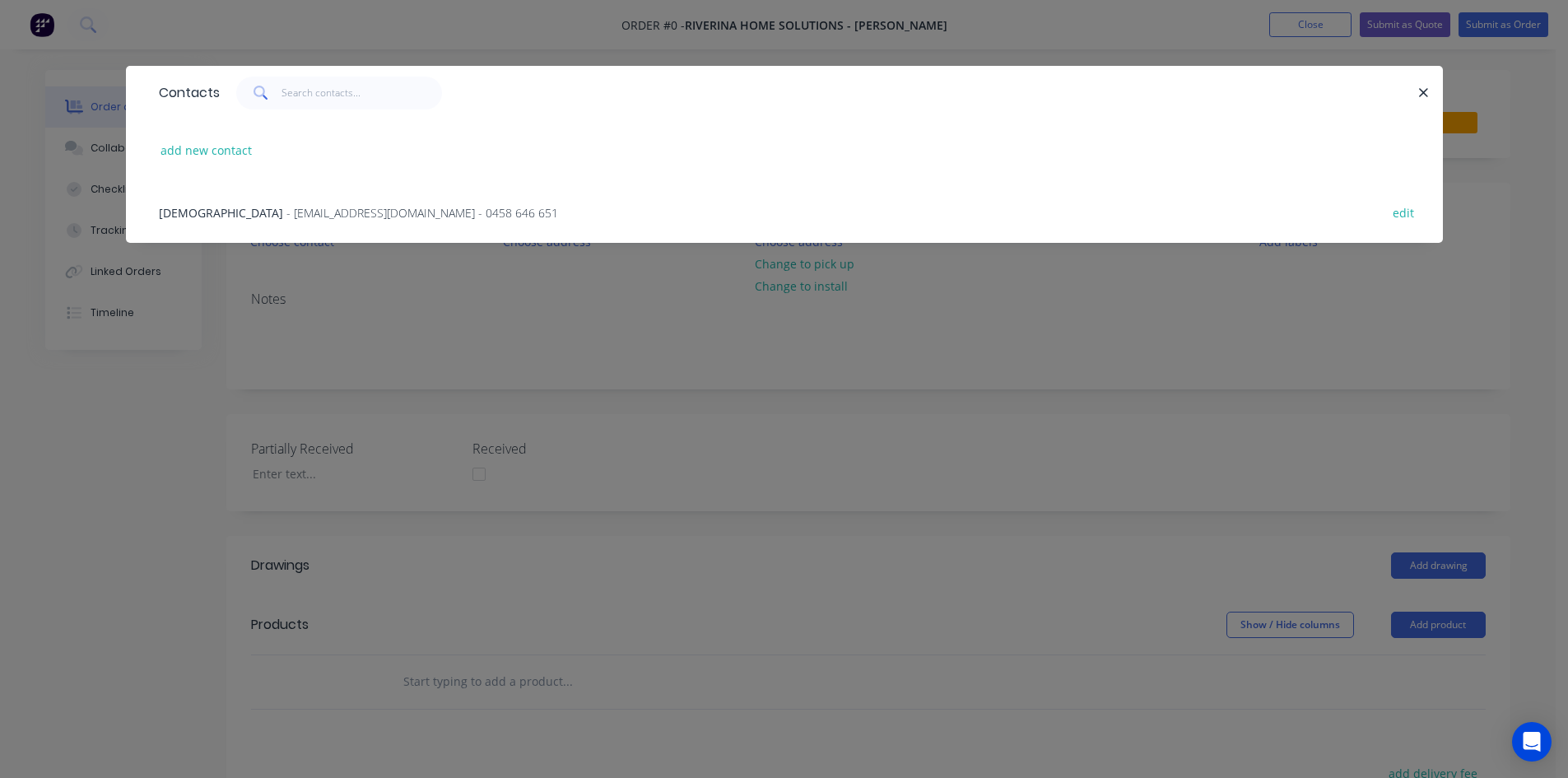
click at [299, 215] on span "- [EMAIL_ADDRESS][DOMAIN_NAME] - 0458 646 651" at bounding box center [422, 213] width 272 height 15
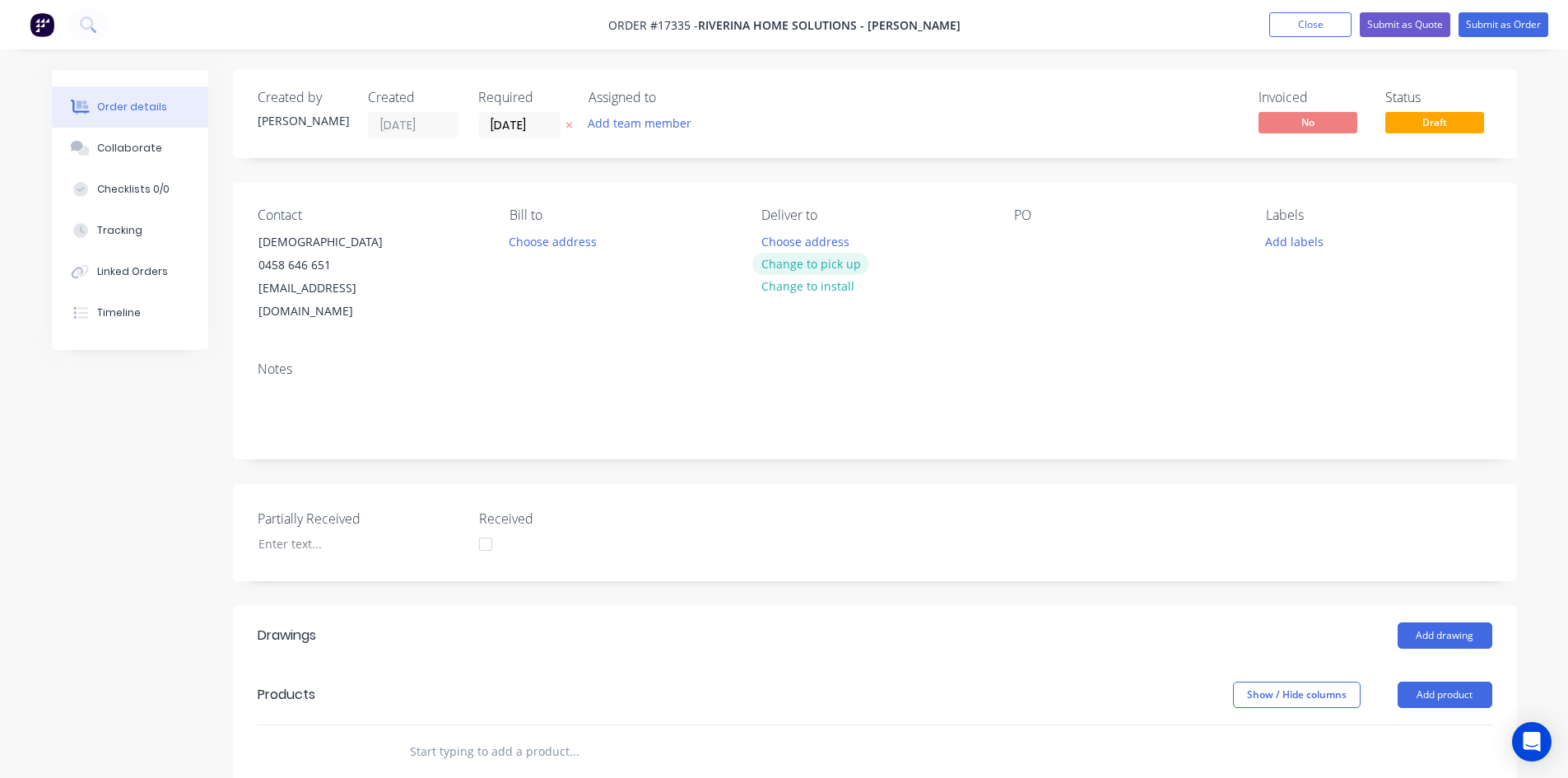
click at [819, 265] on button "Change to pick up" at bounding box center [811, 264] width 117 height 23
click at [1015, 232] on div at bounding box center [1027, 241] width 26 height 24
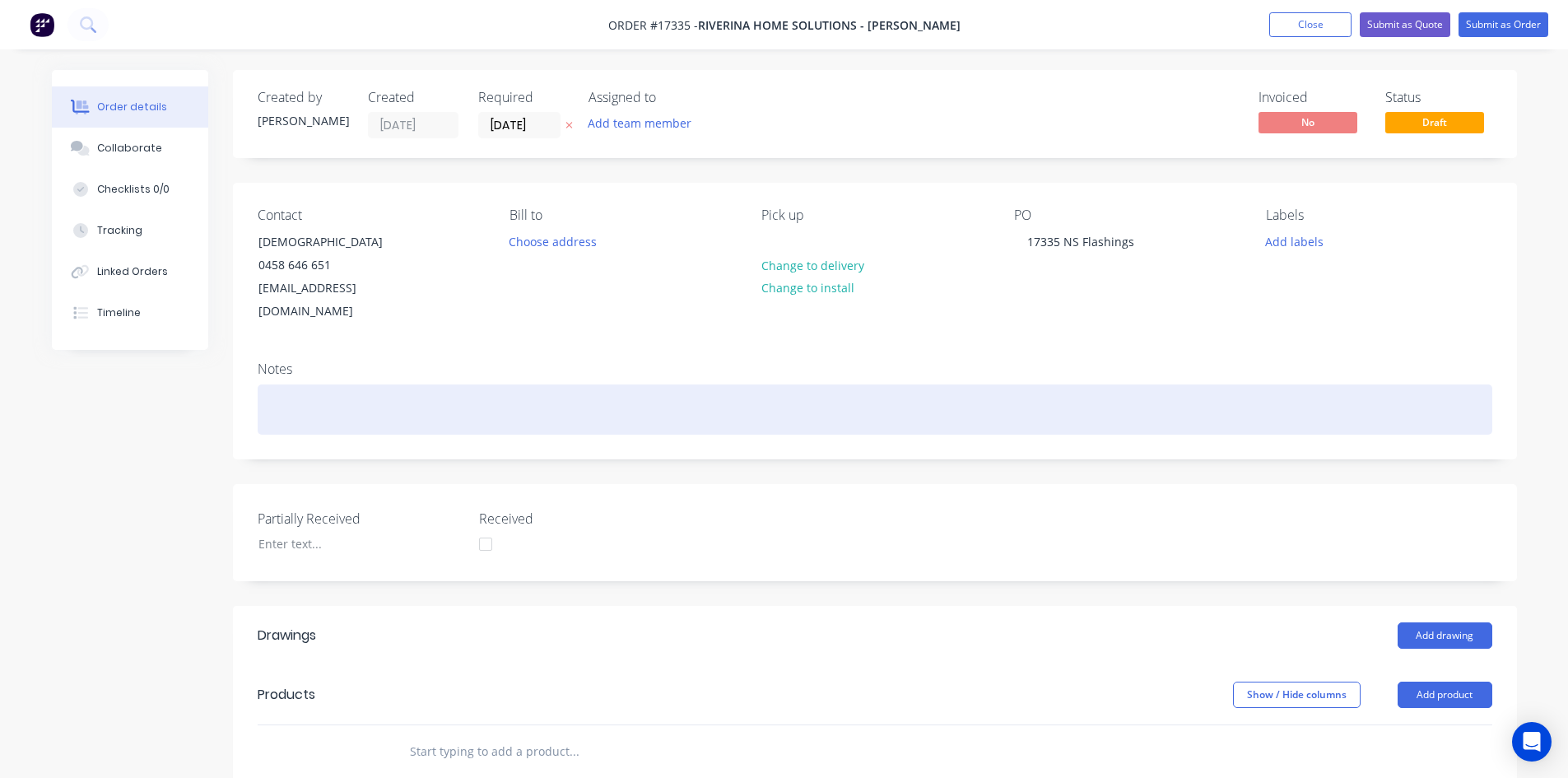
click at [895, 384] on div at bounding box center [875, 410] width 1235 height 50
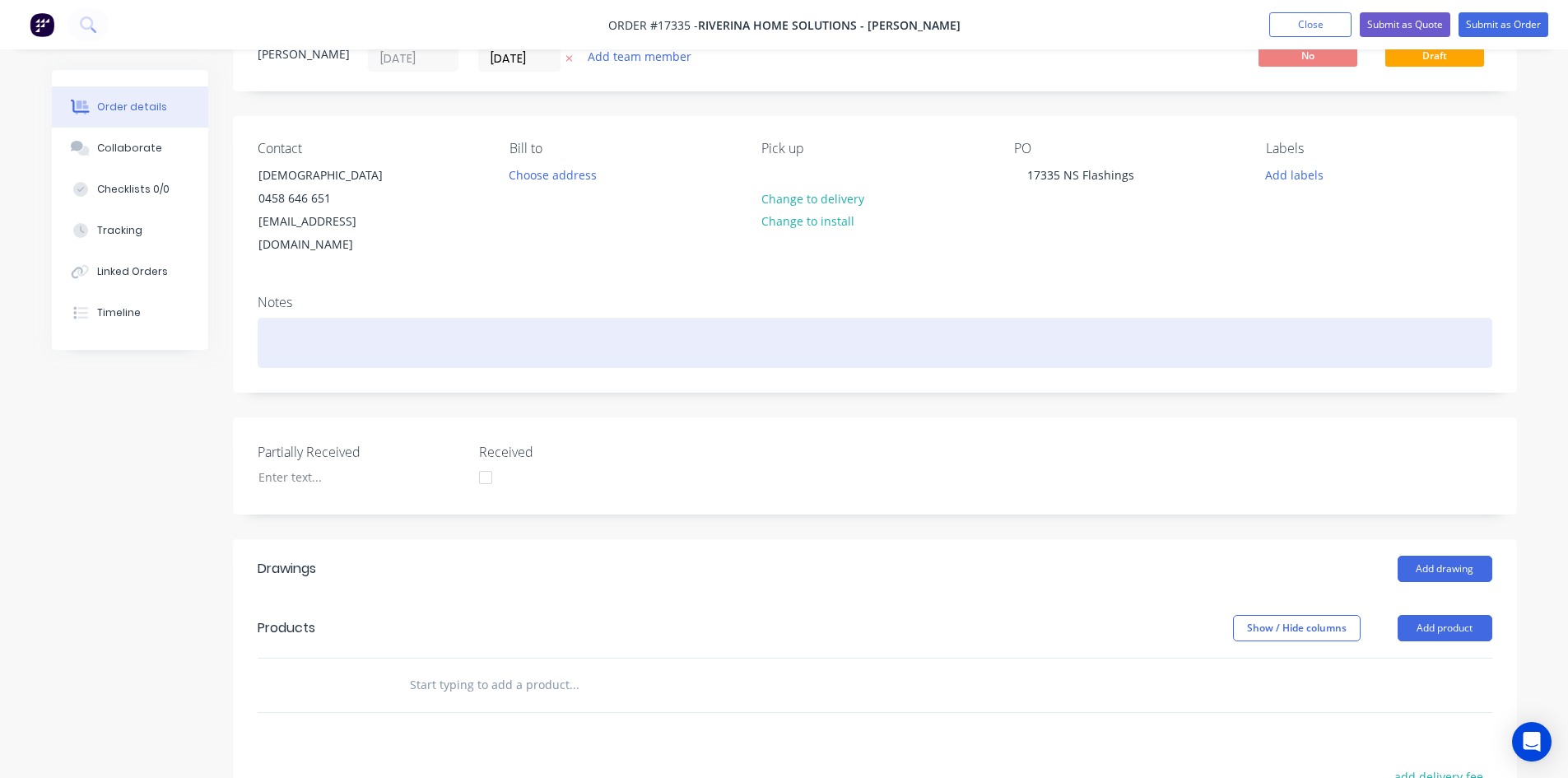
scroll to position [247, 0]
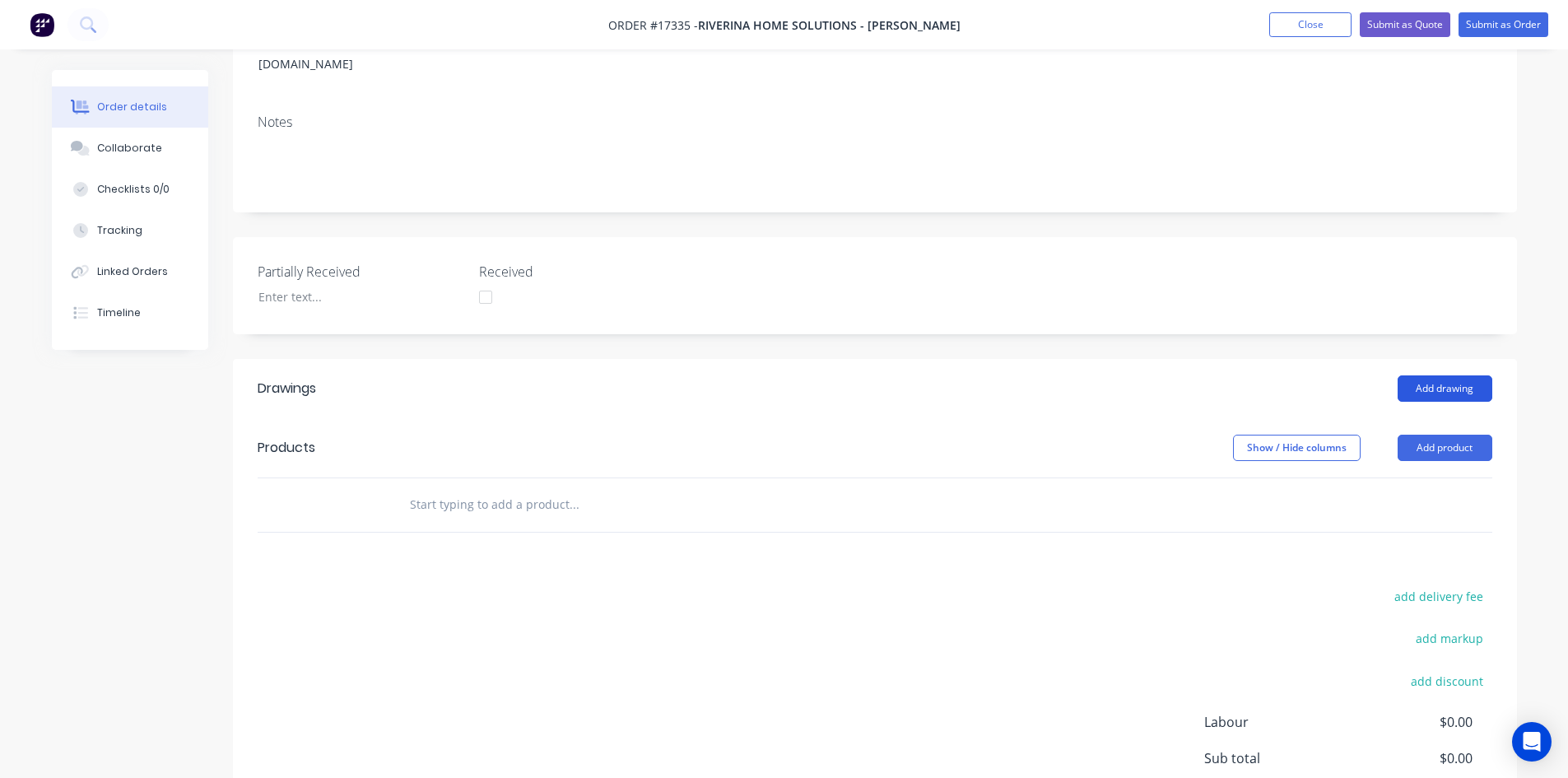
click at [1431, 375] on button "Add drawing" at bounding box center [1445, 388] width 95 height 26
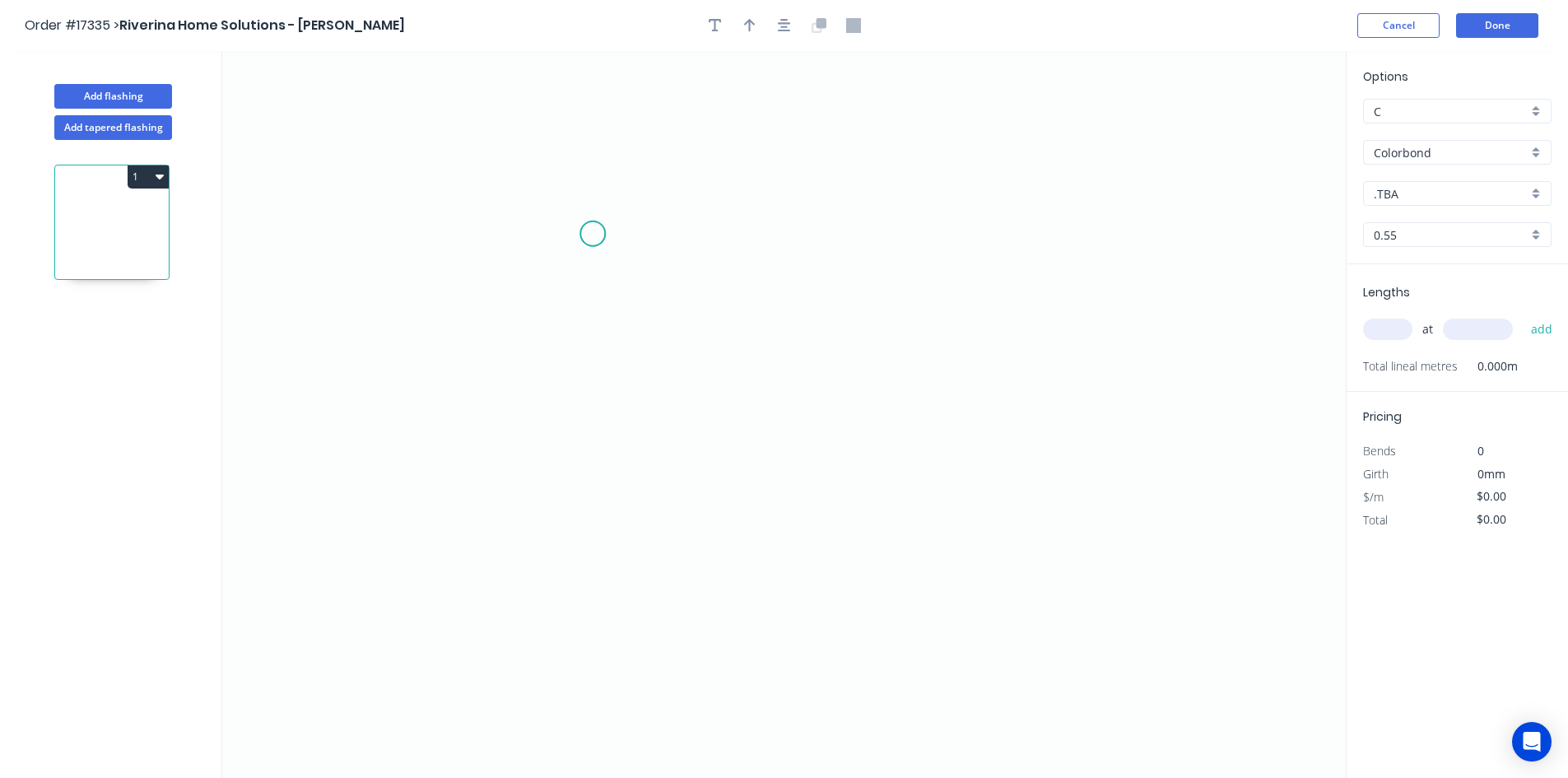
click at [561, 230] on icon "0" at bounding box center [784, 414] width 1124 height 727
click at [947, 225] on icon "0" at bounding box center [784, 414] width 1124 height 727
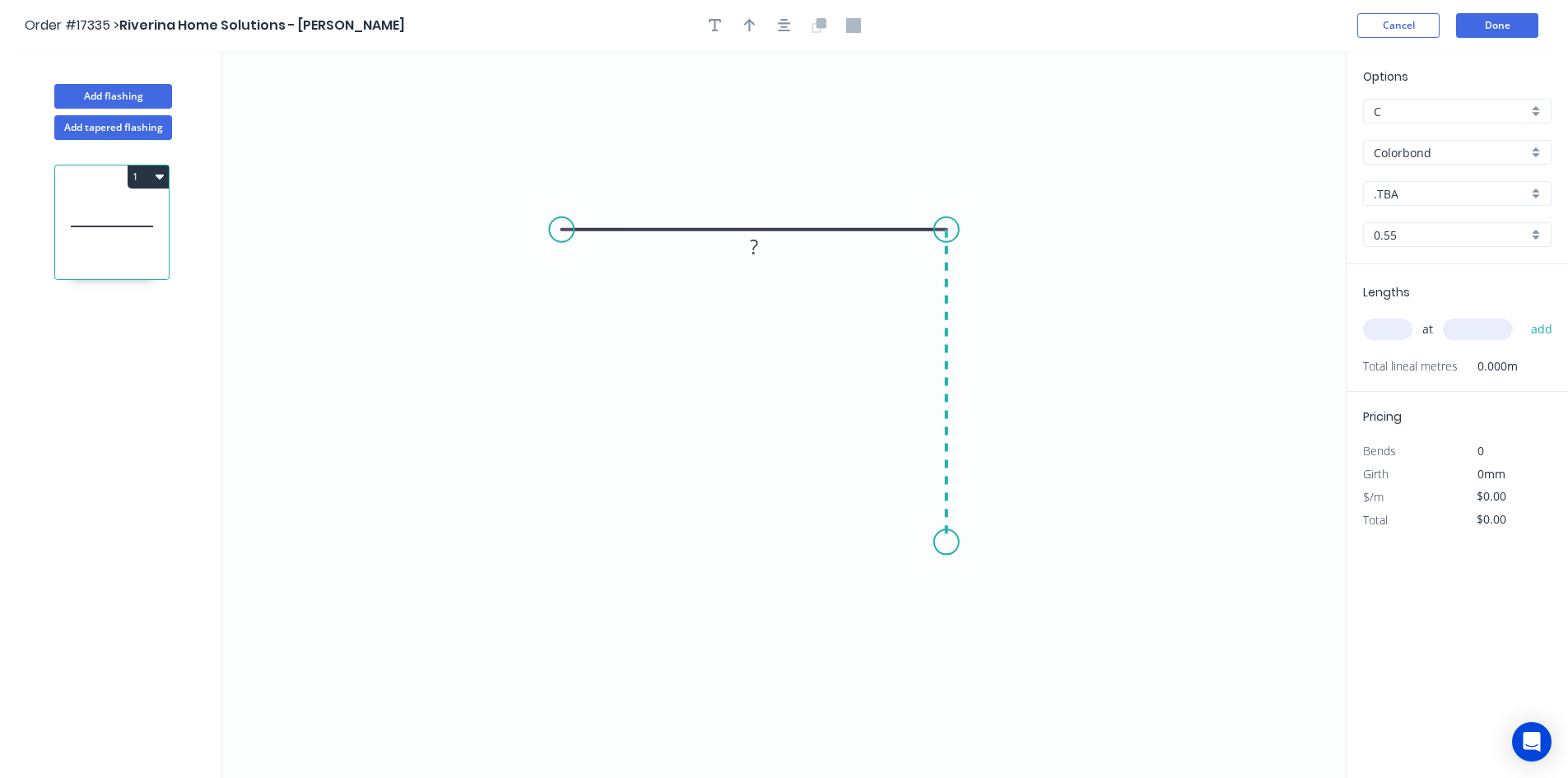
click at [938, 542] on icon "0 ?" at bounding box center [784, 414] width 1124 height 727
click at [562, 233] on circle at bounding box center [561, 229] width 24 height 24
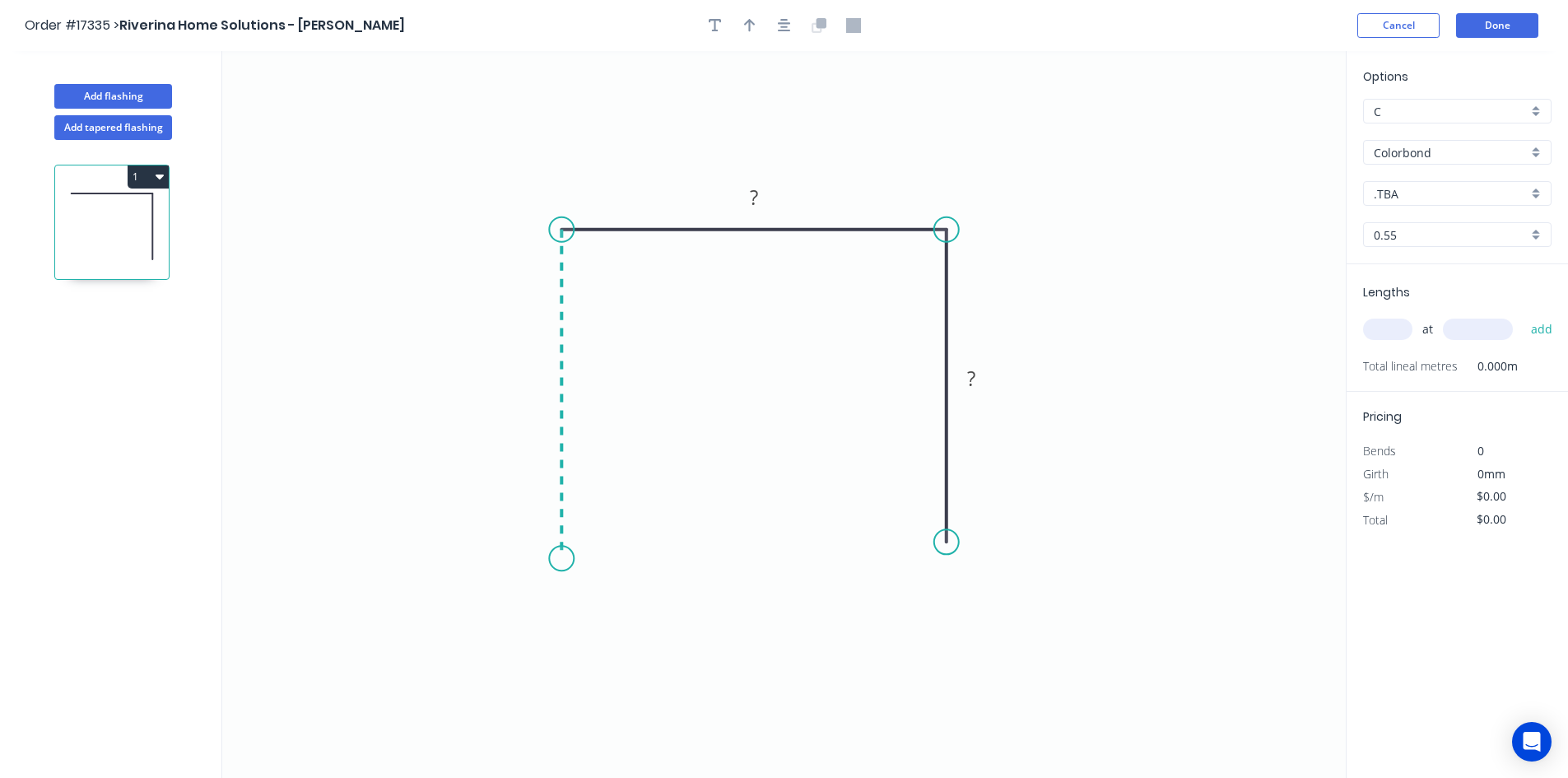
click at [567, 559] on icon "0 ? ?" at bounding box center [784, 414] width 1124 height 727
drag, startPoint x: 953, startPoint y: 547, endPoint x: 952, endPoint y: 560, distance: 13.0
click at [952, 560] on circle at bounding box center [946, 558] width 24 height 24
click at [981, 387] on rect at bounding box center [971, 388] width 33 height 23
click at [549, 388] on rect at bounding box center [537, 388] width 33 height 23
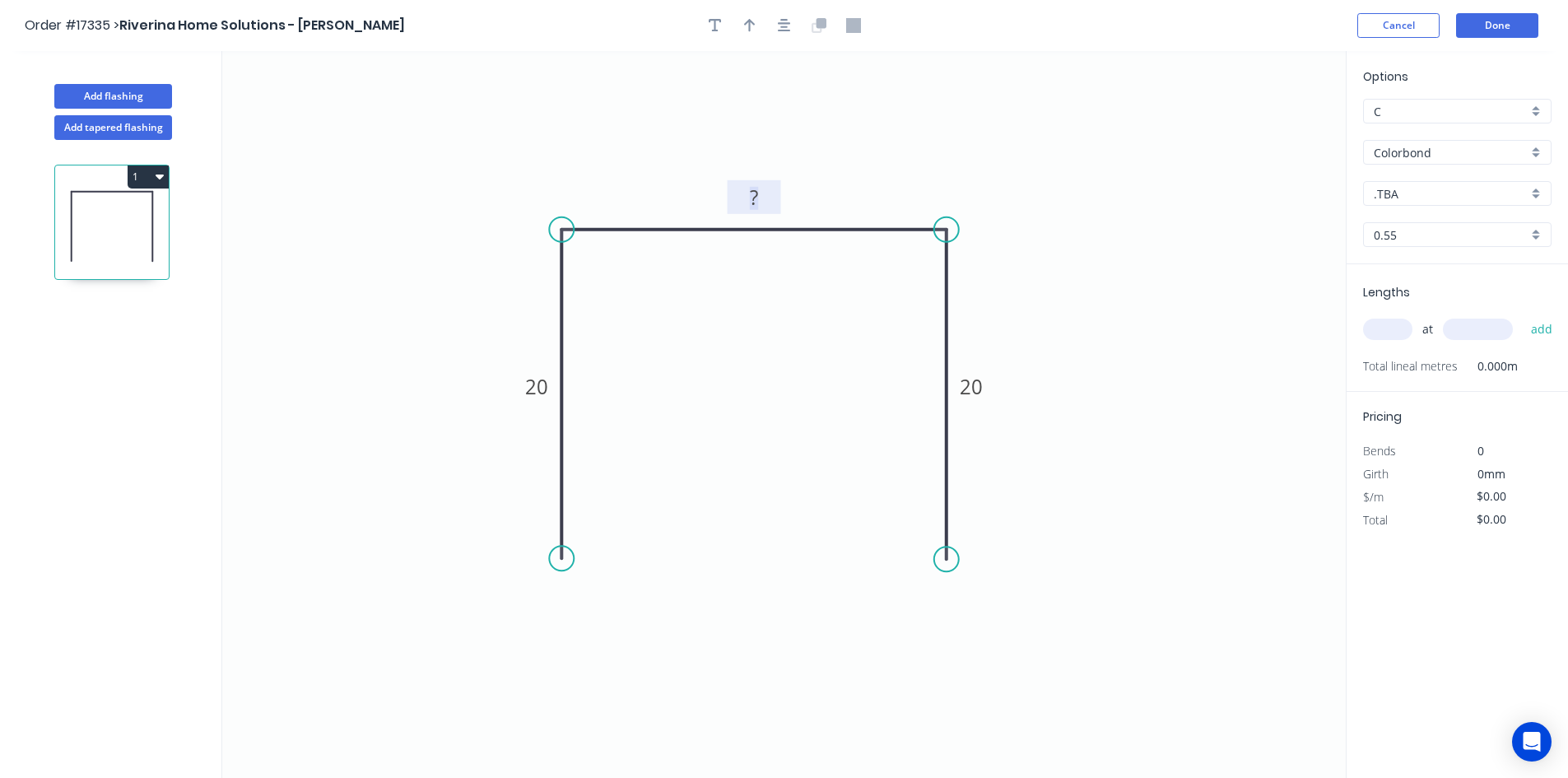
click at [755, 199] on tspan "?" at bounding box center [754, 197] width 8 height 27
click at [785, 26] on icon "button" at bounding box center [784, 25] width 14 height 14
type input "$11.05"
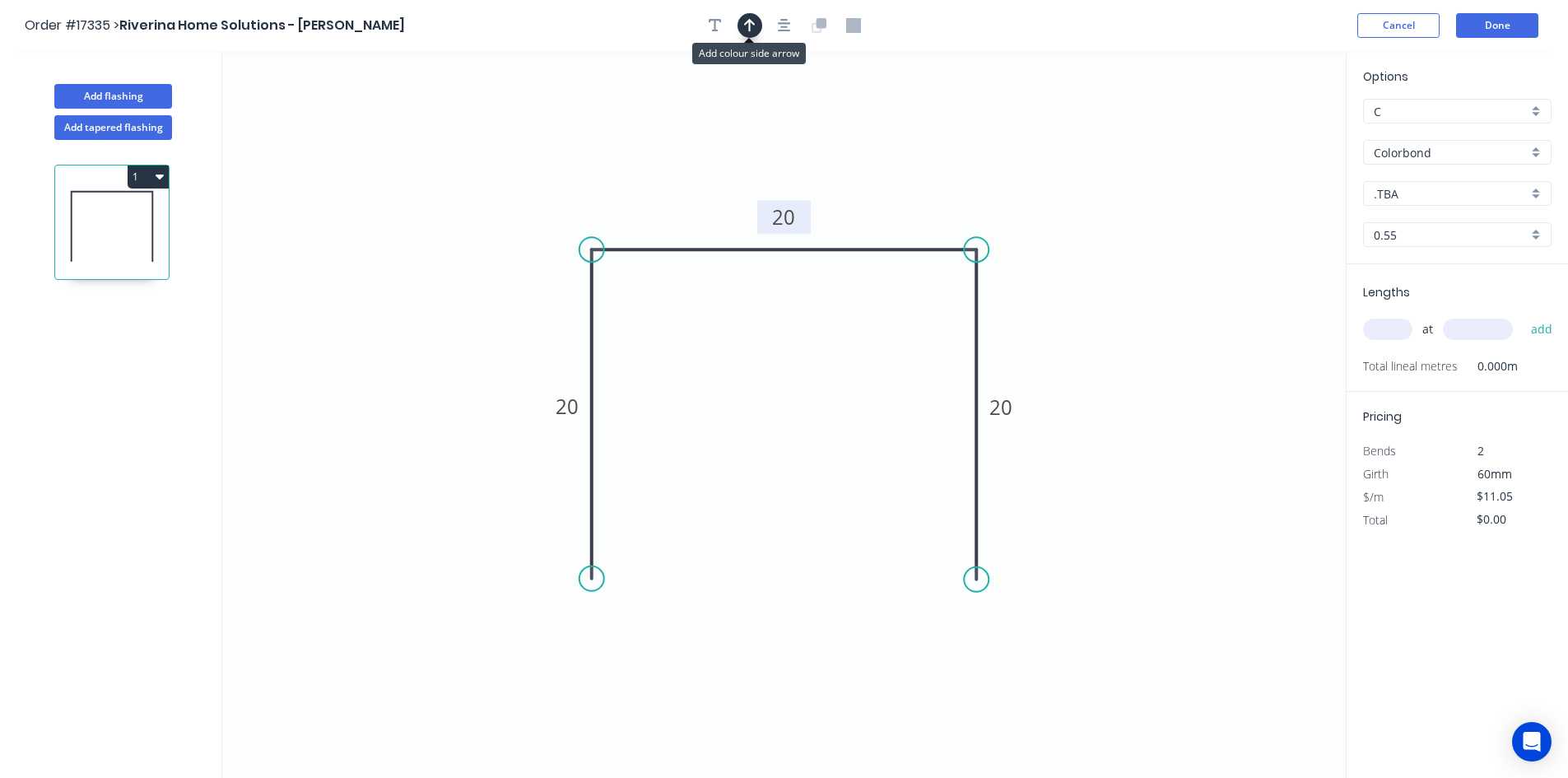
click at [749, 26] on icon "button" at bounding box center [749, 25] width 12 height 14
drag, startPoint x: 1264, startPoint y: 127, endPoint x: 875, endPoint y: 167, distance: 391.1
click at [875, 167] on icon at bounding box center [875, 149] width 14 height 52
click at [1031, 305] on div "Show angle" at bounding box center [1067, 301] width 166 height 33
click at [945, 274] on tspan "?" at bounding box center [944, 277] width 9 height 27
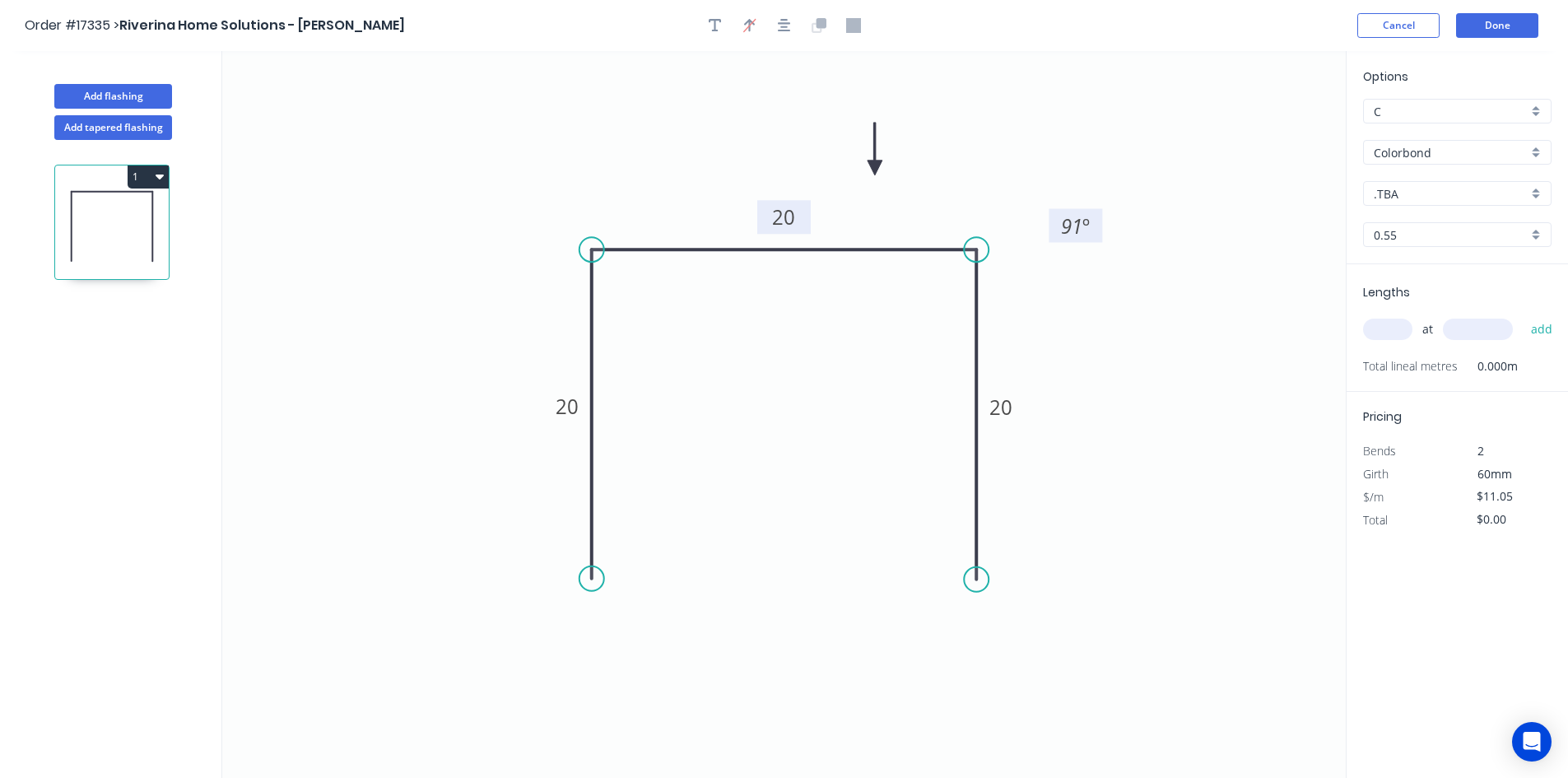
drag, startPoint x: 924, startPoint y: 282, endPoint x: 1054, endPoint y: 222, distance: 143.2
click at [1054, 222] on rect at bounding box center [1074, 225] width 53 height 33
click at [657, 301] on div "Show angle" at bounding box center [675, 298] width 166 height 33
click at [631, 284] on rect at bounding box center [621, 279] width 33 height 23
drag, startPoint x: 646, startPoint y: 284, endPoint x: 500, endPoint y: 213, distance: 162.3
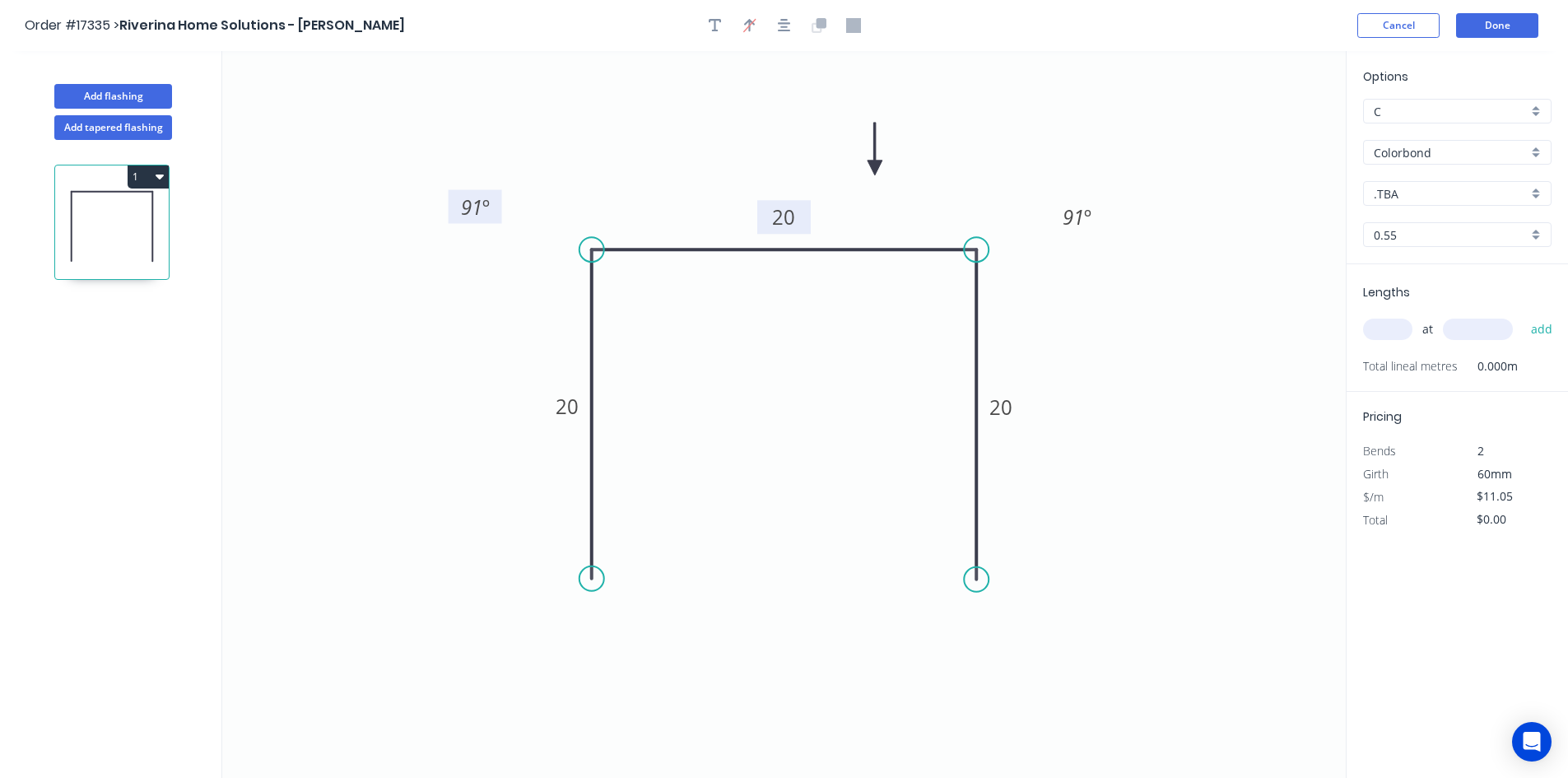
click at [500, 213] on rect at bounding box center [475, 206] width 53 height 33
click at [782, 25] on icon "button" at bounding box center [784, 25] width 14 height 14
click at [1418, 189] on input ".TBA" at bounding box center [1450, 194] width 154 height 17
click at [1441, 302] on div "Night Sky" at bounding box center [1456, 299] width 186 height 29
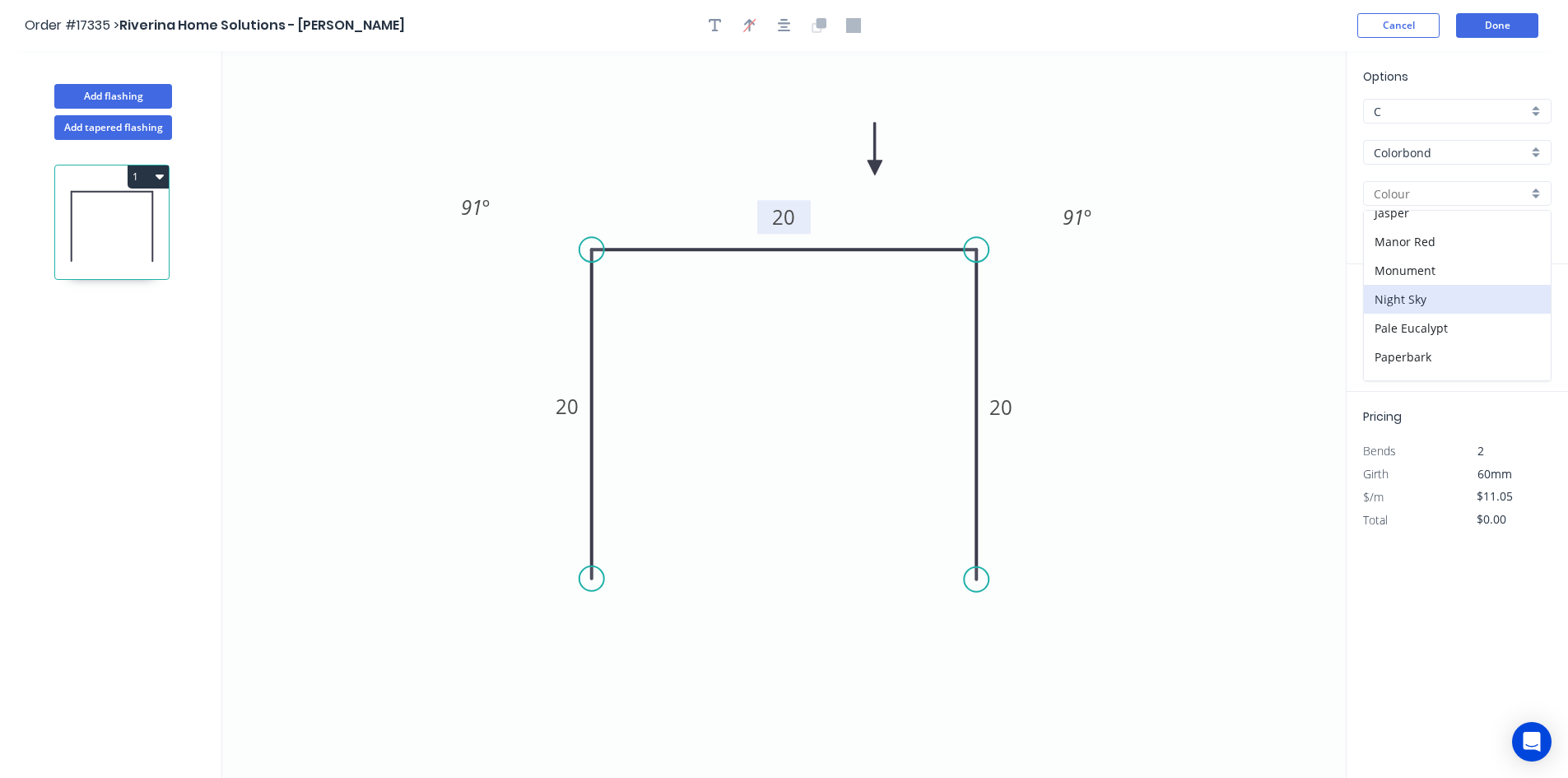
type input "Night Sky"
click at [1392, 330] on input "text" at bounding box center [1388, 330] width 50 height 22
type input "2"
click at [1455, 334] on input "text" at bounding box center [1478, 330] width 70 height 22
type input "872"
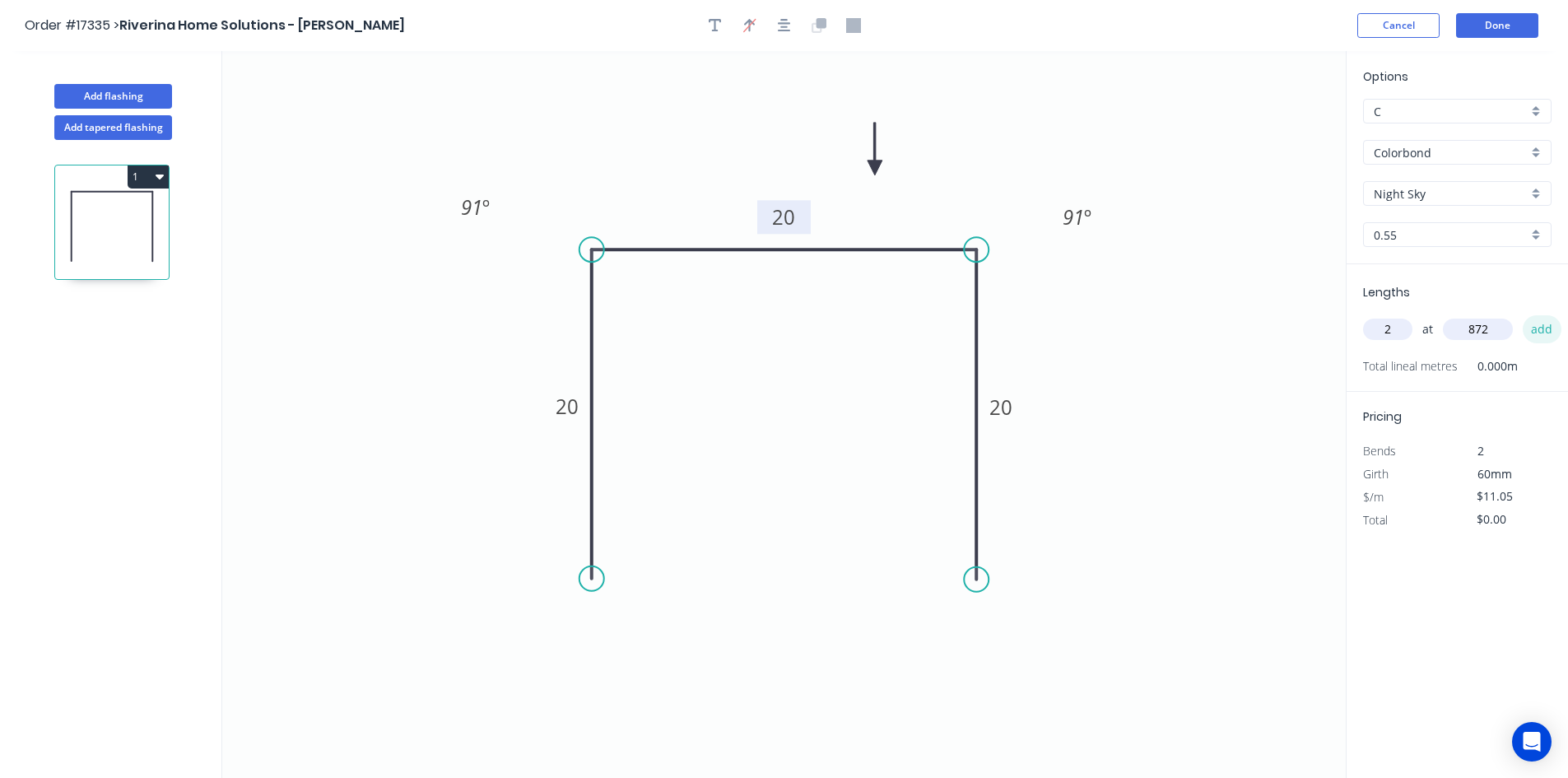
click at [1536, 333] on button "add" at bounding box center [1542, 329] width 39 height 28
type input "$22.10"
click at [1496, 30] on button "Done" at bounding box center [1497, 25] width 82 height 24
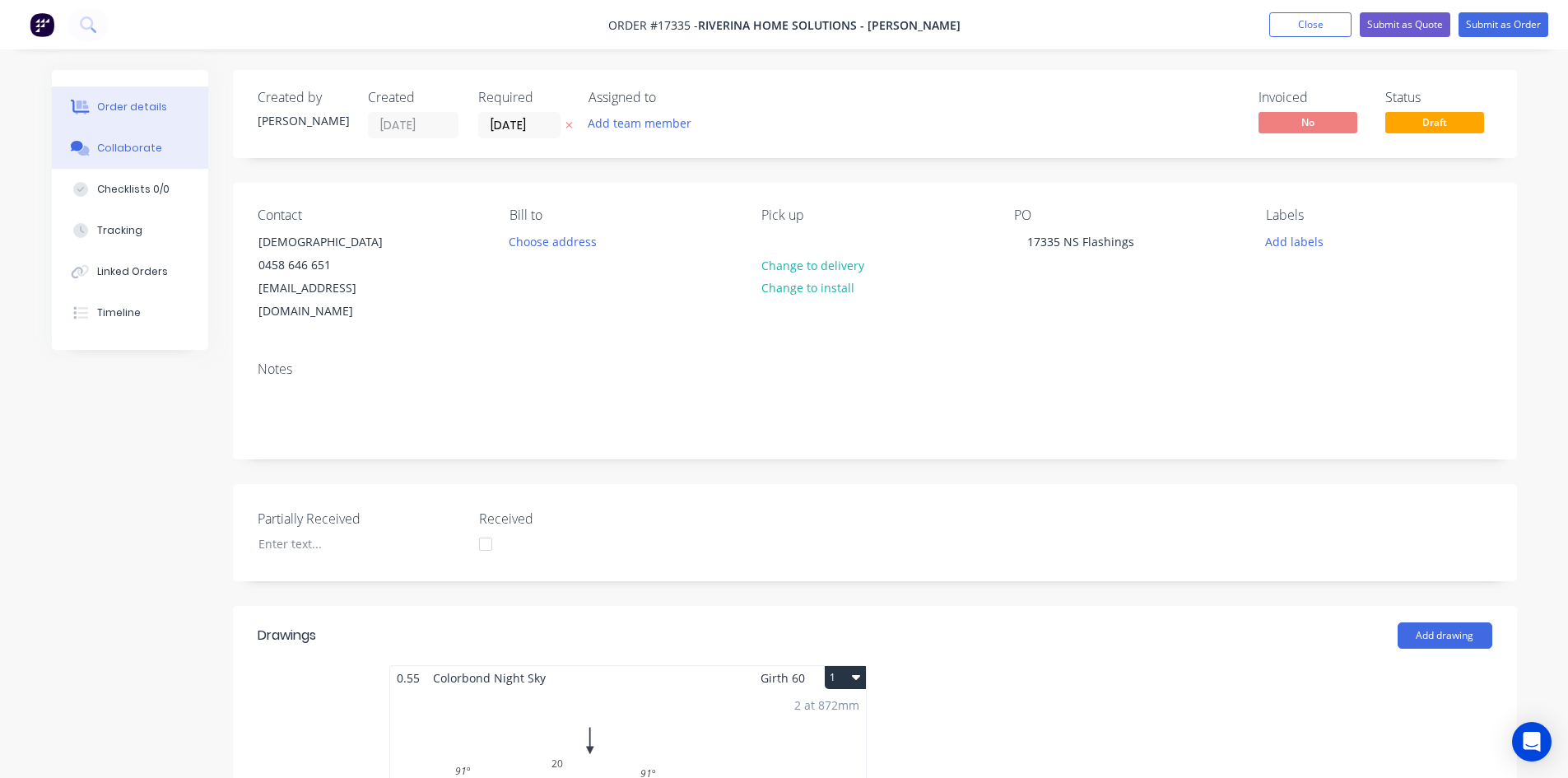
drag, startPoint x: 158, startPoint y: 152, endPoint x: 157, endPoint y: 142, distance: 10.0
click at [157, 156] on button "Collaborate" at bounding box center [131, 149] width 157 height 41
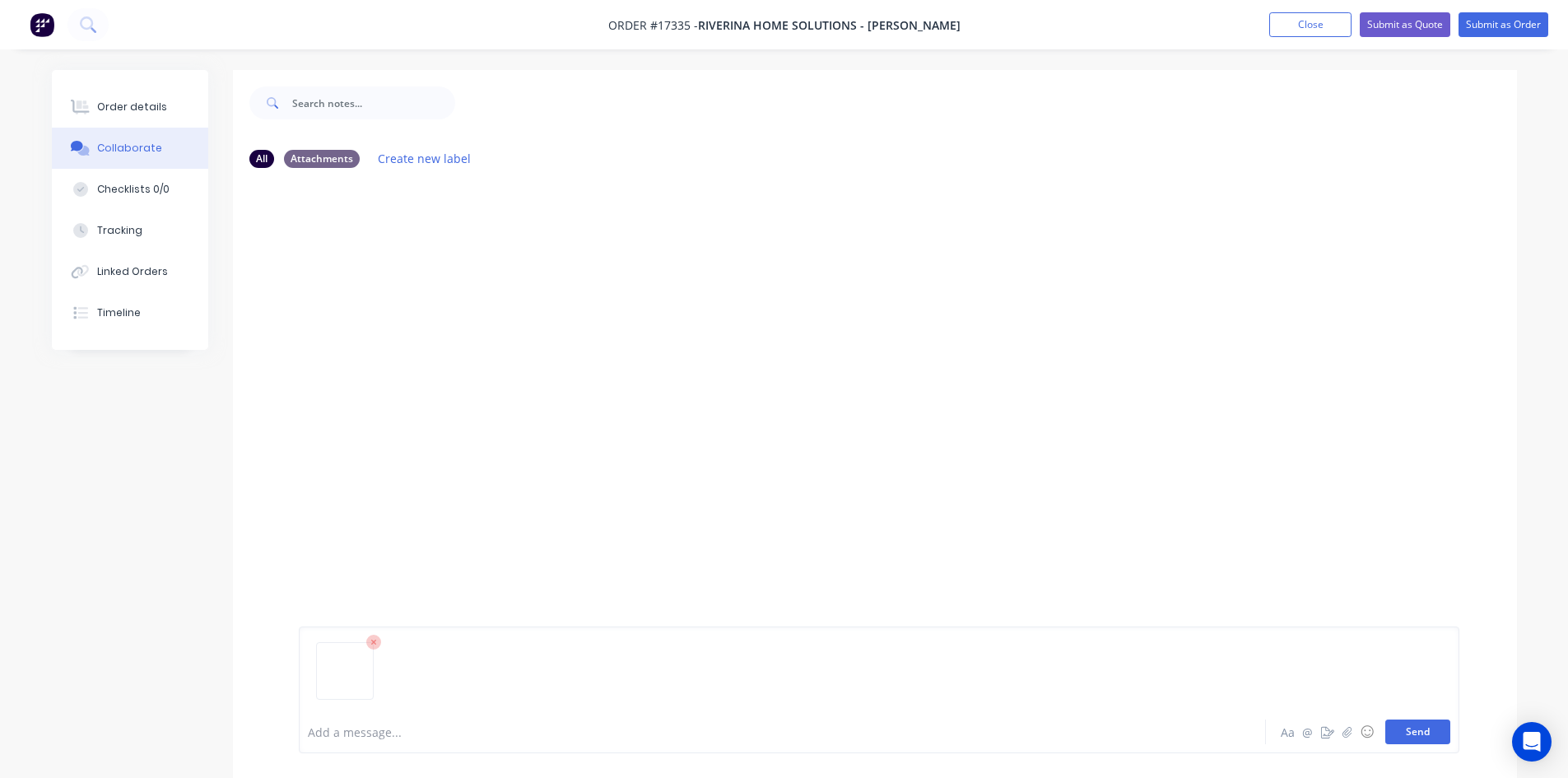
click at [1419, 737] on button "Send" at bounding box center [1418, 731] width 65 height 24
click at [160, 109] on div "Order details" at bounding box center [132, 107] width 70 height 14
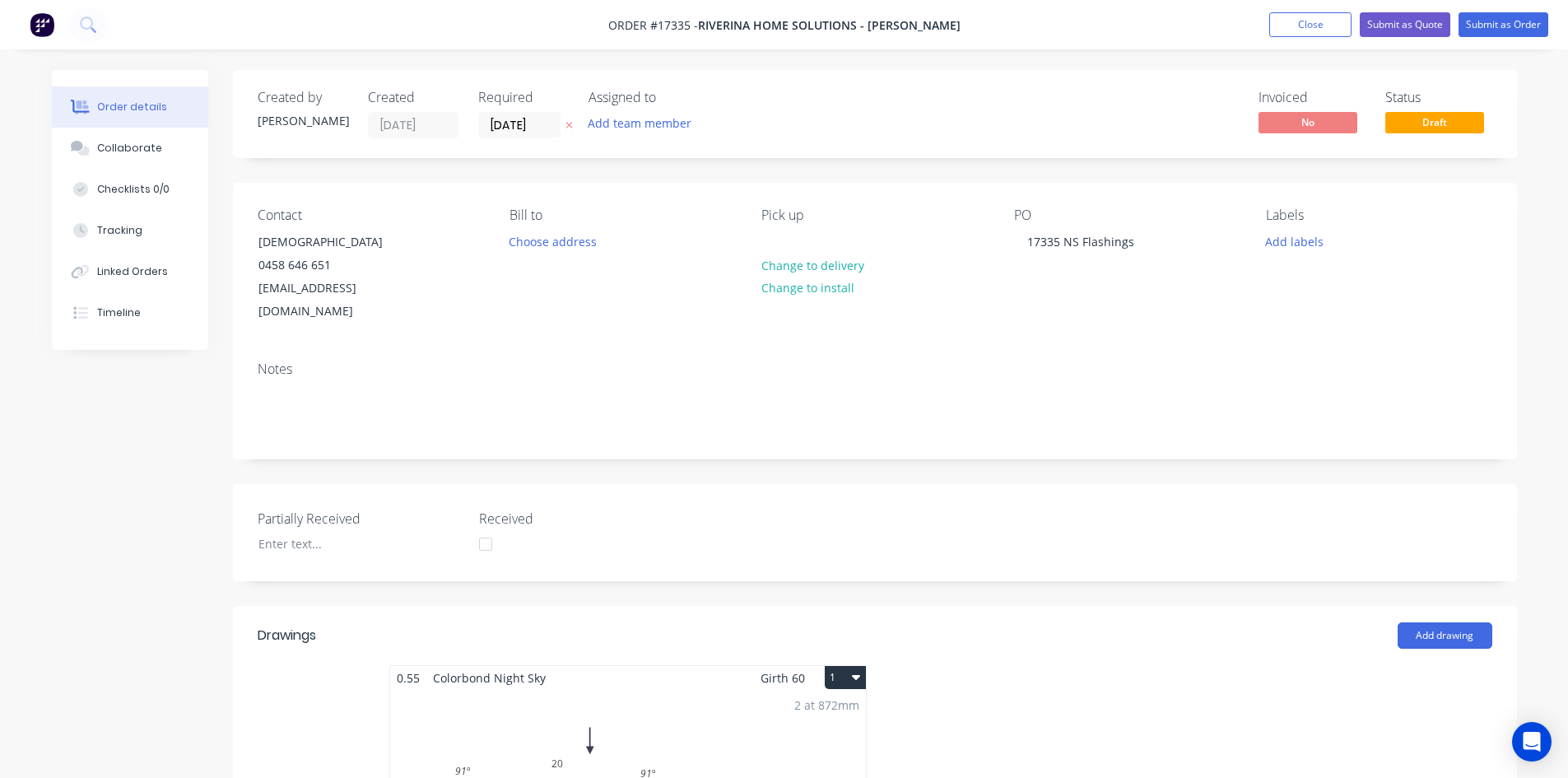
click at [936, 171] on div "Created by [PERSON_NAME] Created [DATE] Required [DATE] Assigned to Add team me…" at bounding box center [875, 769] width 1284 height 1398
click at [901, 59] on div "Order details Collaborate Checklists 0/0 Tracking Linked Orders Timeline Order …" at bounding box center [784, 746] width 1568 height 1492
click at [986, 23] on nav "Order #17335 - Riverina Home Solutions - [PERSON_NAME] Add product Close Submit…" at bounding box center [784, 24] width 1568 height 50
click at [1494, 24] on button "Submit as Order" at bounding box center [1504, 24] width 90 height 24
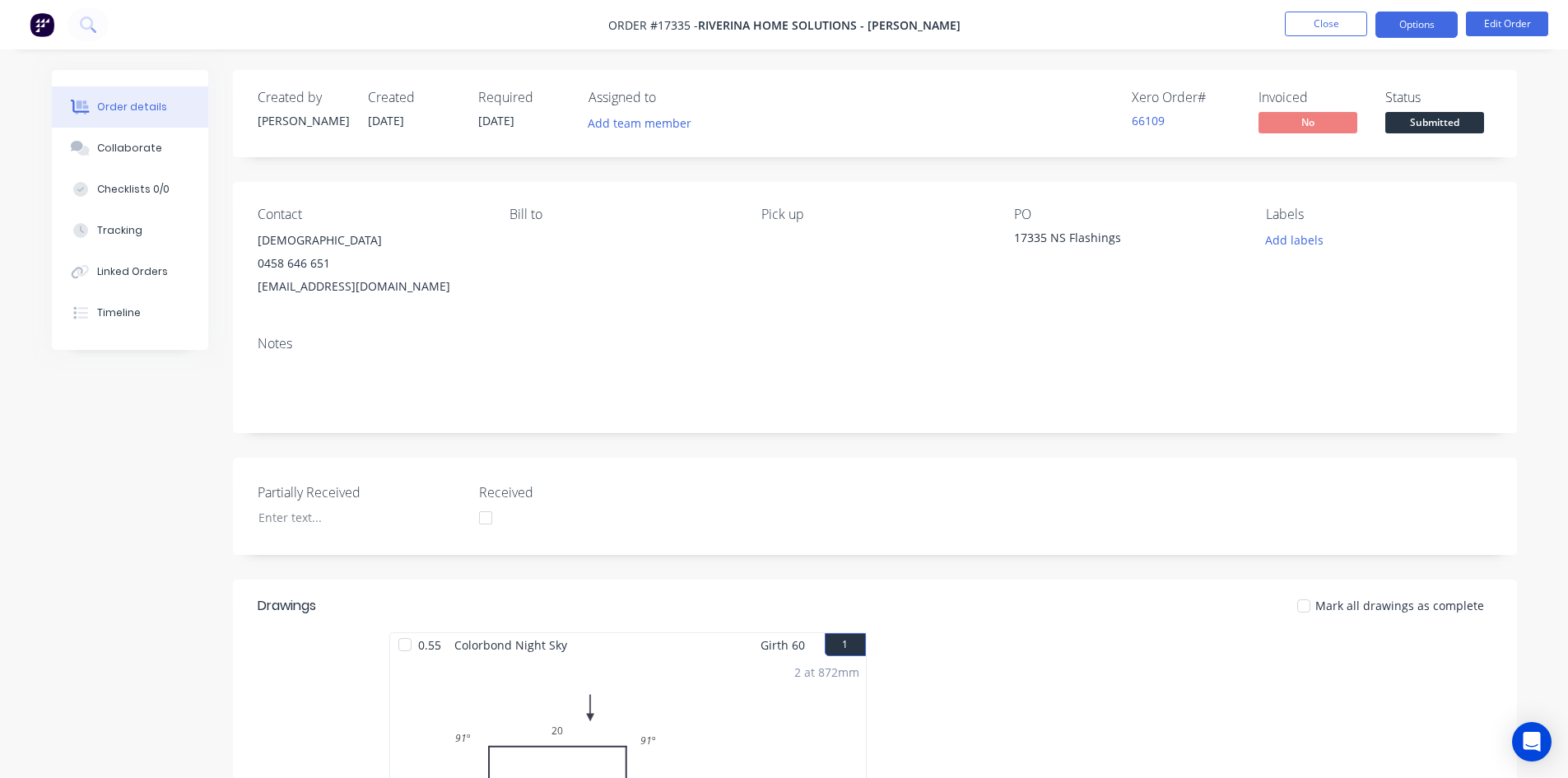
click at [1416, 29] on button "Options" at bounding box center [1416, 24] width 82 height 26
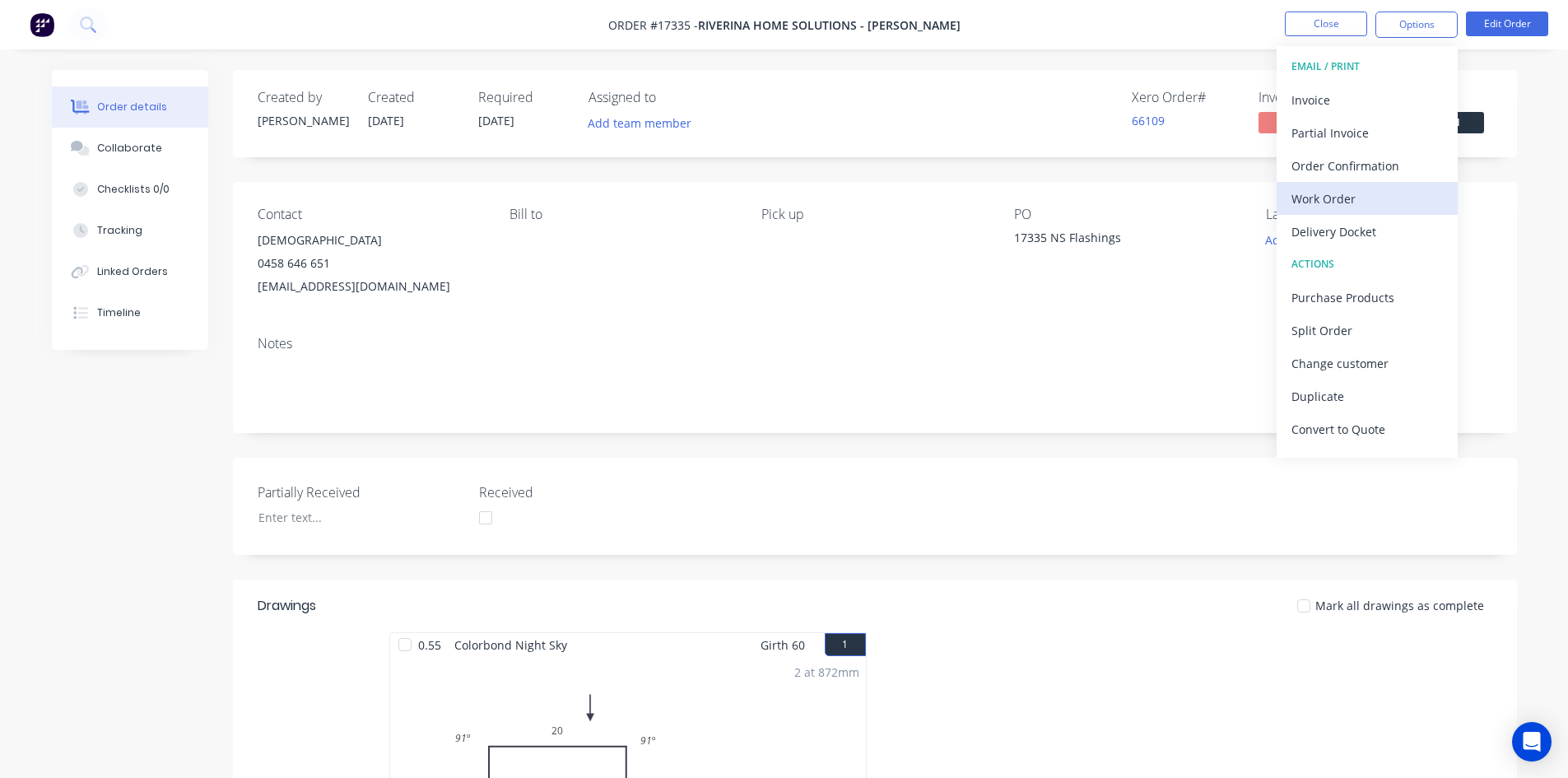
click at [1384, 191] on div "Work Order" at bounding box center [1367, 198] width 151 height 24
click at [1383, 191] on div "Custom" at bounding box center [1367, 198] width 151 height 24
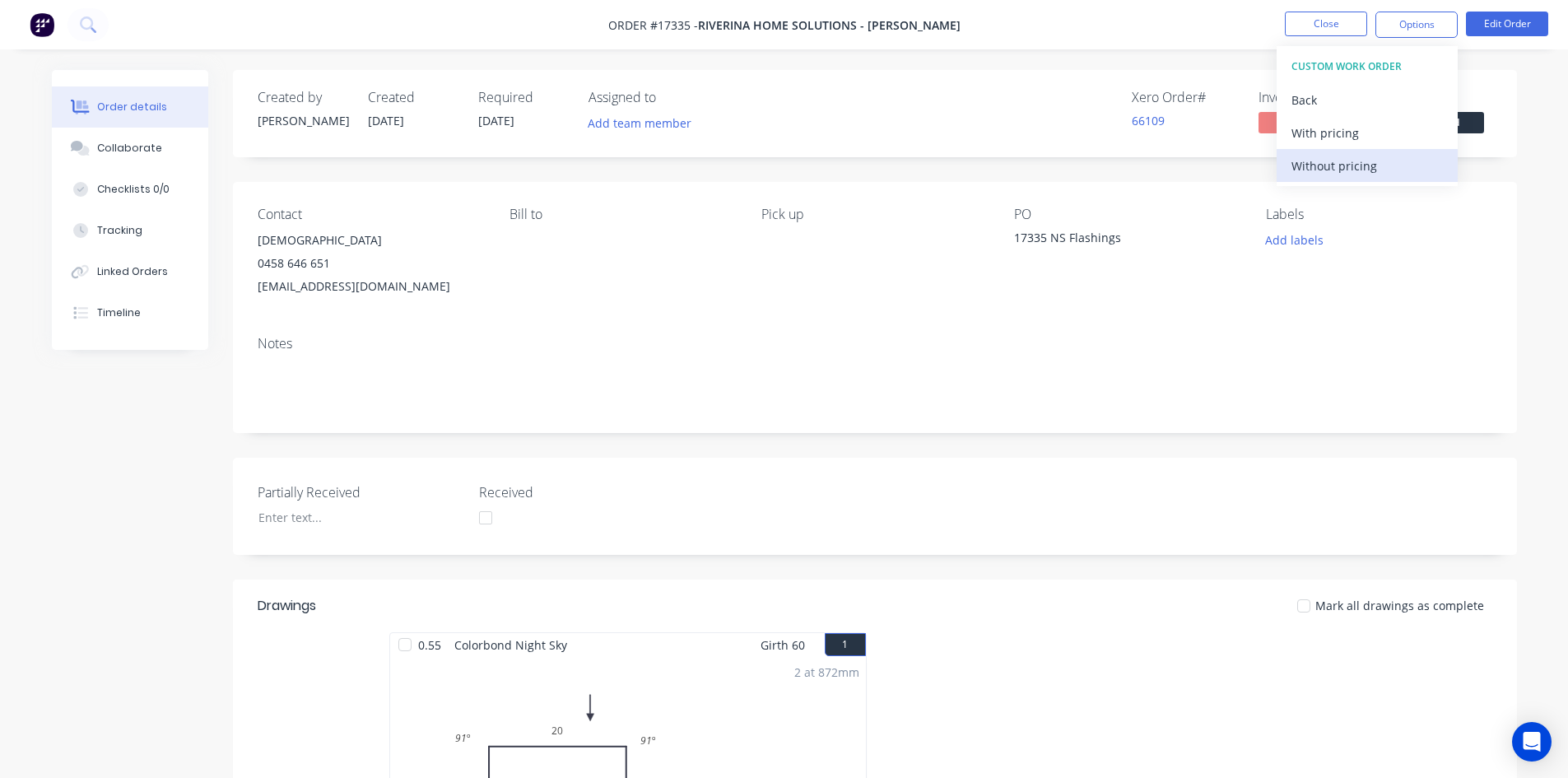
click at [1383, 175] on div "Without pricing" at bounding box center [1367, 166] width 151 height 24
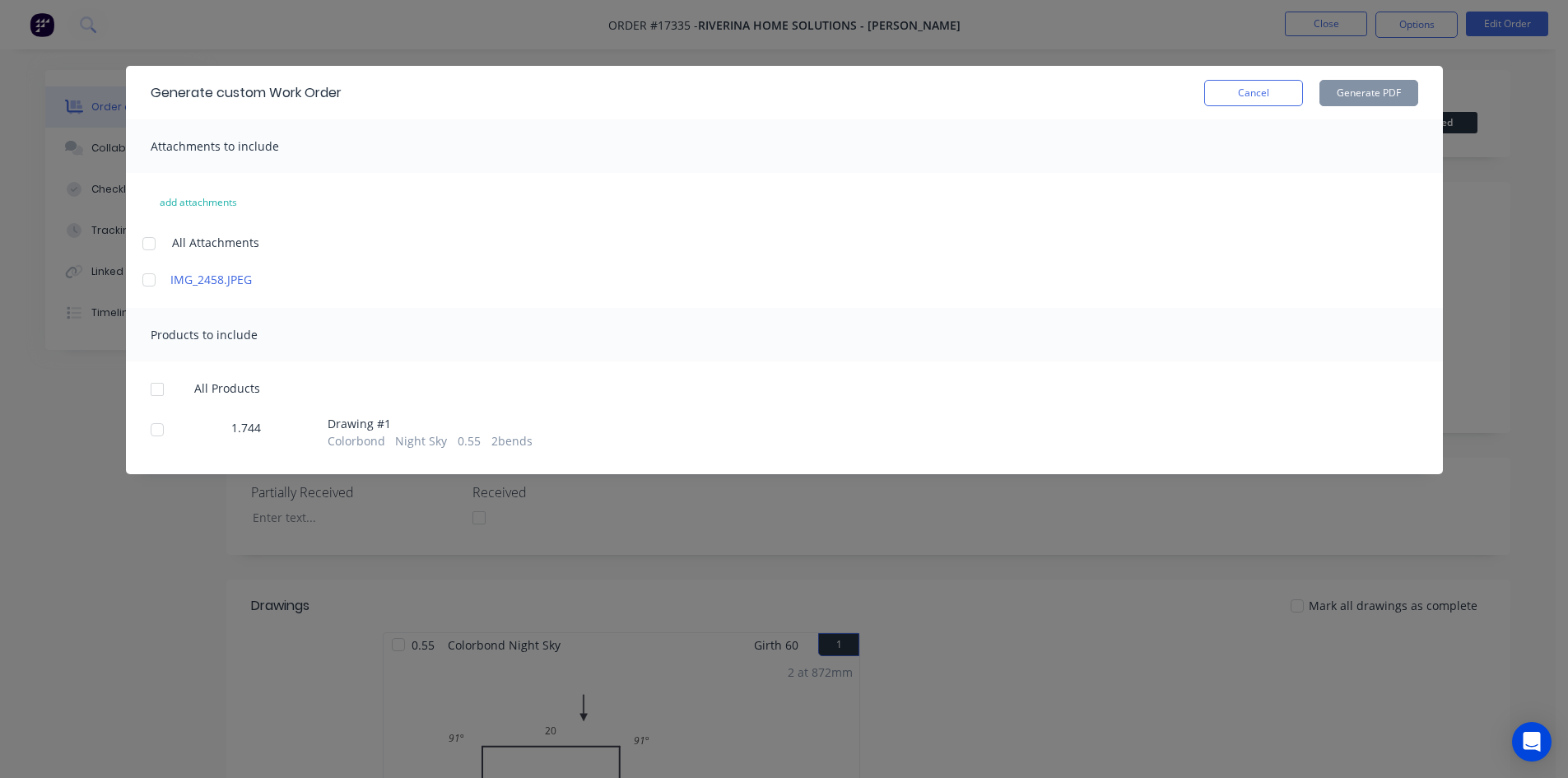
click at [151, 246] on div at bounding box center [149, 243] width 33 height 33
click at [158, 391] on div at bounding box center [157, 389] width 33 height 33
click at [1347, 95] on button "Generate PDF" at bounding box center [1369, 93] width 99 height 26
click at [1265, 95] on button "Cancel" at bounding box center [1254, 93] width 99 height 26
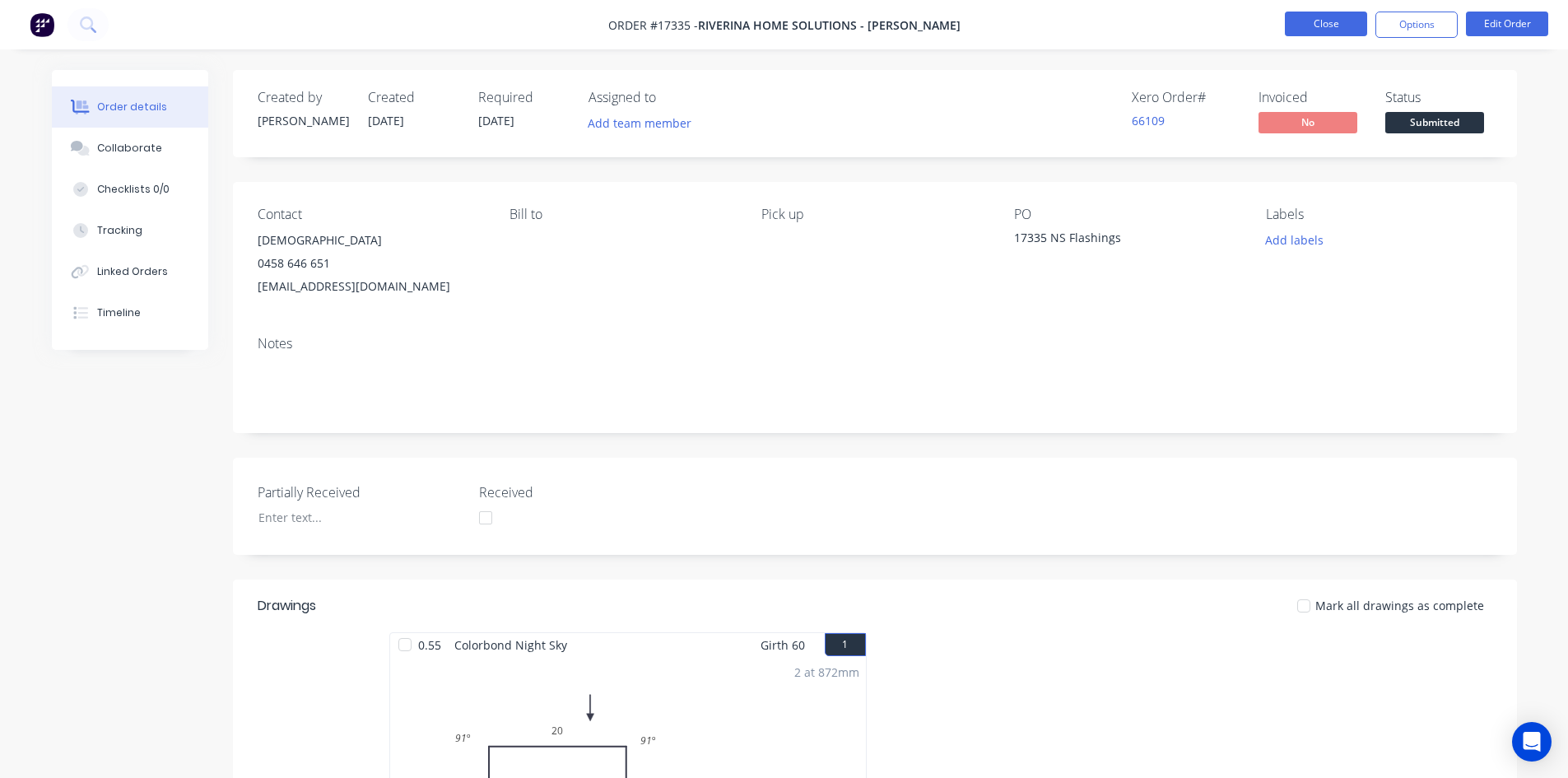
click at [1331, 25] on button "Close" at bounding box center [1326, 23] width 82 height 24
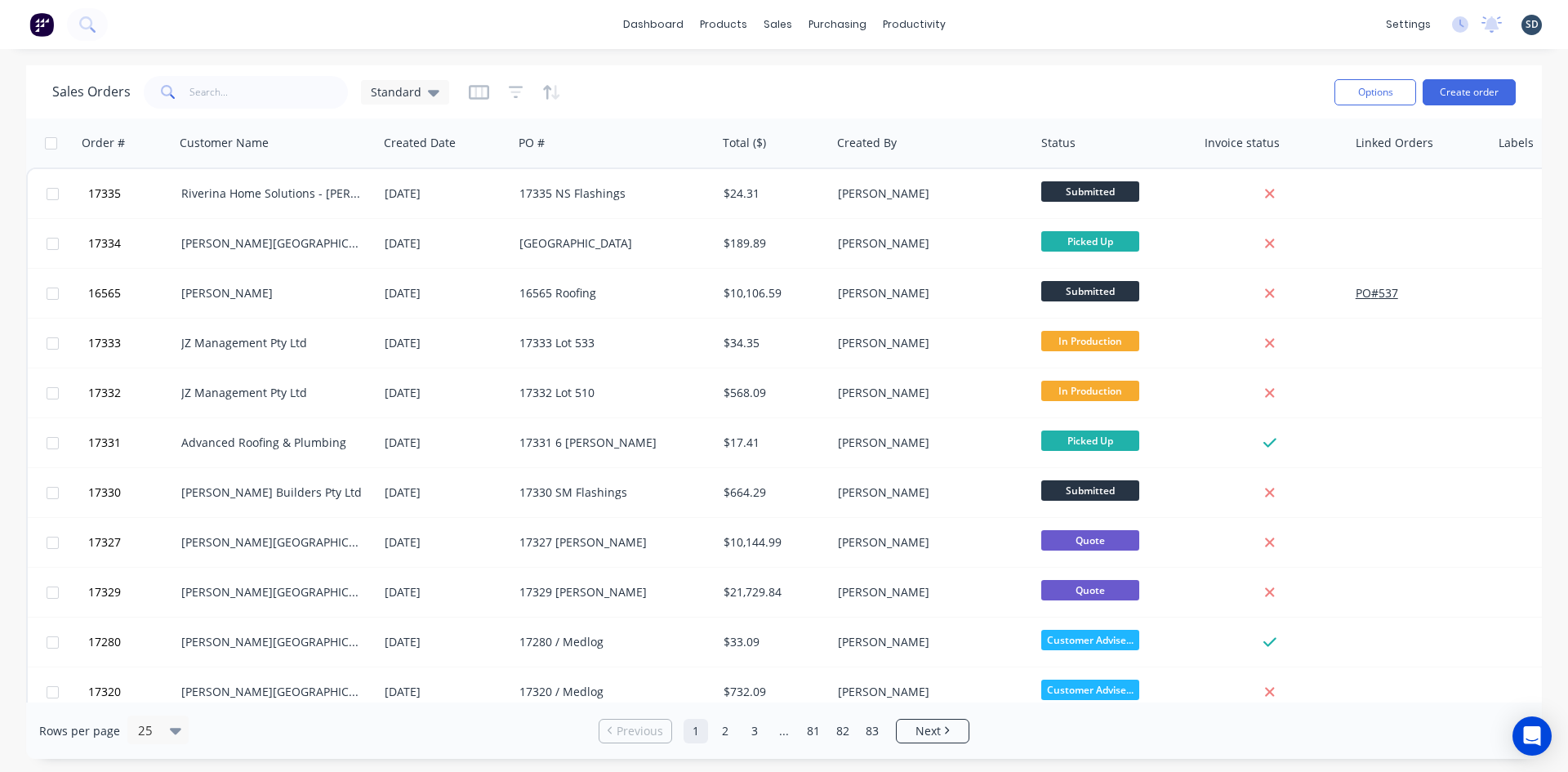
click at [992, 25] on div "dashboard products sales purchasing productivity dashboard products Product Cat…" at bounding box center [784, 24] width 1568 height 49
click at [986, 24] on div "dashboard products sales purchasing productivity dashboard products Product Cat…" at bounding box center [784, 24] width 1568 height 49
click at [750, 75] on div "Sales Orders Standard" at bounding box center [686, 91] width 1269 height 40
click at [988, 19] on div "dashboard products sales purchasing productivity dashboard products Product Cat…" at bounding box center [784, 24] width 1568 height 49
click at [993, 23] on div "dashboard products sales purchasing productivity dashboard products Product Cat…" at bounding box center [784, 24] width 1568 height 49
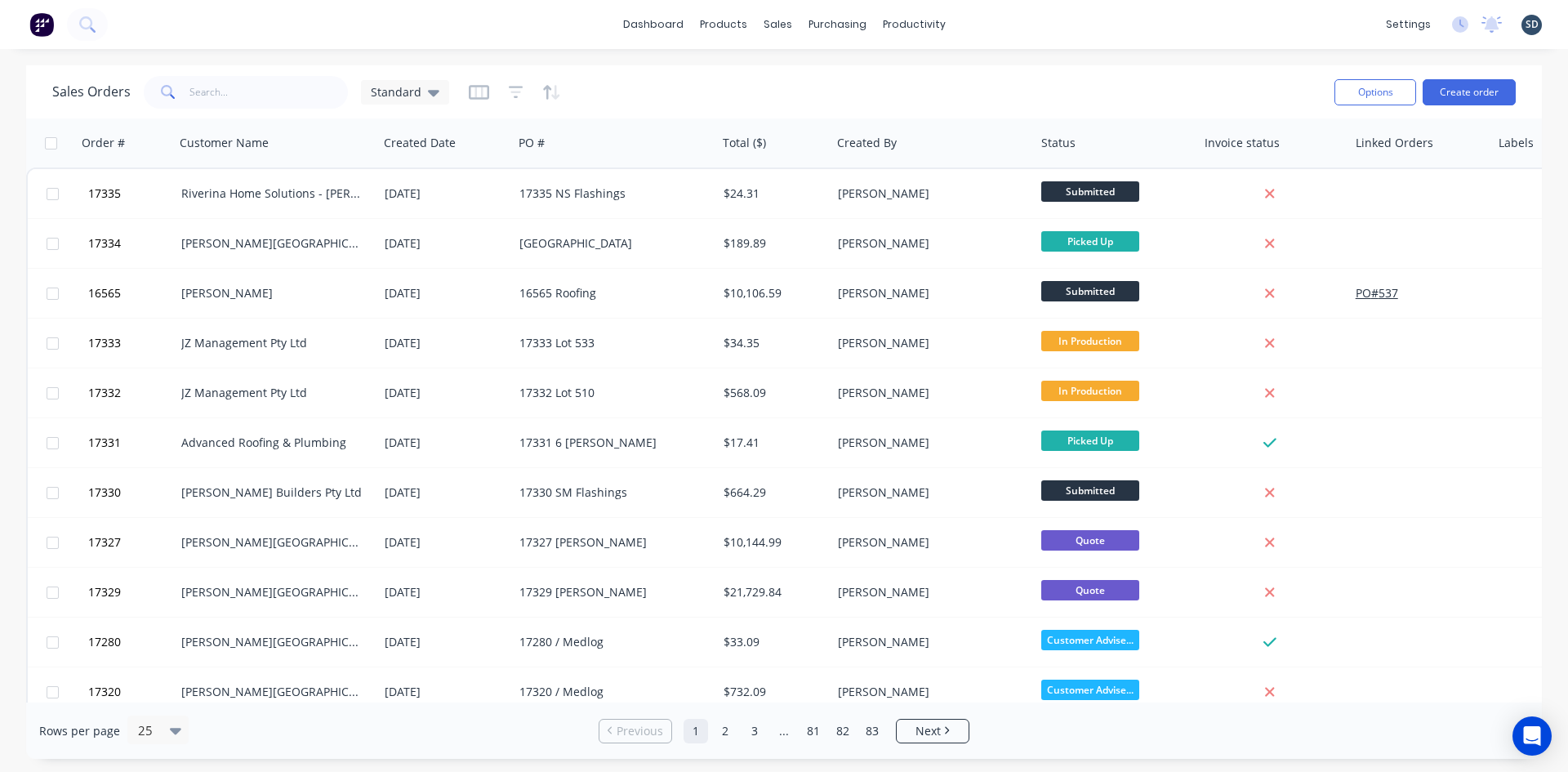
click at [1018, 19] on div "dashboard products sales purchasing productivity dashboard products Product Cat…" at bounding box center [784, 24] width 1568 height 49
